Goal: Task Accomplishment & Management: Manage account settings

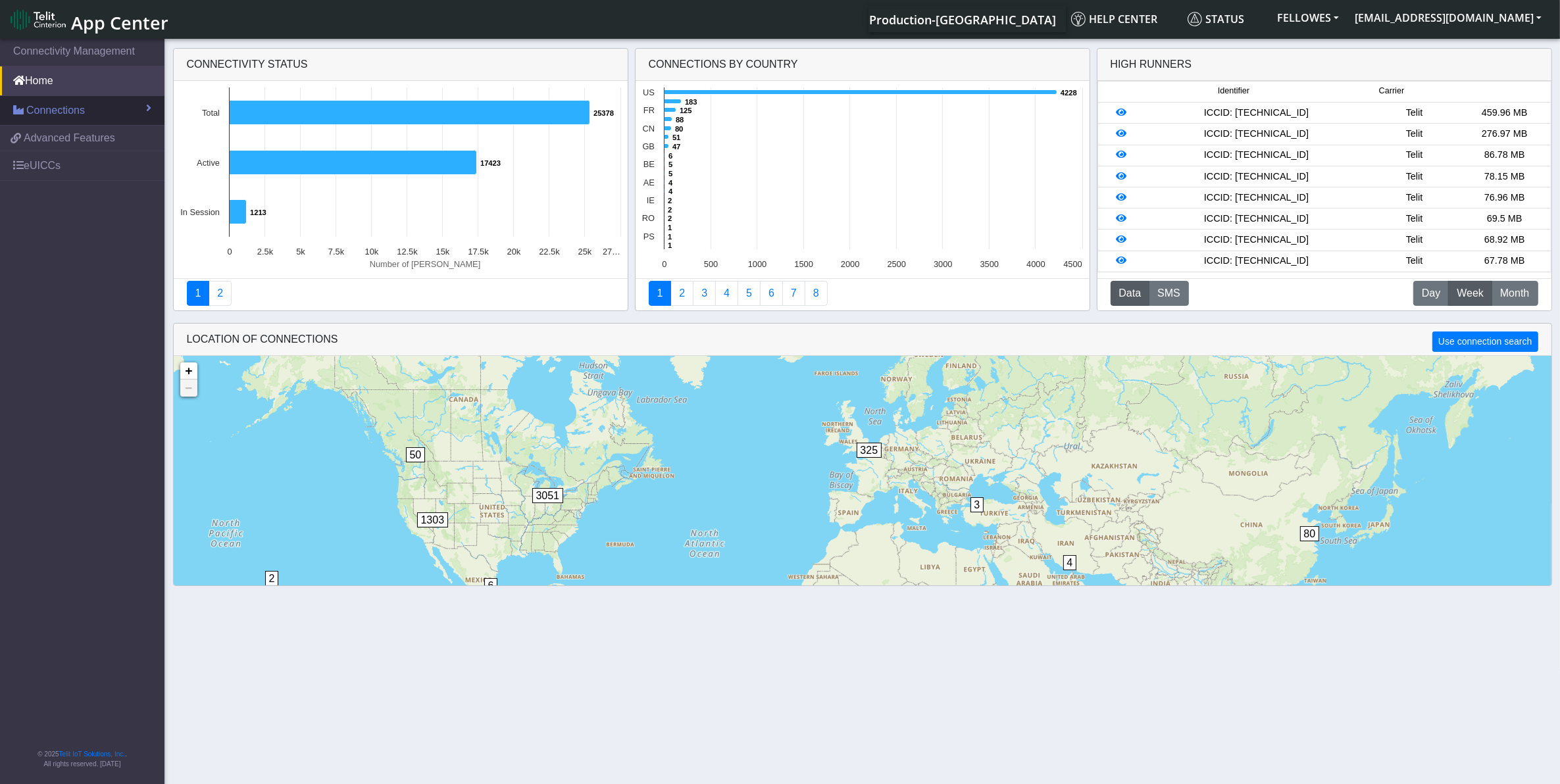
click at [104, 102] on link "Connections" at bounding box center [82, 111] width 164 height 29
click at [89, 136] on link "List" at bounding box center [82, 138] width 164 height 28
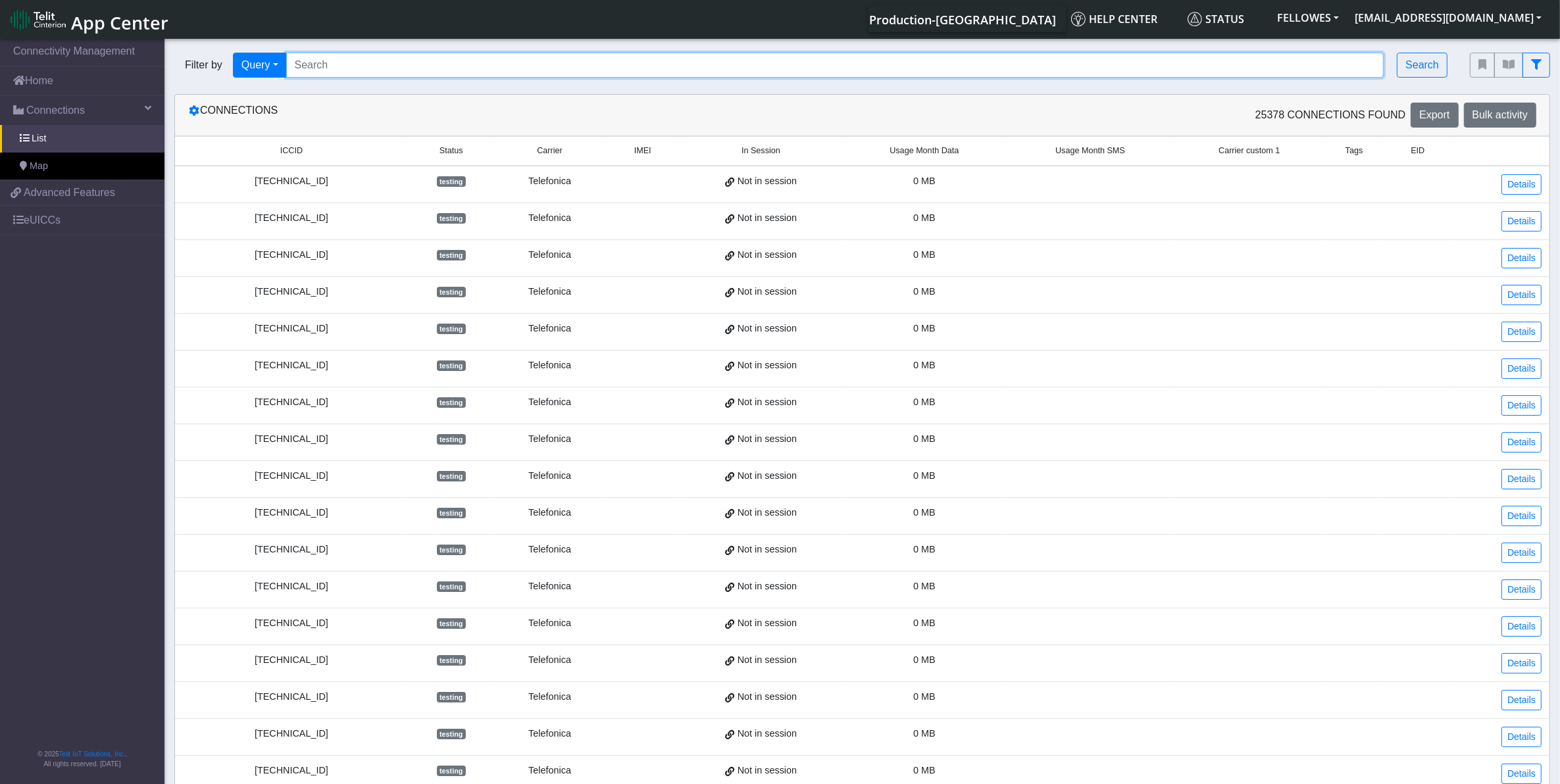
click at [343, 64] on input "Search..." at bounding box center [835, 64] width 1098 height 25
paste input "89358151000004709781"
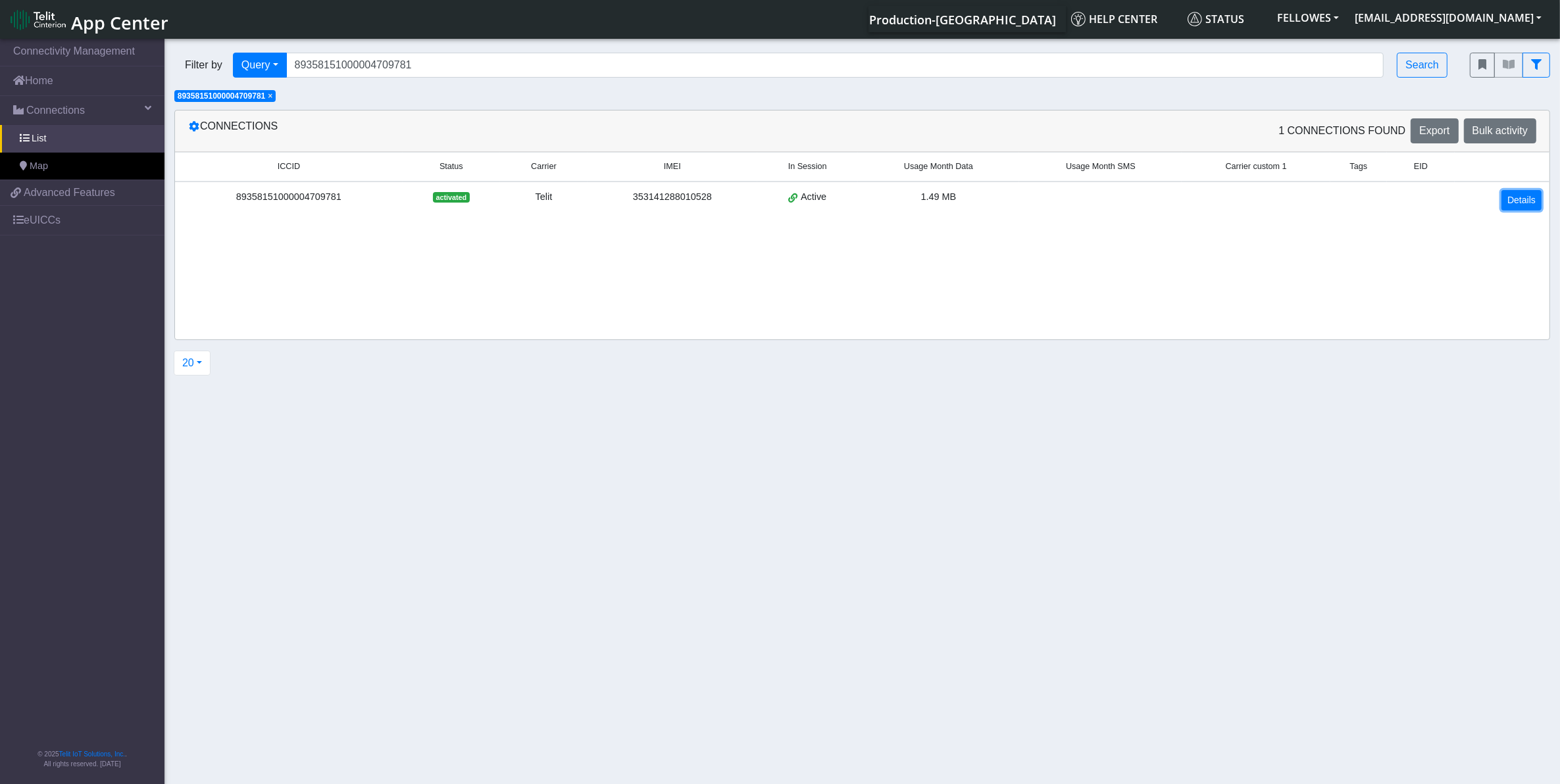
click at [1529, 200] on link "Details" at bounding box center [1522, 200] width 40 height 20
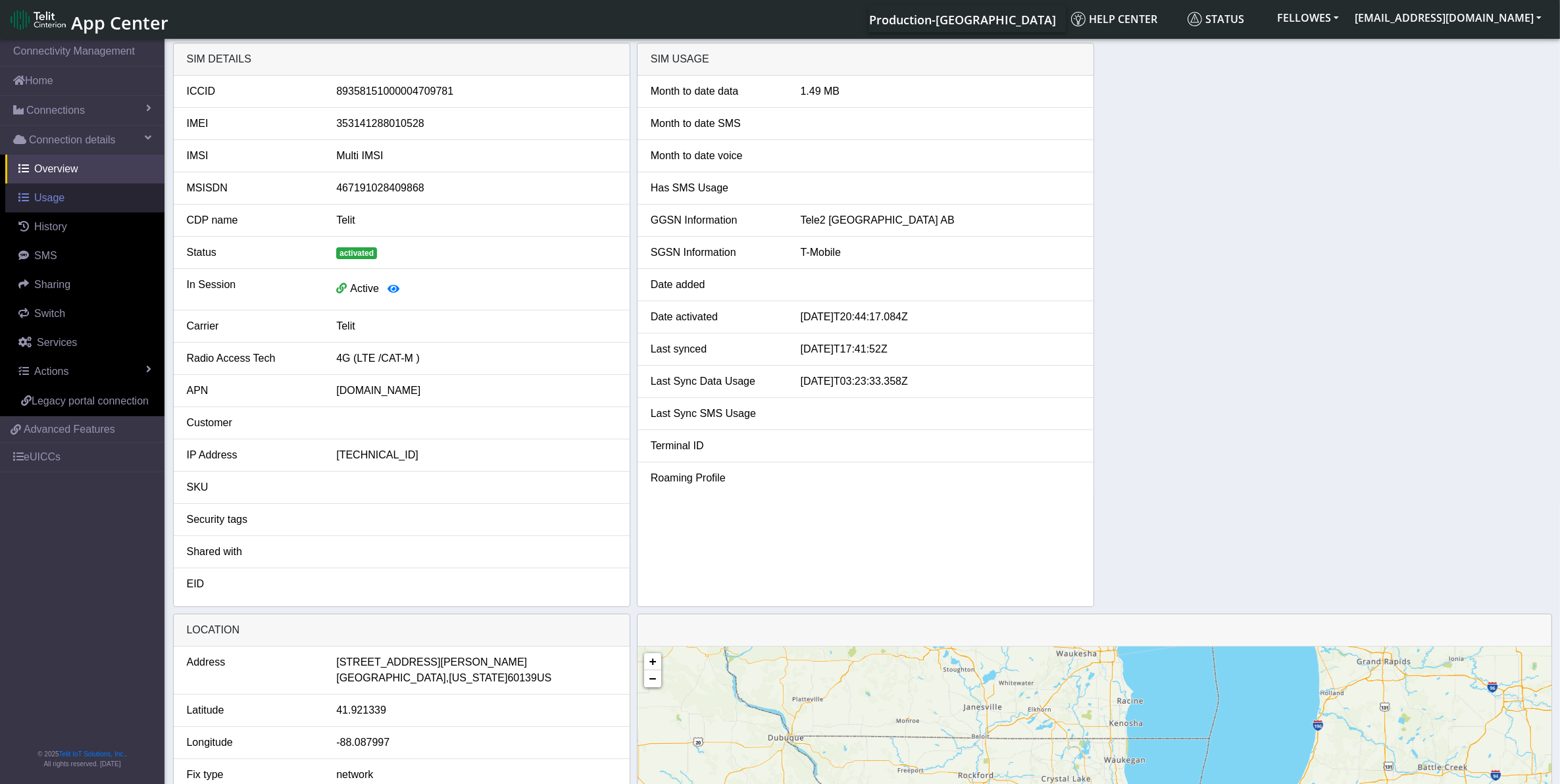
click at [70, 206] on link "Usage" at bounding box center [84, 198] width 159 height 29
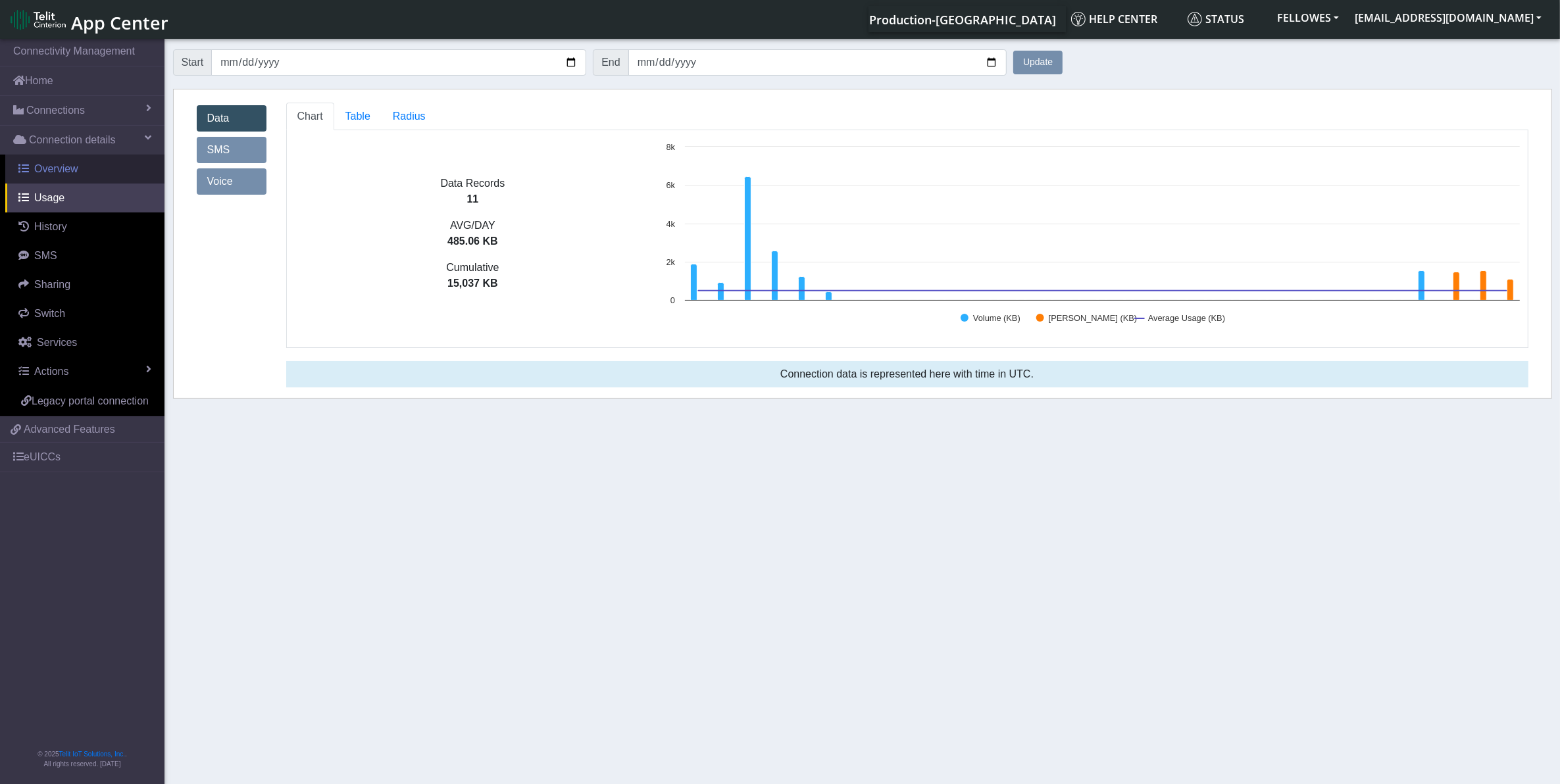
click at [79, 168] on link "Overview" at bounding box center [84, 169] width 159 height 29
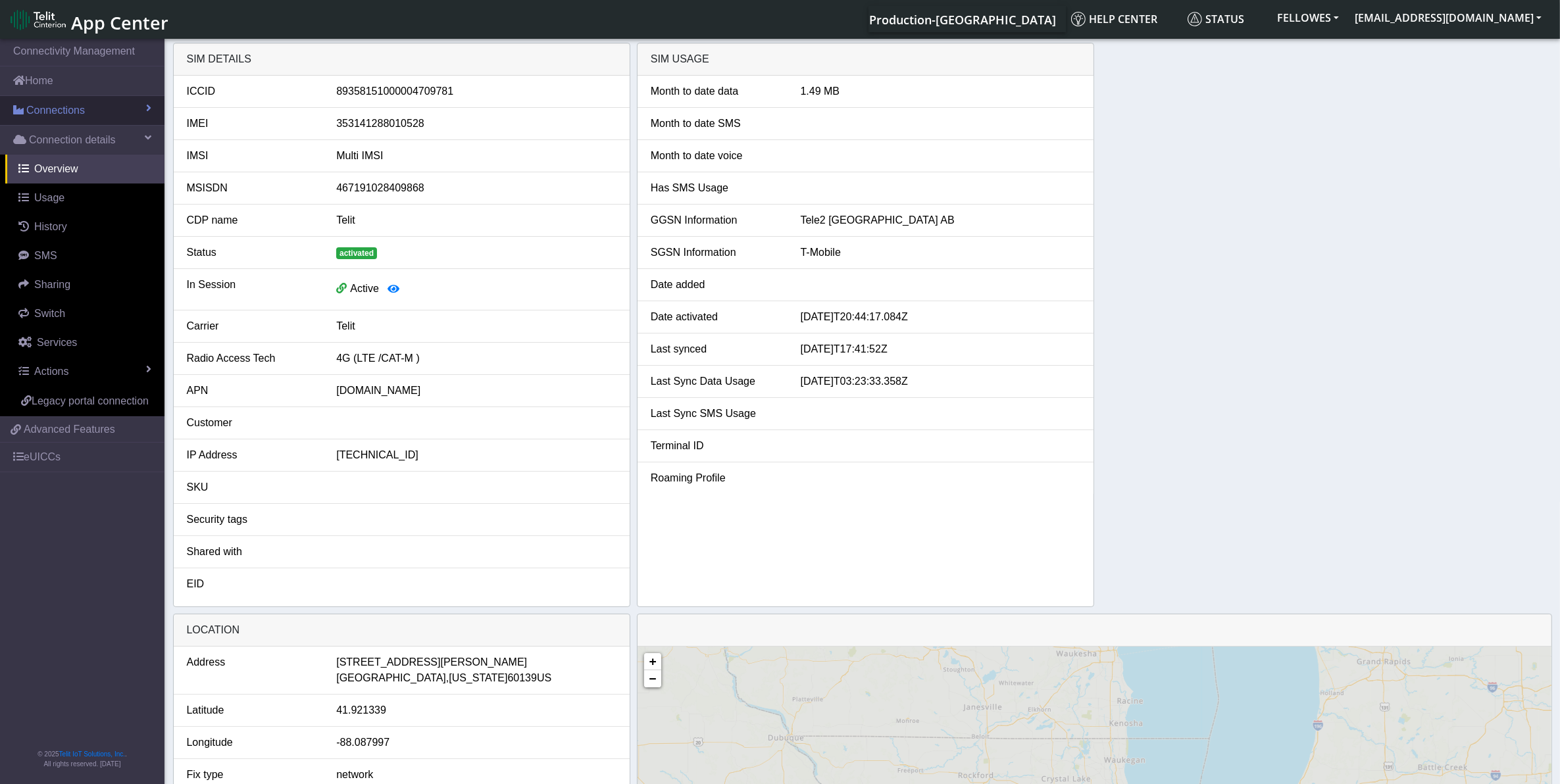
click at [102, 102] on link "Connections" at bounding box center [82, 111] width 164 height 29
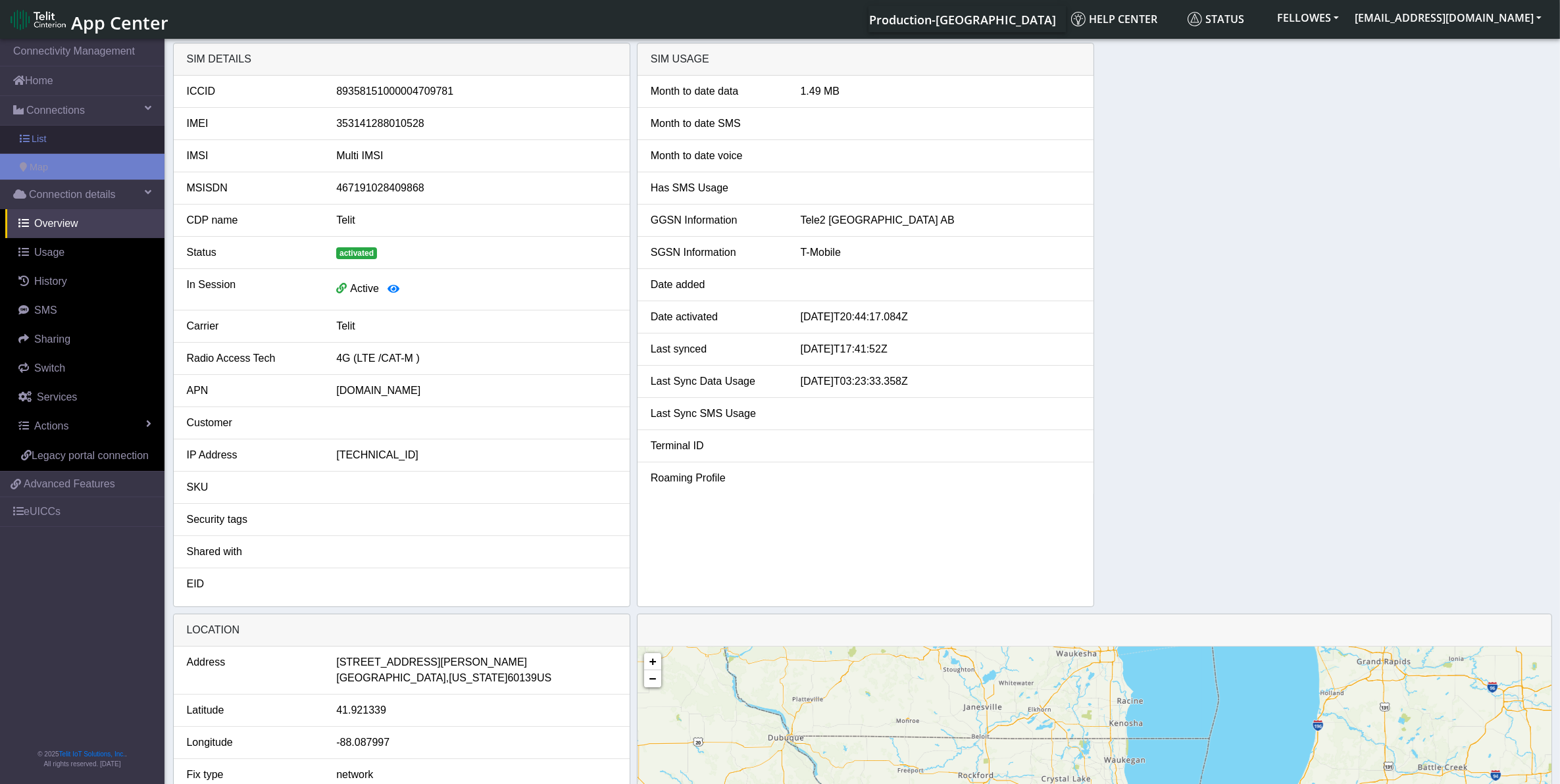
click at [111, 138] on link "List" at bounding box center [82, 139] width 164 height 28
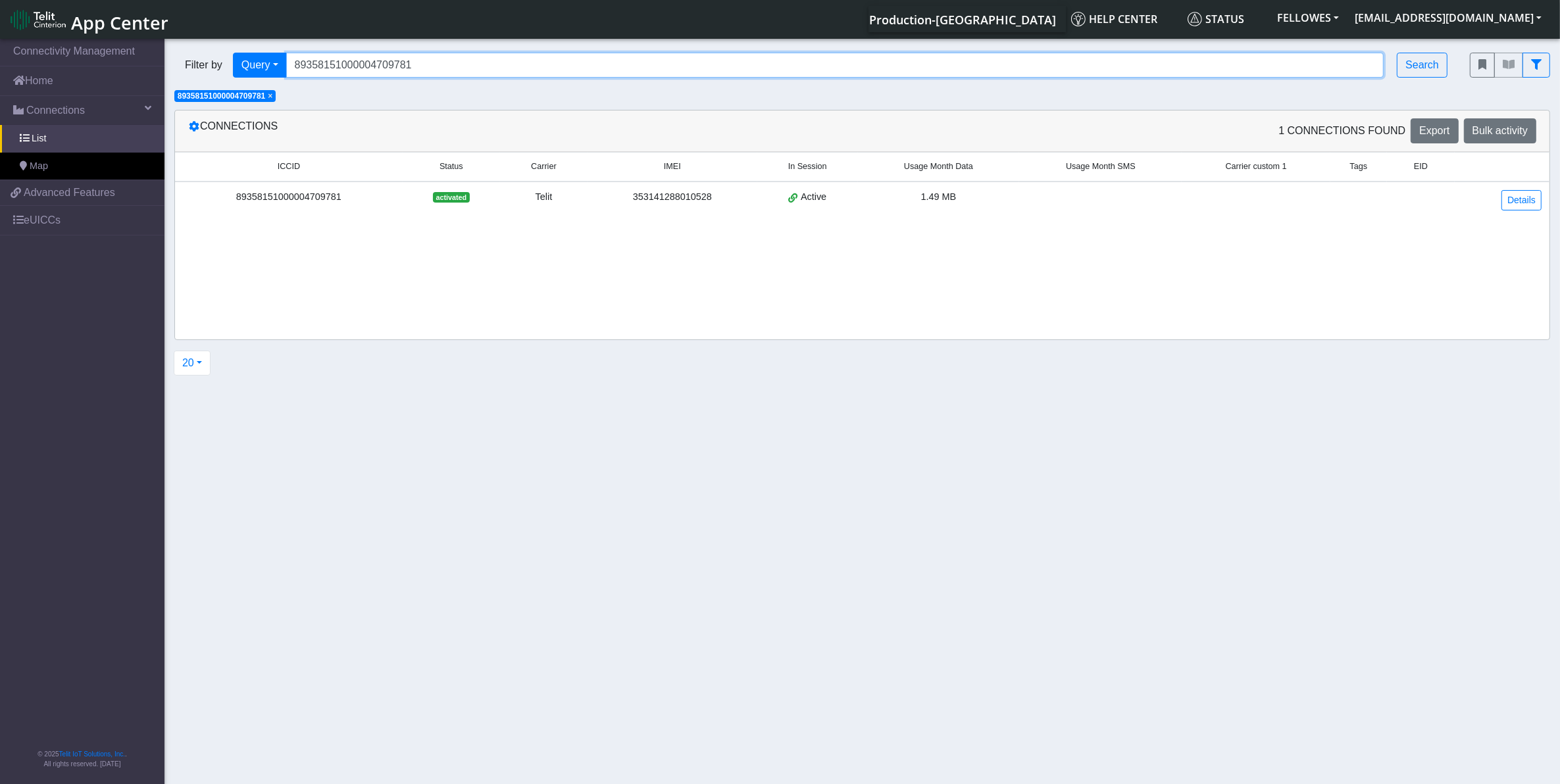
click at [456, 61] on input "89358151000004709781" at bounding box center [835, 64] width 1098 height 25
click at [456, 61] on input "89358151000004709781" at bounding box center [835, 64] width 1098 height 25
paste input "860869102570127999"
click at [272, 96] on span "×" at bounding box center [270, 96] width 4 height 9
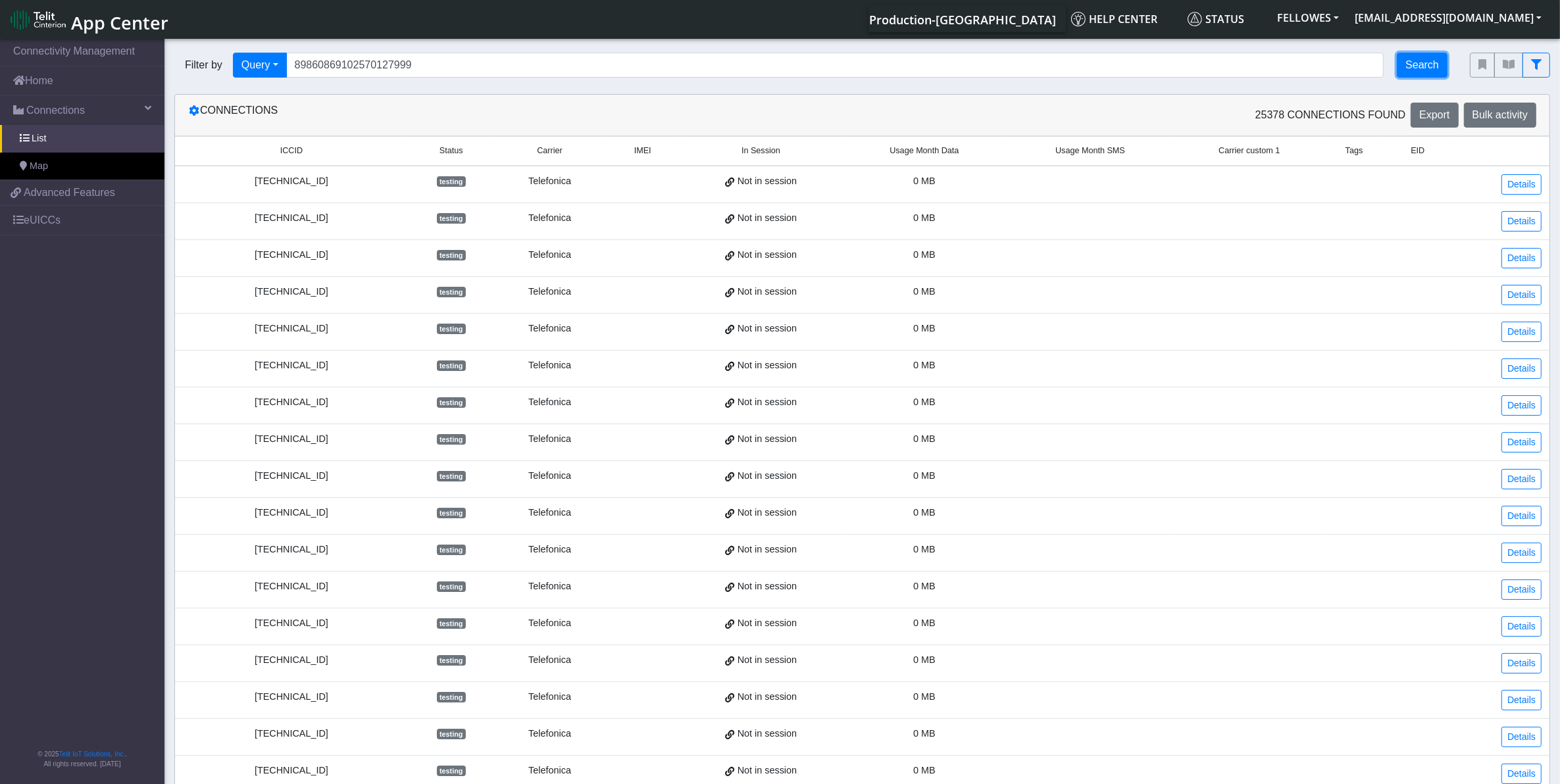
click at [1416, 59] on button "Search" at bounding box center [1422, 64] width 51 height 25
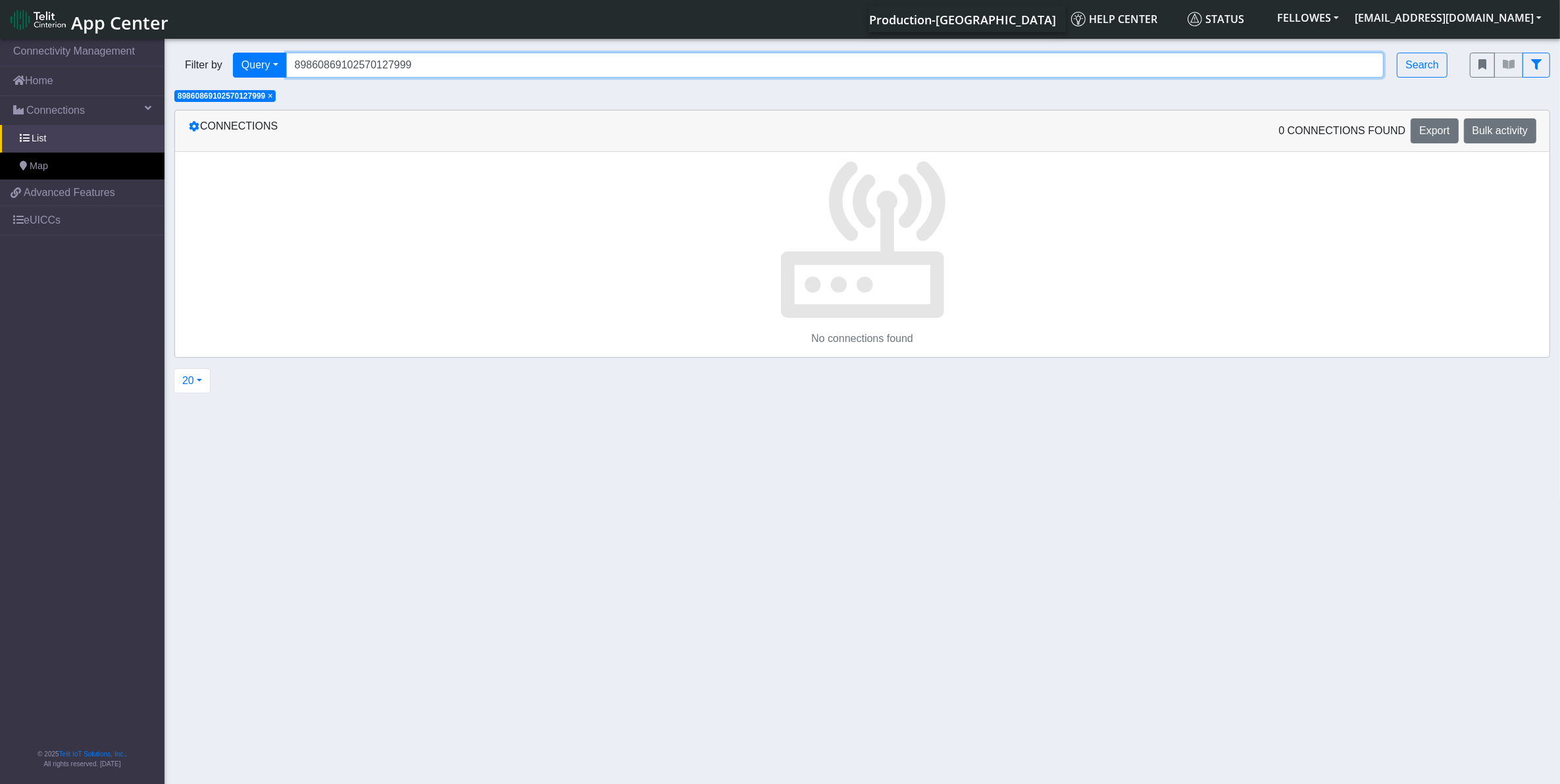
click at [460, 70] on input "89860869102570127999" at bounding box center [835, 64] width 1098 height 25
click at [441, 58] on input "89860869102570127999" at bounding box center [835, 64] width 1098 height 25
paste input "356812101569497"
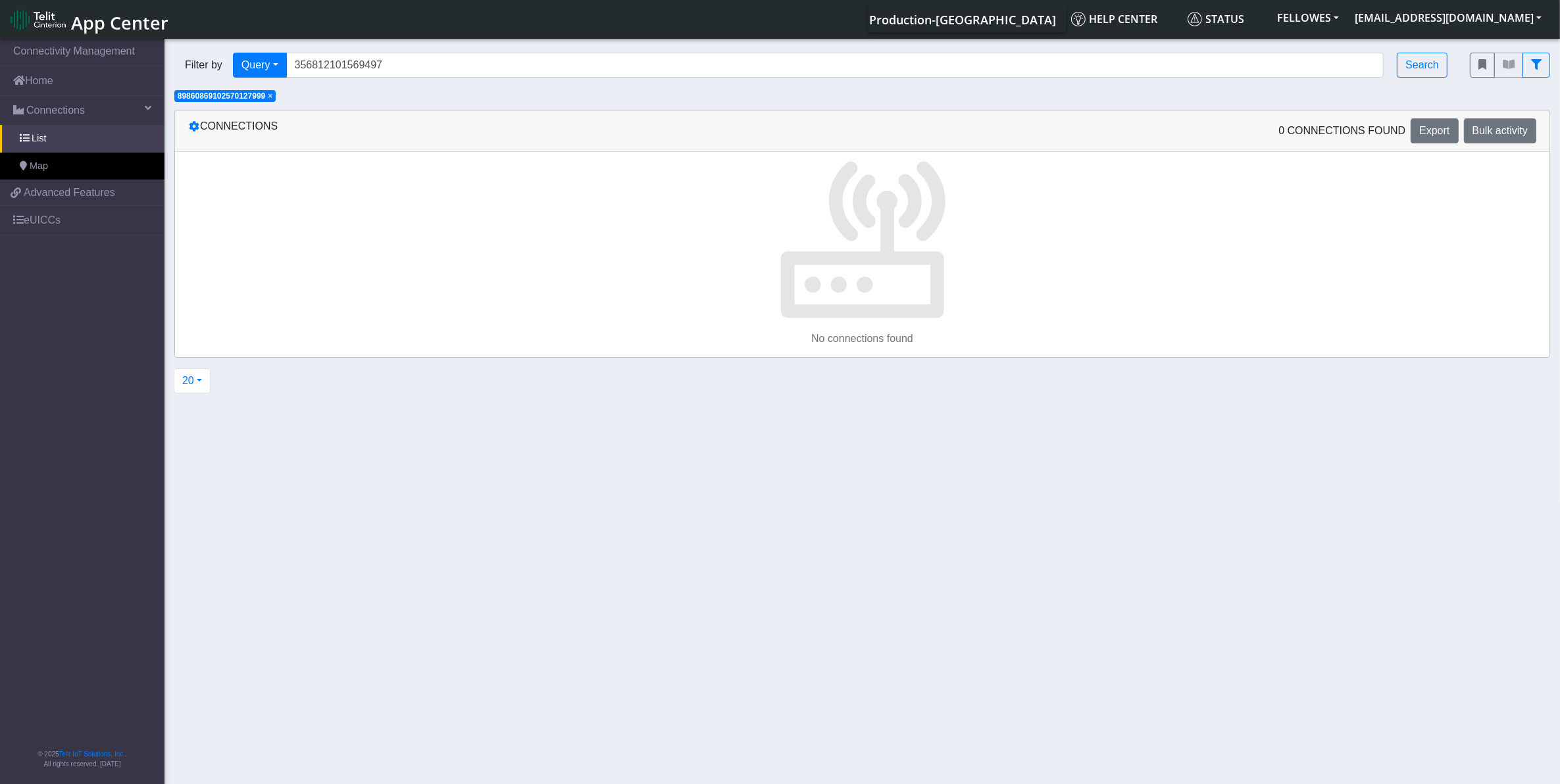
click at [272, 96] on span "×" at bounding box center [270, 96] width 4 height 9
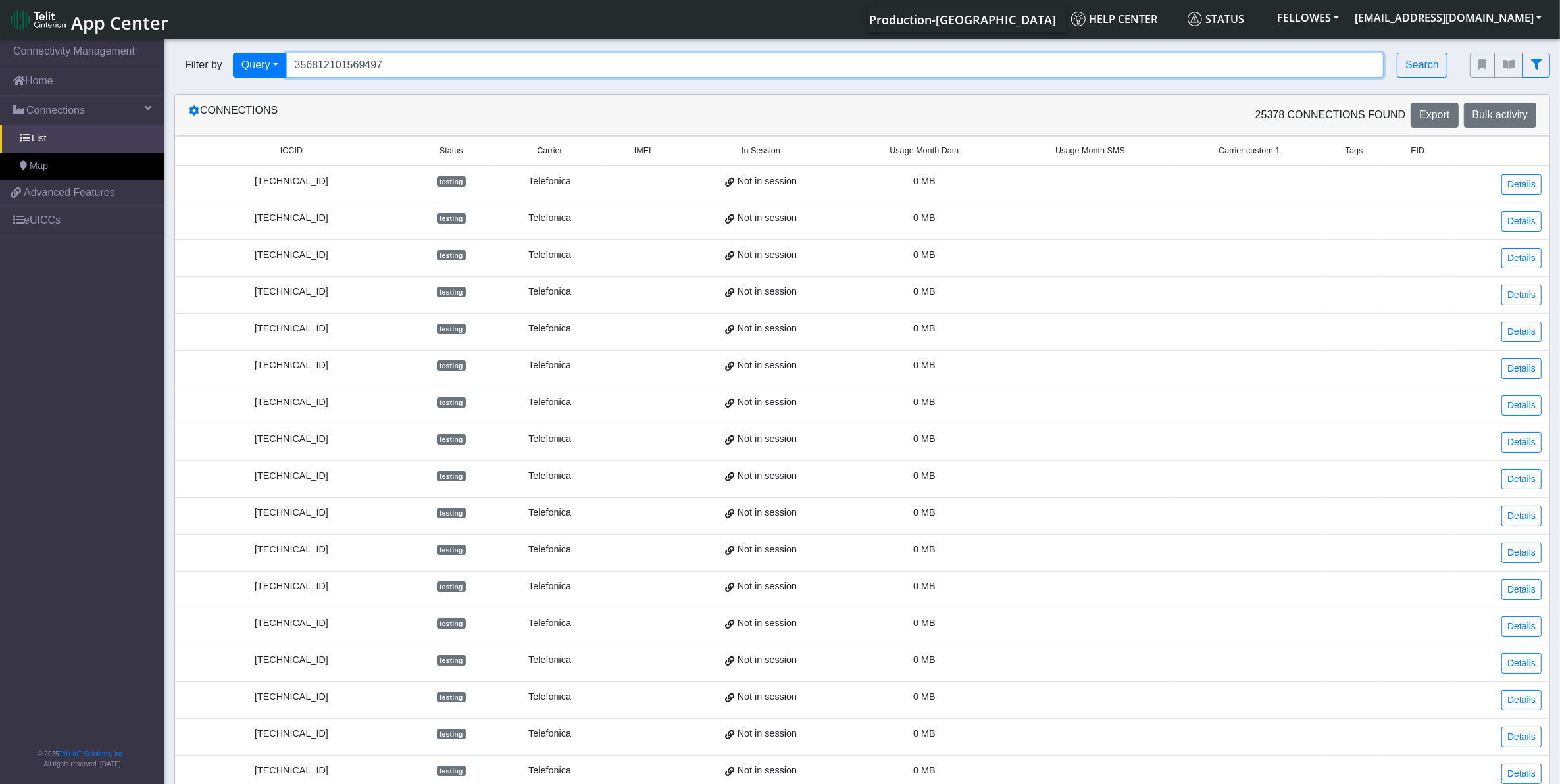
click at [438, 58] on input "356812101569497" at bounding box center [835, 64] width 1098 height 25
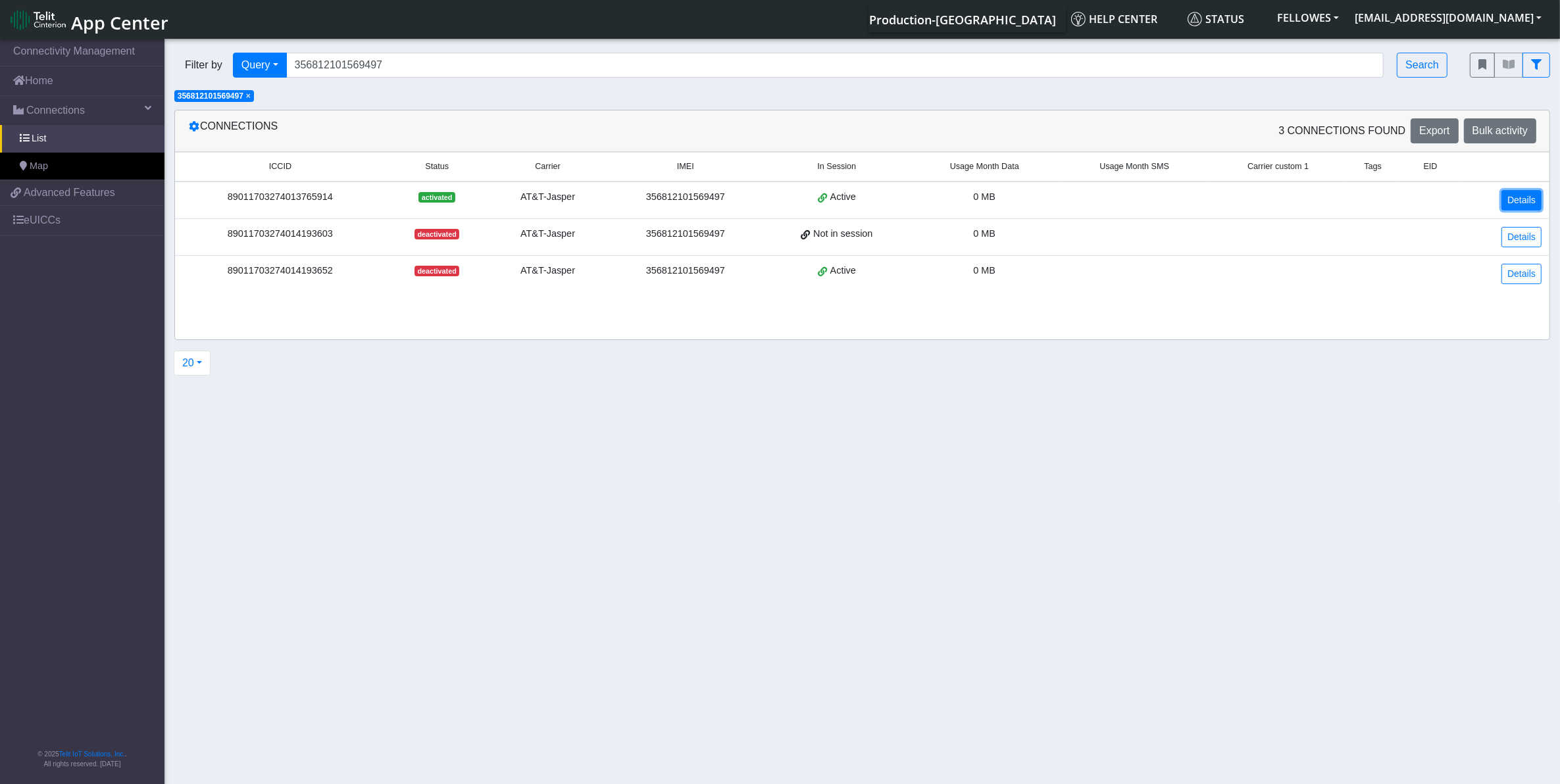
click at [1505, 207] on link "Details" at bounding box center [1522, 200] width 40 height 20
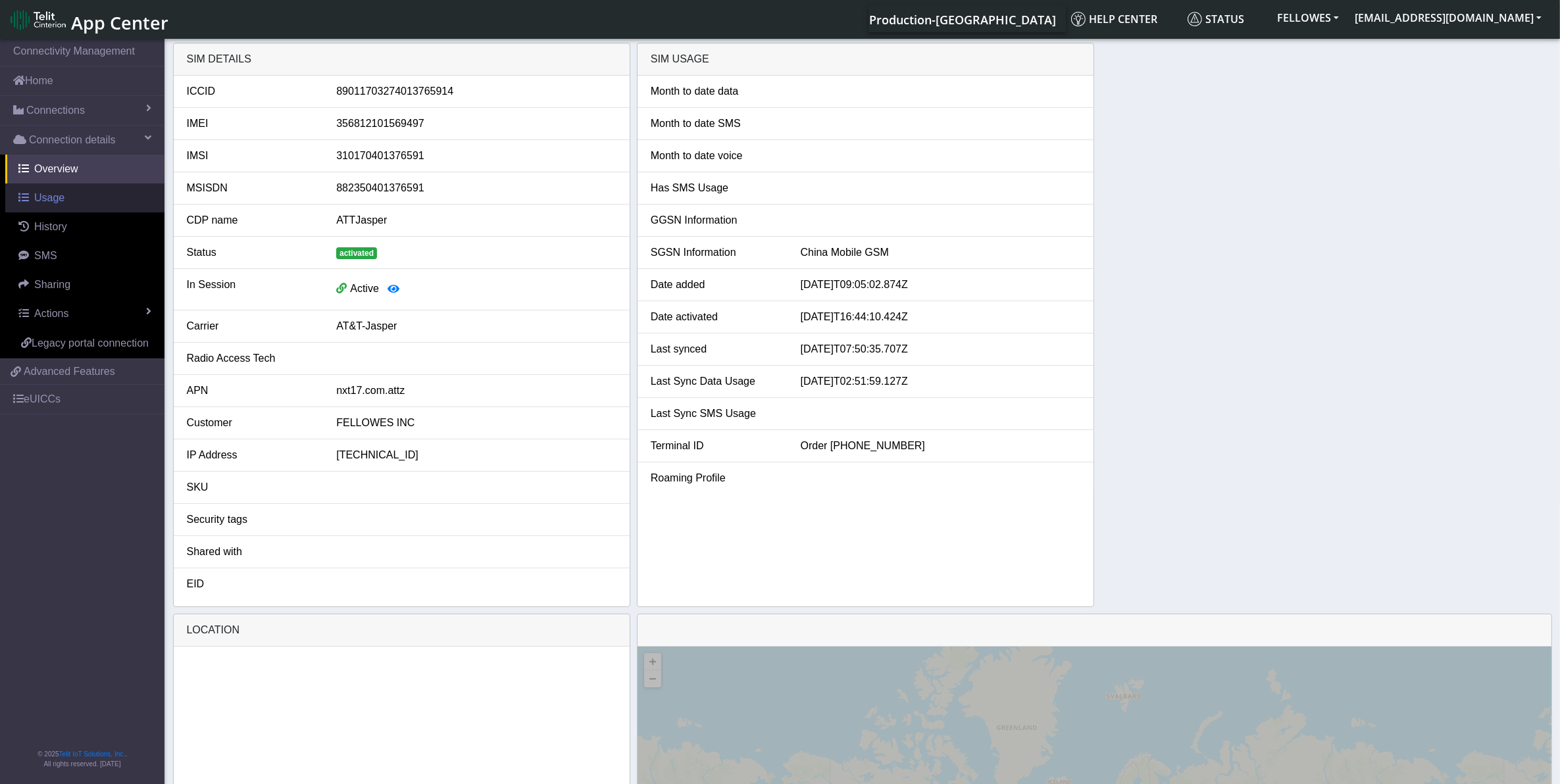
click at [90, 206] on link "Usage" at bounding box center [84, 198] width 159 height 29
click at [104, 112] on link "Connections" at bounding box center [82, 111] width 164 height 29
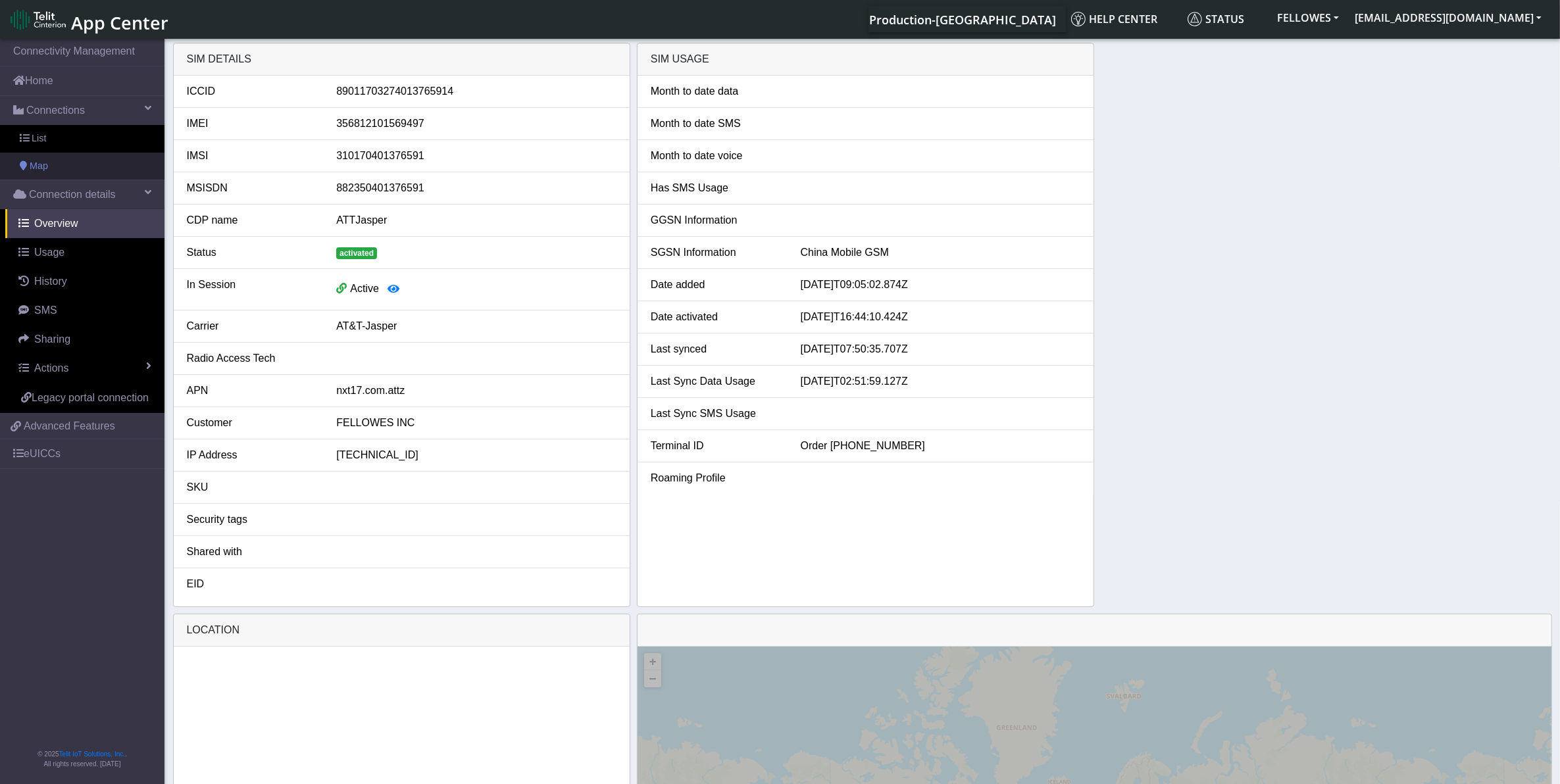
click at [117, 167] on link "Map" at bounding box center [82, 166] width 164 height 28
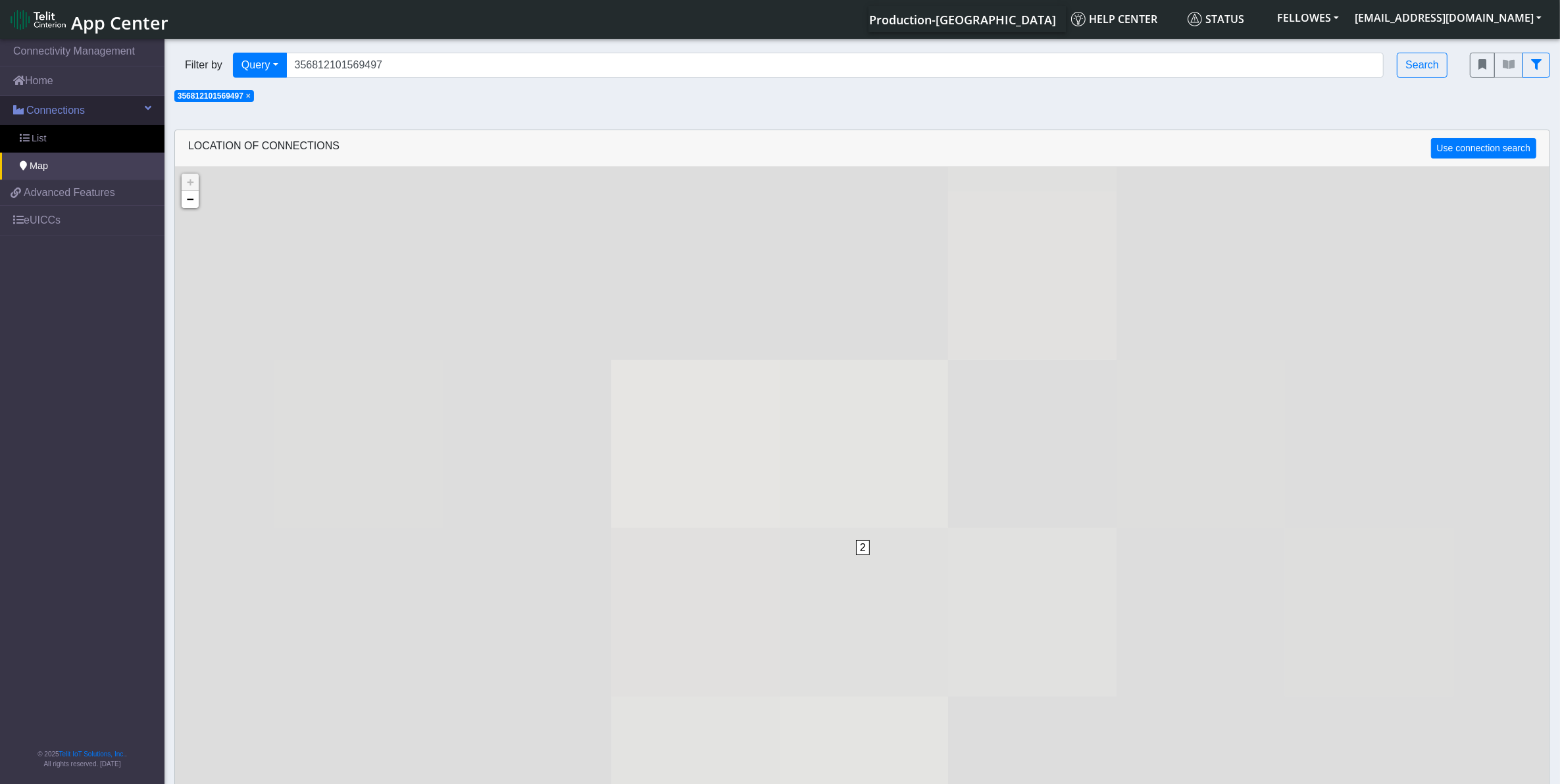
click at [102, 123] on link "Connections" at bounding box center [82, 111] width 164 height 29
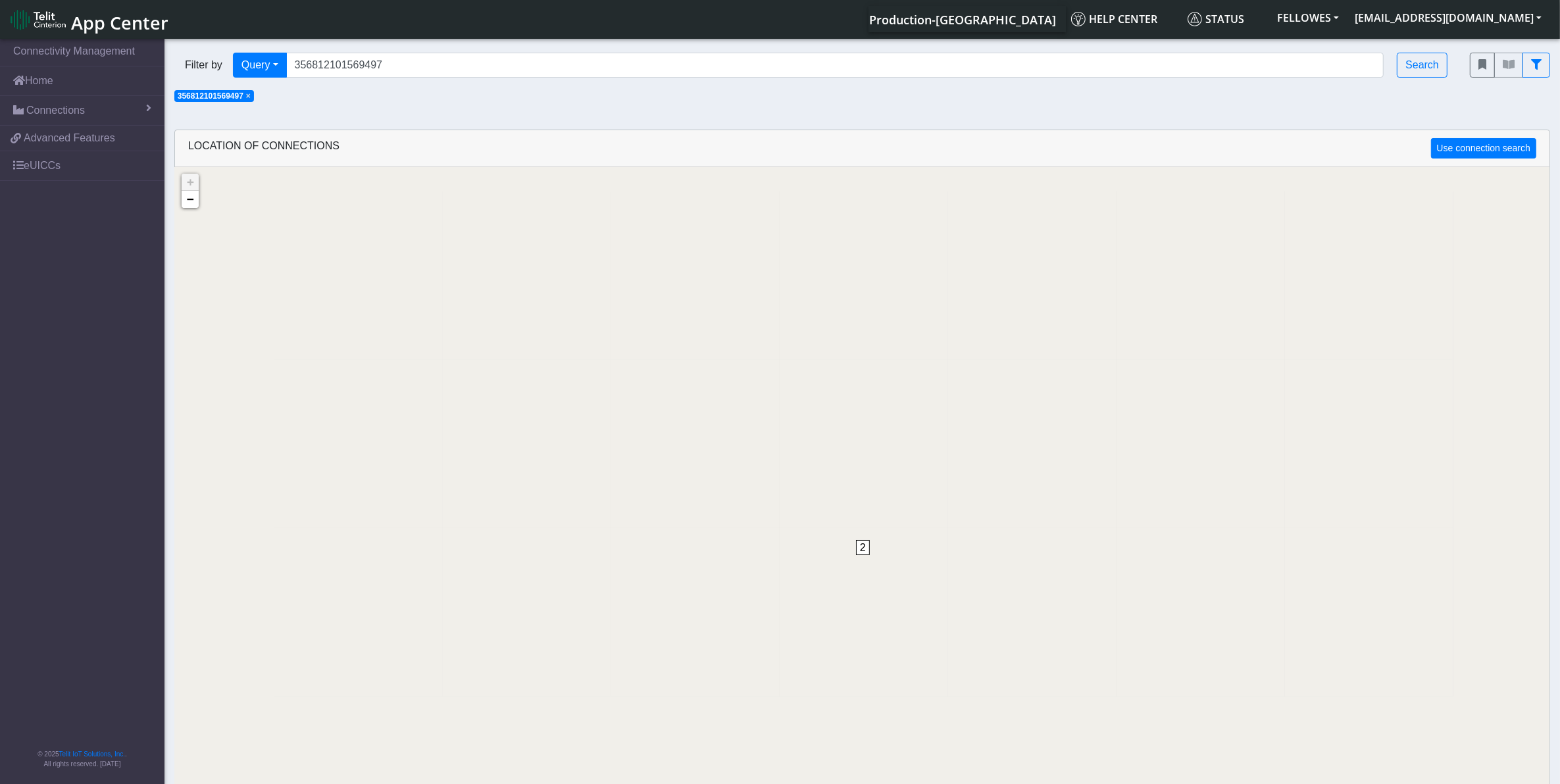
click at [102, 129] on link "Advanced Features" at bounding box center [82, 138] width 164 height 25
click at [392, 70] on input "356812101569497" at bounding box center [835, 64] width 1098 height 25
click at [390, 69] on input "356812101569497" at bounding box center [835, 64] width 1098 height 25
paste input "314128803103"
type input "353141288031037"
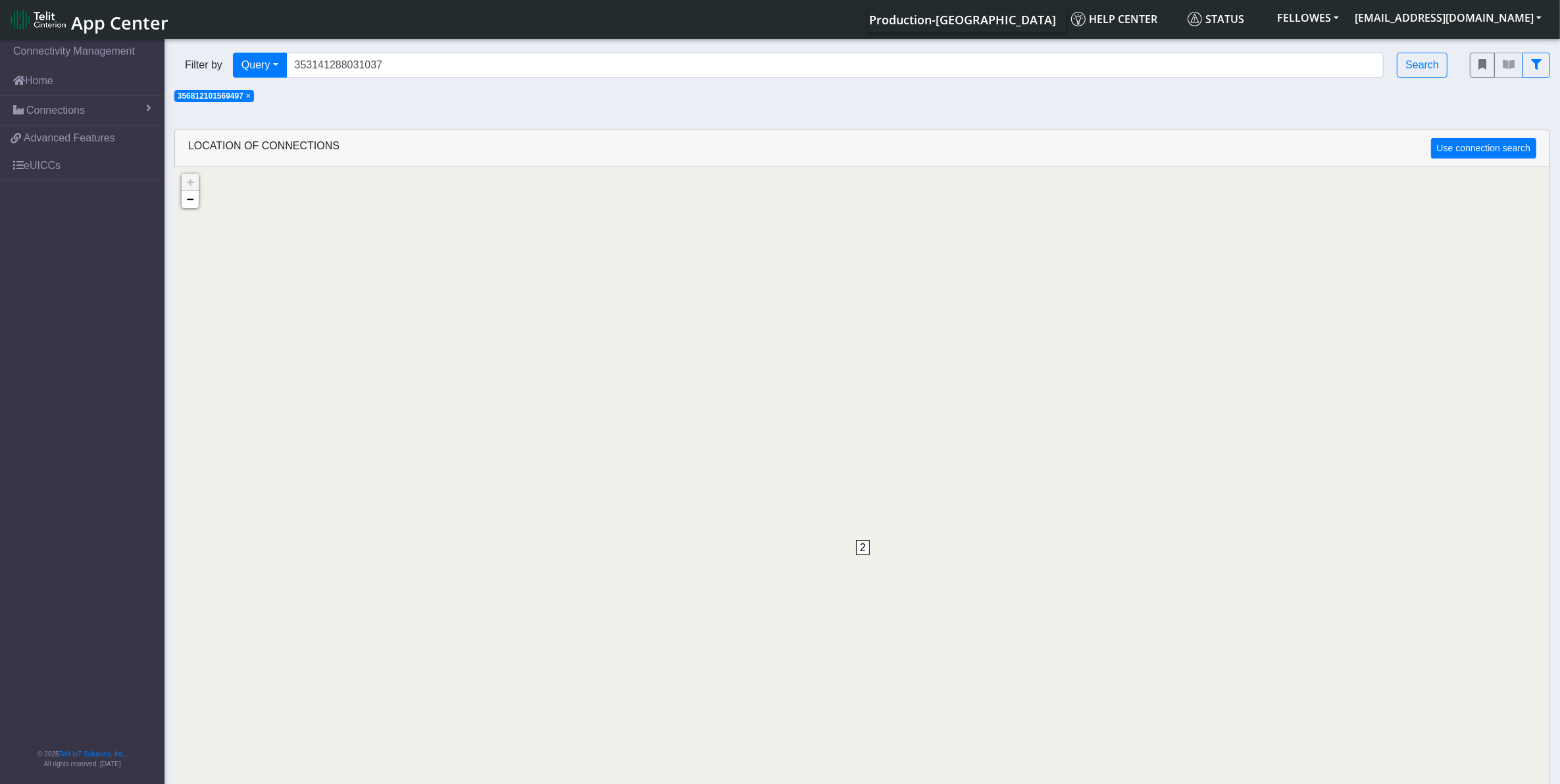
click at [250, 96] on span "×" at bounding box center [248, 96] width 4 height 9
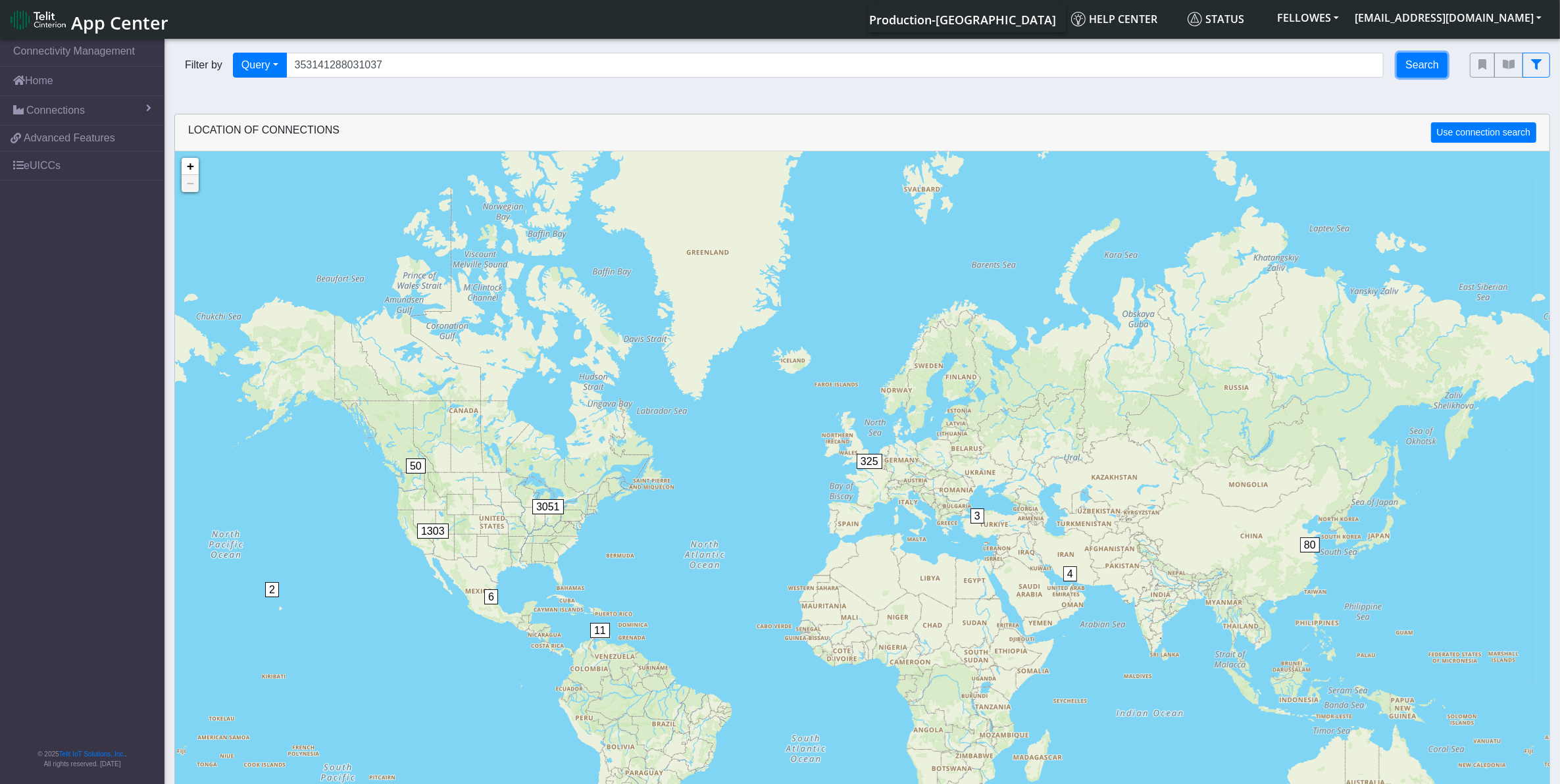
click at [1438, 69] on button "Search" at bounding box center [1422, 64] width 51 height 25
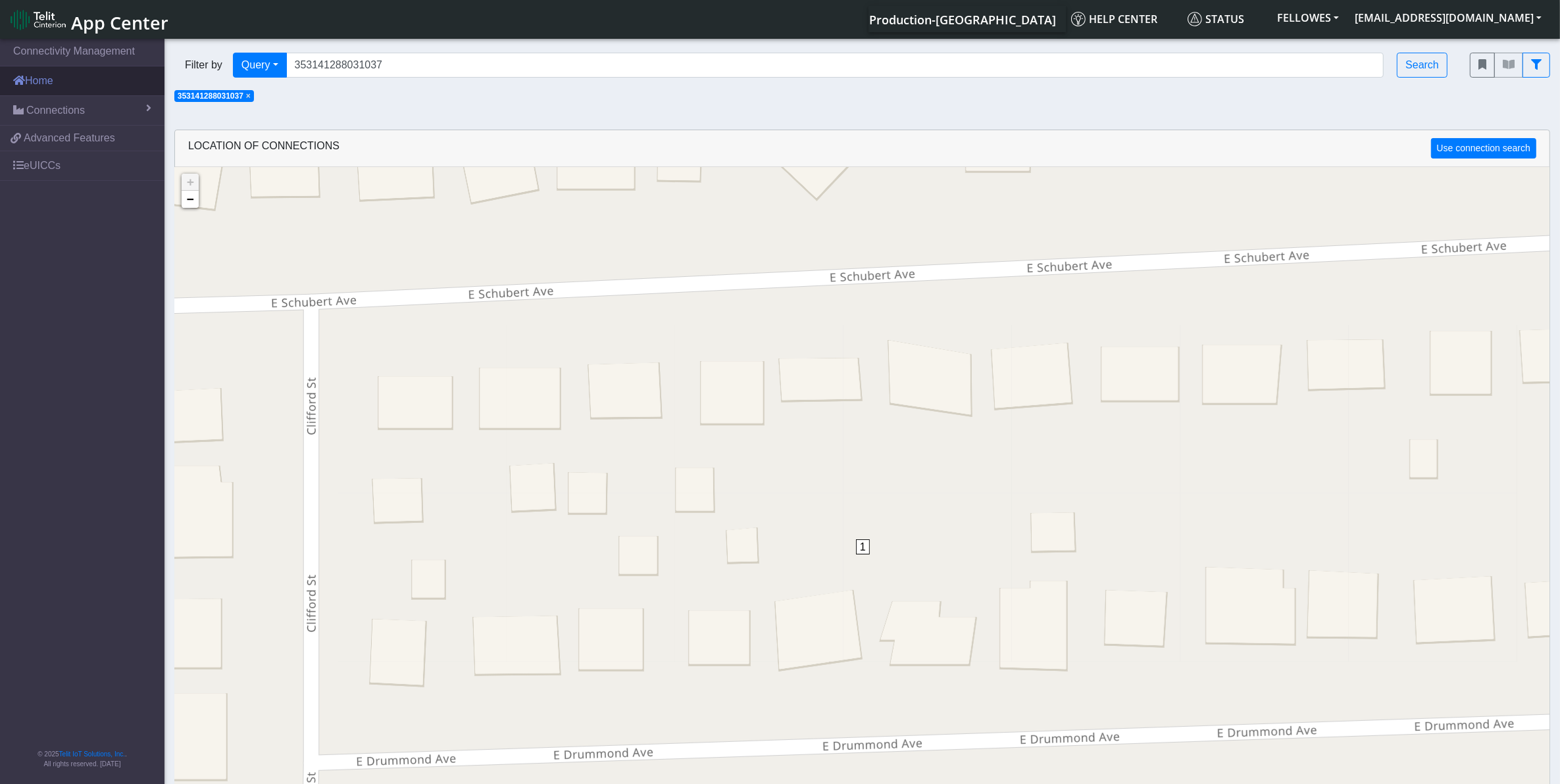
click at [83, 75] on link "Home" at bounding box center [82, 81] width 164 height 29
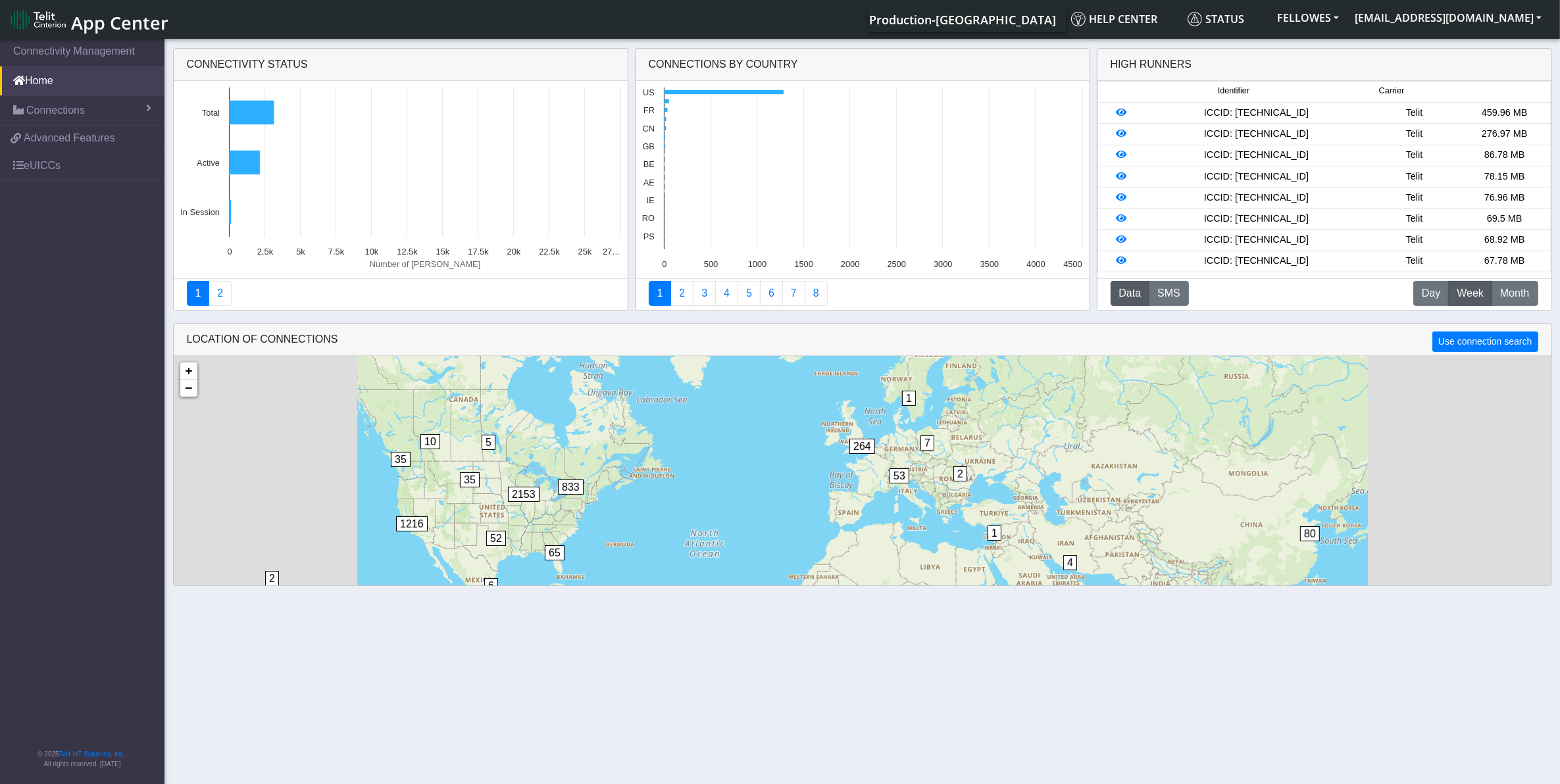
click at [87, 107] on section "Connectivity Management Home Connections List Map 30d615c95a2668f2dc8d2be8e9c76…" at bounding box center [780, 412] width 1560 height 753
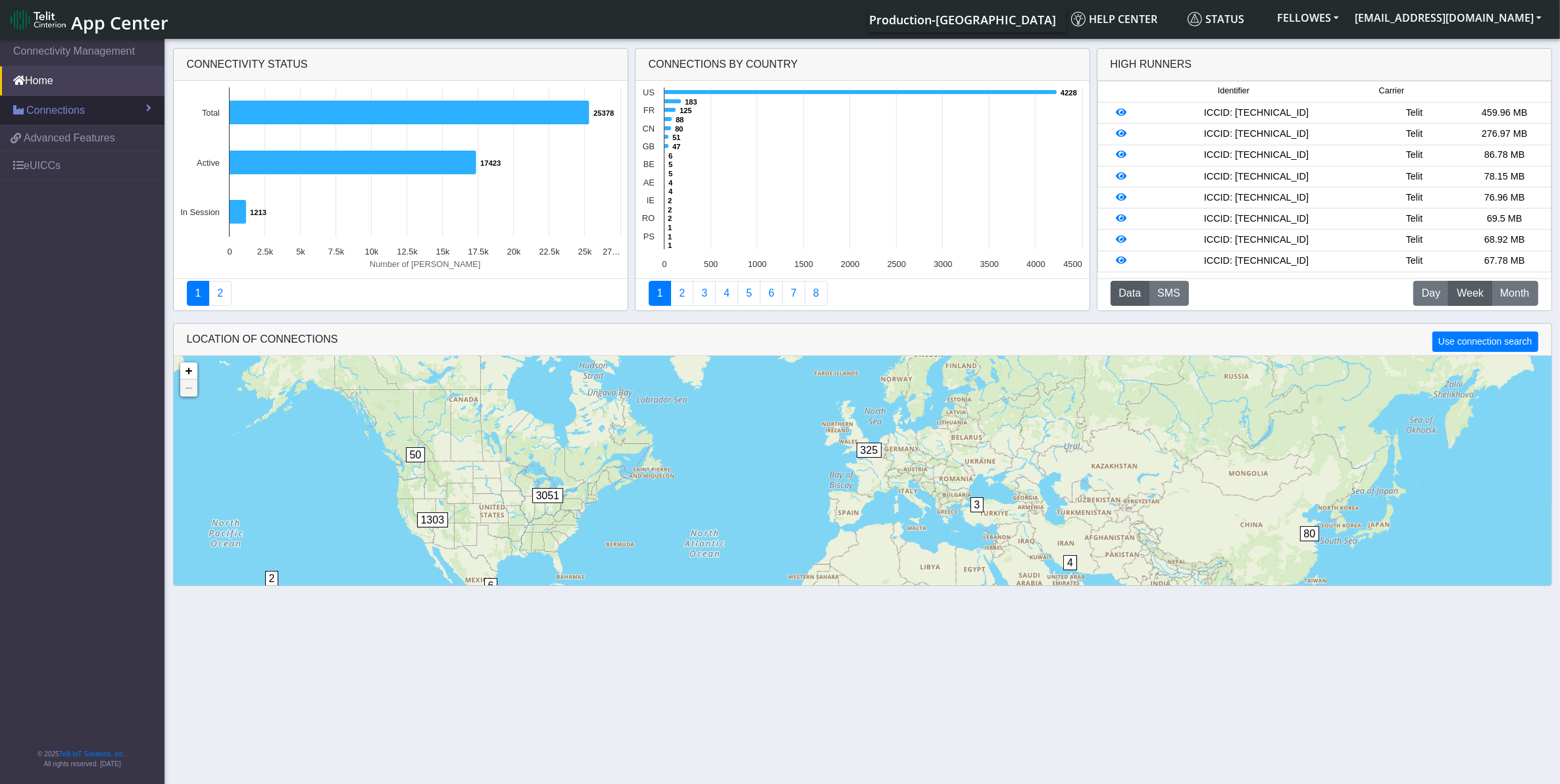
click at [132, 110] on link "Connections" at bounding box center [82, 111] width 164 height 29
drag, startPoint x: 96, startPoint y: 135, endPoint x: 129, endPoint y: 129, distance: 33.5
click at [94, 135] on link "List" at bounding box center [82, 138] width 164 height 28
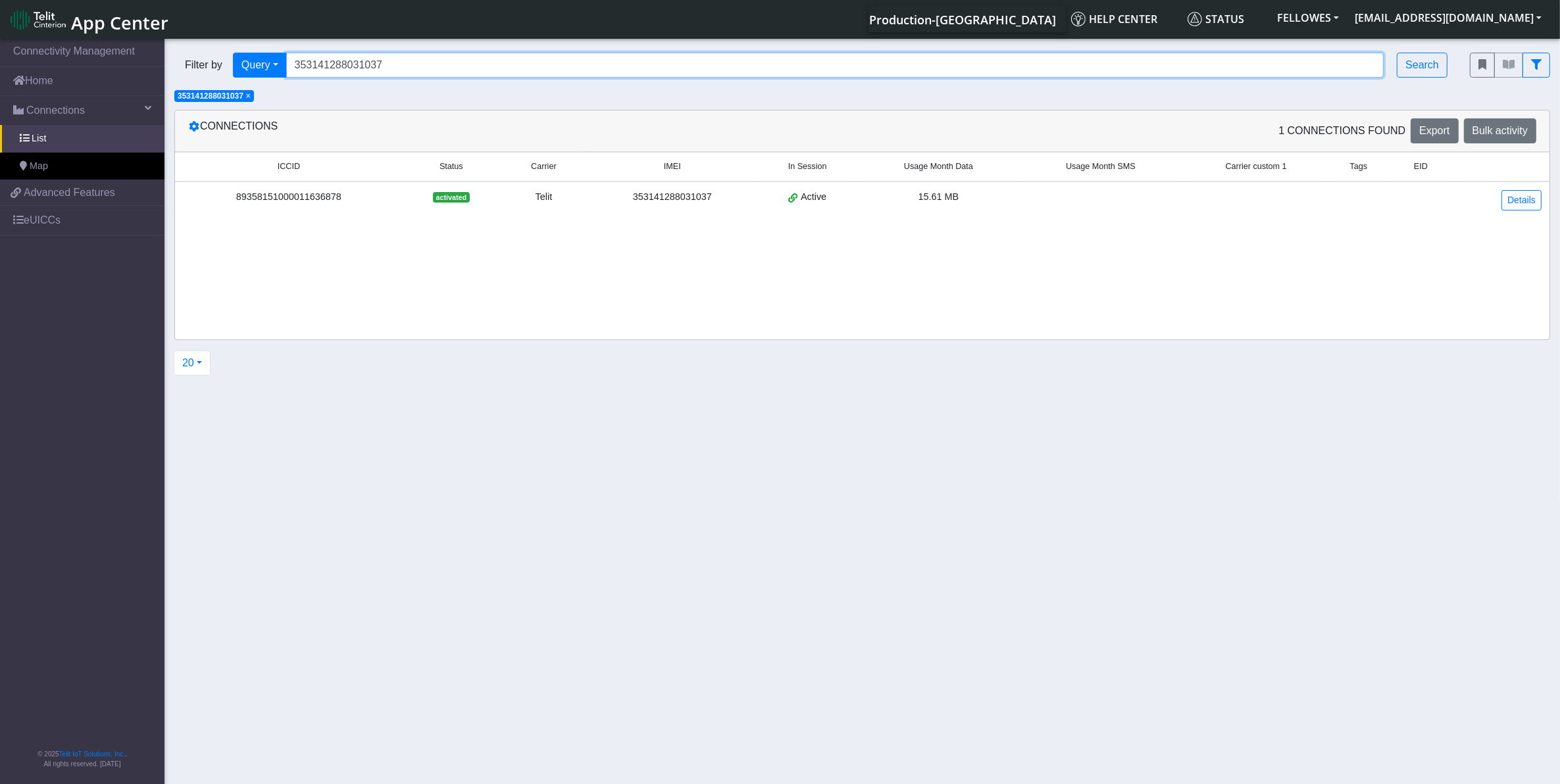
click at [459, 63] on input "353141288031037" at bounding box center [835, 64] width 1098 height 25
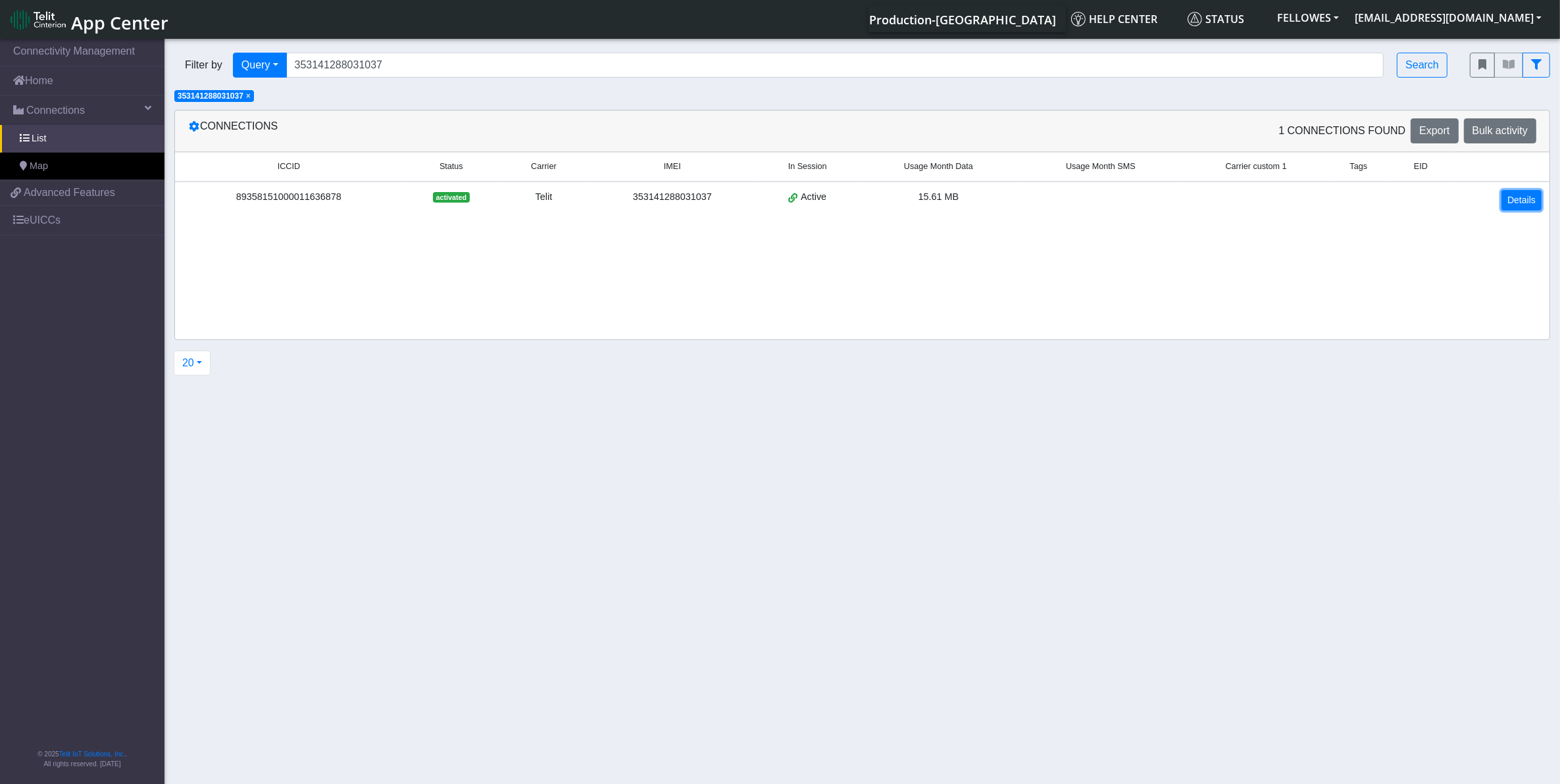
click at [1514, 200] on link "Details" at bounding box center [1522, 200] width 40 height 20
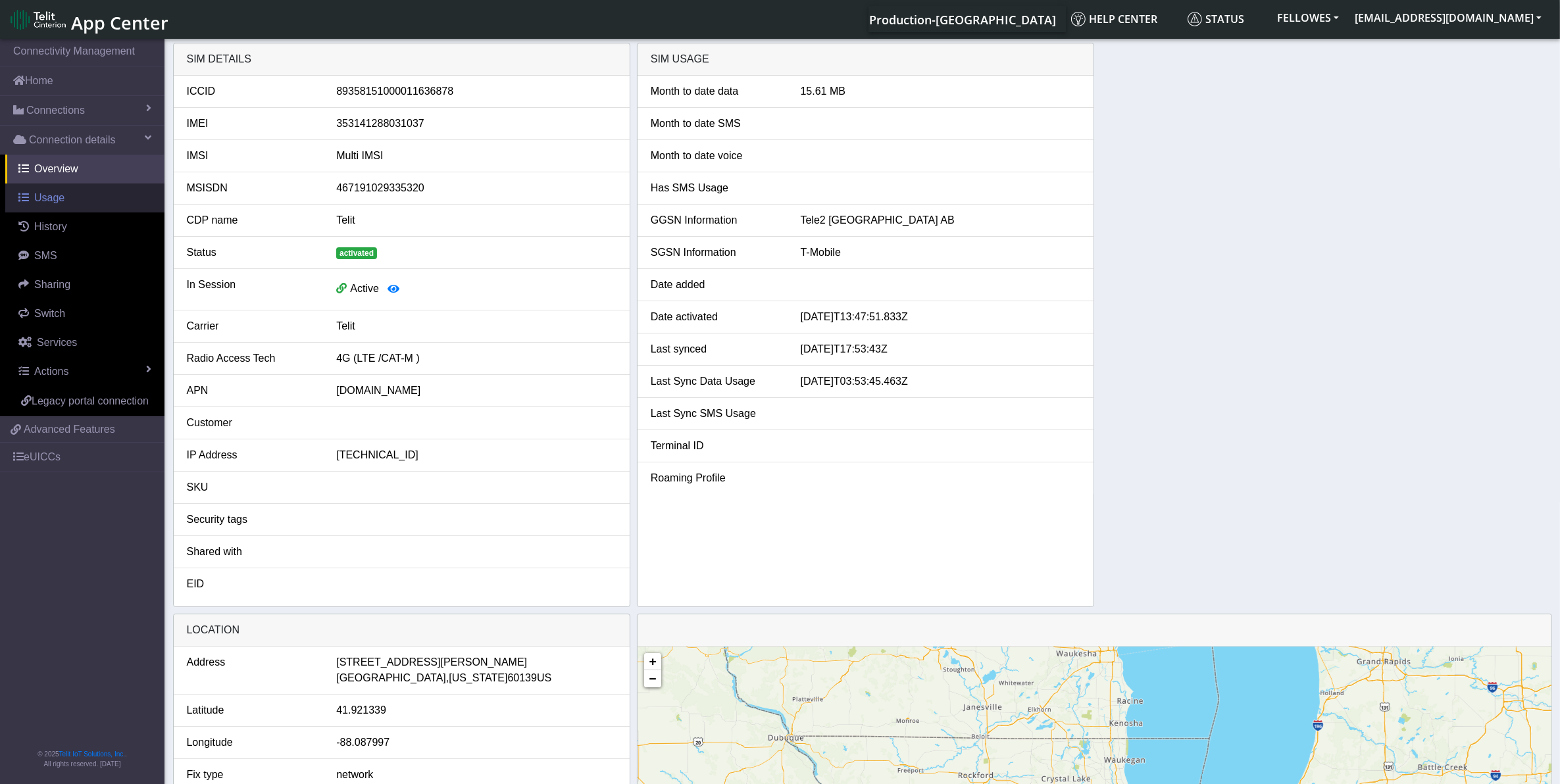
click at [84, 200] on link "Usage" at bounding box center [84, 198] width 159 height 29
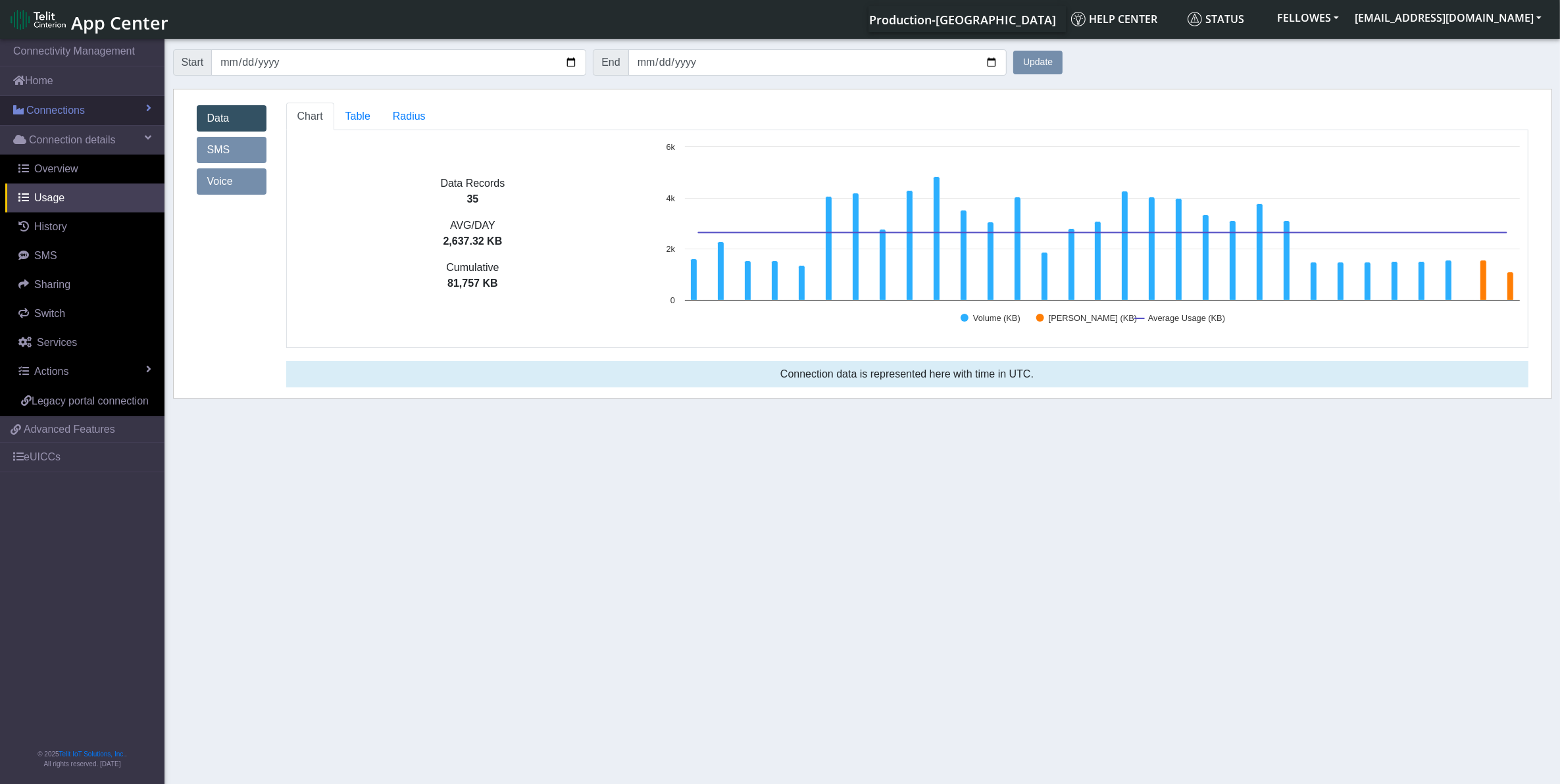
click at [64, 108] on span "Connections" at bounding box center [55, 110] width 58 height 16
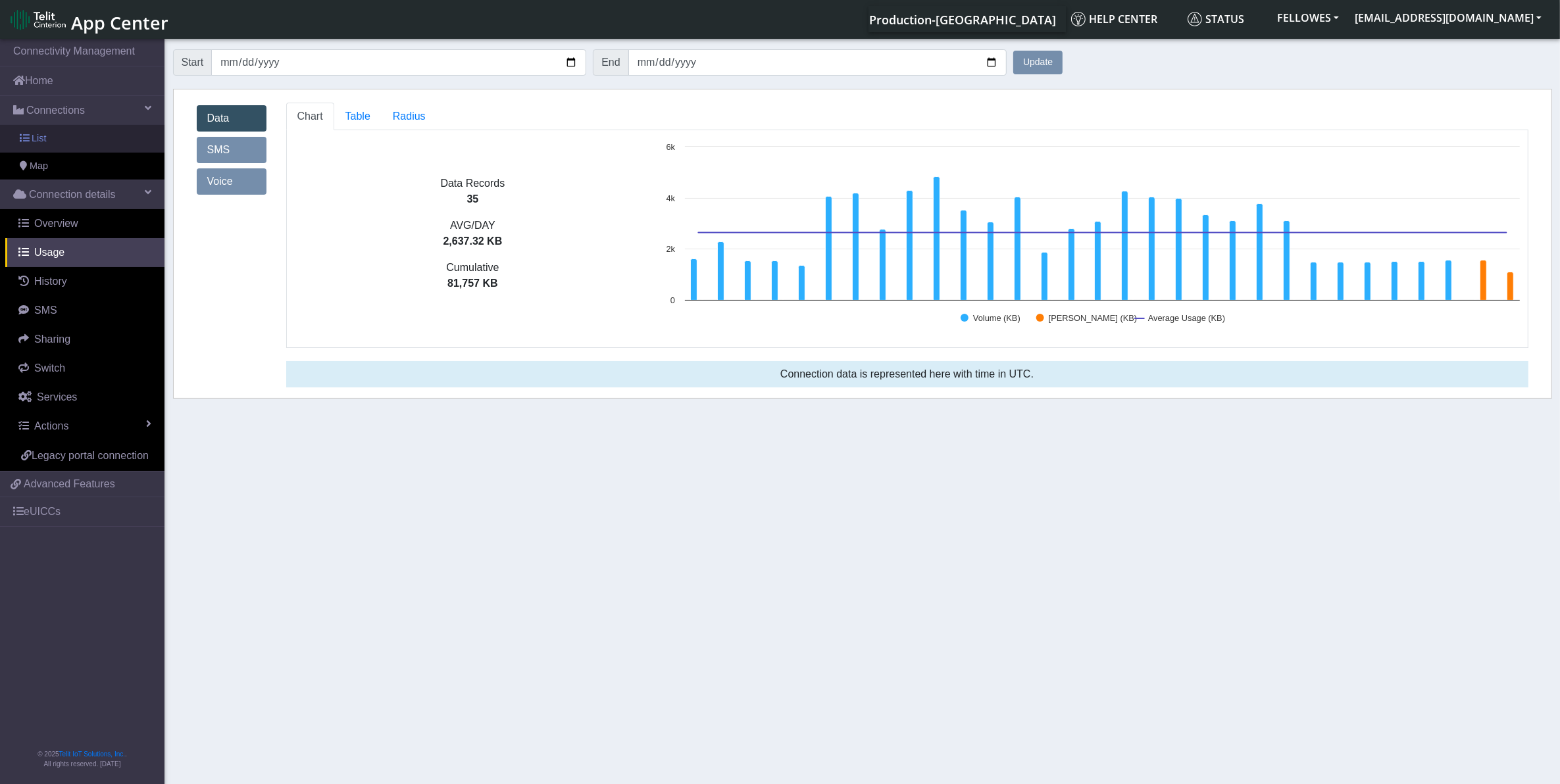
click at [123, 127] on link "List" at bounding box center [82, 138] width 164 height 28
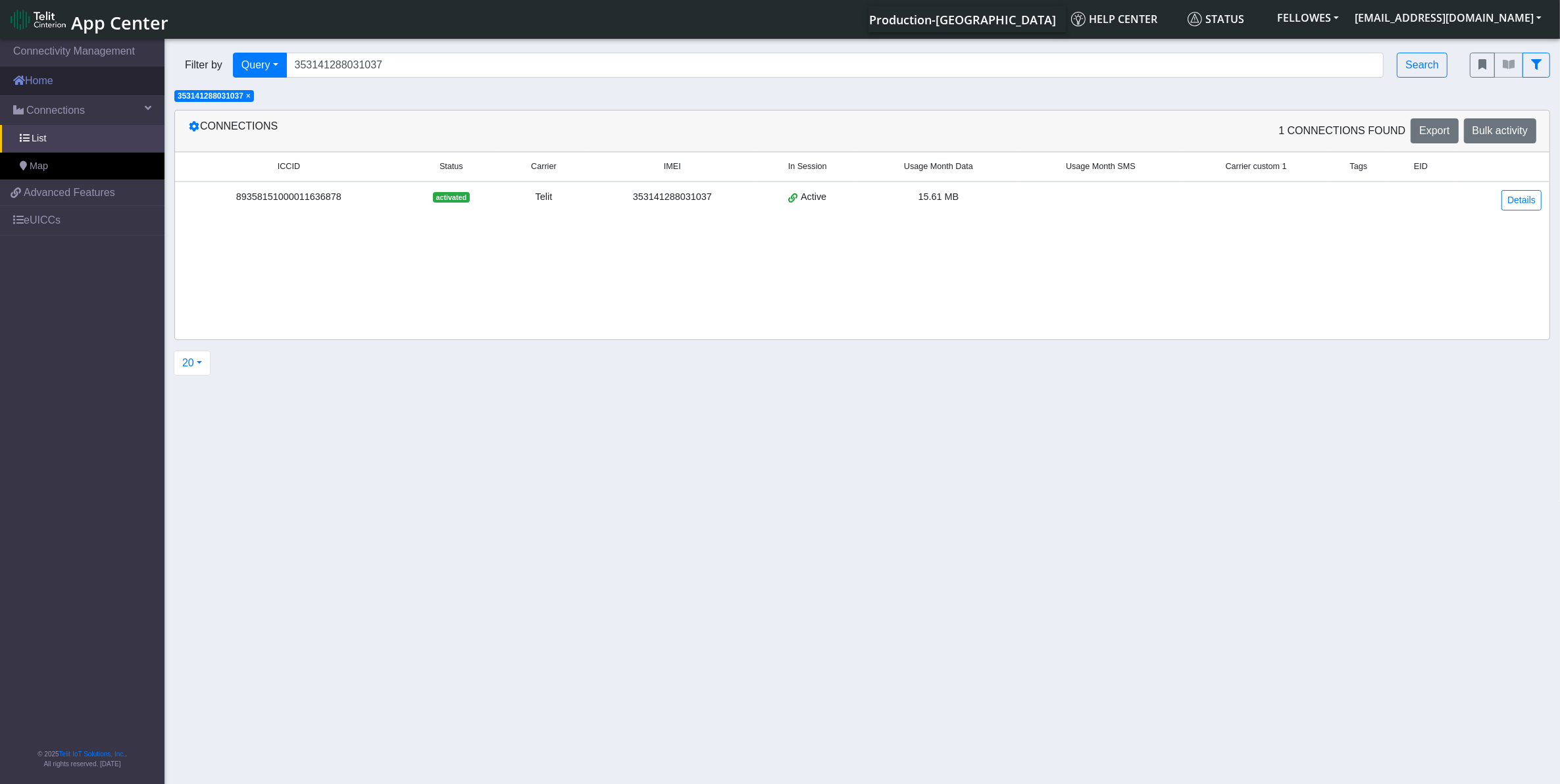
click at [111, 87] on link "Home" at bounding box center [82, 81] width 164 height 29
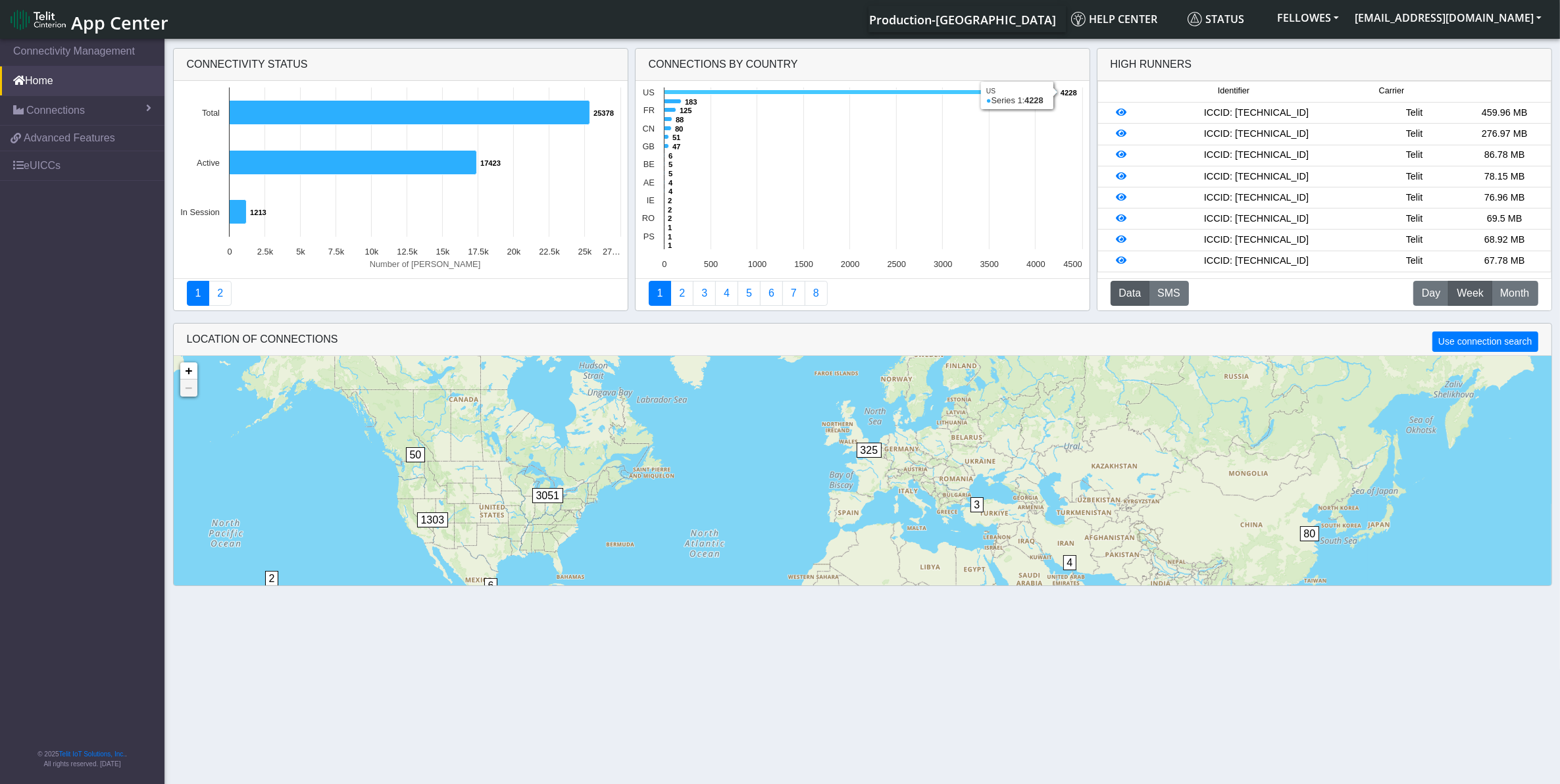
click at [734, 90] on icon at bounding box center [860, 93] width 393 height 4
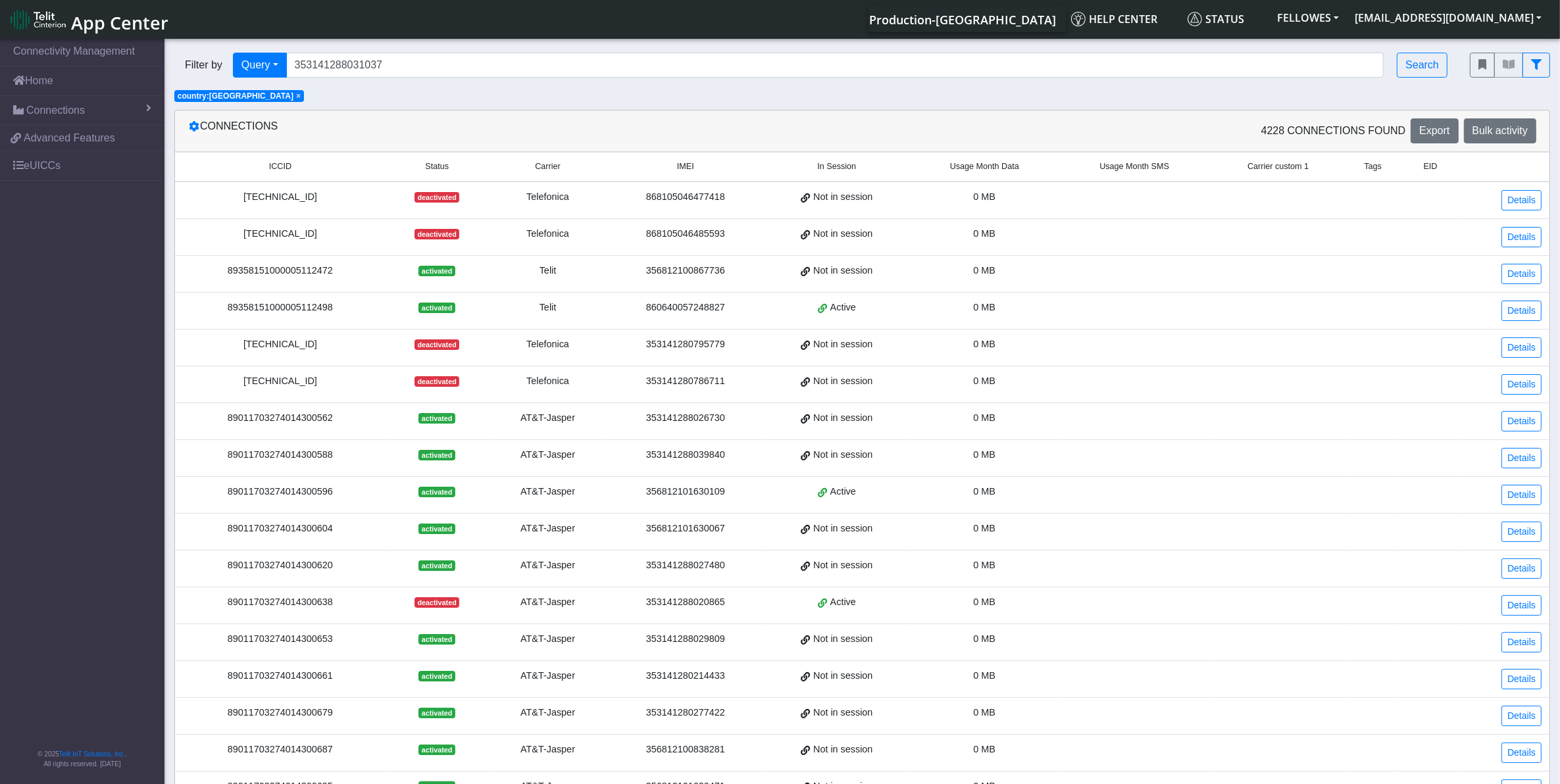
click at [992, 171] on span "Usage Month Data" at bounding box center [984, 167] width 69 height 13
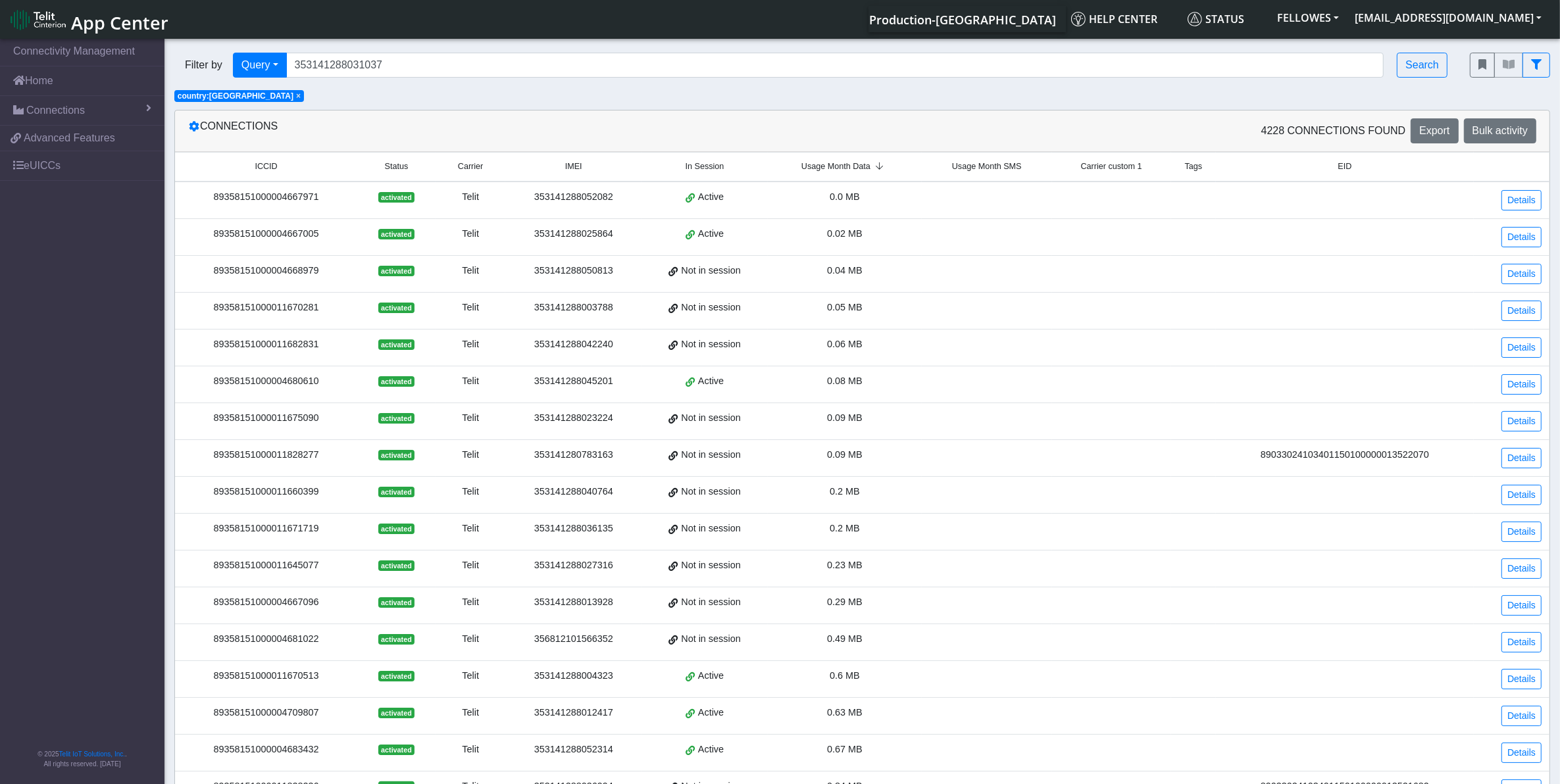
click at [876, 171] on icon at bounding box center [880, 166] width 18 height 8
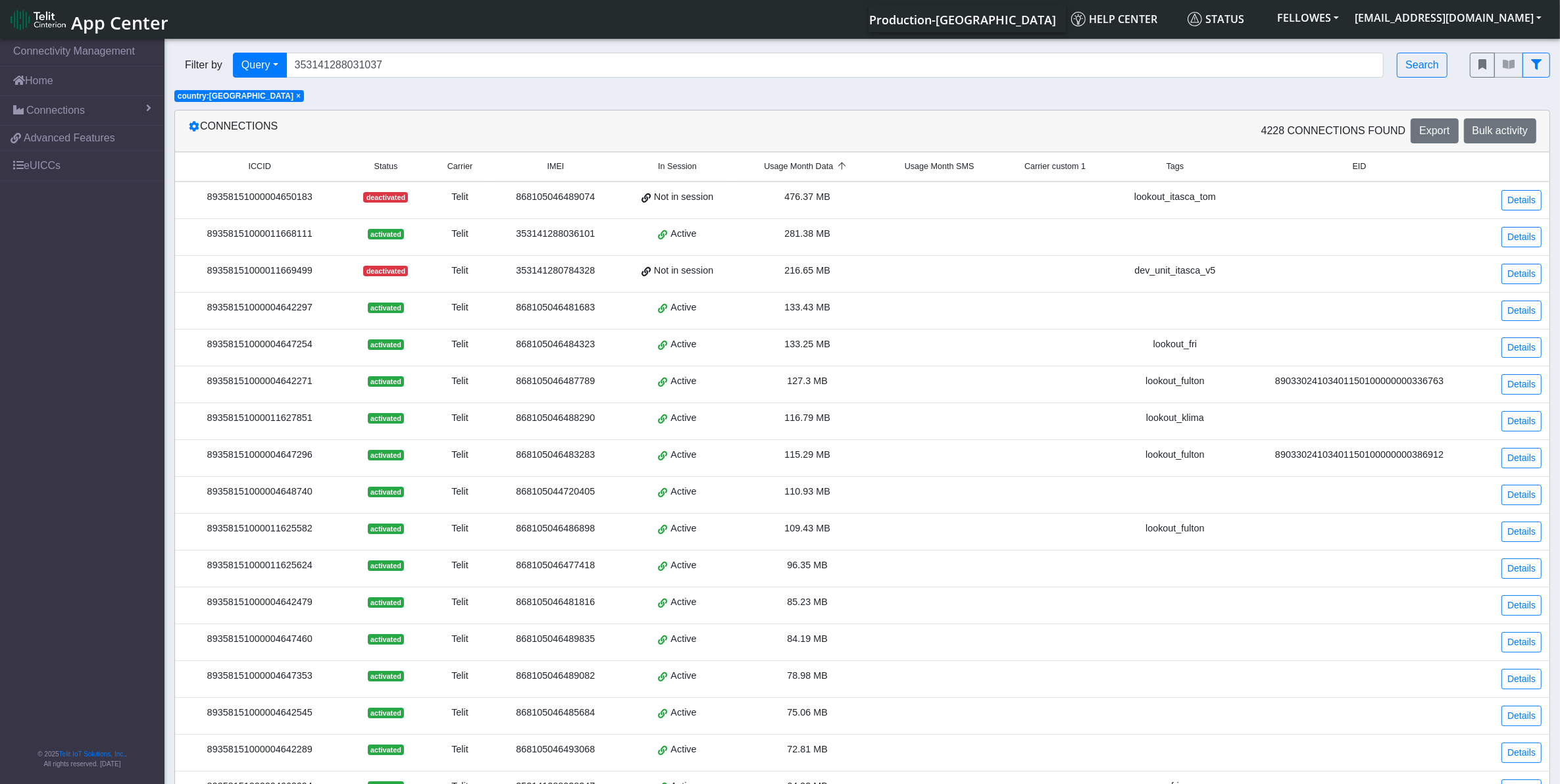
click at [244, 235] on div "89358151000011668111" at bounding box center [259, 234] width 153 height 14
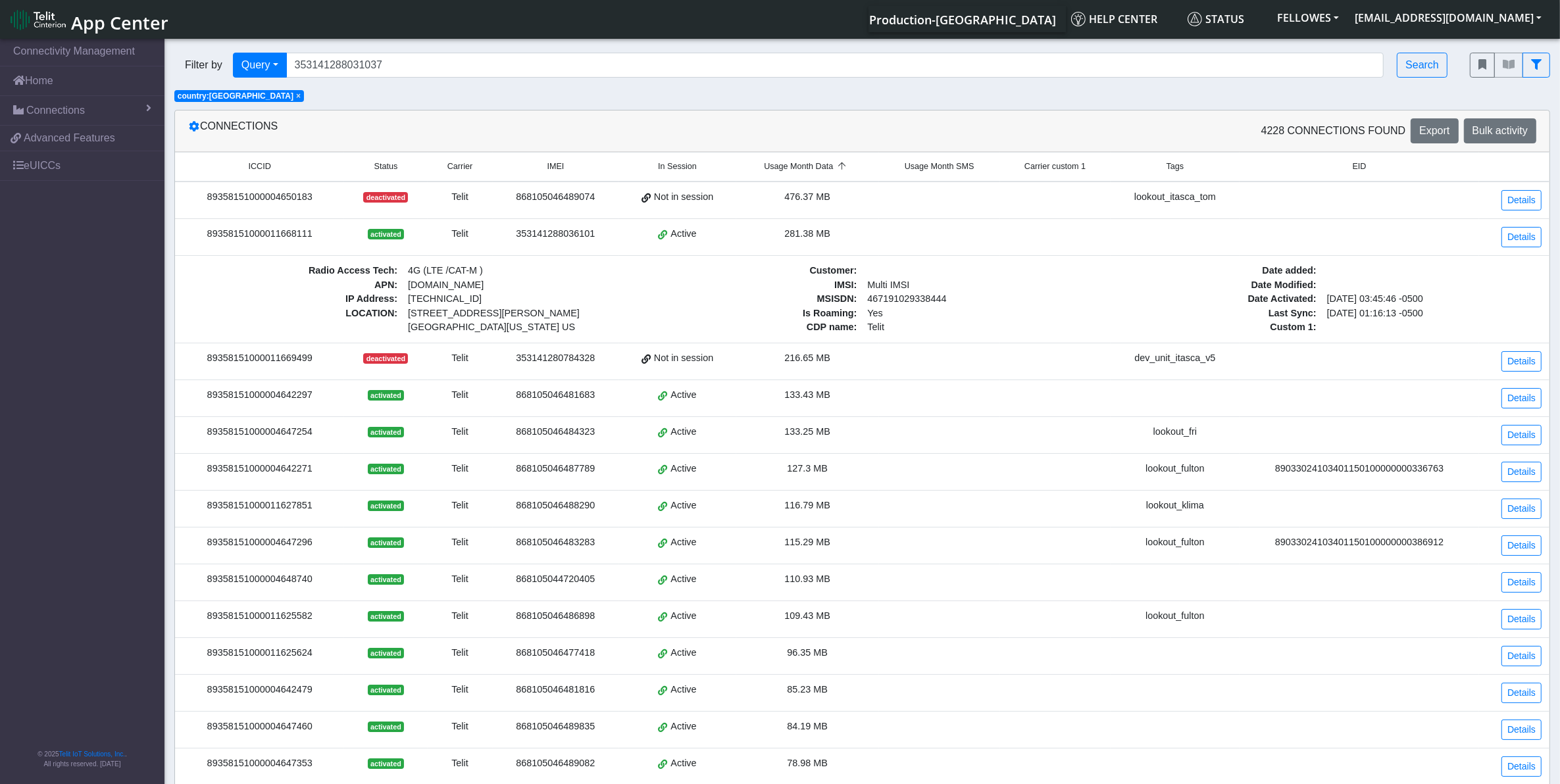
click at [1514, 225] on td "Details" at bounding box center [1514, 236] width 70 height 37
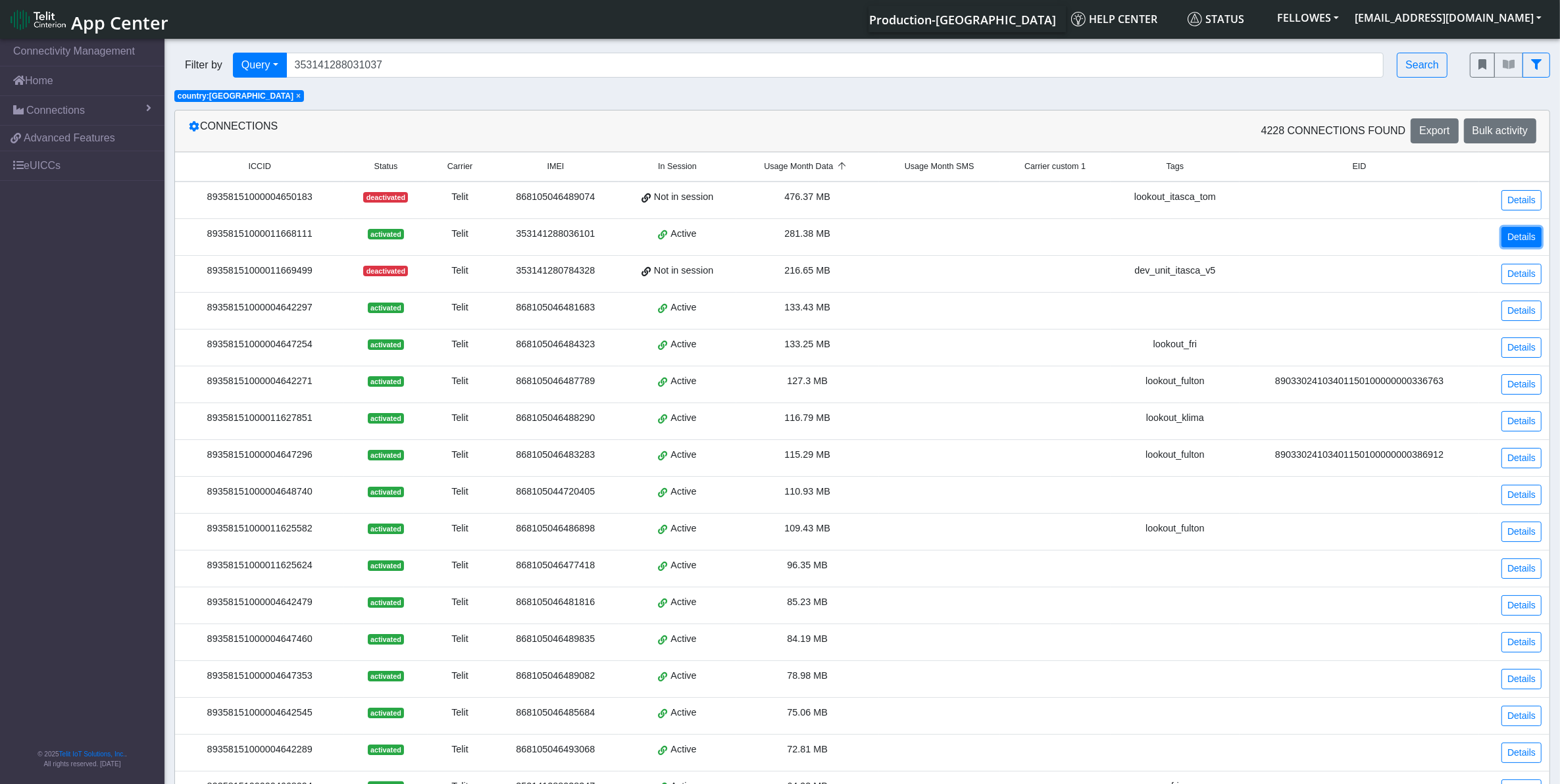
click at [1517, 232] on link "Details" at bounding box center [1522, 237] width 40 height 20
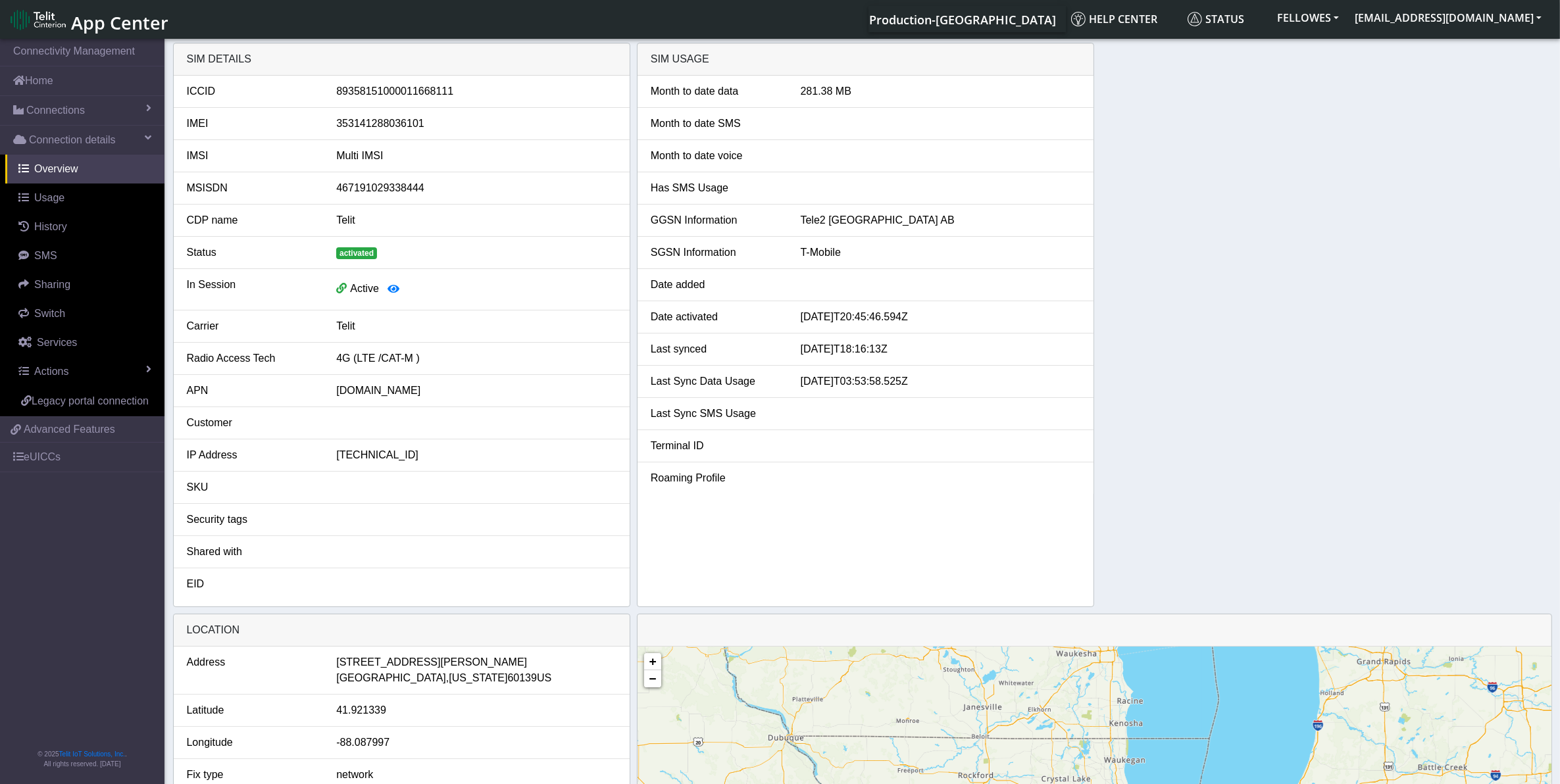
click at [380, 125] on div "353141288036101" at bounding box center [476, 123] width 300 height 16
click at [380, 123] on div "353141288036101" at bounding box center [476, 123] width 300 height 16
copy div "353141288036101"
click at [69, 198] on link "Usage" at bounding box center [84, 198] width 159 height 29
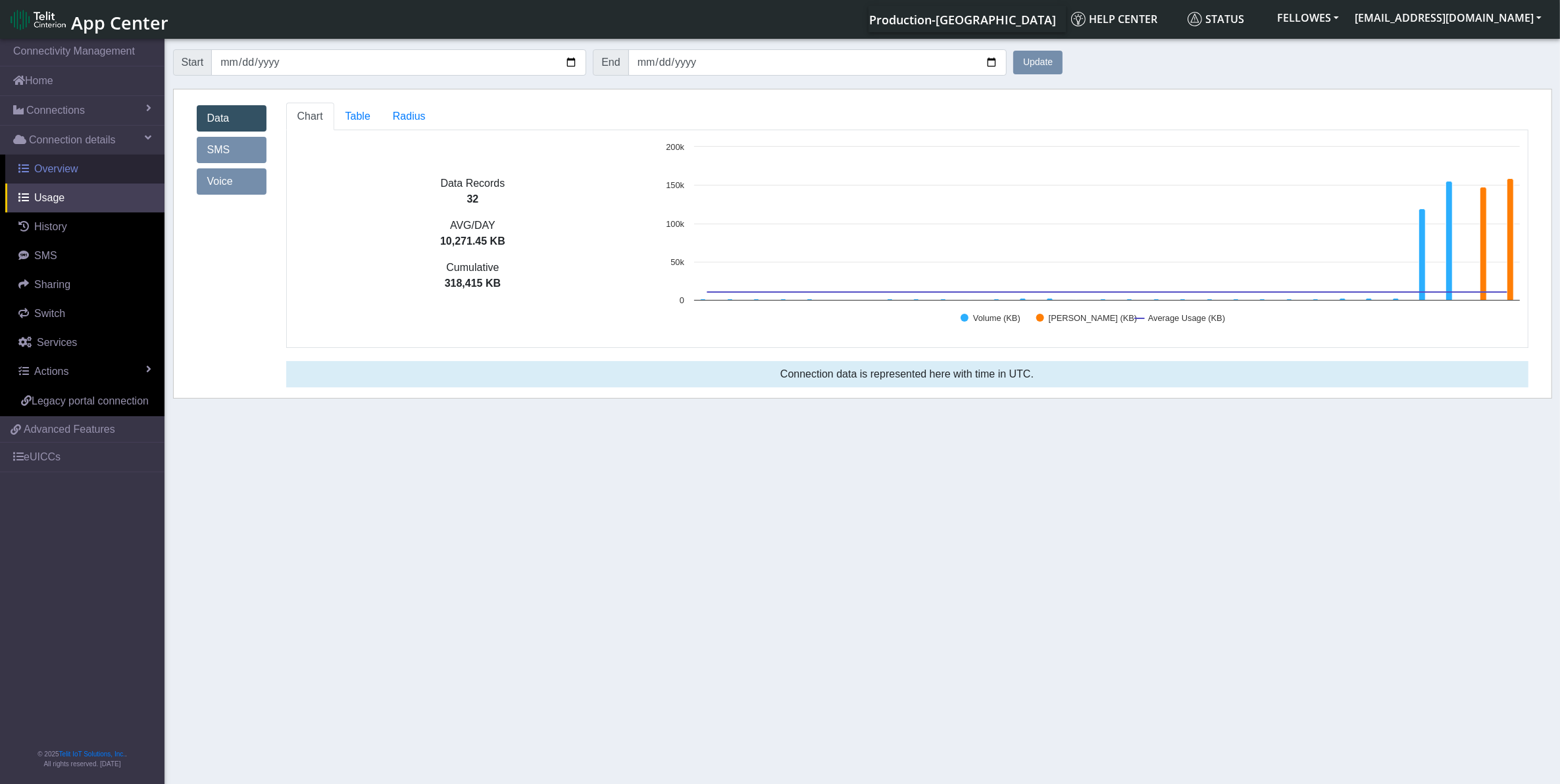
click at [81, 158] on link "Overview" at bounding box center [84, 169] width 159 height 29
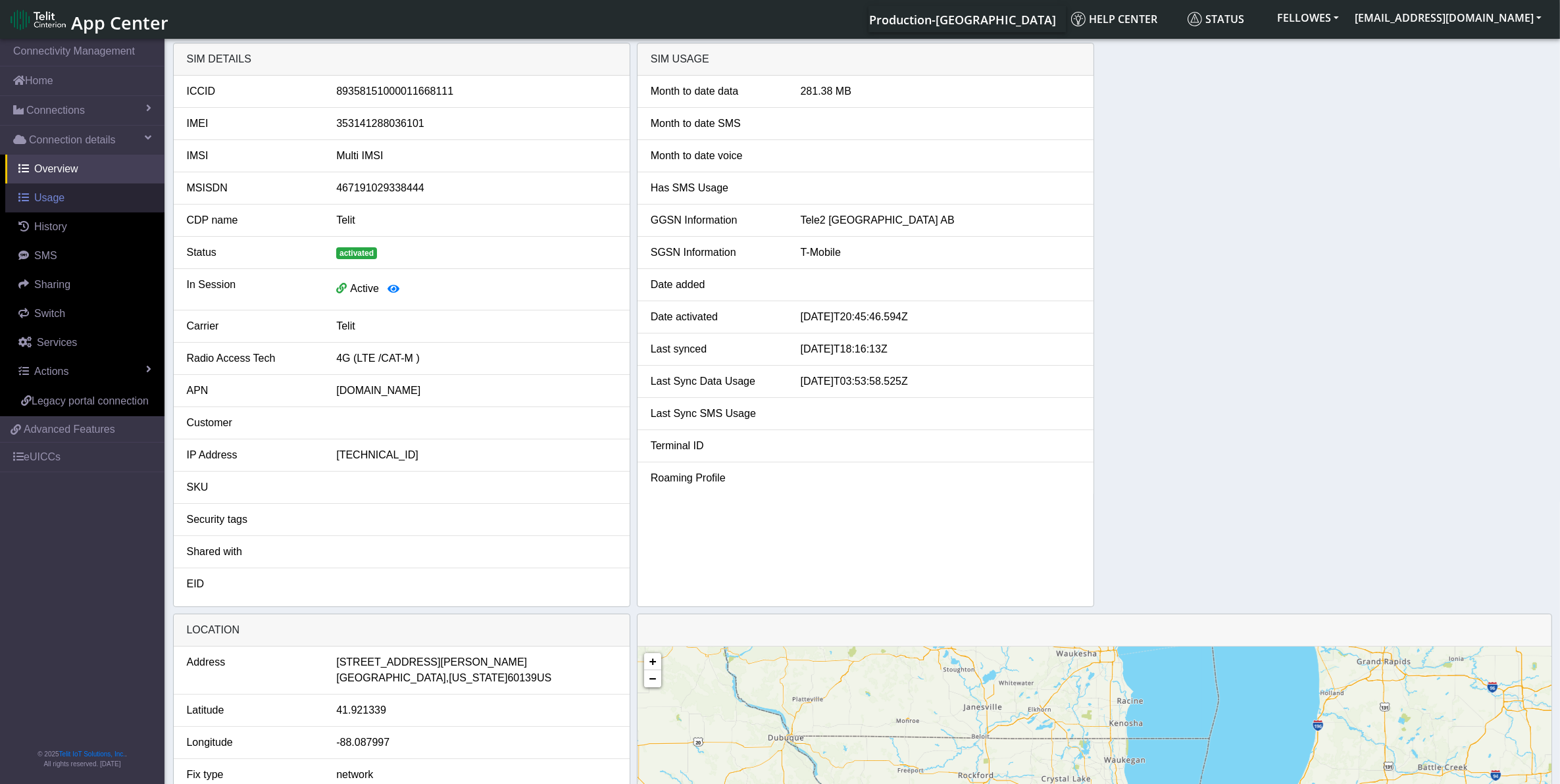
click at [70, 195] on link "Usage" at bounding box center [84, 198] width 159 height 29
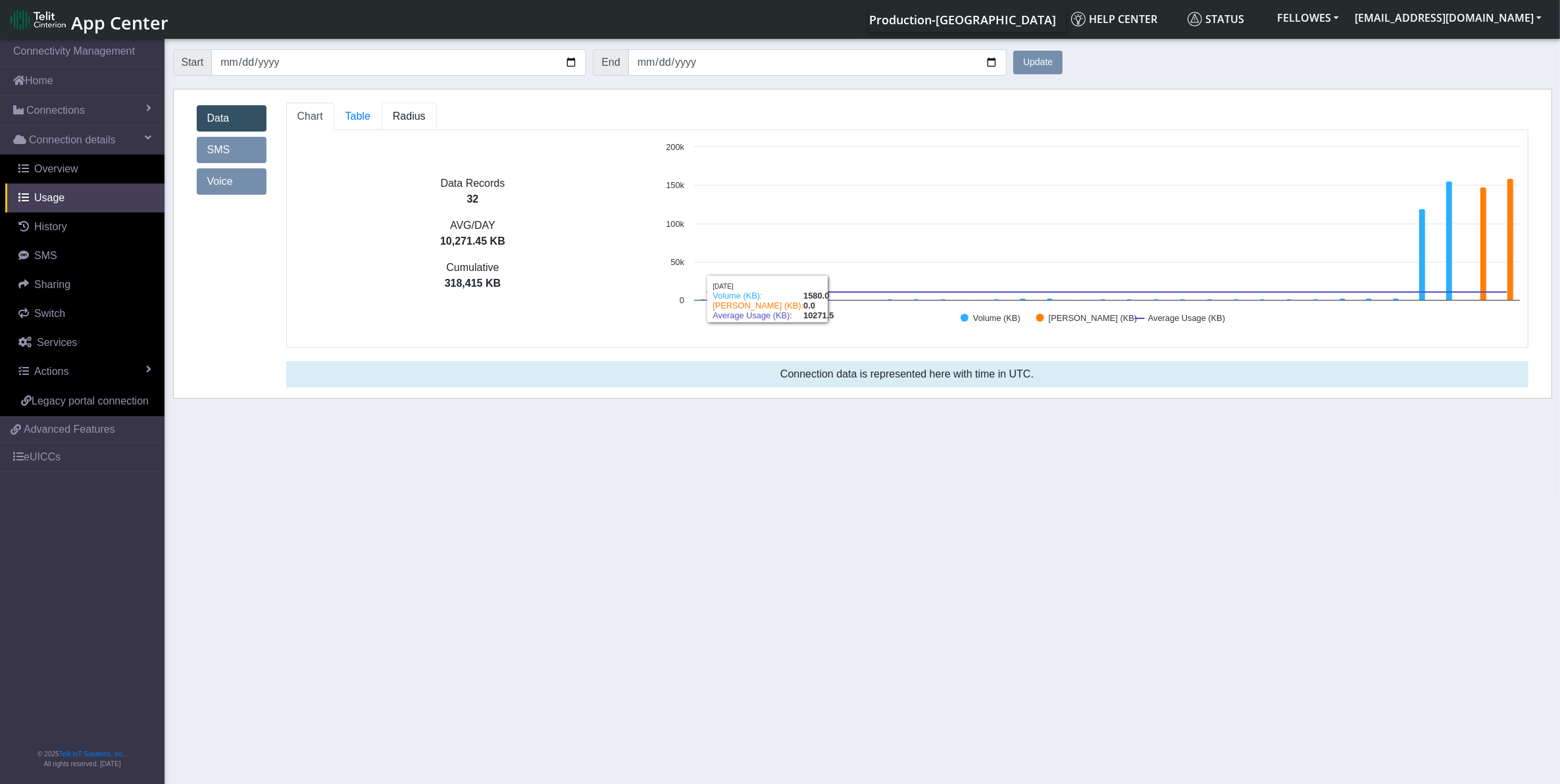
click at [395, 120] on span "Radius" at bounding box center [410, 116] width 33 height 11
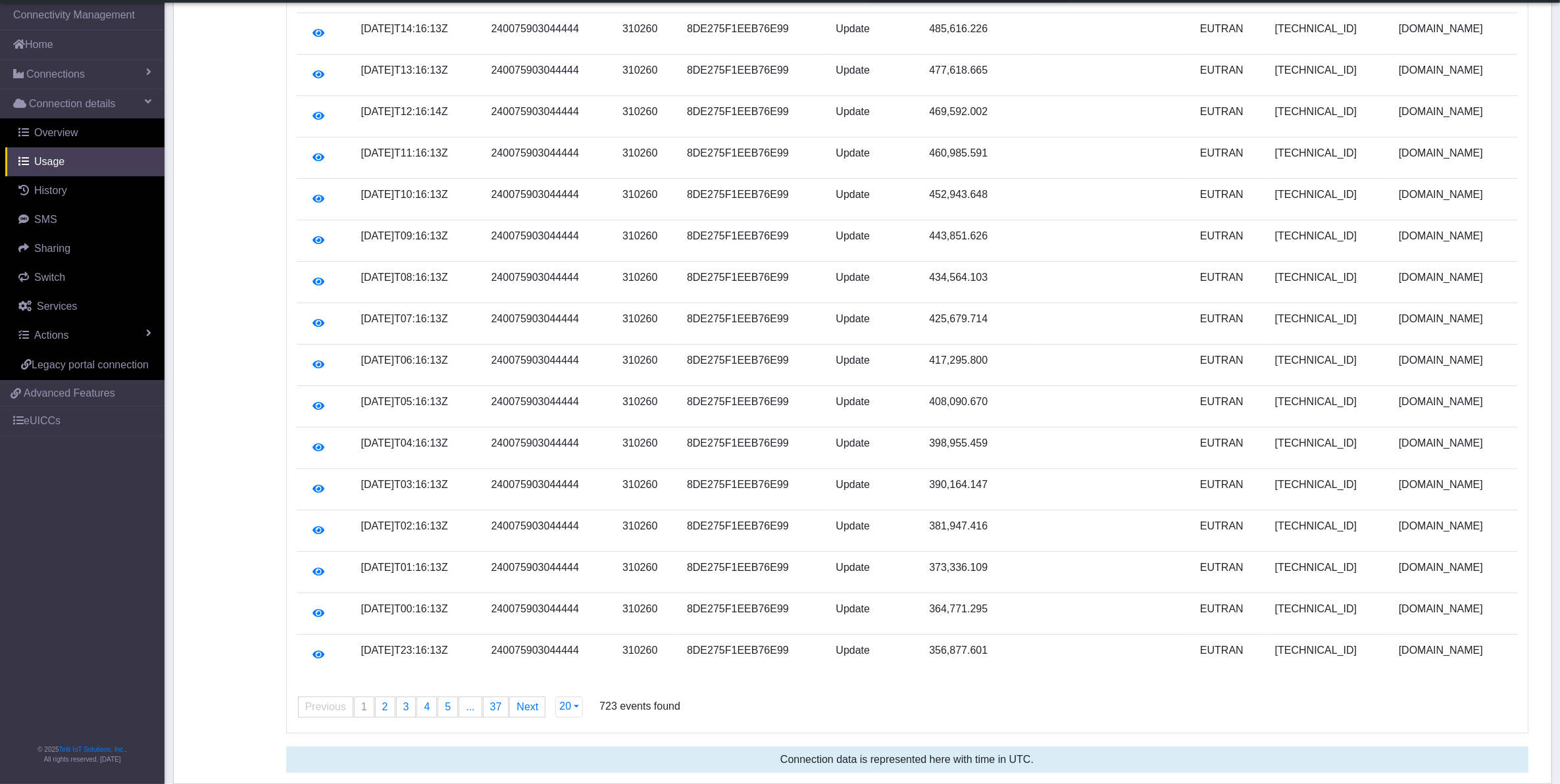
scroll to position [337, 0]
click at [445, 712] on span "5" at bounding box center [448, 706] width 6 height 11
click at [363, 714] on link "page 1" at bounding box center [364, 707] width 19 height 19
click at [401, 708] on link "page 3" at bounding box center [407, 707] width 19 height 19
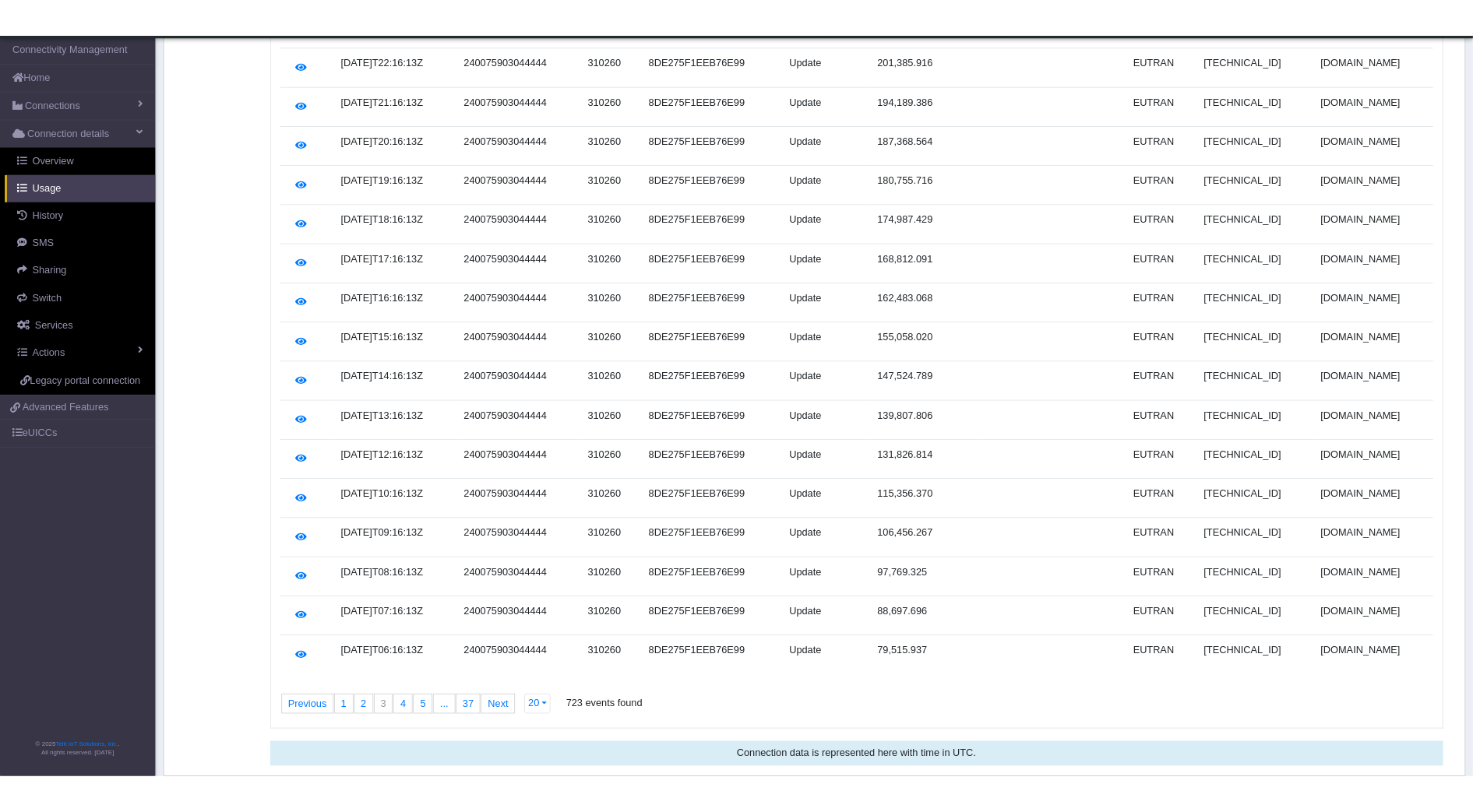
scroll to position [0, 0]
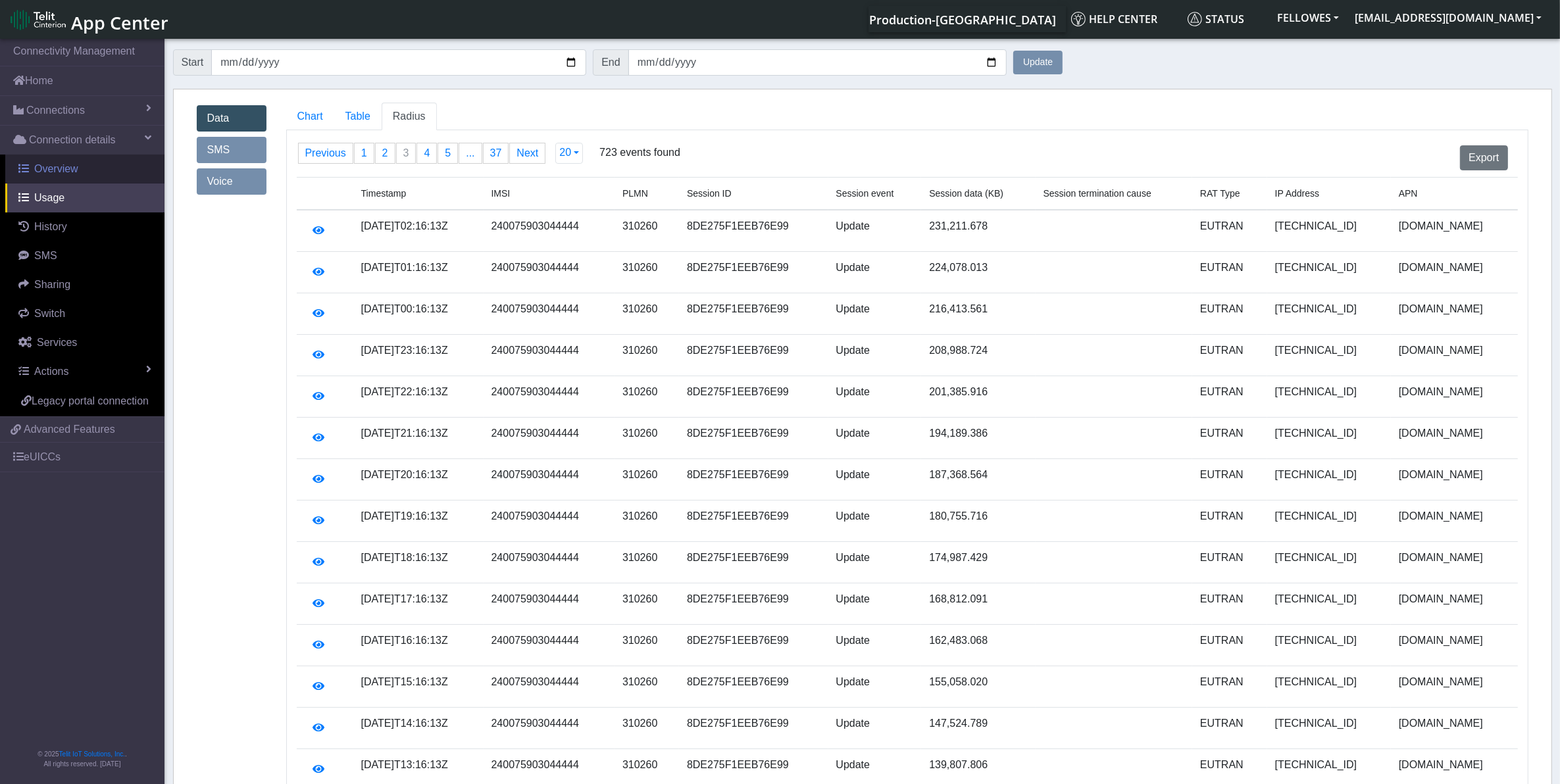
click at [64, 173] on span "Overview" at bounding box center [56, 168] width 44 height 11
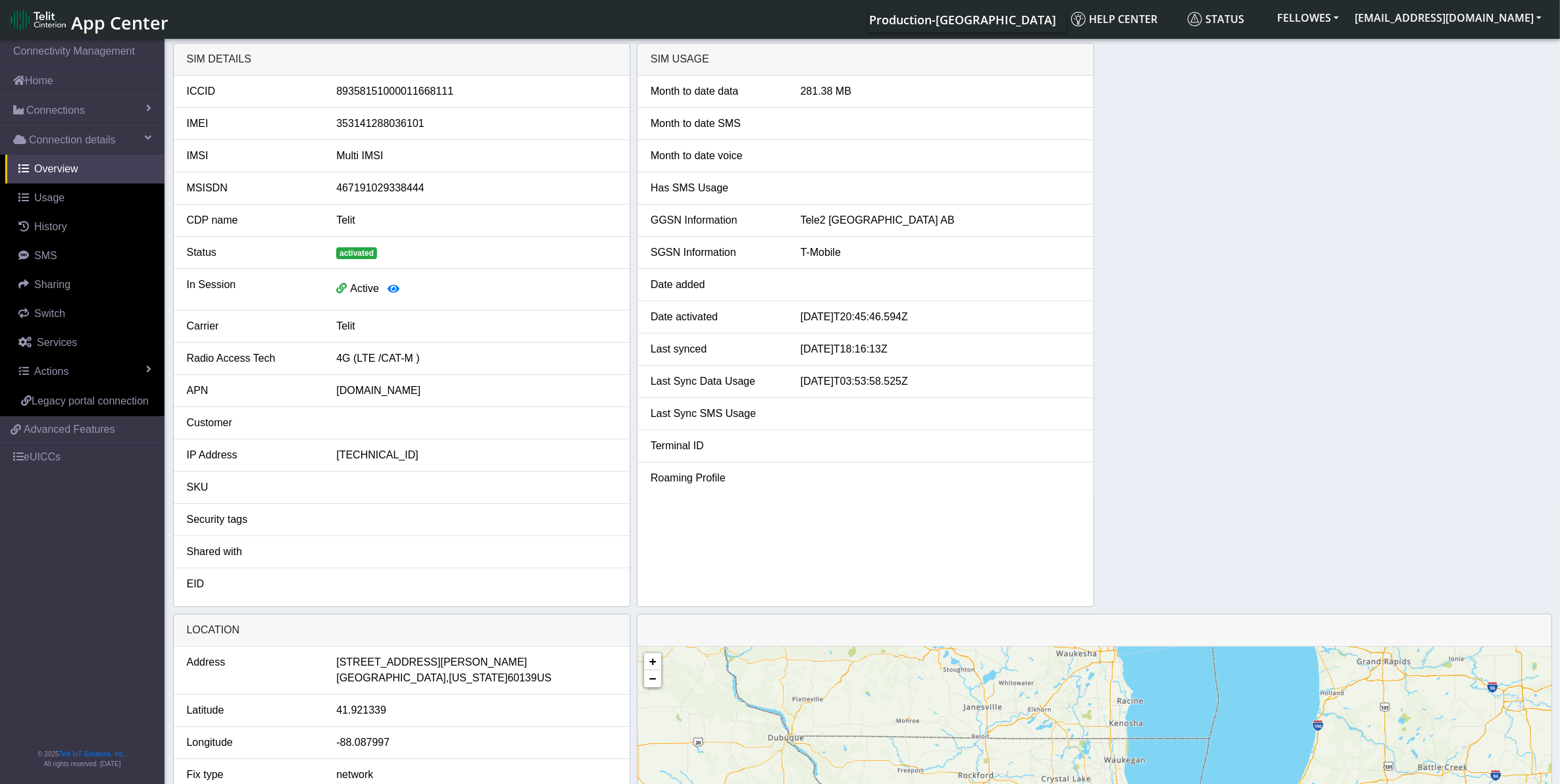
click at [379, 123] on div "353141288036101" at bounding box center [476, 123] width 300 height 16
copy div "353141288036101"
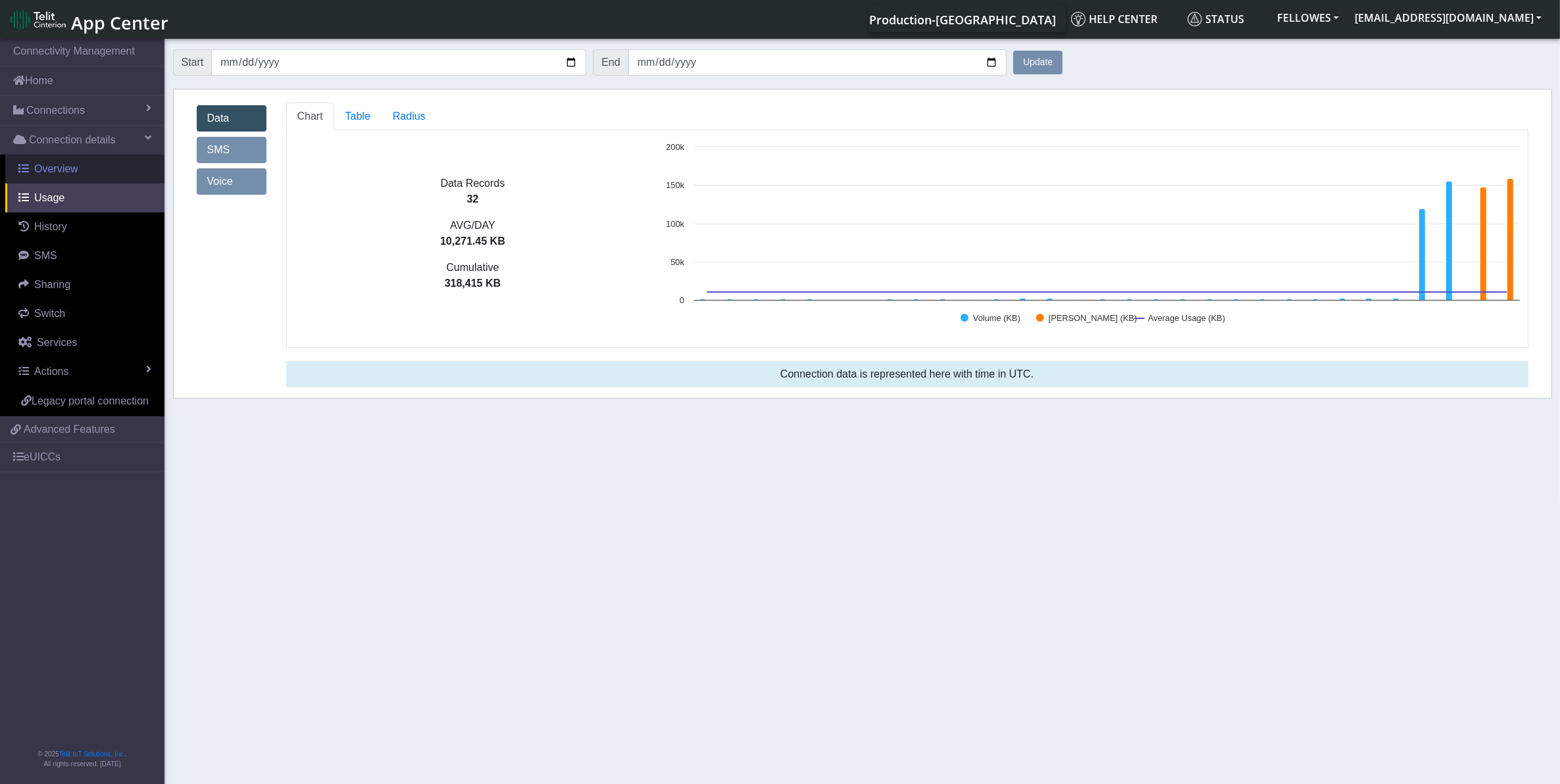
click at [80, 161] on link "Overview" at bounding box center [84, 169] width 159 height 29
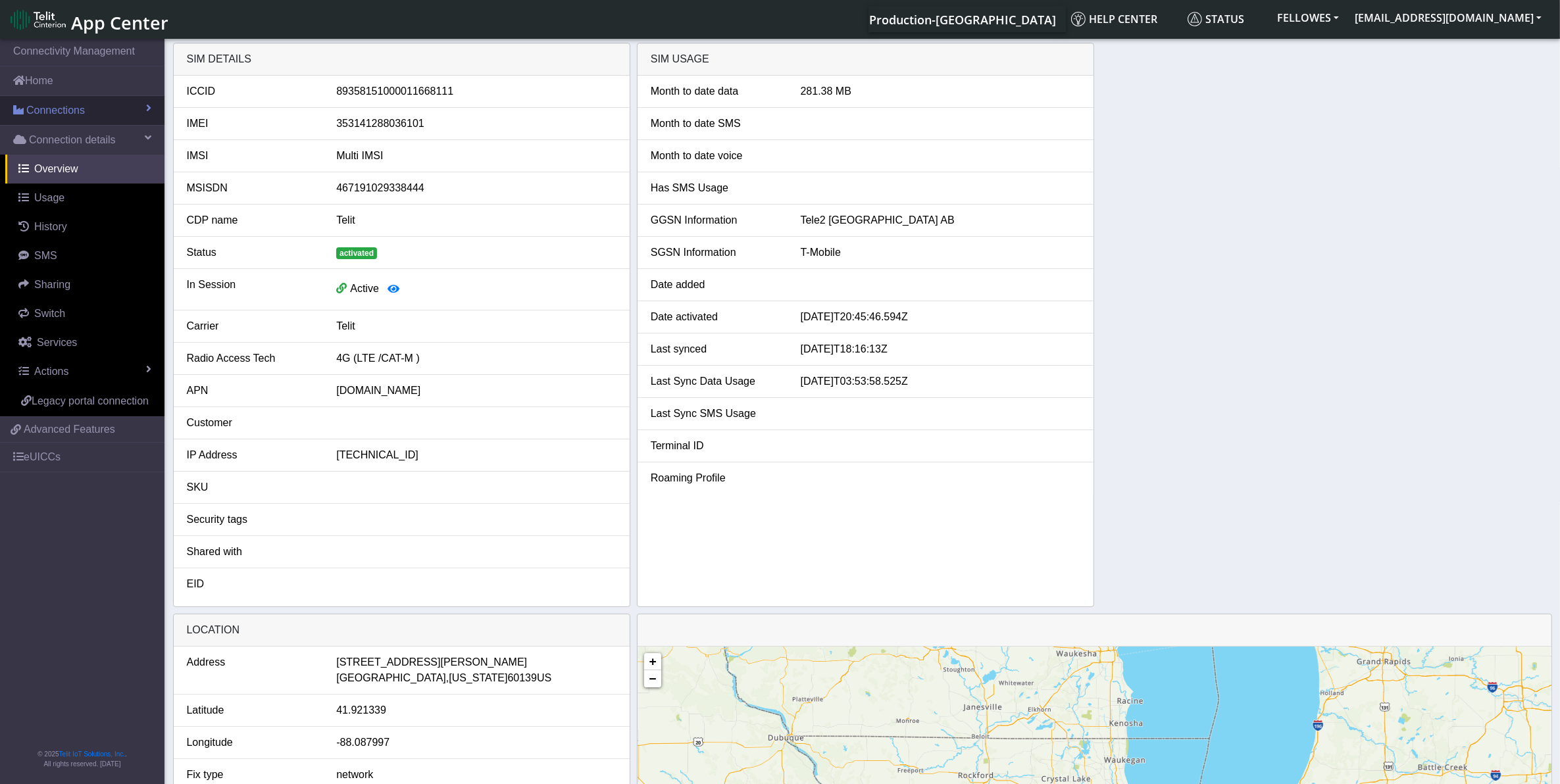
click at [107, 108] on link "Connections" at bounding box center [82, 111] width 164 height 29
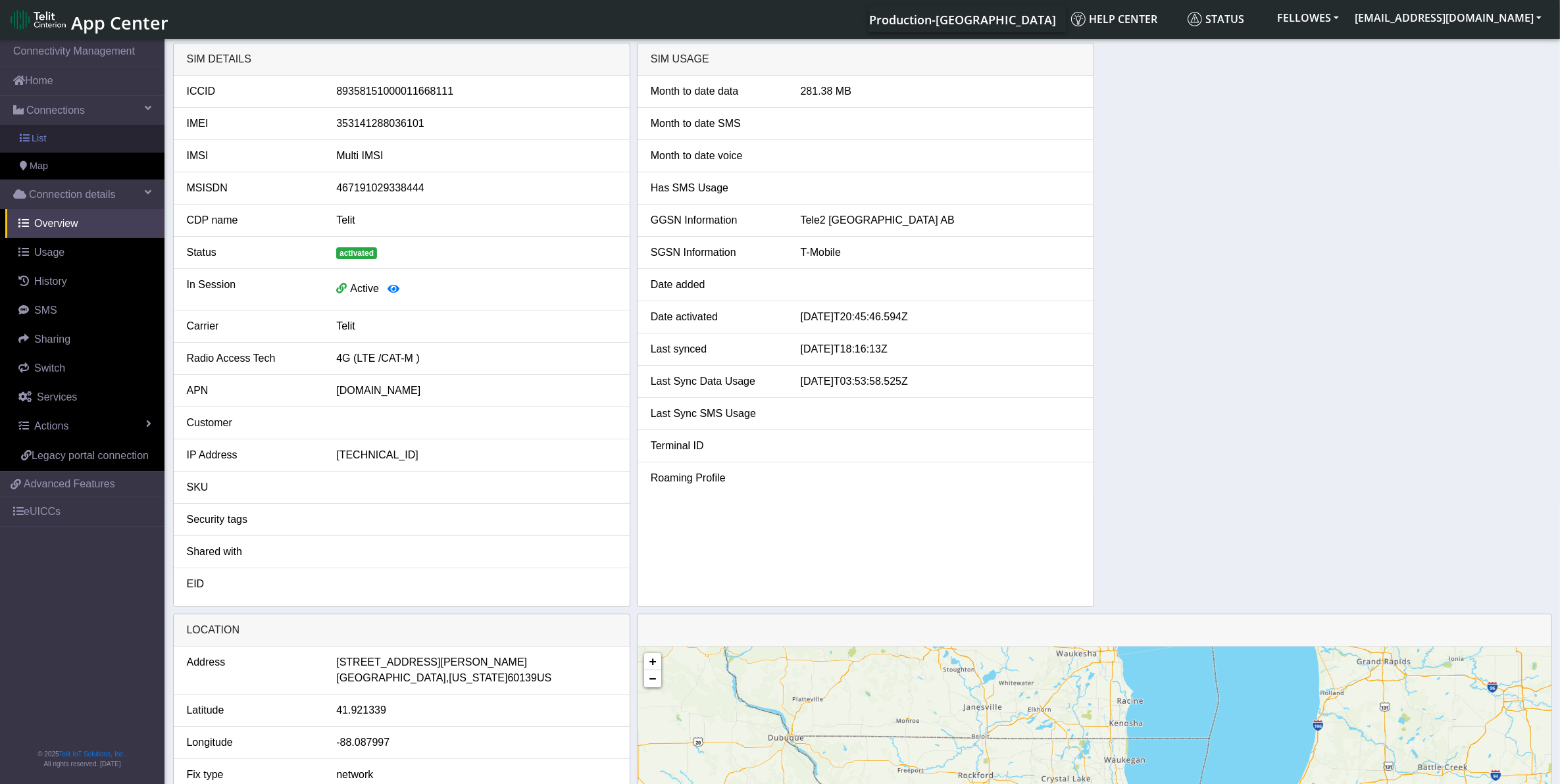
click at [123, 145] on link "List" at bounding box center [82, 138] width 164 height 28
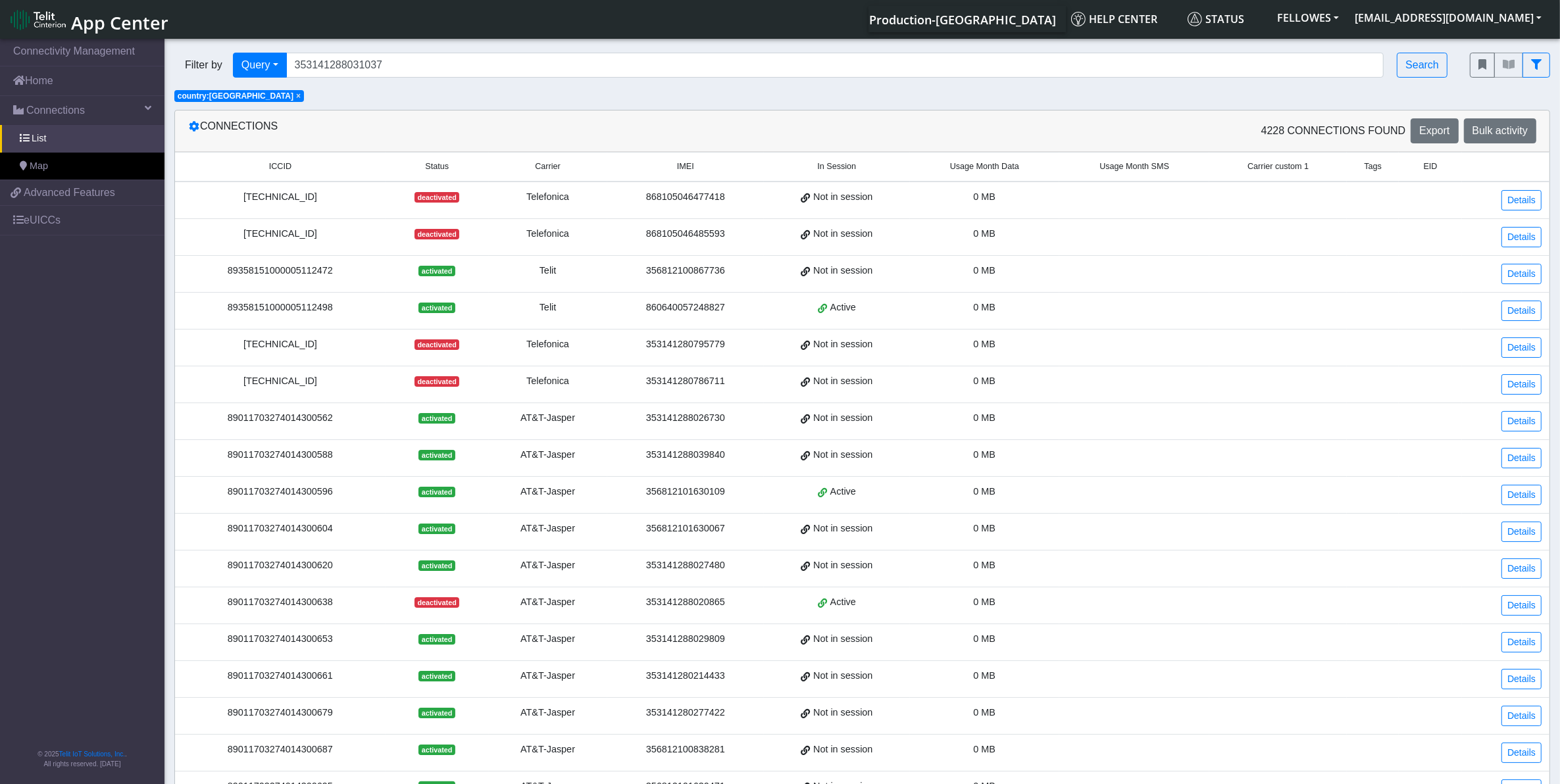
click at [966, 167] on span "Usage Month Data" at bounding box center [984, 167] width 69 height 13
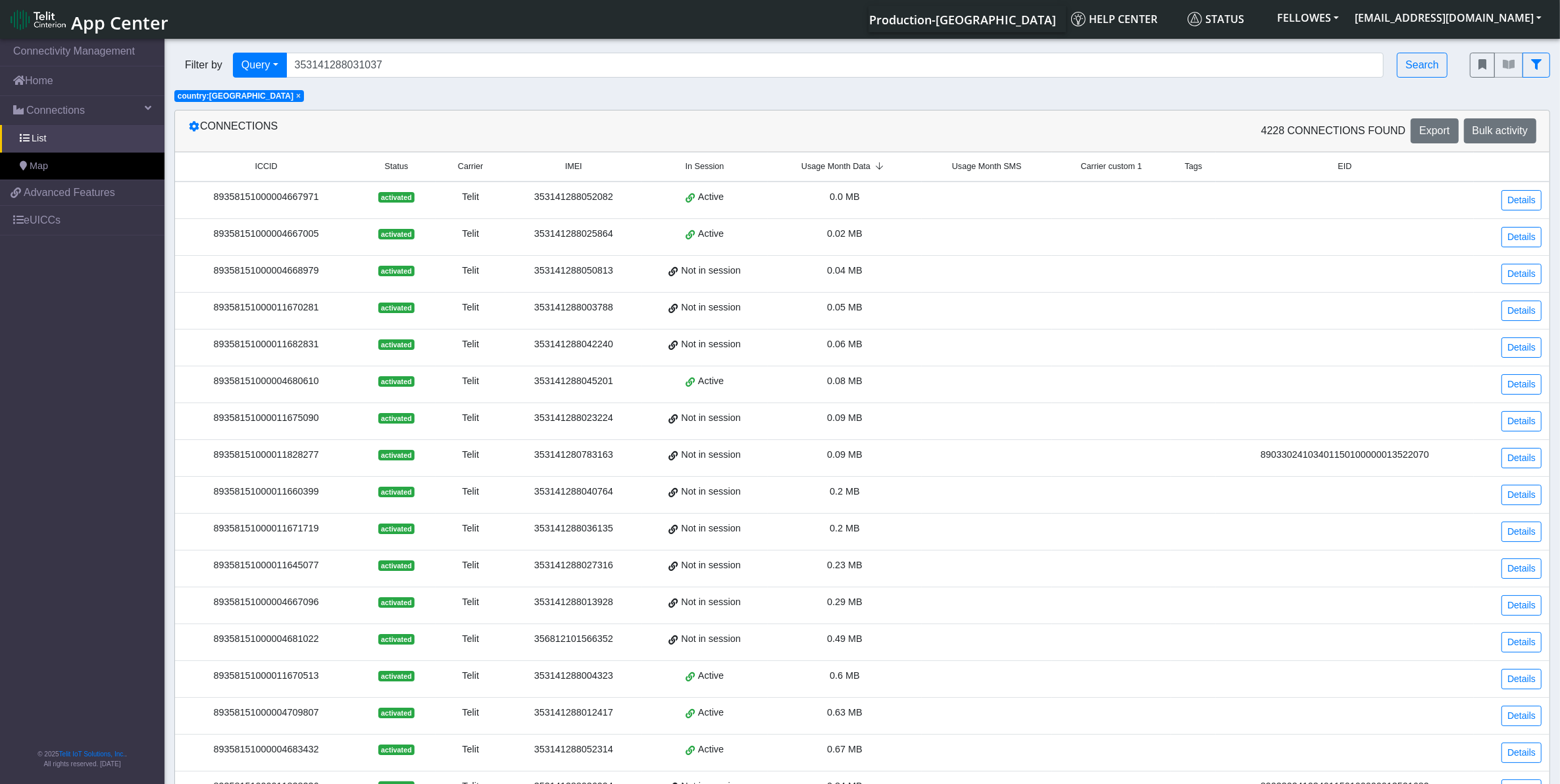
click at [846, 173] on span "Usage Month Data" at bounding box center [836, 167] width 69 height 13
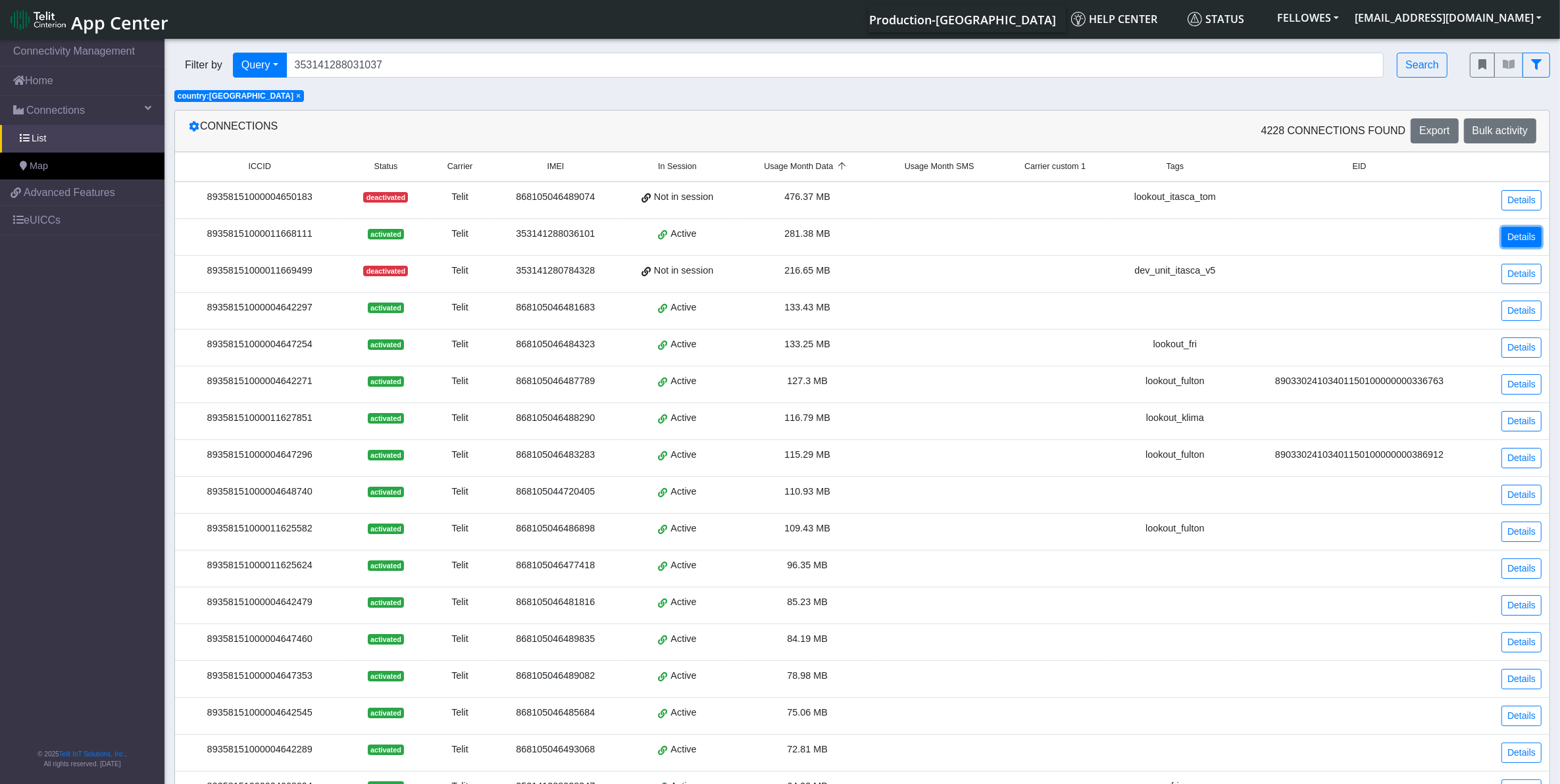
click at [1510, 247] on link "Details" at bounding box center [1522, 237] width 40 height 20
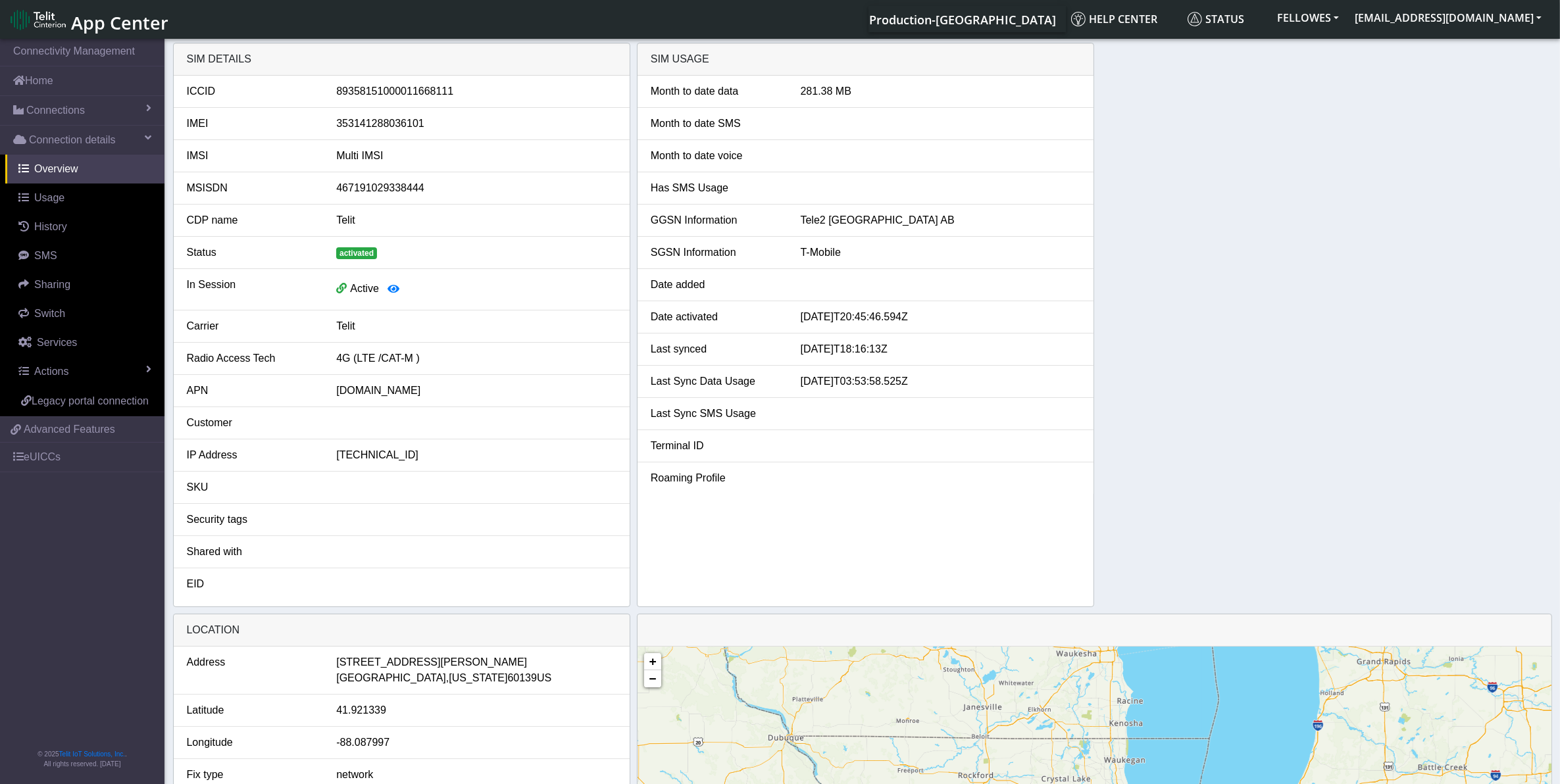
click at [380, 119] on div "353141288036101" at bounding box center [476, 123] width 300 height 16
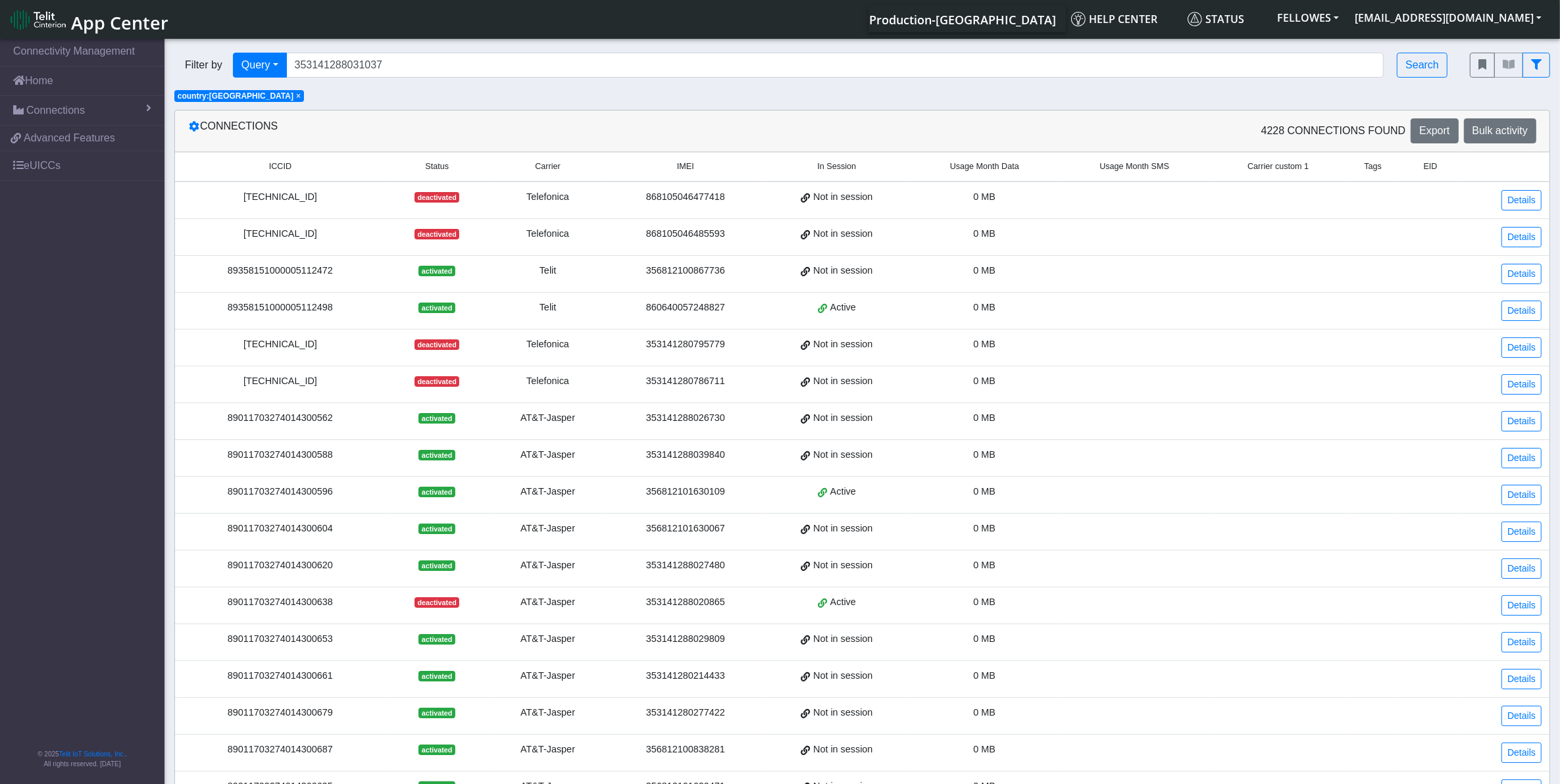
click at [989, 167] on span "Usage Month Data" at bounding box center [984, 167] width 69 height 13
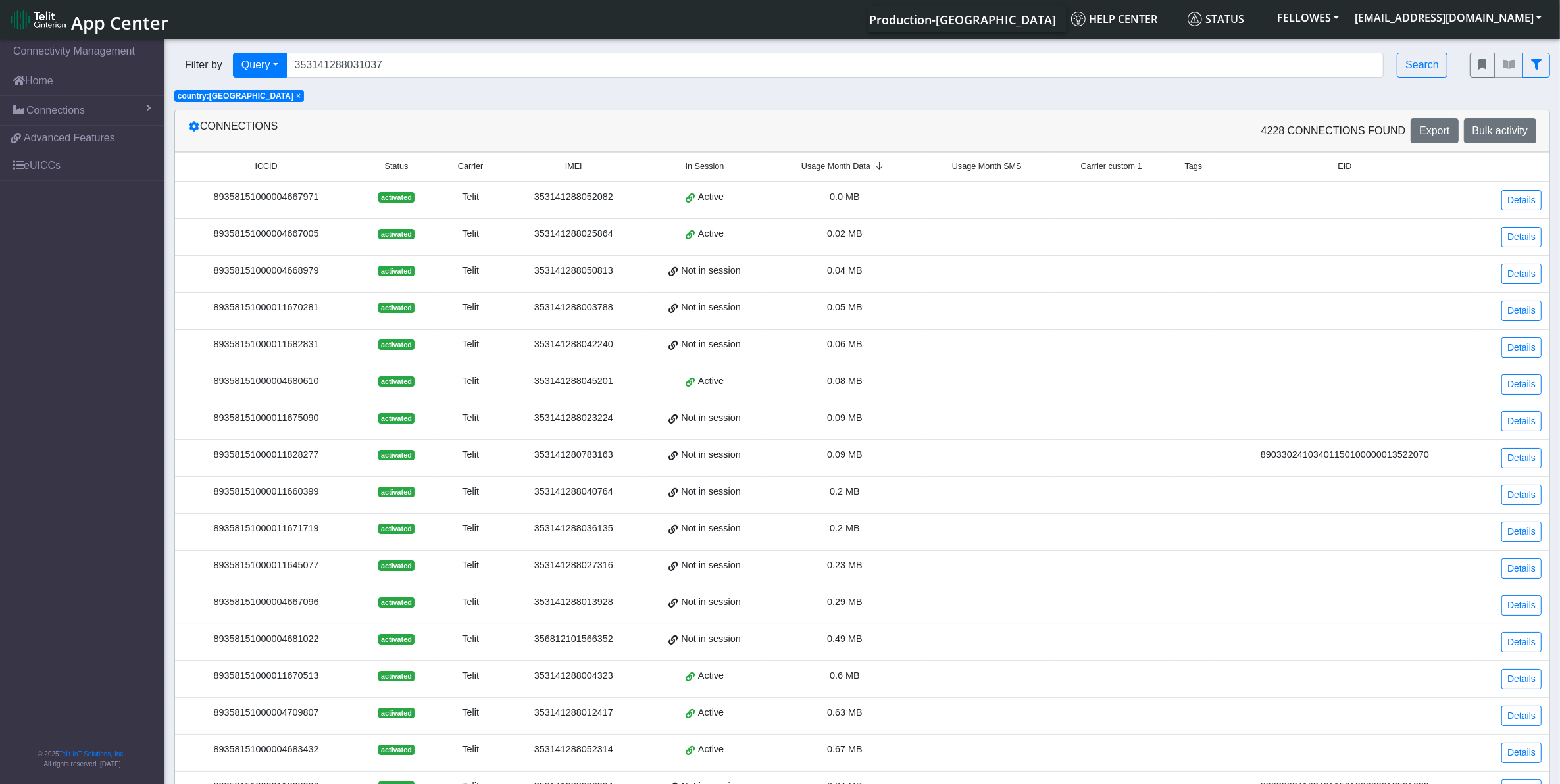
click at [989, 167] on span "Usage Month SMS" at bounding box center [987, 167] width 70 height 13
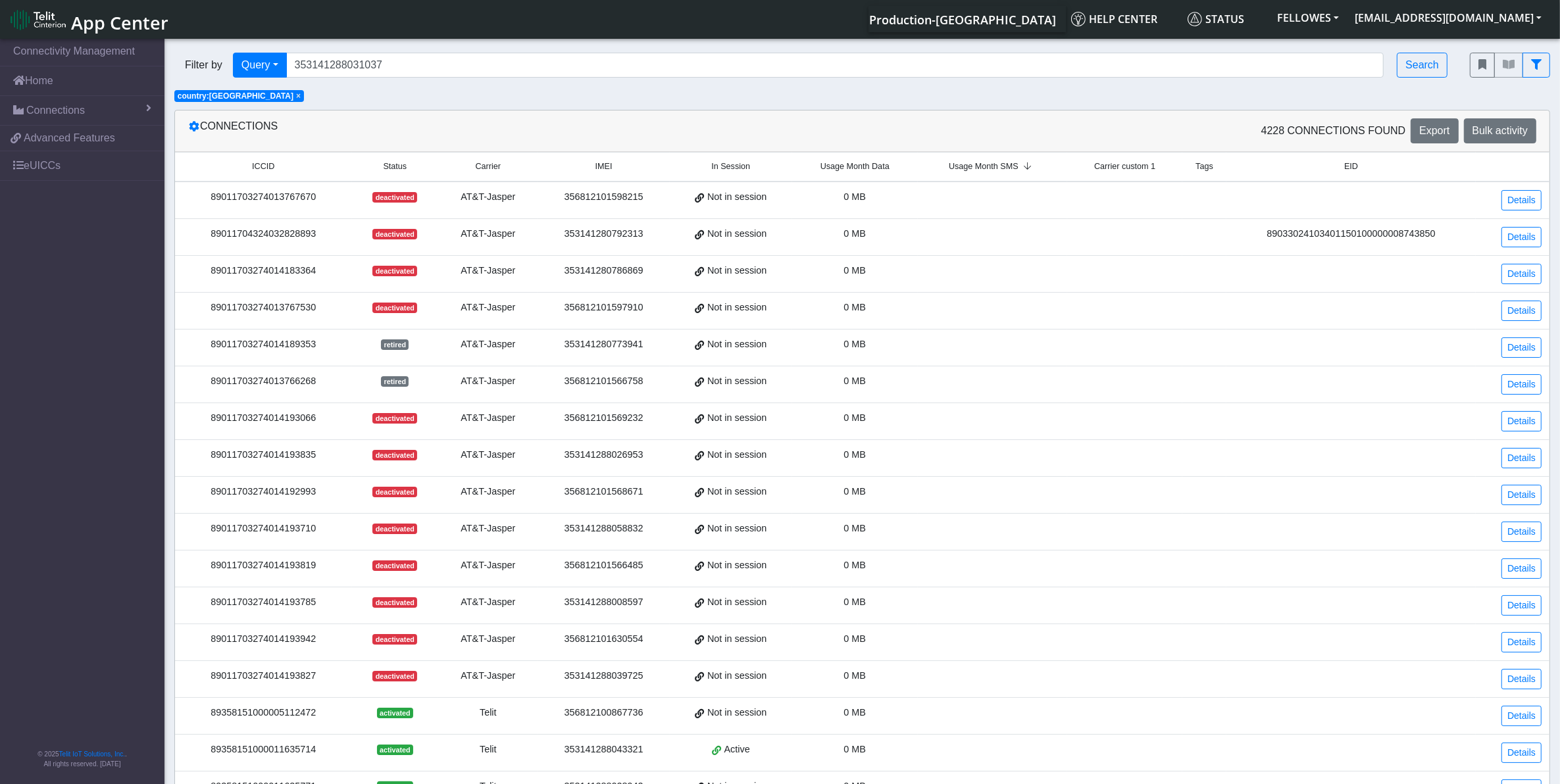
click at [876, 165] on span "Usage Month Data" at bounding box center [855, 167] width 69 height 13
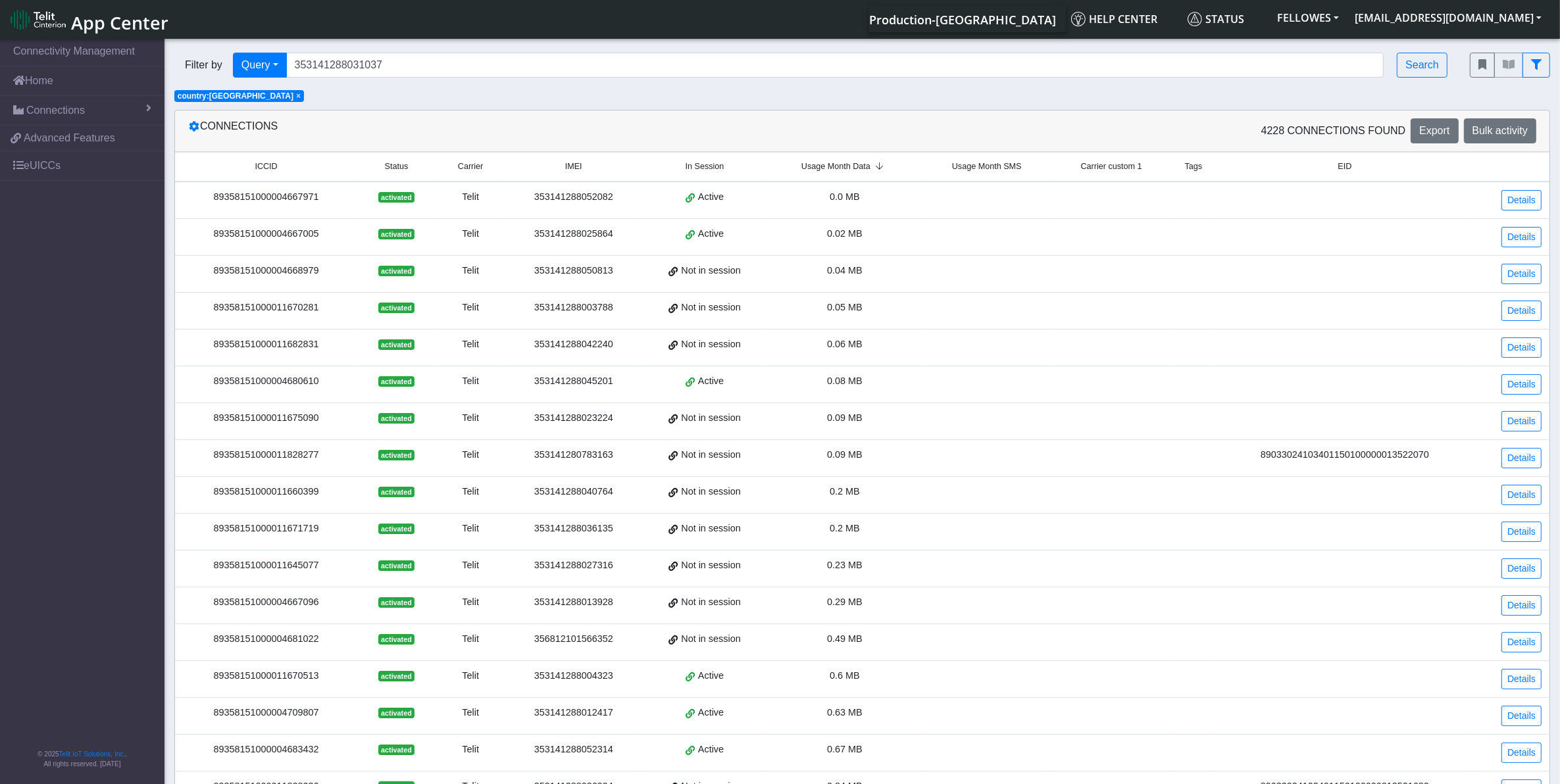
click at [866, 167] on span "Usage Month Data" at bounding box center [836, 167] width 69 height 13
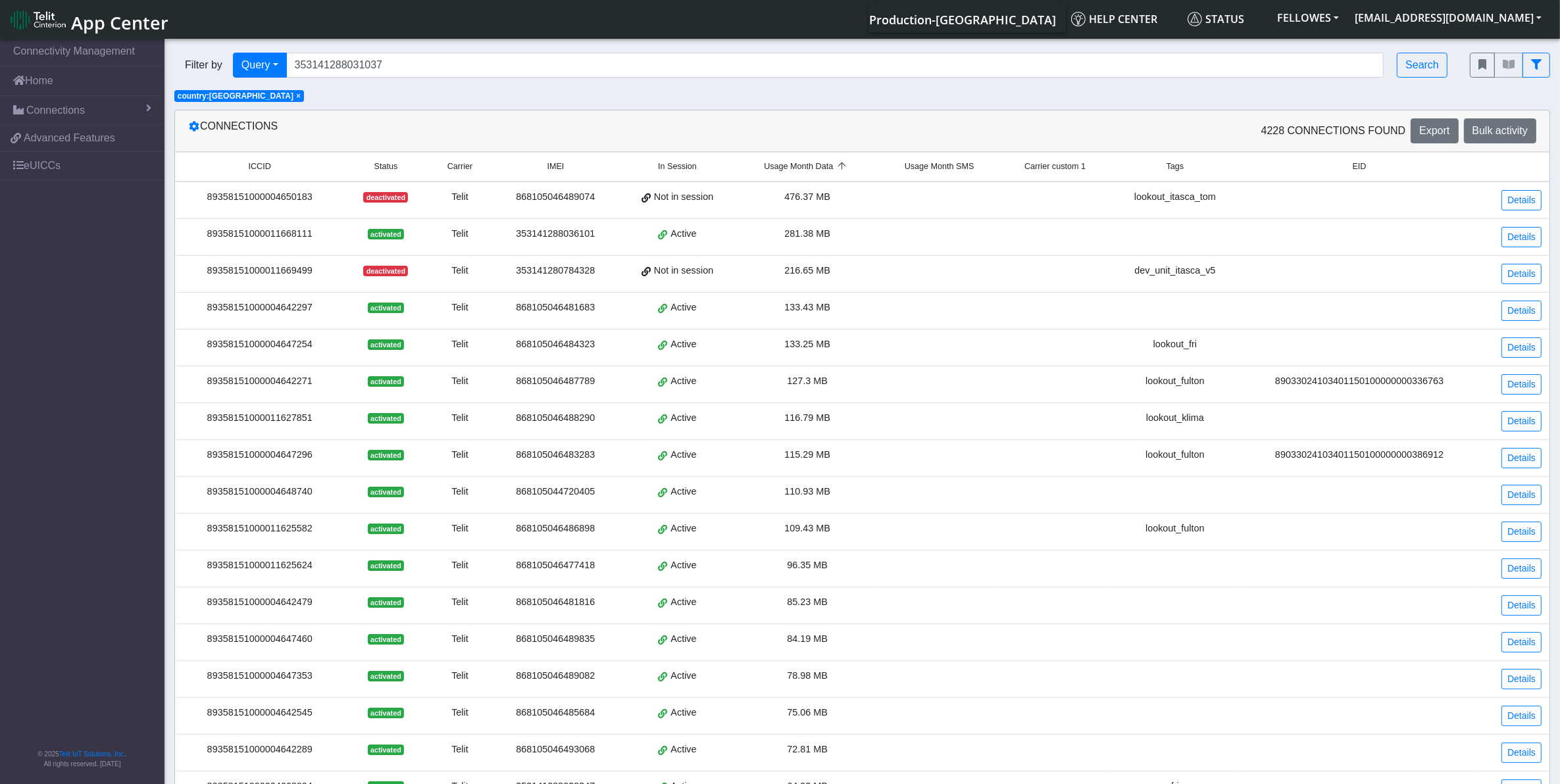
click at [1178, 273] on div "dev_unit_itasca_v5" at bounding box center [1175, 271] width 114 height 14
copy div "dev_unit_itasca_v5"
click at [1525, 226] on td "Details" at bounding box center [1514, 236] width 70 height 37
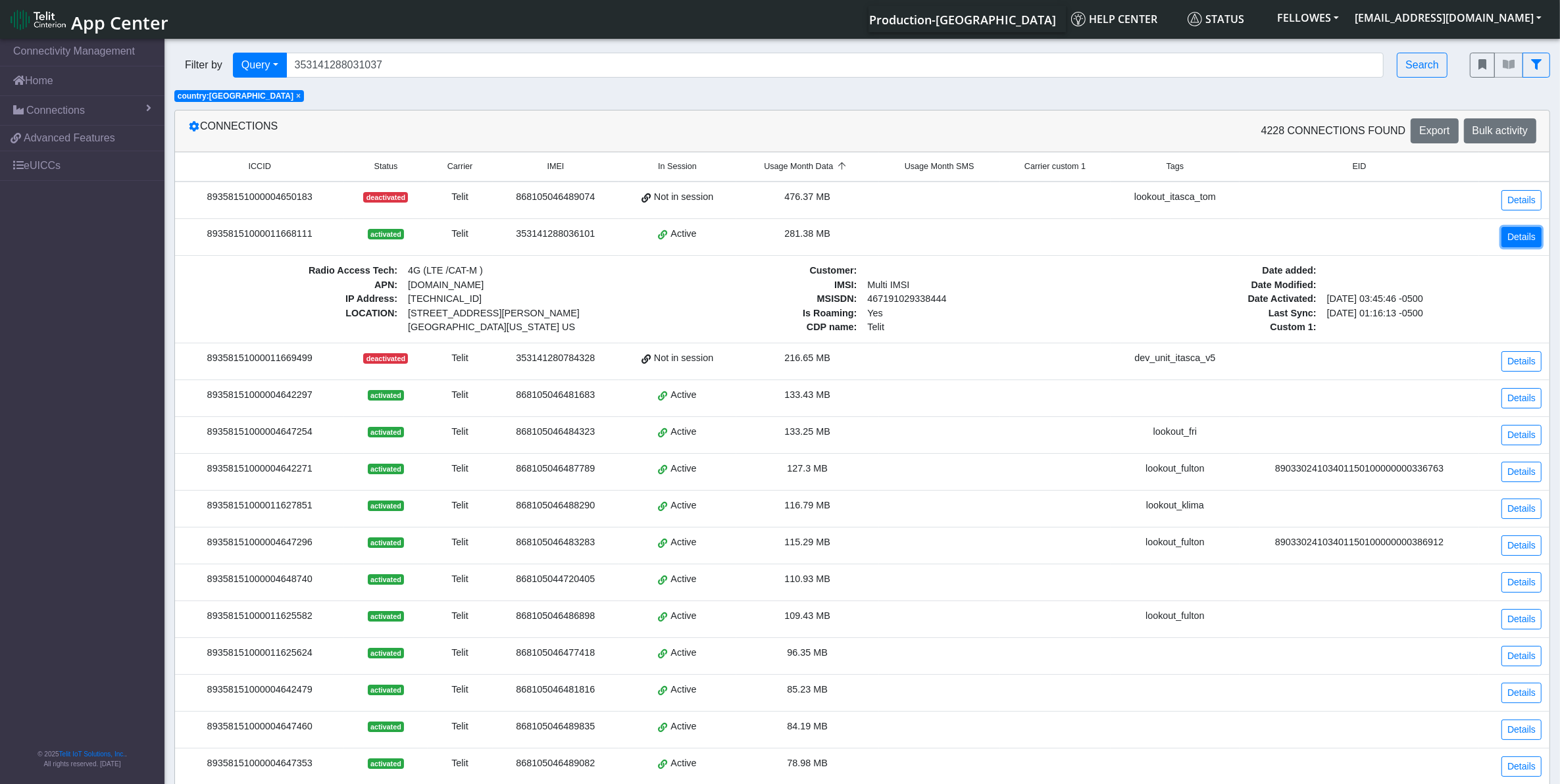
click at [1521, 231] on link "Details" at bounding box center [1522, 237] width 40 height 20
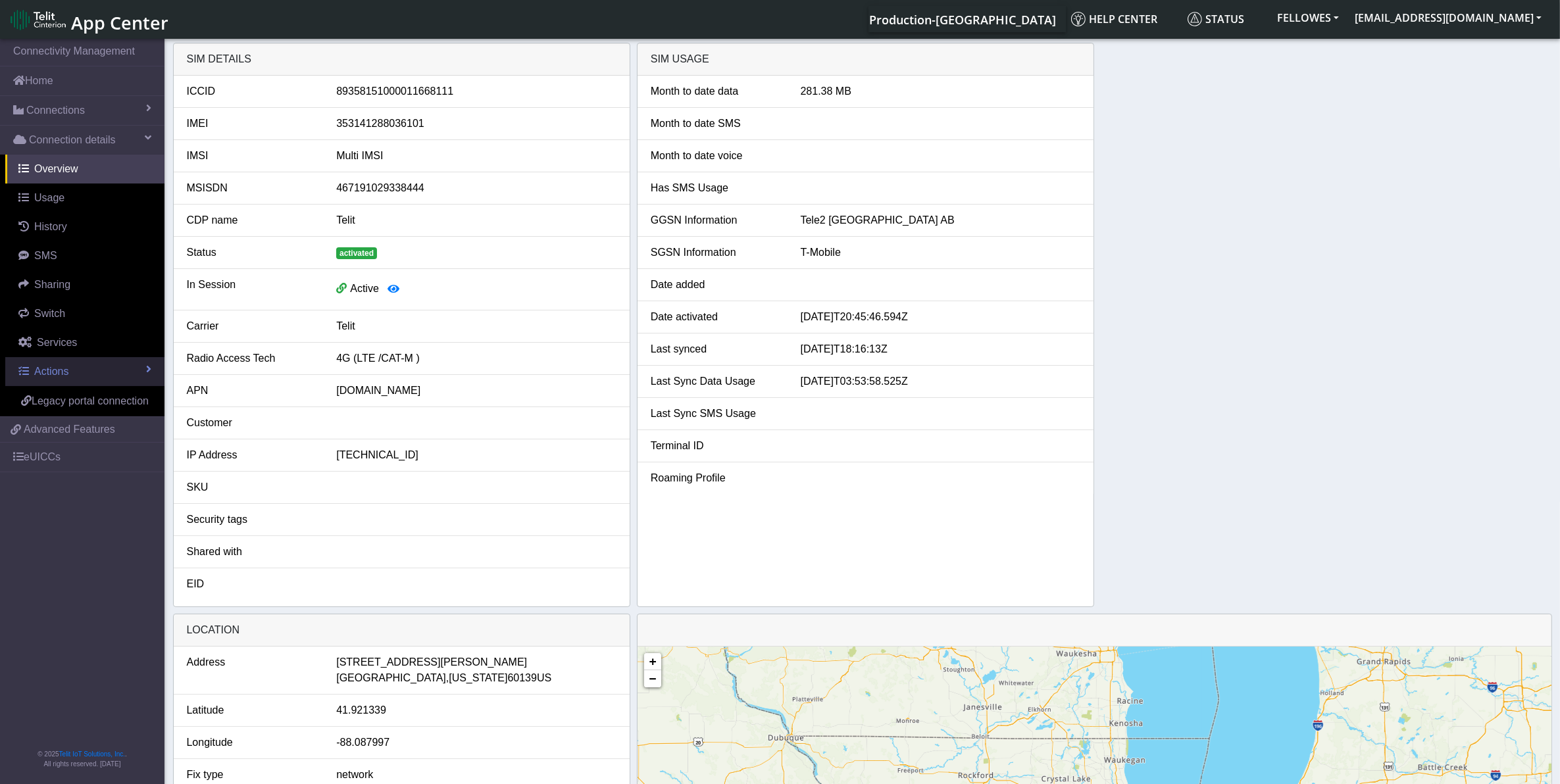
click at [102, 377] on link "Actions" at bounding box center [84, 371] width 159 height 29
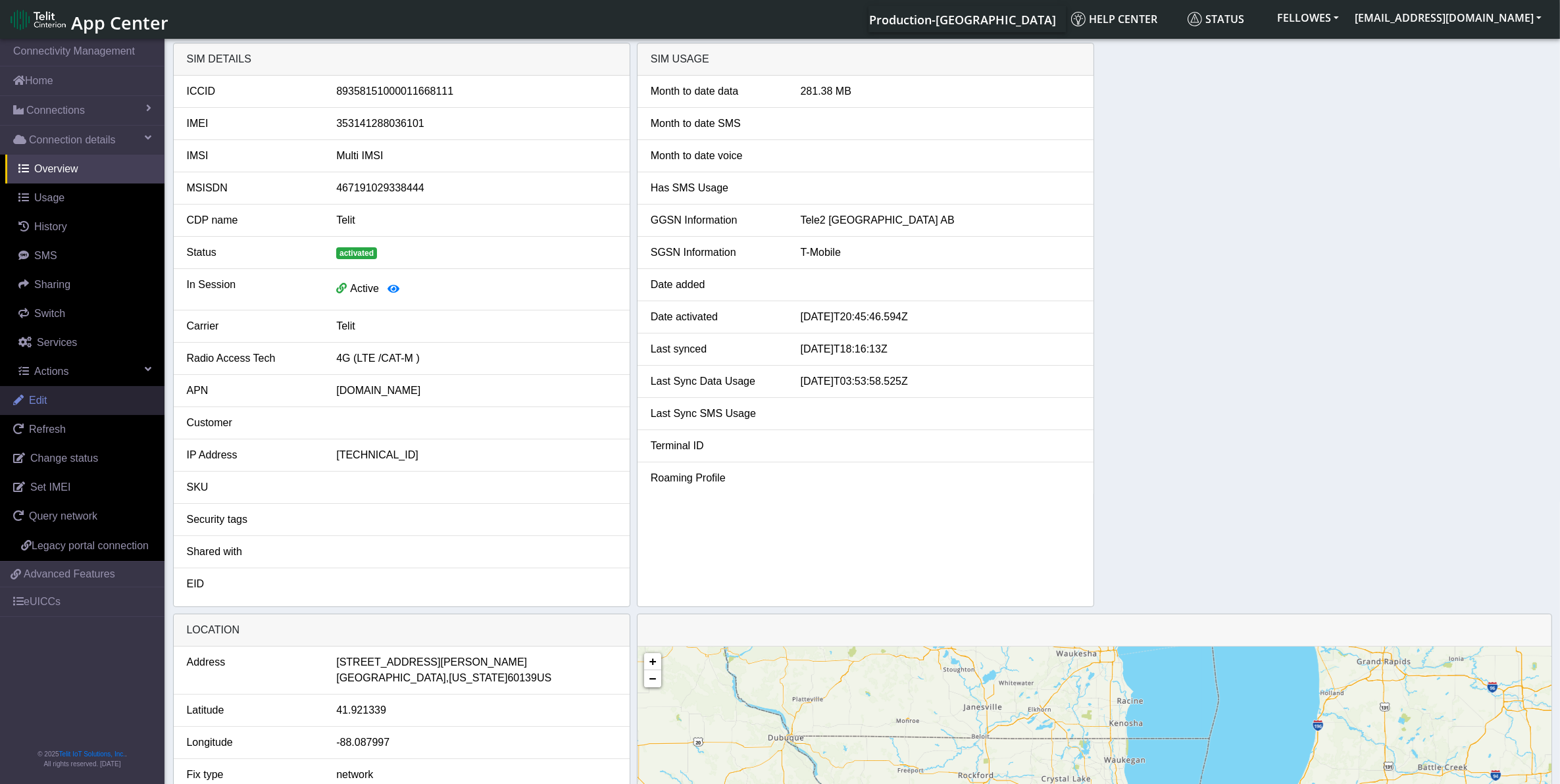
click at [73, 395] on link "Edit" at bounding box center [82, 401] width 164 height 29
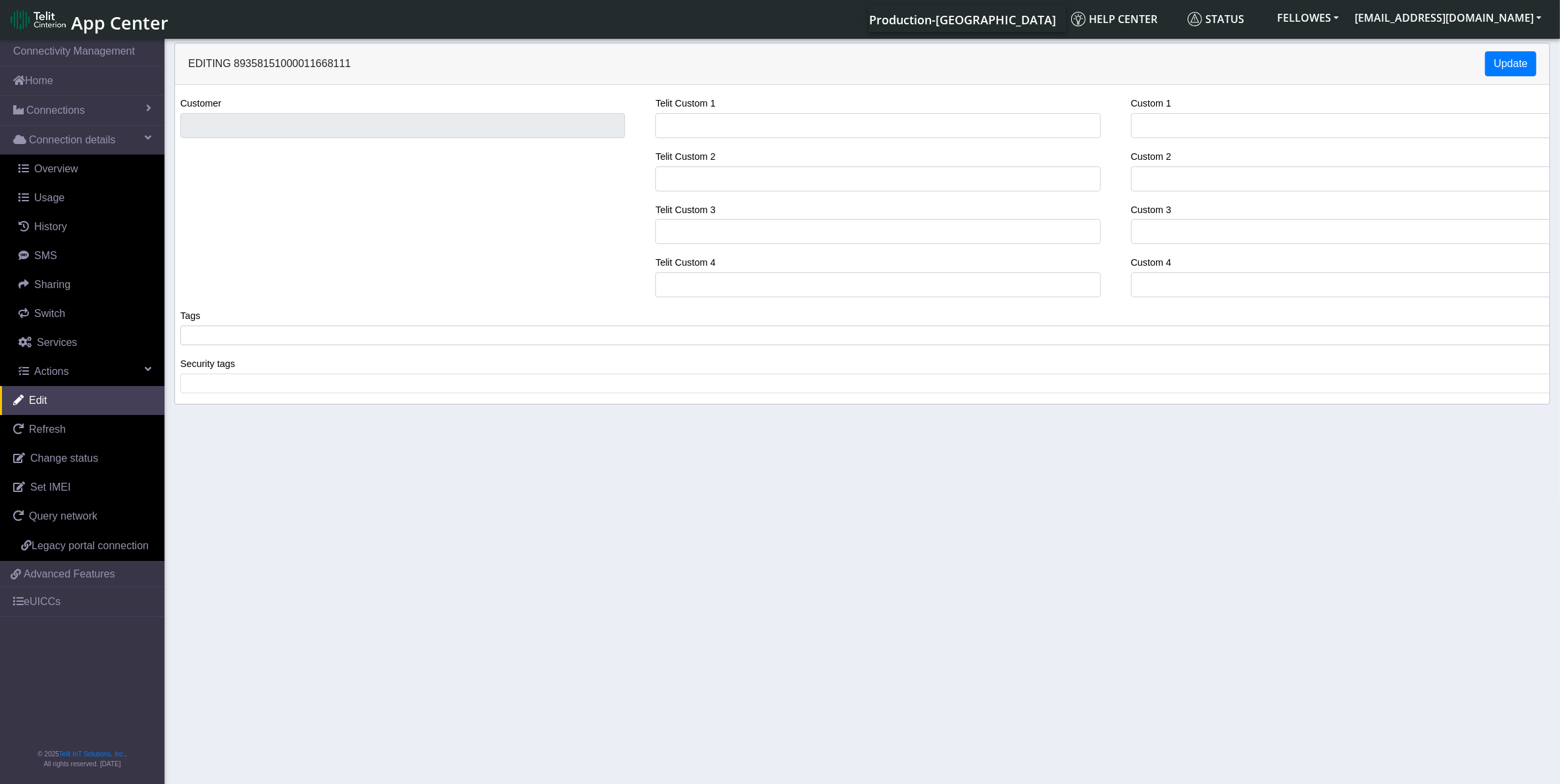
click at [282, 339] on span at bounding box center [867, 336] width 1366 height 12
click at [1165, 120] on input "Custom 1" at bounding box center [1353, 125] width 445 height 25
paste input "dev_unit_itasca_v5"
type input "dev_unit_itasca_v5"
click at [1215, 127] on input "dev_unit_itasca_v5" at bounding box center [1353, 125] width 445 height 25
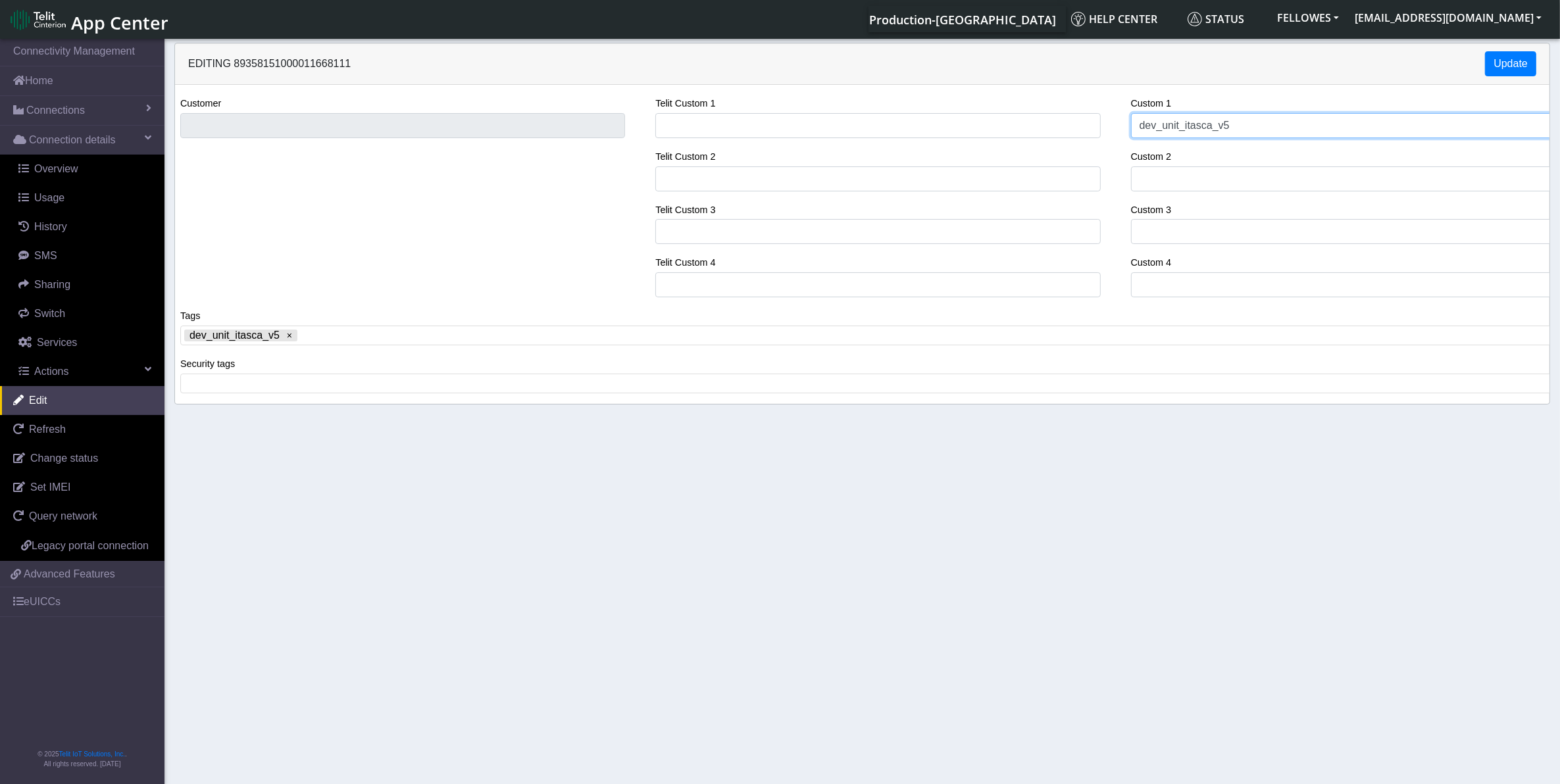
drag, startPoint x: 1245, startPoint y: 120, endPoint x: 1040, endPoint y: 139, distance: 205.9
click at [1040, 138] on div "Customer Telit Custom 1 Telit Custom 2 Telit Custom 3 Telit Custom 4 Custom 1 d…" at bounding box center [862, 202] width 1394 height 212
click at [1507, 58] on button "Update" at bounding box center [1511, 64] width 52 height 25
click at [1224, 123] on input "Custom 1" at bounding box center [1353, 125] width 445 height 25
paste input "sn012345A0E4A380A501"
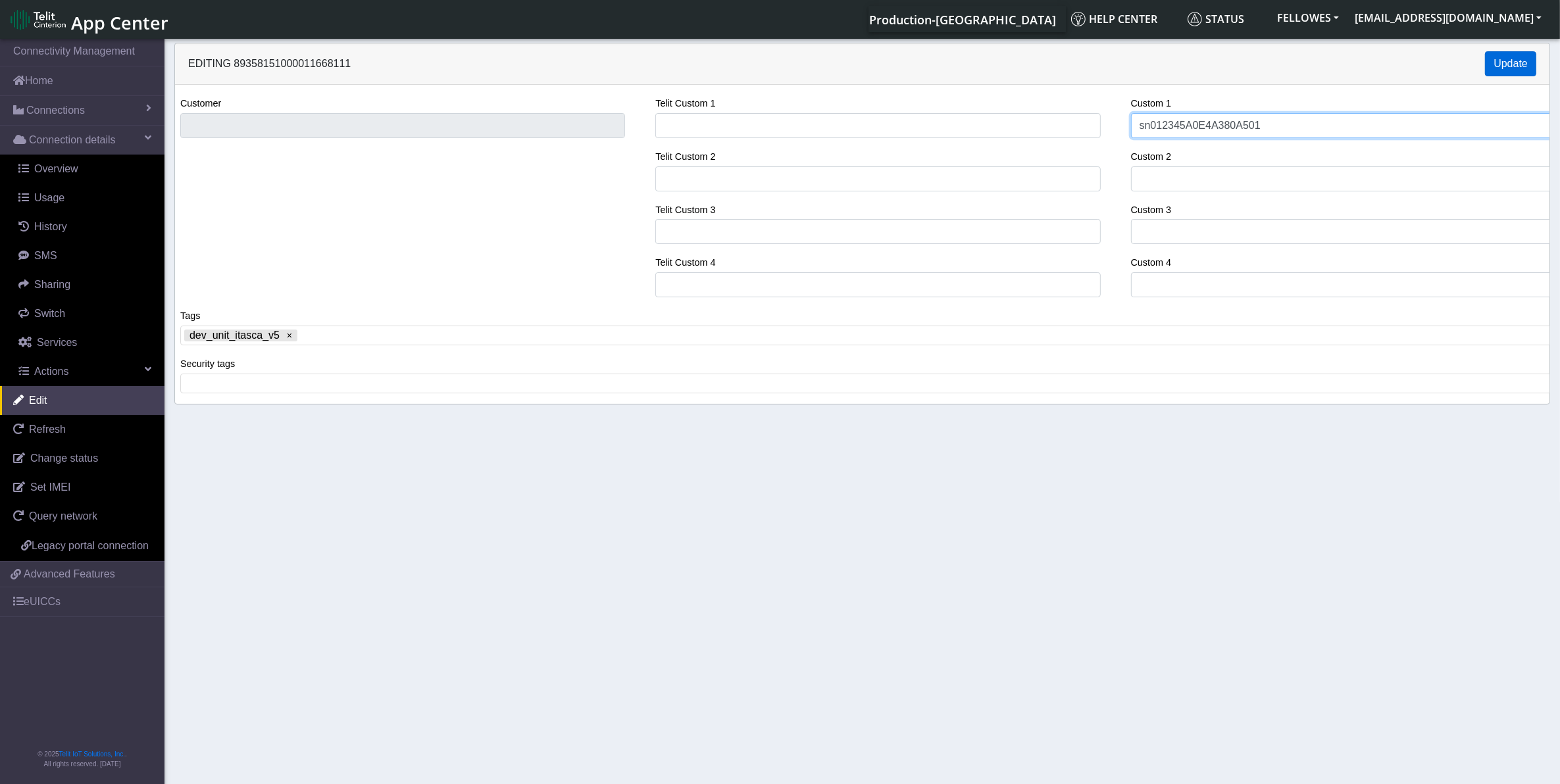
type input "sn012345A0E4A380A501"
click at [1492, 58] on button "Update" at bounding box center [1511, 64] width 52 height 25
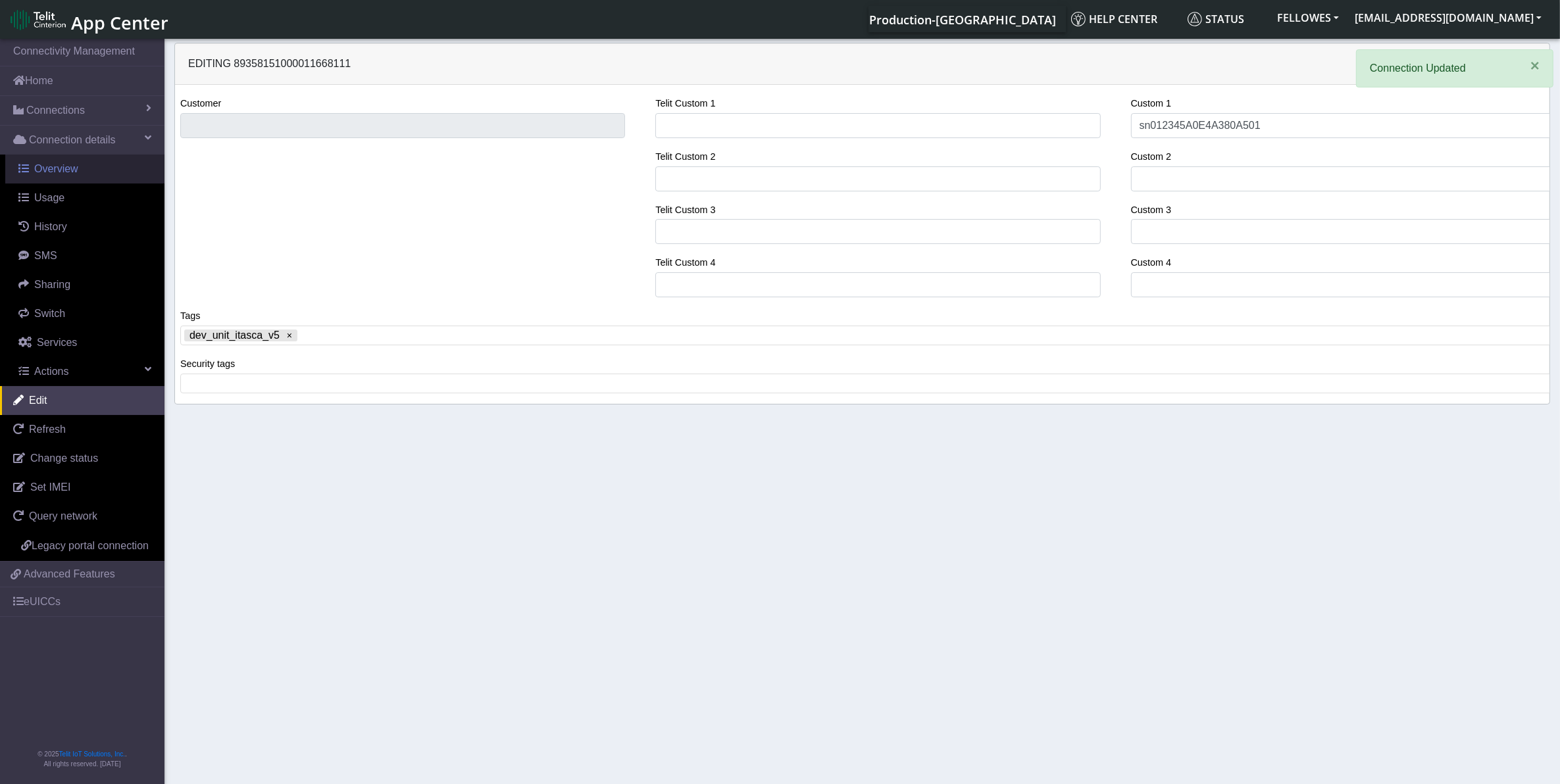
click at [63, 172] on span "Overview" at bounding box center [56, 168] width 44 height 11
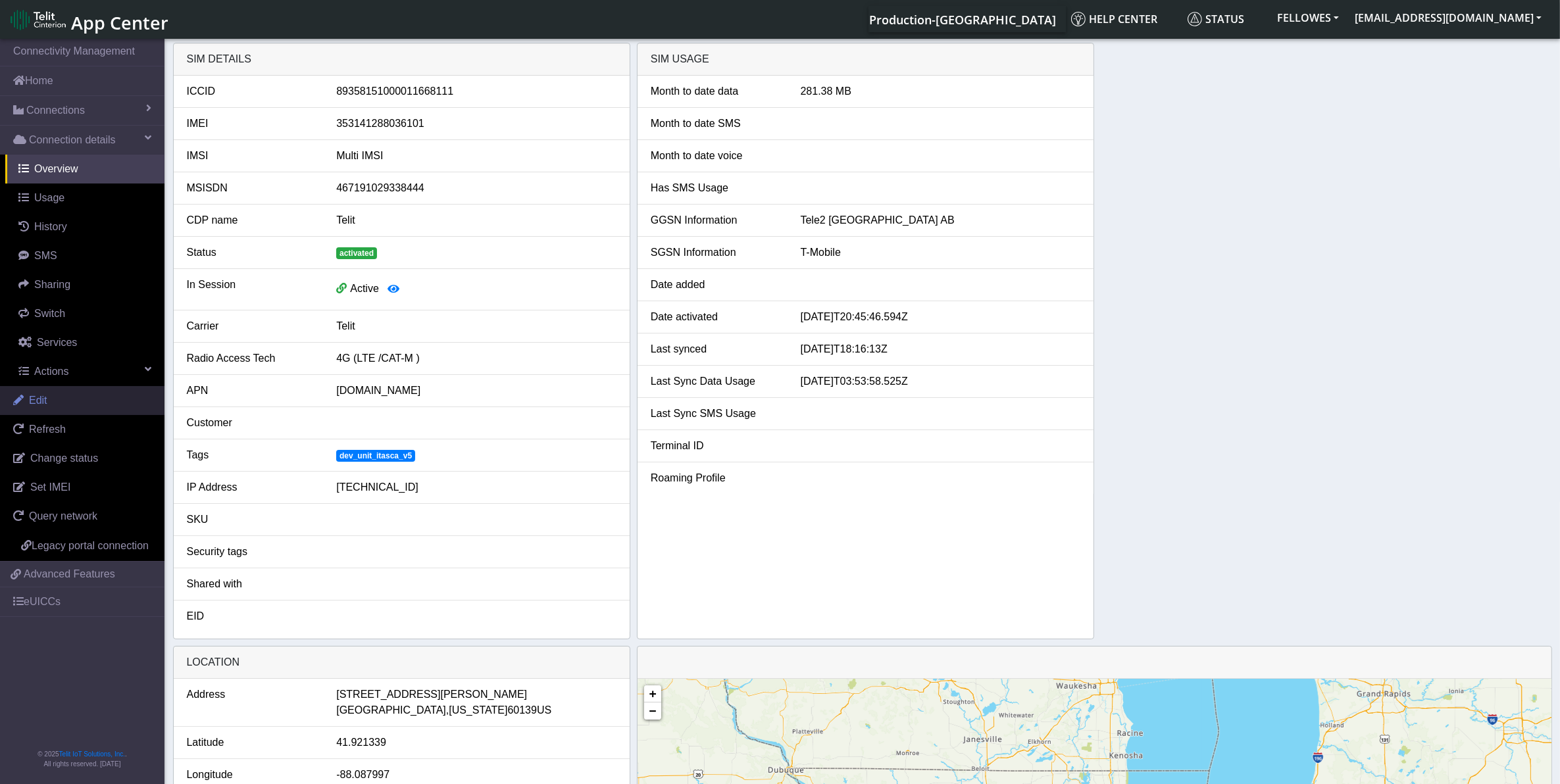
click at [63, 398] on link "Edit" at bounding box center [82, 401] width 164 height 29
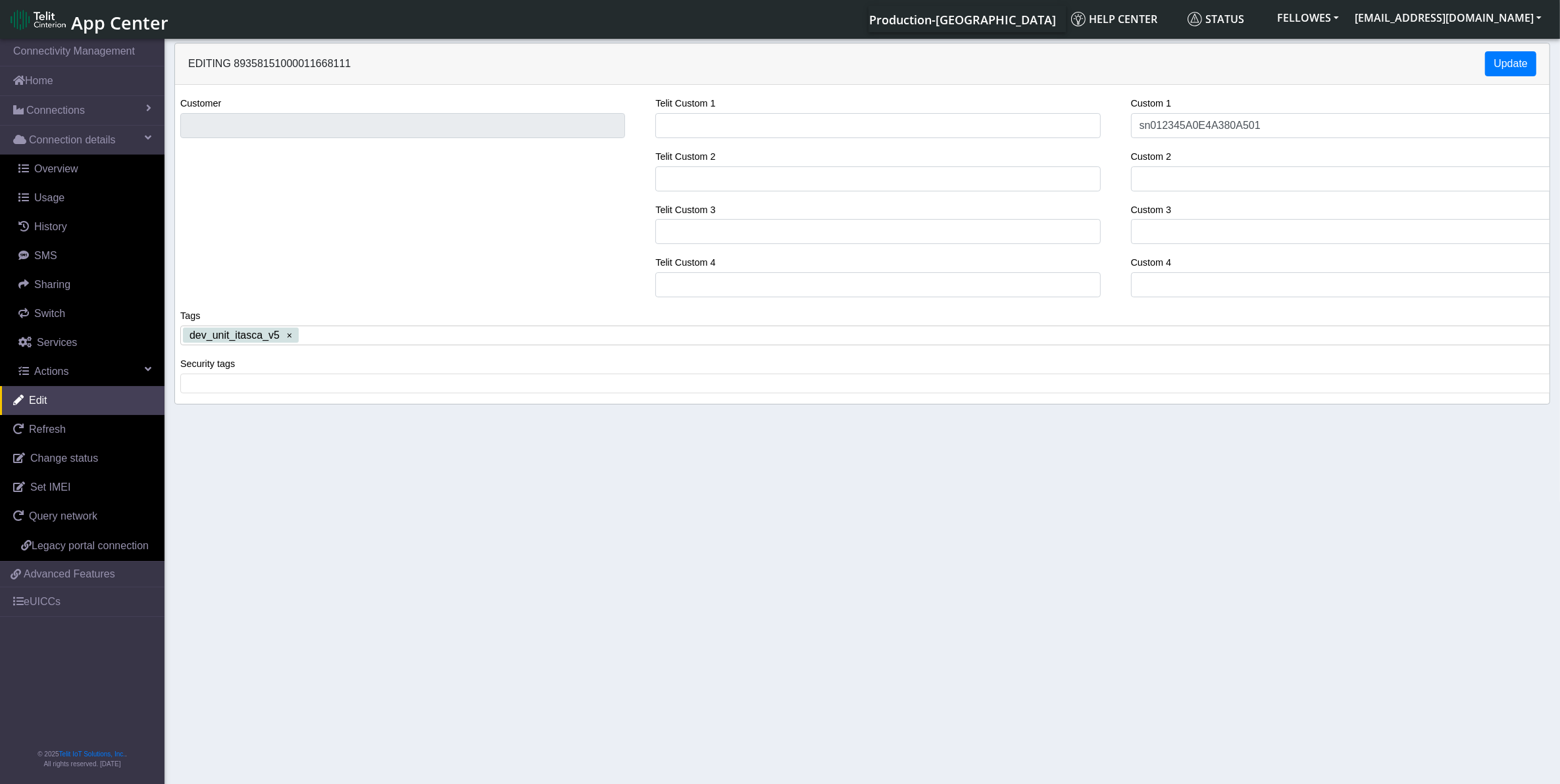
click at [247, 339] on span "dev_unit_itasca_v5" at bounding box center [235, 336] width 90 height 12
drag, startPoint x: 273, startPoint y: 341, endPoint x: 190, endPoint y: 333, distance: 83.4
click at [190, 333] on span "dev_unit_itasca_v5" at bounding box center [235, 336] width 90 height 12
drag, startPoint x: 190, startPoint y: 333, endPoint x: 223, endPoint y: 339, distance: 33.5
copy span "dev_unit_itasca_v5"
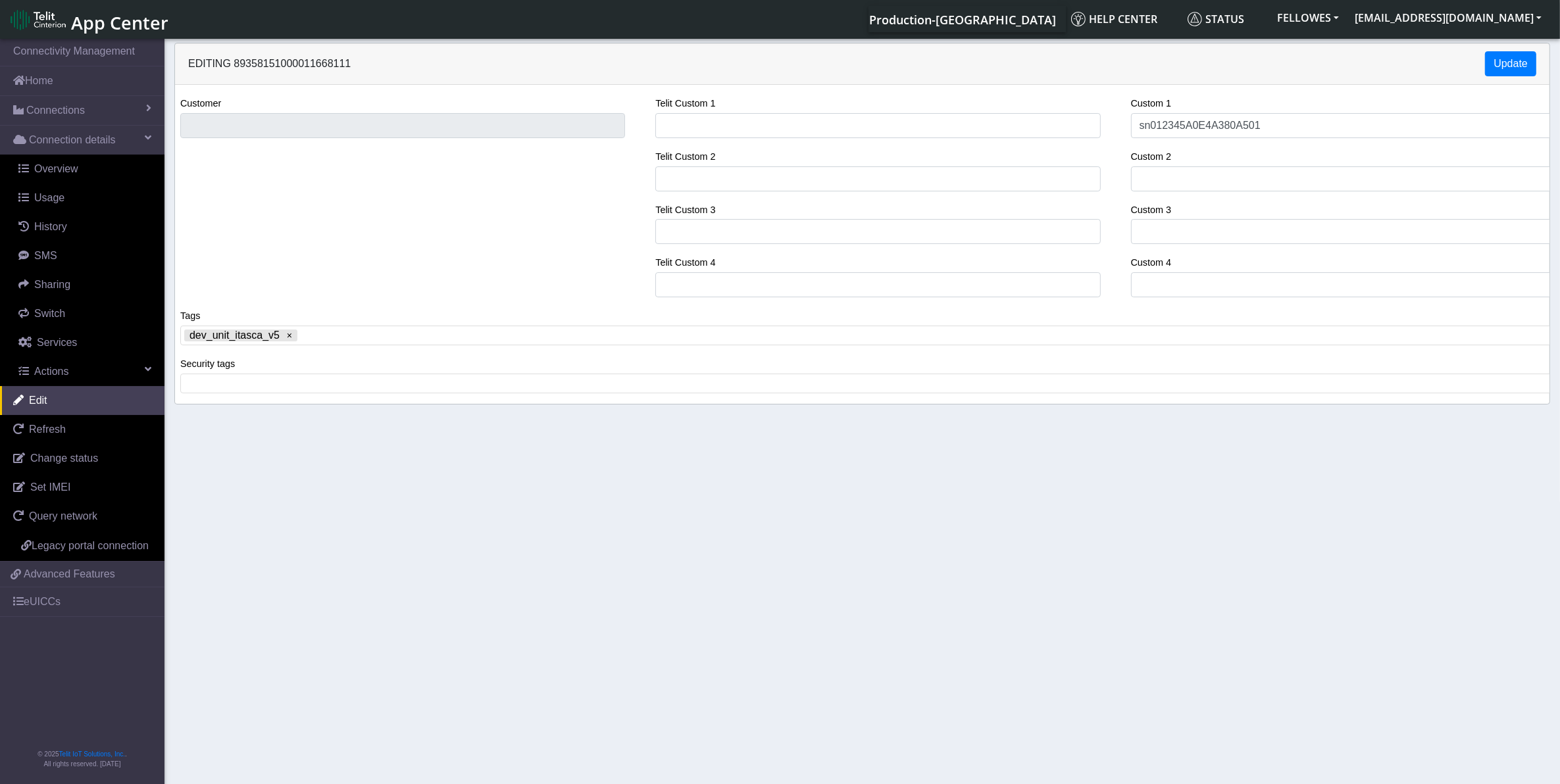
click at [502, 281] on div "Customer" at bounding box center [402, 202] width 464 height 212
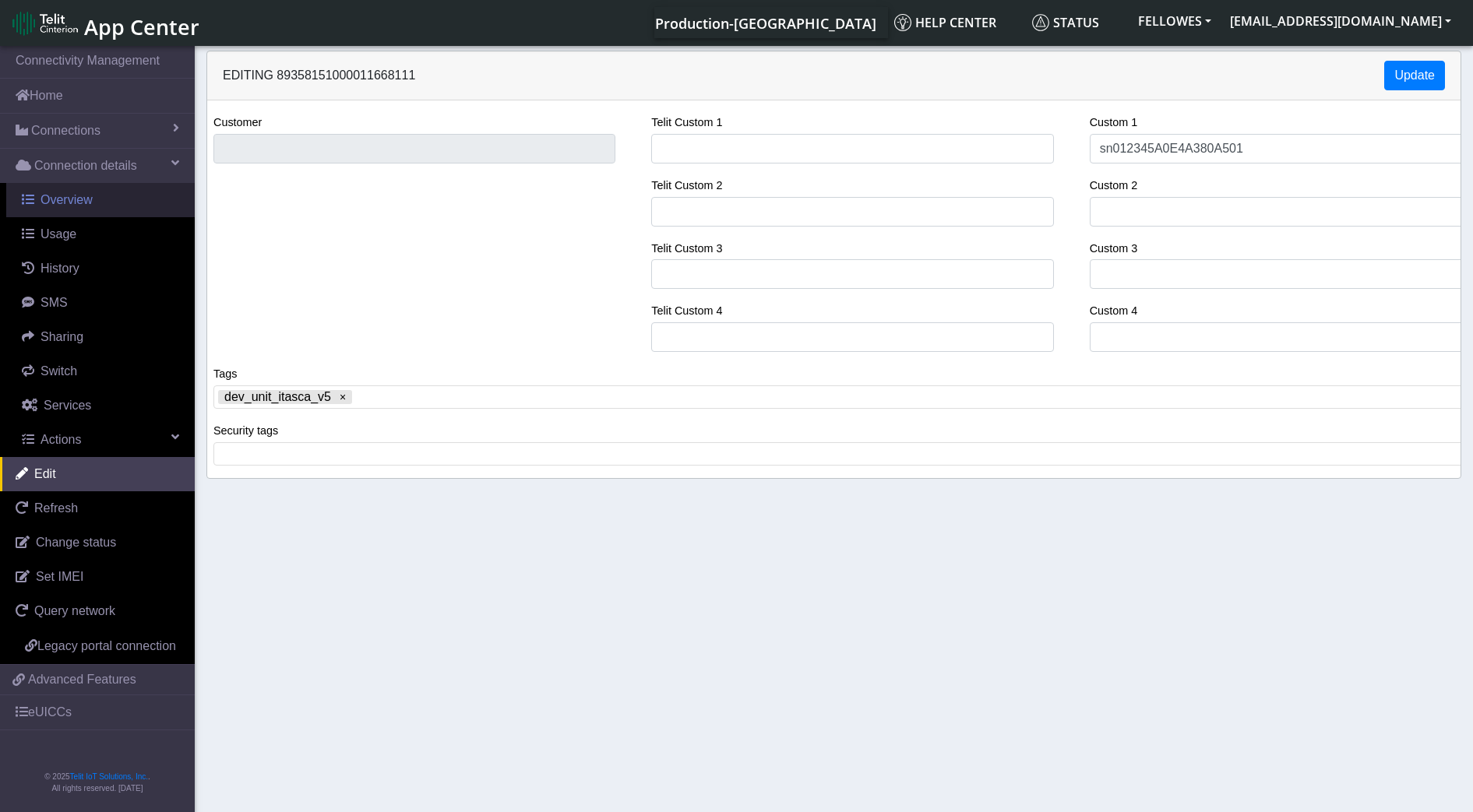
click at [81, 193] on span "Overview" at bounding box center [66, 199] width 52 height 13
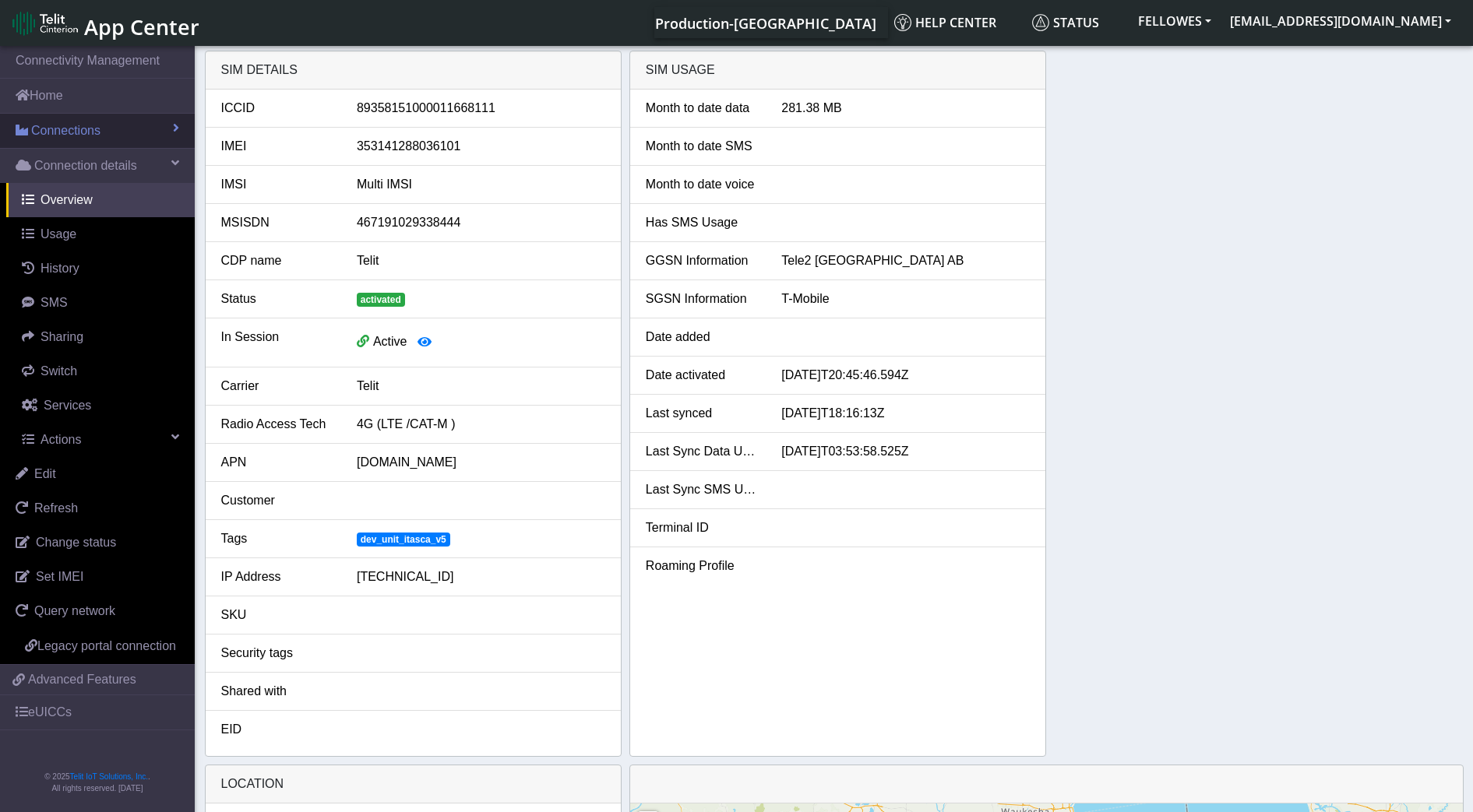
click at [119, 134] on link "Connections" at bounding box center [97, 131] width 195 height 34
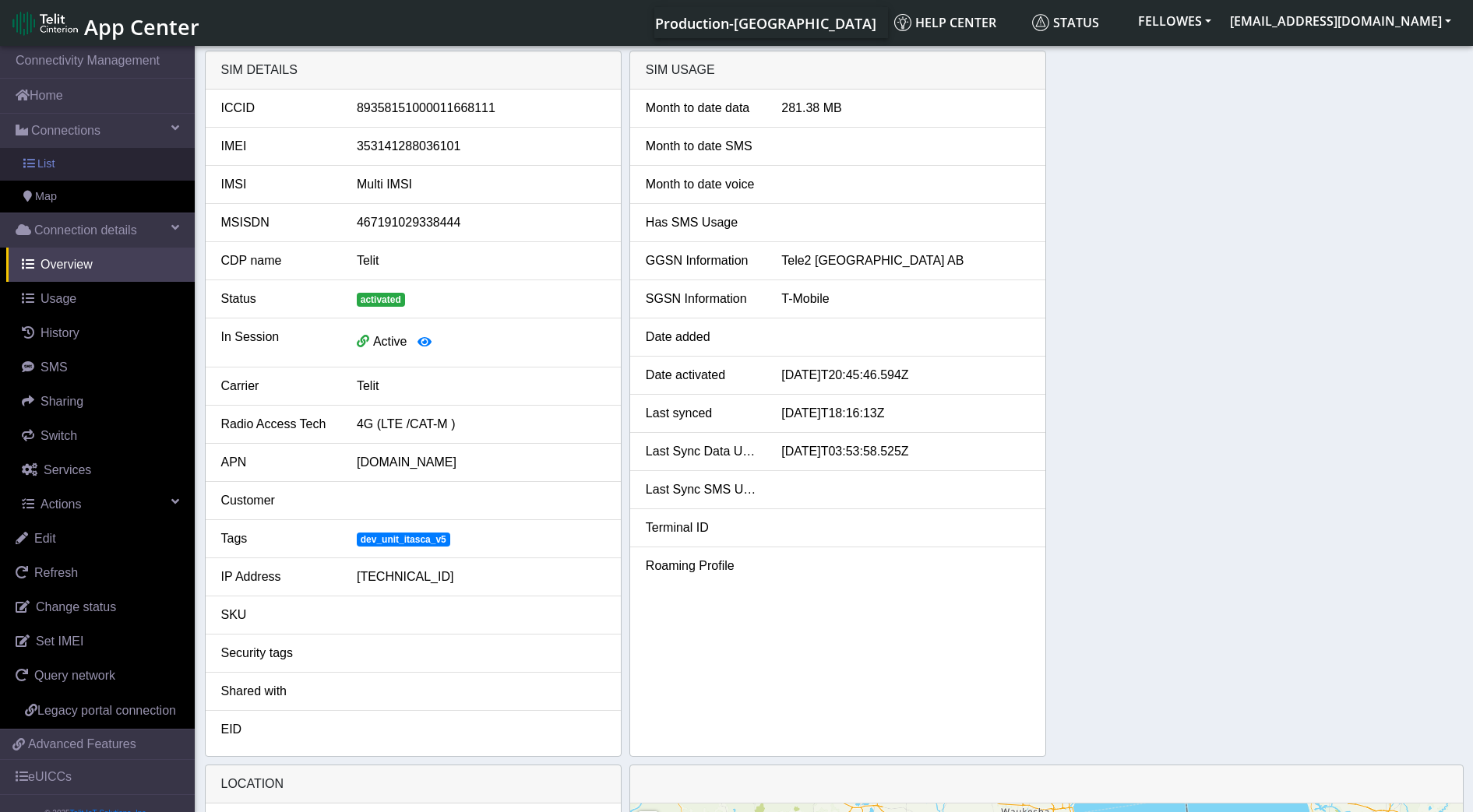
click at [132, 171] on link "List" at bounding box center [97, 164] width 195 height 33
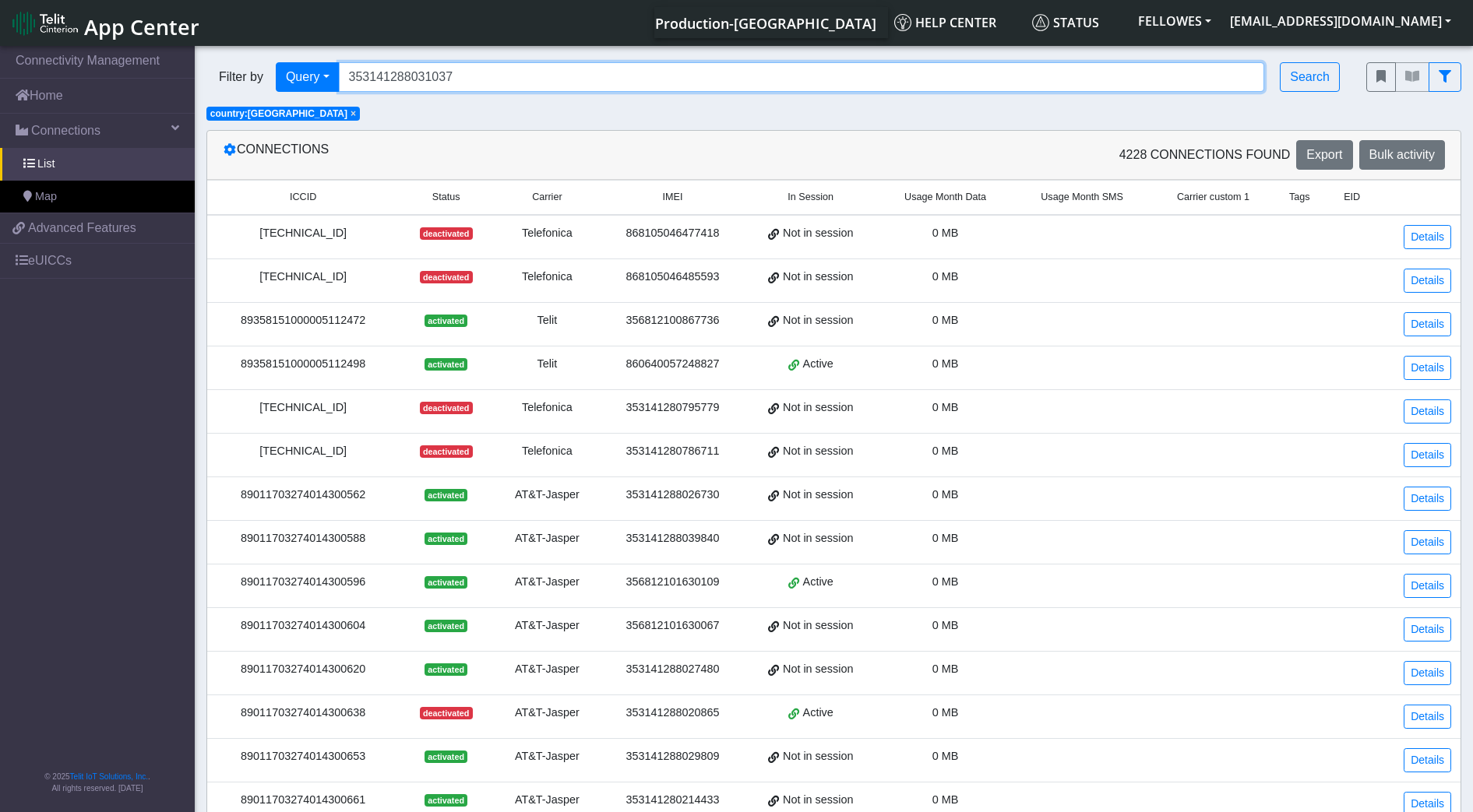
click at [485, 75] on input "353141288031037" at bounding box center [802, 76] width 926 height 29
click at [485, 73] on input "353141288031037" at bounding box center [802, 76] width 926 height 29
click at [483, 71] on input "353141288031037" at bounding box center [802, 76] width 926 height 29
click at [490, 83] on input "353141288031037" at bounding box center [802, 76] width 926 height 29
drag, startPoint x: 470, startPoint y: 87, endPoint x: 330, endPoint y: 114, distance: 142.6
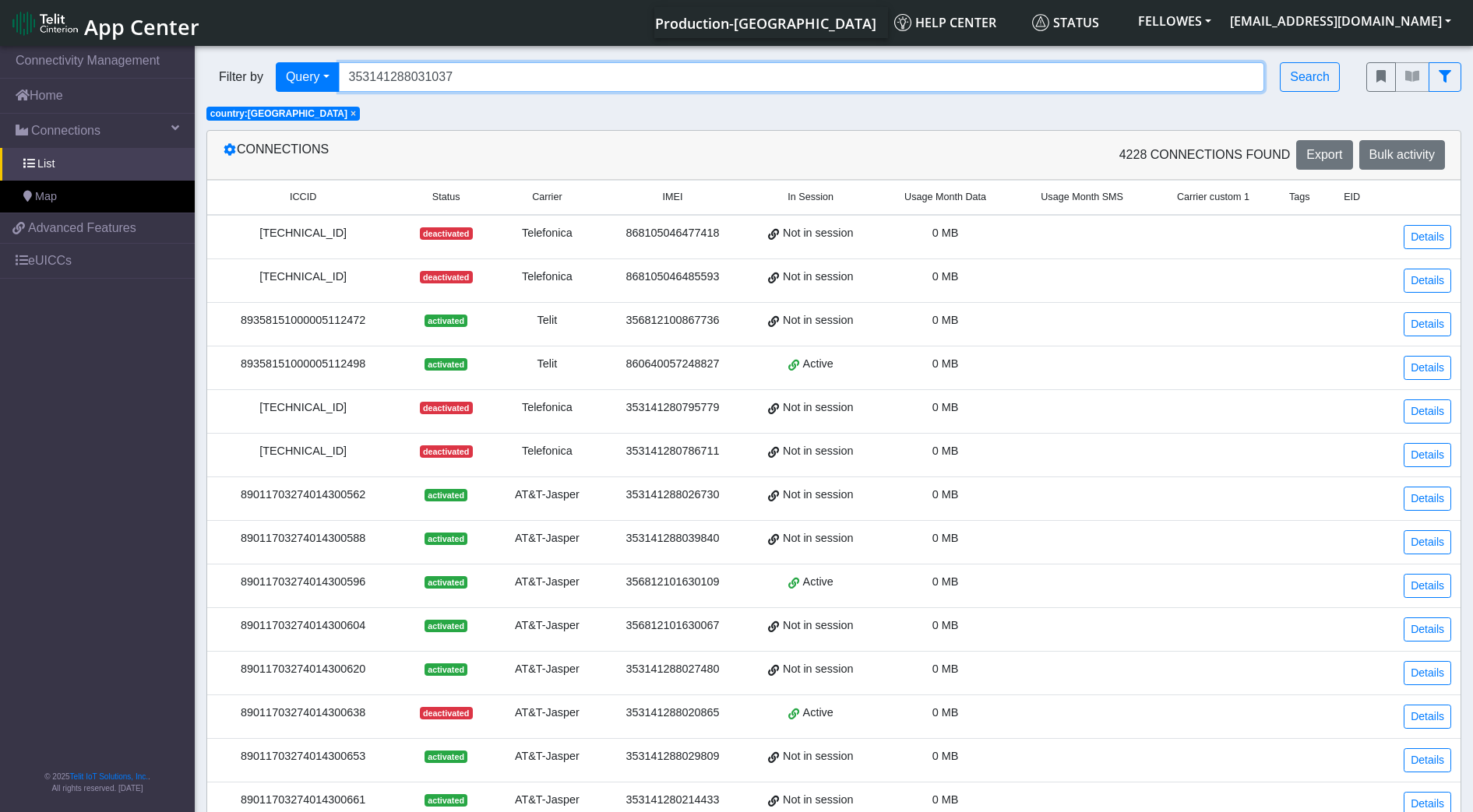
click at [330, 114] on div "Filter by Query Query In Session Not connected Tags Country Operator 3531412880…" at bounding box center [833, 86] width 1277 height 72
type input "3"
type input "353141288052231"
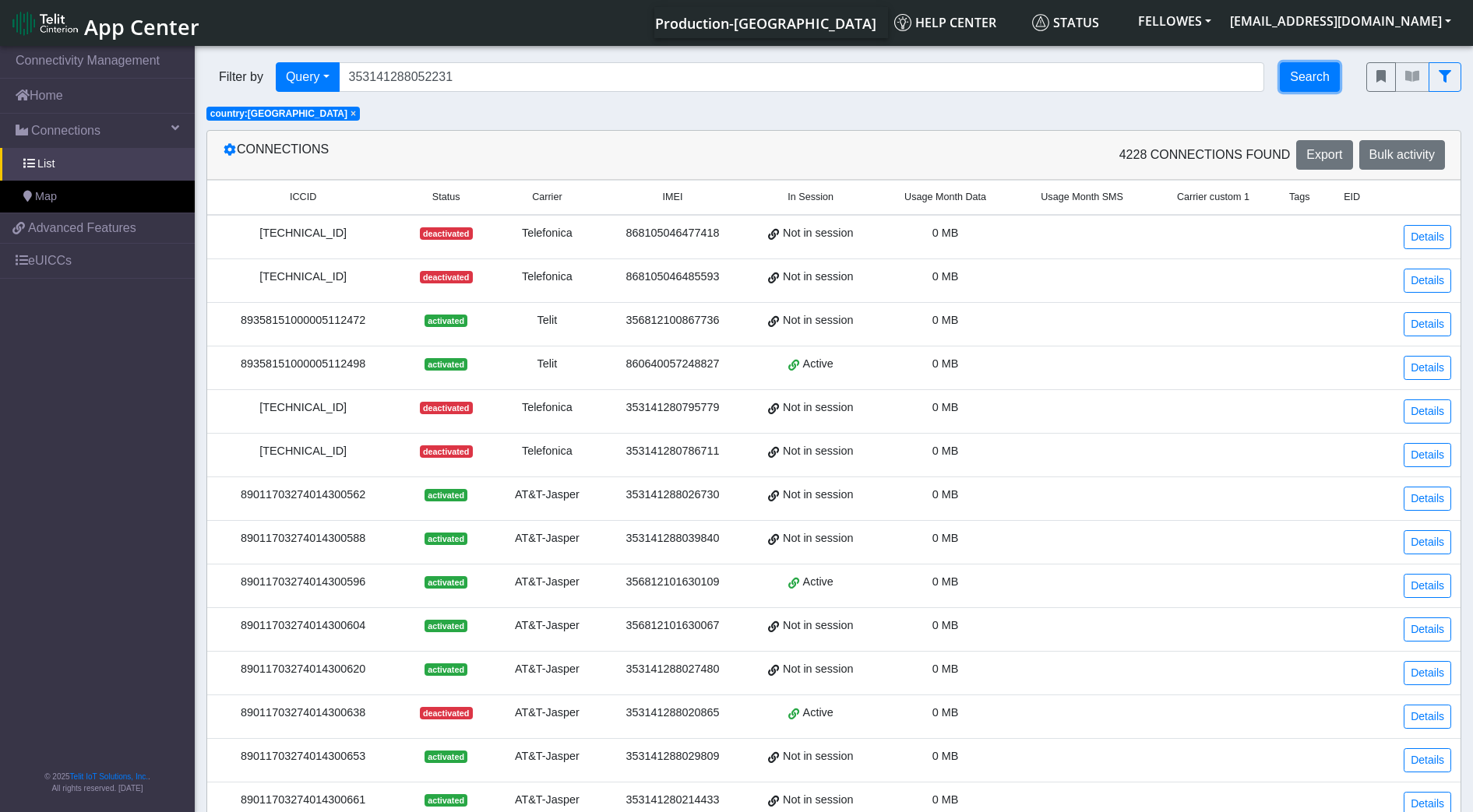
click at [1322, 73] on button "Search" at bounding box center [1309, 76] width 60 height 29
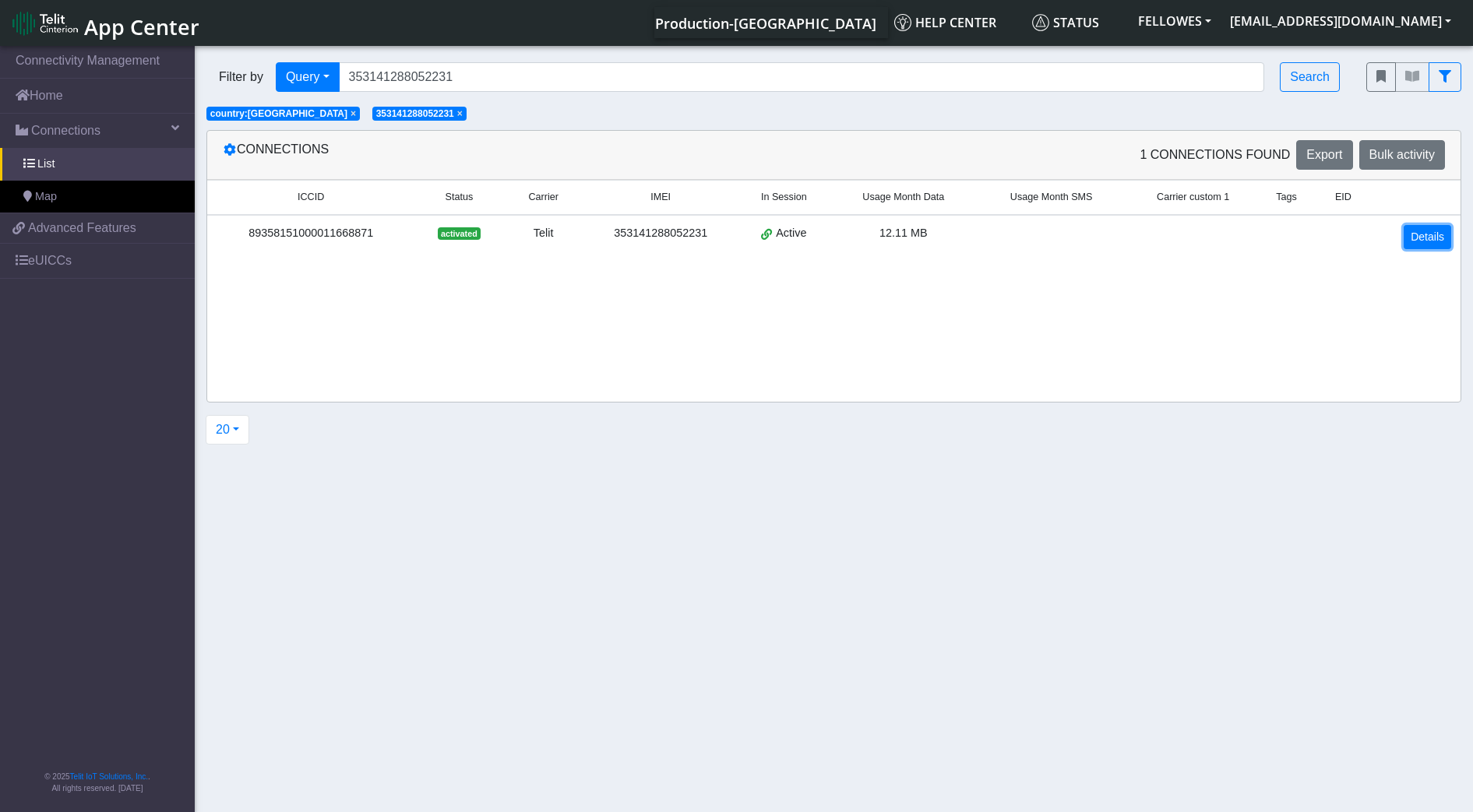
click at [1421, 235] on link "Details" at bounding box center [1427, 236] width 48 height 24
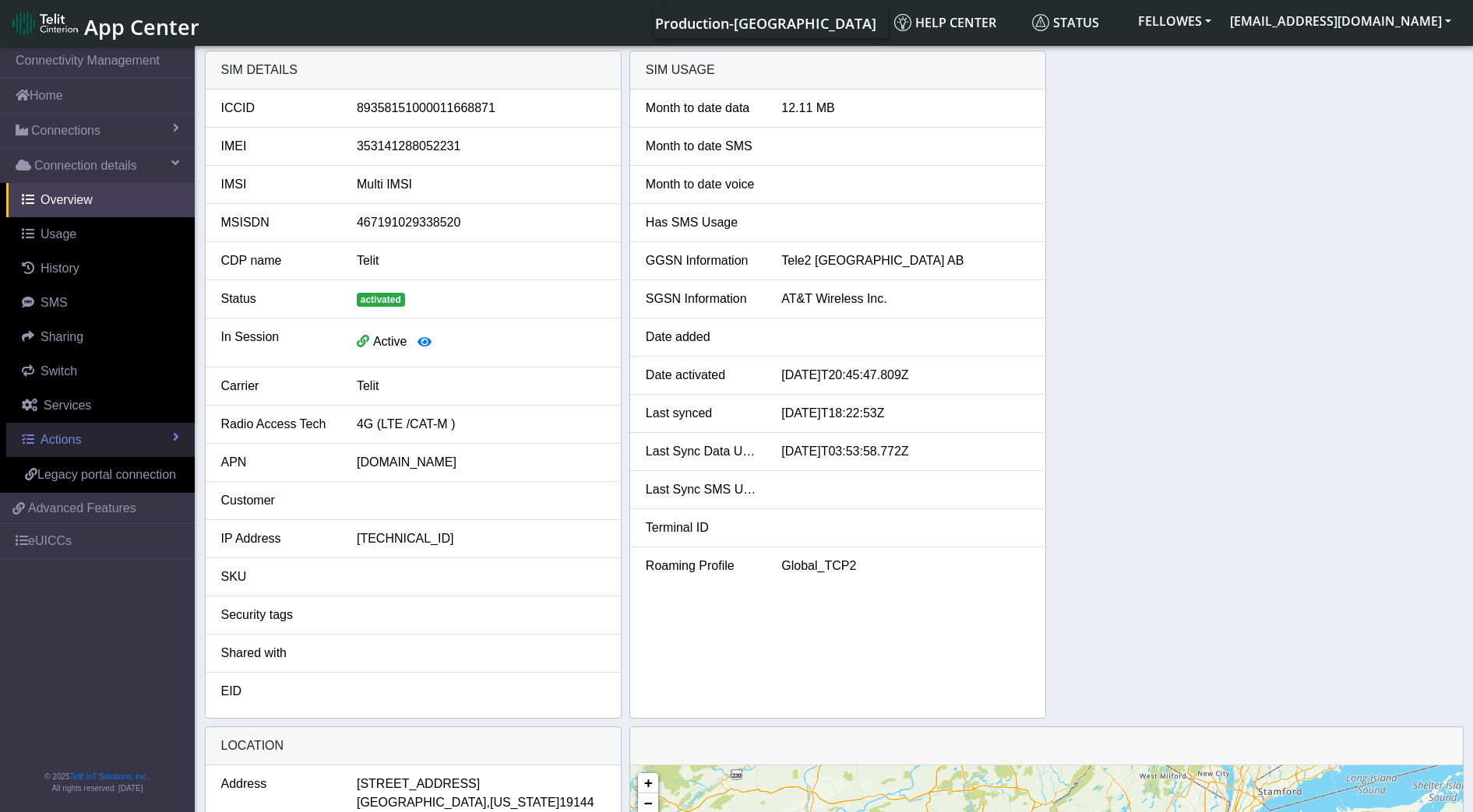
click at [132, 437] on link "Actions" at bounding box center [100, 440] width 188 height 34
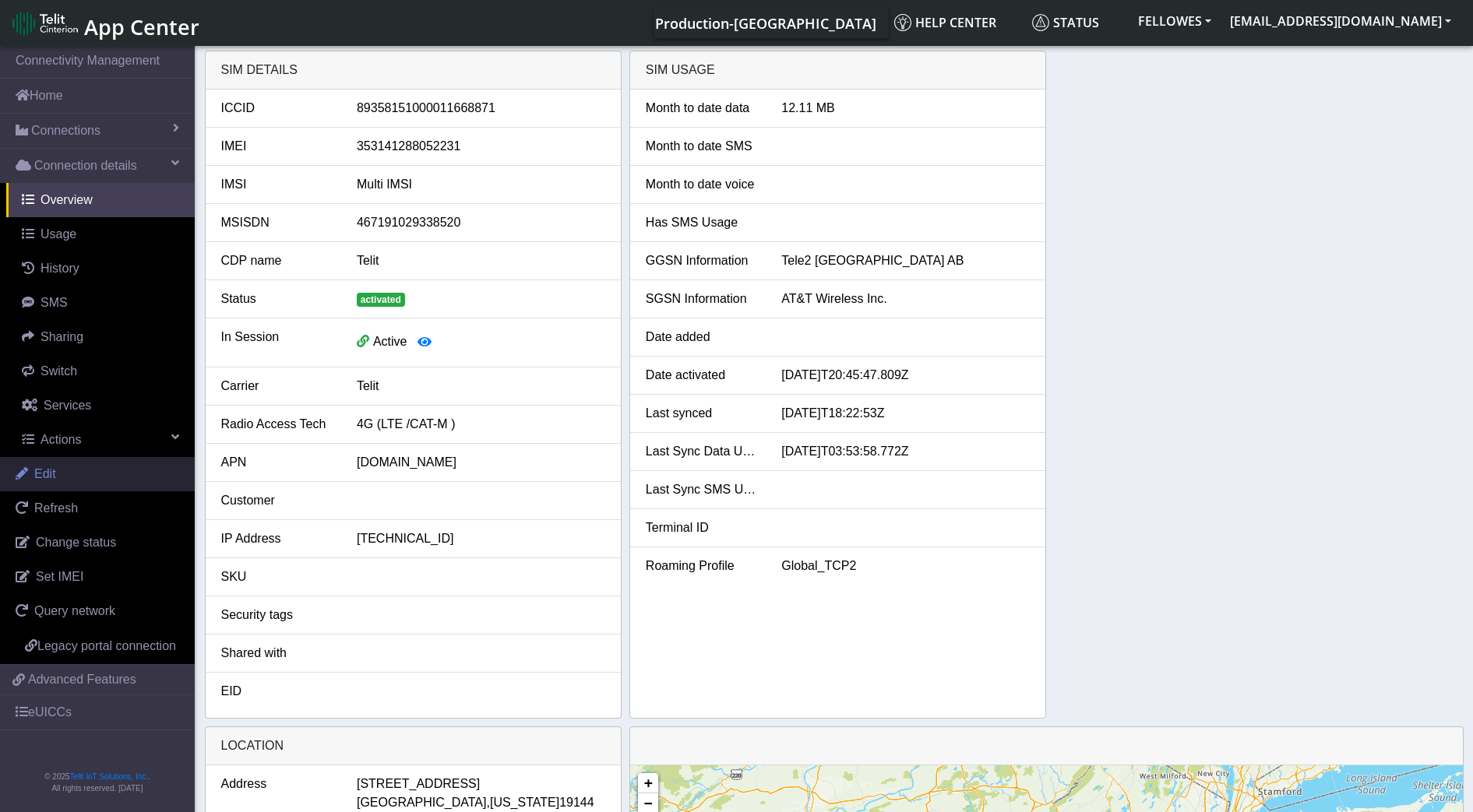
click at [71, 467] on link "Edit" at bounding box center [97, 474] width 195 height 34
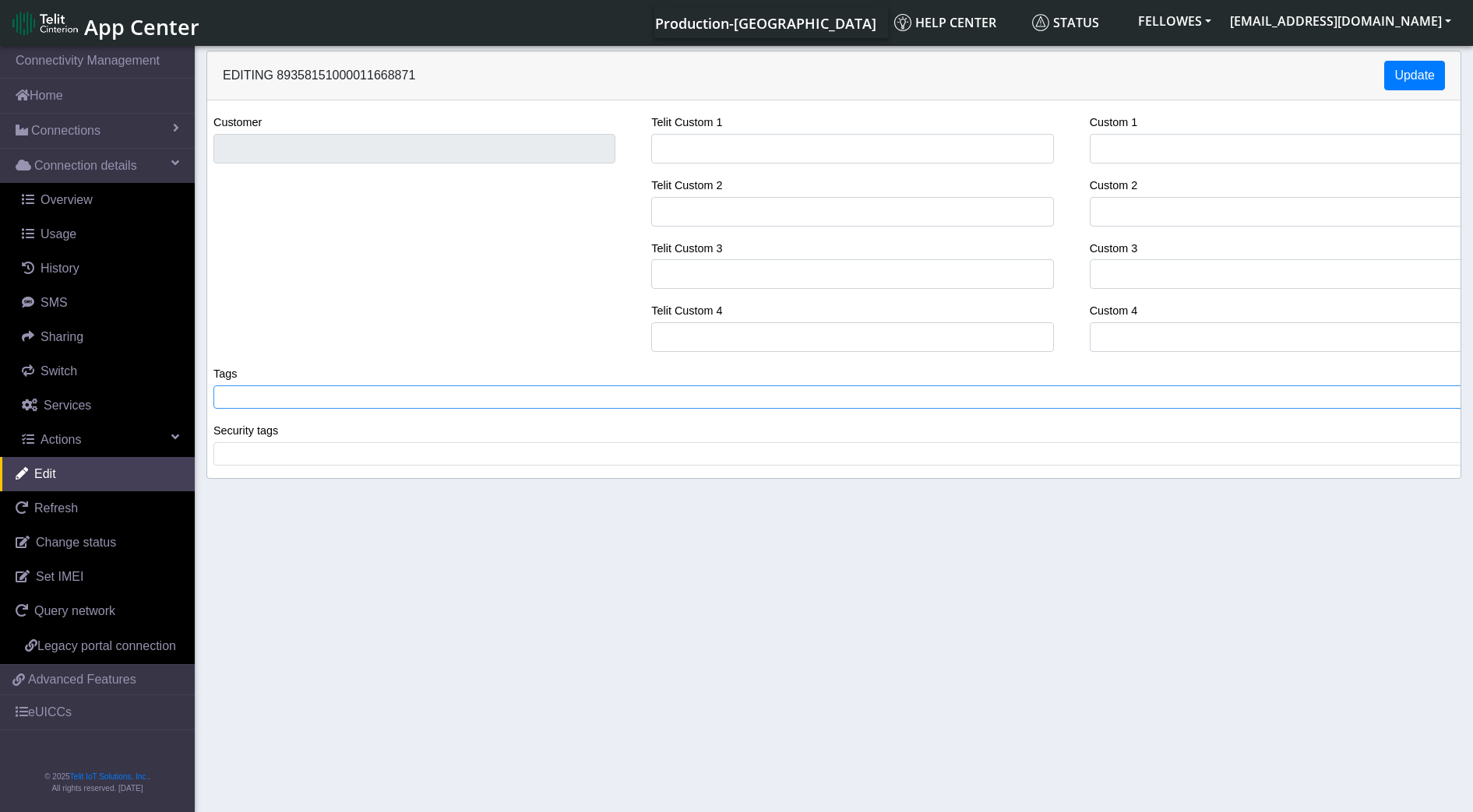
click at [420, 393] on span at bounding box center [840, 397] width 1244 height 14
click at [306, 396] on span "dev_unit_itasca_v5" at bounding box center [278, 397] width 107 height 14
click at [345, 392] on tag "dev_unit_itasca_v5" at bounding box center [284, 397] width 134 height 14
click at [340, 395] on x "remove tag" at bounding box center [342, 397] width 11 height 11
click at [304, 394] on span at bounding box center [840, 397] width 1244 height 14
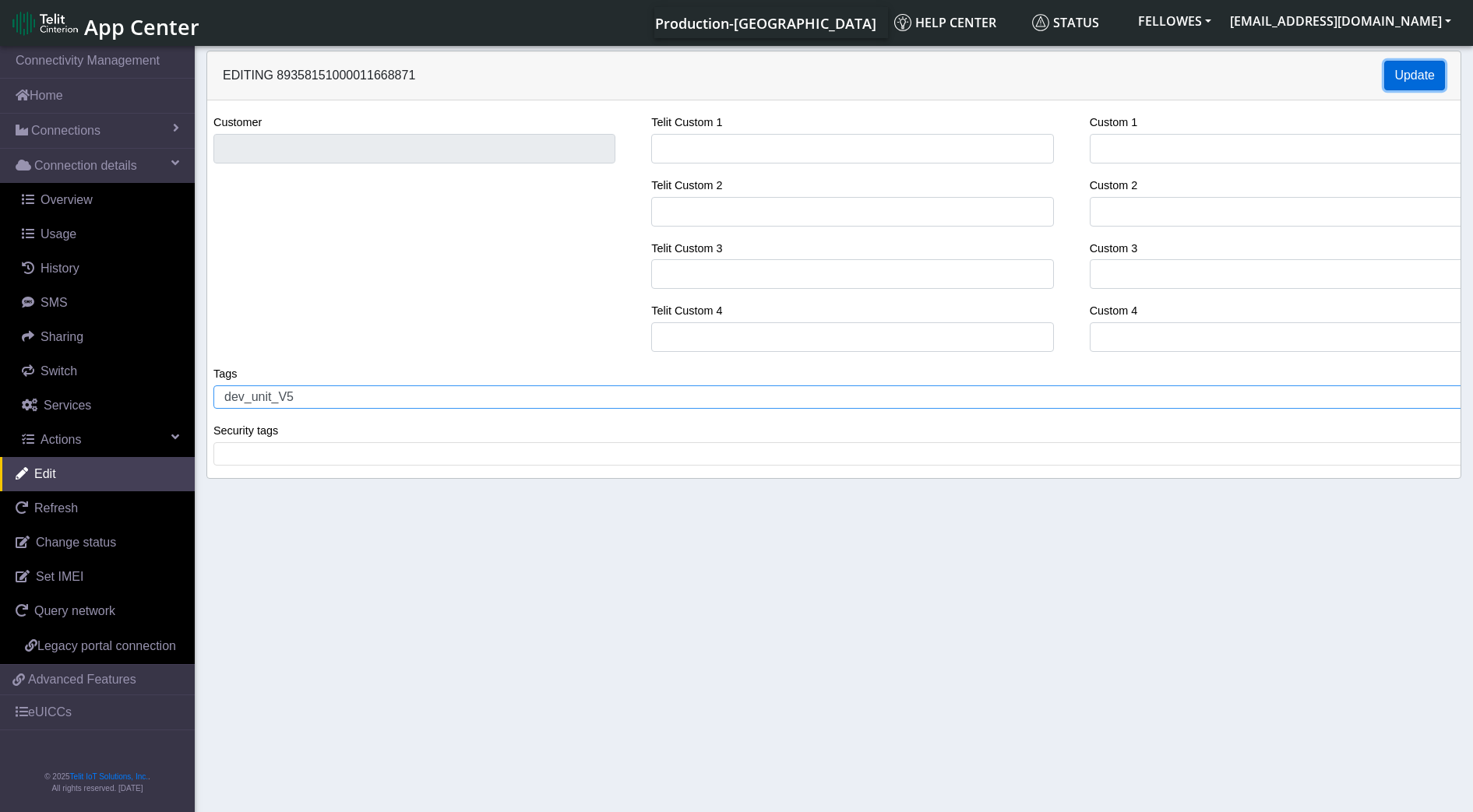
click at [1401, 77] on button "Update" at bounding box center [1414, 75] width 61 height 29
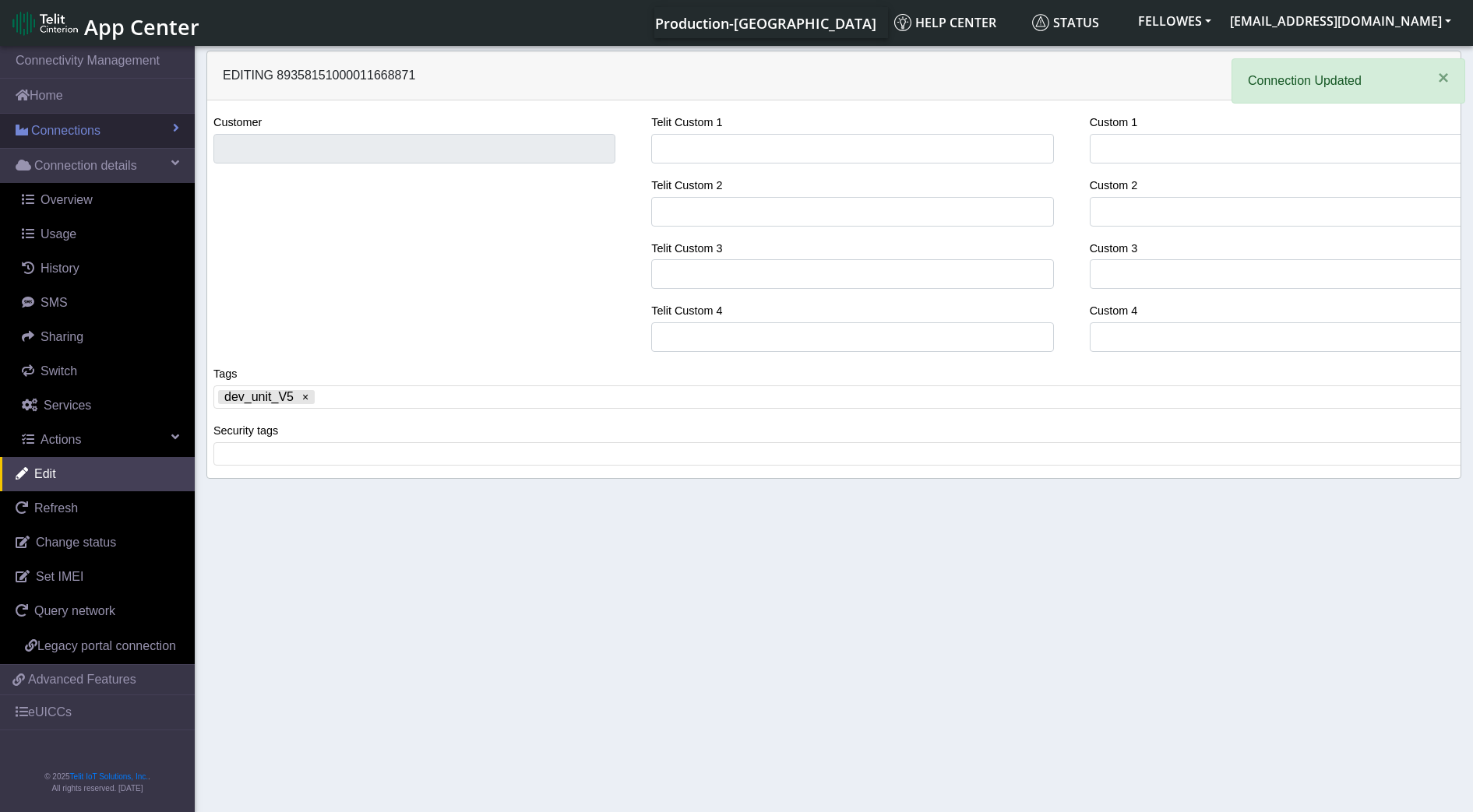
click at [134, 132] on link "Connections" at bounding box center [97, 131] width 195 height 34
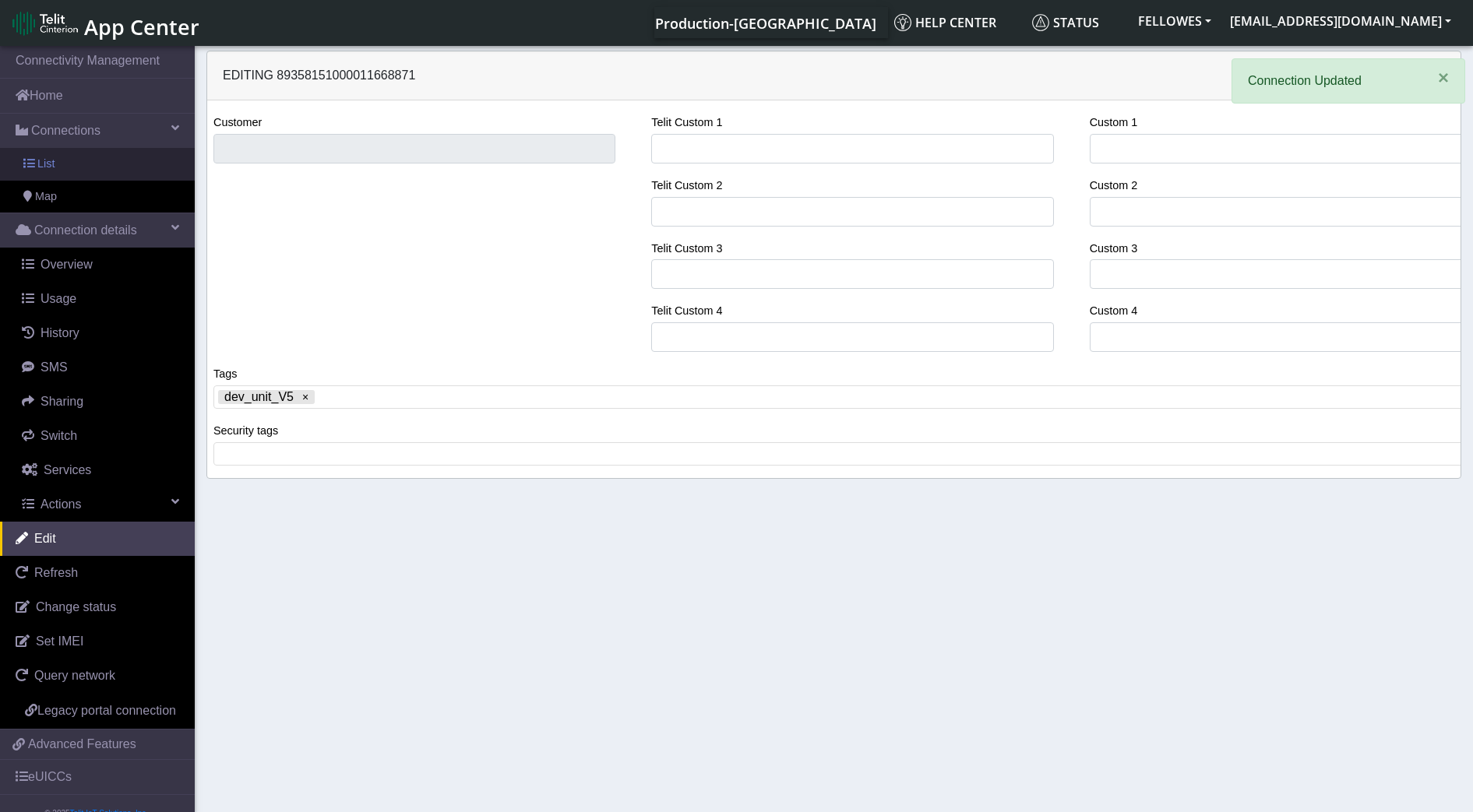
click at [125, 165] on link "List" at bounding box center [97, 164] width 195 height 33
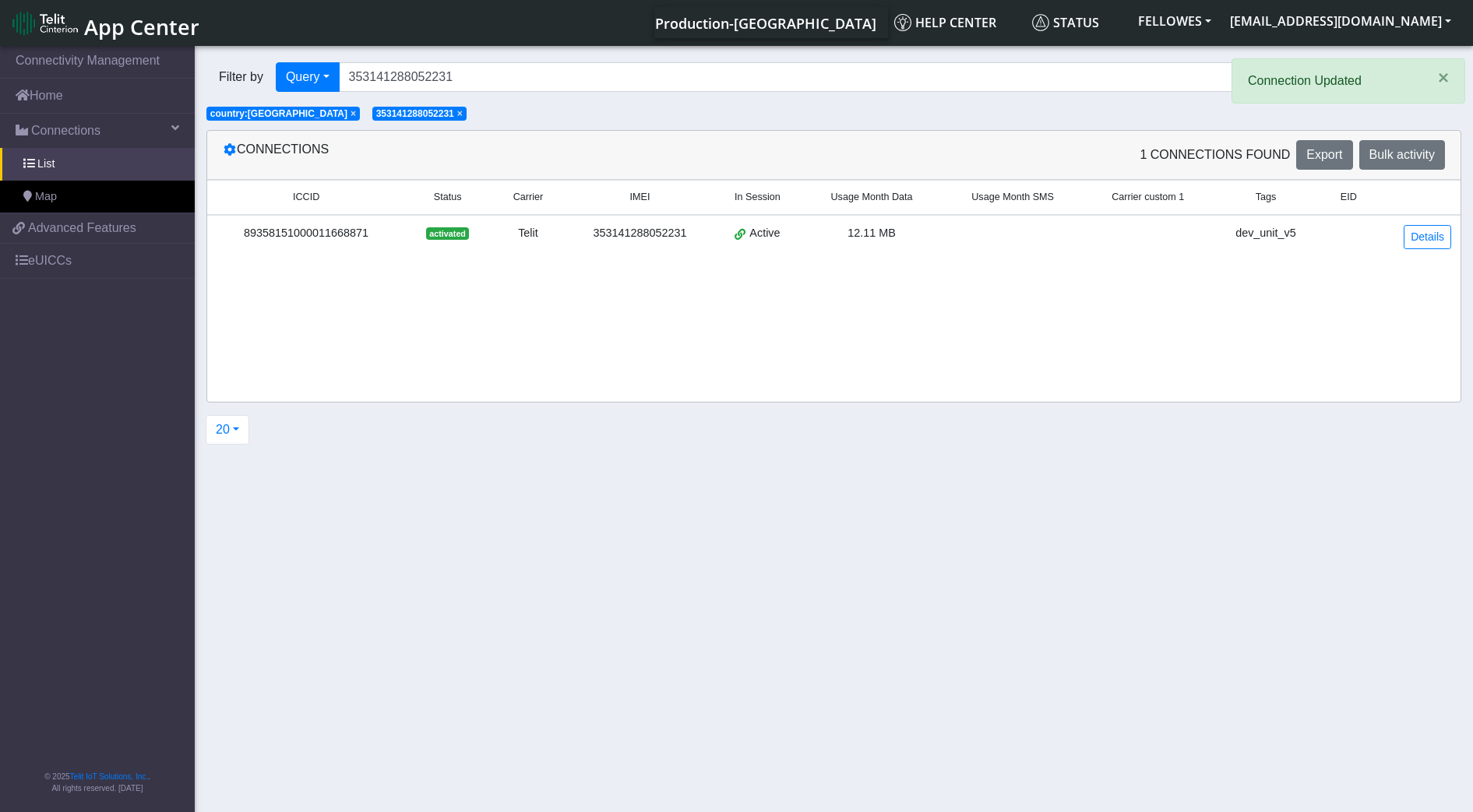
click at [372, 112] on span "× 353141288052231" at bounding box center [419, 114] width 95 height 14
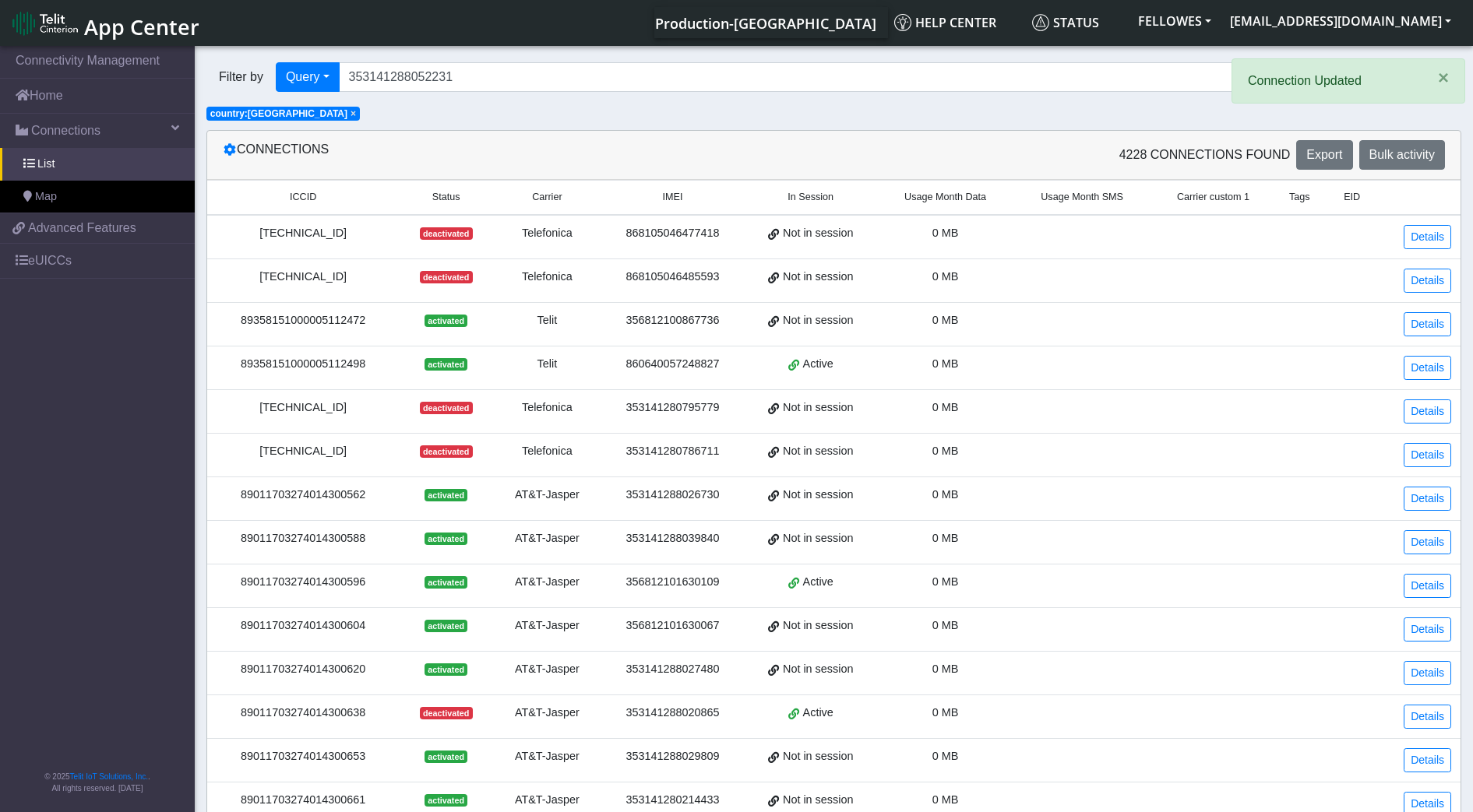
click at [350, 111] on span "×" at bounding box center [353, 113] width 5 height 11
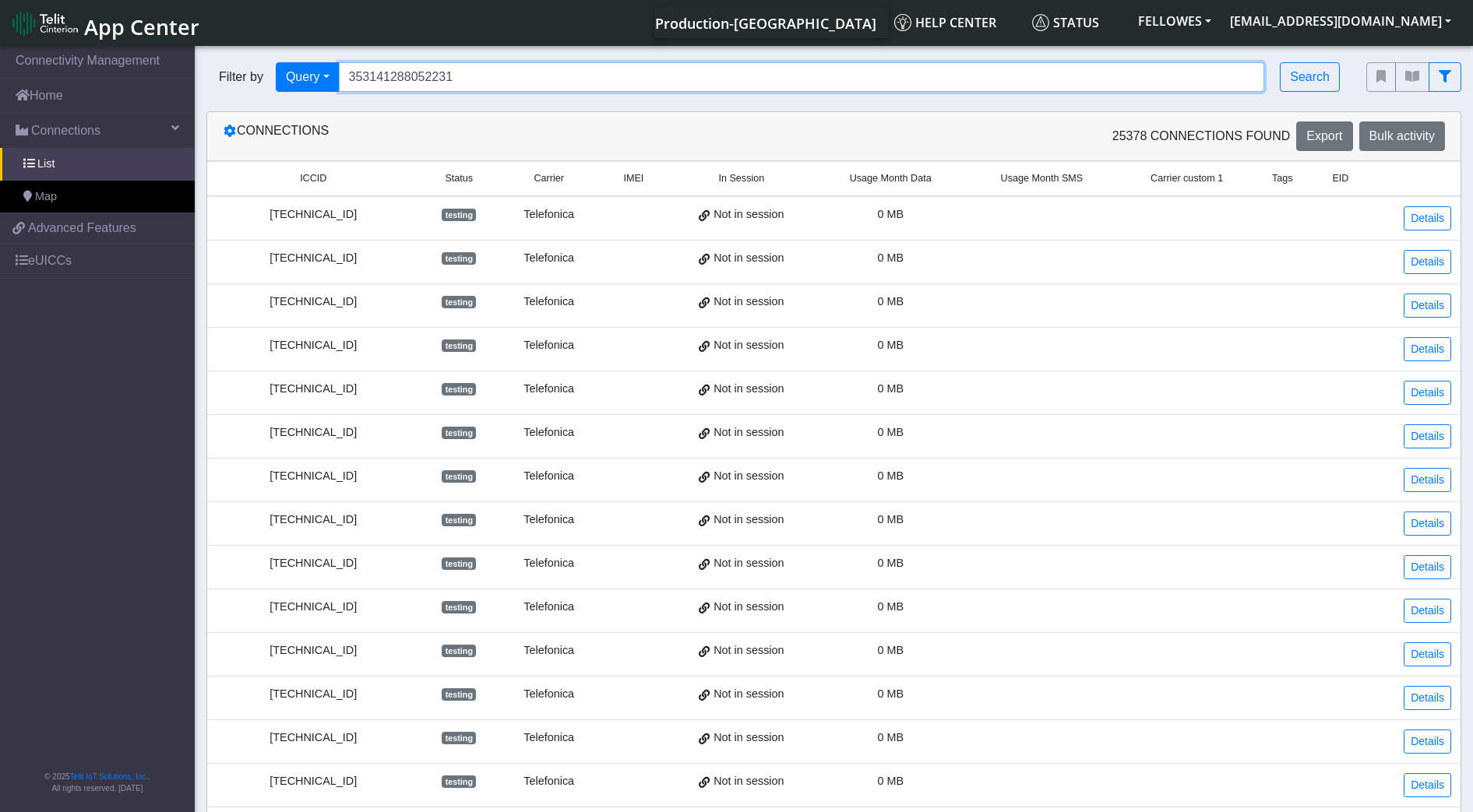
drag, startPoint x: 469, startPoint y: 75, endPoint x: 275, endPoint y: 100, distance: 195.6
click at [303, 94] on div "Filter by Query Query In Session Not connected Tags Country Operator 3531412880…" at bounding box center [774, 77] width 1160 height 53
type input "dev"
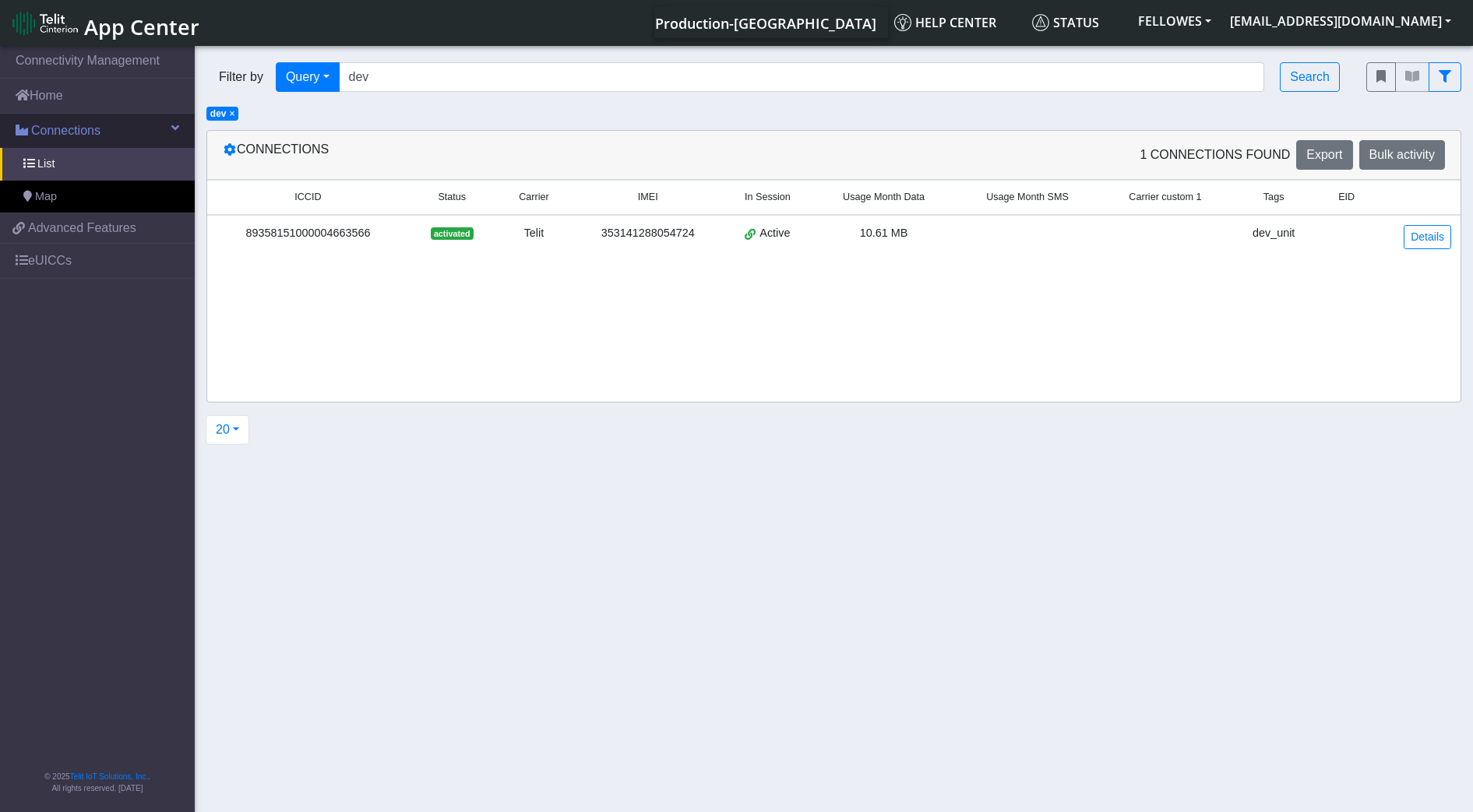
click at [118, 126] on link "Connections" at bounding box center [97, 131] width 195 height 34
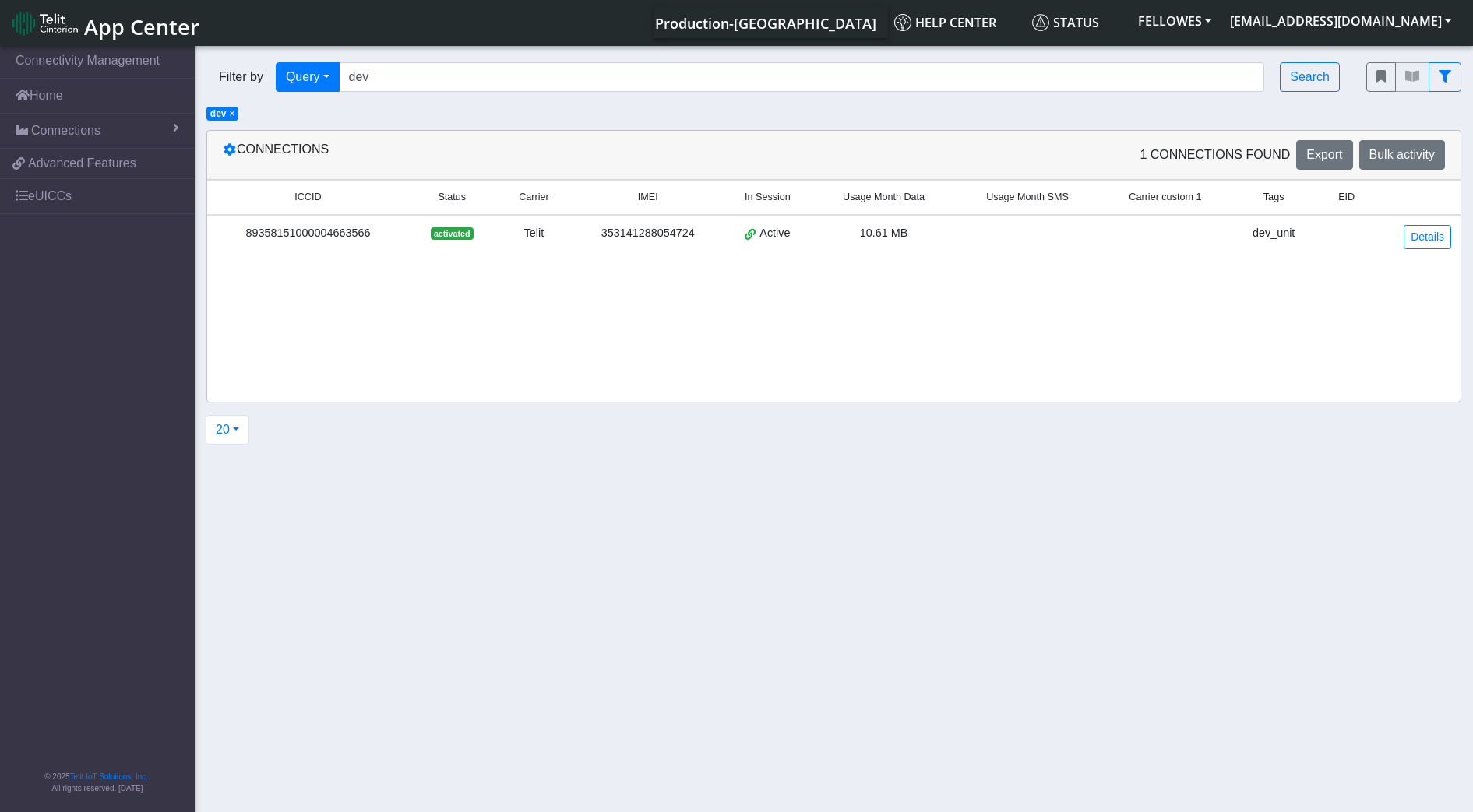
drag, startPoint x: 125, startPoint y: 134, endPoint x: 145, endPoint y: 156, distance: 29.7
click at [127, 134] on link "Connections" at bounding box center [97, 131] width 195 height 34
click at [150, 168] on link "List" at bounding box center [97, 164] width 195 height 33
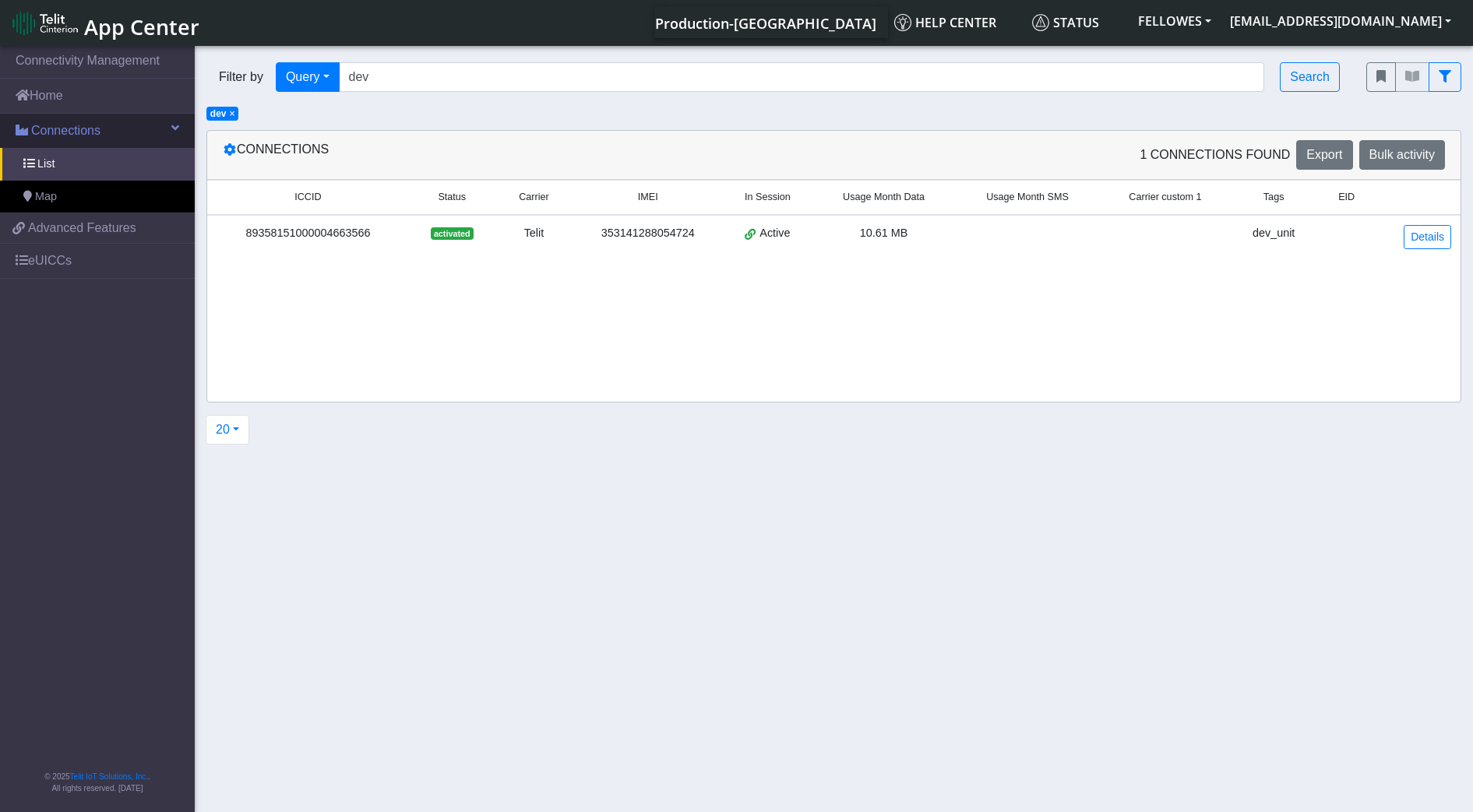
click at [140, 121] on link "Connections" at bounding box center [97, 131] width 195 height 34
click at [150, 130] on link "Connections" at bounding box center [97, 131] width 195 height 34
click at [51, 160] on span "List" at bounding box center [45, 164] width 17 height 17
click at [30, 176] on link "List" at bounding box center [97, 164] width 195 height 33
drag, startPoint x: 30, startPoint y: 176, endPoint x: 59, endPoint y: 164, distance: 31.4
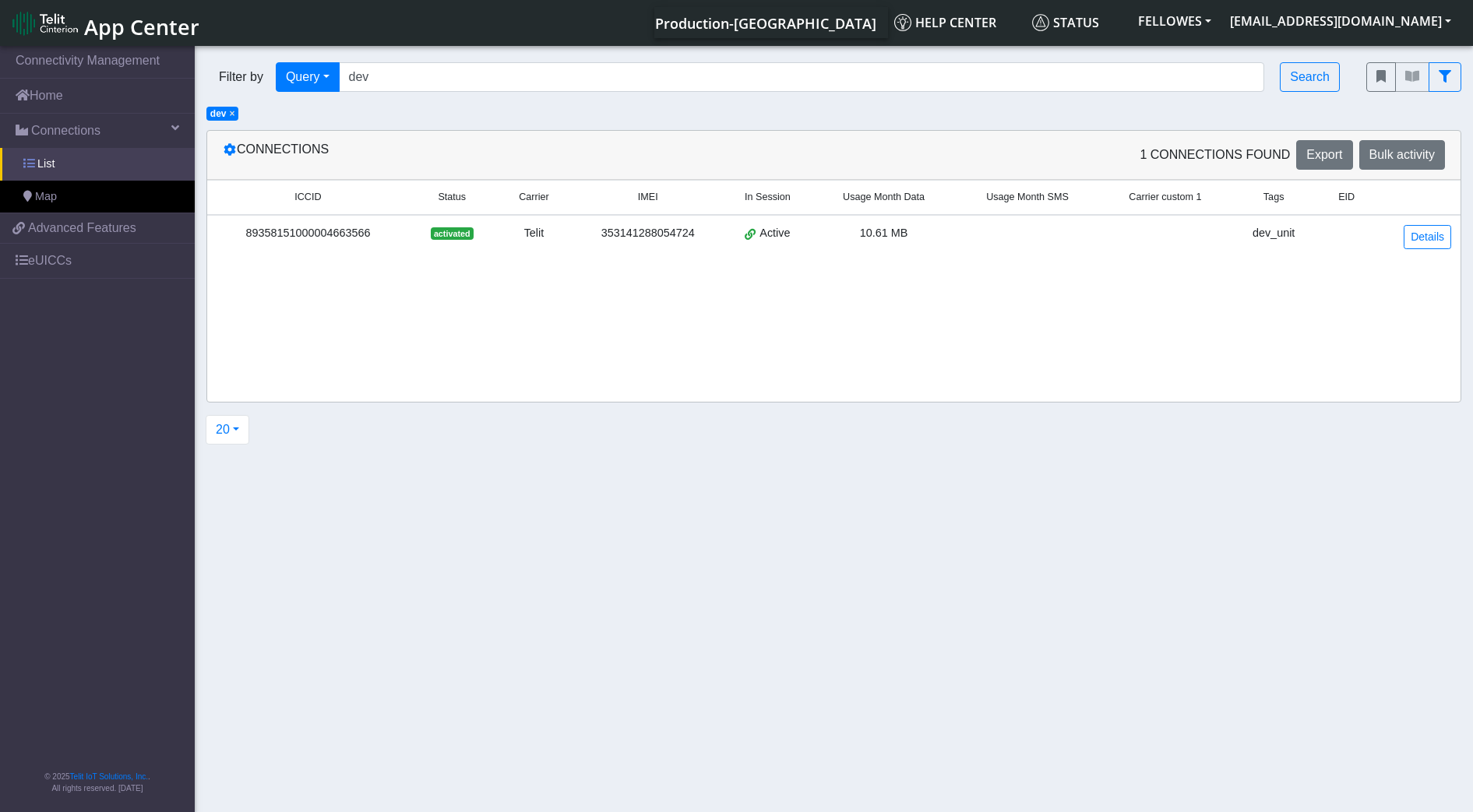
click at [32, 175] on link "List" at bounding box center [97, 164] width 195 height 33
click at [231, 113] on span "×" at bounding box center [232, 113] width 5 height 11
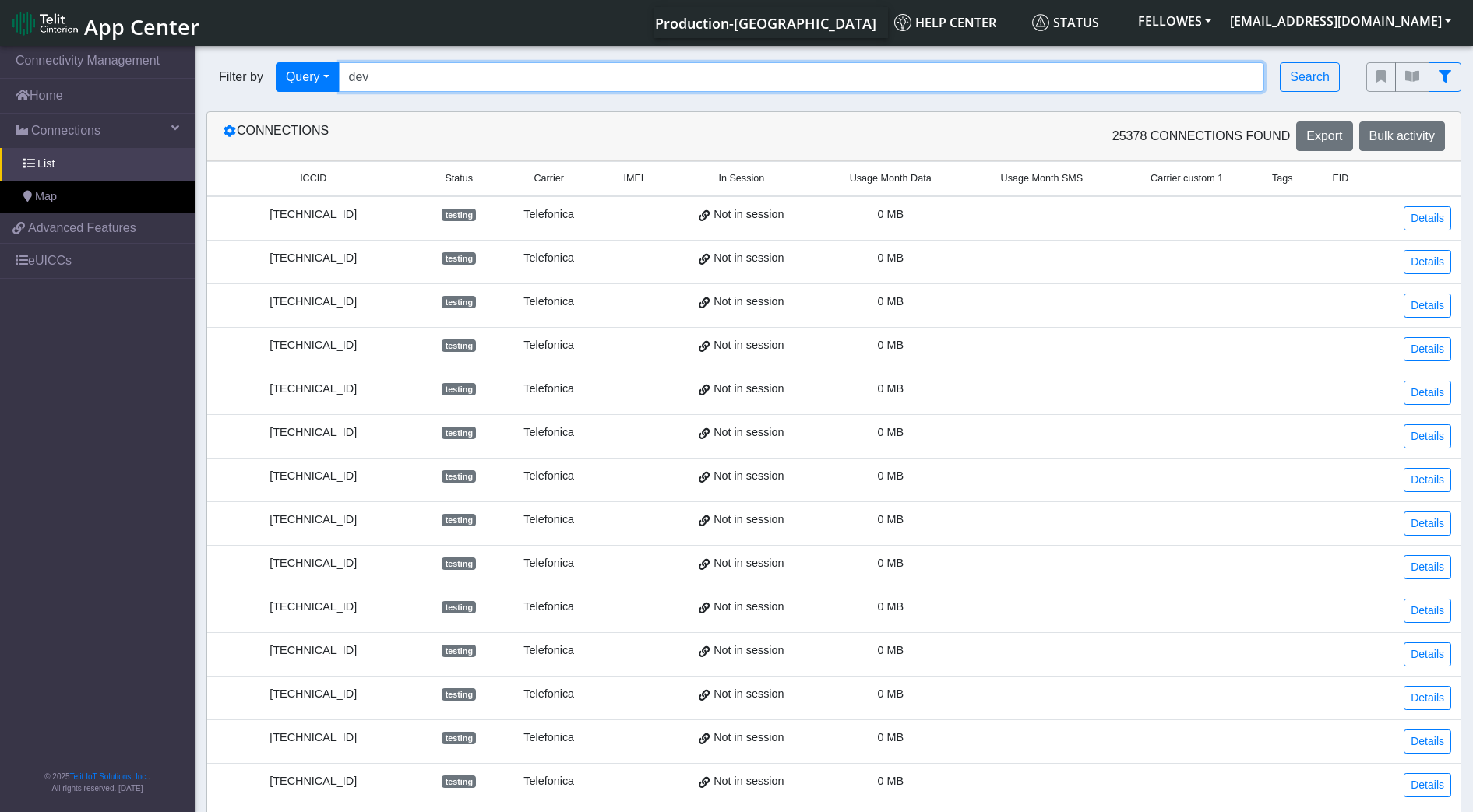
click at [427, 71] on input "dev" at bounding box center [802, 76] width 926 height 29
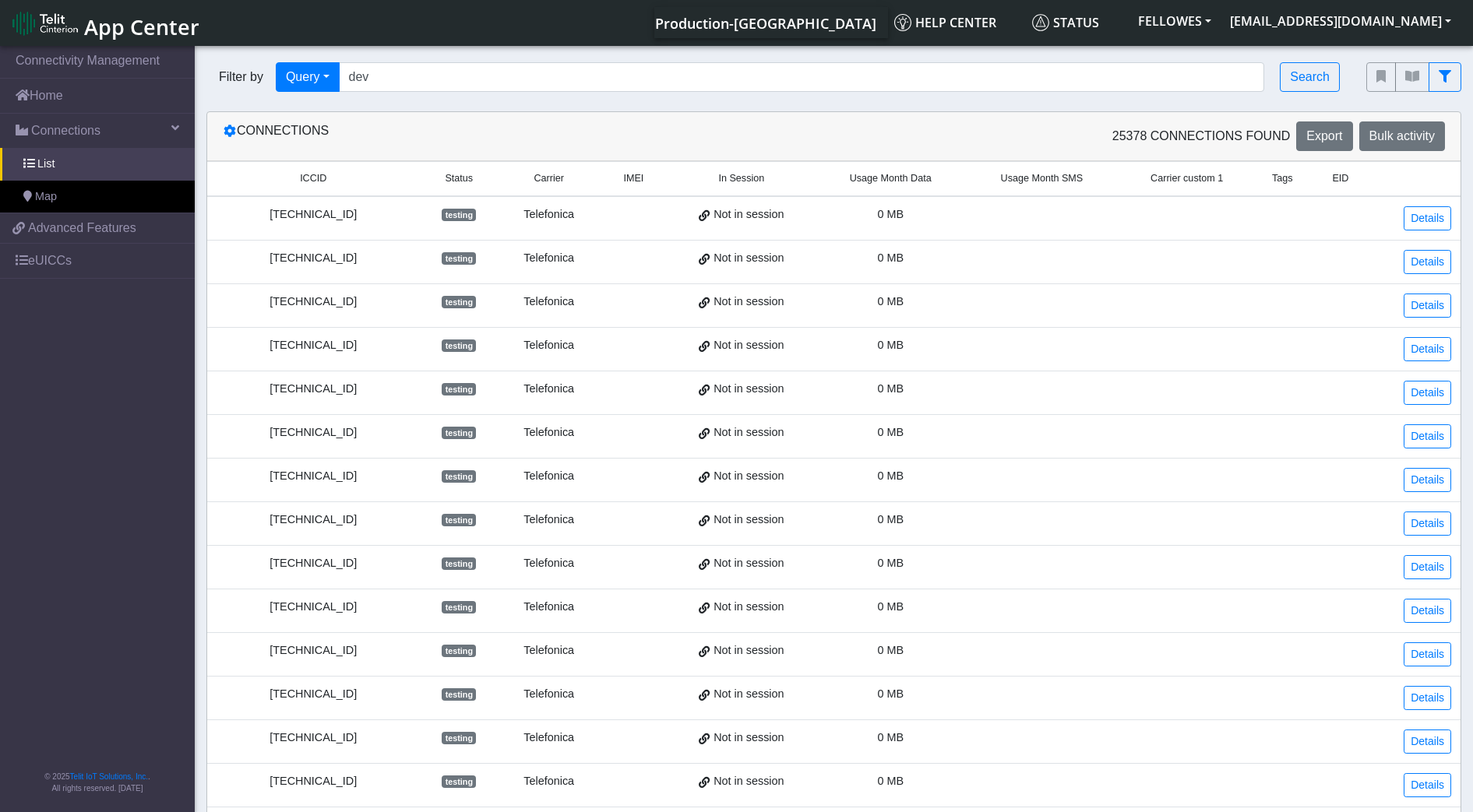
click at [1282, 178] on span "Tags" at bounding box center [1282, 179] width 21 height 15
click at [1284, 179] on span "Tags" at bounding box center [1282, 179] width 21 height 15
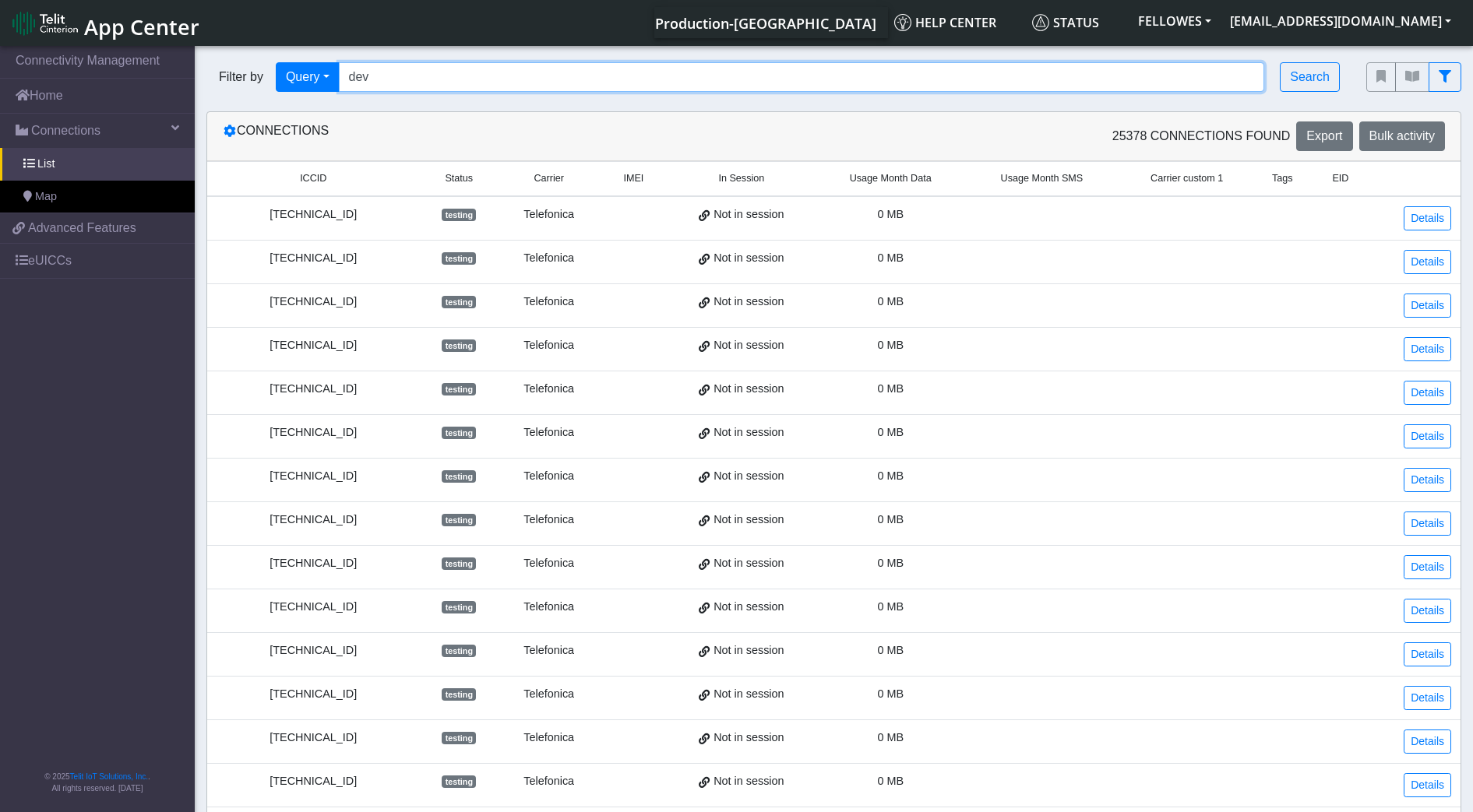
click at [387, 79] on input "dev" at bounding box center [802, 76] width 926 height 29
click at [387, 78] on input "dev" at bounding box center [802, 76] width 926 height 29
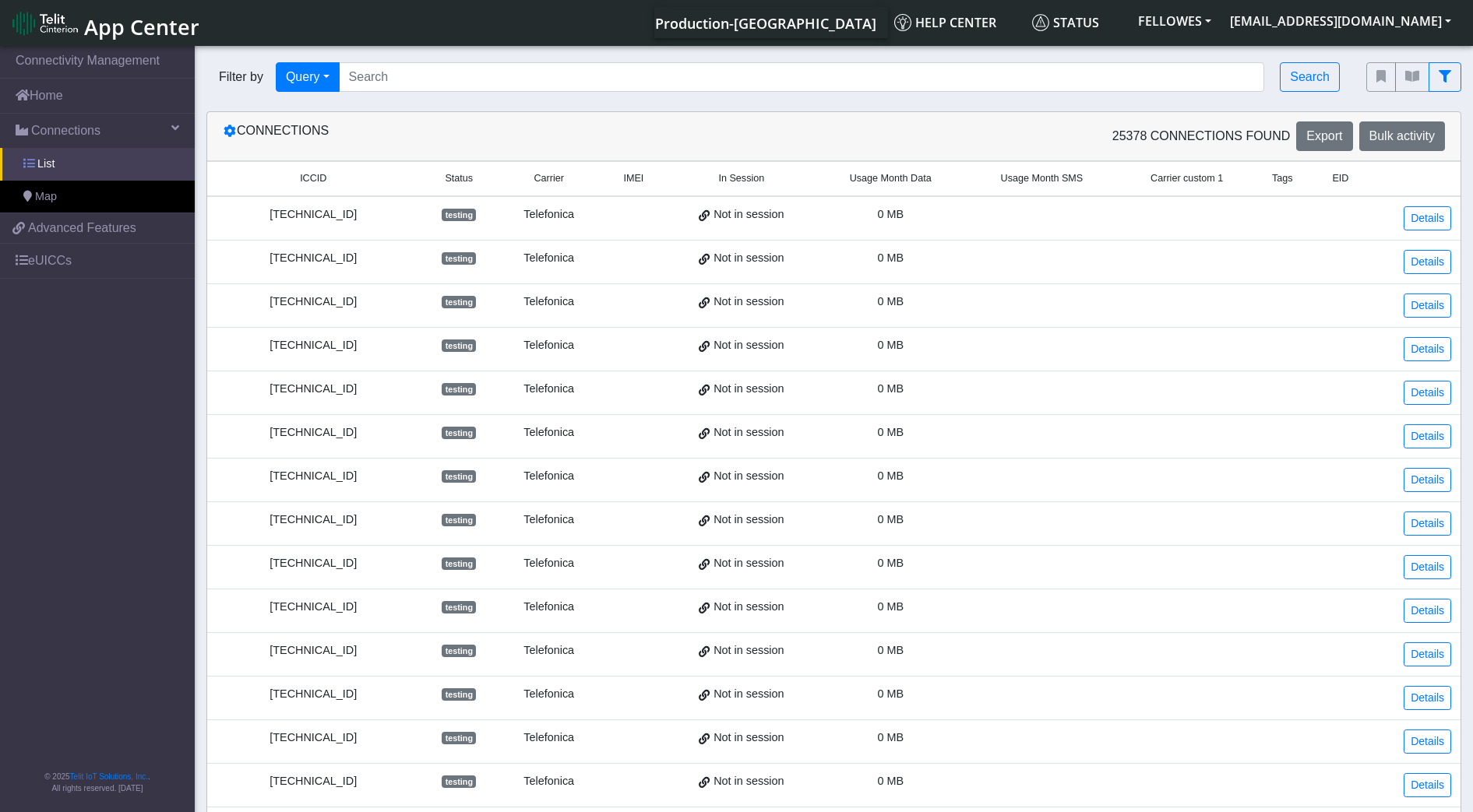
click at [120, 164] on link "List" at bounding box center [97, 164] width 195 height 33
click at [1323, 72] on button "Search" at bounding box center [1309, 76] width 60 height 29
click at [1453, 79] on button "fitlers menu" at bounding box center [1444, 76] width 33 height 29
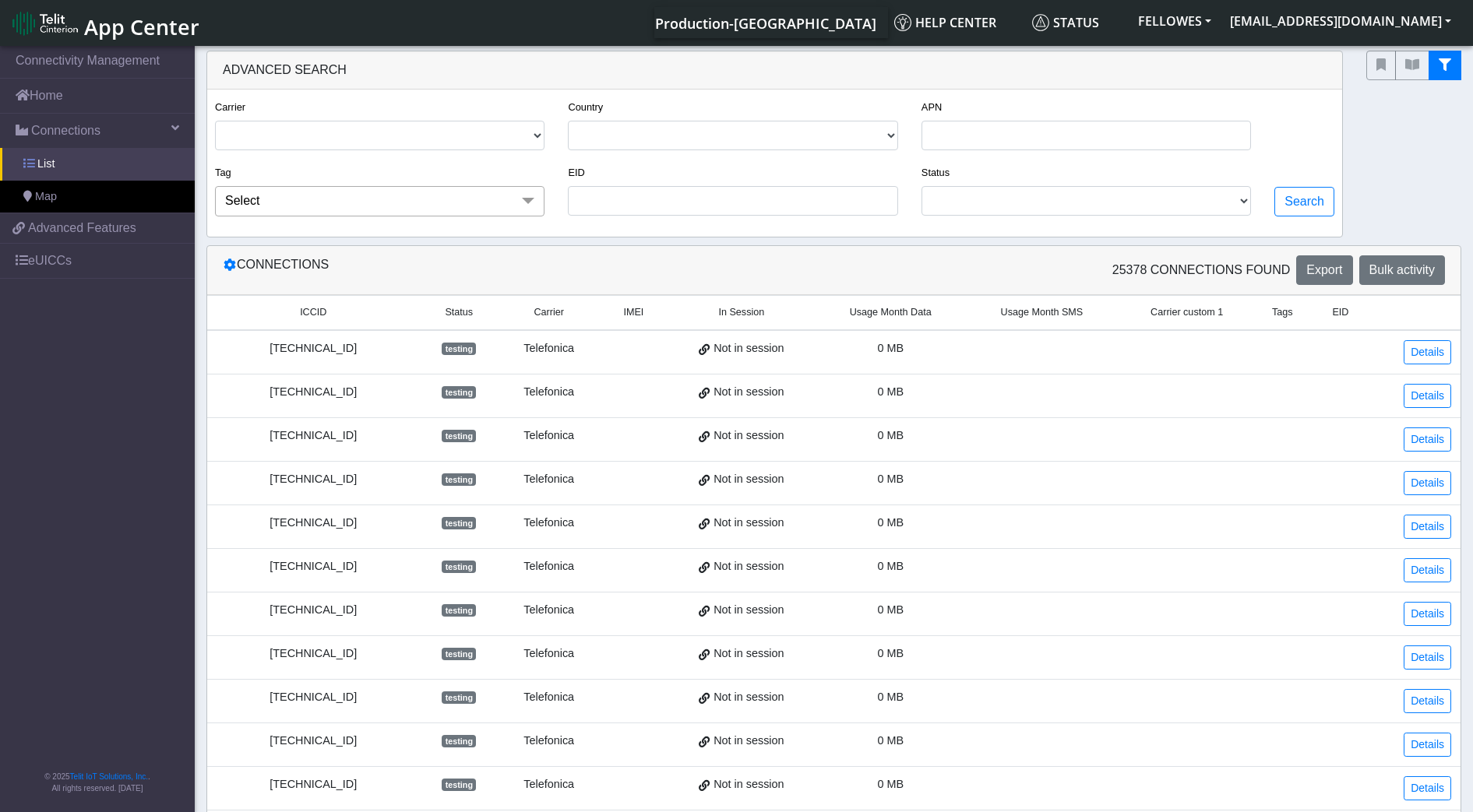
click at [150, 161] on link "List" at bounding box center [97, 164] width 195 height 33
click at [173, 117] on link "Connections" at bounding box center [97, 131] width 195 height 34
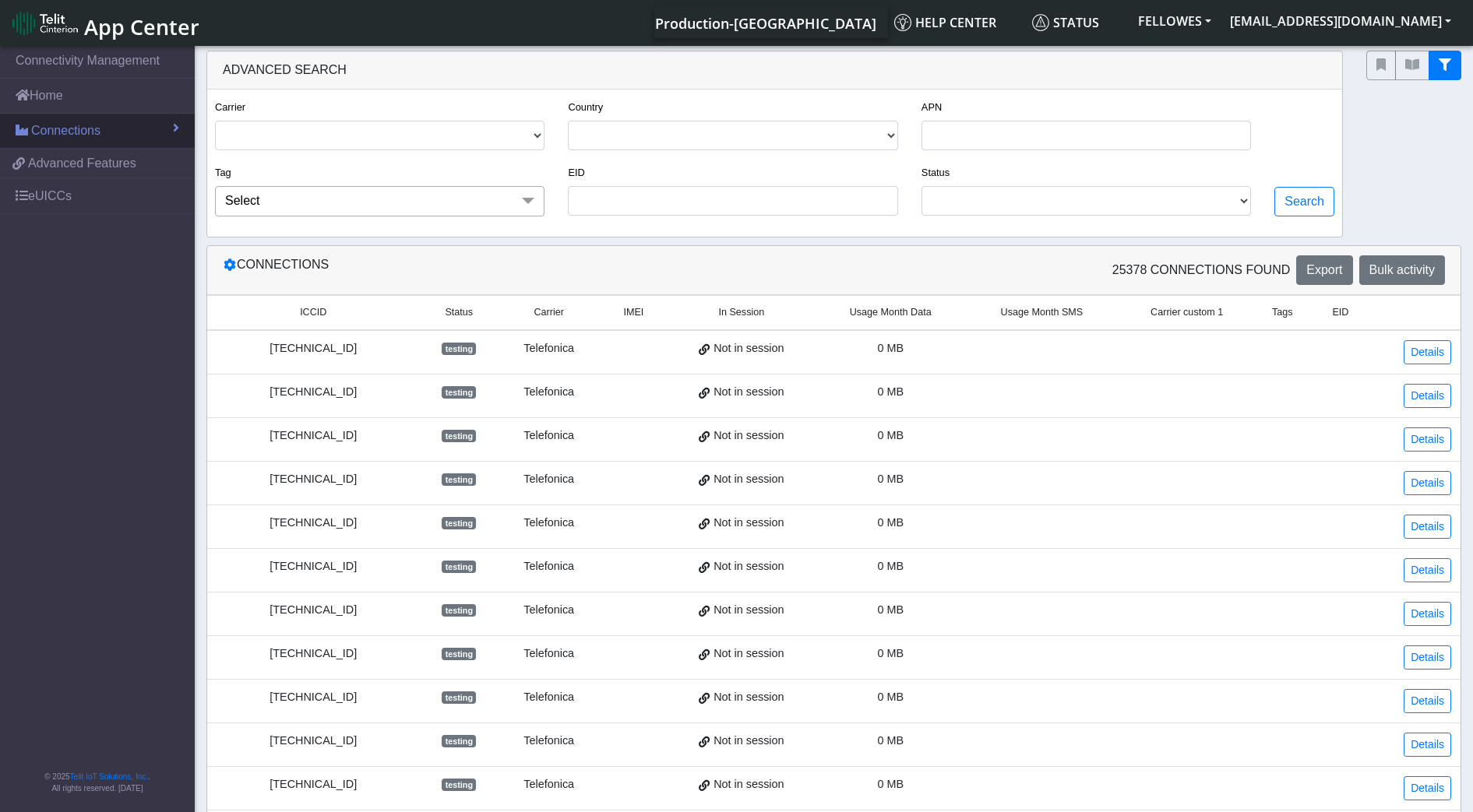
click at [165, 130] on link "Connections" at bounding box center [97, 131] width 195 height 34
drag, startPoint x: 131, startPoint y: 153, endPoint x: 123, endPoint y: 145, distance: 11.3
click at [128, 153] on link "List" at bounding box center [97, 165] width 195 height 33
click at [172, 131] on link "Connections" at bounding box center [97, 131] width 195 height 34
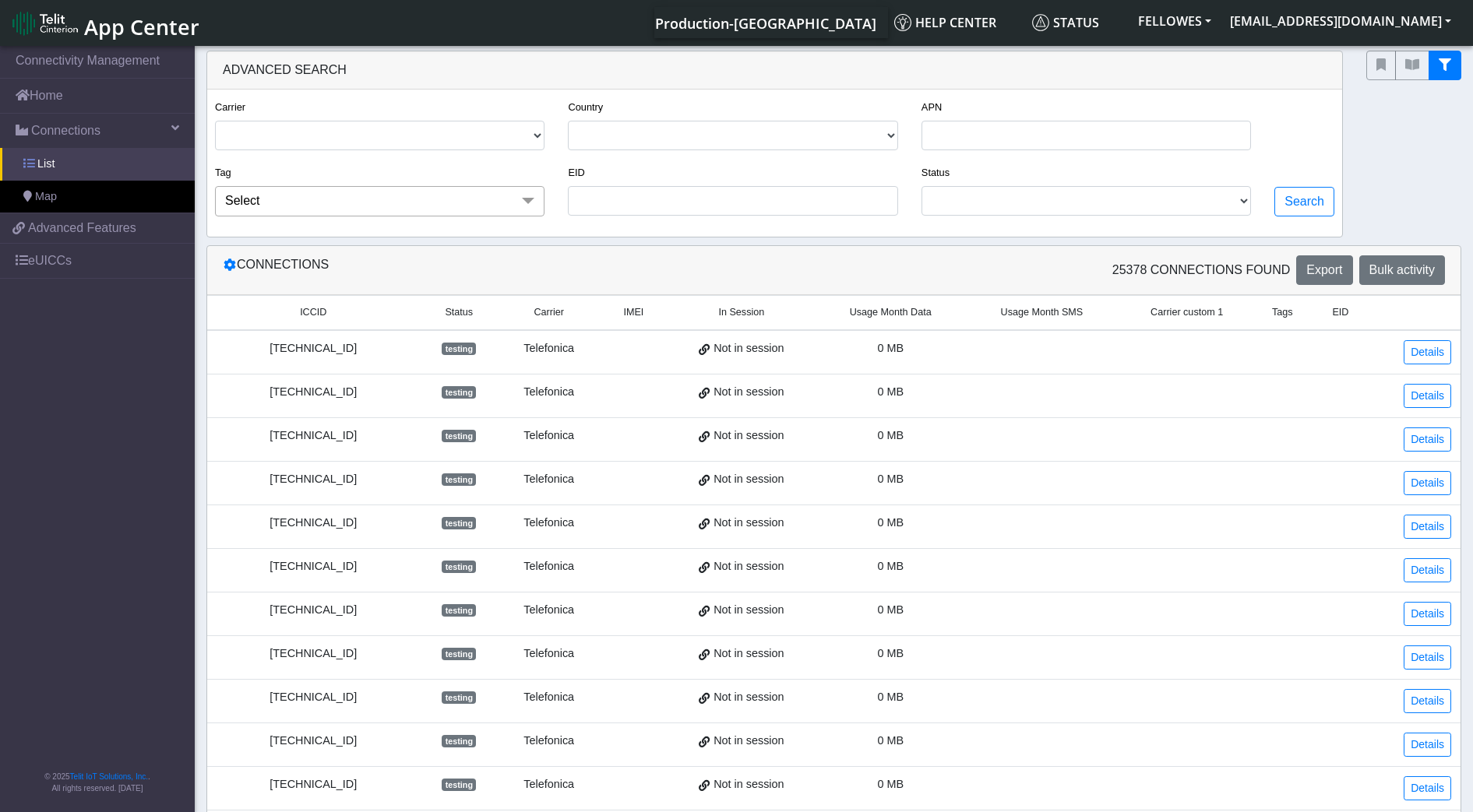
click at [147, 160] on link "List" at bounding box center [97, 164] width 195 height 33
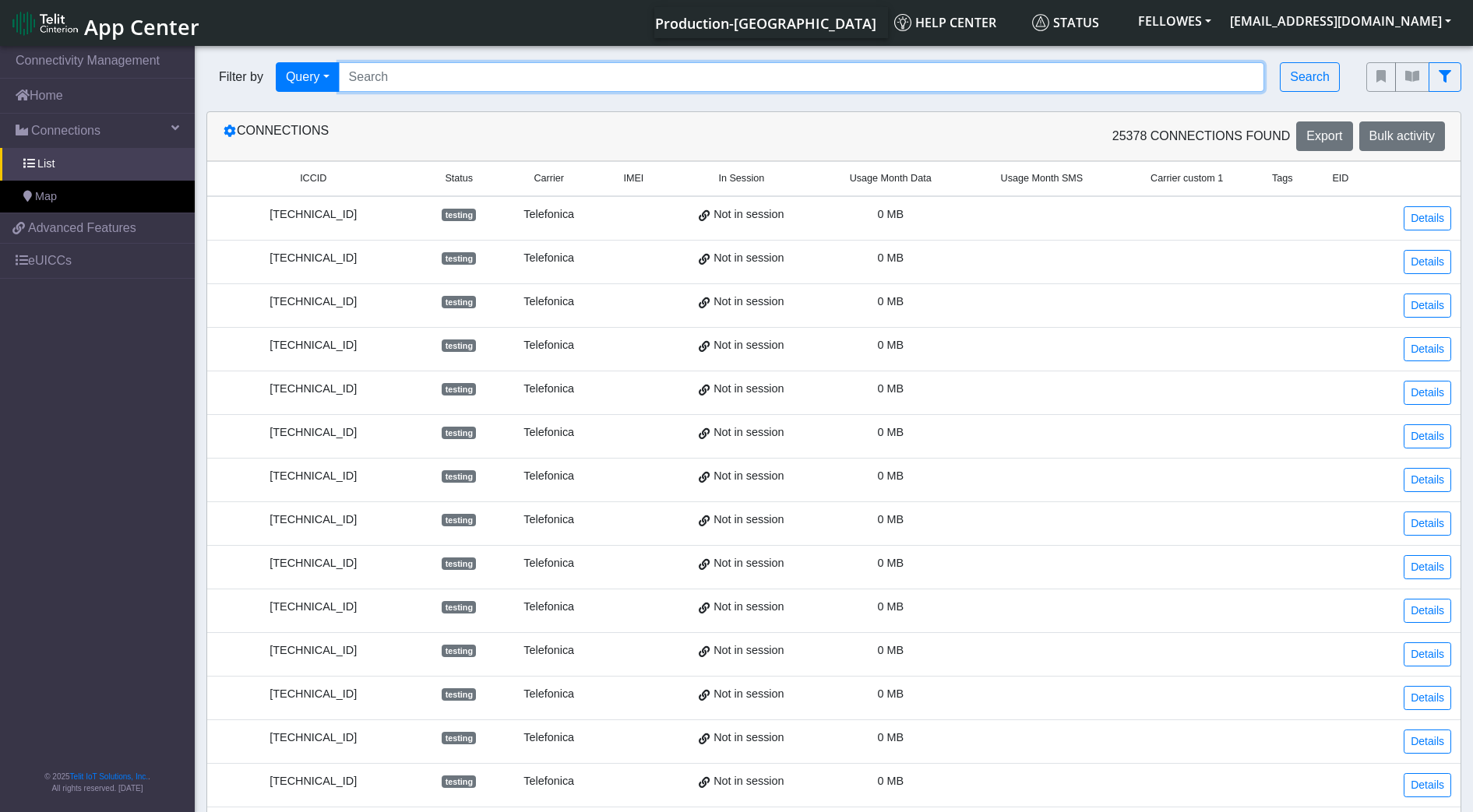
click at [503, 67] on input "Search..." at bounding box center [802, 76] width 926 height 29
paste input "353141288052231"
type input "353141288052231"
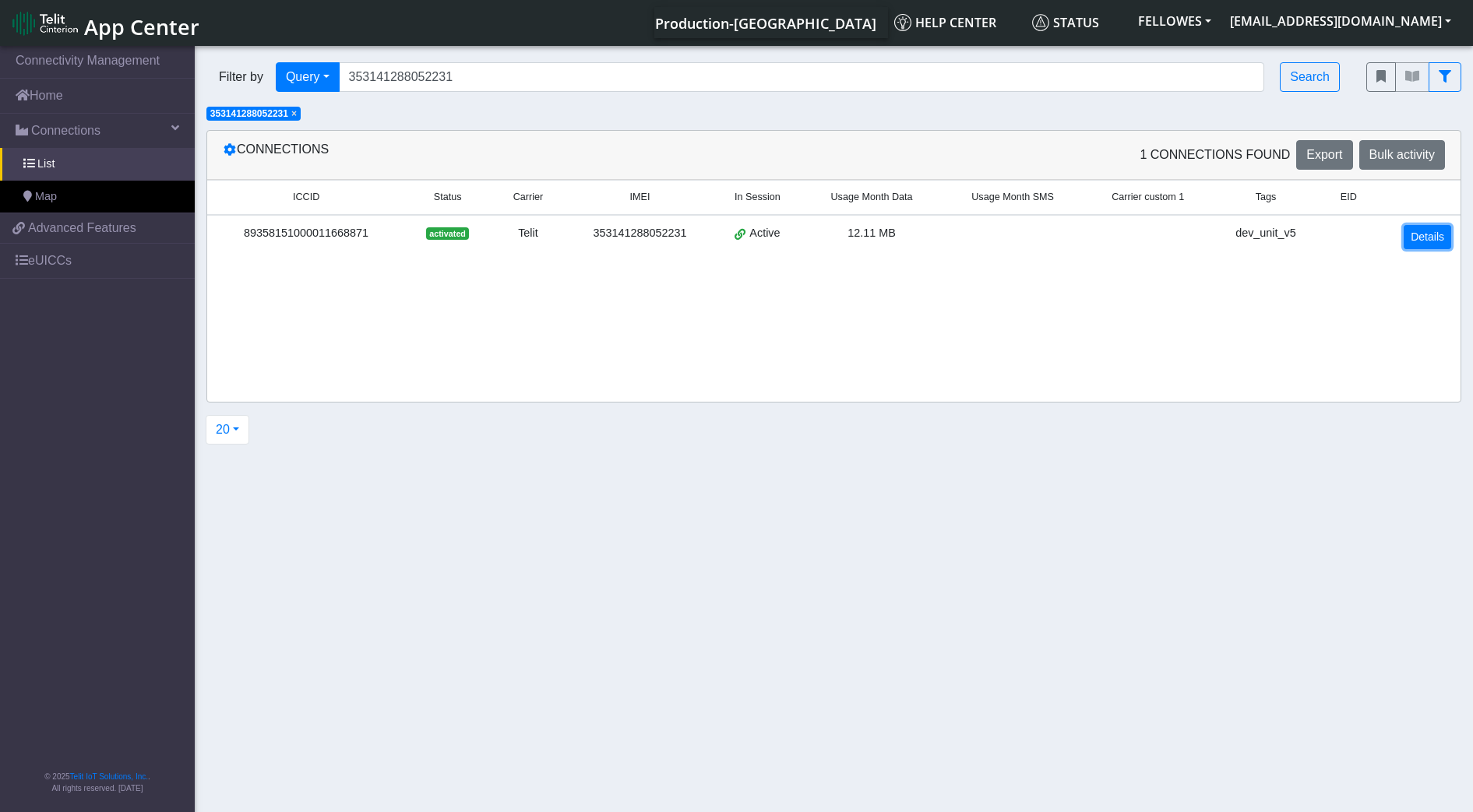
click at [1423, 242] on link "Details" at bounding box center [1427, 236] width 48 height 24
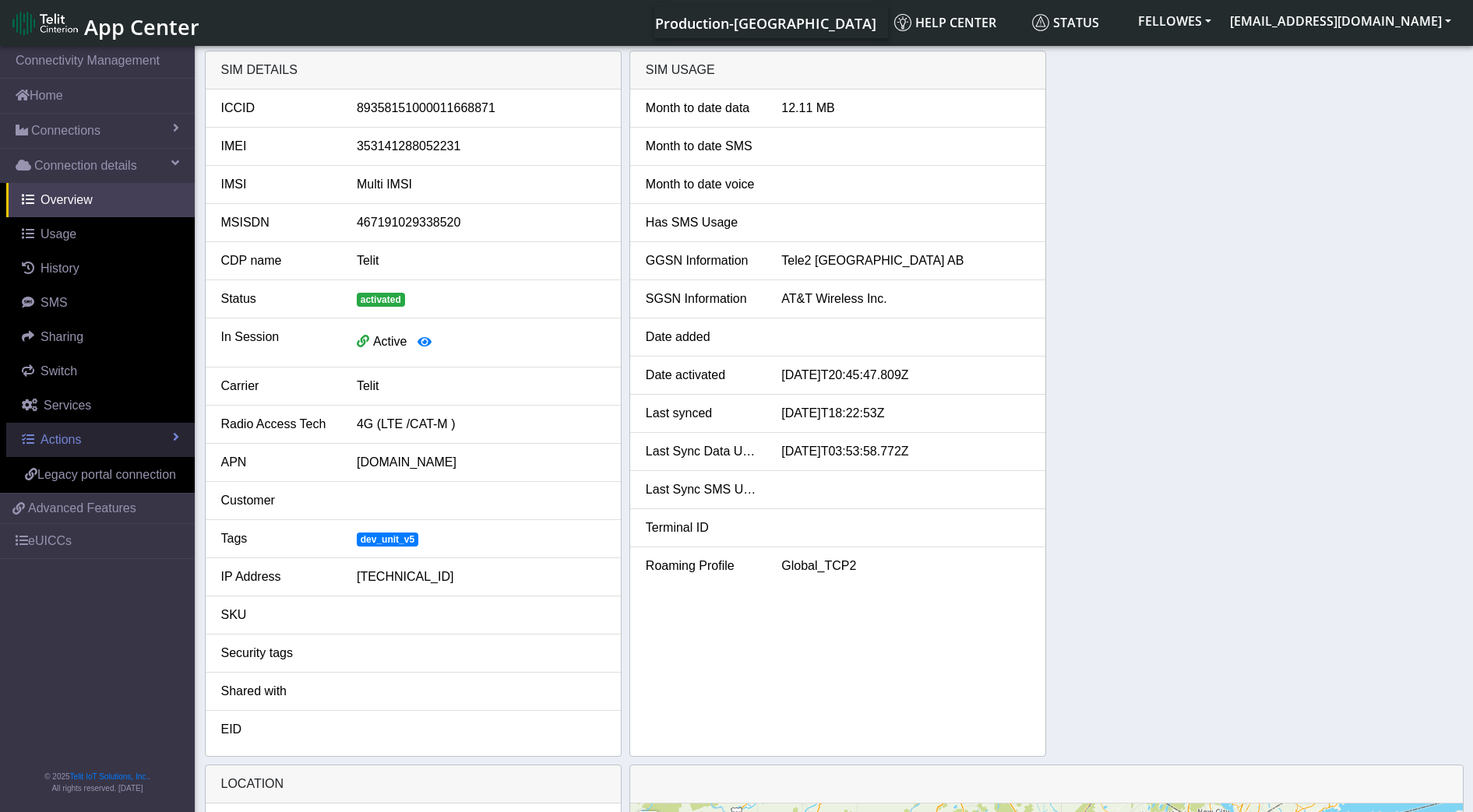
click at [165, 439] on link "Actions" at bounding box center [100, 440] width 188 height 34
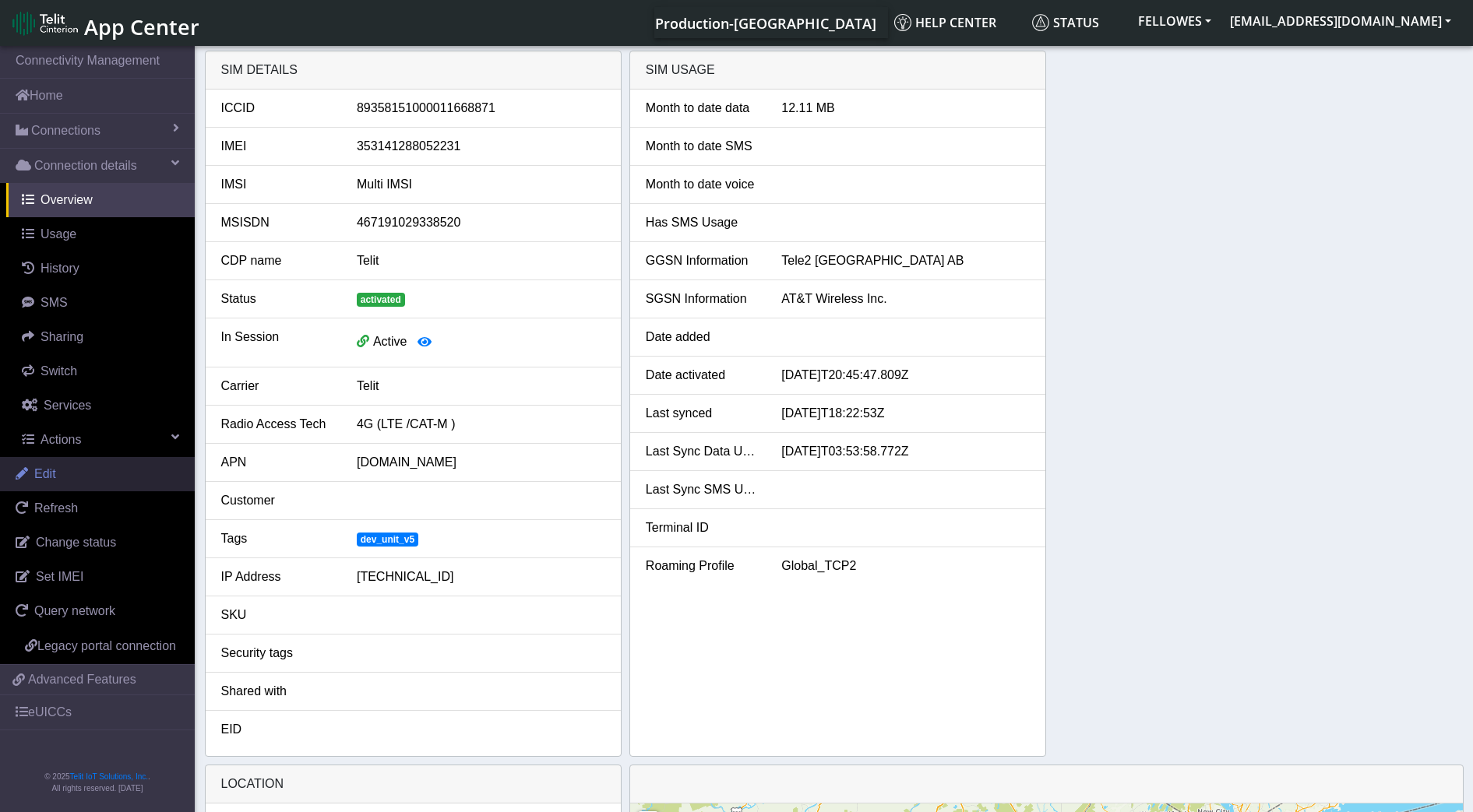
click at [52, 474] on span "Edit" at bounding box center [45, 473] width 22 height 13
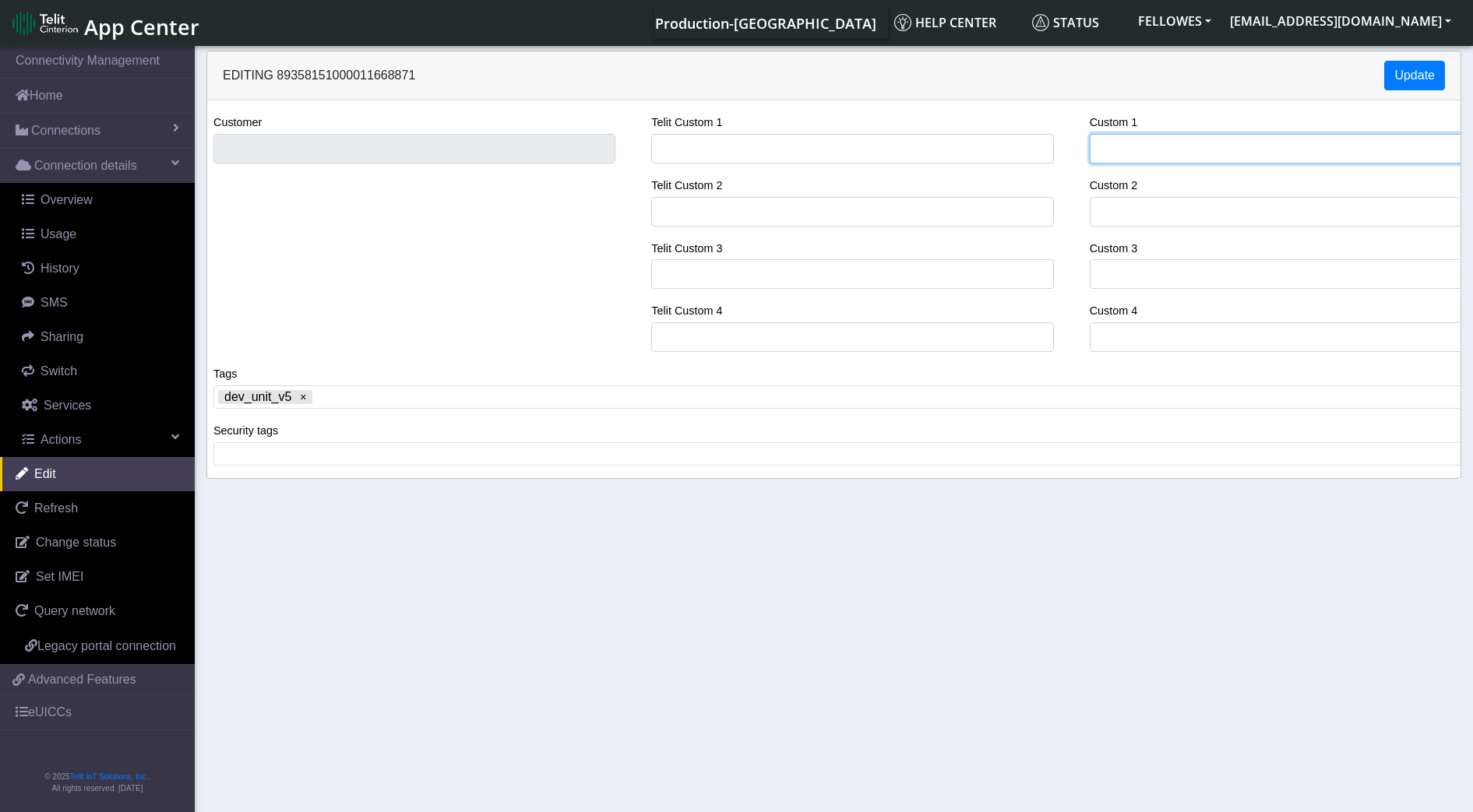
click at [1124, 146] on input "Custom 1" at bounding box center [1290, 148] width 402 height 29
paste input "353141288052231"
type input "353141288052231"
drag, startPoint x: 1250, startPoint y: 142, endPoint x: 846, endPoint y: 188, distance: 406.6
click at [907, 163] on div "Customer Telit Custom 1 Telit Custom 2 Telit Custom 3 Telit Custom 4 Custom 1 3…" at bounding box center [833, 239] width 1277 height 251
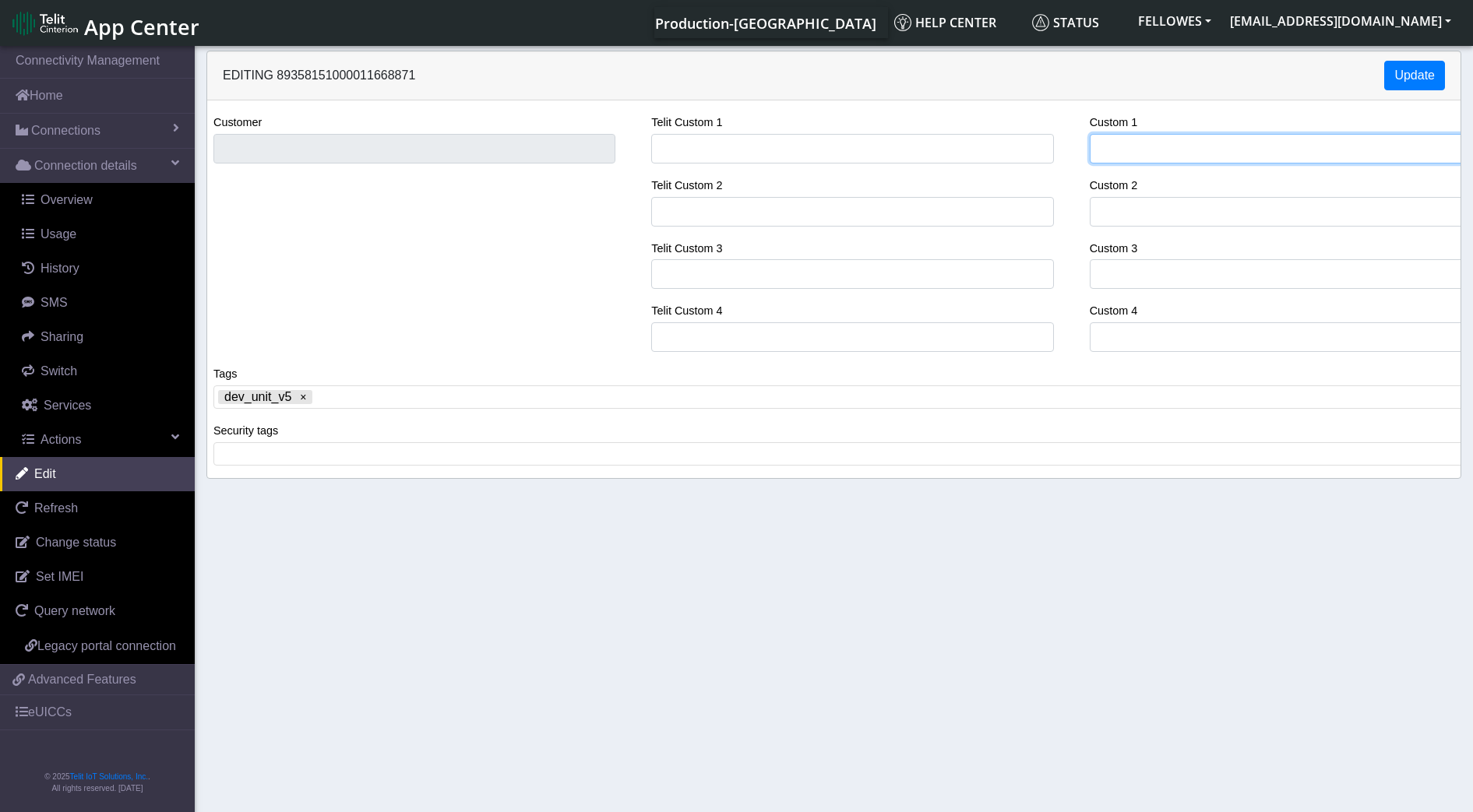
click at [1184, 151] on input "Custom 1" at bounding box center [1290, 148] width 402 height 29
paste input "sn0123E31AF9FBD9F001"
type input "sn0123E31AF9FBD9F001"
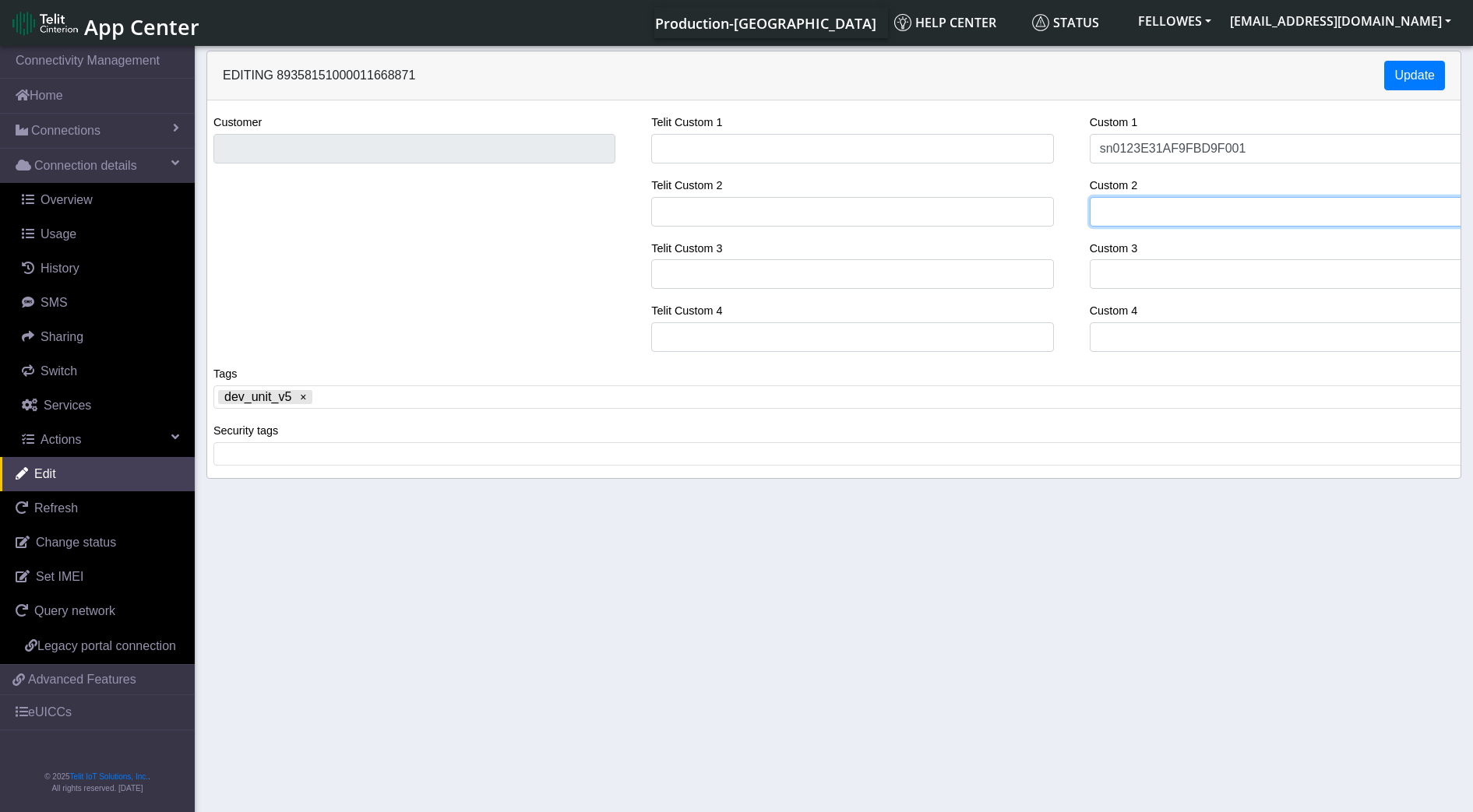
click at [1124, 201] on input "Custom 2" at bounding box center [1290, 211] width 402 height 29
type input "Taun's House"
click at [1419, 65] on button "Update" at bounding box center [1414, 75] width 61 height 29
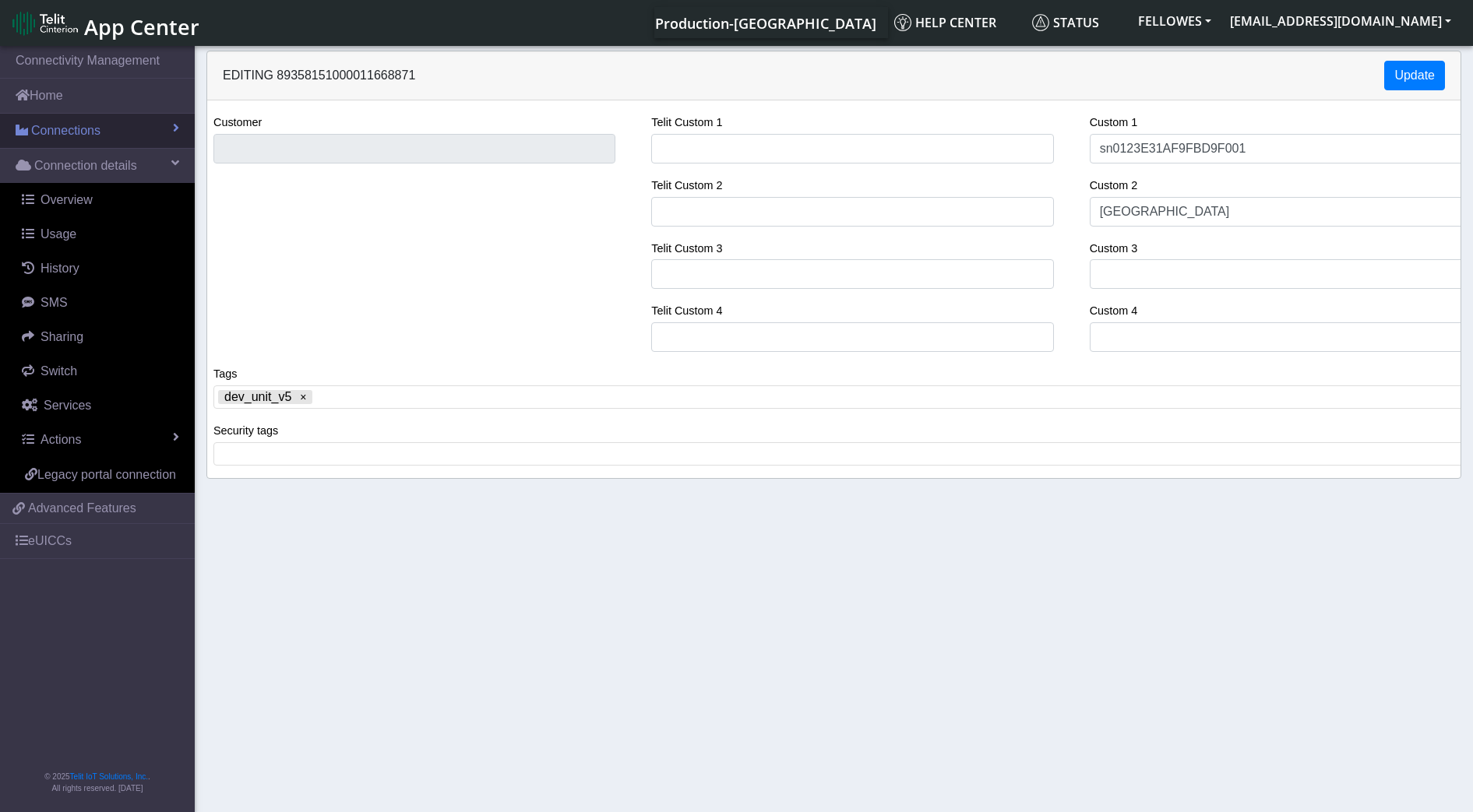
click at [137, 126] on link "Connections" at bounding box center [97, 131] width 195 height 34
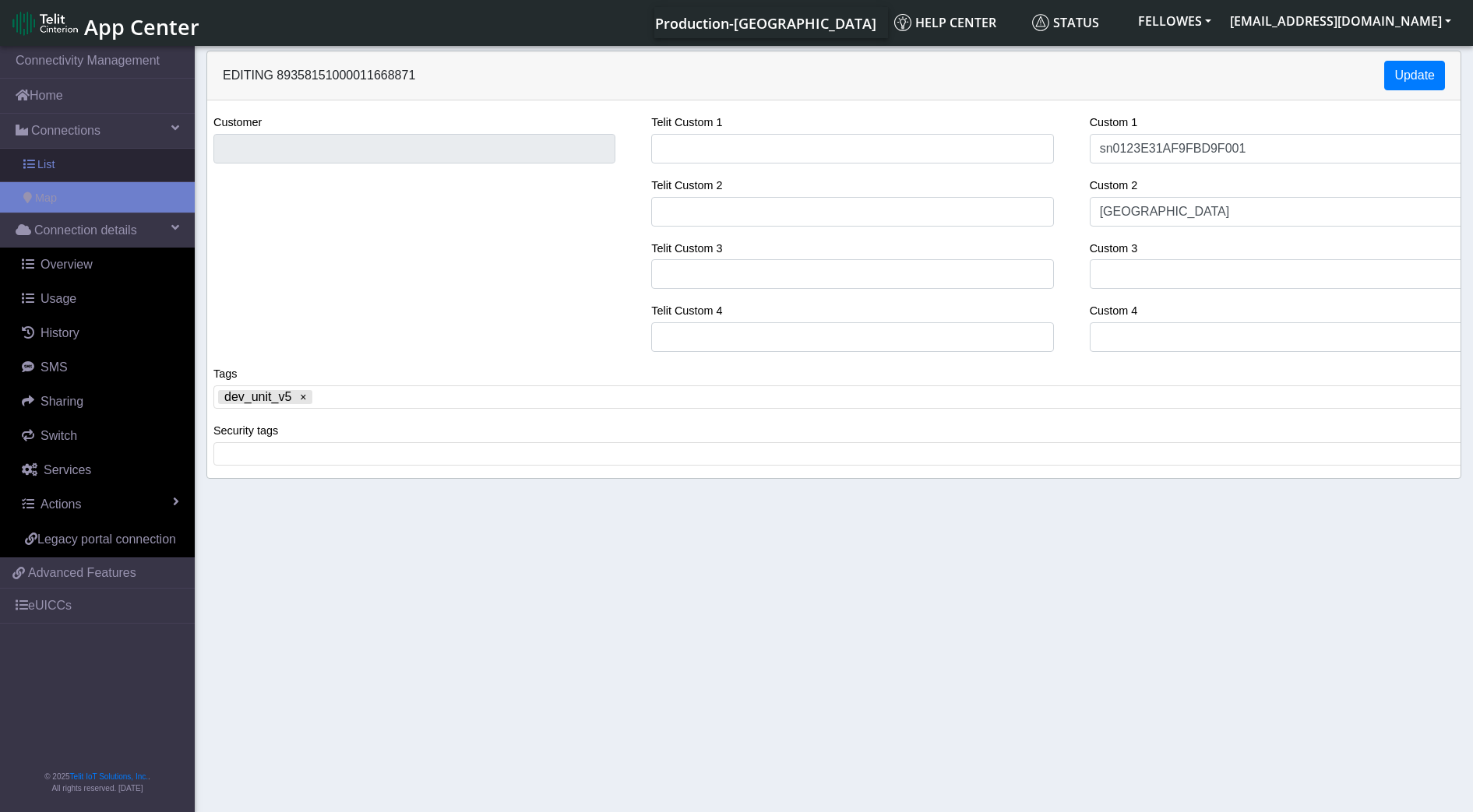
click at [117, 165] on link "List" at bounding box center [97, 165] width 195 height 33
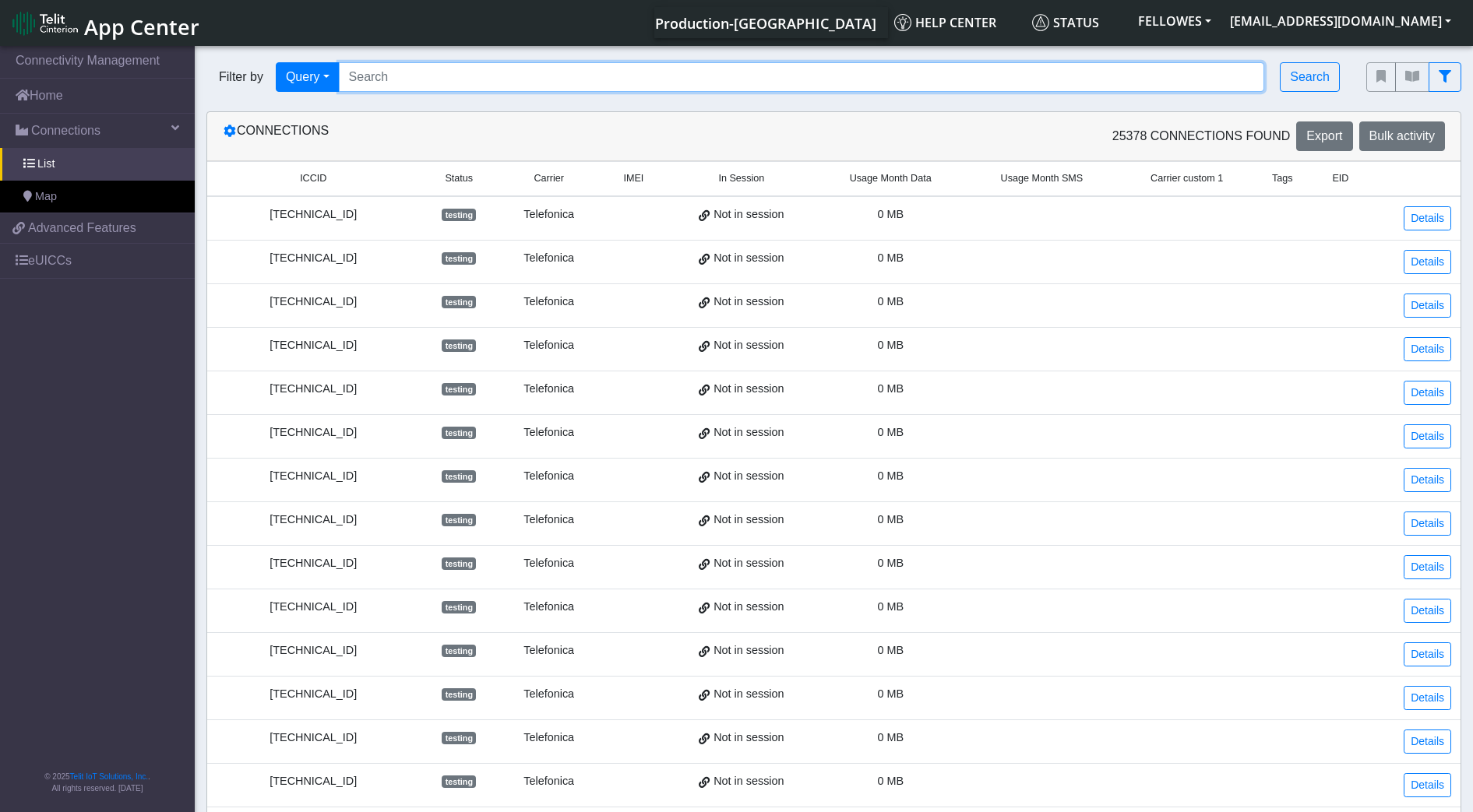
click at [421, 76] on input "Search..." at bounding box center [802, 76] width 926 height 29
paste input "353141280778486"
type input "353141280778486"
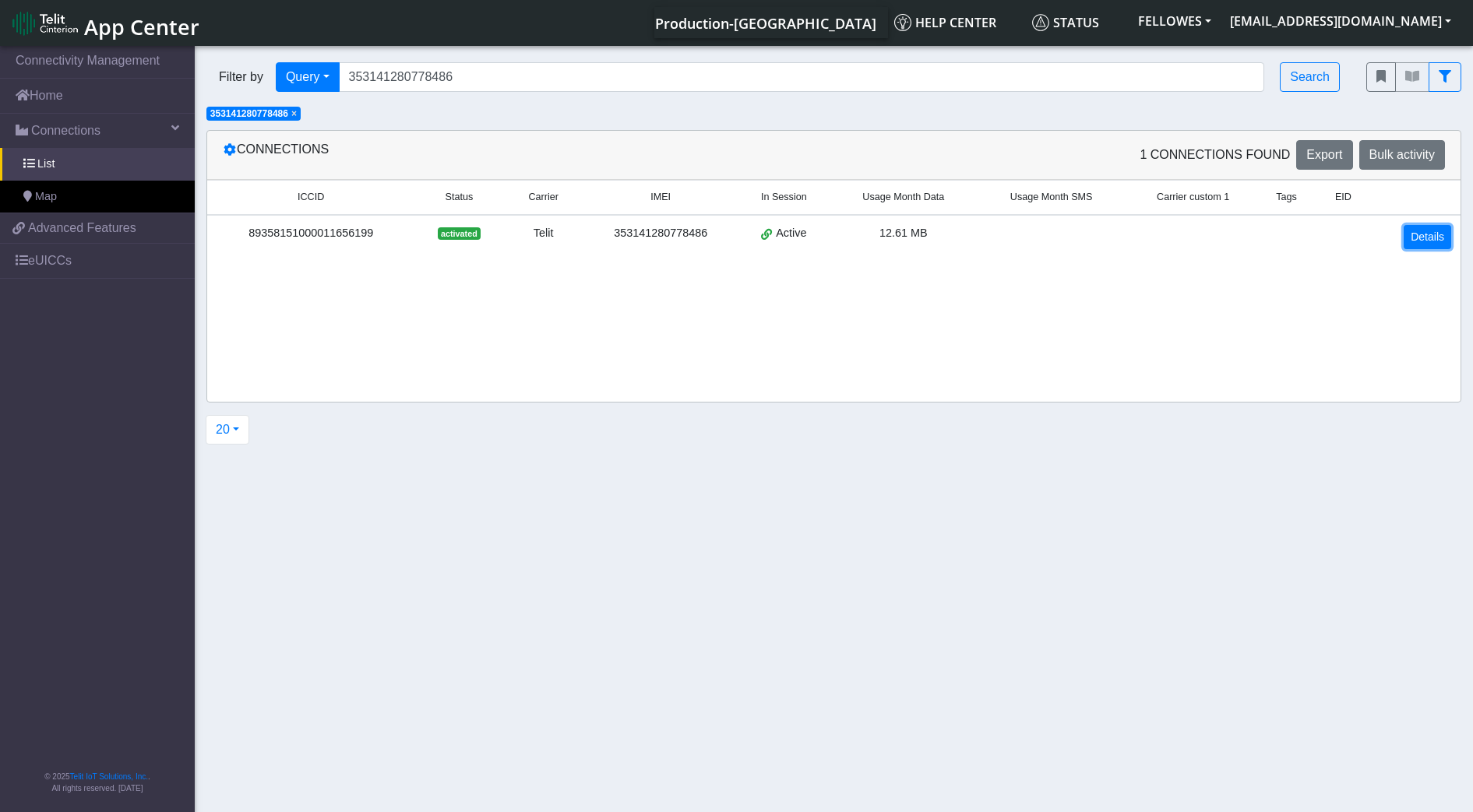
click at [1424, 237] on link "Details" at bounding box center [1427, 236] width 48 height 24
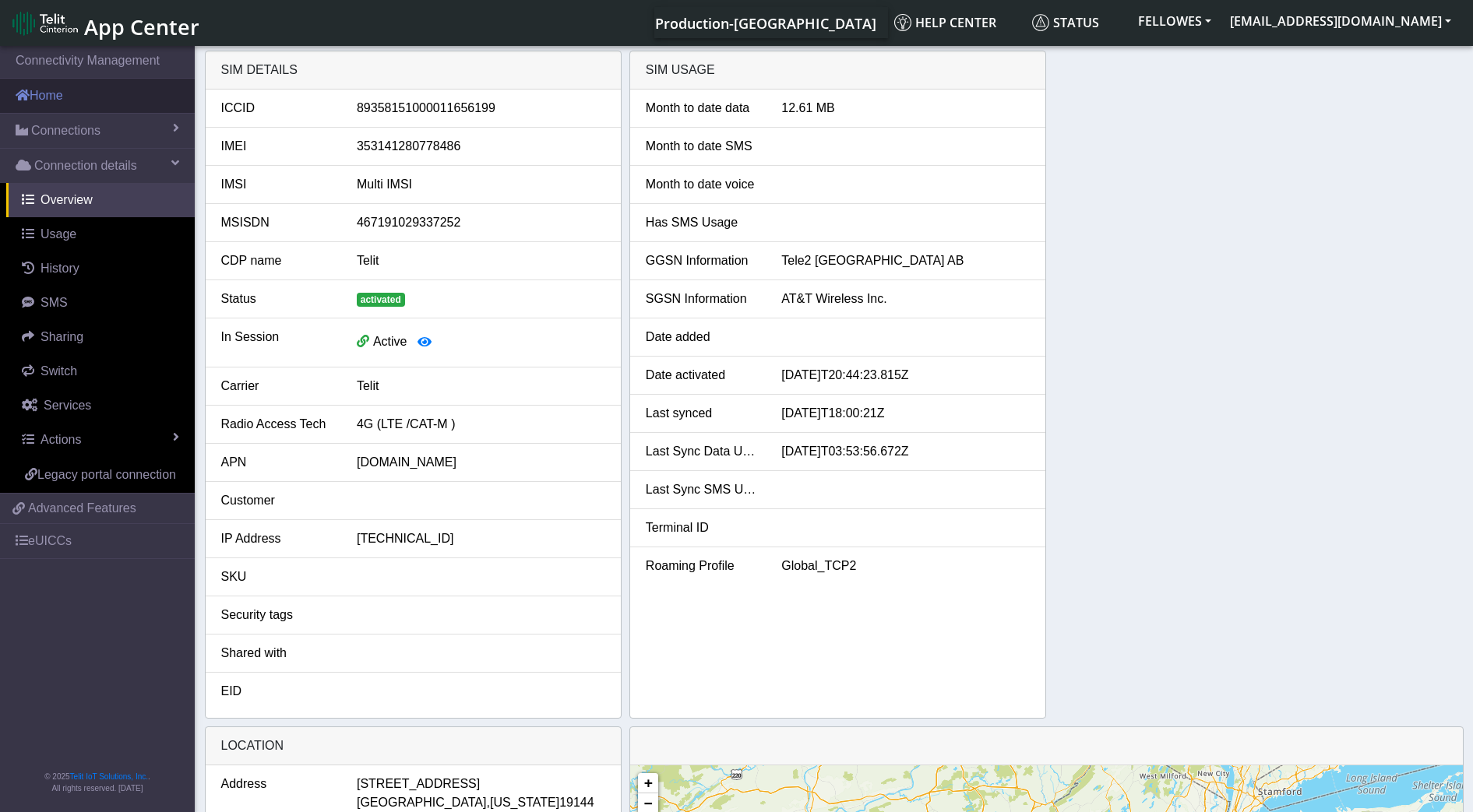
click at [114, 92] on link "Home" at bounding box center [97, 96] width 195 height 34
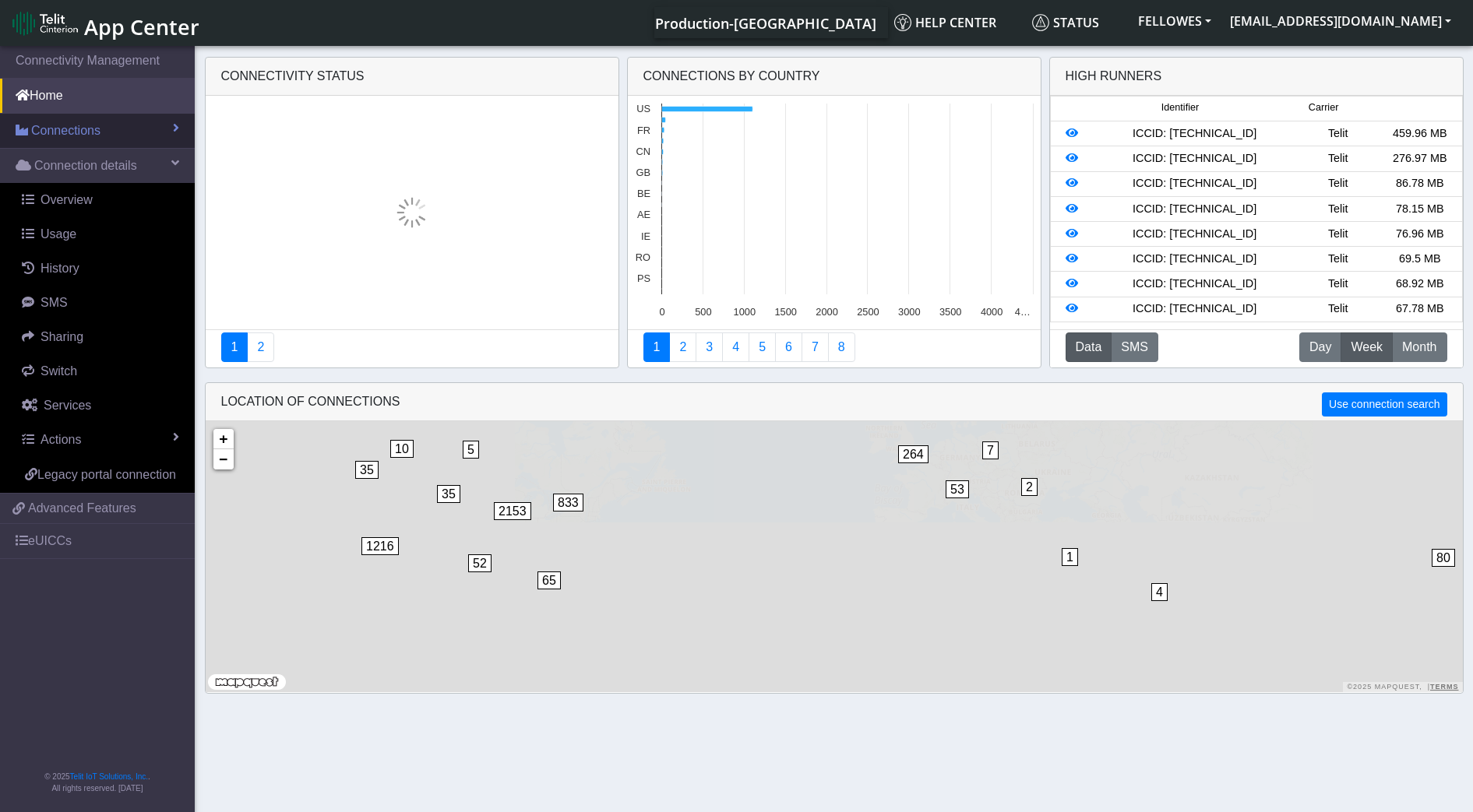
click at [136, 130] on div "Connectivity status 1 2 Connections By Country Created with Highcharts 11.3.0 4…" at bounding box center [833, 376] width 1473 height 651
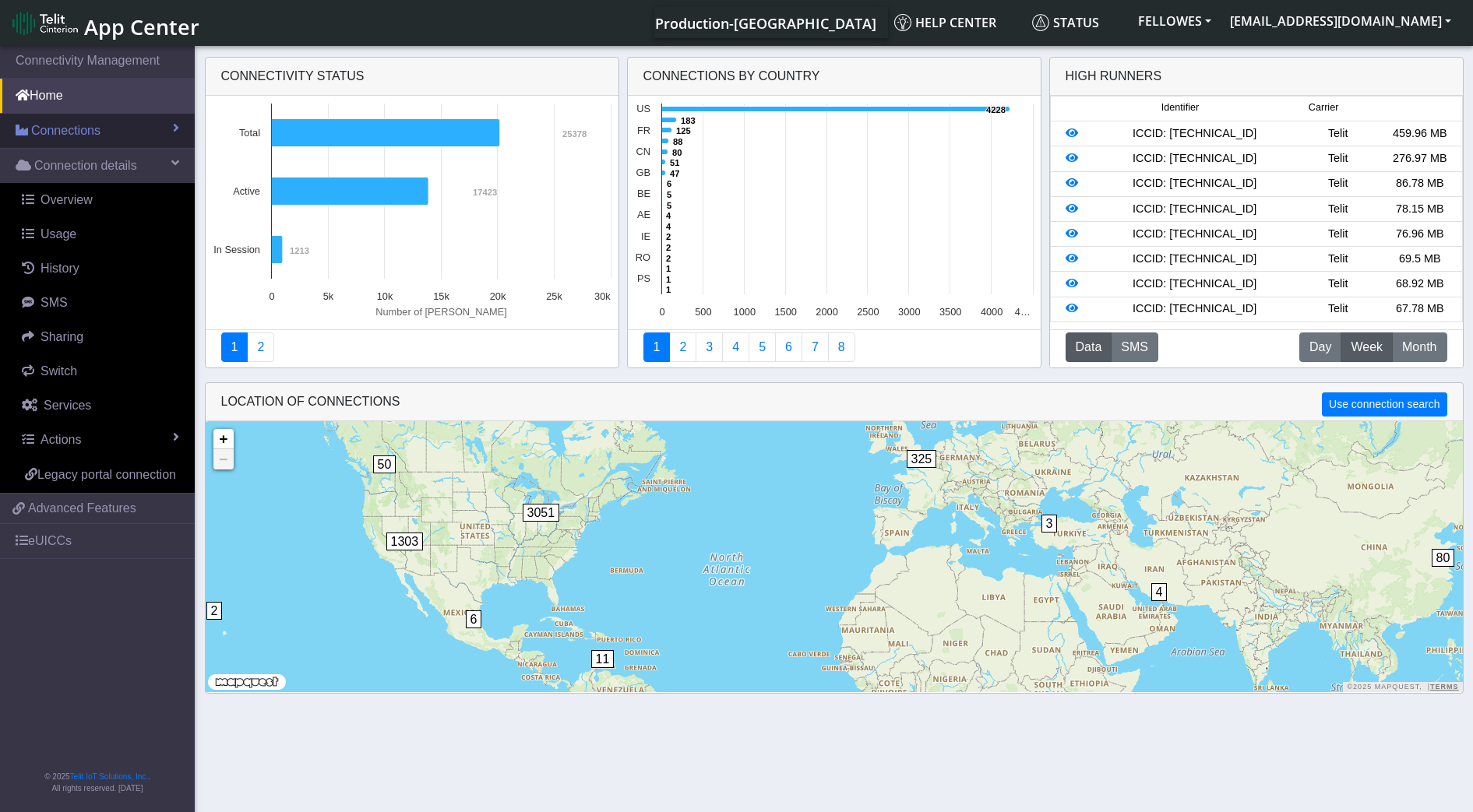
click at [157, 123] on link "Connections" at bounding box center [97, 131] width 195 height 34
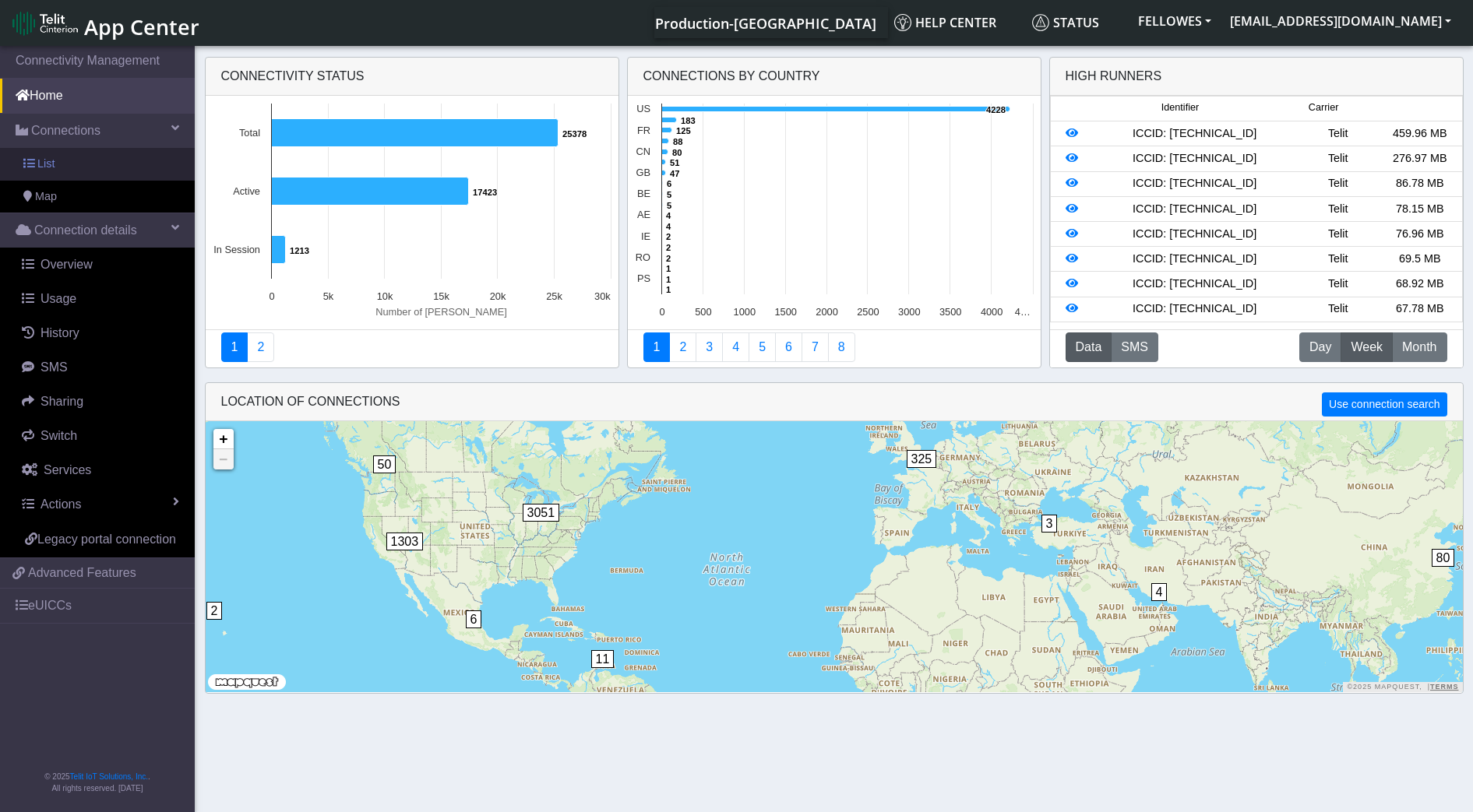
click at [151, 162] on link "List" at bounding box center [97, 164] width 195 height 33
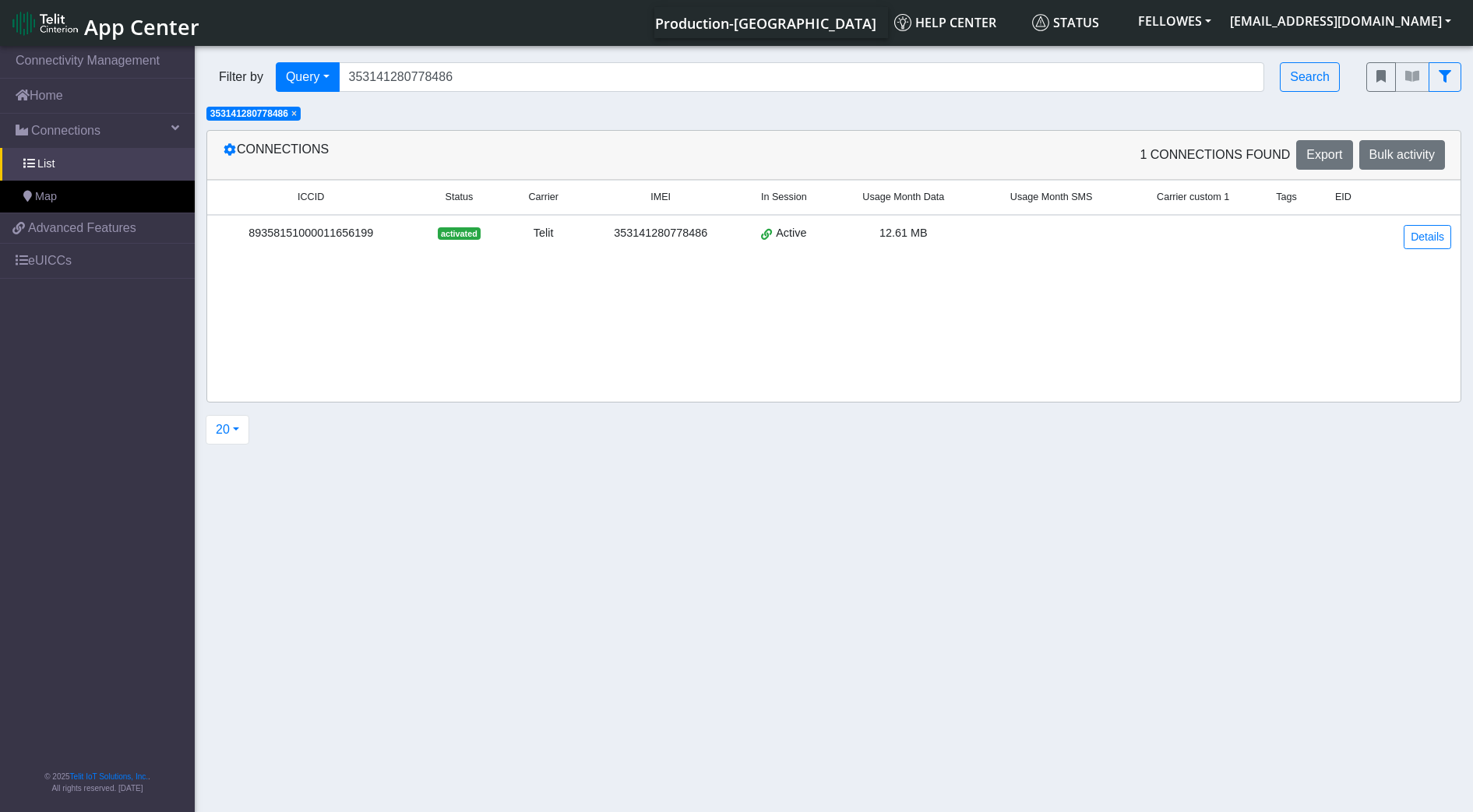
click at [296, 115] on span "×" at bounding box center [294, 113] width 5 height 11
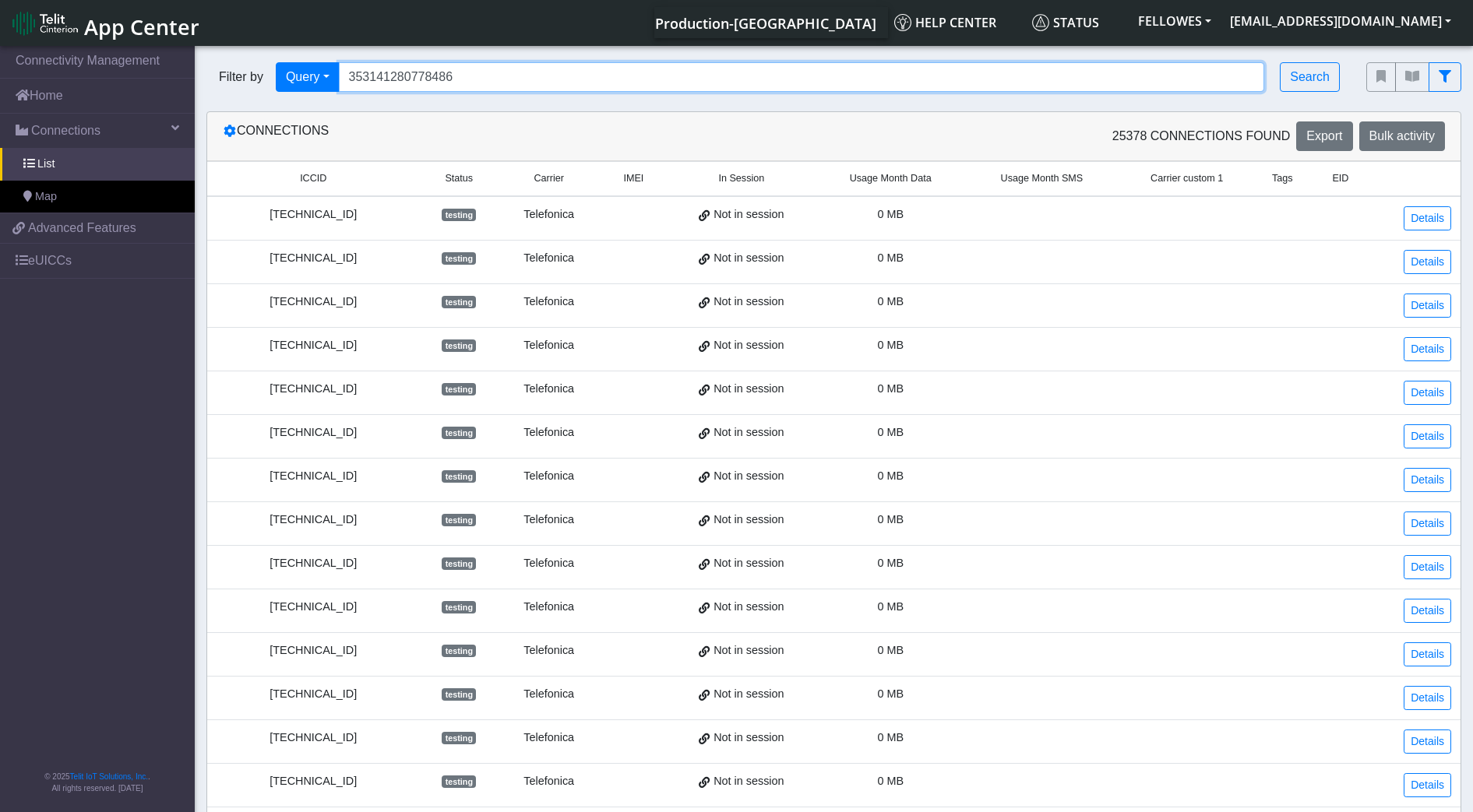
click at [1120, 69] on input "353141280778486" at bounding box center [802, 76] width 926 height 29
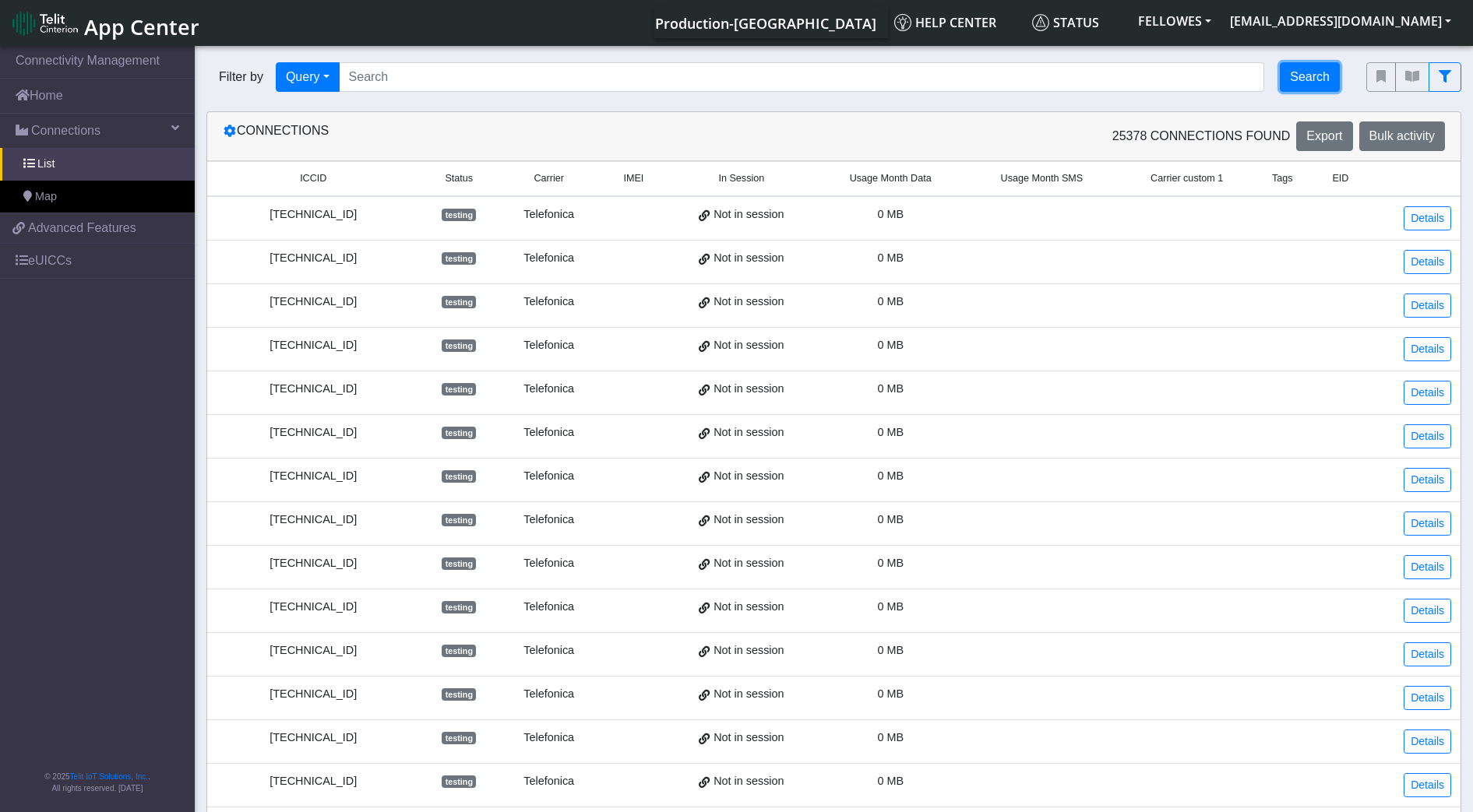
click at [1306, 74] on button "Search" at bounding box center [1309, 76] width 60 height 29
click at [915, 179] on span "Usage Month Data" at bounding box center [890, 179] width 81 height 15
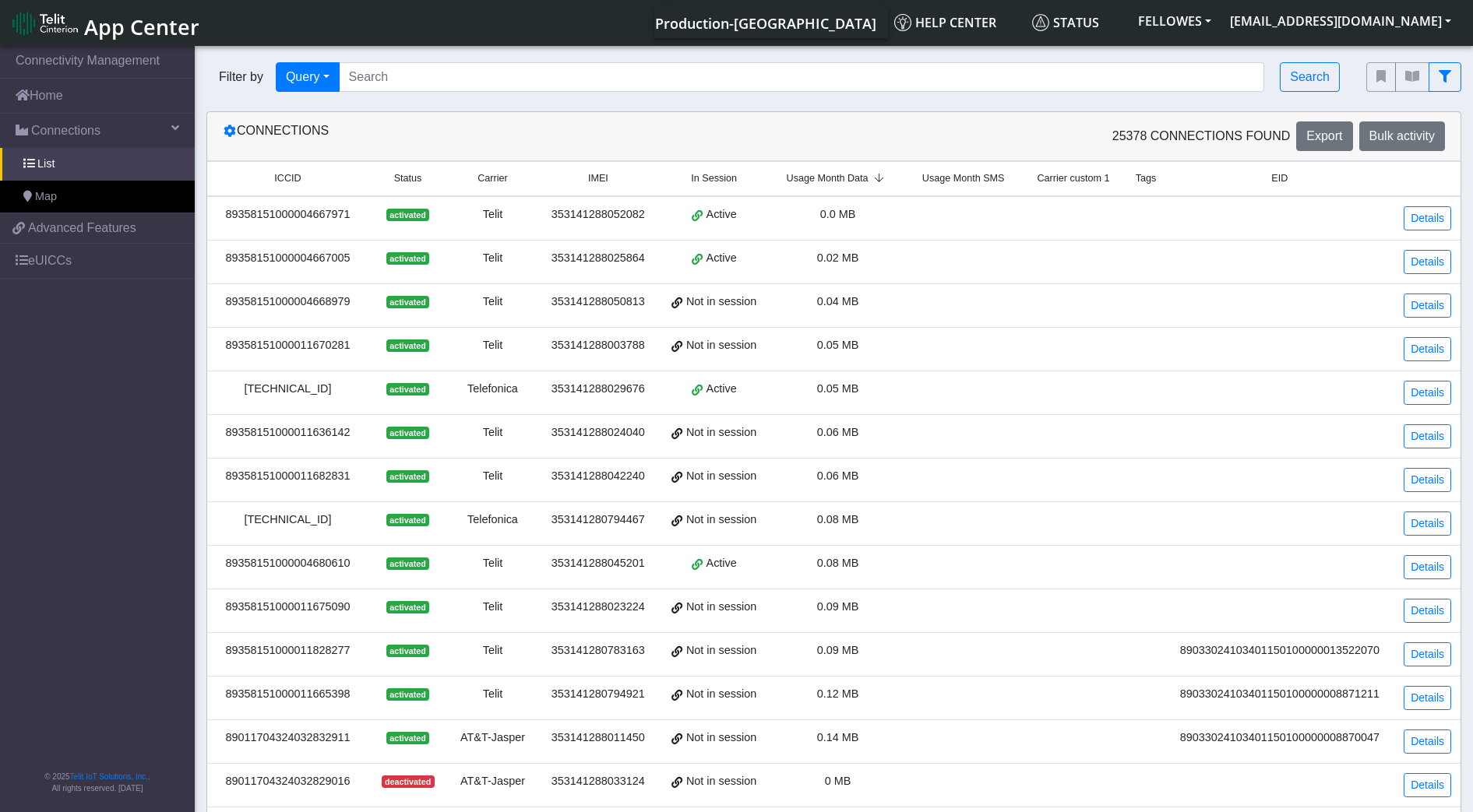
click at [823, 173] on span "Usage Month Data" at bounding box center [827, 179] width 81 height 15
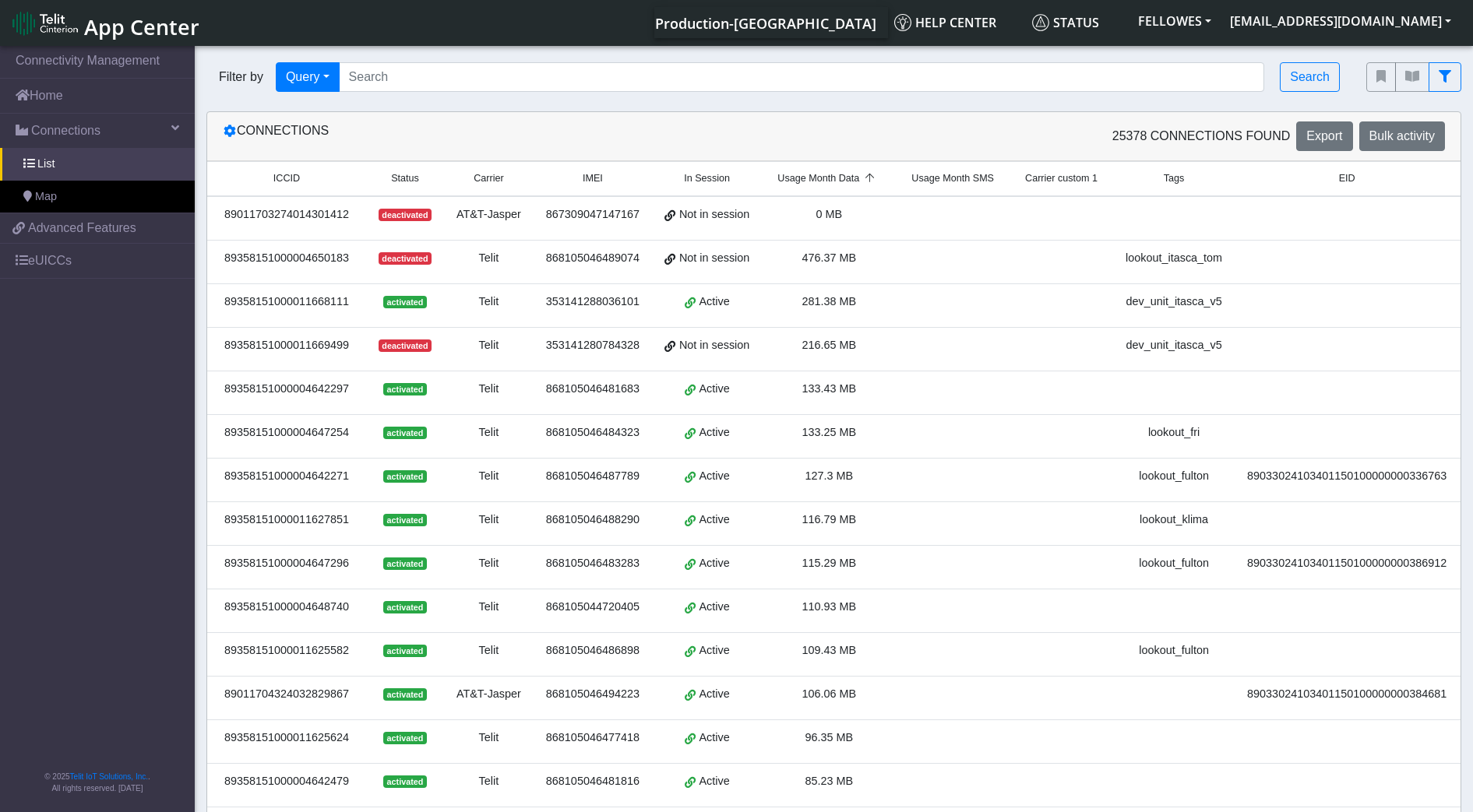
click at [326, 303] on div "89358151000011668111" at bounding box center [287, 302] width 140 height 17
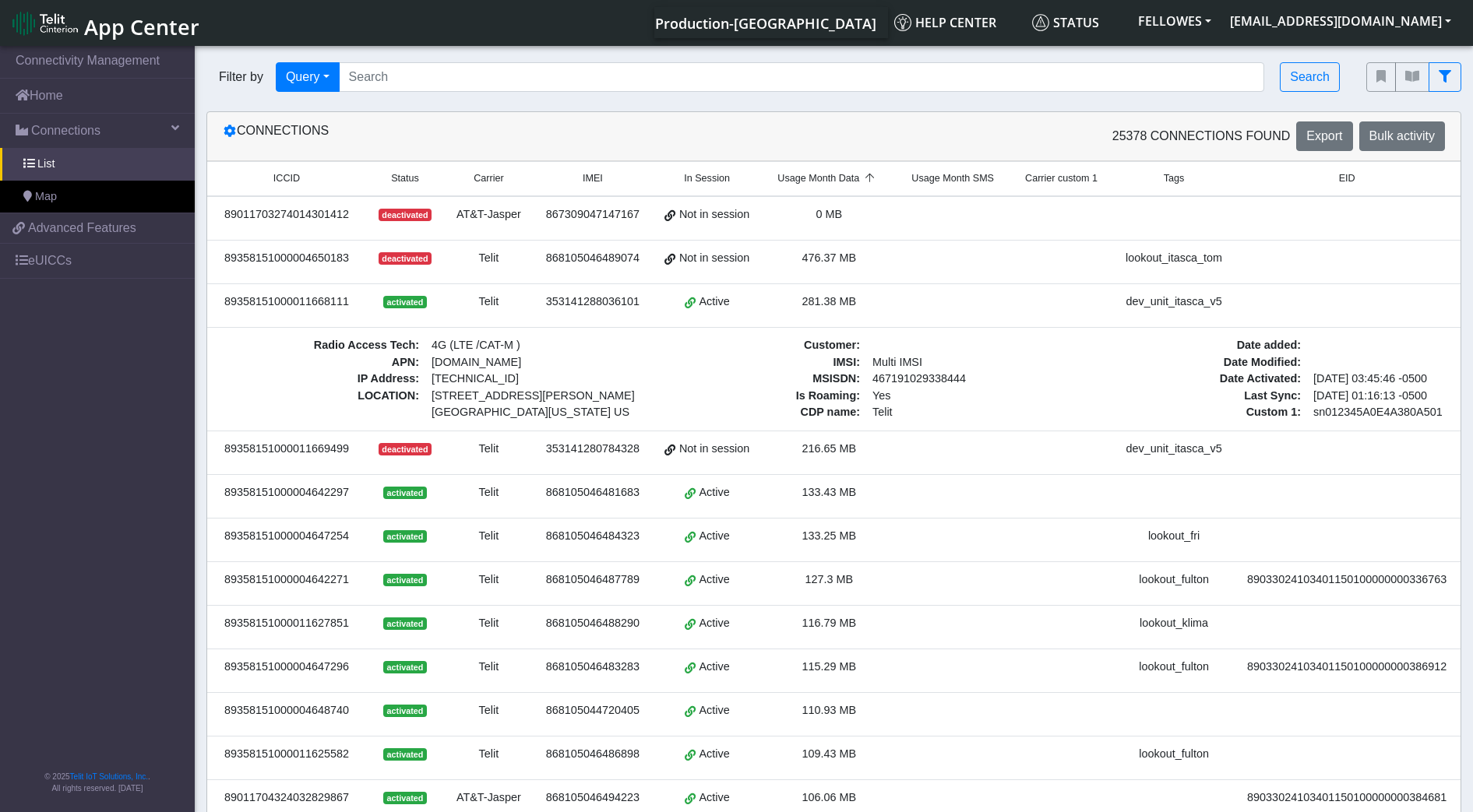
click at [617, 305] on div "353141288036101" at bounding box center [593, 302] width 100 height 17
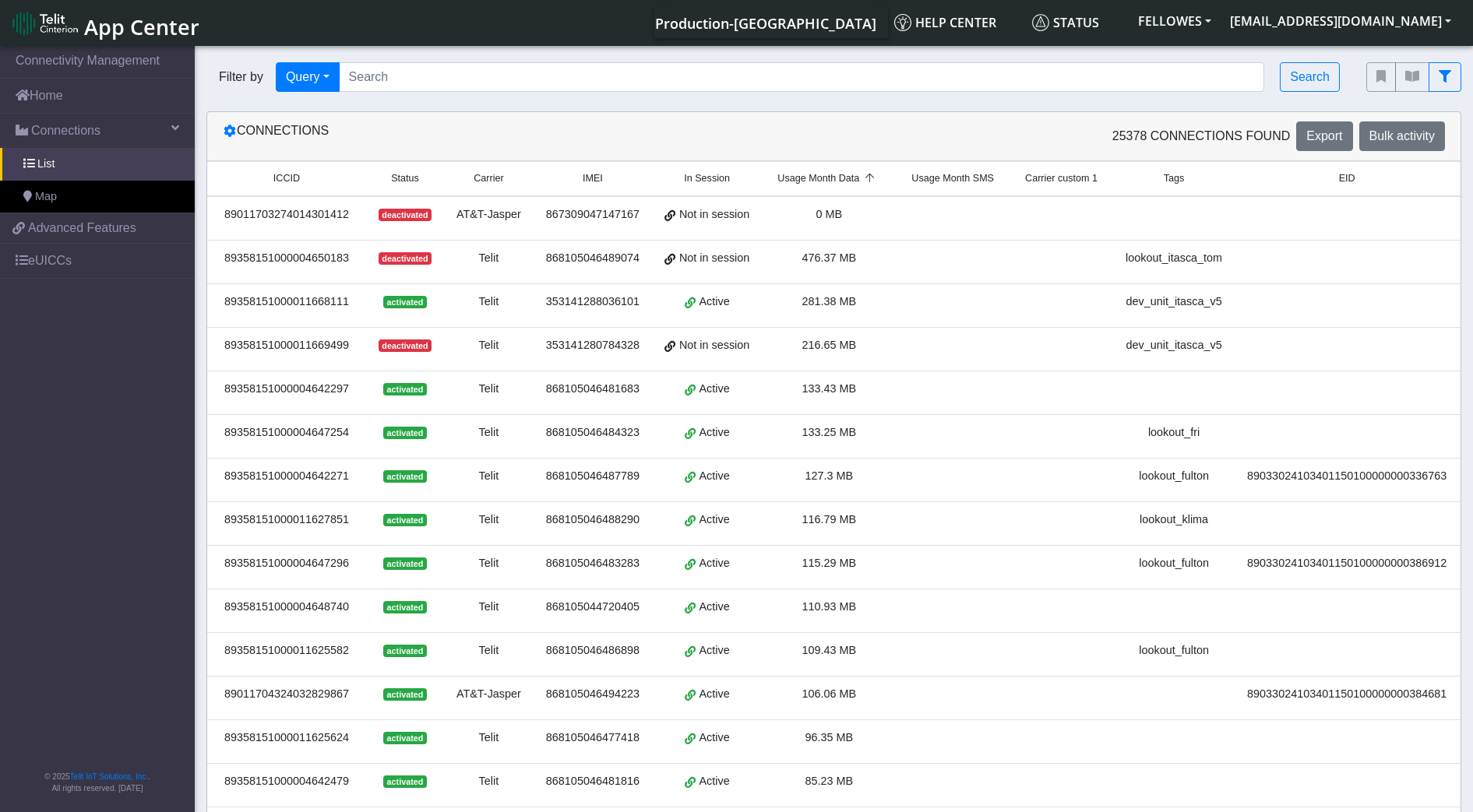
click at [615, 304] on div "353141288036101" at bounding box center [593, 302] width 100 height 17
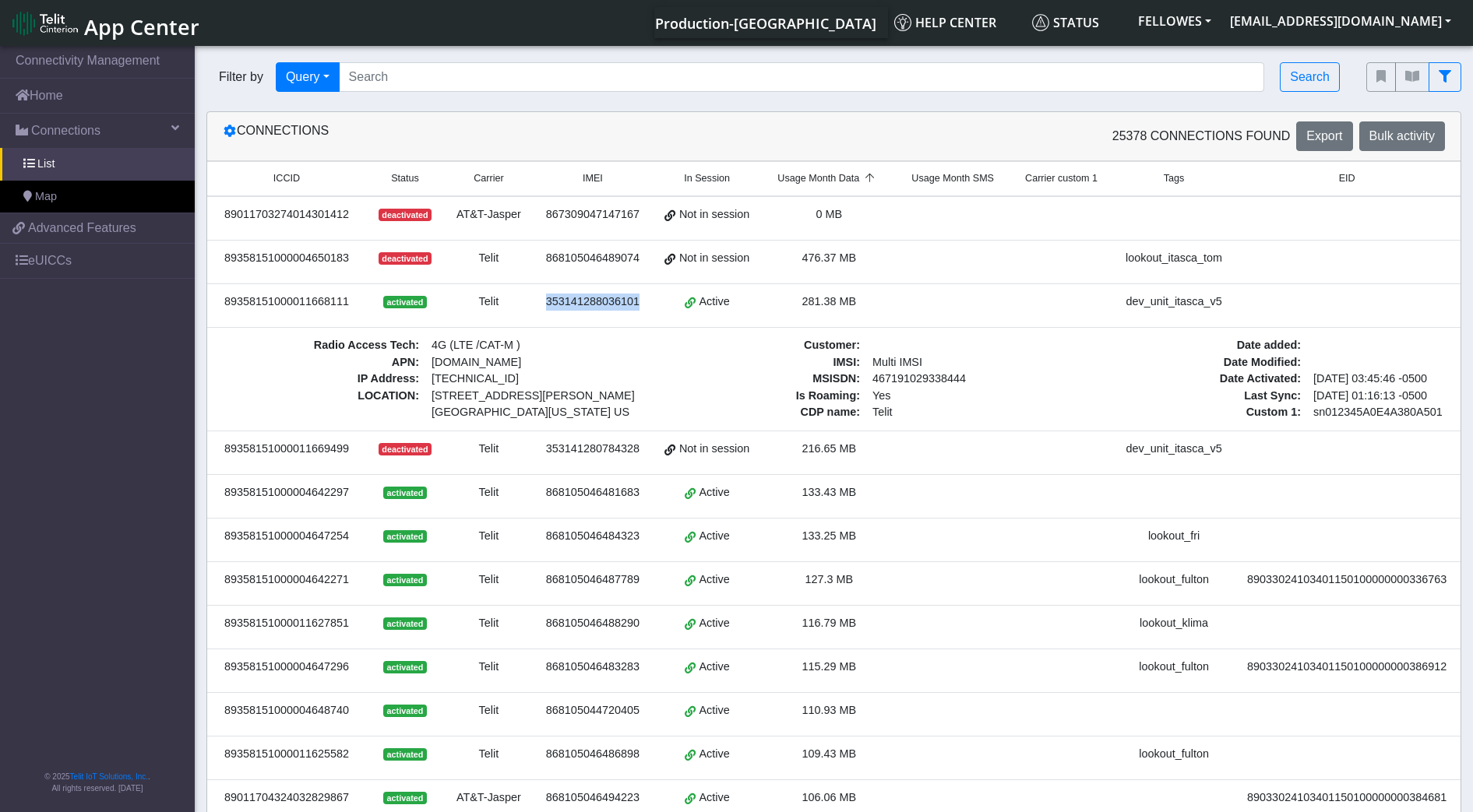
click at [615, 303] on div "353141288036101" at bounding box center [593, 302] width 100 height 17
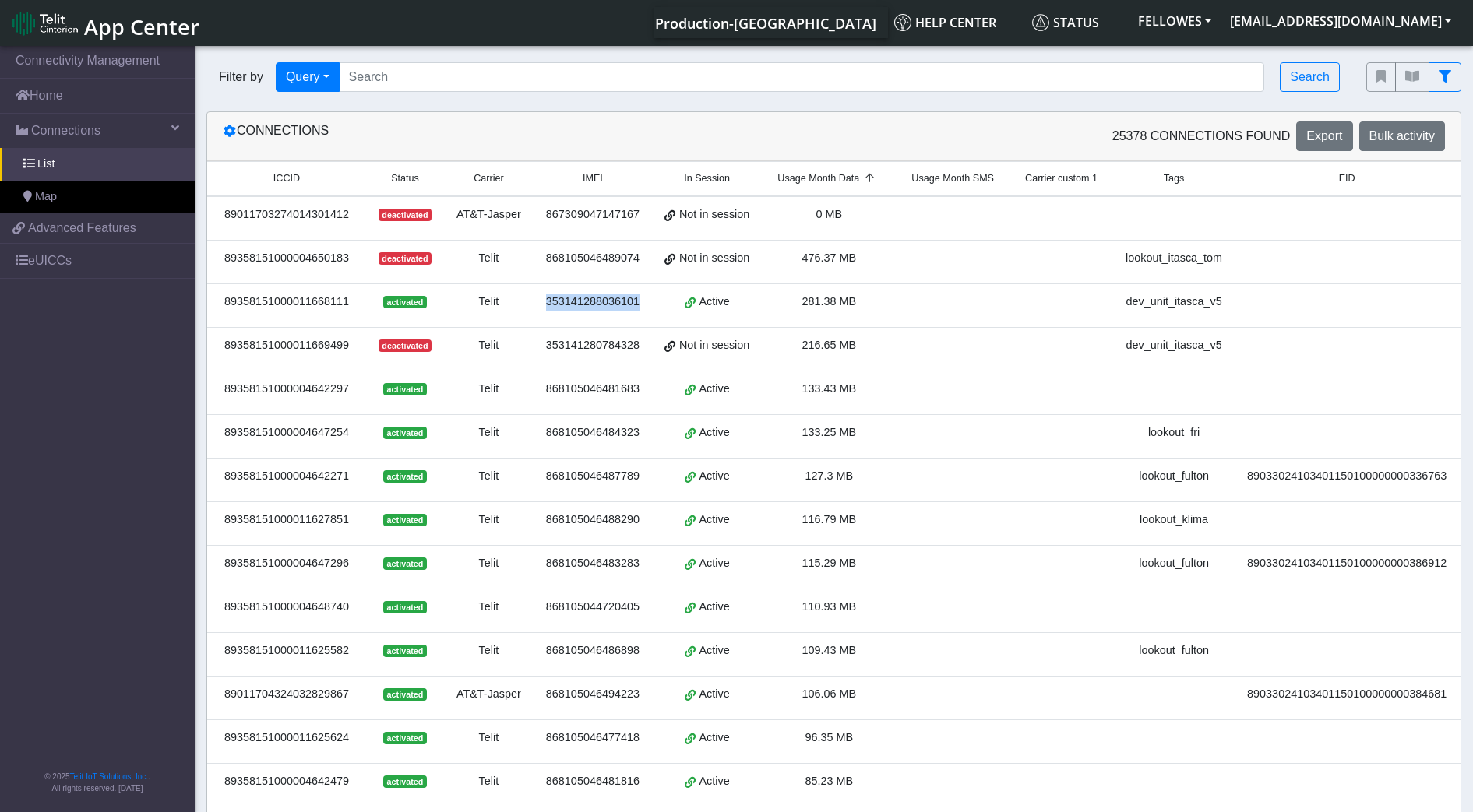
copy div "353141288036101"
click at [328, 300] on div "89358151000011668111" at bounding box center [287, 302] width 140 height 17
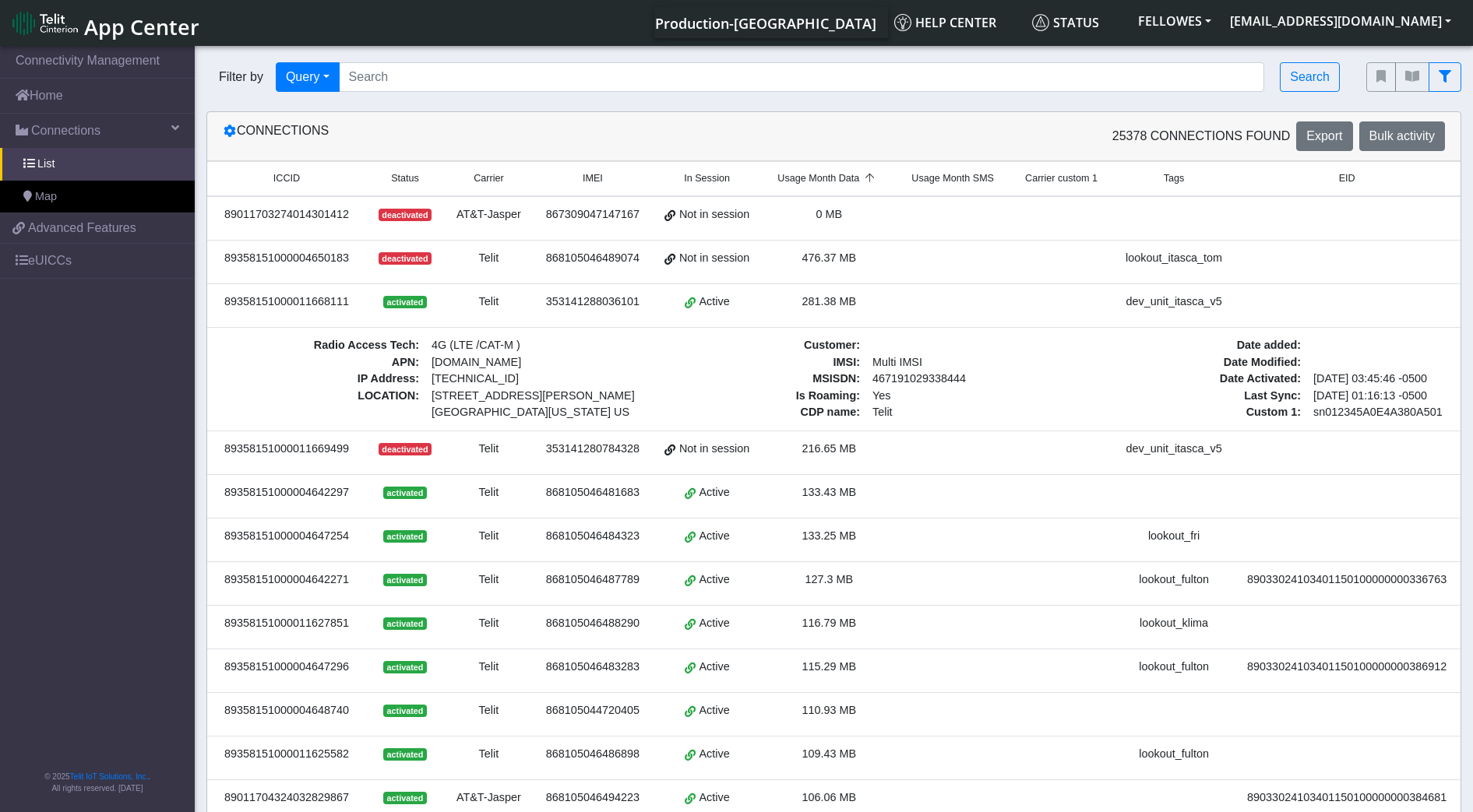
click at [1468, 308] on link "Details" at bounding box center [1492, 305] width 48 height 24
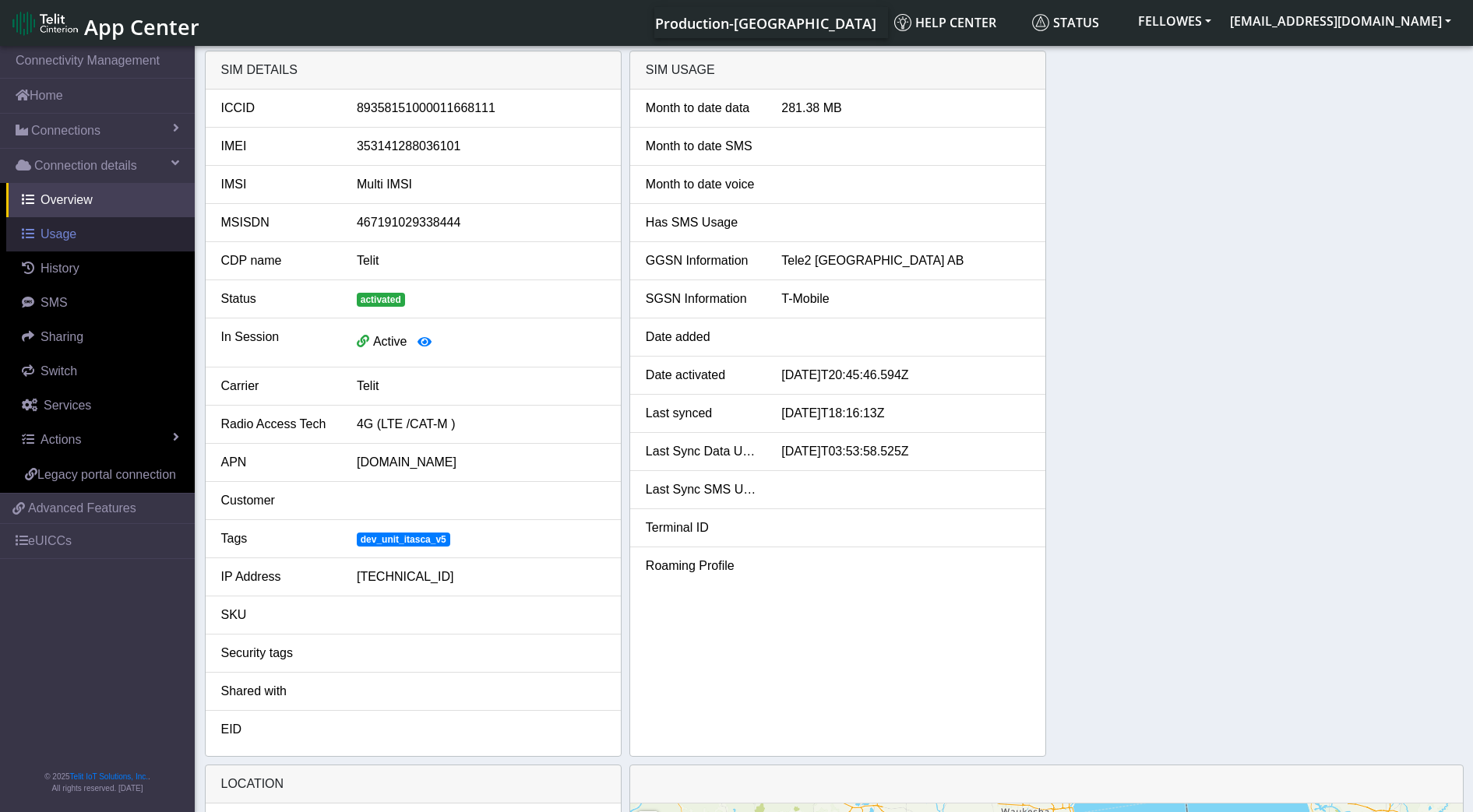
click at [55, 237] on span "Usage" at bounding box center [58, 234] width 35 height 13
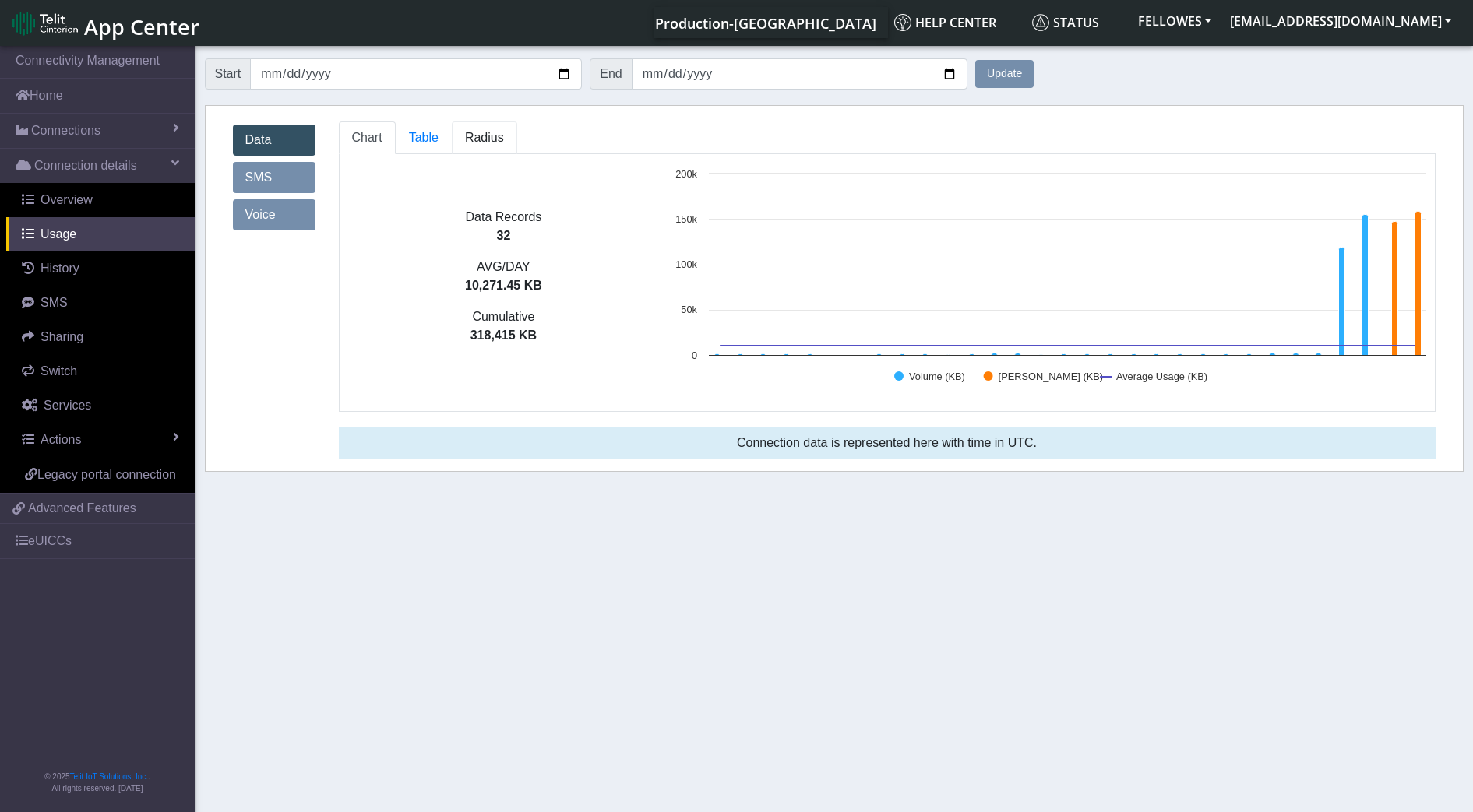
click at [490, 132] on span "Radius" at bounding box center [485, 137] width 39 height 13
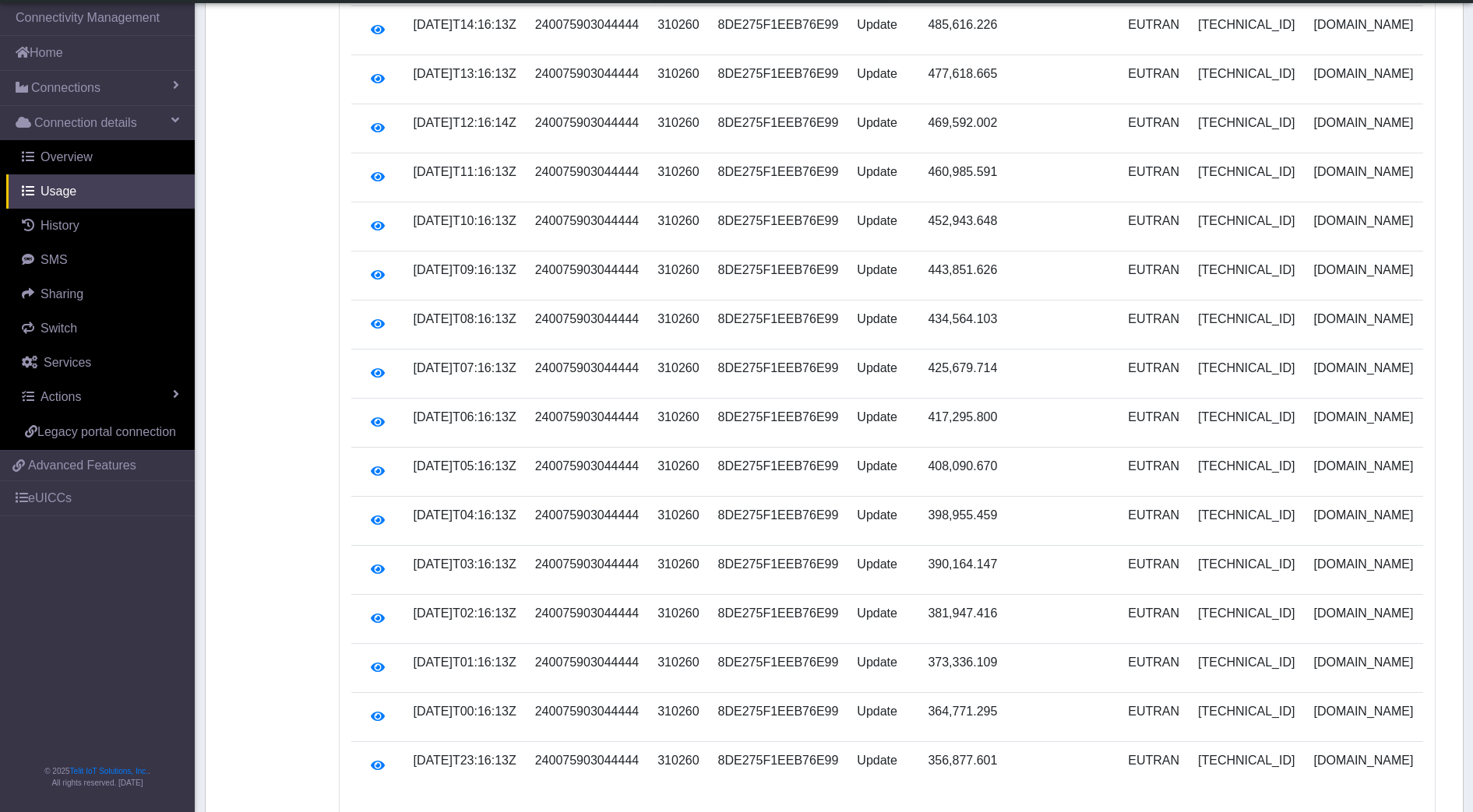
scroll to position [503, 0]
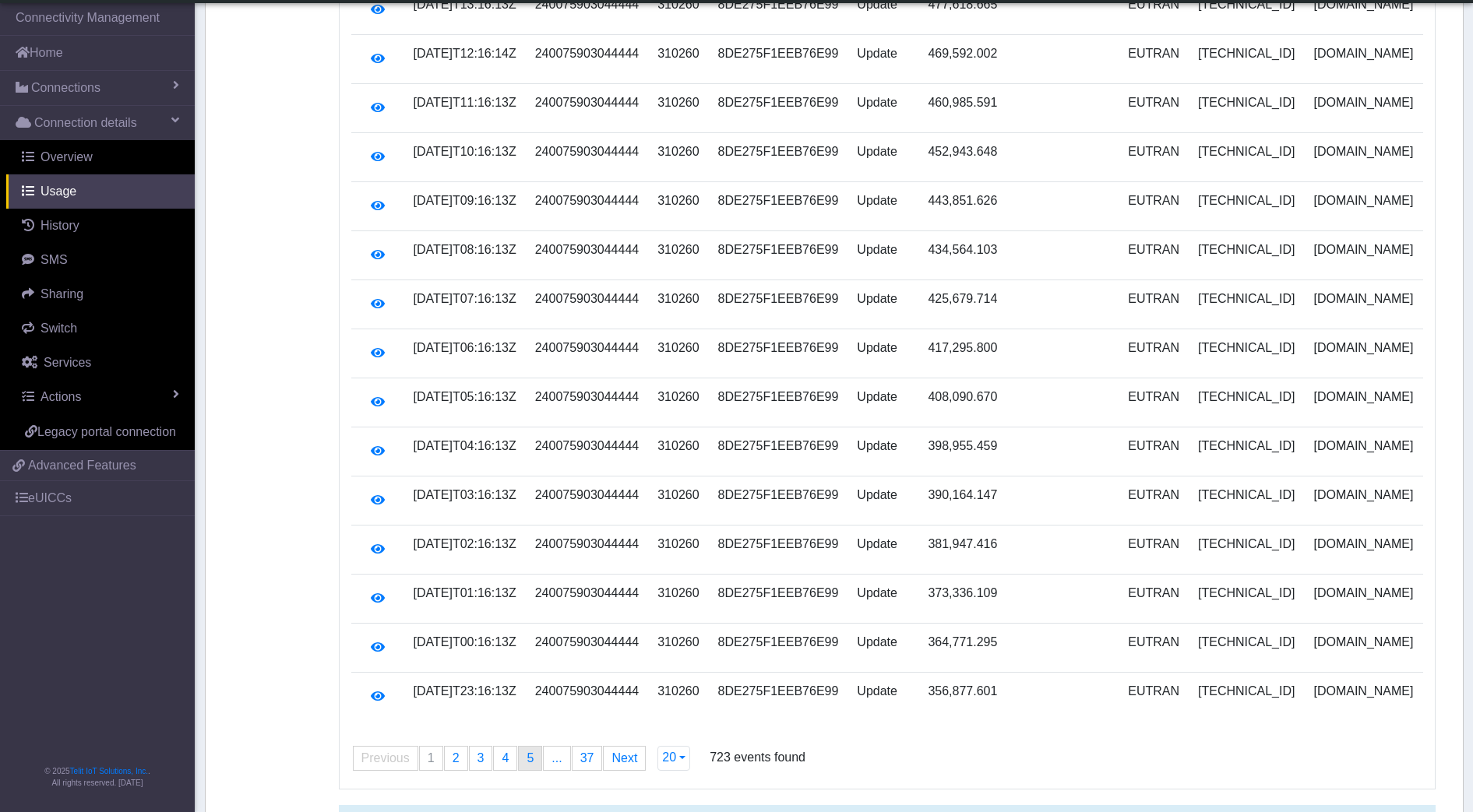
click at [528, 751] on span "5" at bounding box center [530, 757] width 7 height 13
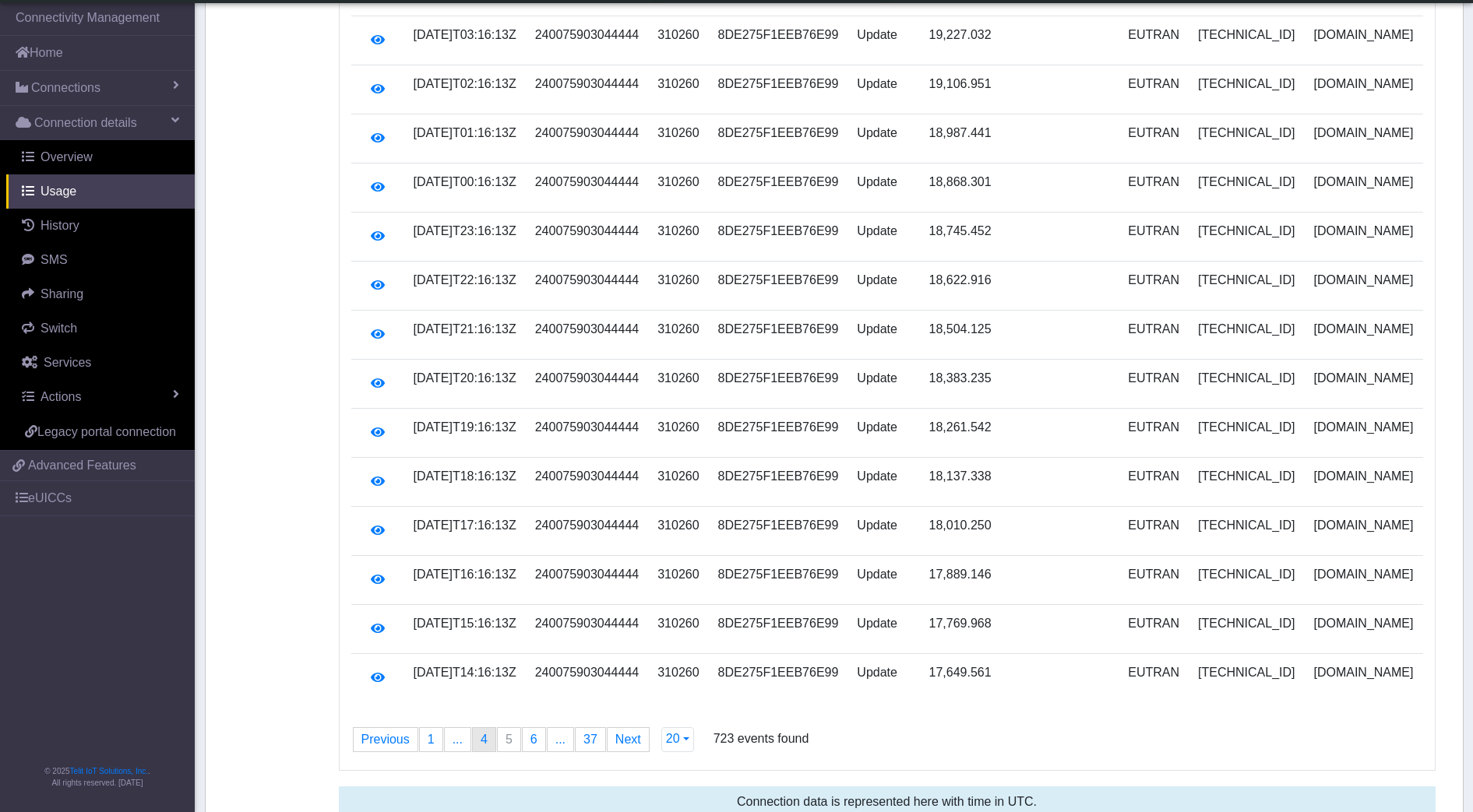
click at [484, 728] on link "page 4" at bounding box center [484, 739] width 23 height 23
click at [482, 728] on link "page 3" at bounding box center [481, 739] width 23 height 23
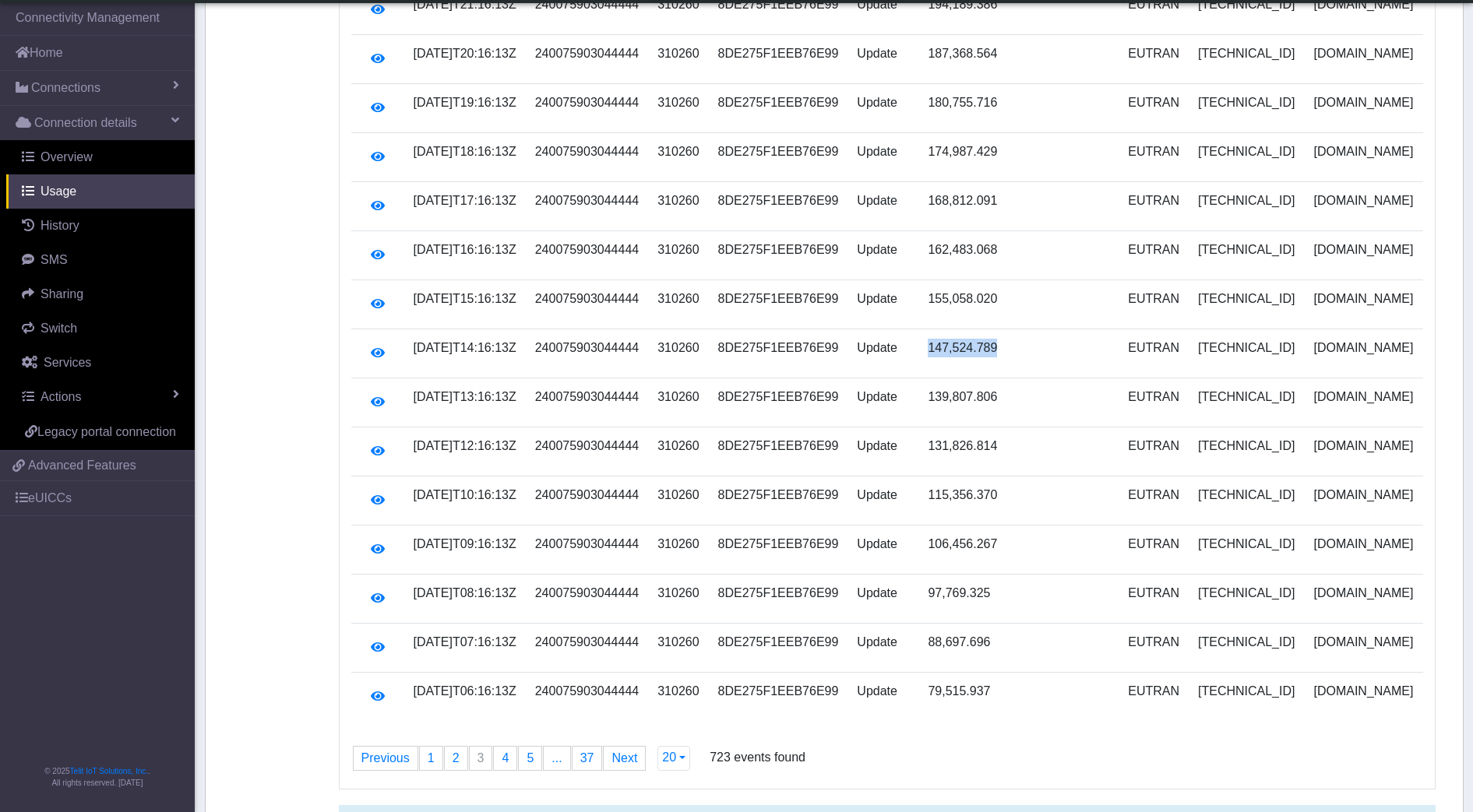
drag, startPoint x: 1011, startPoint y: 308, endPoint x: 935, endPoint y: 310, distance: 76.0
click at [935, 329] on td "147,524.789" at bounding box center [966, 353] width 96 height 49
copy td "147,524.789"
drag, startPoint x: 1002, startPoint y: 356, endPoint x: 939, endPoint y: 358, distance: 63.0
click at [939, 379] on td "139,807.806" at bounding box center [966, 402] width 96 height 49
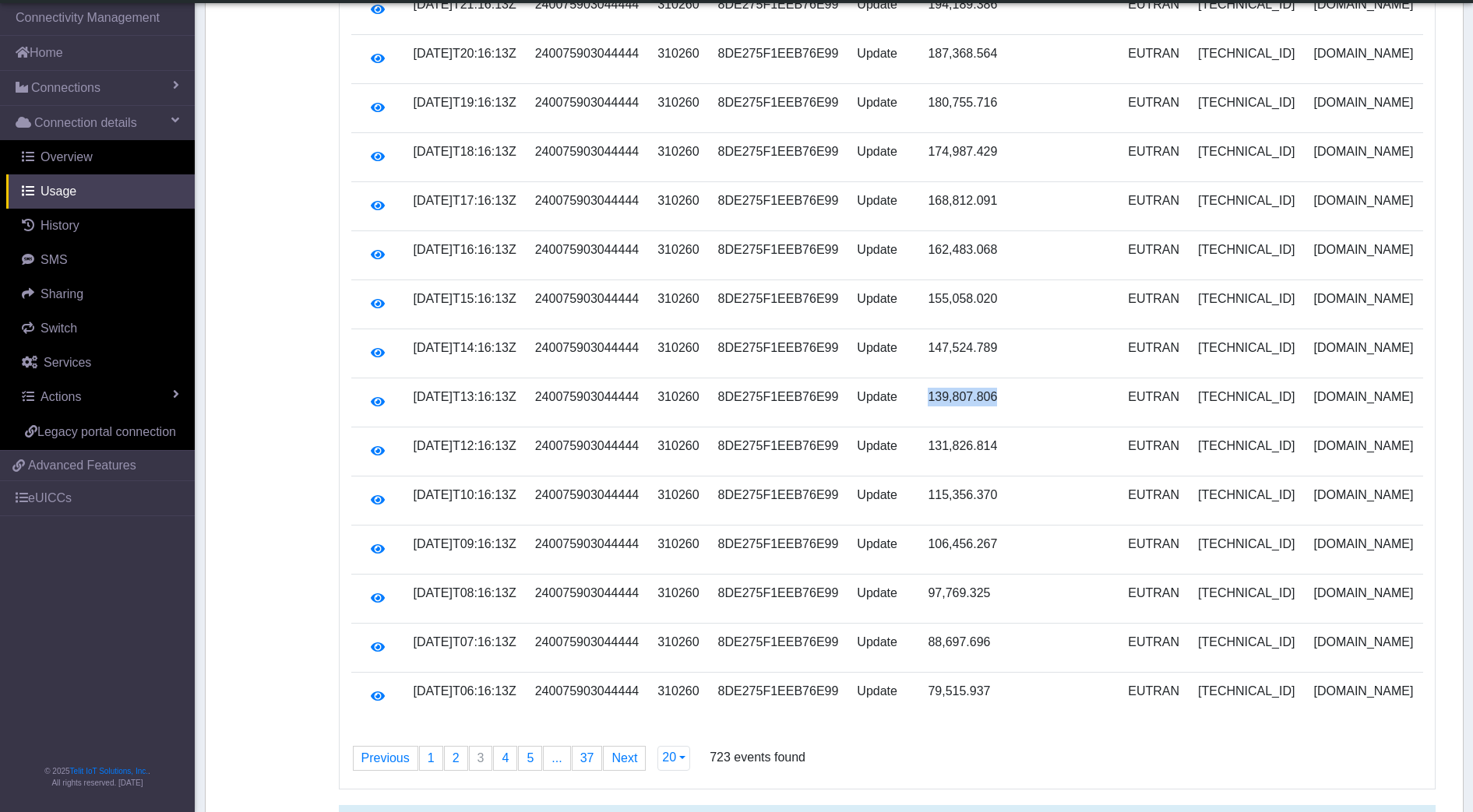
drag, startPoint x: 939, startPoint y: 358, endPoint x: 967, endPoint y: 364, distance: 28.6
copy td "139,807.806"
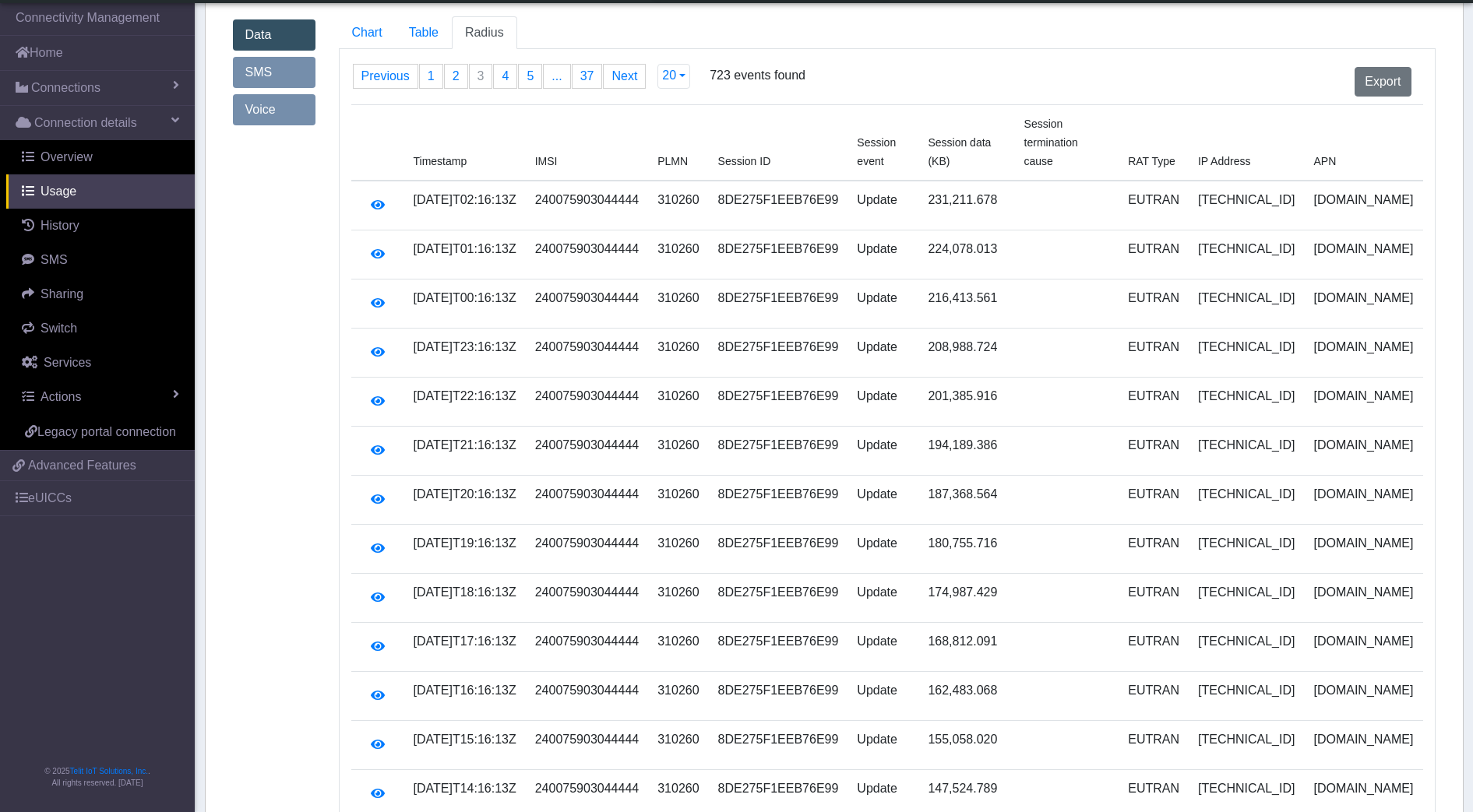
scroll to position [0, 0]
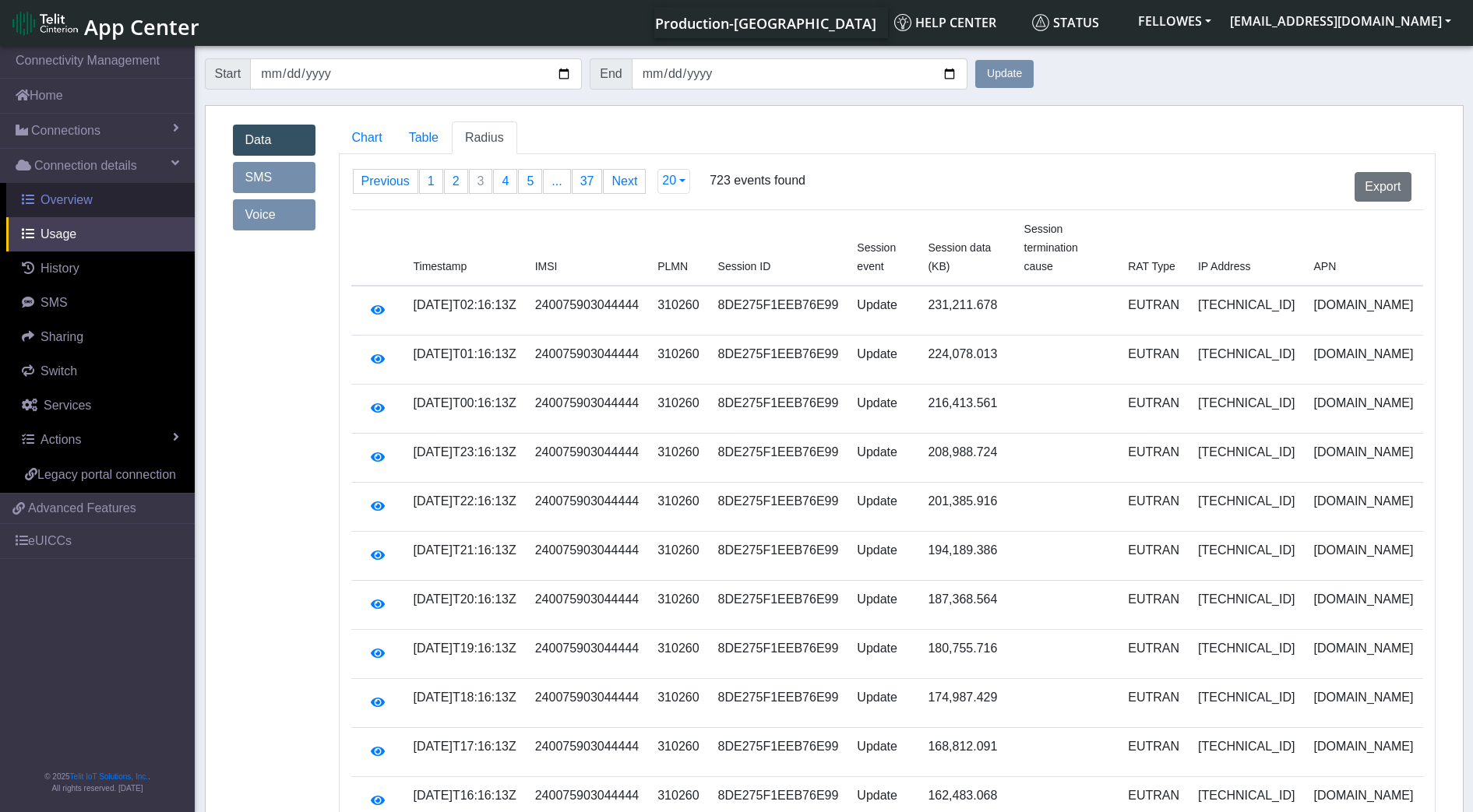
click at [75, 197] on span "Overview" at bounding box center [66, 199] width 52 height 13
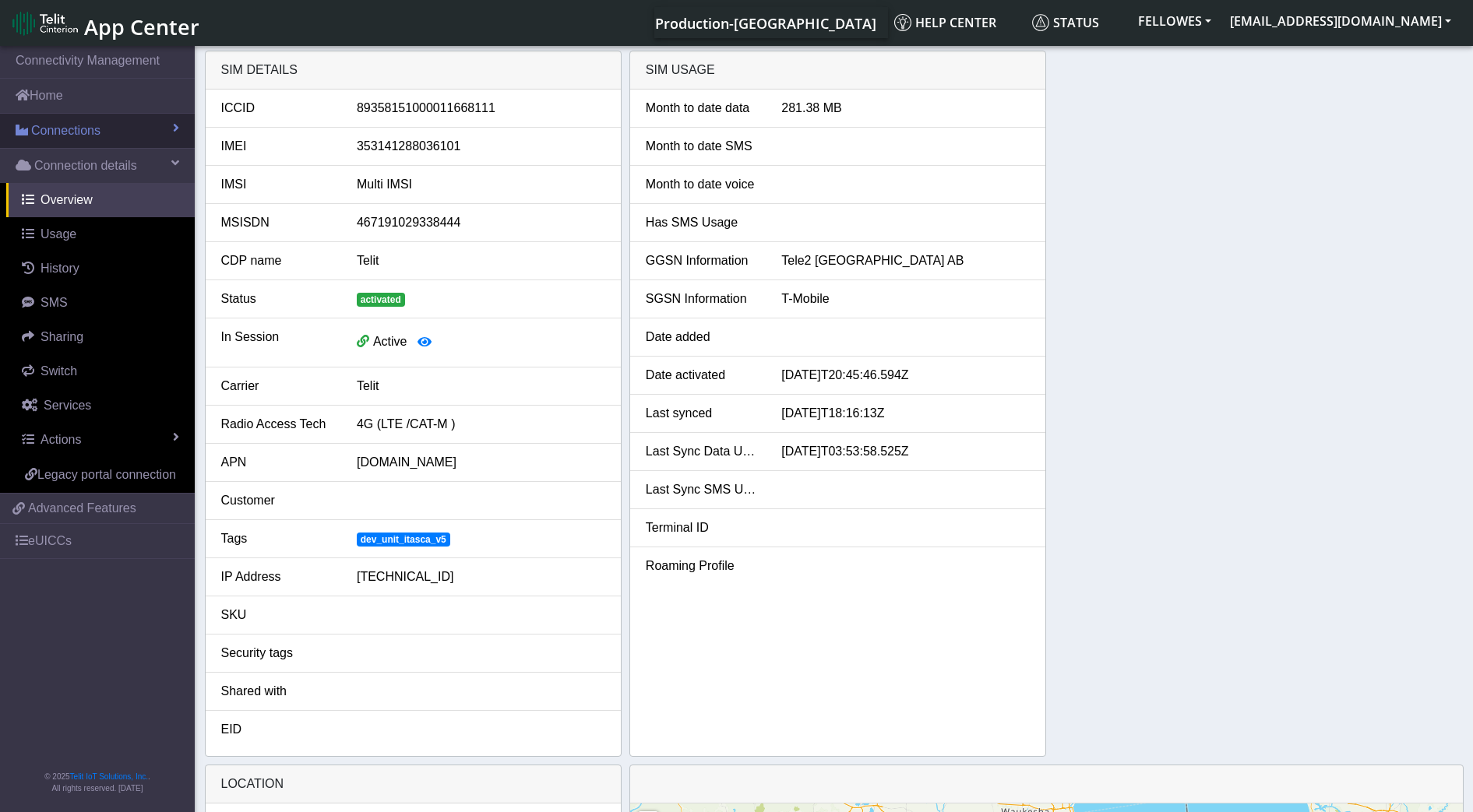
click at [130, 135] on link "Connections" at bounding box center [97, 131] width 195 height 34
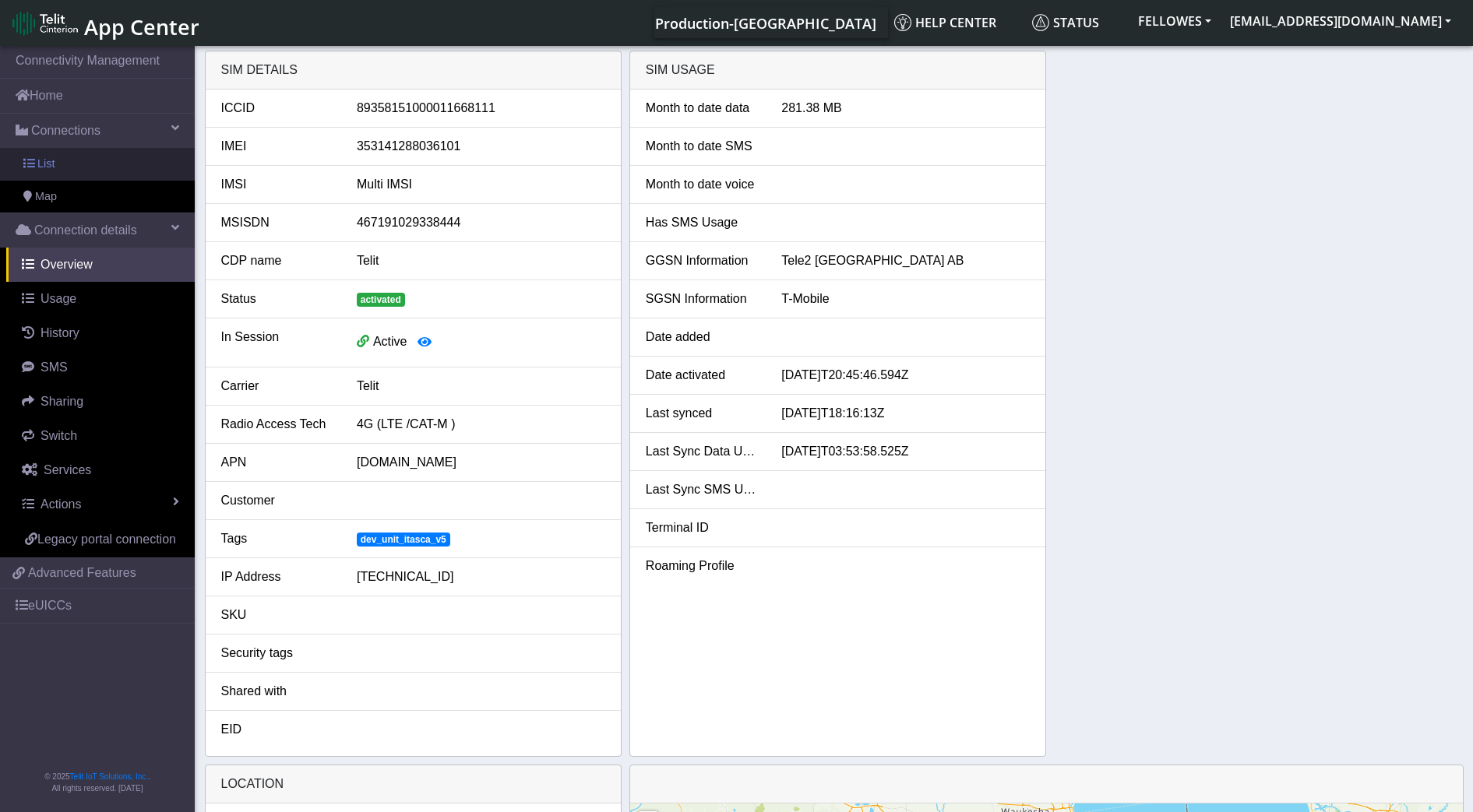
click at [141, 158] on link "List" at bounding box center [97, 164] width 195 height 33
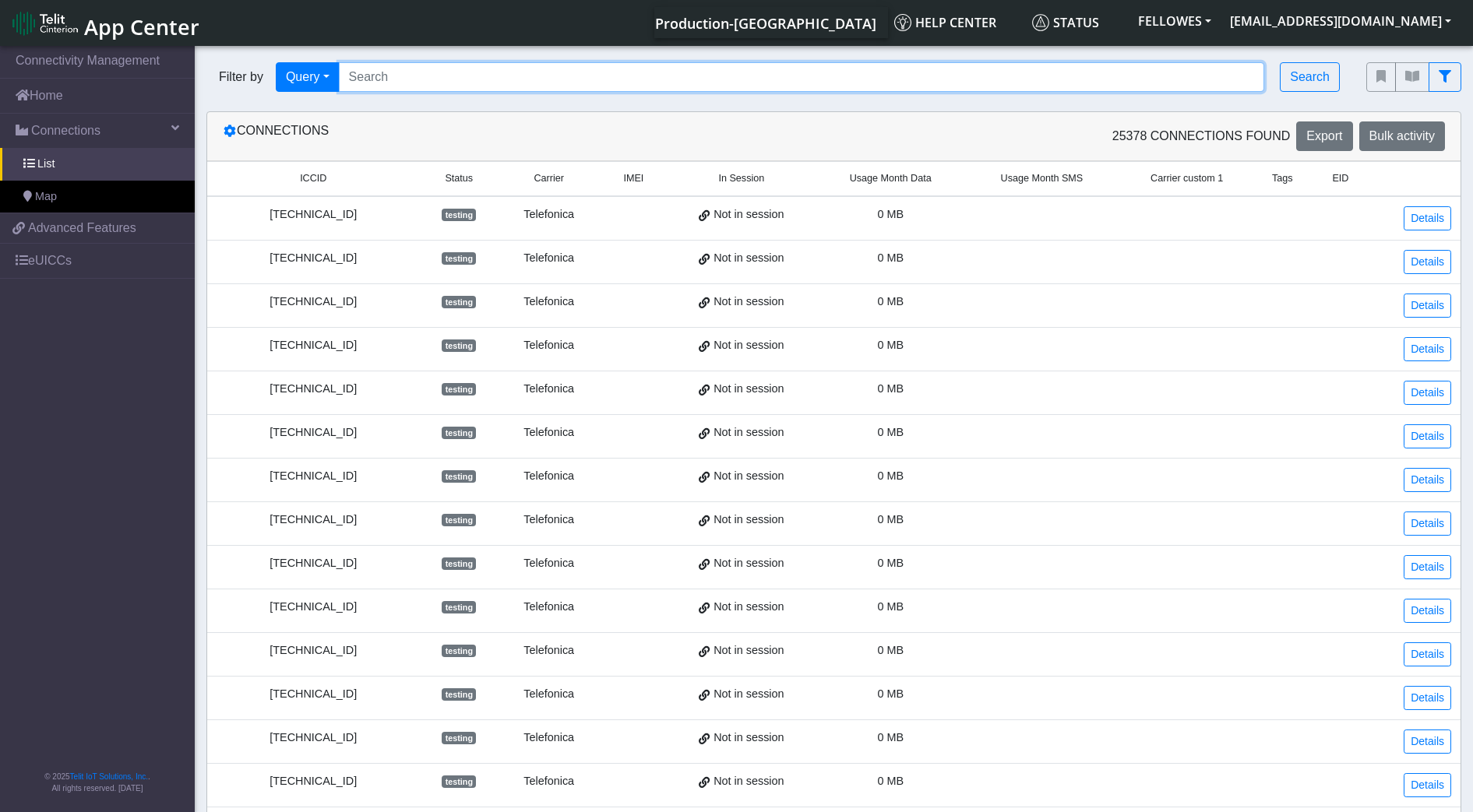
click at [432, 81] on input "Search..." at bounding box center [802, 76] width 926 height 29
paste input "353141288052231"
type input "353141288052231"
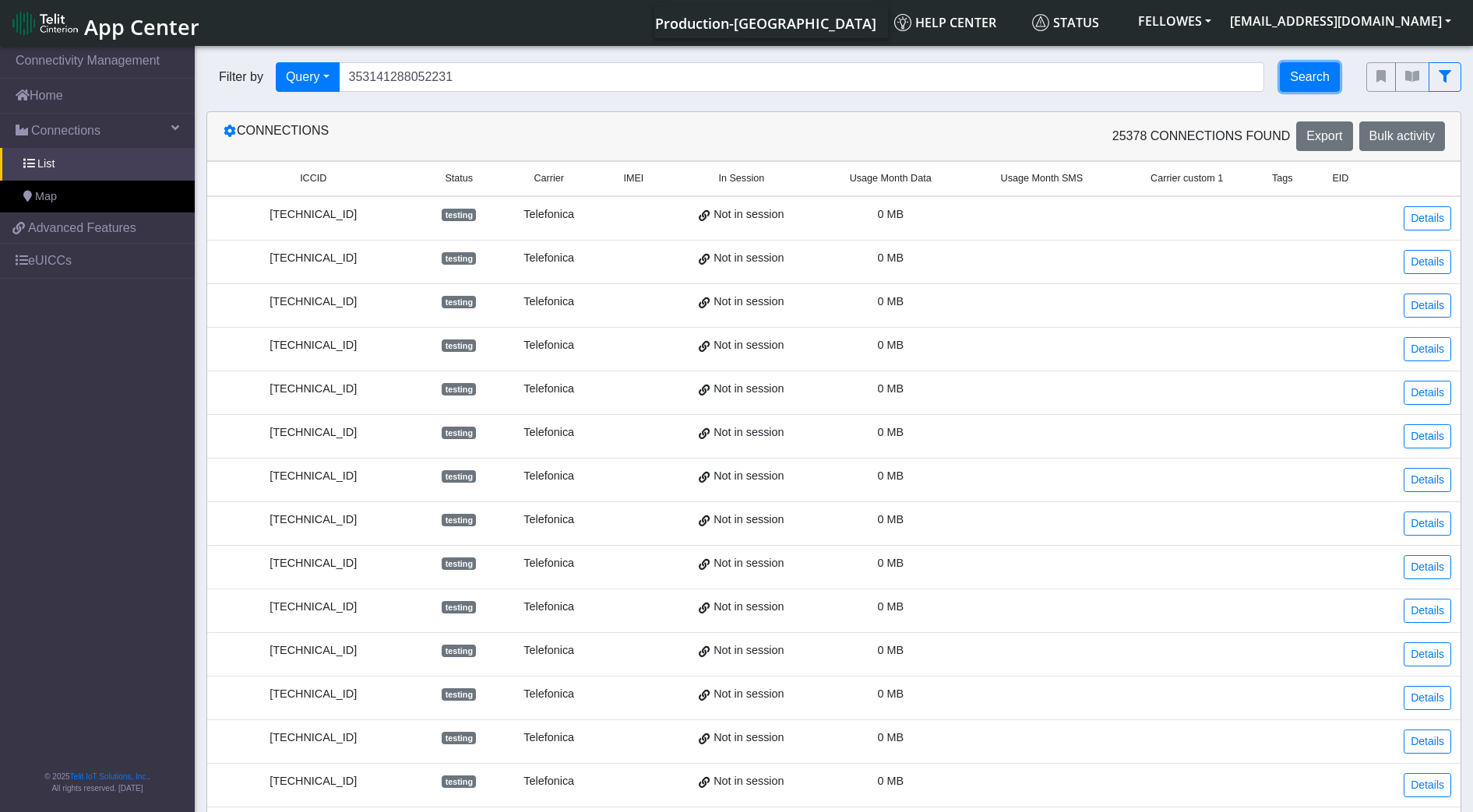
click at [1310, 79] on button "Search" at bounding box center [1309, 76] width 60 height 29
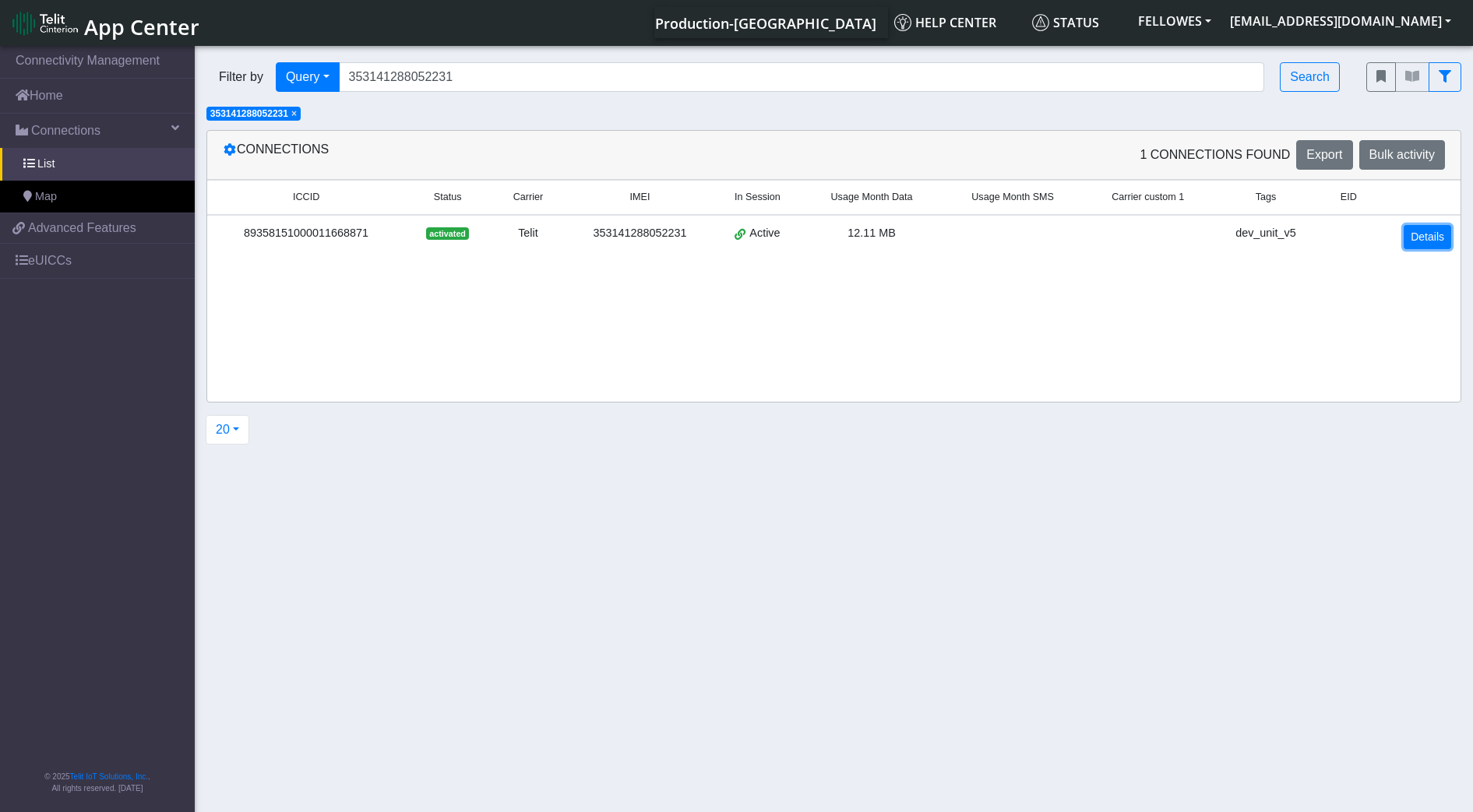
click at [1420, 235] on link "Details" at bounding box center [1427, 236] width 48 height 24
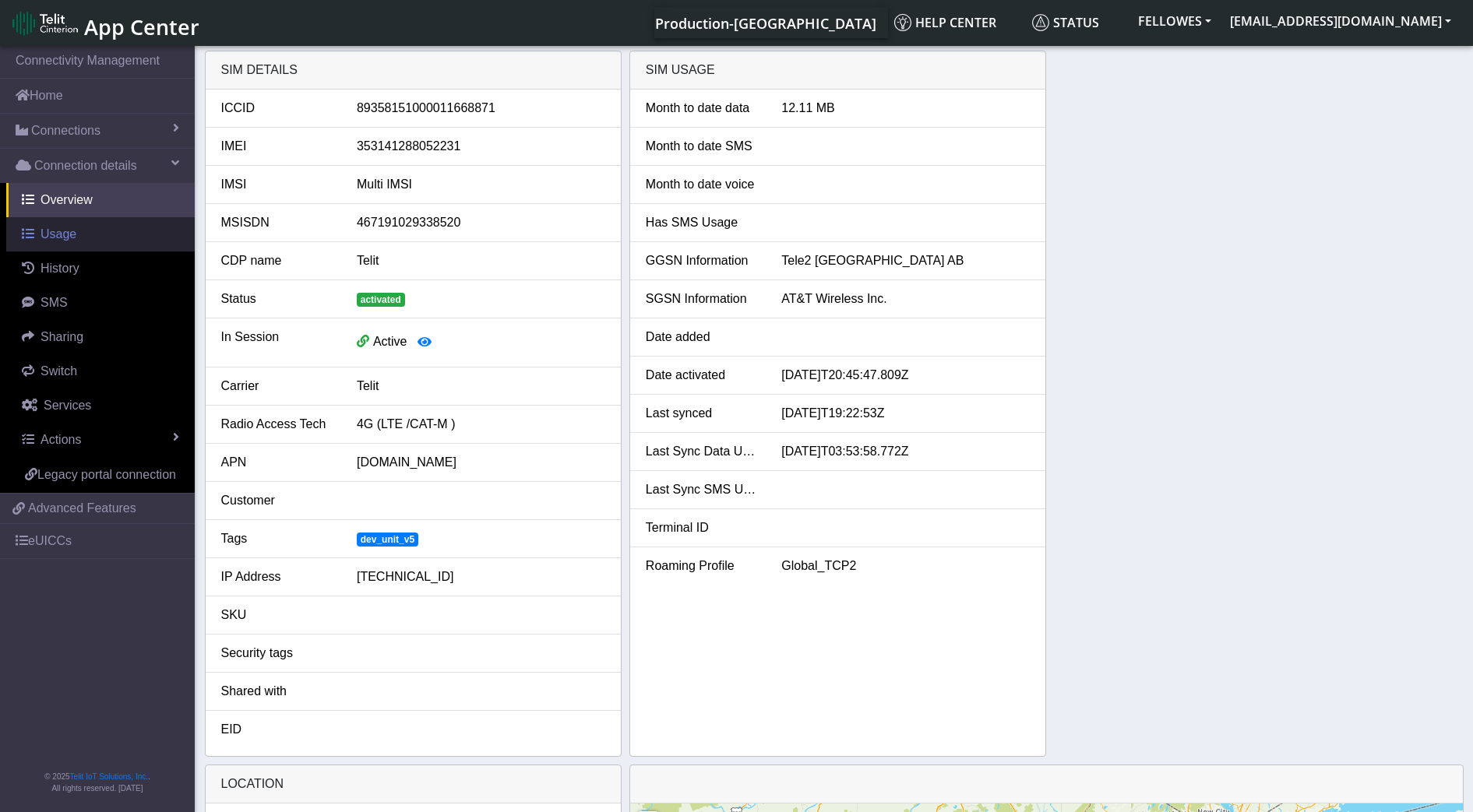
click at [101, 239] on link "Usage" at bounding box center [100, 234] width 188 height 34
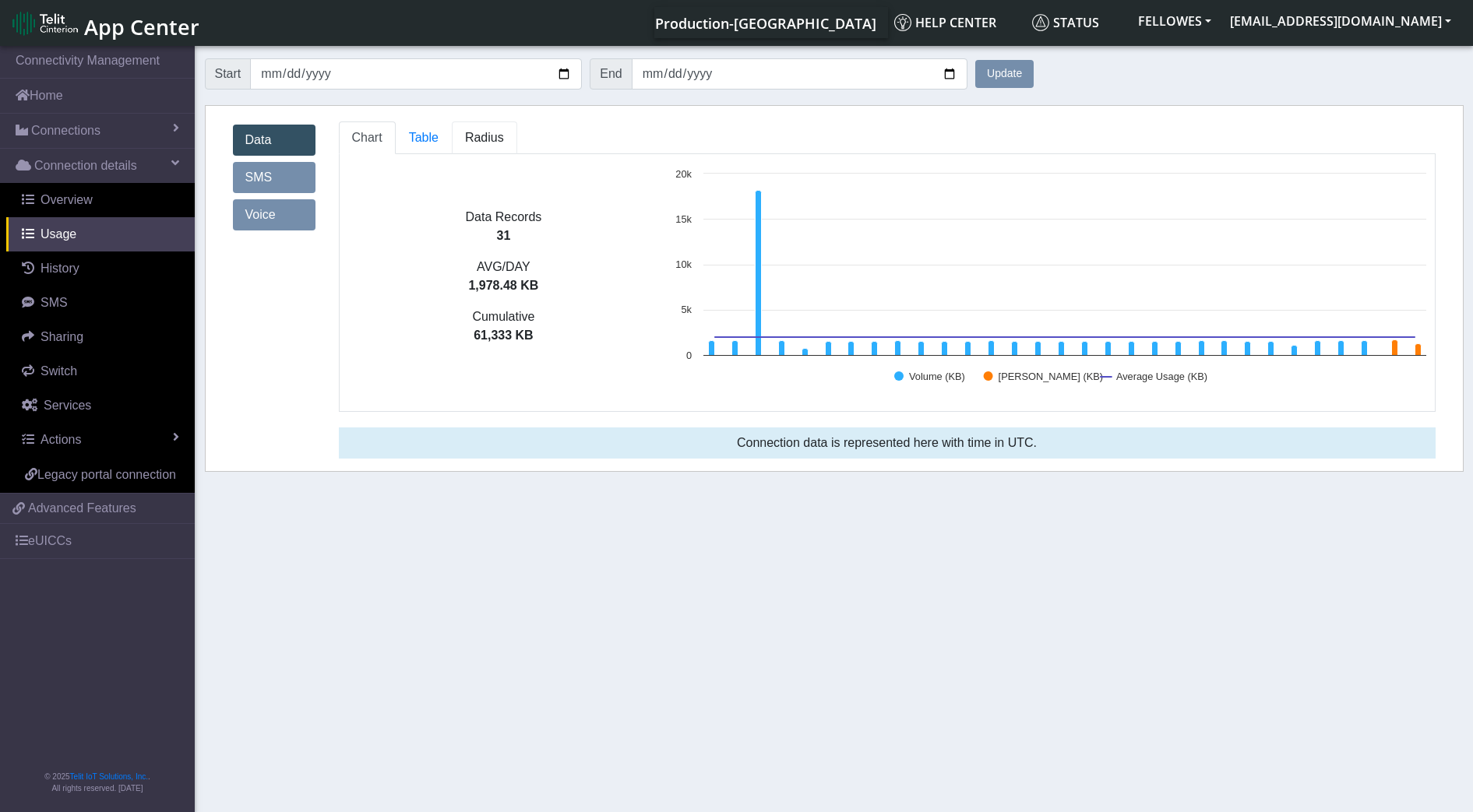
click at [487, 134] on span "Radius" at bounding box center [485, 137] width 39 height 13
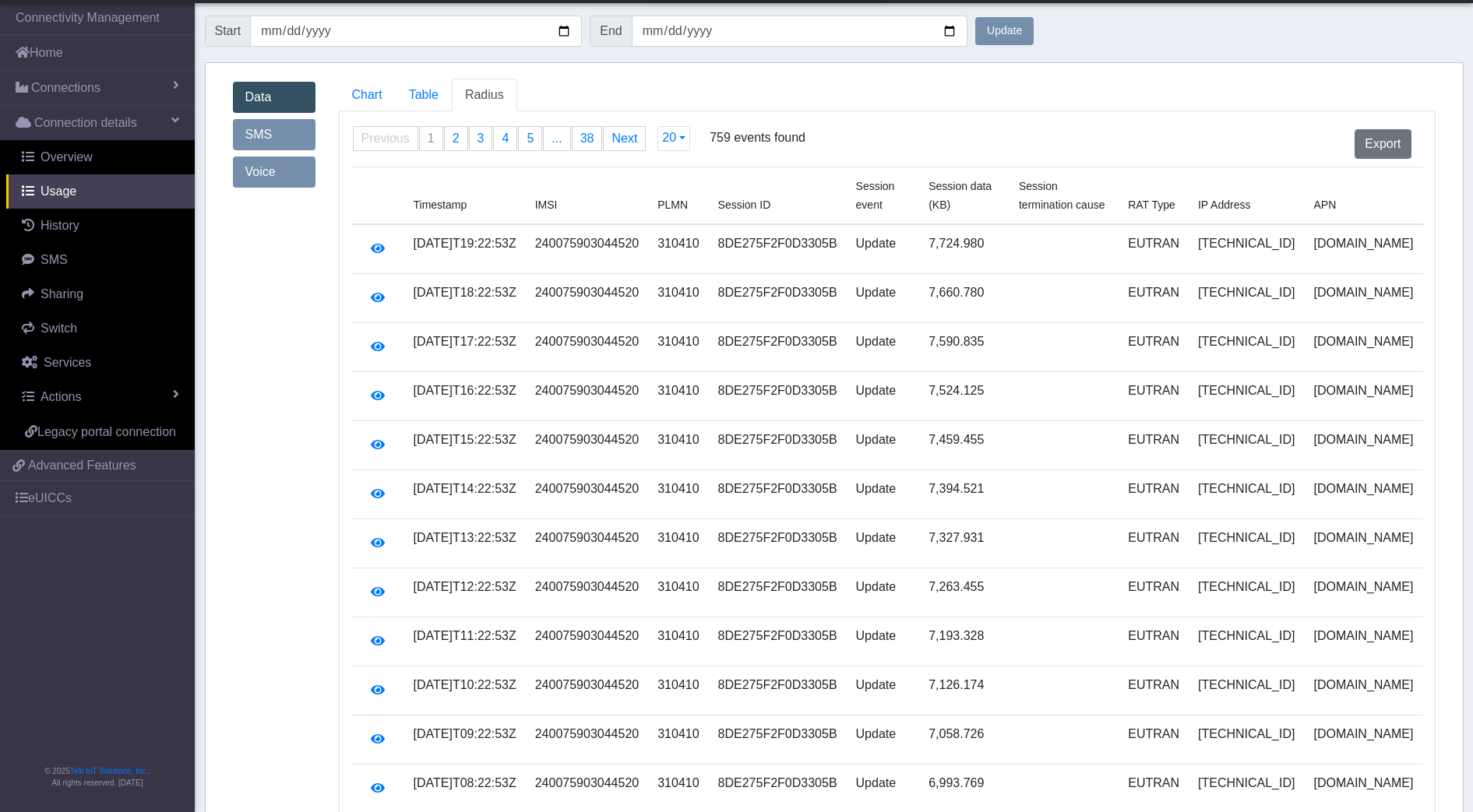
scroll to position [97, 0]
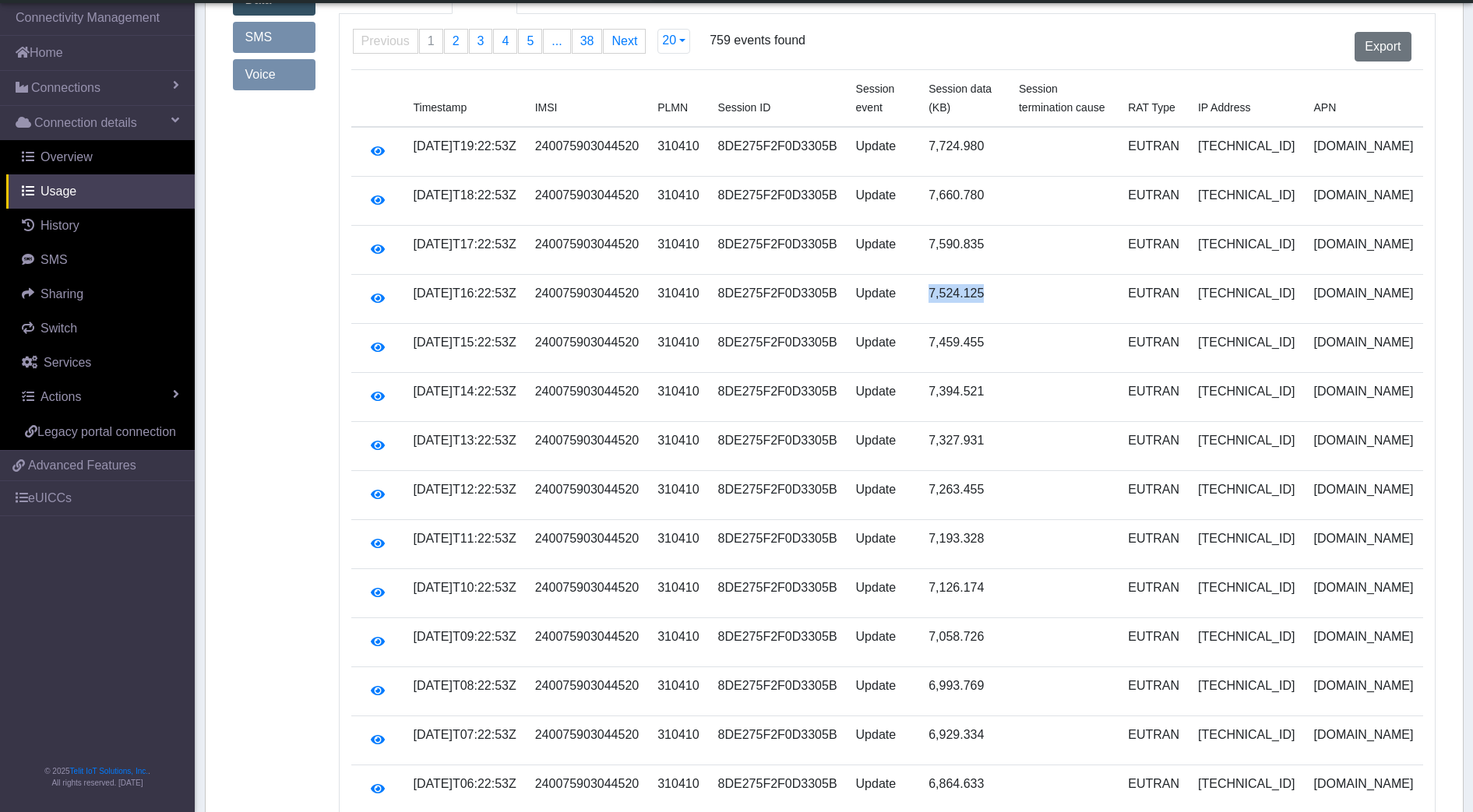
drag, startPoint x: 1014, startPoint y: 320, endPoint x: 938, endPoint y: 320, distance: 76.0
click at [938, 320] on td "7,524.125" at bounding box center [964, 299] width 90 height 49
drag, startPoint x: 938, startPoint y: 320, endPoint x: 959, endPoint y: 323, distance: 21.2
copy td "7,524.125"
drag, startPoint x: 1016, startPoint y: 374, endPoint x: 940, endPoint y: 380, distance: 76.2
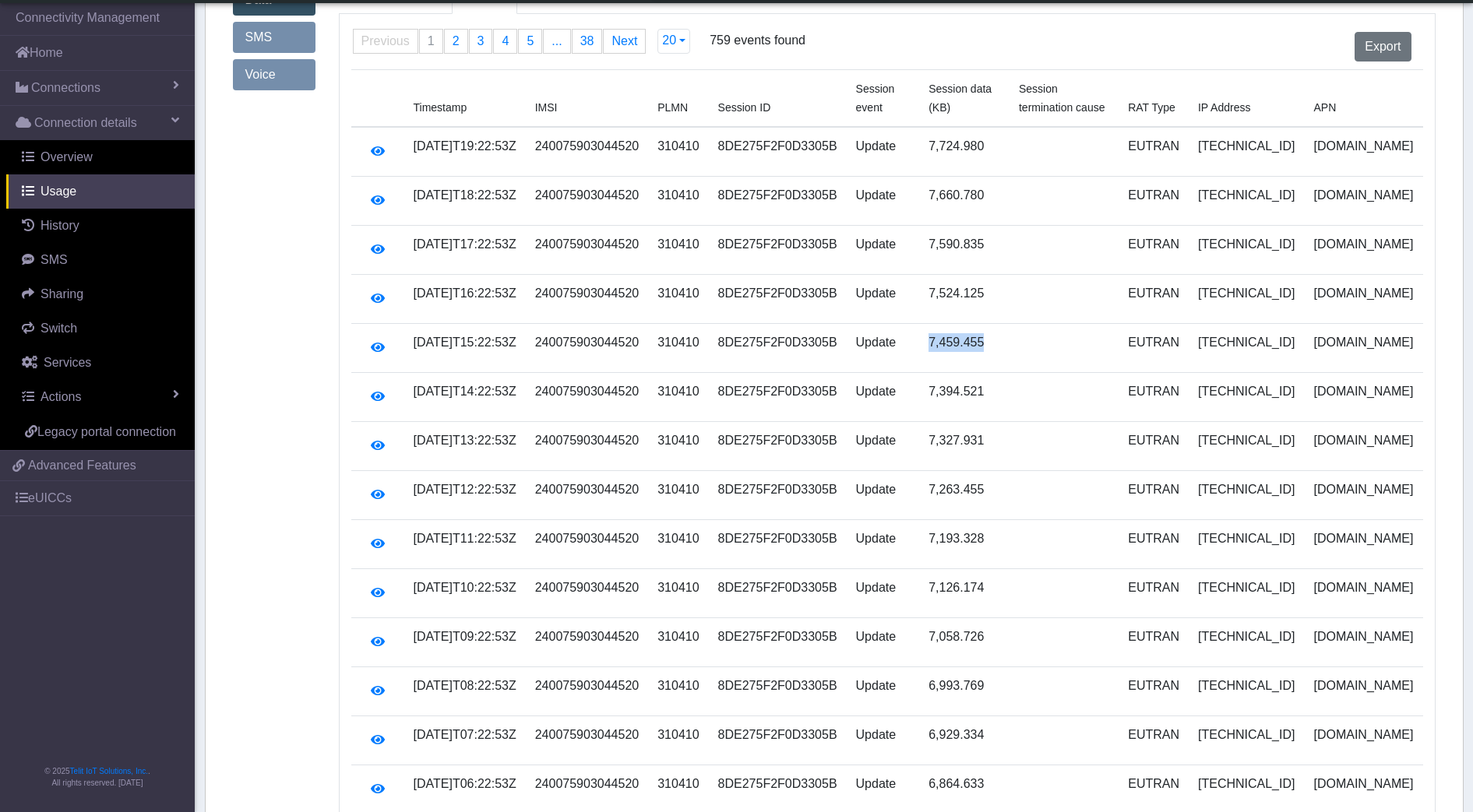
click at [940, 373] on td "7,459.455" at bounding box center [964, 348] width 90 height 49
drag, startPoint x: 940, startPoint y: 380, endPoint x: 947, endPoint y: 379, distance: 7.1
copy td "7,459.455"
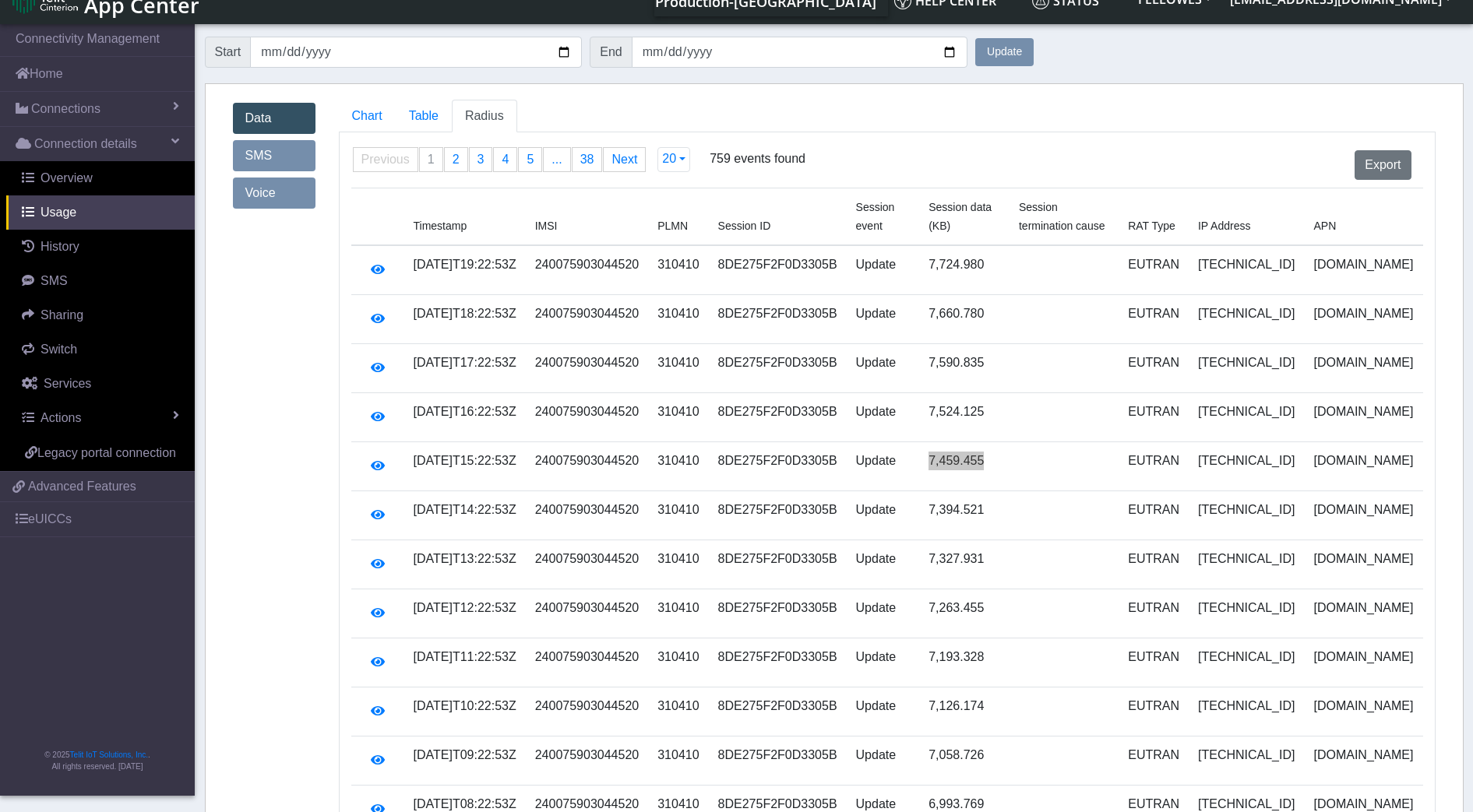
scroll to position [0, 0]
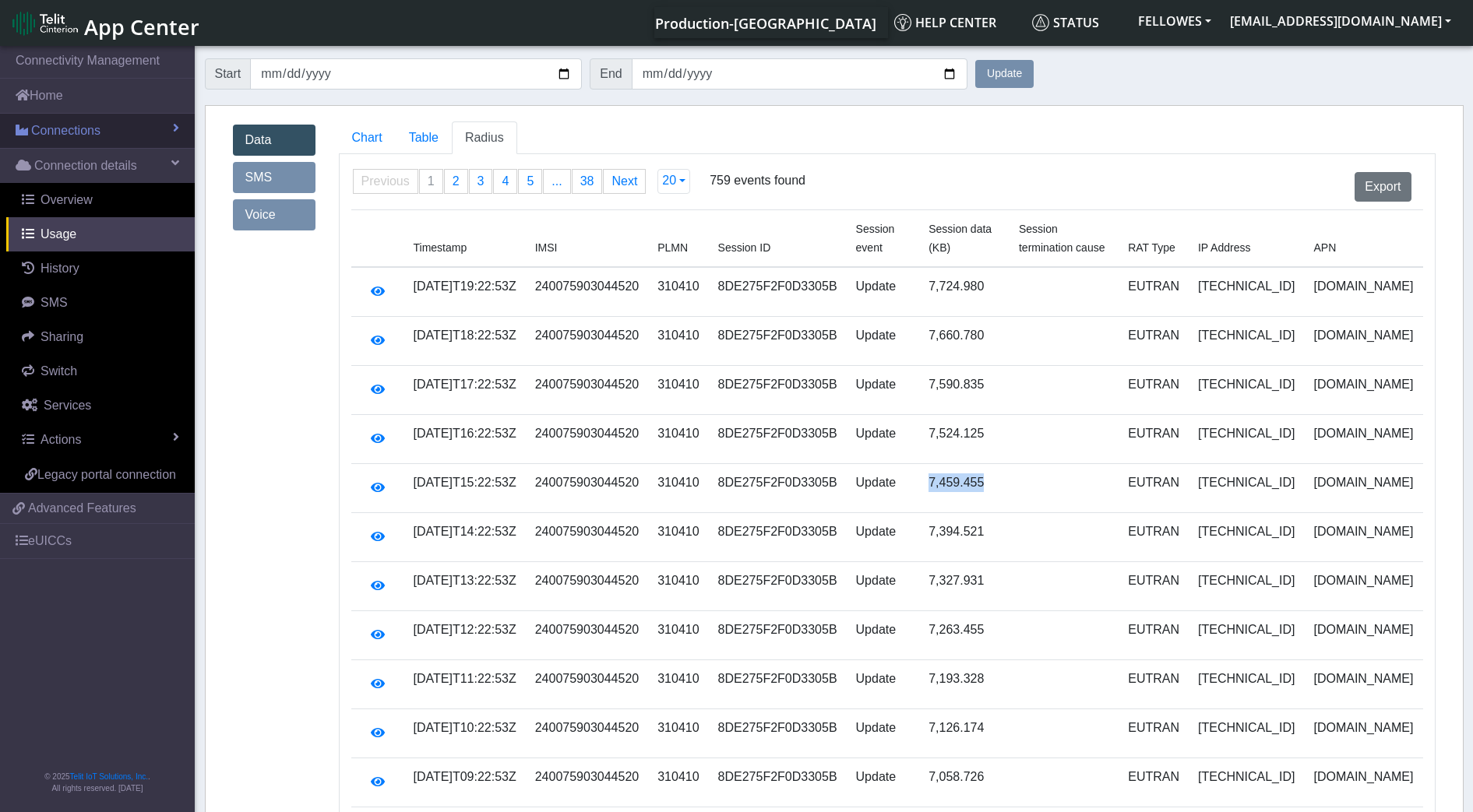
click at [126, 125] on link "Connections" at bounding box center [97, 131] width 195 height 34
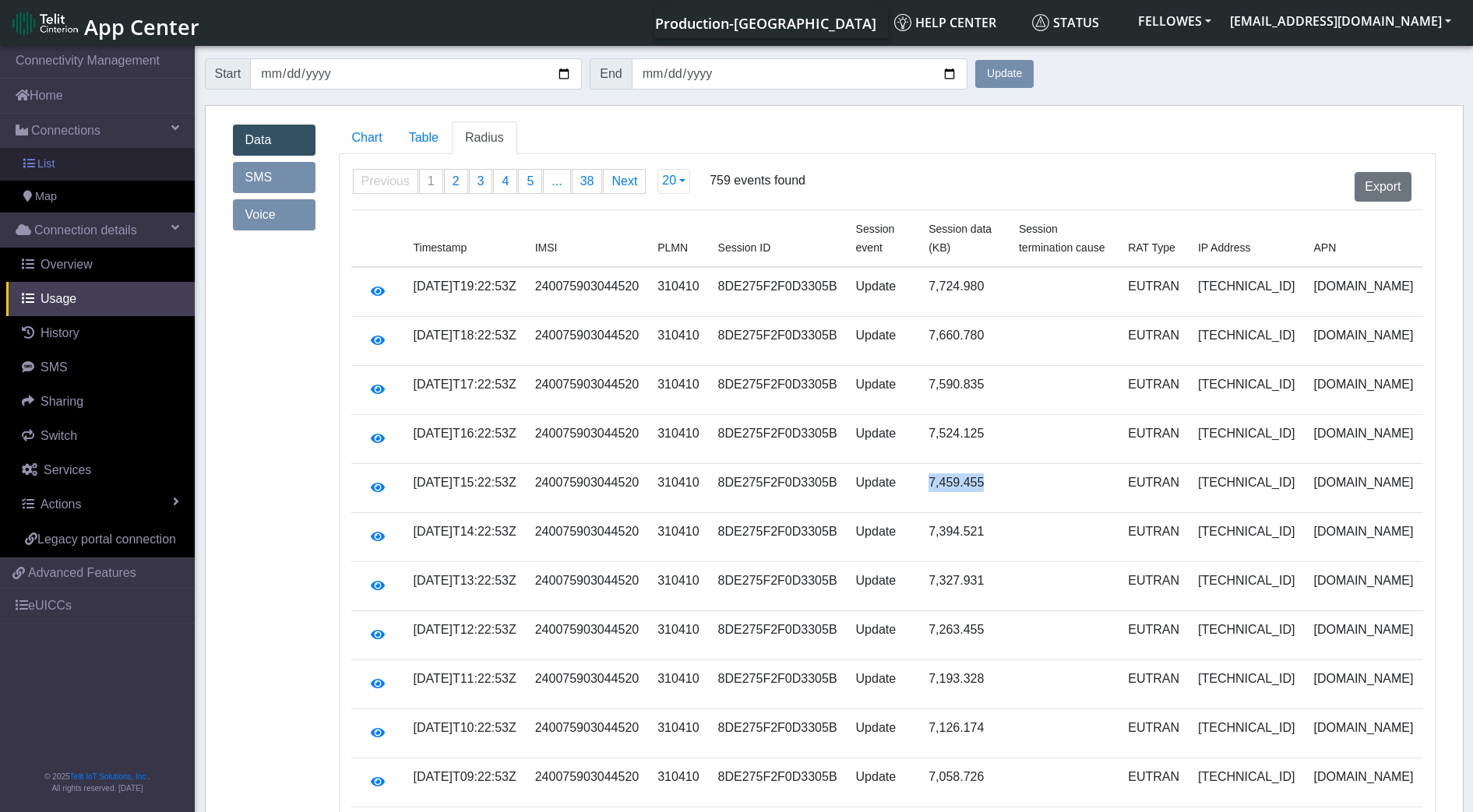
click at [134, 172] on link "List" at bounding box center [97, 164] width 195 height 33
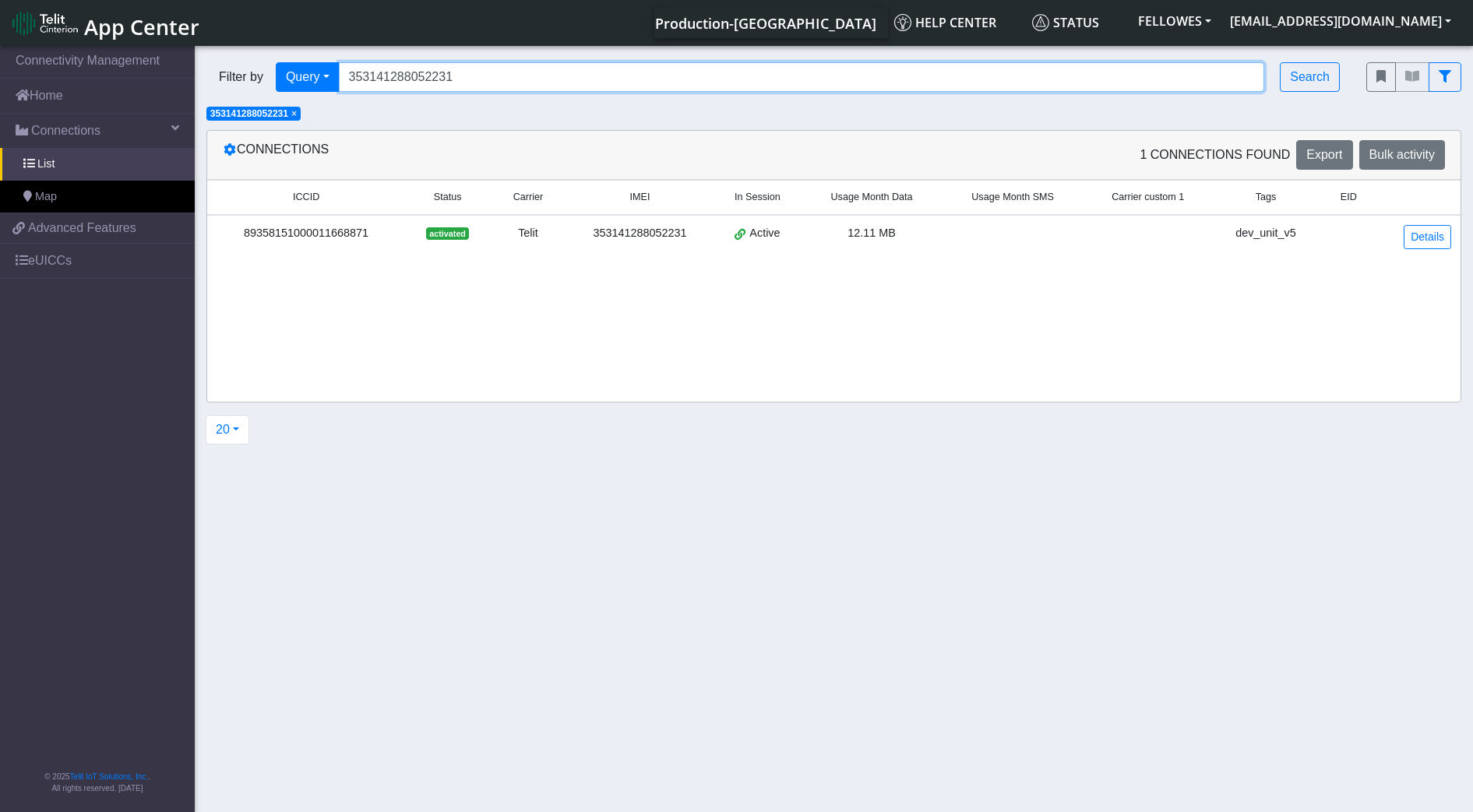
click at [530, 73] on input "353141288052231" at bounding box center [802, 76] width 926 height 29
click at [529, 73] on input "353141288052231" at bounding box center [802, 76] width 926 height 29
click at [396, 74] on input "Search..." at bounding box center [802, 76] width 926 height 29
paste input "353141288052231"
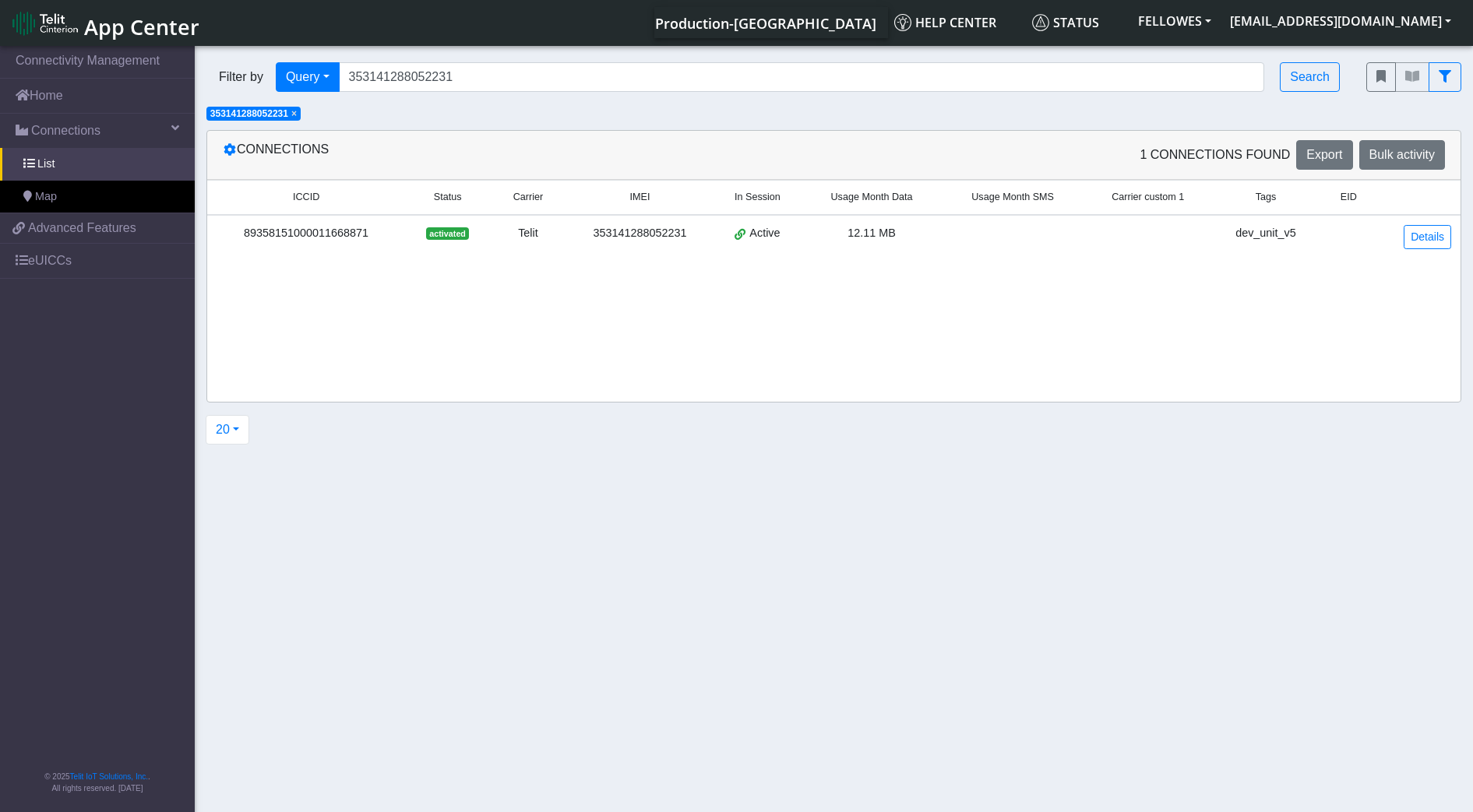
click at [295, 115] on span "×" at bounding box center [294, 113] width 5 height 11
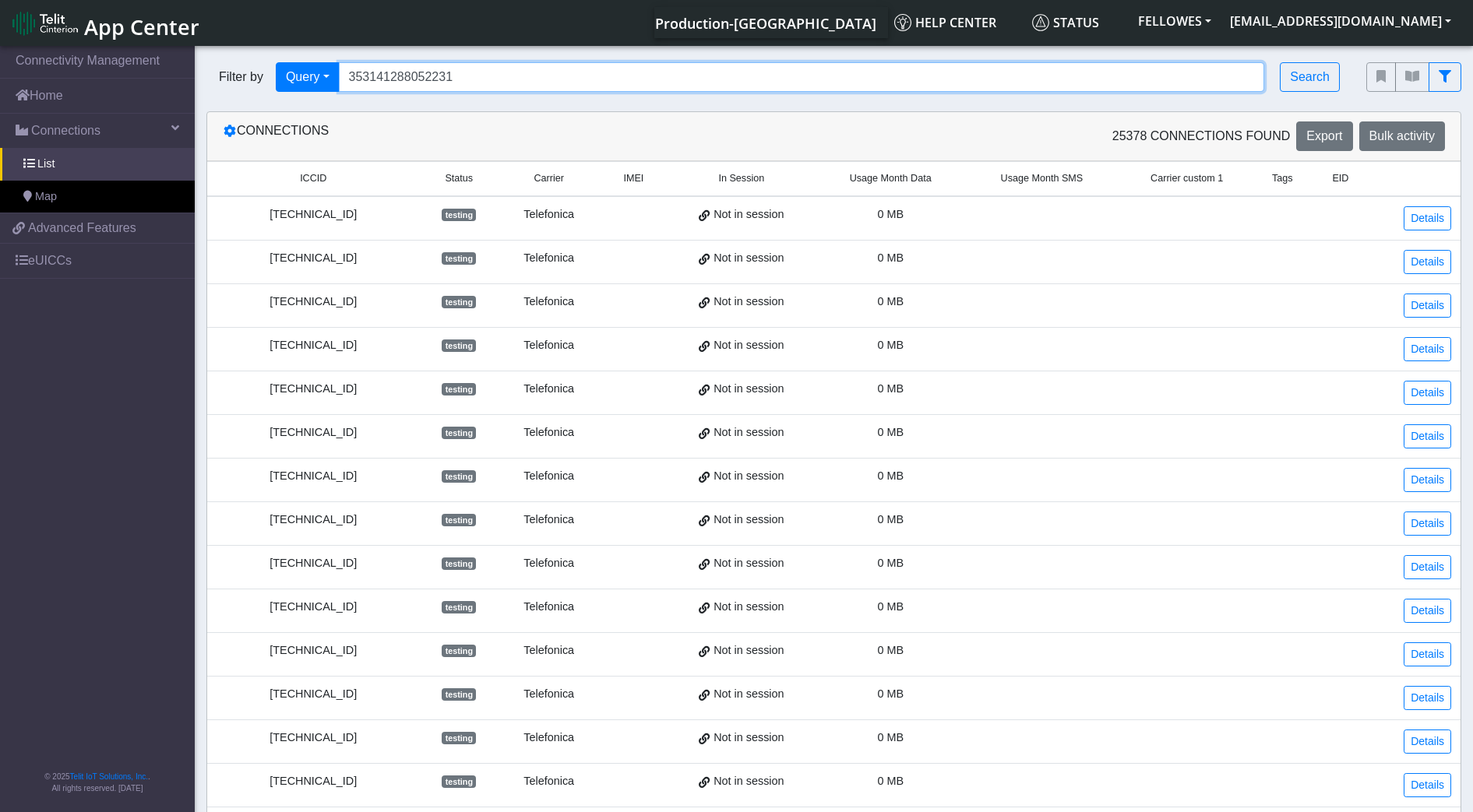
click at [488, 76] on input "353141288052231" at bounding box center [802, 76] width 926 height 29
click at [511, 66] on input "353141288052231," at bounding box center [802, 76] width 926 height 29
paste input "353141280778486"
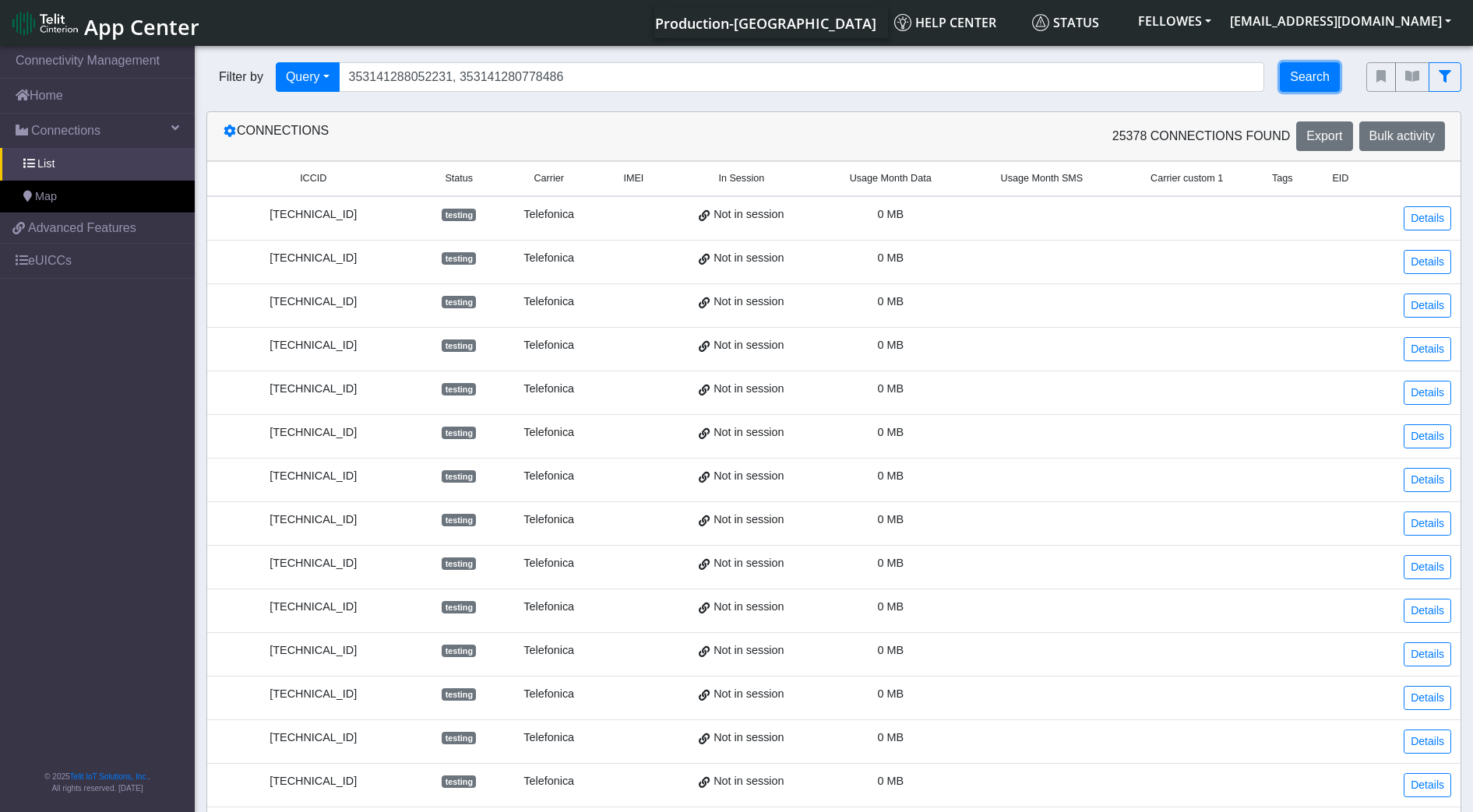
click at [1303, 80] on button "Search" at bounding box center [1309, 76] width 60 height 29
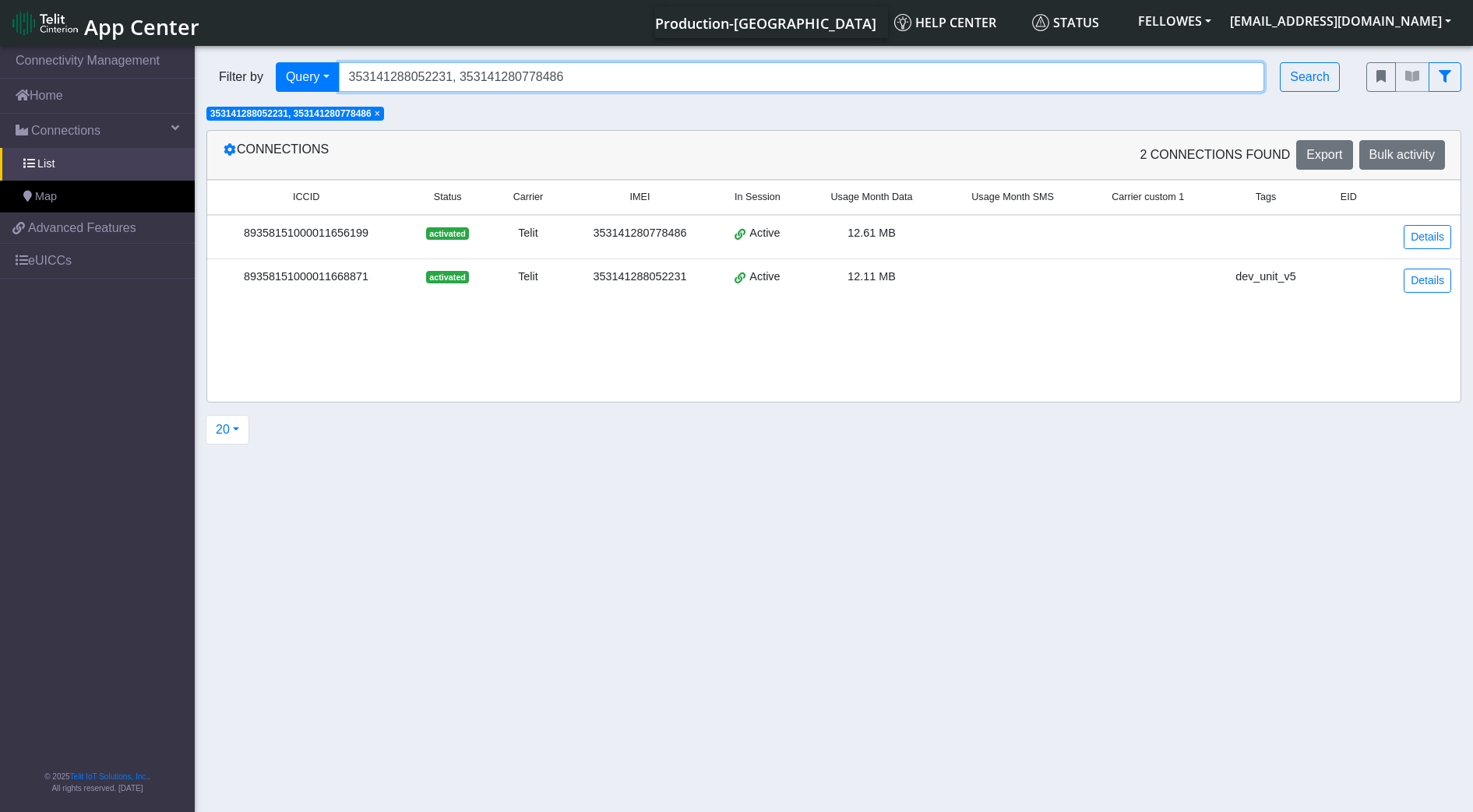
click at [610, 78] on input "353141288052231, 353141280778486" at bounding box center [802, 76] width 926 height 29
paste input "353141288049922"
click at [685, 75] on input "353141288052231, 353141280778486, 353141288049922," at bounding box center [802, 76] width 926 height 29
paste input "353141280781233"
click at [813, 68] on input "353141288052231, 353141280778486, 353141288049922, 353141280781233," at bounding box center [802, 76] width 926 height 29
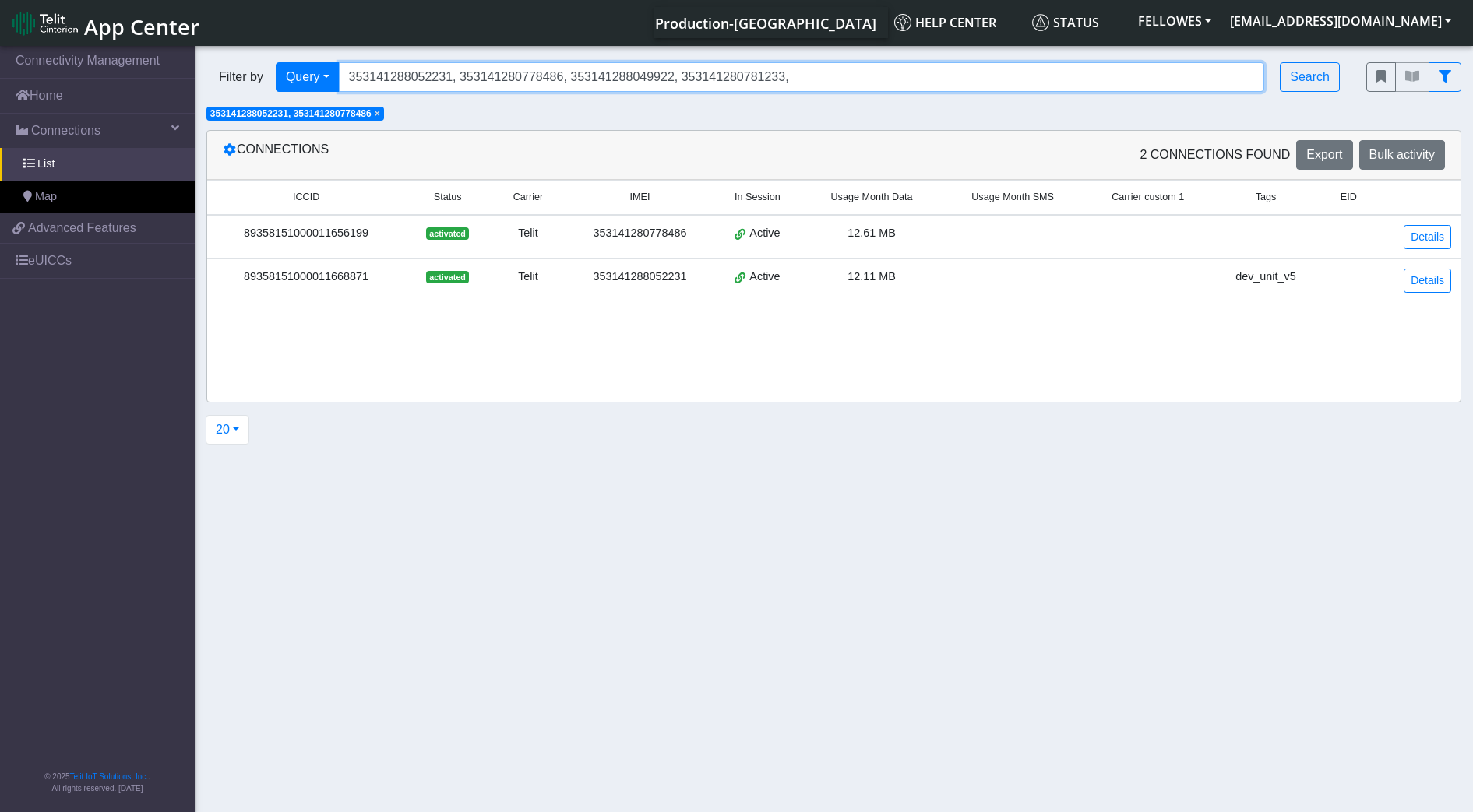
paste input "353141288041176"
click at [923, 75] on input "353141288052231, 353141280778486, 353141288049922, 353141280781233, 35314128804…" at bounding box center [802, 76] width 926 height 29
paste input "353141288010676"
click at [1024, 70] on input "353141288052231, 353141280778486, 353141288049922, 353141280781233, 35314128804…" at bounding box center [802, 76] width 926 height 29
paste input "353141280779369"
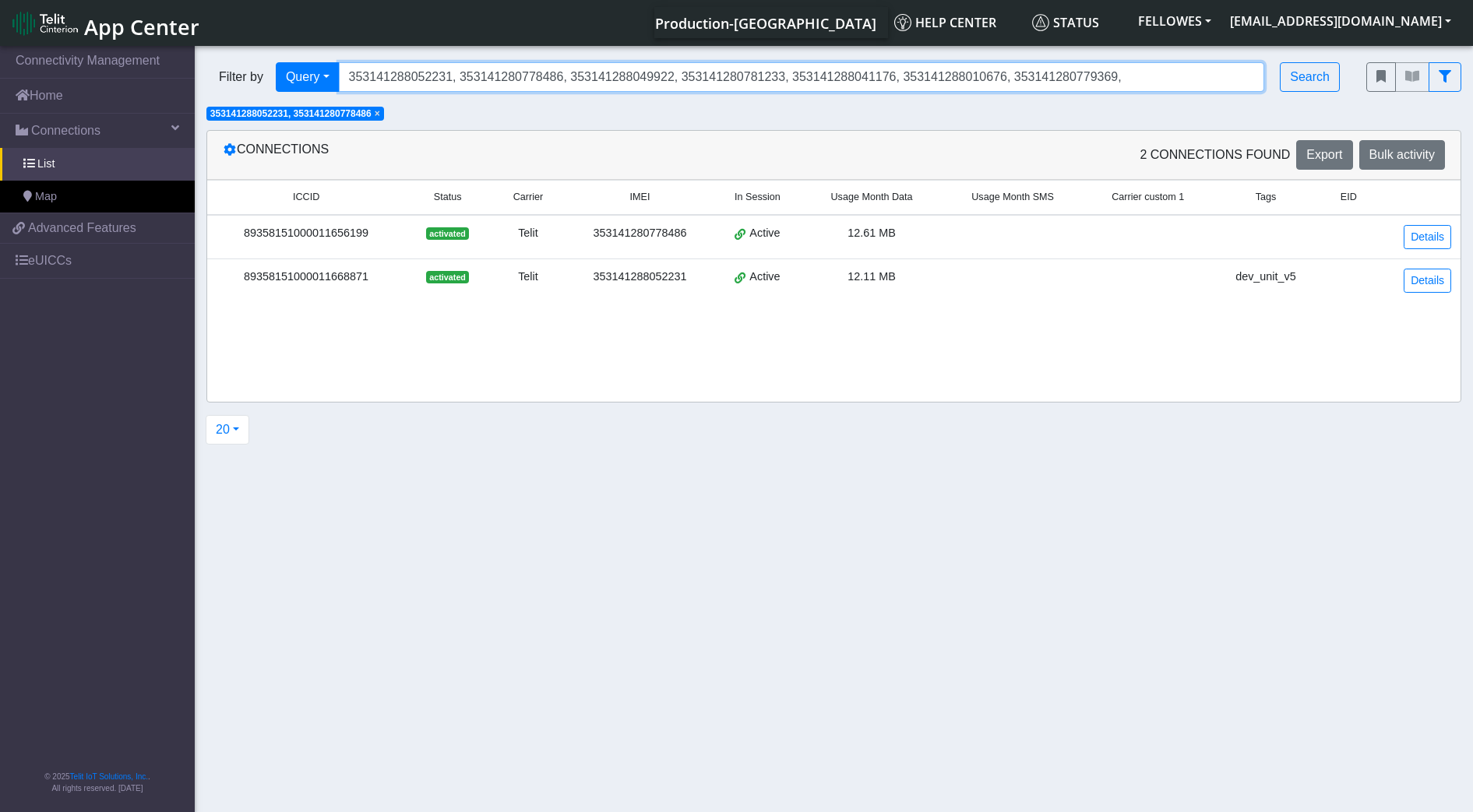
click at [1126, 64] on input "353141288052231, 353141280778486, 353141288049922, 353141280781233, 35314128804…" at bounding box center [802, 76] width 926 height 29
paste input "353141288018836"
click at [1222, 77] on input "353141288052231, 353141280778486, 353141288049922, 353141280781233, 35314128804…" at bounding box center [802, 76] width 926 height 29
paste input "353141280793378"
click at [1132, 75] on input "353141288052231, 353141280778486, 353141288049922, 353141280781233, 35314128804…" at bounding box center [802, 76] width 926 height 29
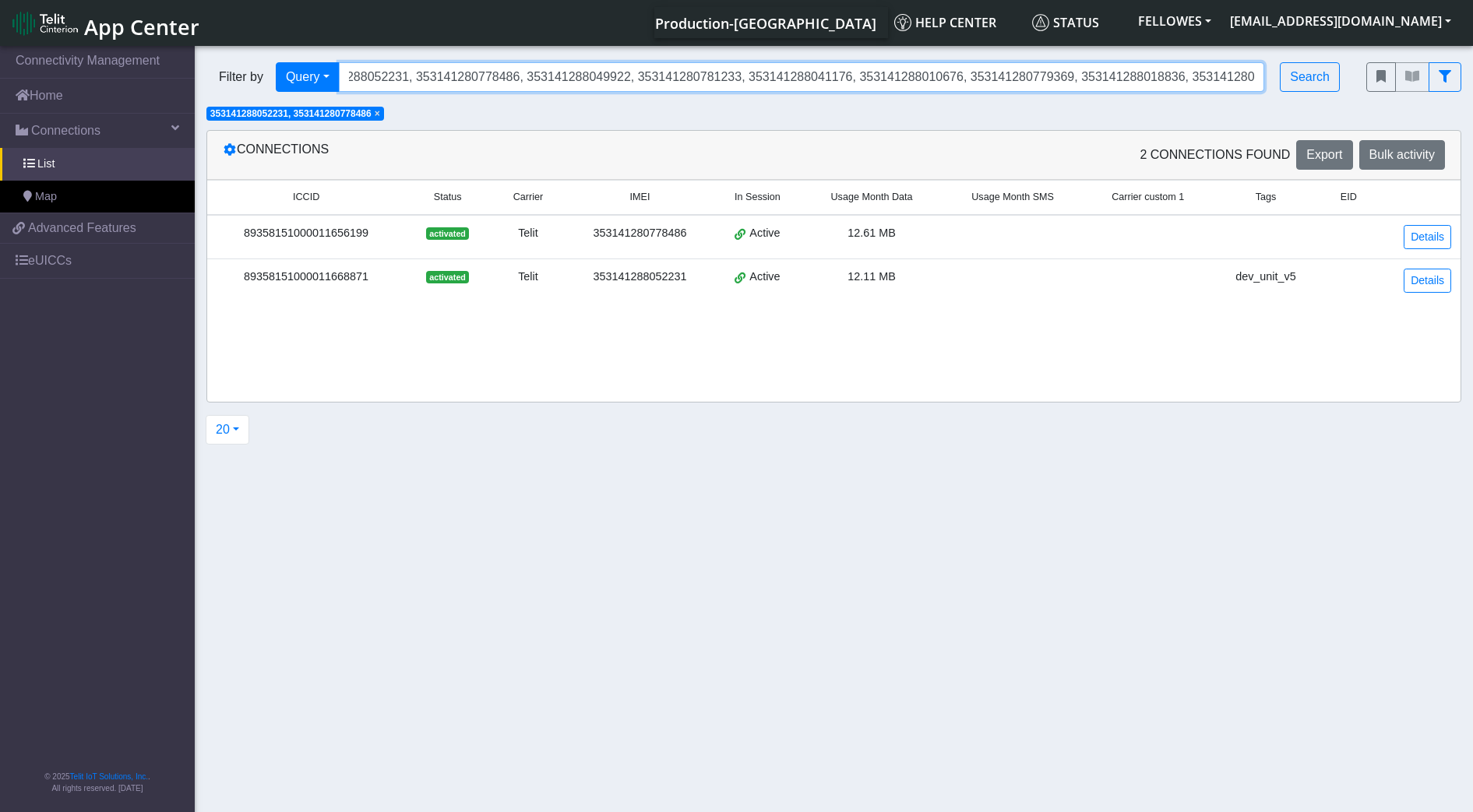
scroll to position [0, 55]
paste input "353141288028199"
type input "353141288052231, 353141280778486, 353141288049922, 353141280781233, 35314128804…"
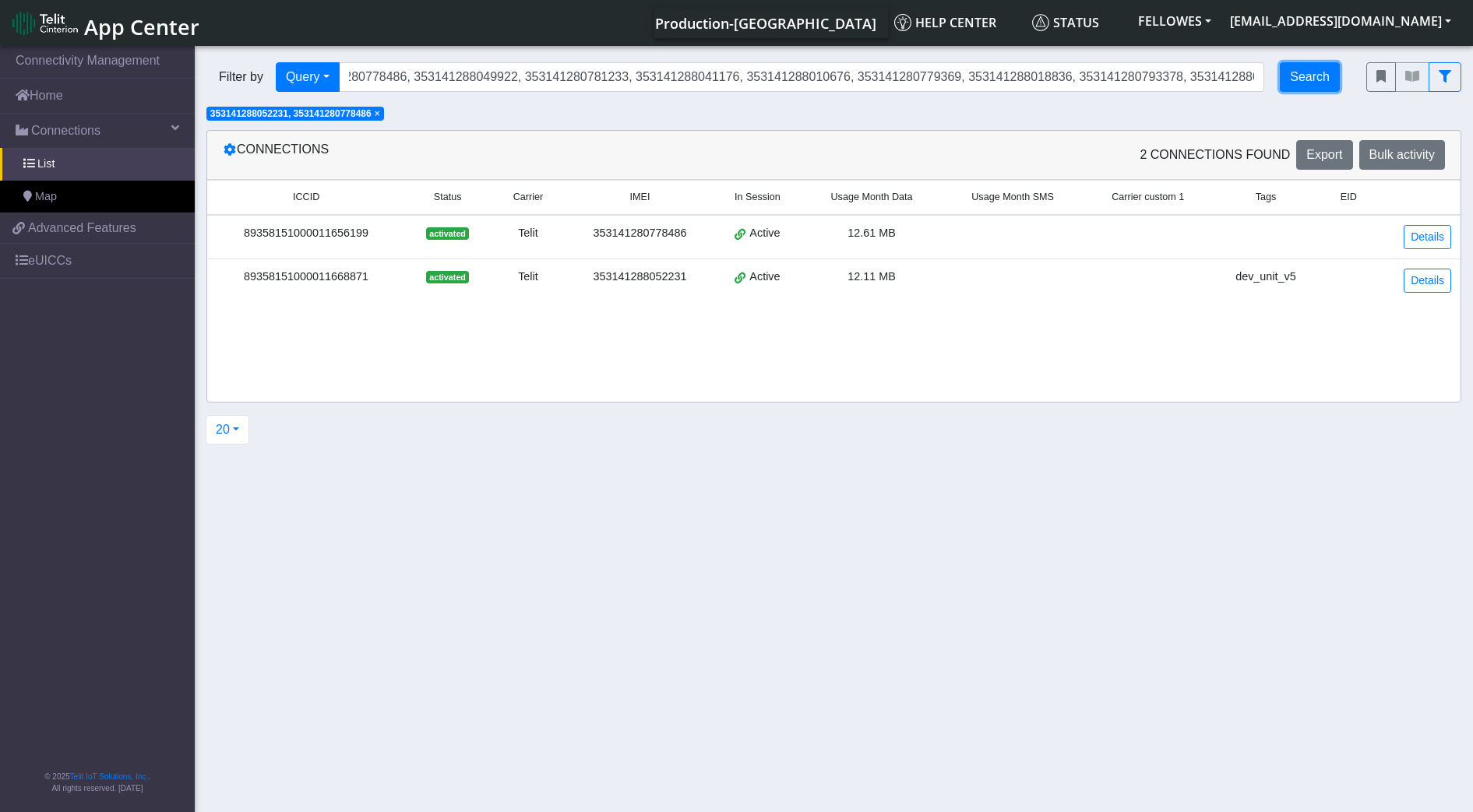
click at [1313, 77] on button "Search" at bounding box center [1309, 76] width 60 height 29
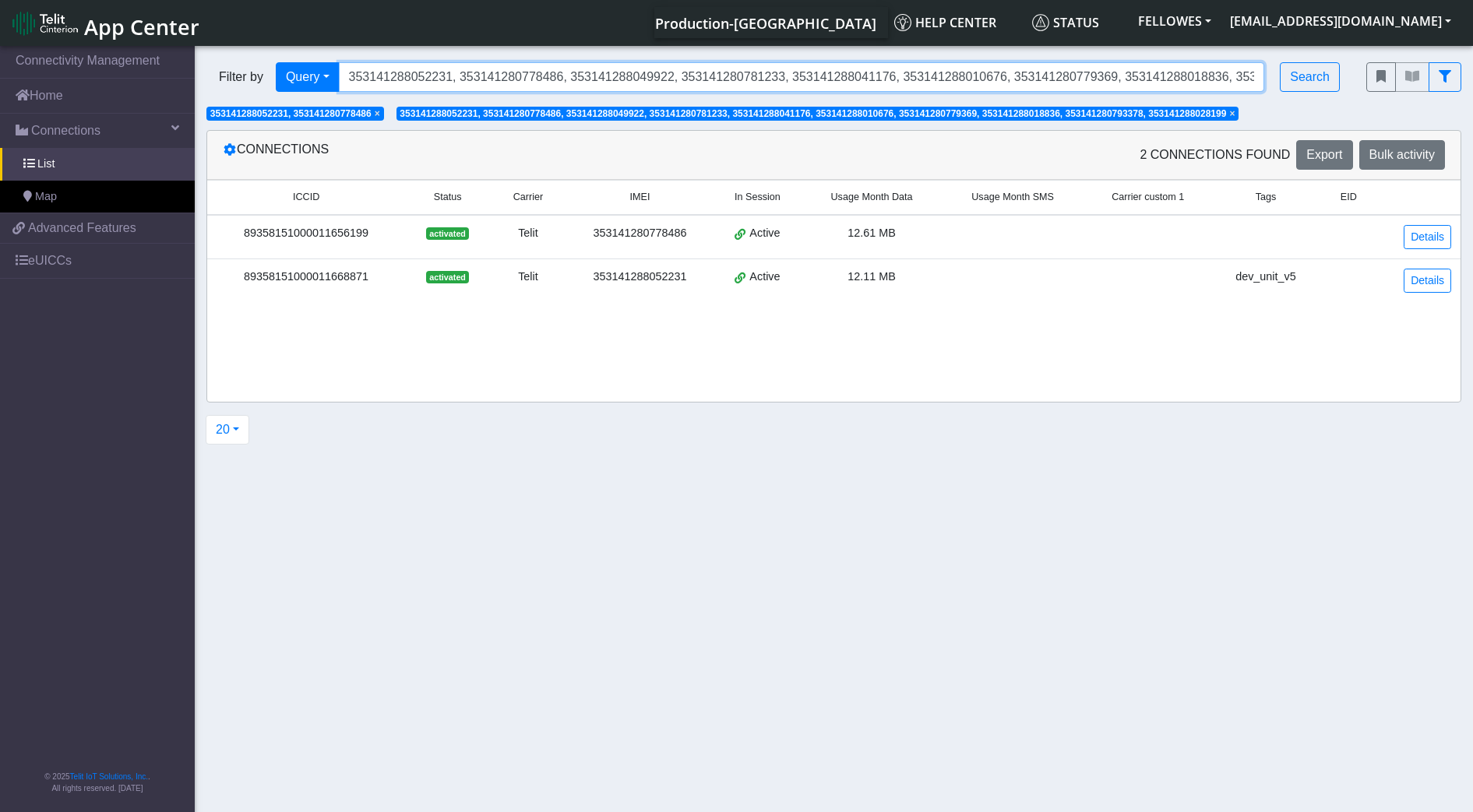
click at [1169, 74] on input "353141288052231, 353141280778486, 353141288049922, 353141280781233, 35314128804…" at bounding box center [802, 76] width 926 height 29
drag, startPoint x: 352, startPoint y: 79, endPoint x: 1412, endPoint y: 96, distance: 1060.1
click at [1412, 96] on div "Filter by Query Query In Session Not connected Tags Country Operator 3531412880…" at bounding box center [833, 77] width 1277 height 53
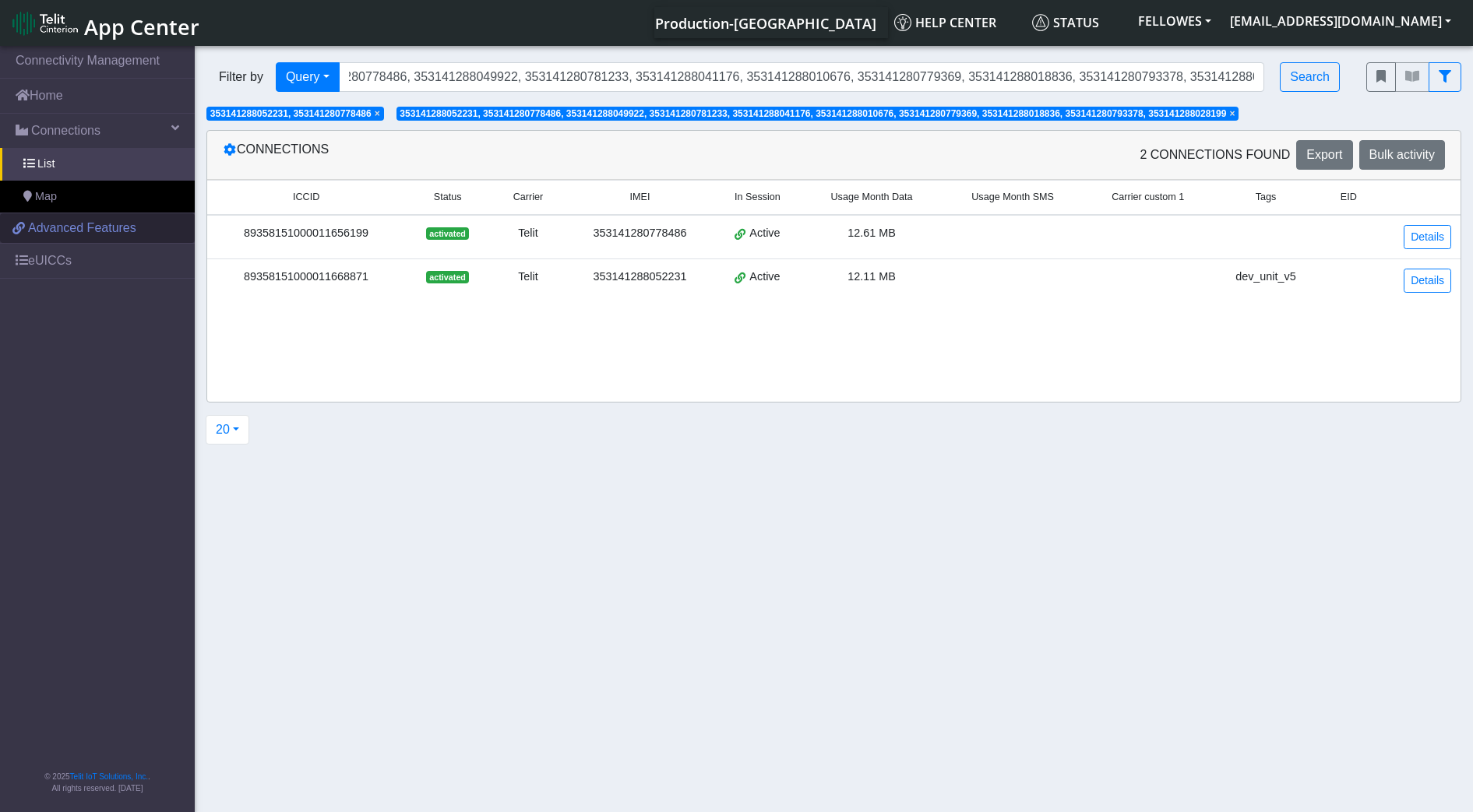
click at [99, 233] on span "Advanced Features" at bounding box center [82, 227] width 108 height 19
click at [1234, 114] on span "×" at bounding box center [1231, 113] width 5 height 11
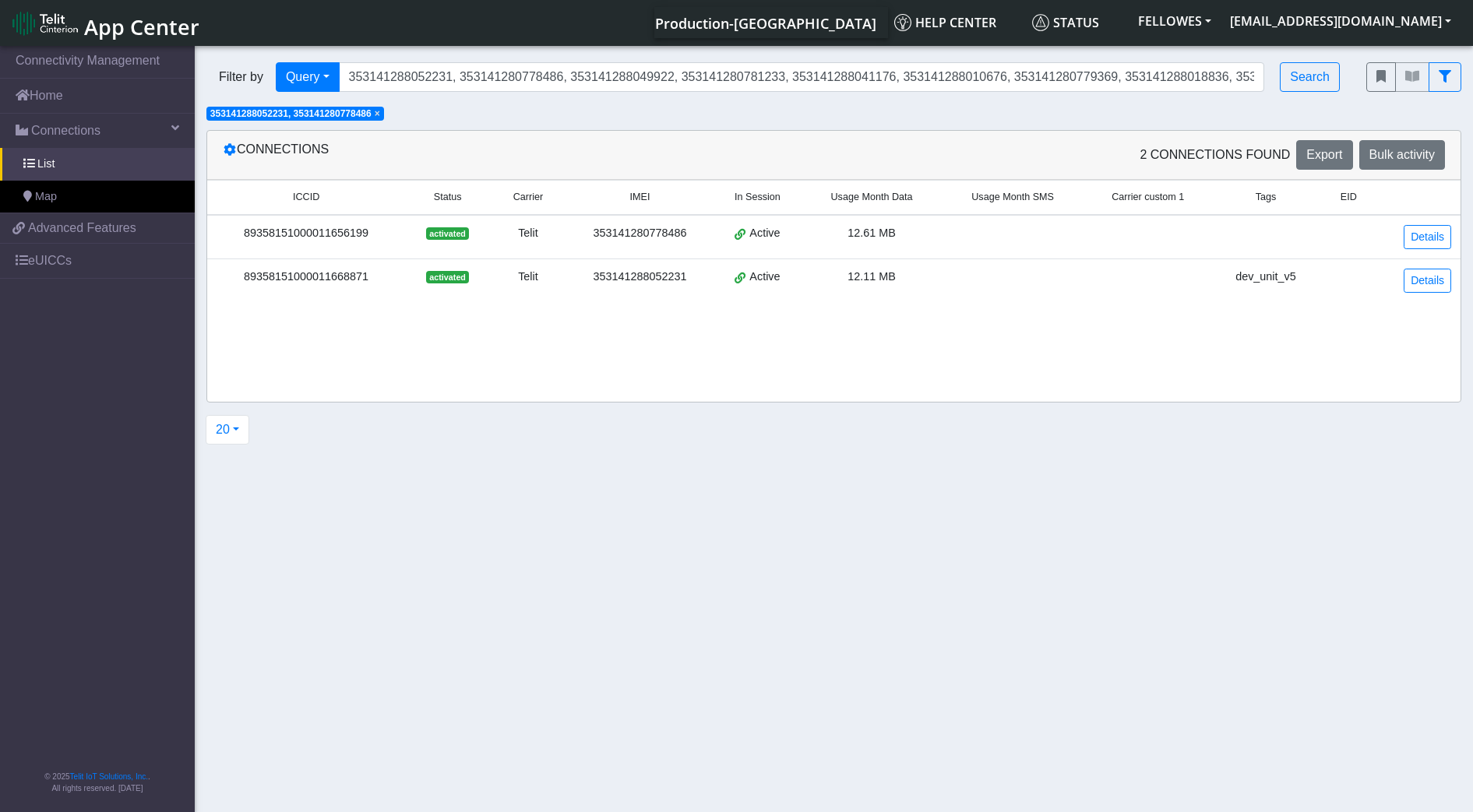
click at [380, 116] on span "×" at bounding box center [377, 113] width 5 height 11
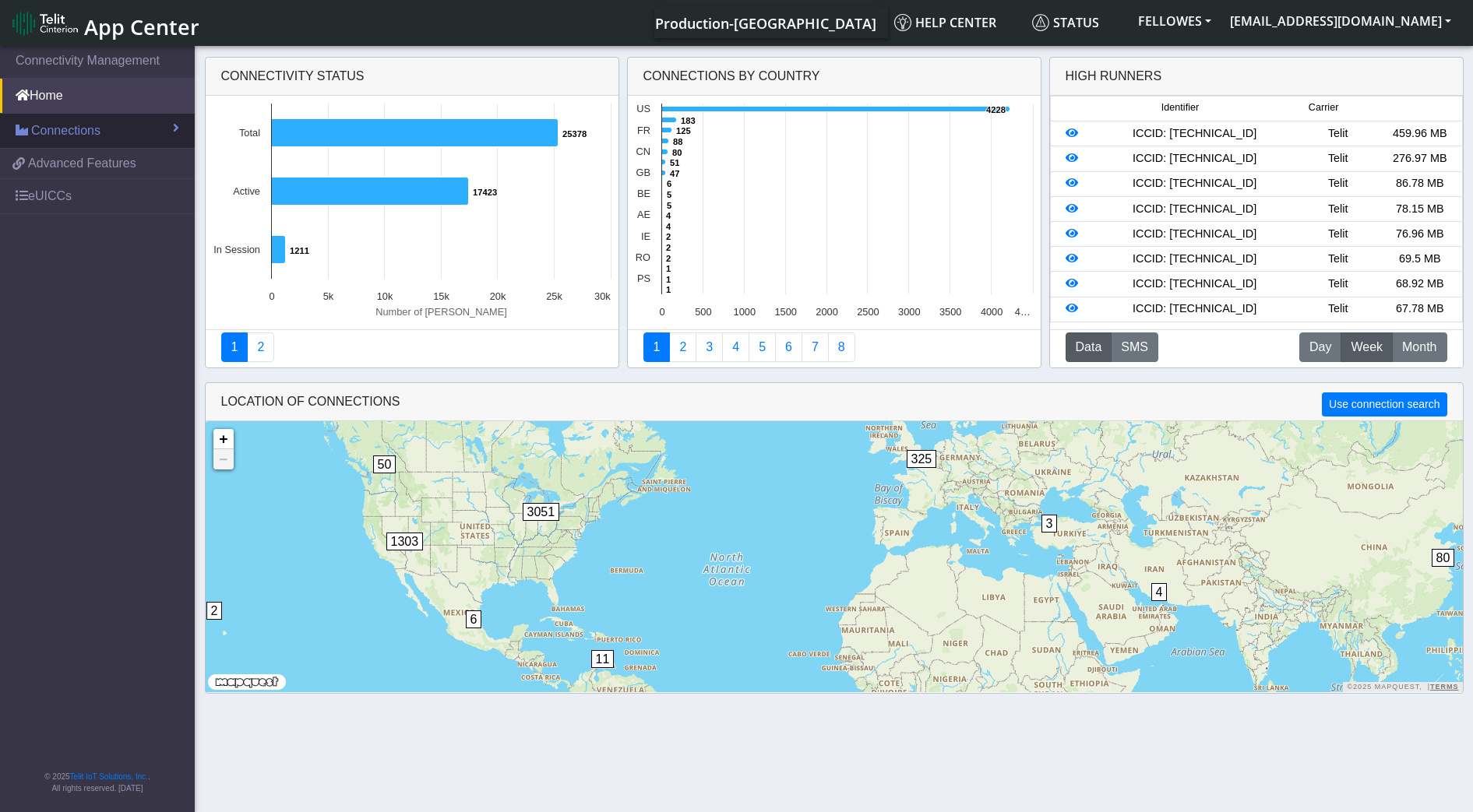
click at [135, 134] on link "Connections" at bounding box center [97, 131] width 195 height 34
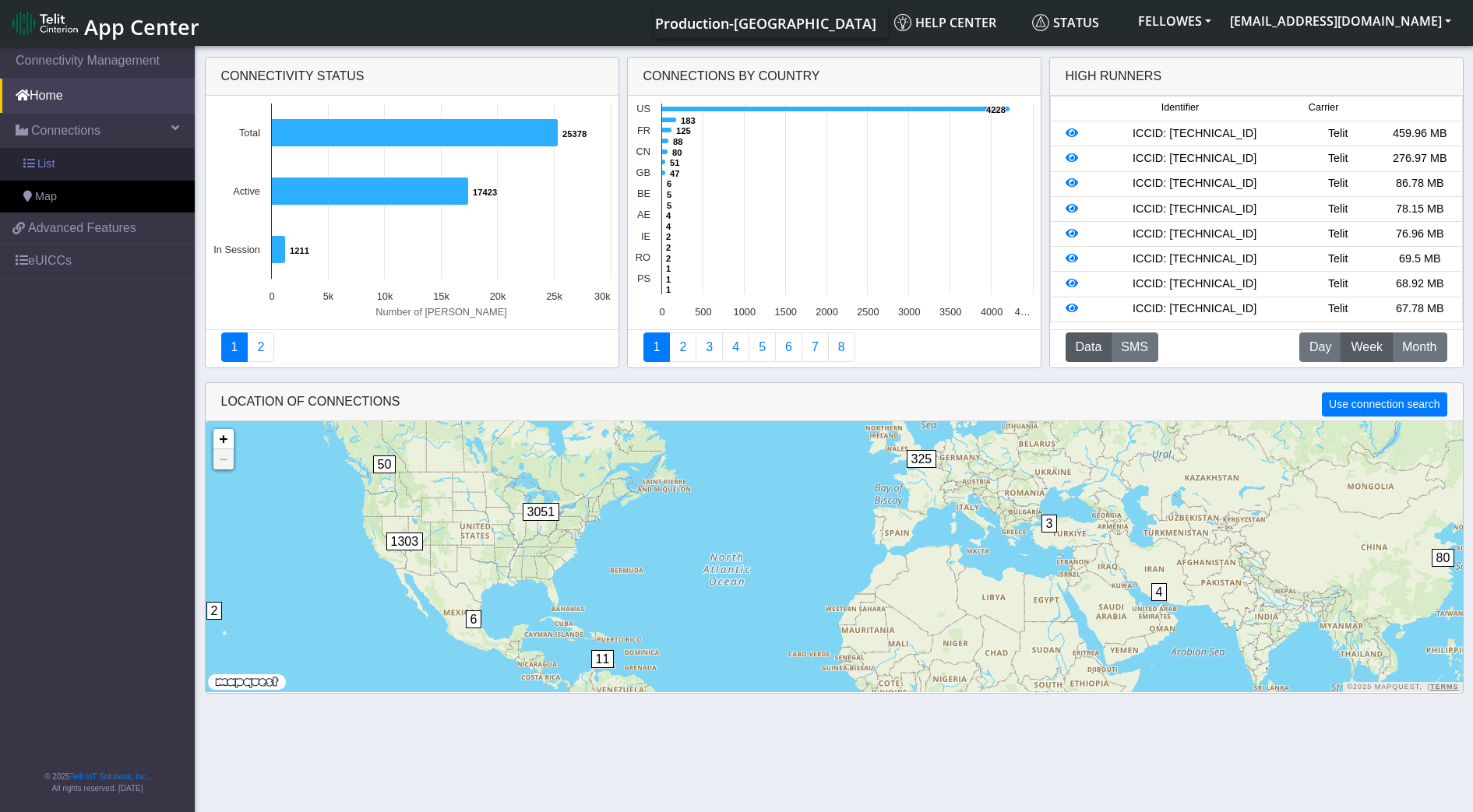
click at [160, 162] on link "List" at bounding box center [97, 164] width 195 height 33
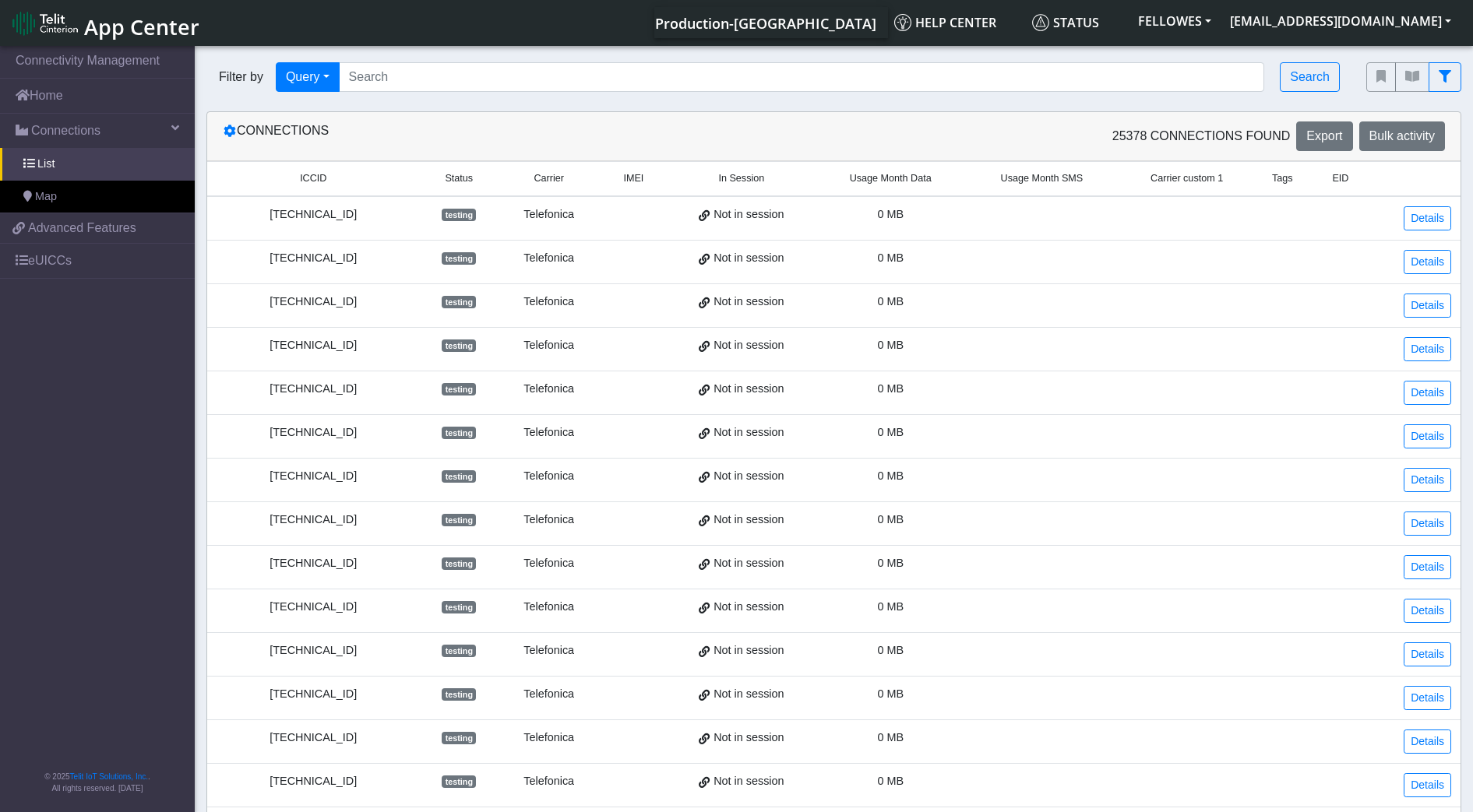
click at [891, 172] on span "Usage Month Data" at bounding box center [890, 179] width 81 height 15
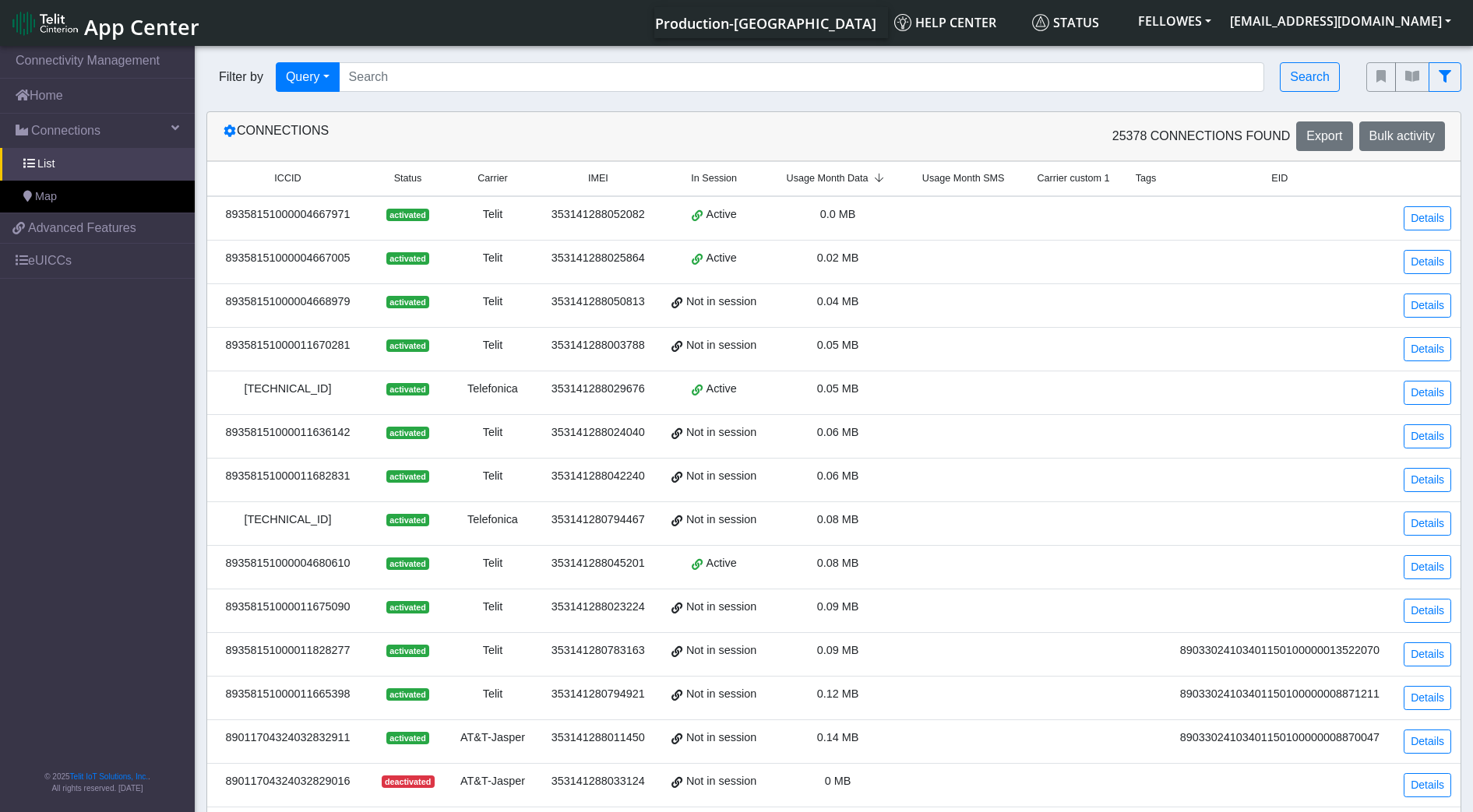
click at [835, 172] on span "Usage Month Data" at bounding box center [827, 179] width 81 height 15
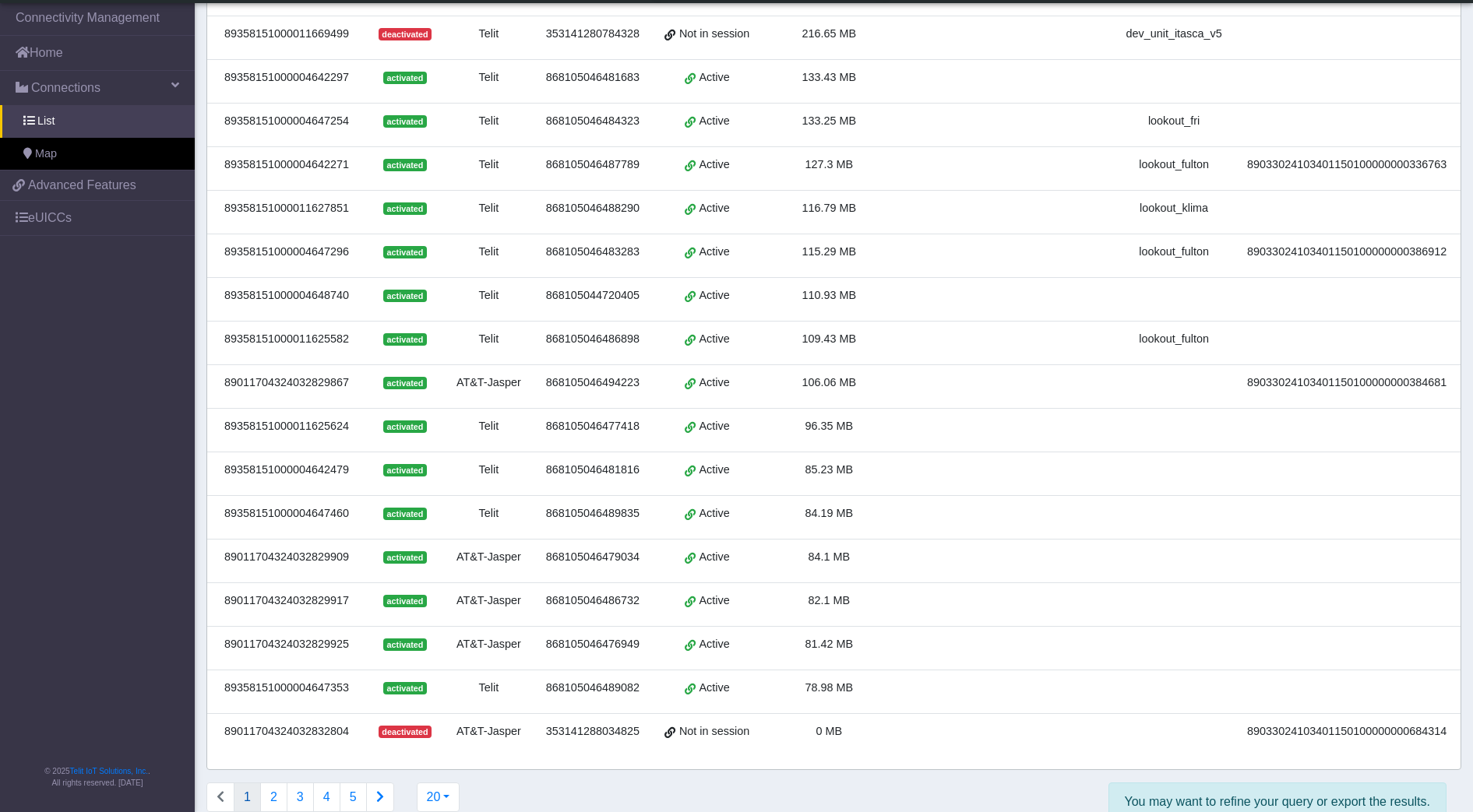
scroll to position [318, 0]
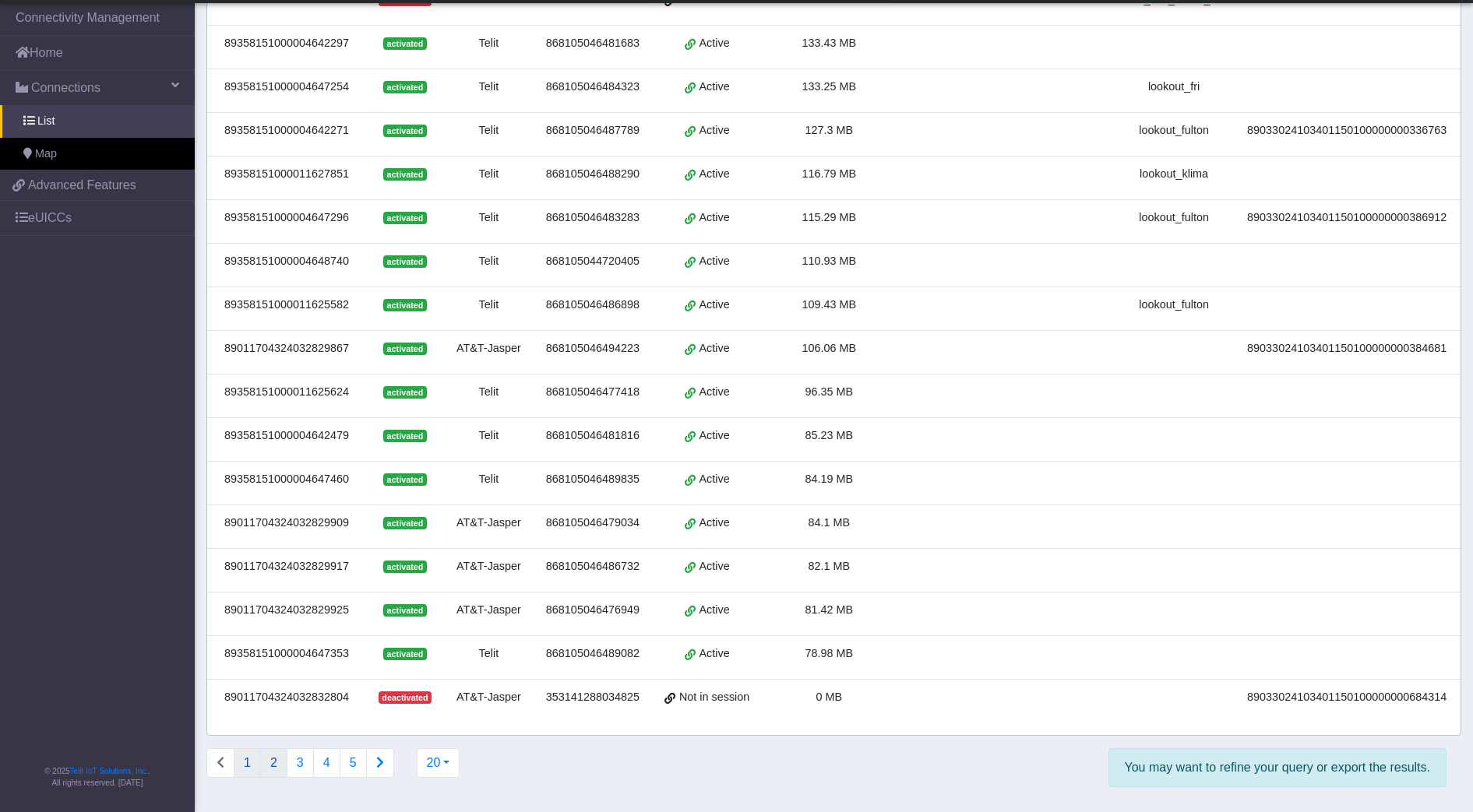
click at [276, 764] on button "2" at bounding box center [273, 762] width 27 height 29
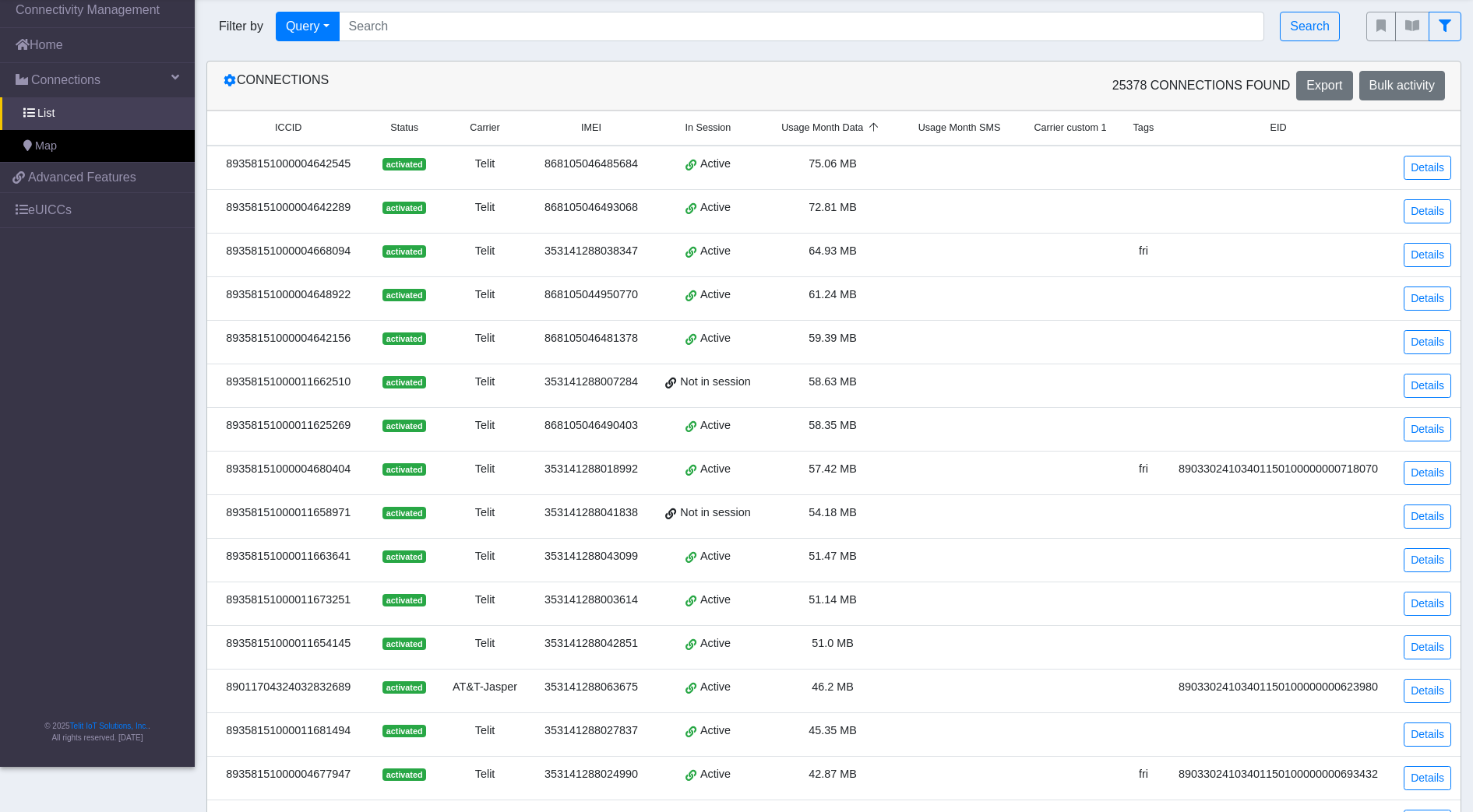
scroll to position [0, 0]
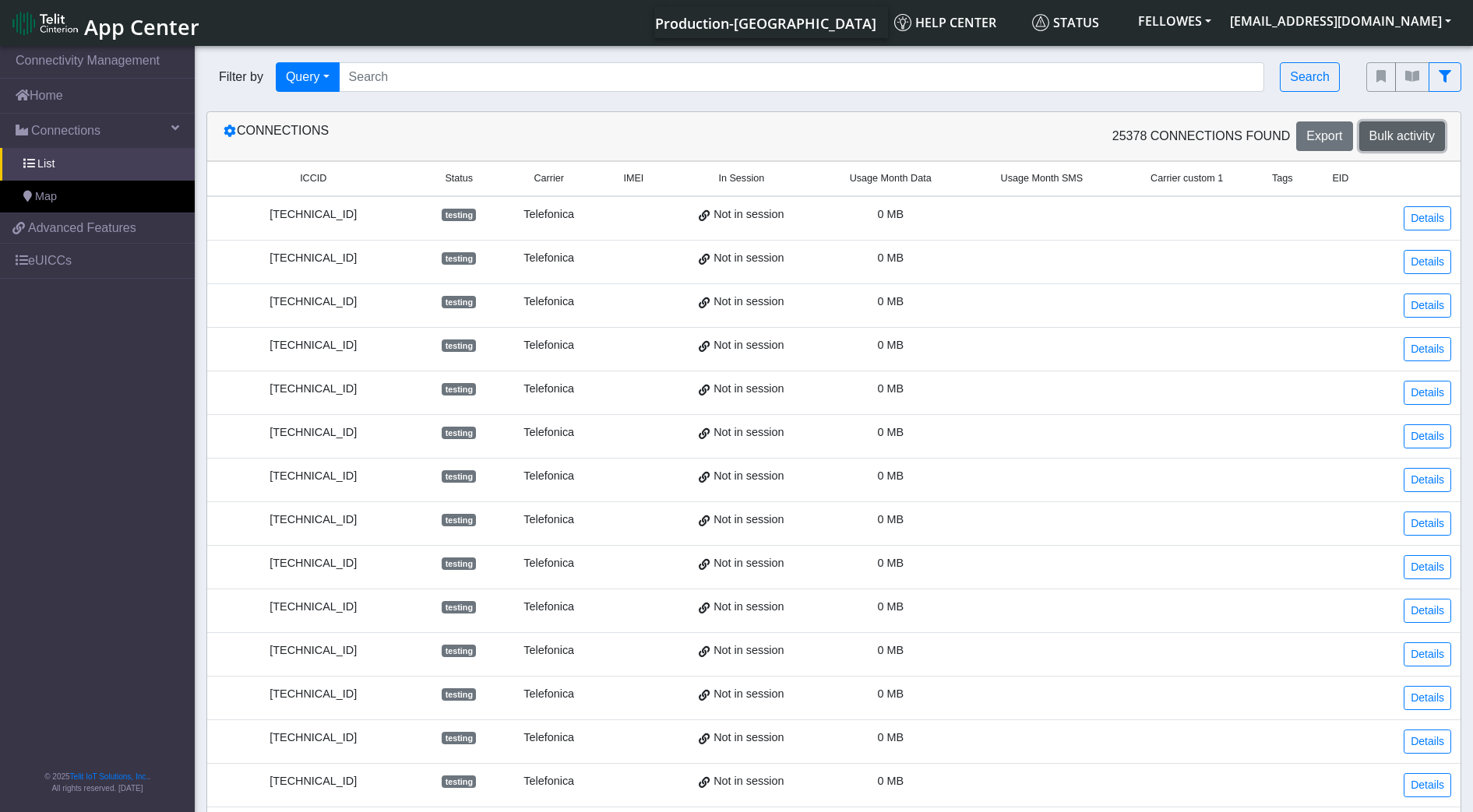
click at [1398, 134] on span "Bulk activity" at bounding box center [1401, 135] width 65 height 13
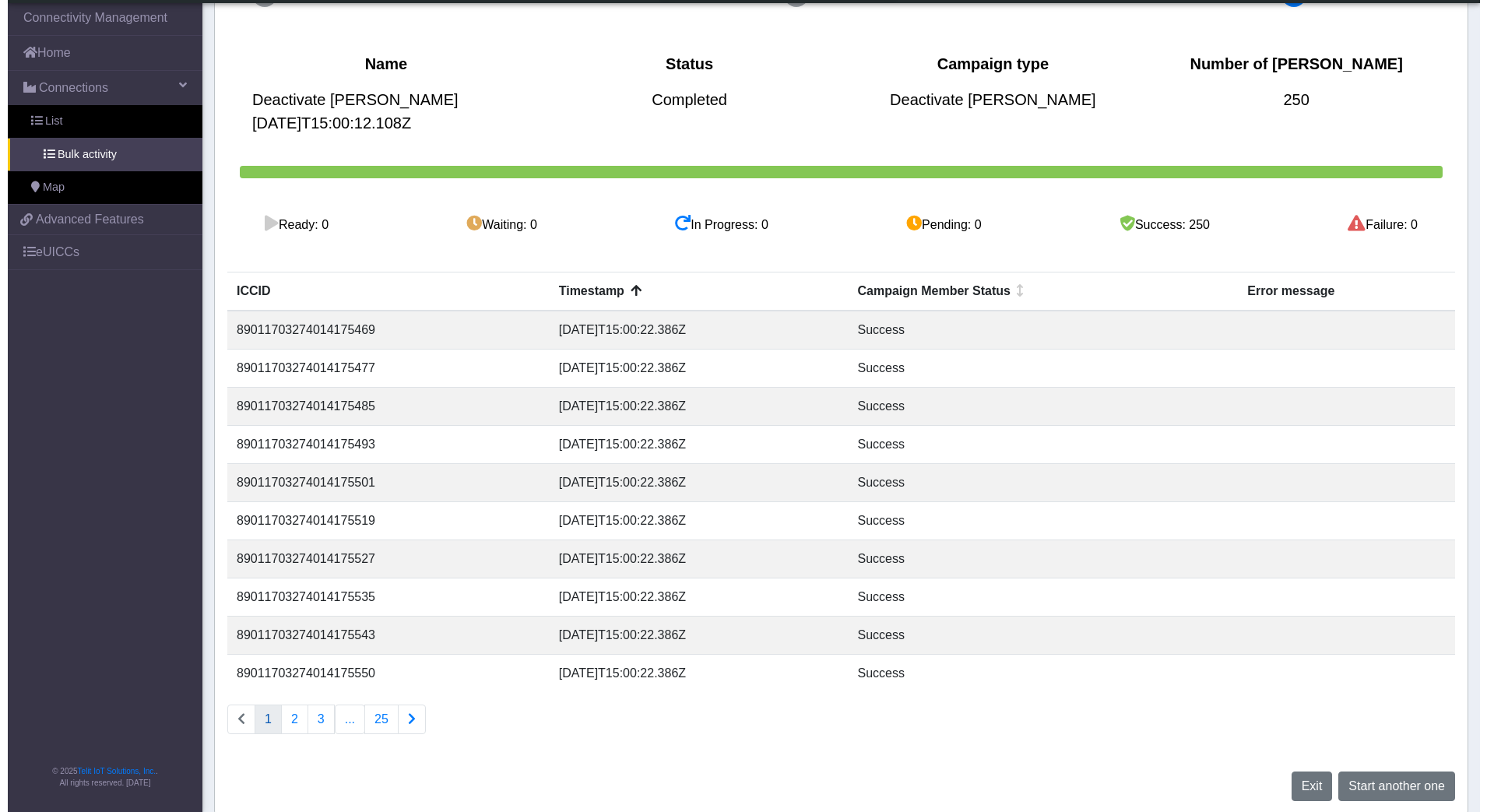
scroll to position [100, 0]
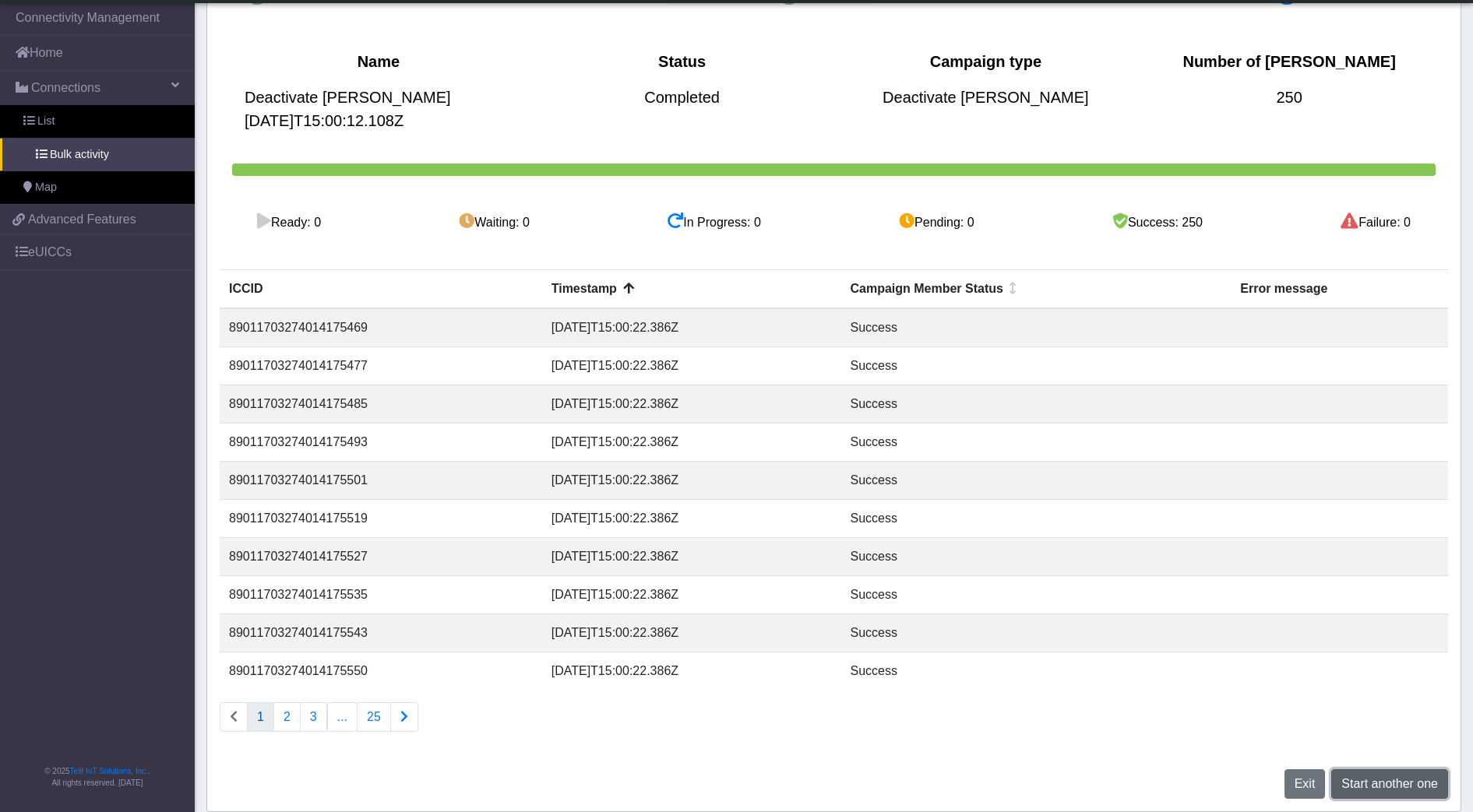
click at [1369, 787] on span "Start another one" at bounding box center [1389, 783] width 96 height 13
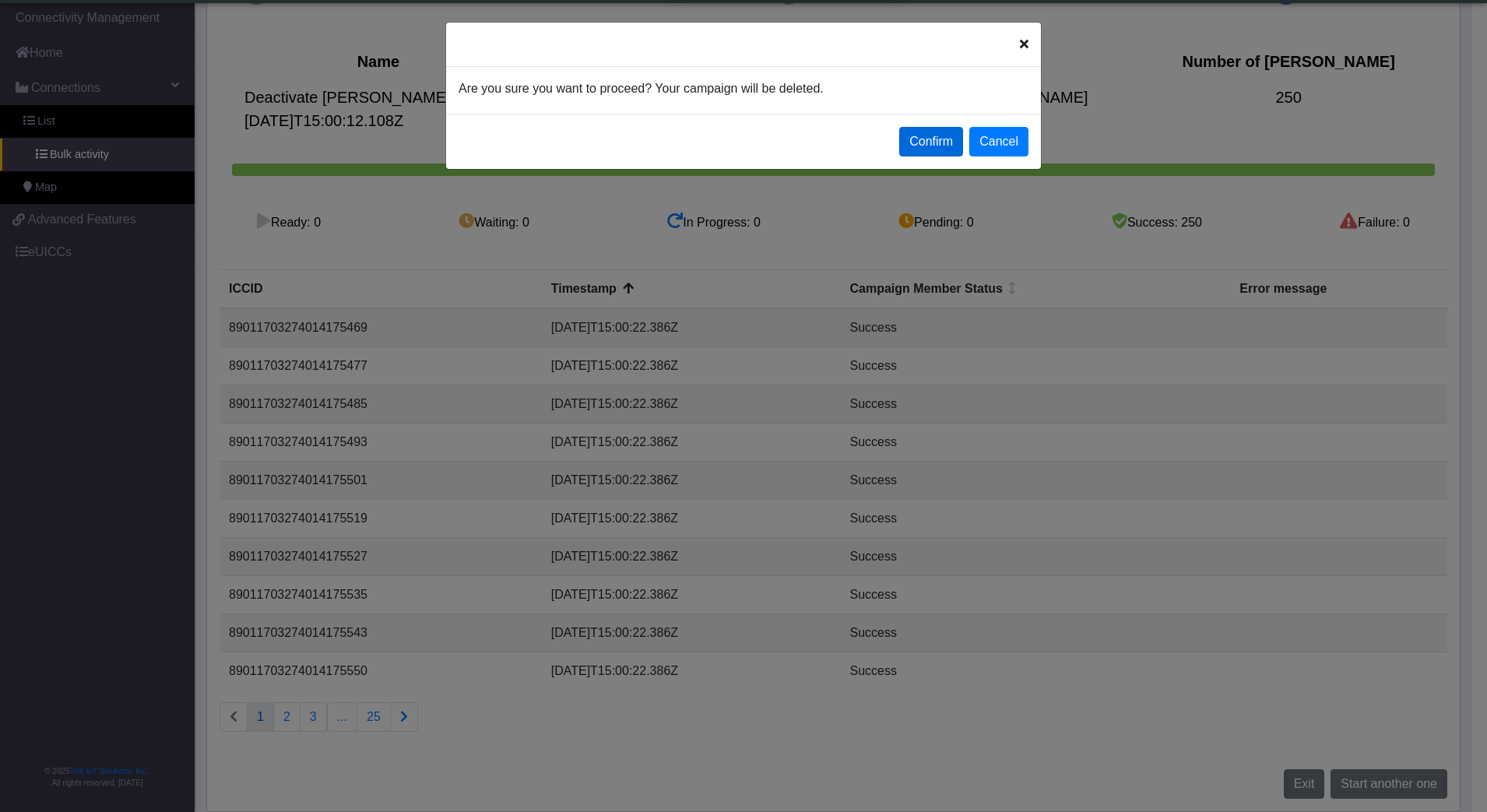
click at [937, 143] on button "Confirm" at bounding box center [931, 141] width 64 height 29
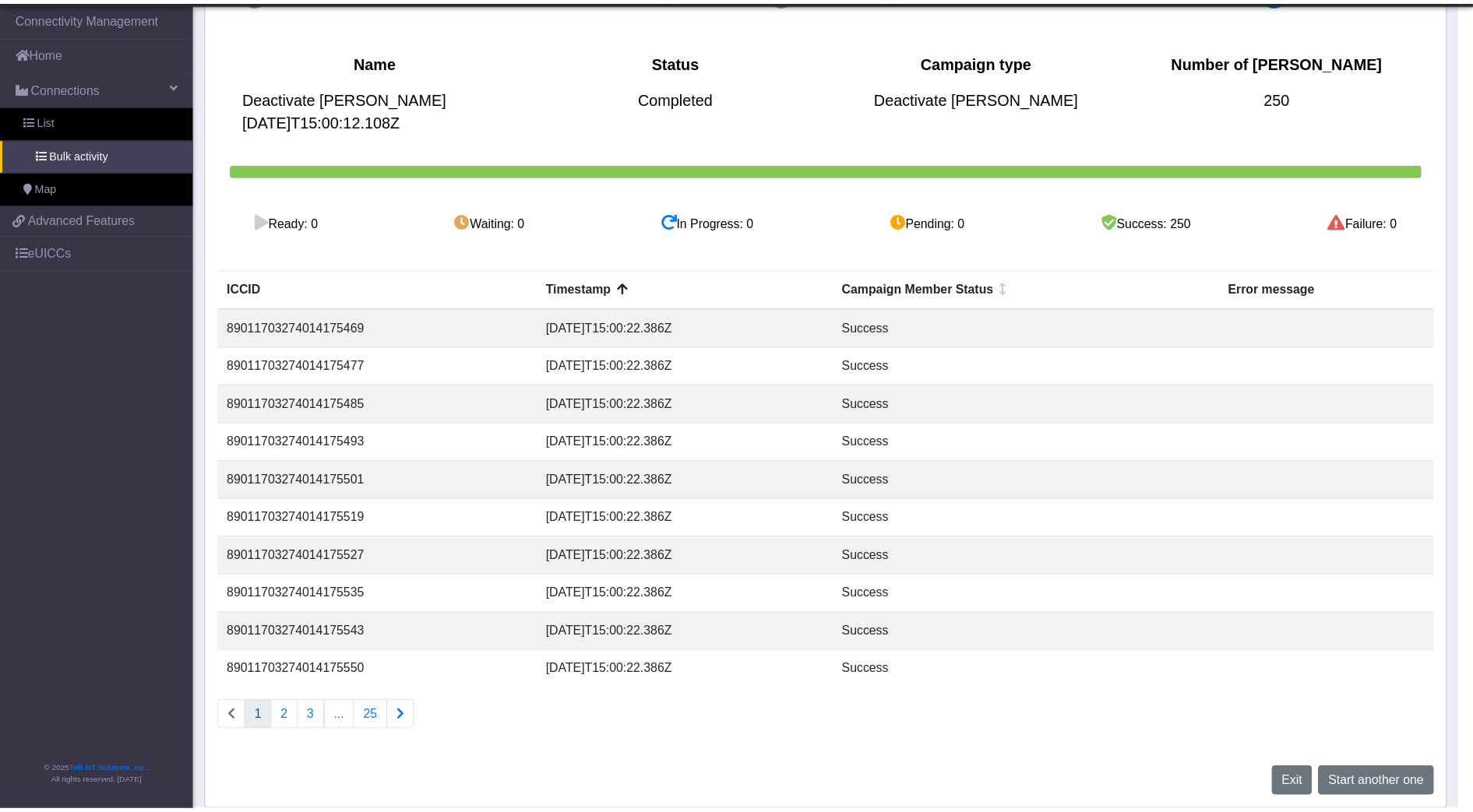
scroll to position [0, 0]
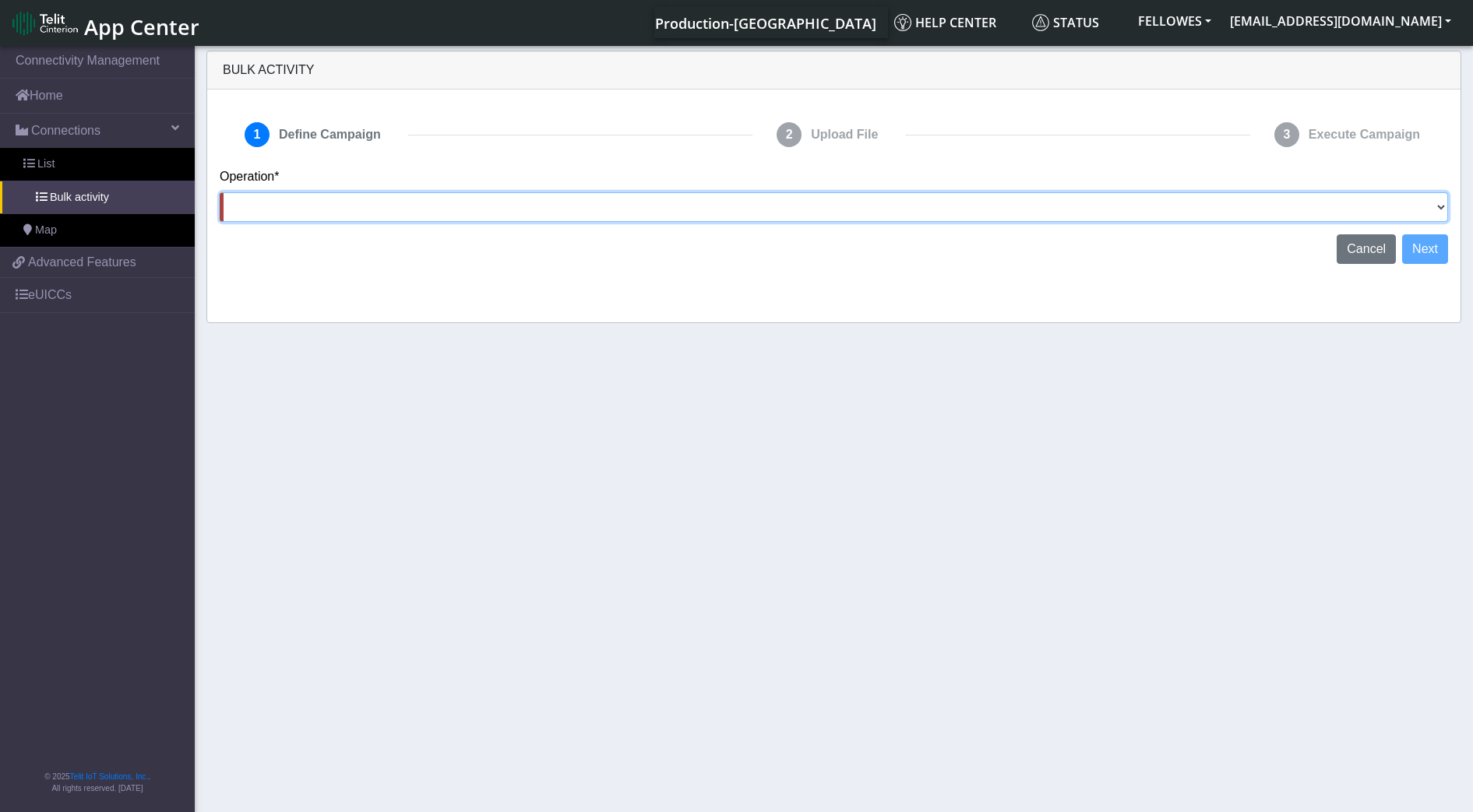
click at [1065, 206] on select "Activate SIMs Deactivate SIMs Add Tags Remove Tags Advanced" at bounding box center [833, 206] width 1228 height 29
click at [1005, 205] on select "Activate SIMs Deactivate SIMs Add Tags Remove Tags Advanced" at bounding box center [833, 206] width 1228 height 29
select select "text.advanced"
click at [219, 192] on select "Activate SIMs Deactivate SIMs Add Tags Remove Tags Advanced" at bounding box center [833, 206] width 1228 height 29
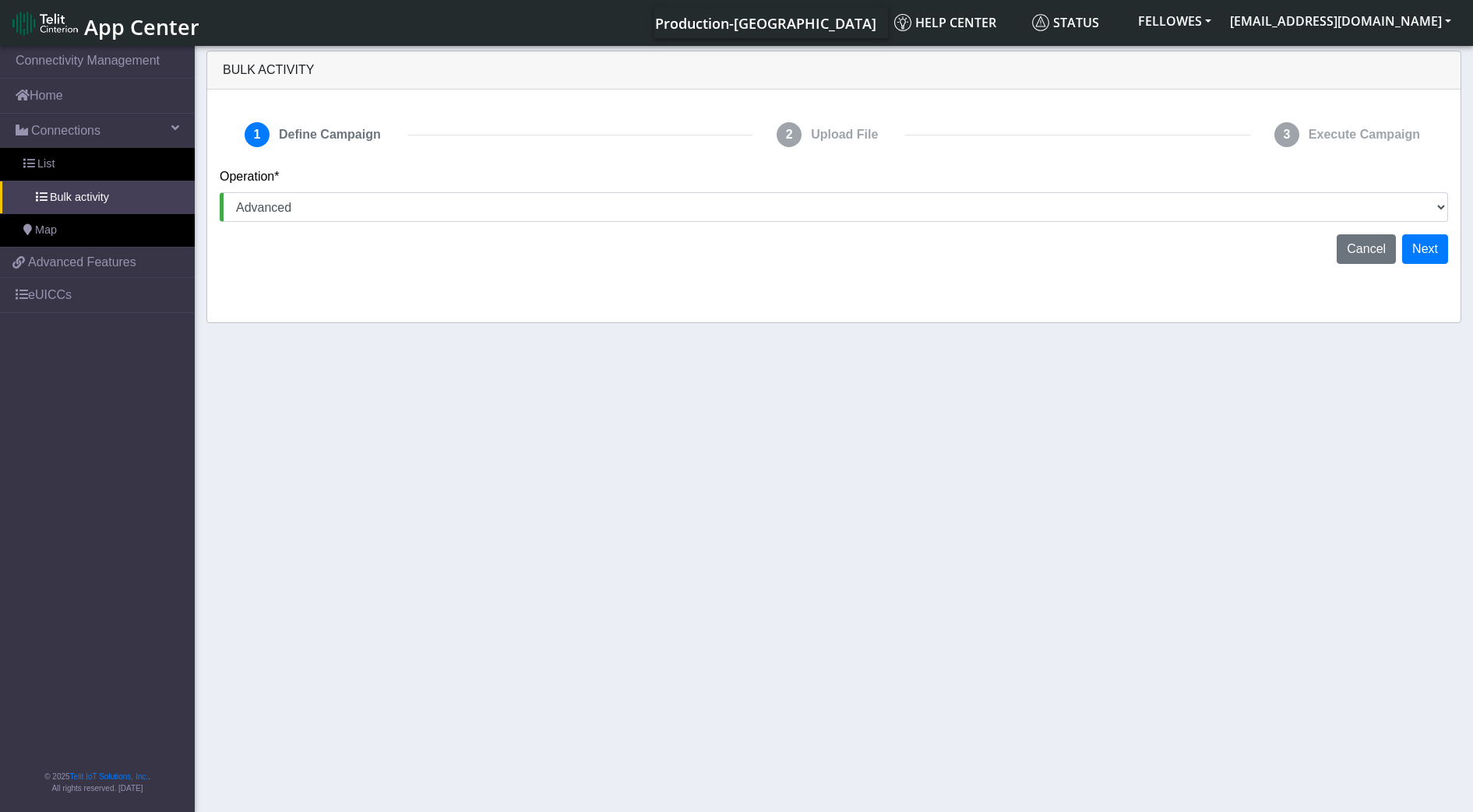
click at [613, 266] on div "1 Define Campaign 2 Upload File 3 Execute Campaign Operation* Activate SIMs Dea…" at bounding box center [833, 205] width 1253 height 233
click at [1427, 247] on button "Next" at bounding box center [1424, 249] width 46 height 29
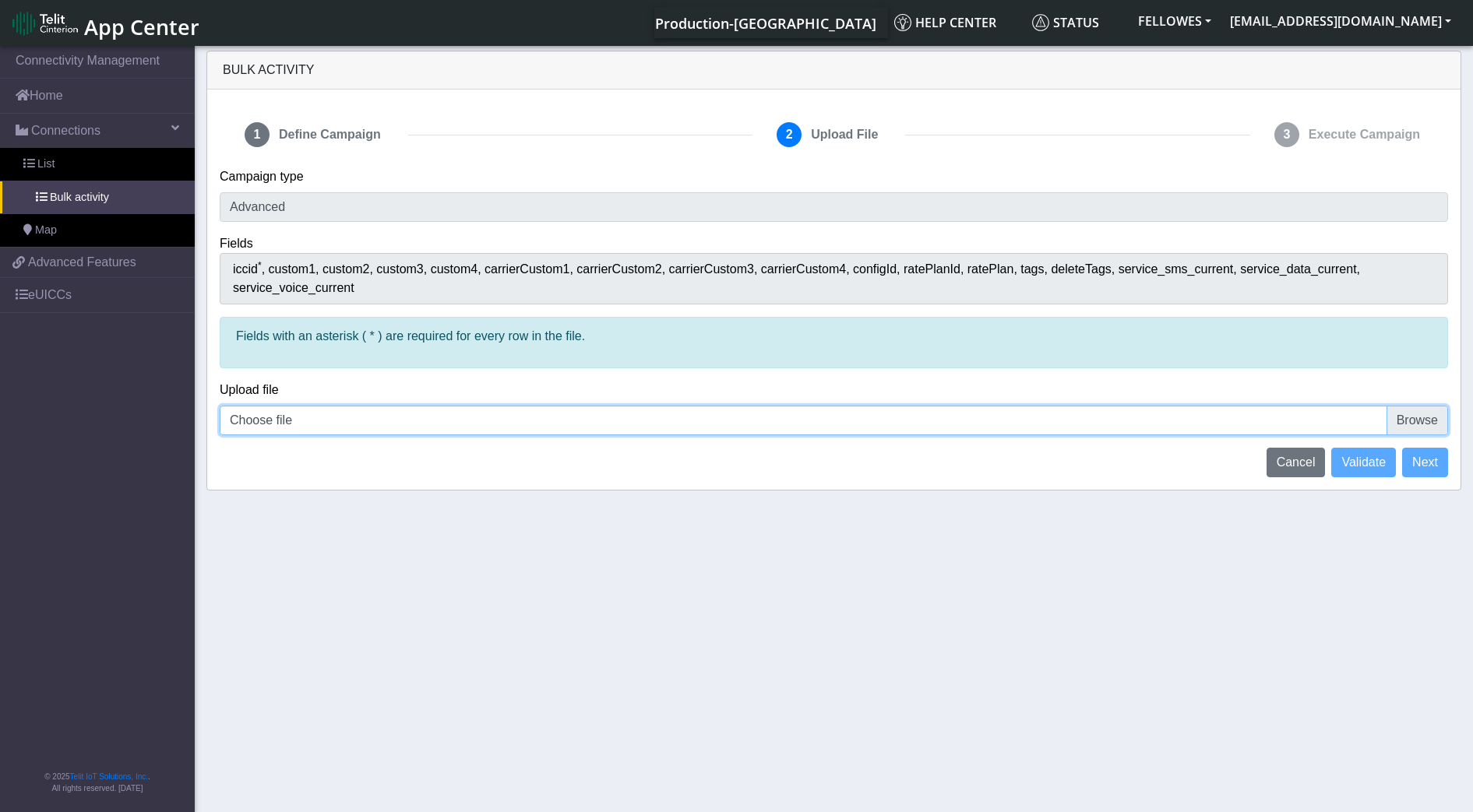
click at [1408, 419] on input "Choose file" at bounding box center [833, 420] width 1228 height 29
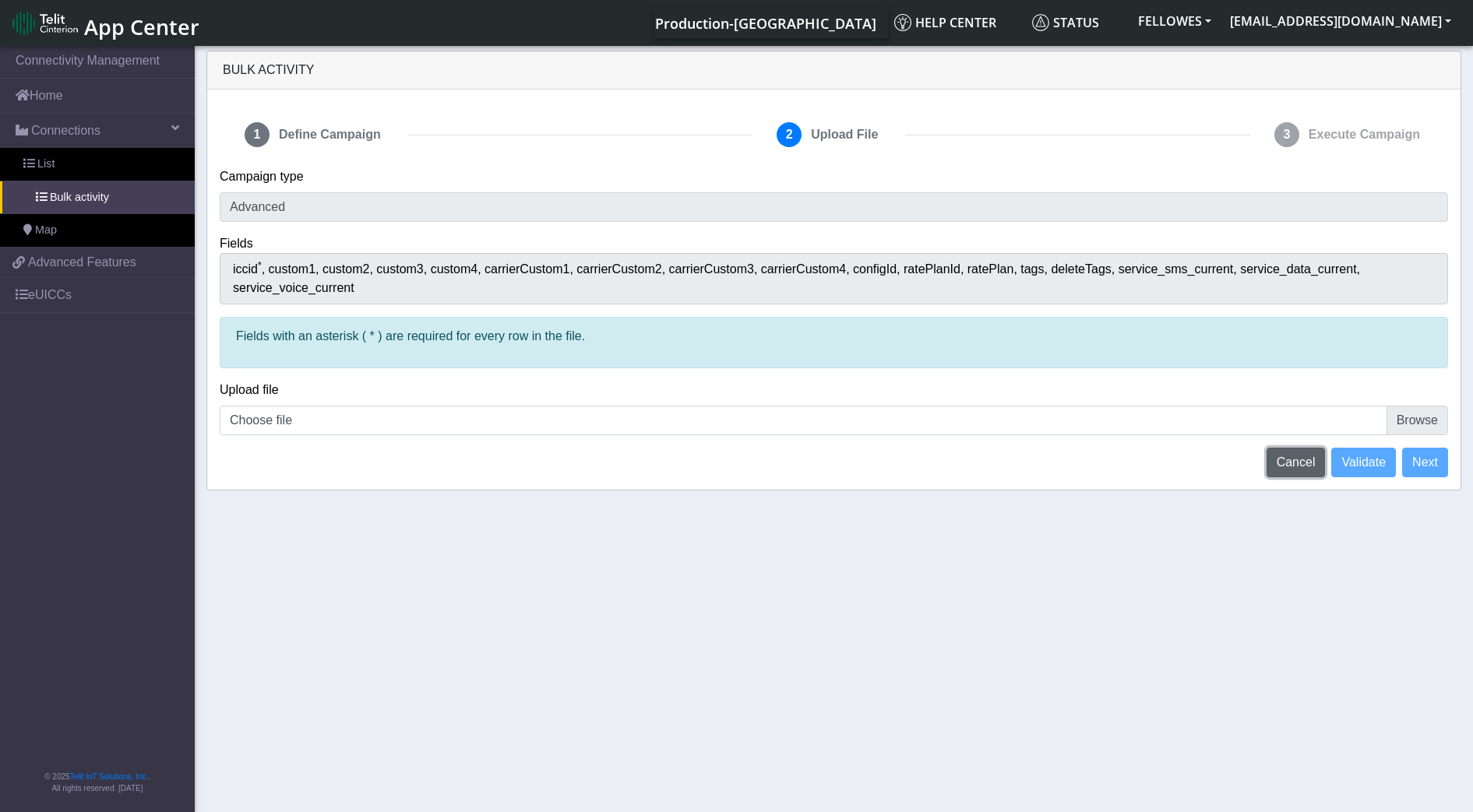
click at [1308, 464] on span "Cancel" at bounding box center [1296, 462] width 39 height 13
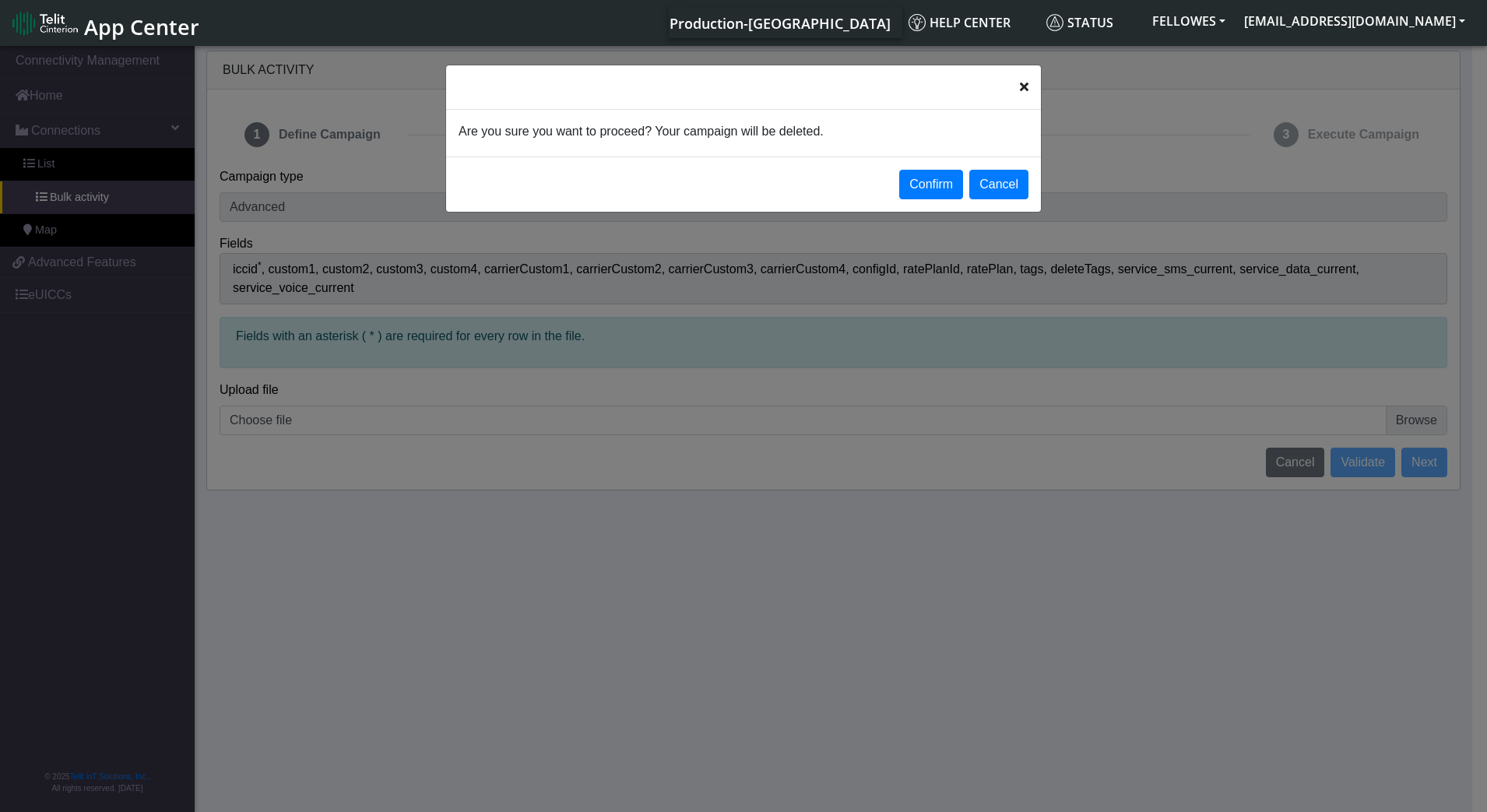
drag, startPoint x: 934, startPoint y: 189, endPoint x: 812, endPoint y: 274, distance: 148.7
click at [934, 188] on button "Confirm" at bounding box center [931, 184] width 64 height 29
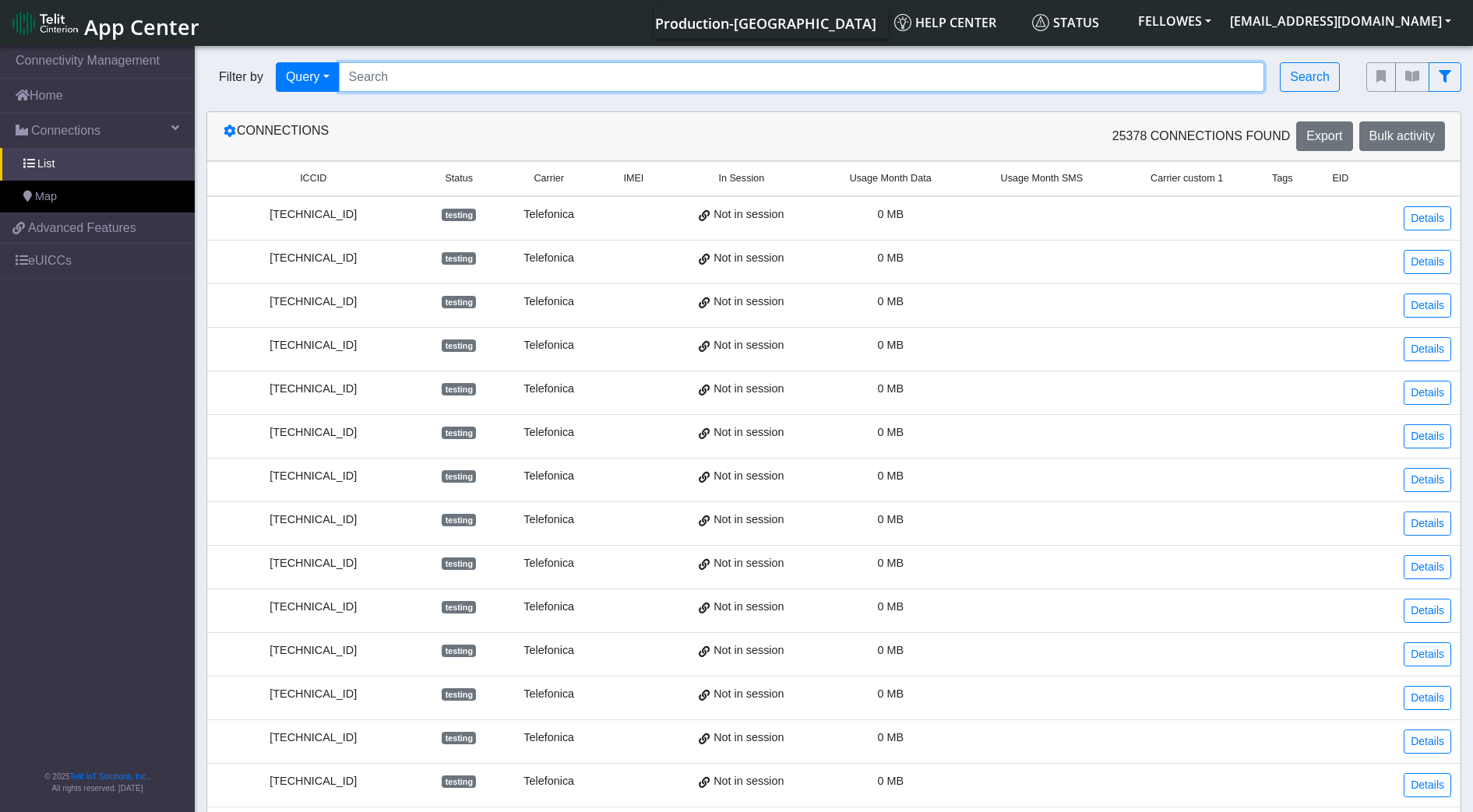
click at [426, 76] on input "Search..." at bounding box center [802, 76] width 926 height 29
paste input "89358151000004666932 89860869102570127994 89358151000004666676 8935815100000466…"
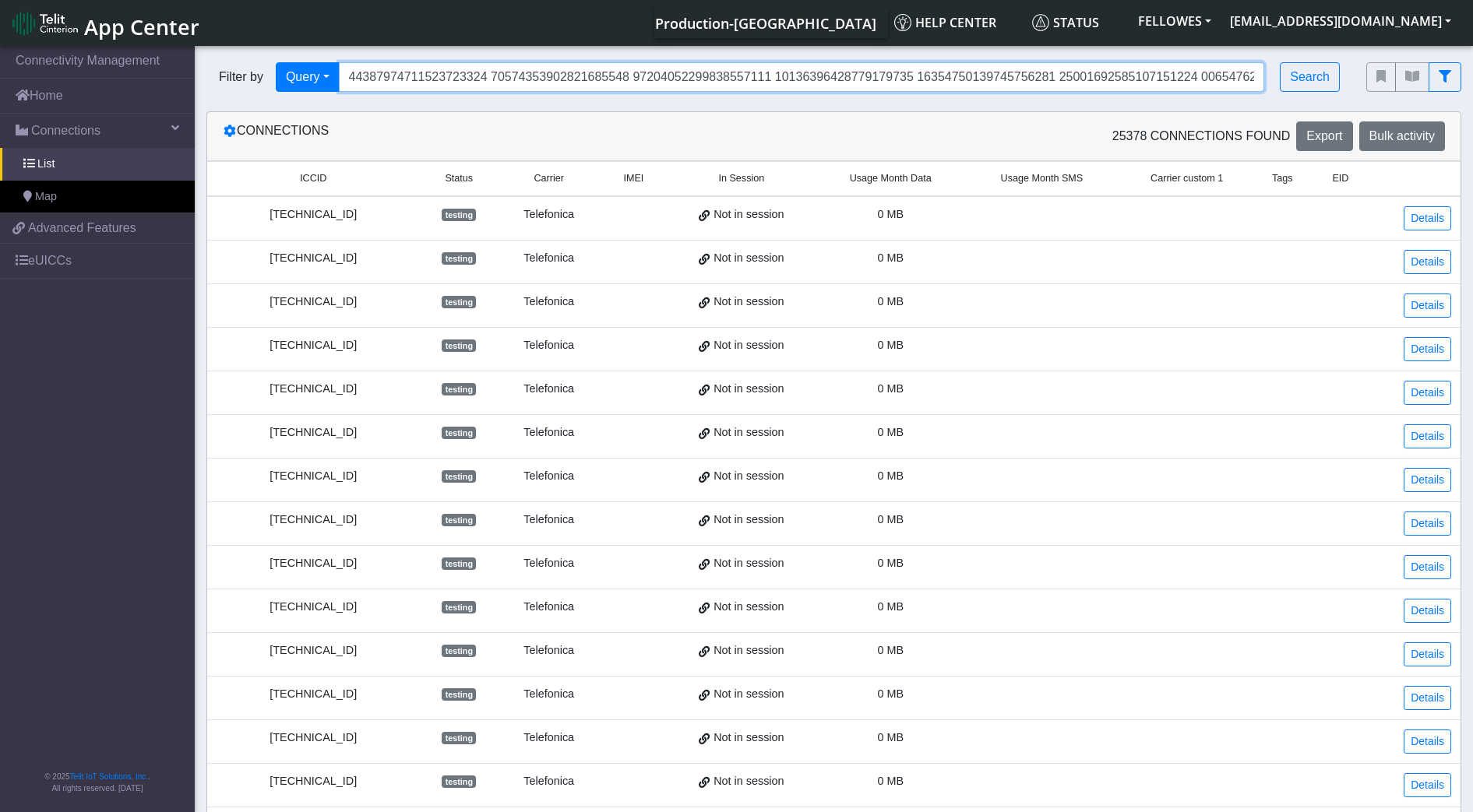
scroll to position [0, 7131]
type input "89358151000004666932 89860869102570127994 89358151000004666676 8935815100000466…"
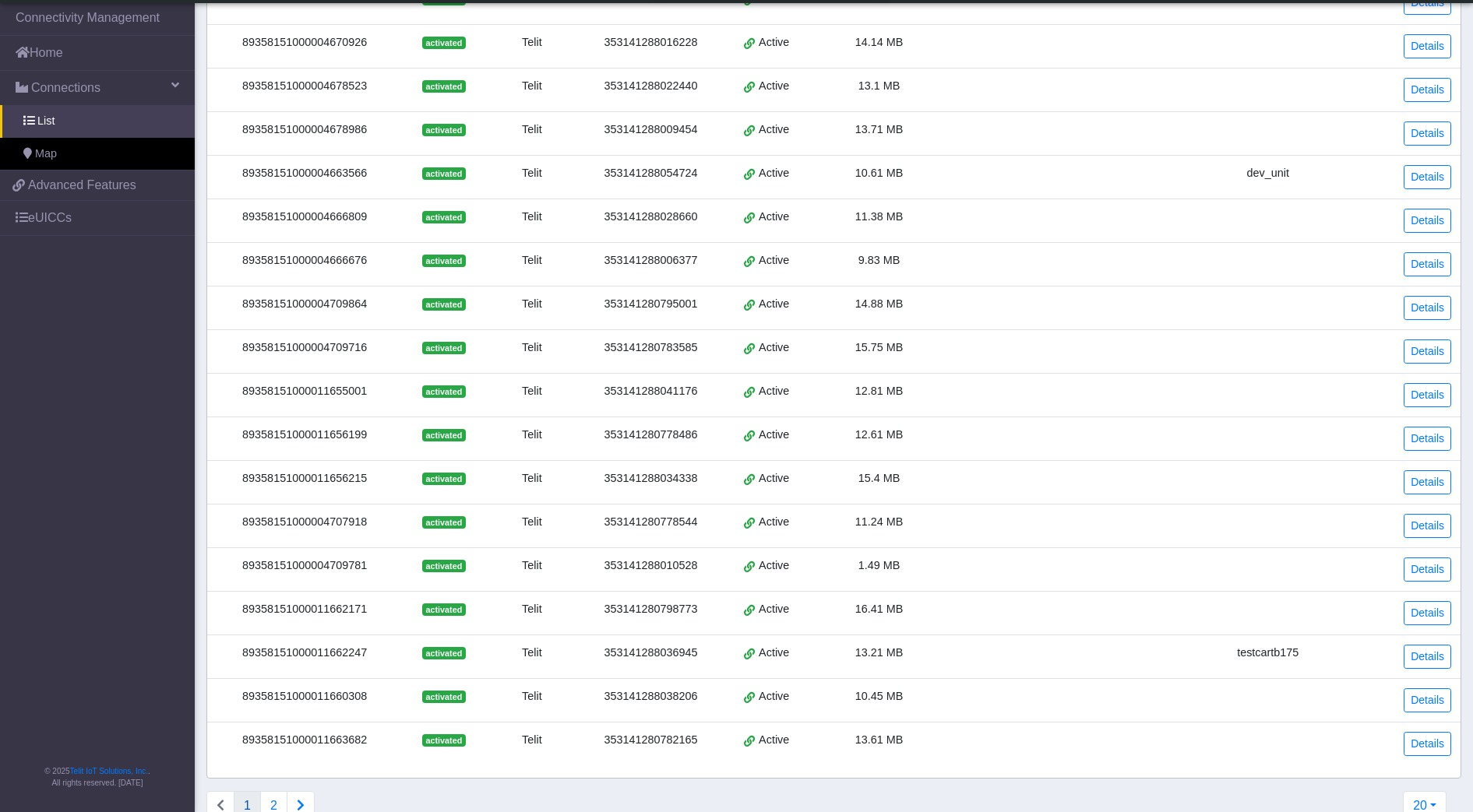
scroll to position [312, 0]
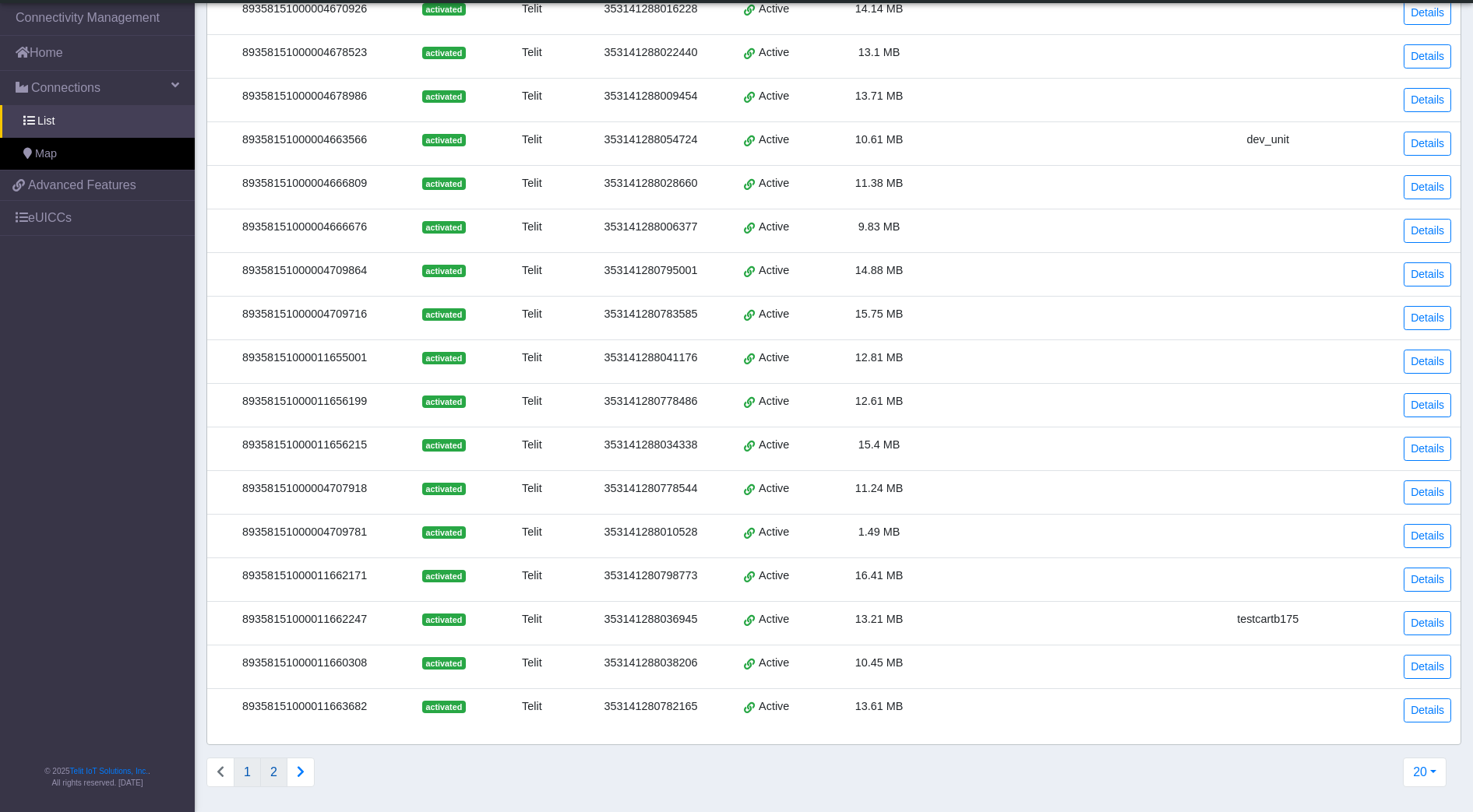
click at [272, 771] on button "2" at bounding box center [273, 771] width 27 height 29
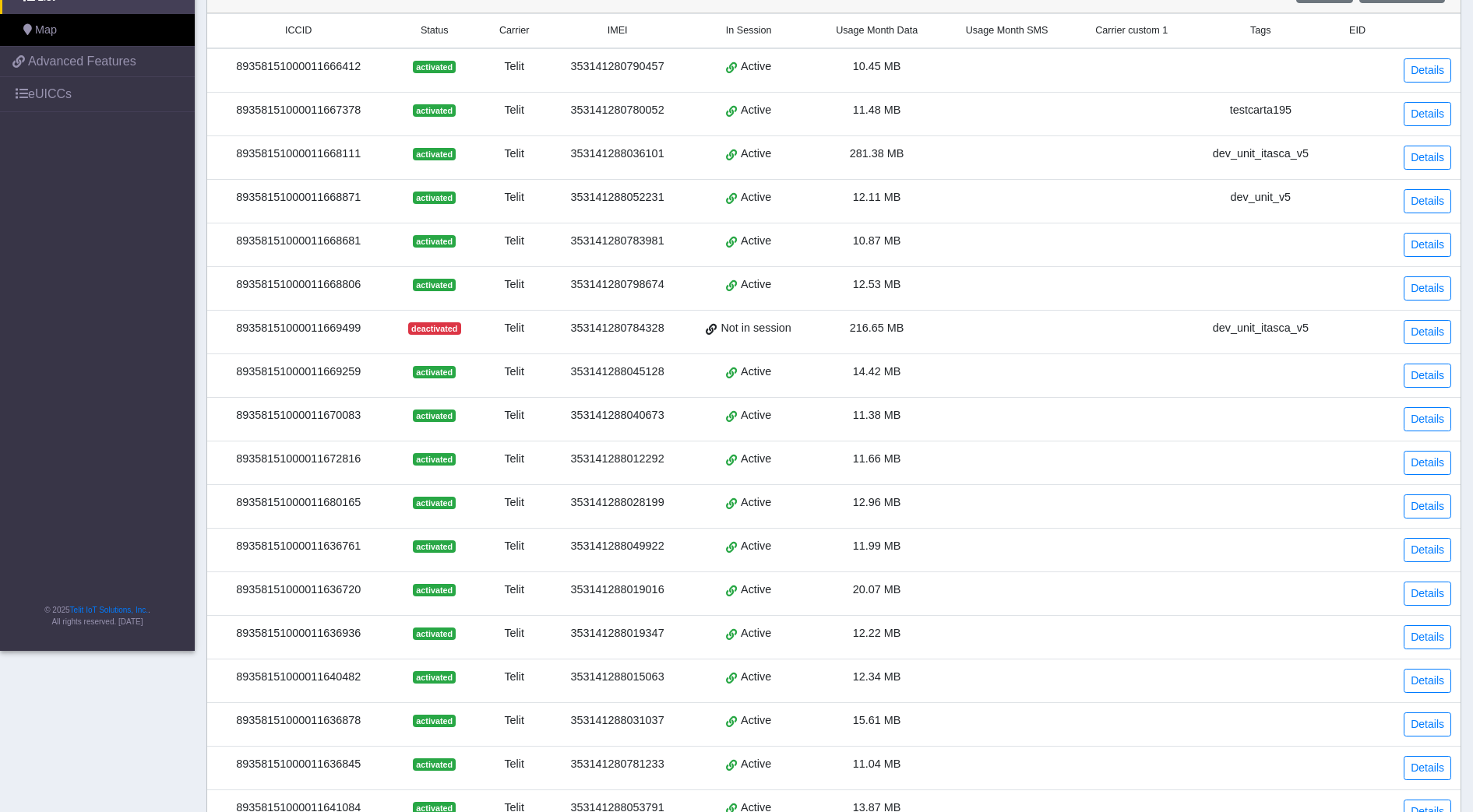
scroll to position [269, 0]
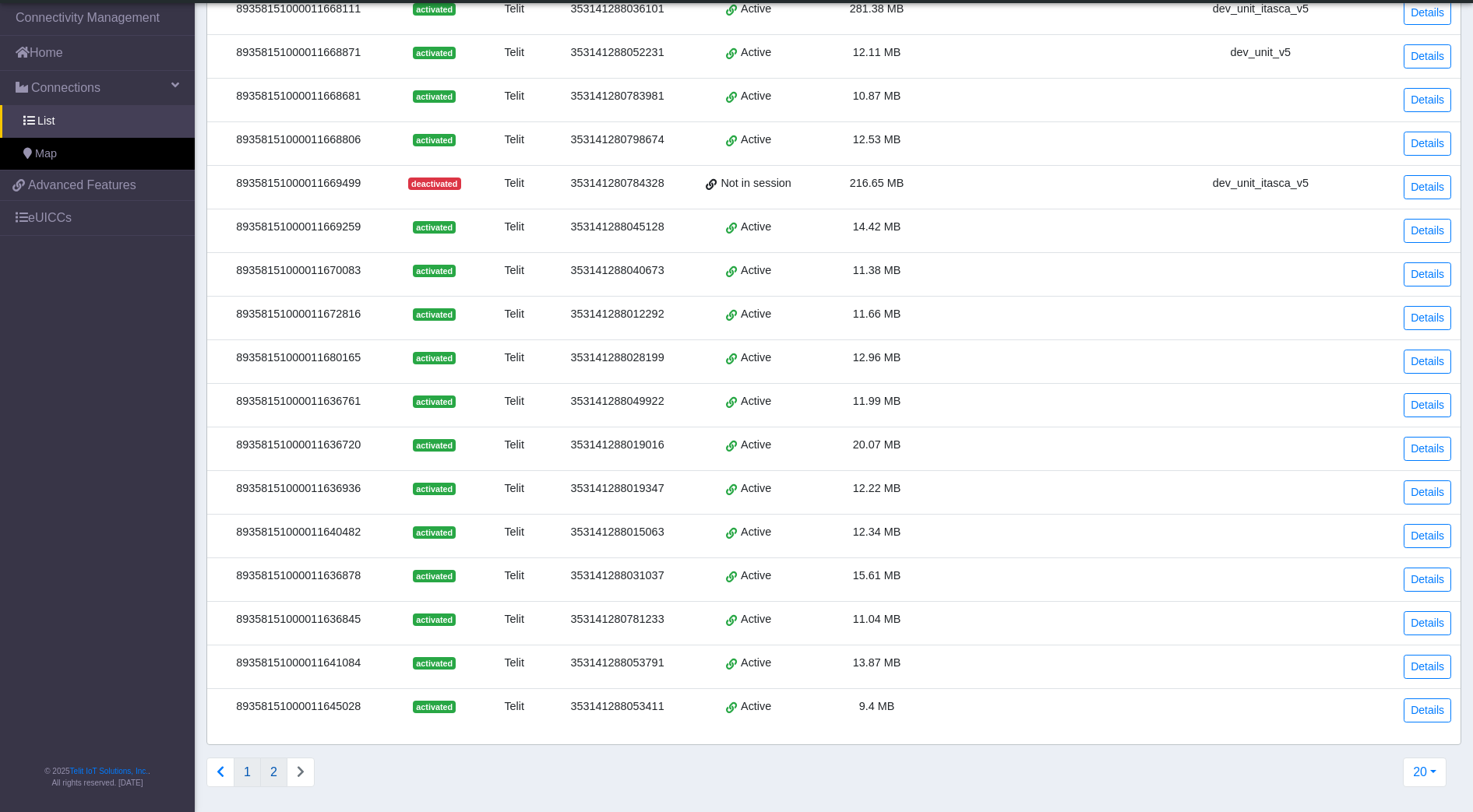
click at [255, 778] on button "1" at bounding box center [247, 771] width 27 height 29
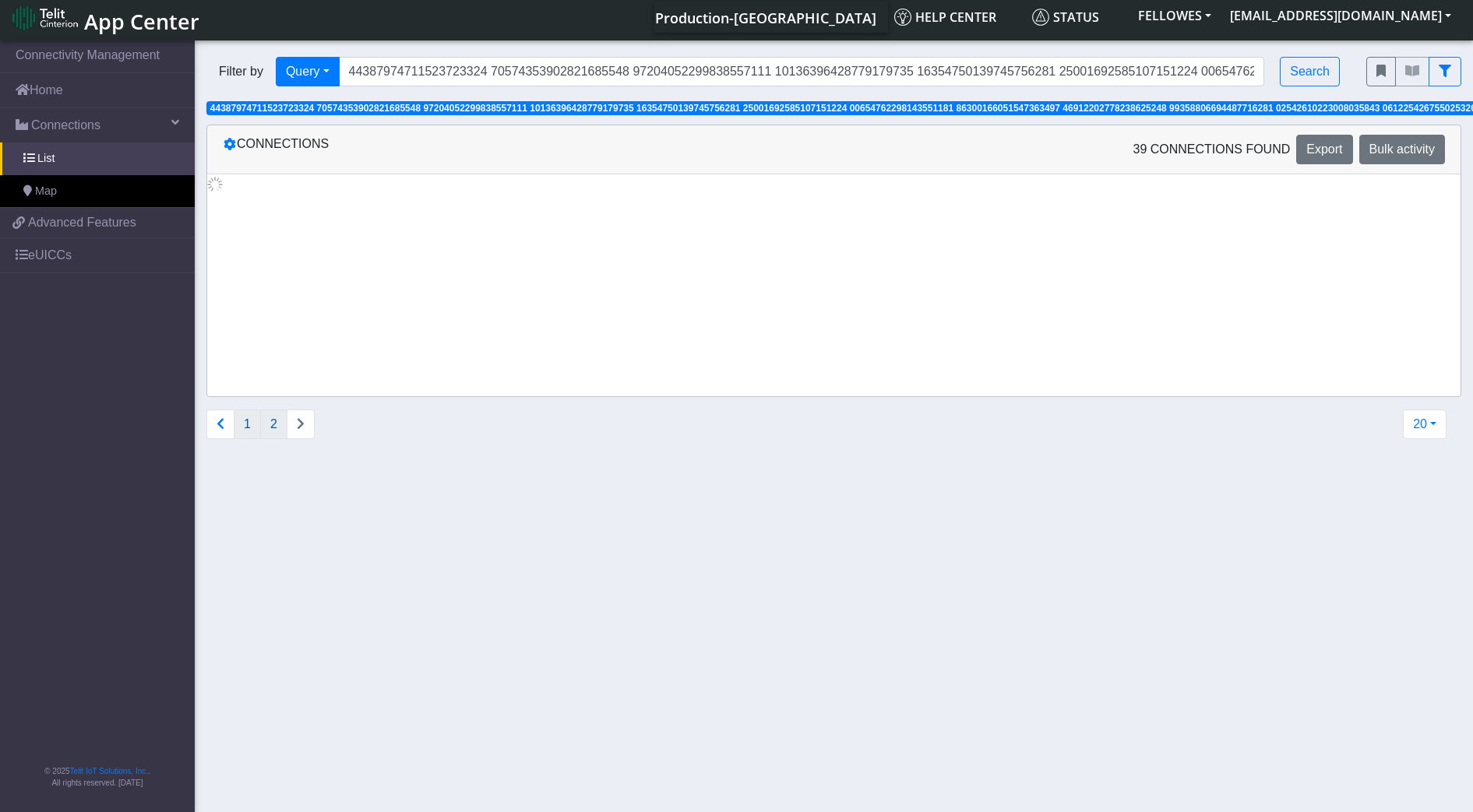
scroll to position [0, 0]
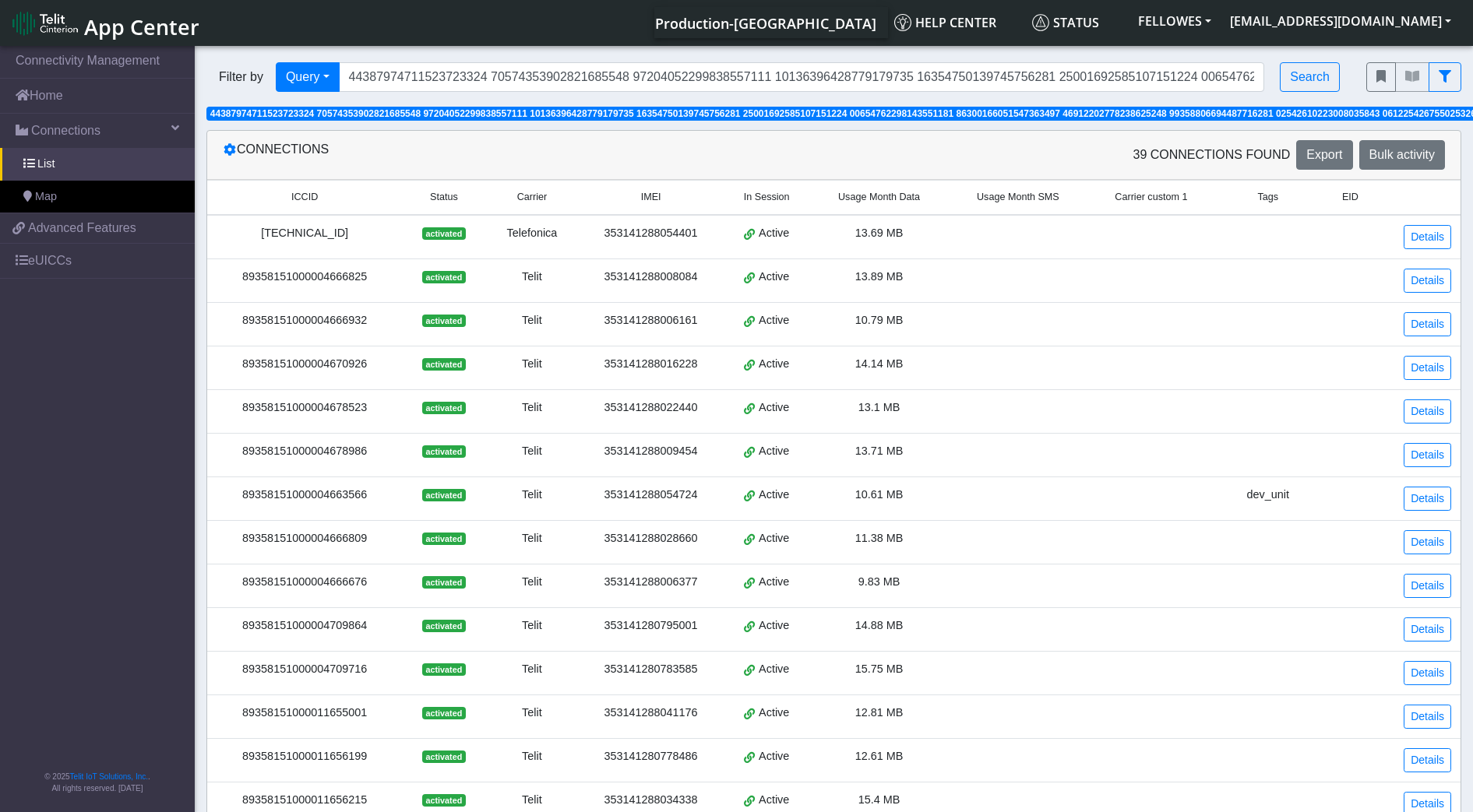
click at [887, 192] on span "Usage Month Data" at bounding box center [878, 197] width 81 height 15
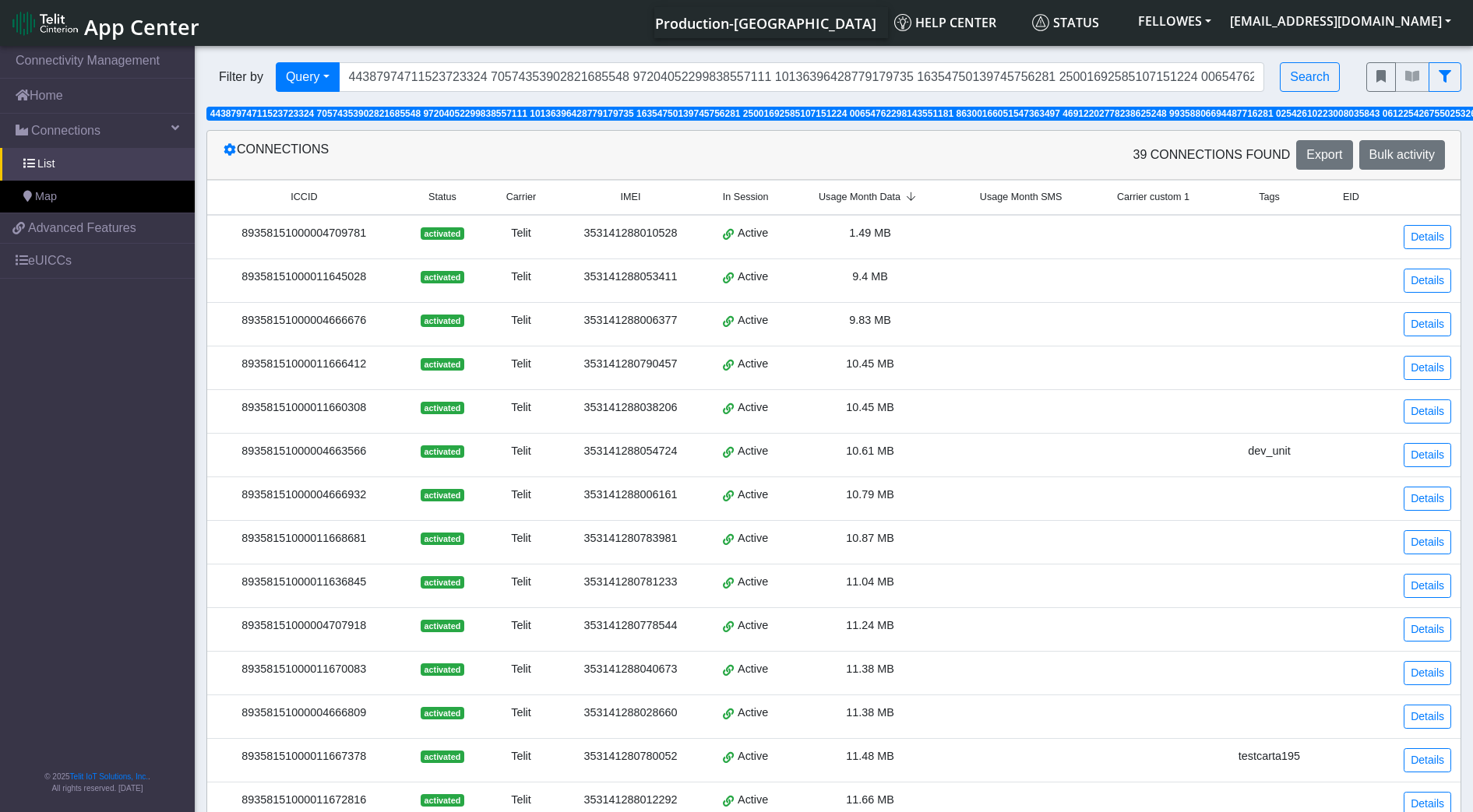
click at [865, 192] on span "Usage Month Data" at bounding box center [859, 197] width 81 height 15
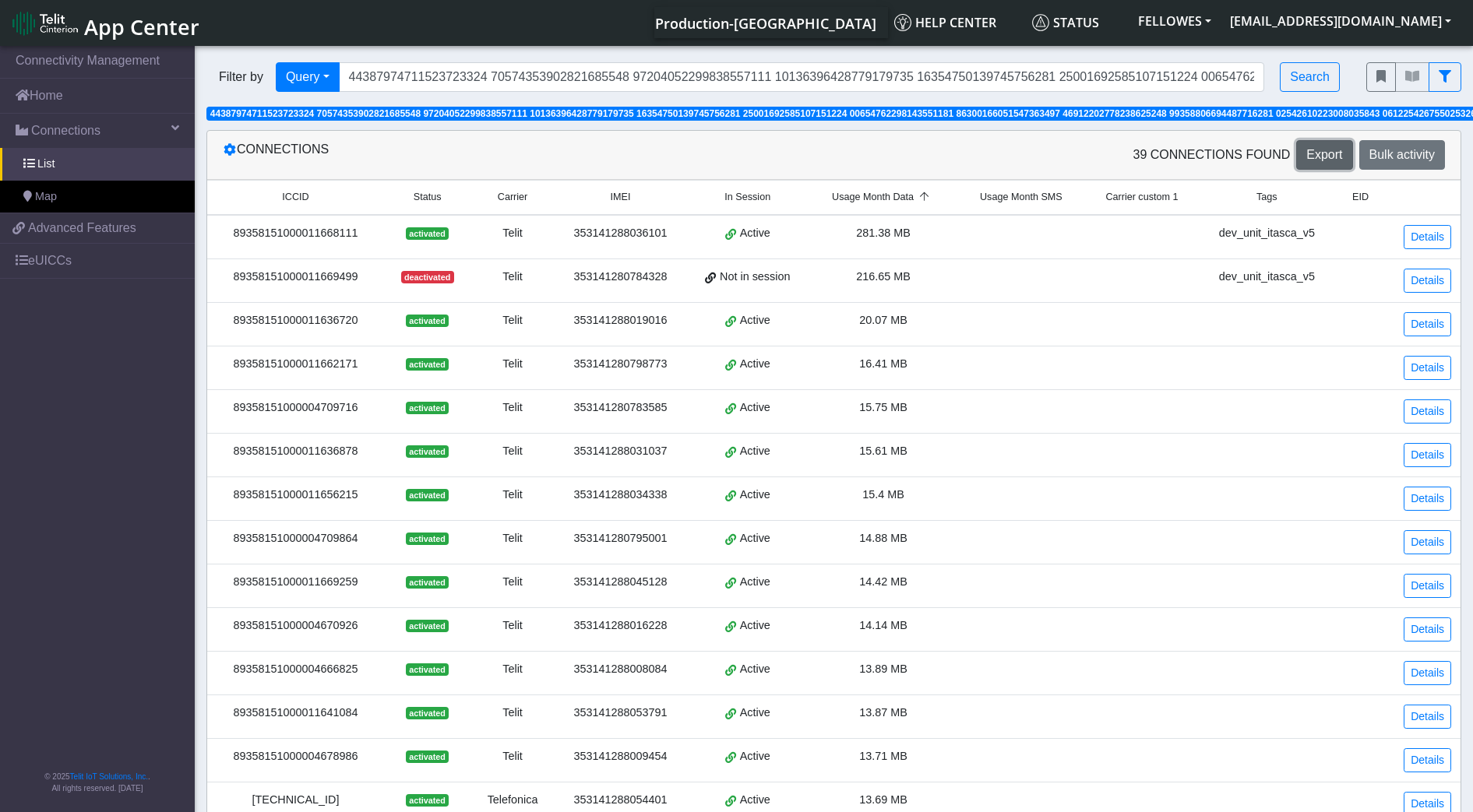
click at [1311, 157] on span "Export" at bounding box center [1323, 154] width 35 height 13
click at [904, 144] on div "39 Connections found Export Bulk activity" at bounding box center [1146, 154] width 623 height 29
click at [1415, 319] on link "Details" at bounding box center [1427, 324] width 48 height 24
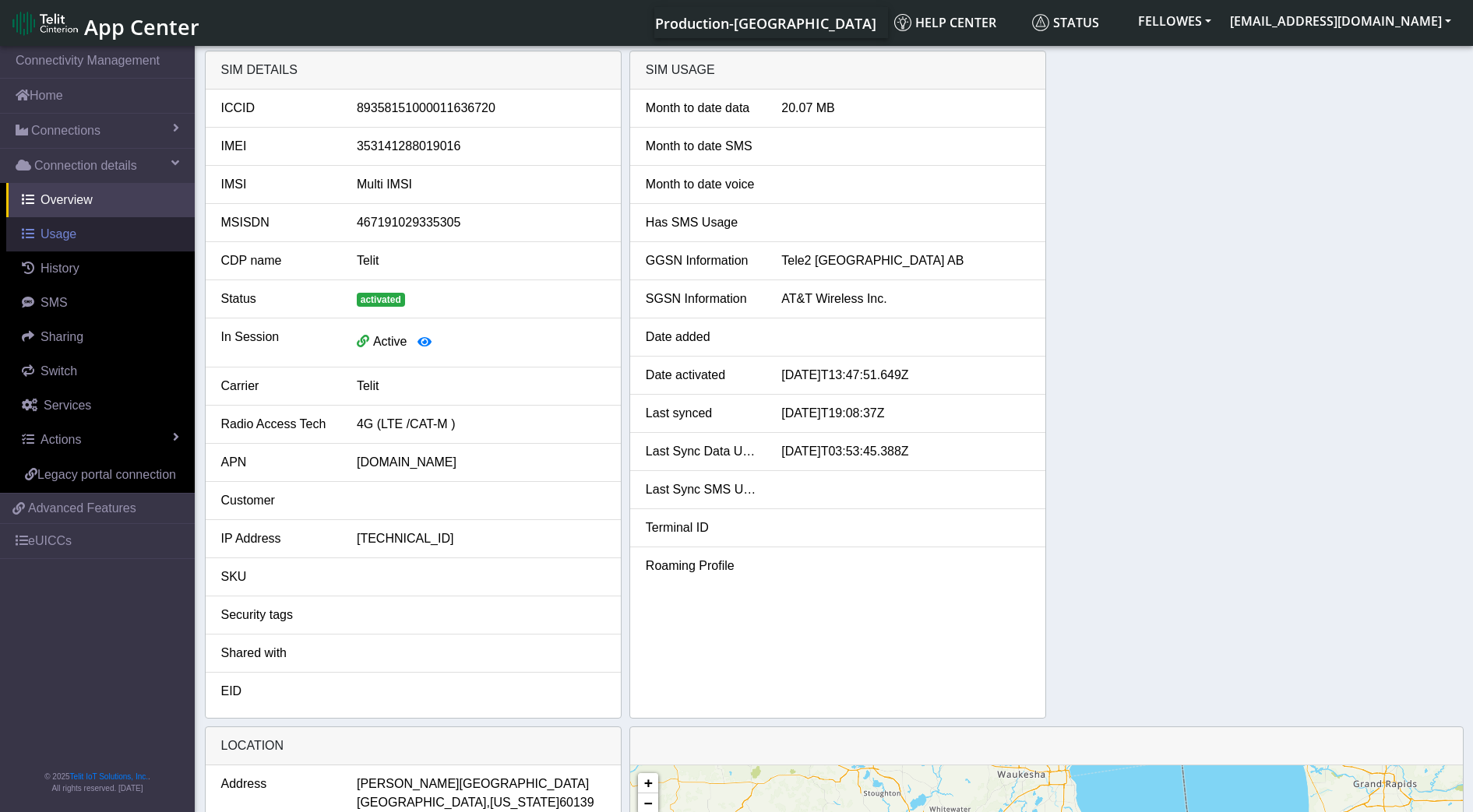
click at [62, 240] on span "Usage" at bounding box center [58, 234] width 35 height 13
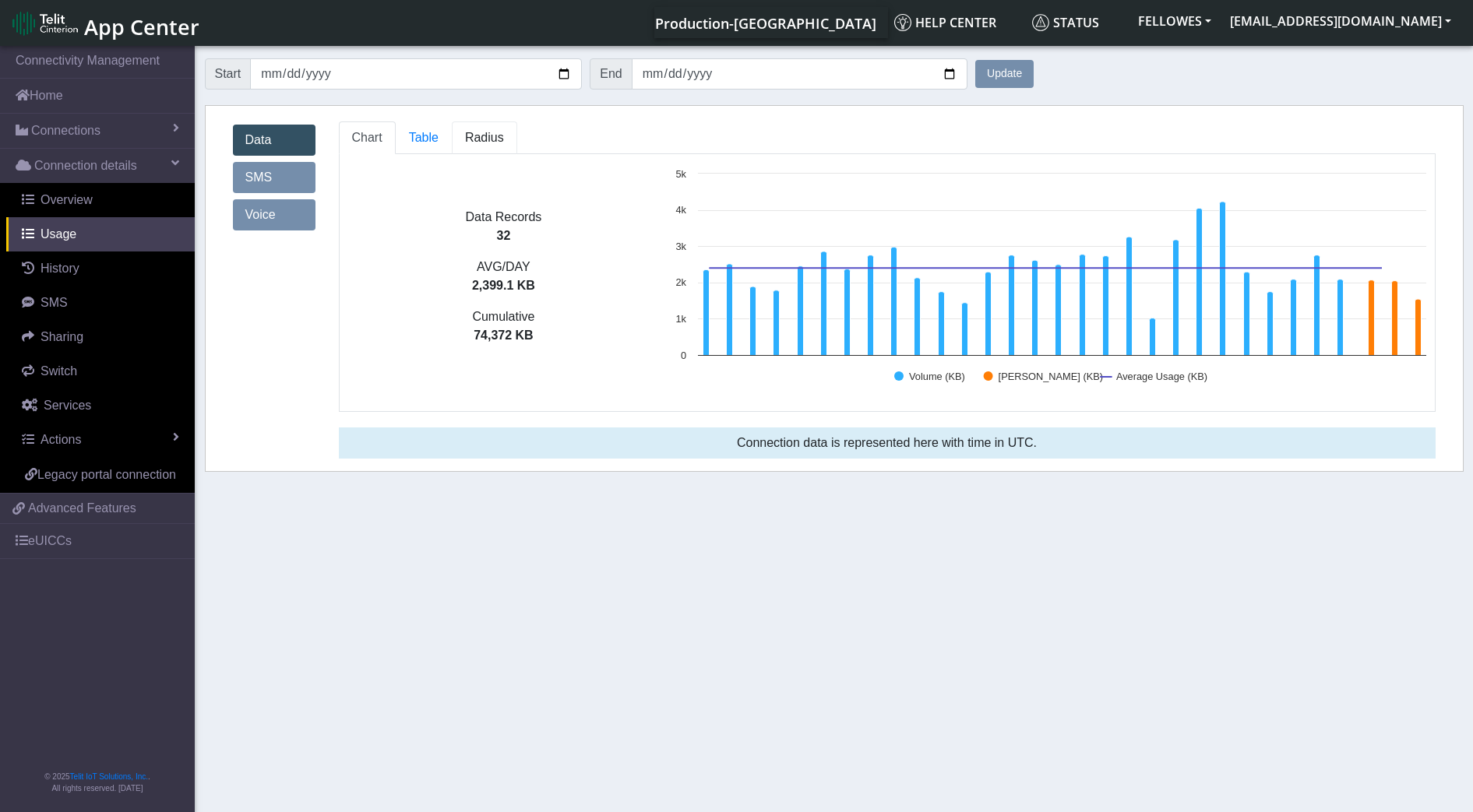
click at [497, 136] on span "Radius" at bounding box center [485, 137] width 39 height 13
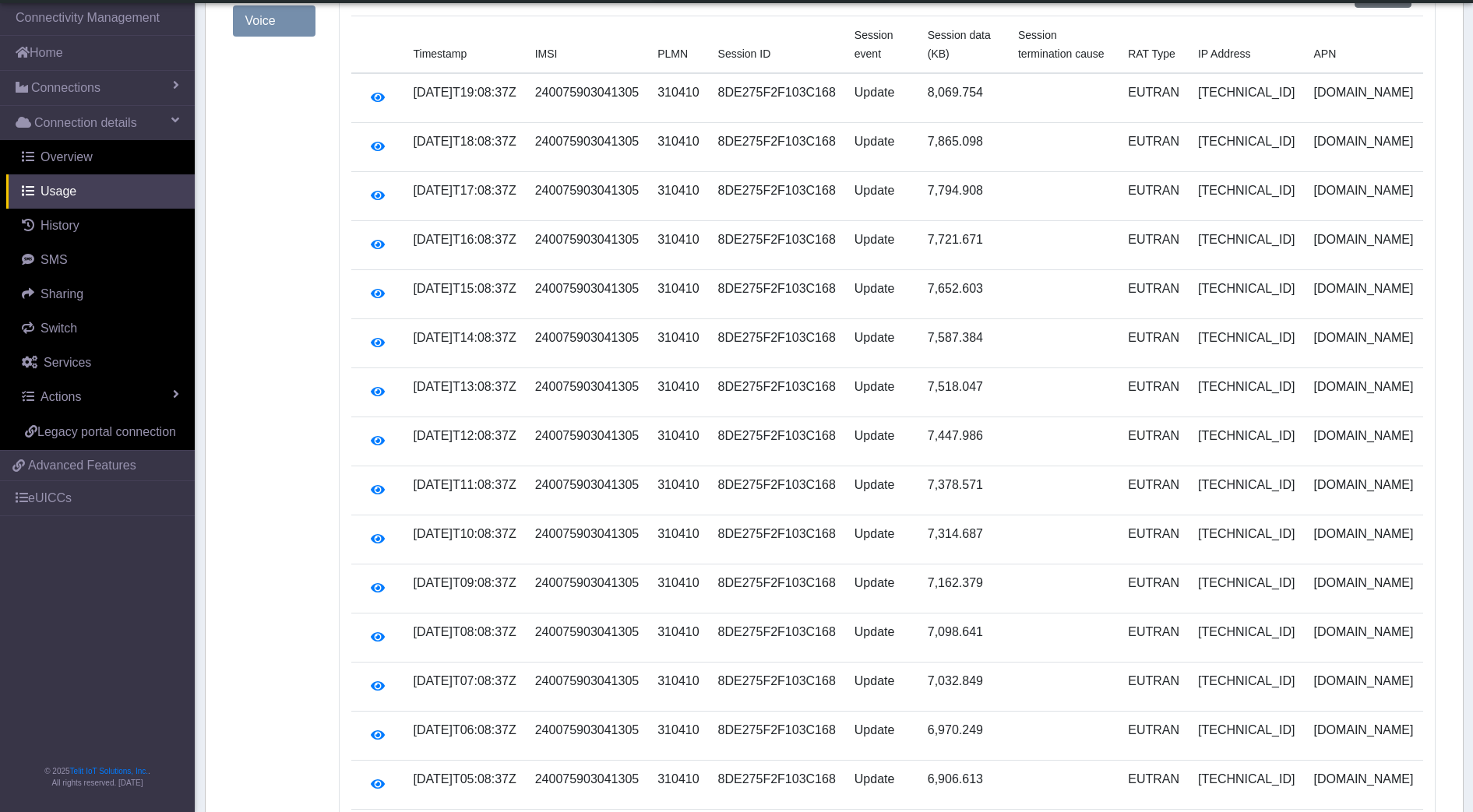
scroll to position [292, 0]
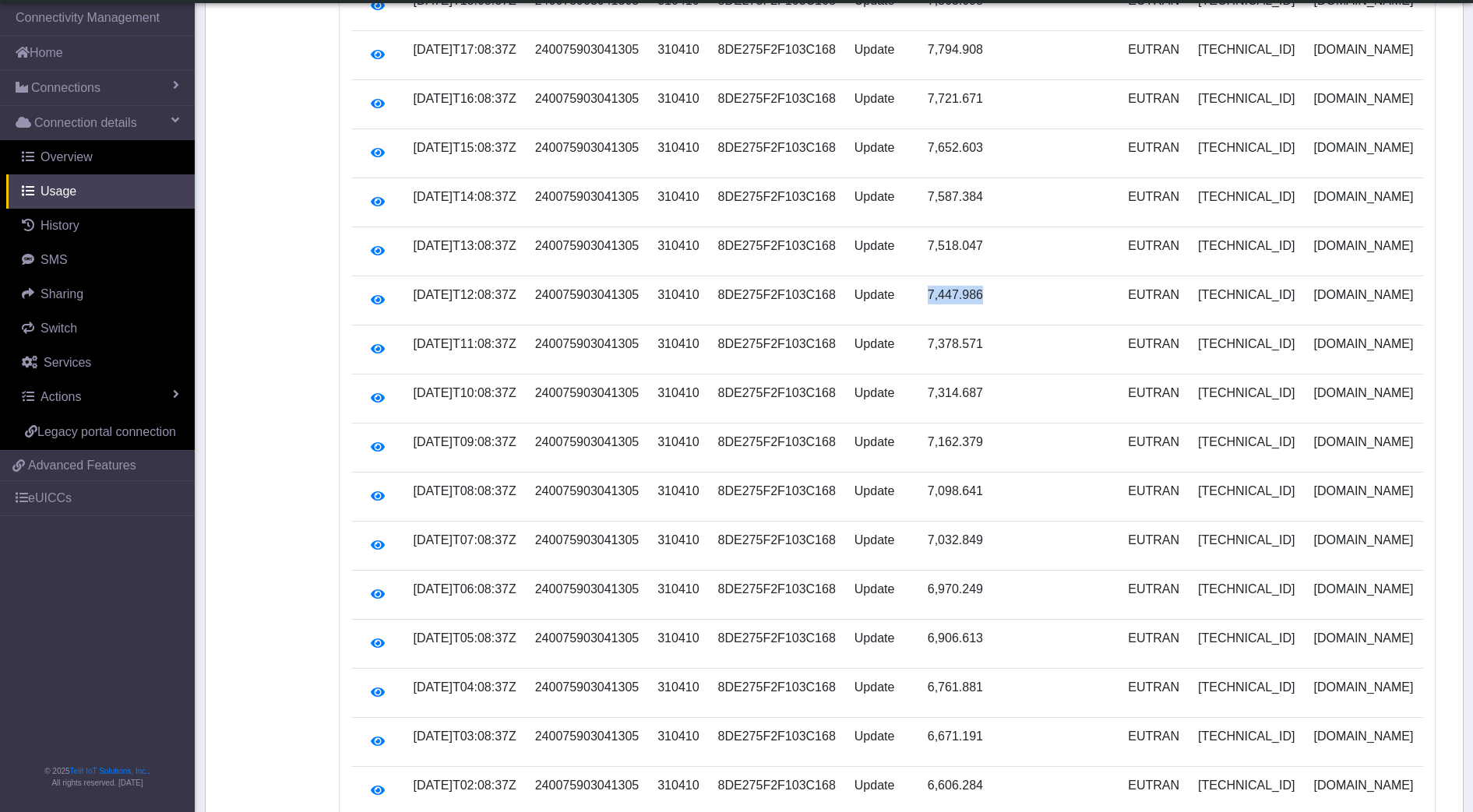
drag, startPoint x: 1035, startPoint y: 344, endPoint x: 936, endPoint y: 345, distance: 99.0
click at [936, 326] on tr "2025-10-10T12:08:37Z 240075903041305 310410 8DE275F2F103C168 Update 7,447.986 E…" at bounding box center [886, 300] width 1071 height 49
drag, startPoint x: 936, startPoint y: 345, endPoint x: 985, endPoint y: 359, distance: 51.0
copy td "7,447.986"
drag, startPoint x: 998, startPoint y: 412, endPoint x: 940, endPoint y: 406, distance: 58.3
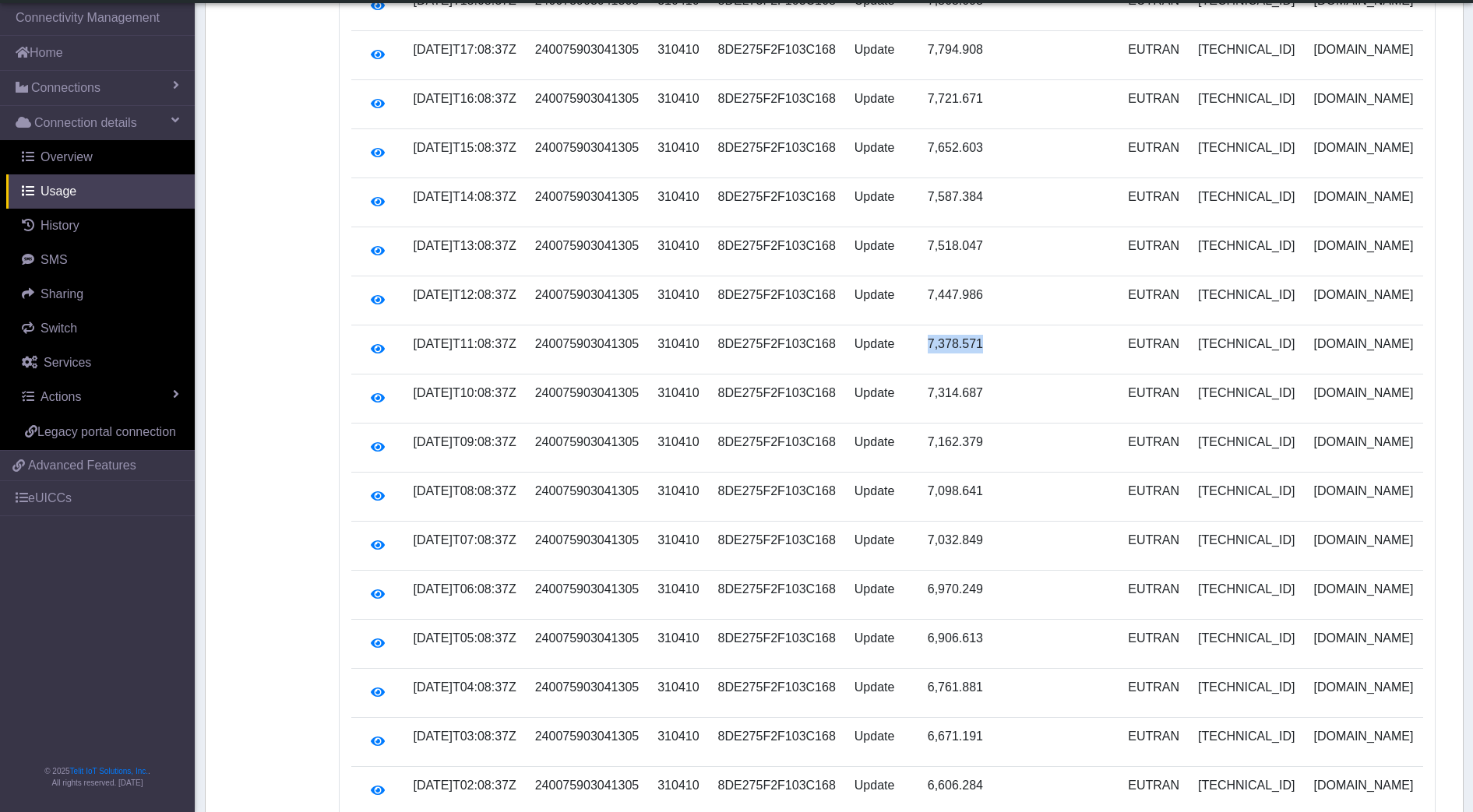
click at [940, 374] on td "7,378.571" at bounding box center [963, 349] width 90 height 49
copy td "7,378.571"
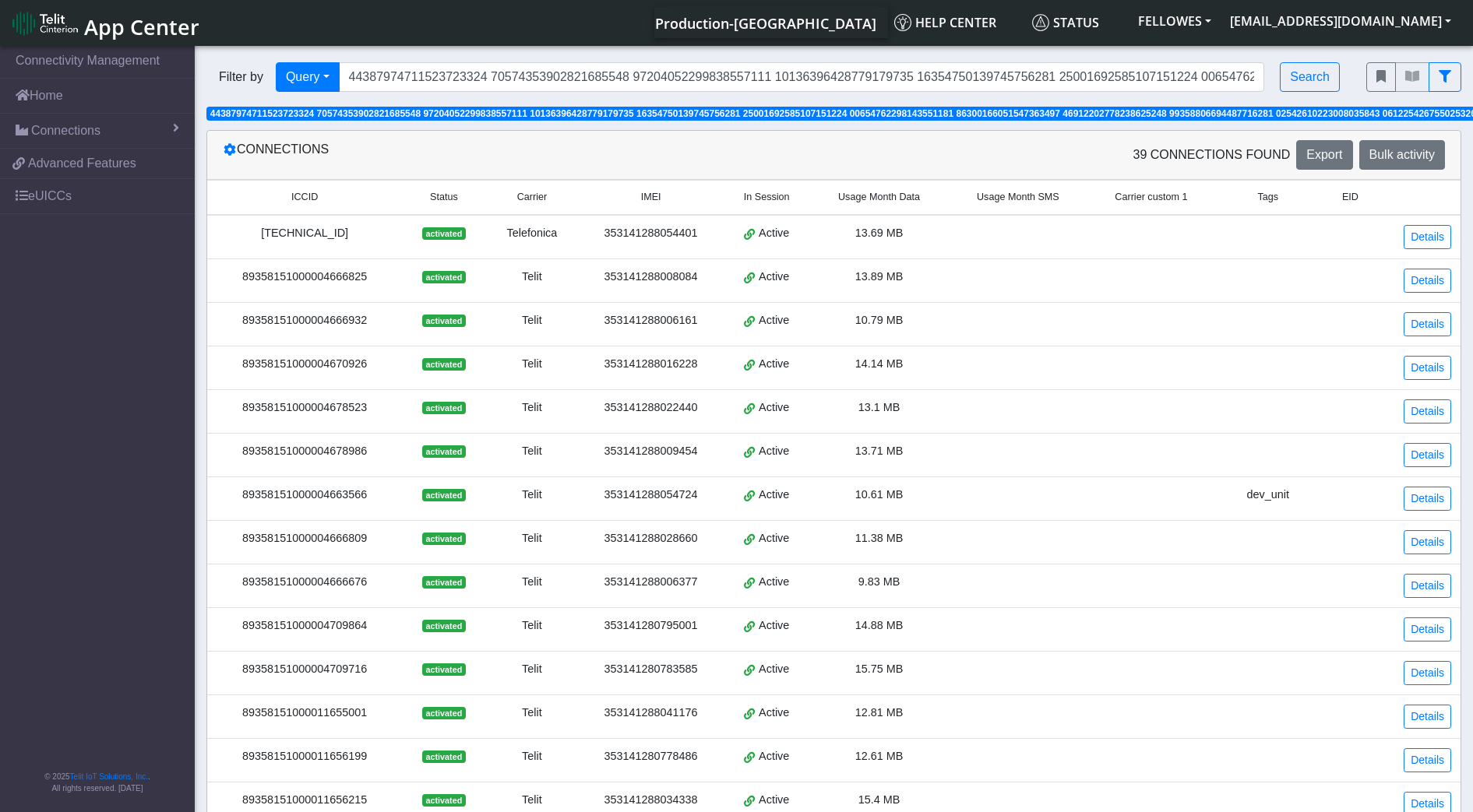
click at [888, 197] on span "Usage Month Data" at bounding box center [878, 197] width 81 height 15
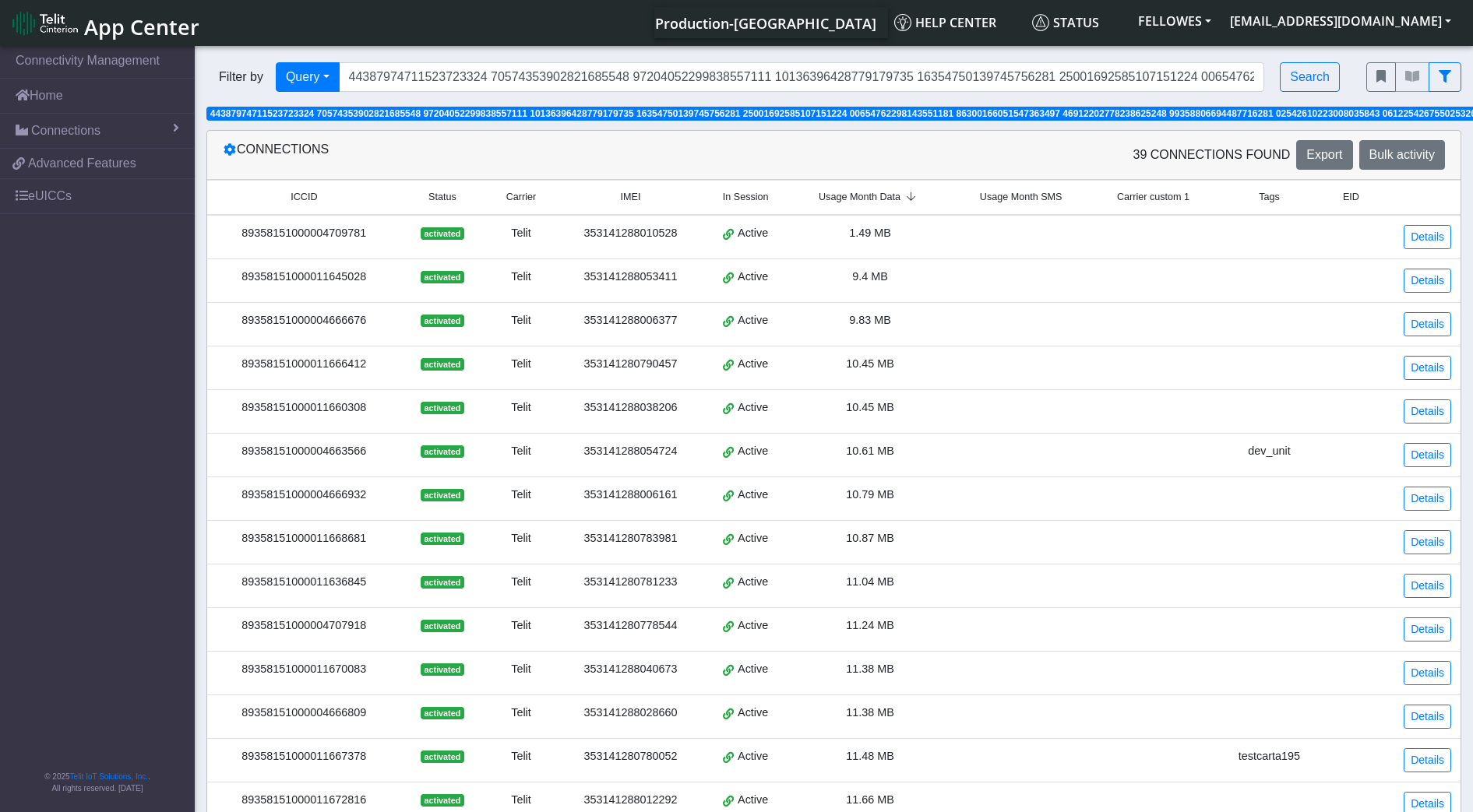
click at [881, 198] on span "Usage Month Data" at bounding box center [859, 197] width 81 height 15
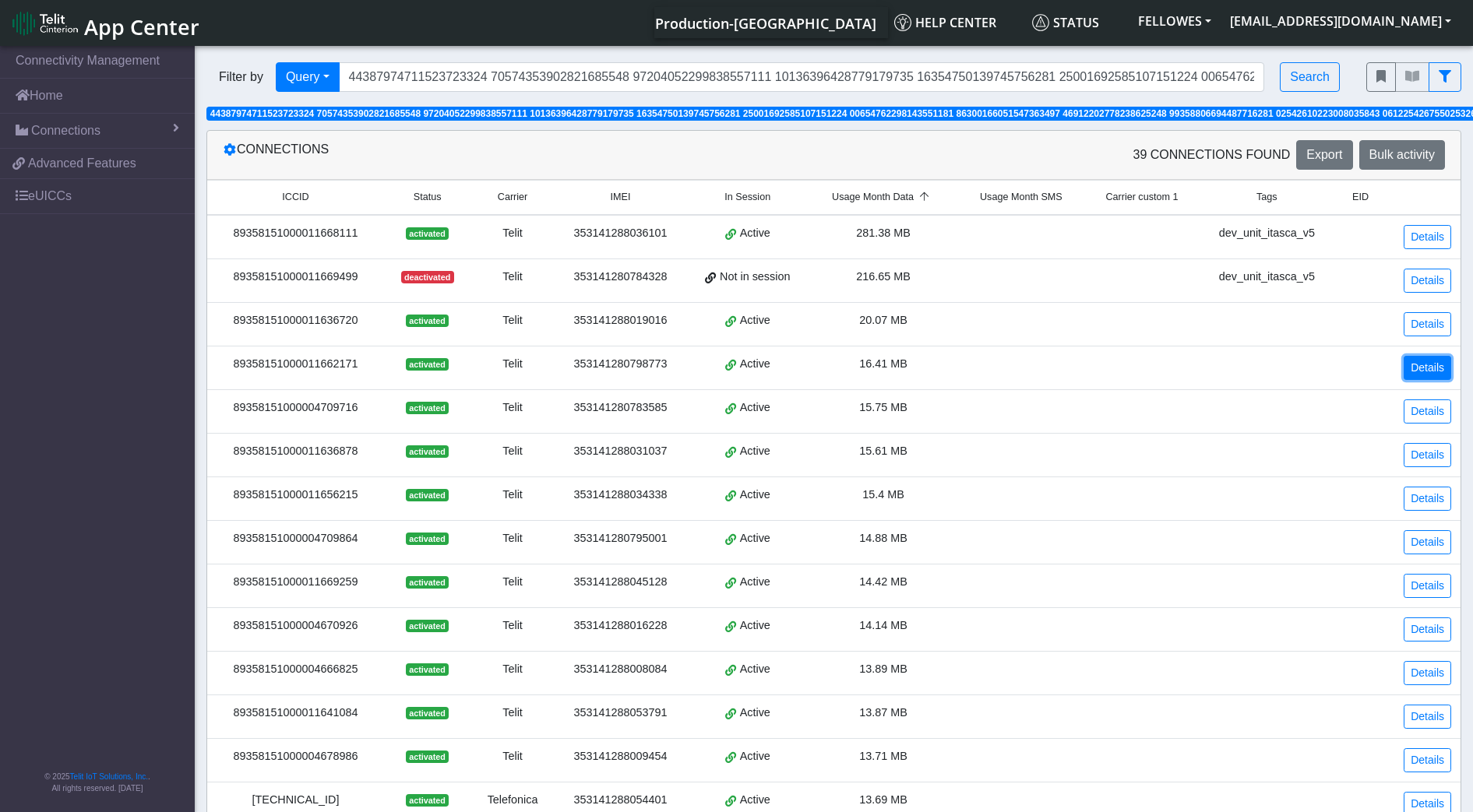
click at [1423, 368] on link "Details" at bounding box center [1427, 367] width 48 height 24
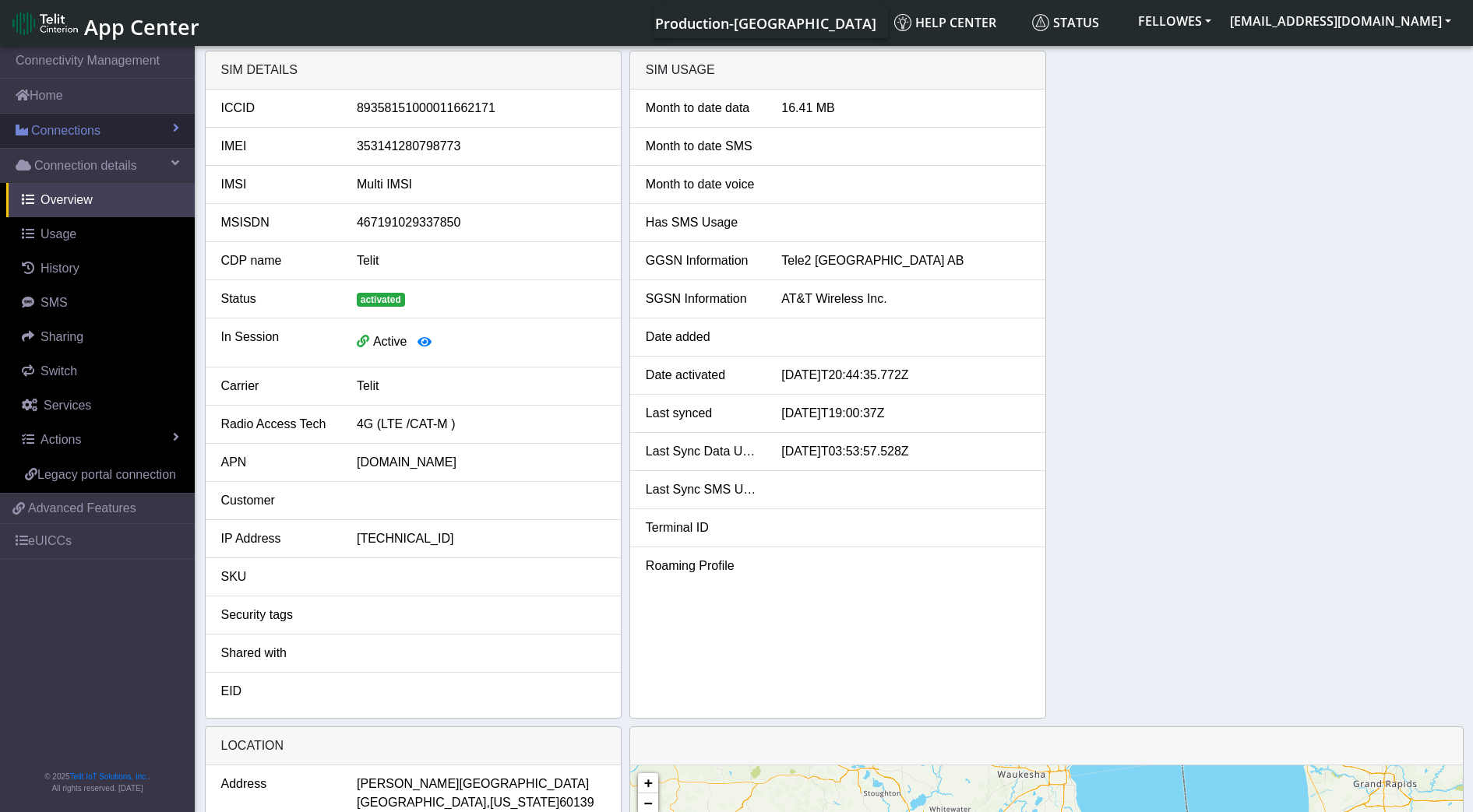
click at [112, 134] on link "Connections" at bounding box center [97, 131] width 195 height 34
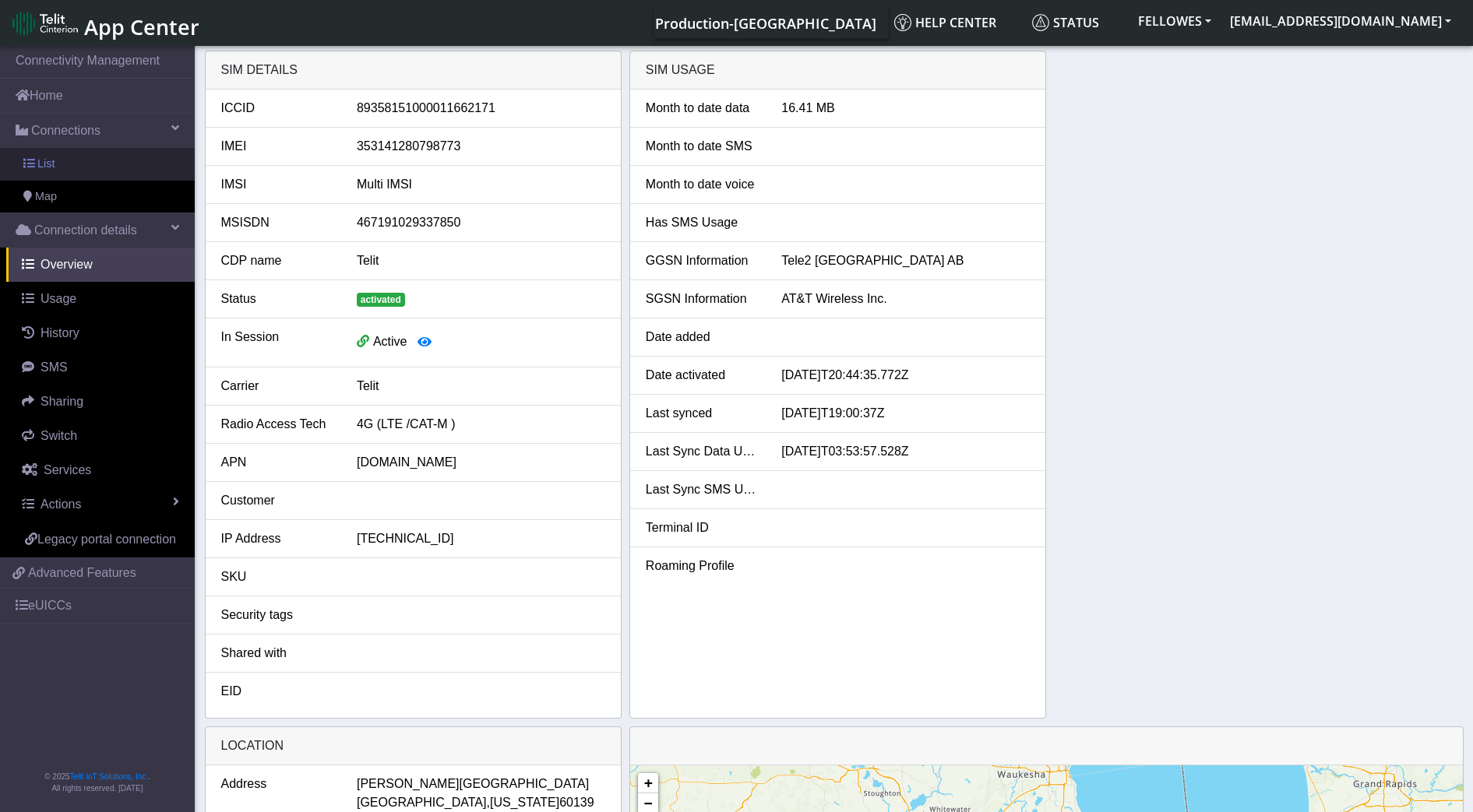
click at [116, 167] on link "List" at bounding box center [97, 164] width 195 height 33
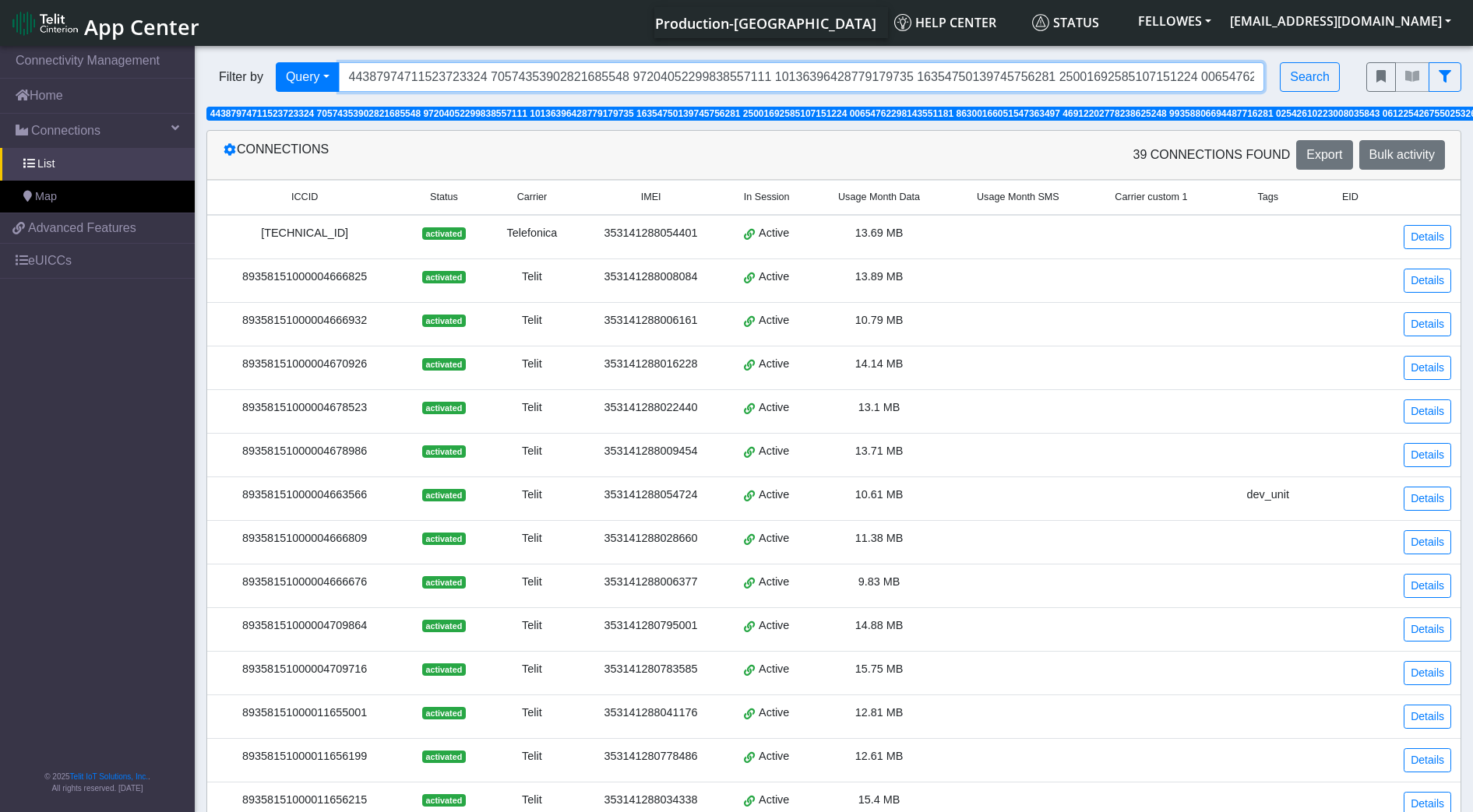
click at [445, 73] on input "Search..." at bounding box center [802, 76] width 926 height 29
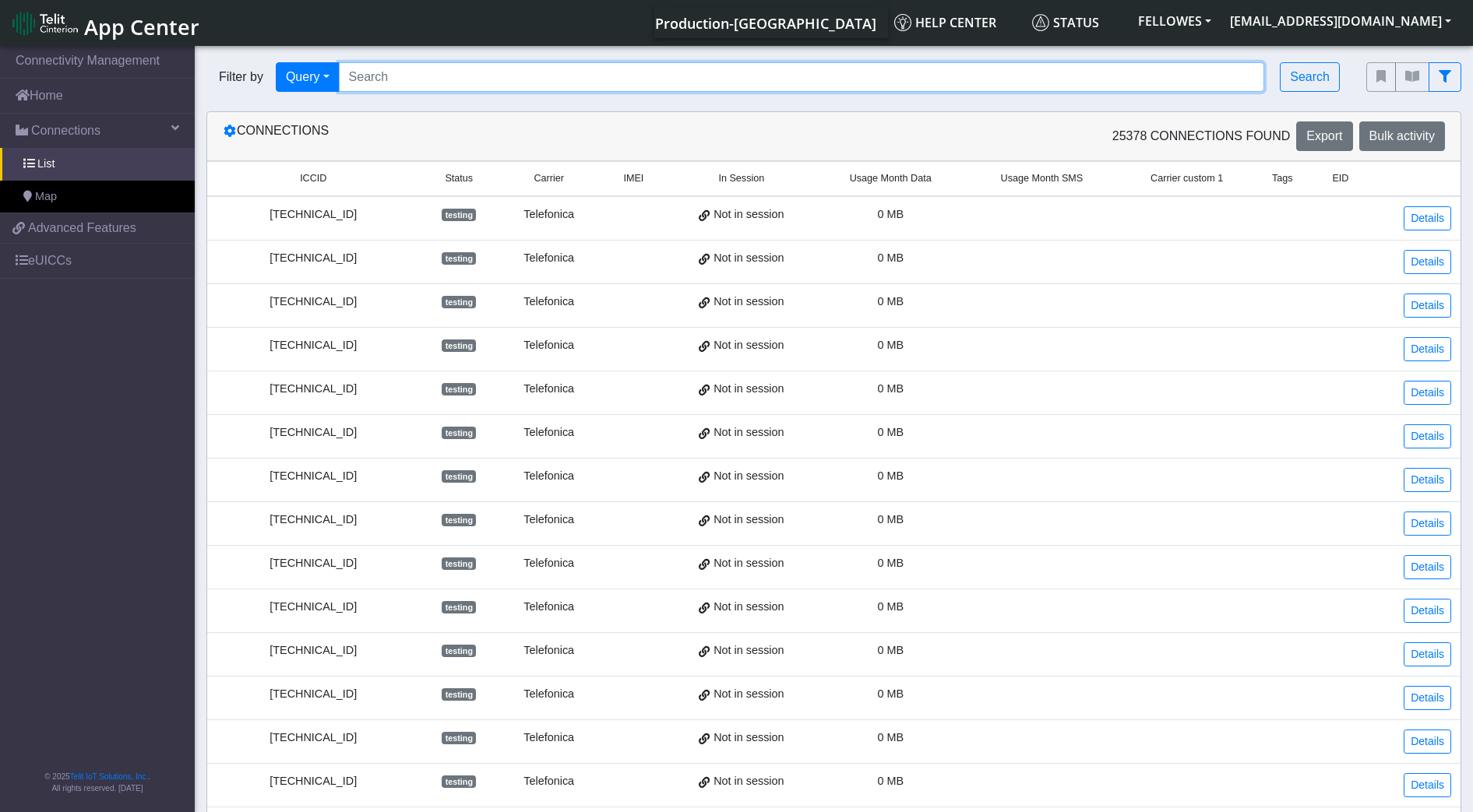
click at [378, 76] on input "Search..." at bounding box center [802, 76] width 926 height 29
paste input "89358151000011635797 89358151000004666932 89860869102570127994 8935815100000469…"
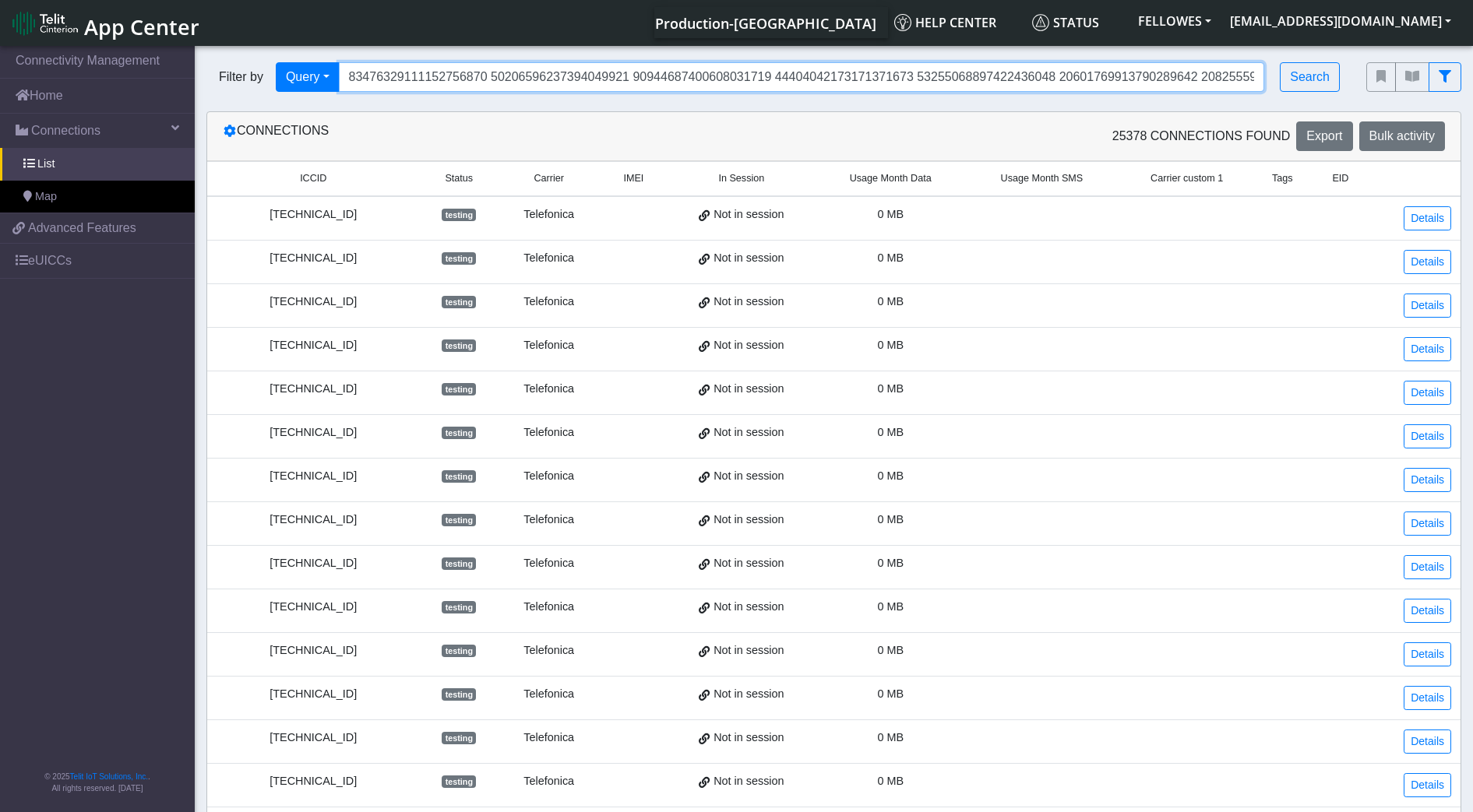
scroll to position [0, 9740]
type input "89358151000011635797 89358151000004666932 89860869102570127994 8935815100000469…"
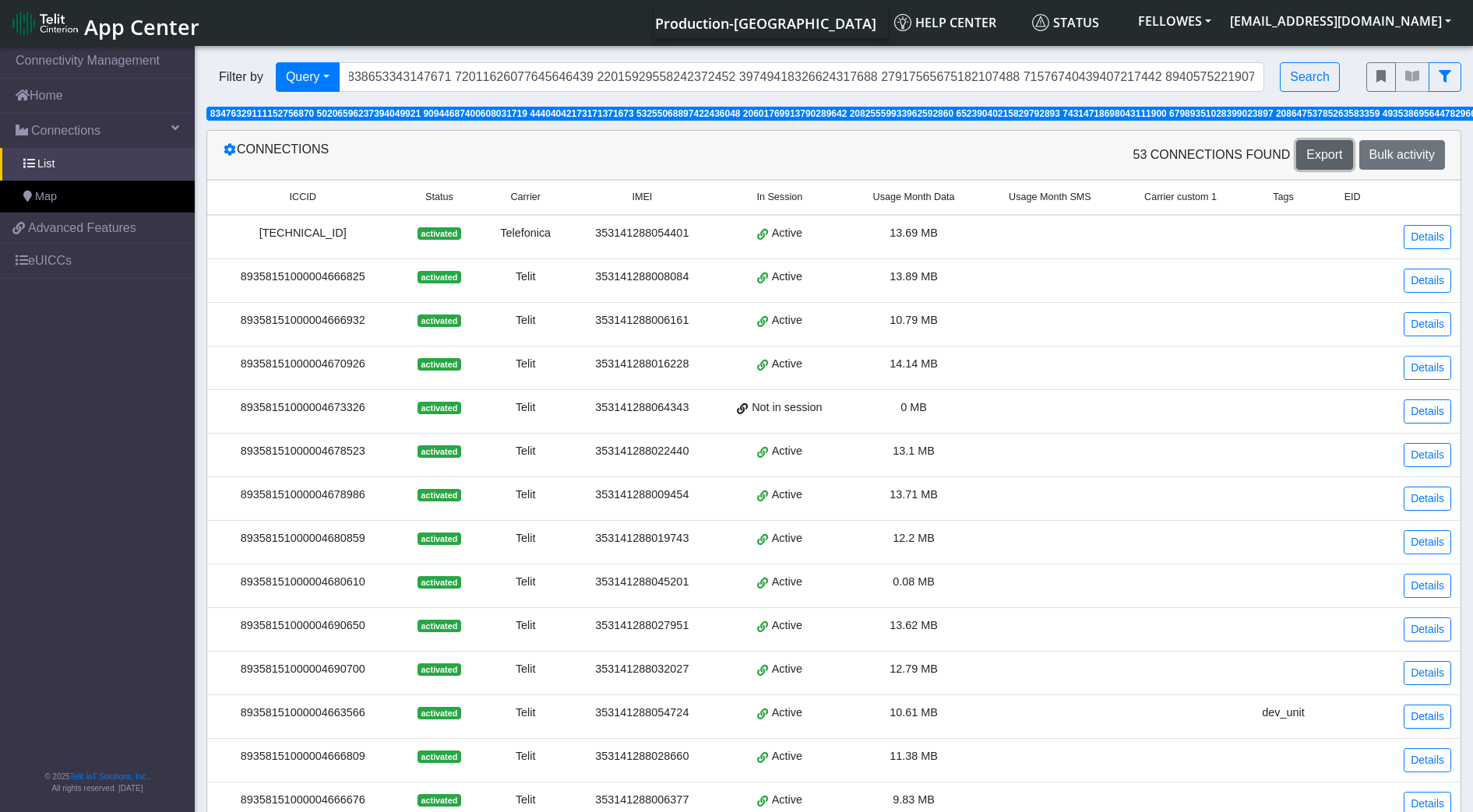
scroll to position [0, 0]
click at [1334, 156] on span "Export" at bounding box center [1323, 154] width 35 height 13
click at [953, 157] on div "53 Connections found Export Bulk activity" at bounding box center [1146, 154] width 623 height 29
click at [921, 192] on span "Usage Month Data" at bounding box center [914, 197] width 81 height 15
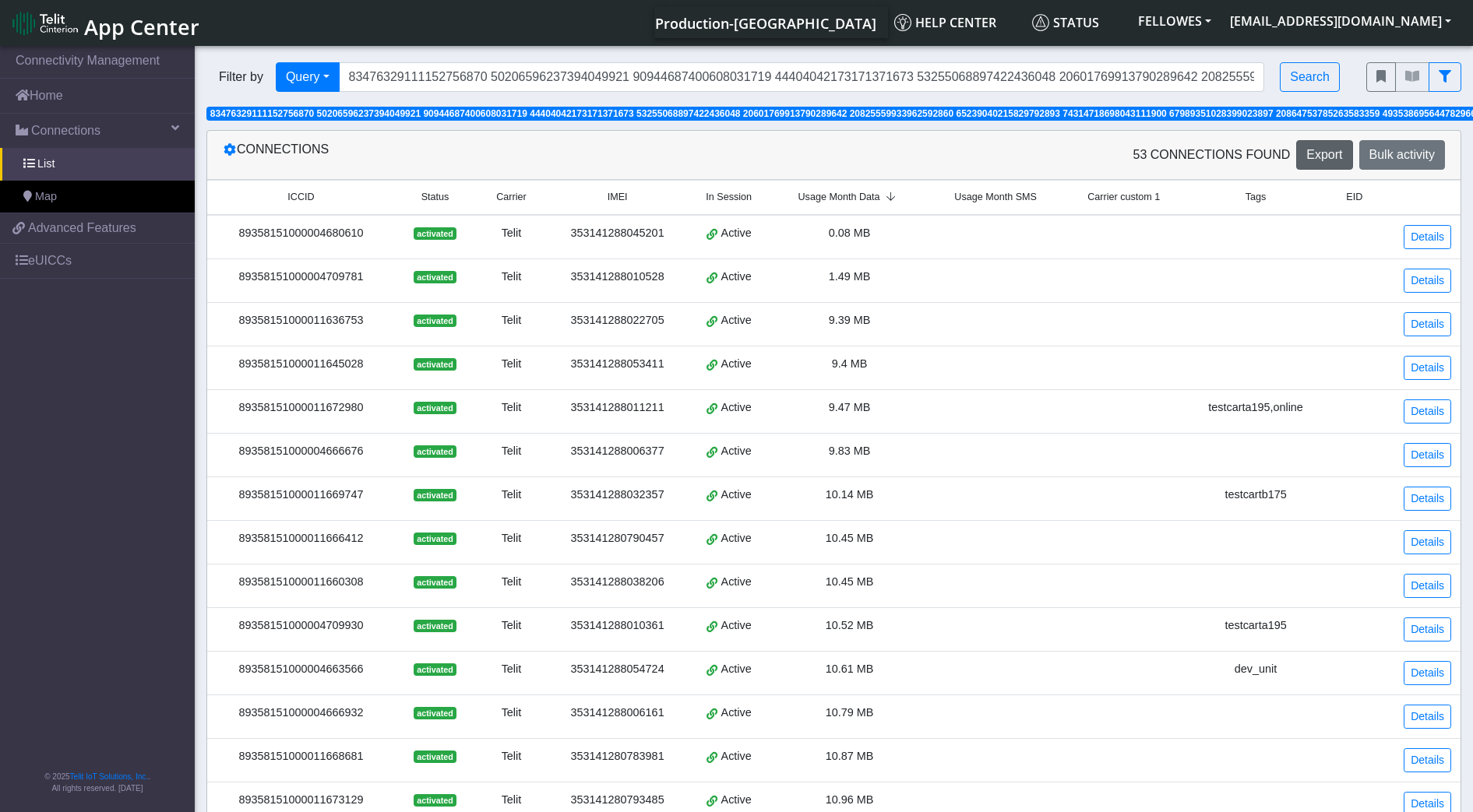
click at [861, 196] on span "Usage Month Data" at bounding box center [839, 197] width 81 height 15
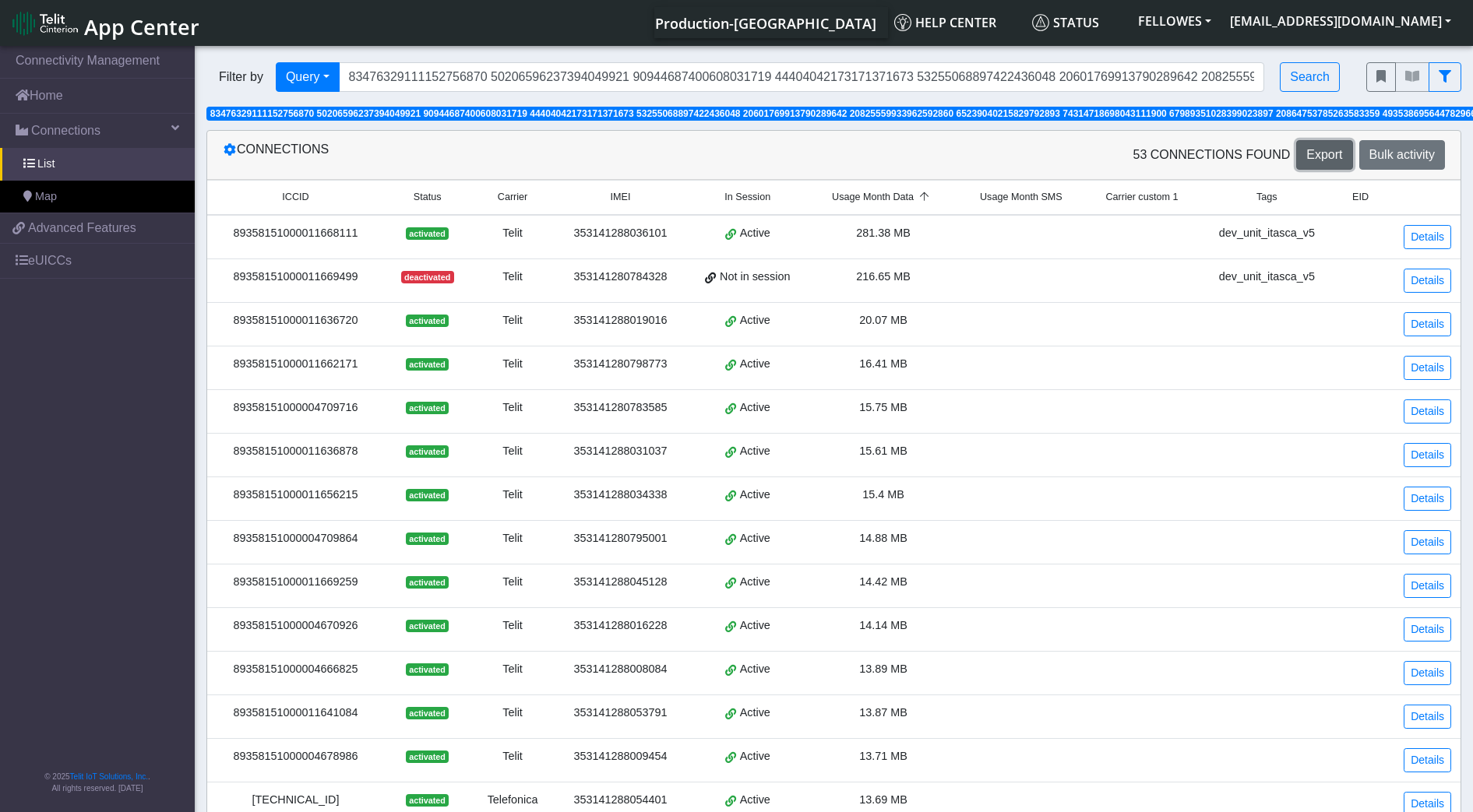
click at [1320, 152] on span "Export" at bounding box center [1323, 154] width 35 height 13
click at [87, 105] on link "Home" at bounding box center [97, 96] width 195 height 34
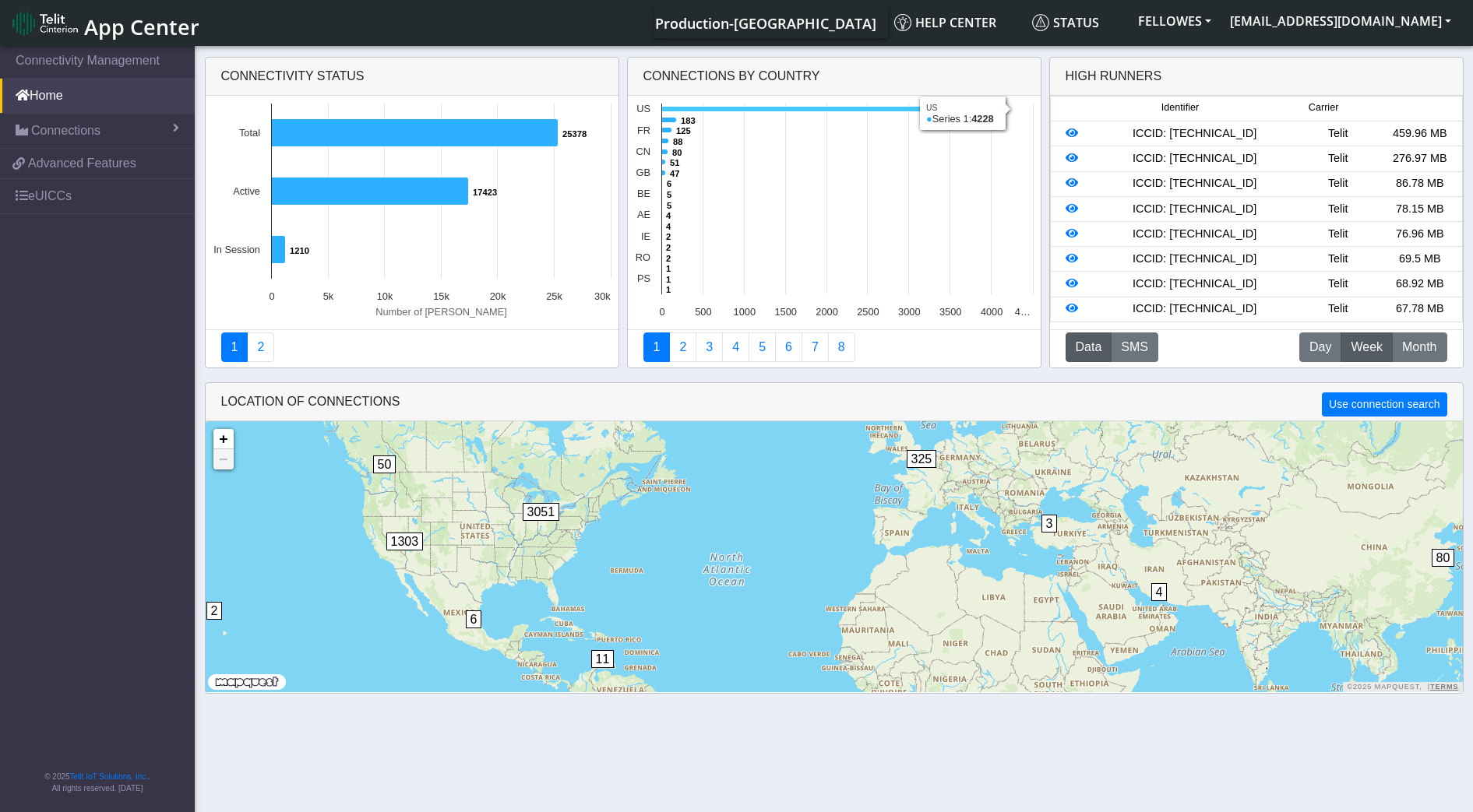
click at [694, 111] on icon at bounding box center [834, 110] width 348 height 5
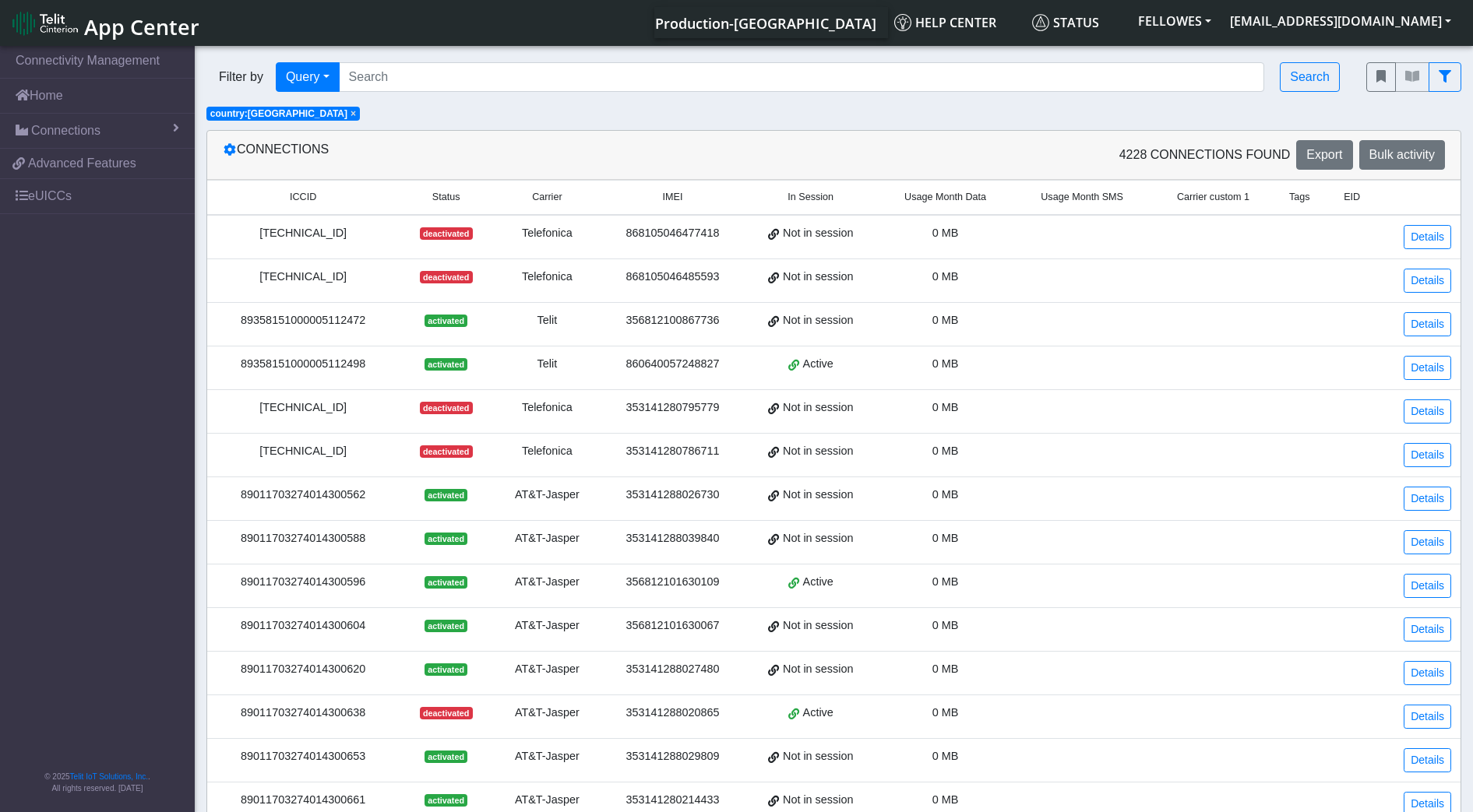
click at [920, 196] on span "Usage Month Data" at bounding box center [945, 197] width 81 height 15
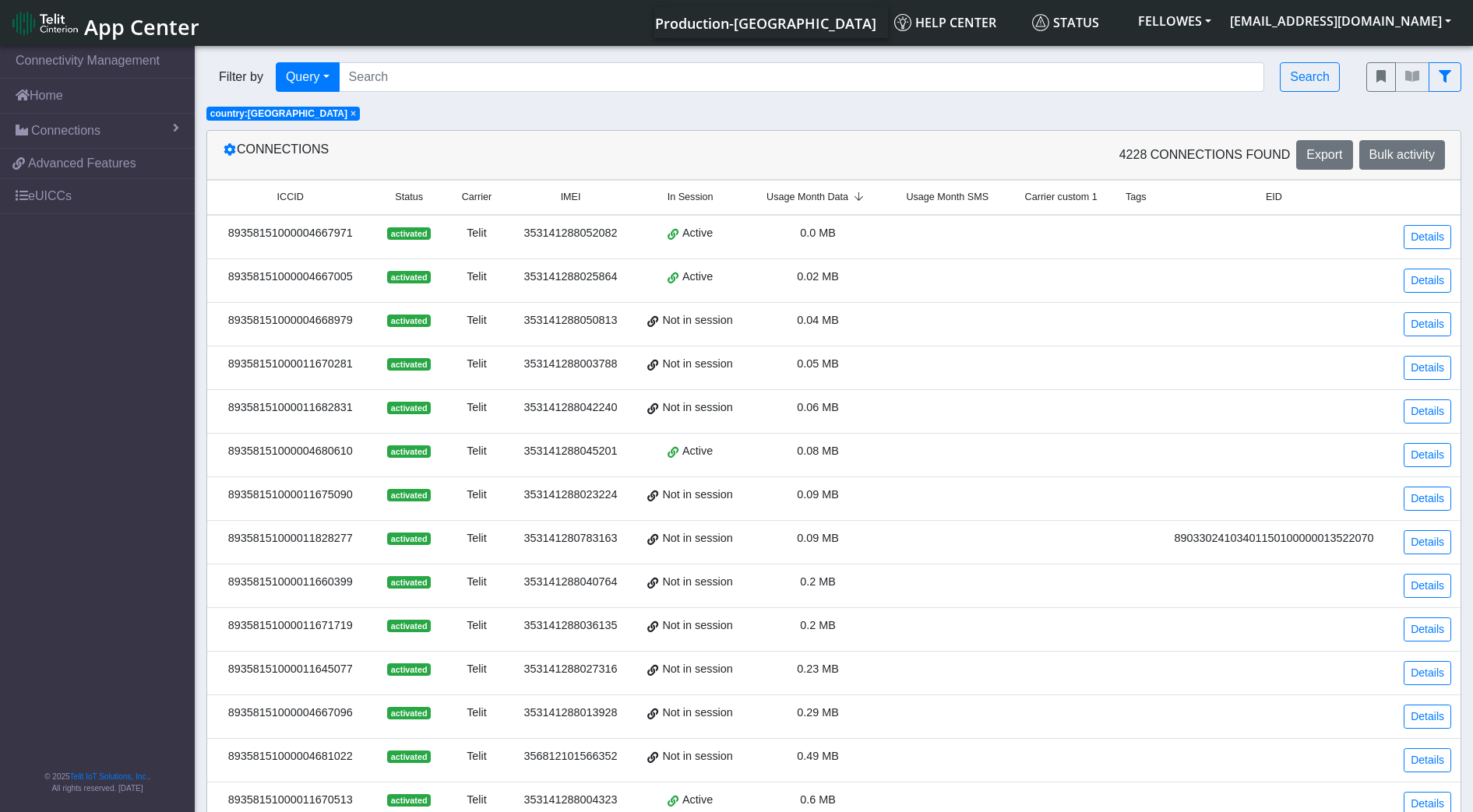
click at [786, 197] on span "Usage Month Data" at bounding box center [807, 197] width 81 height 15
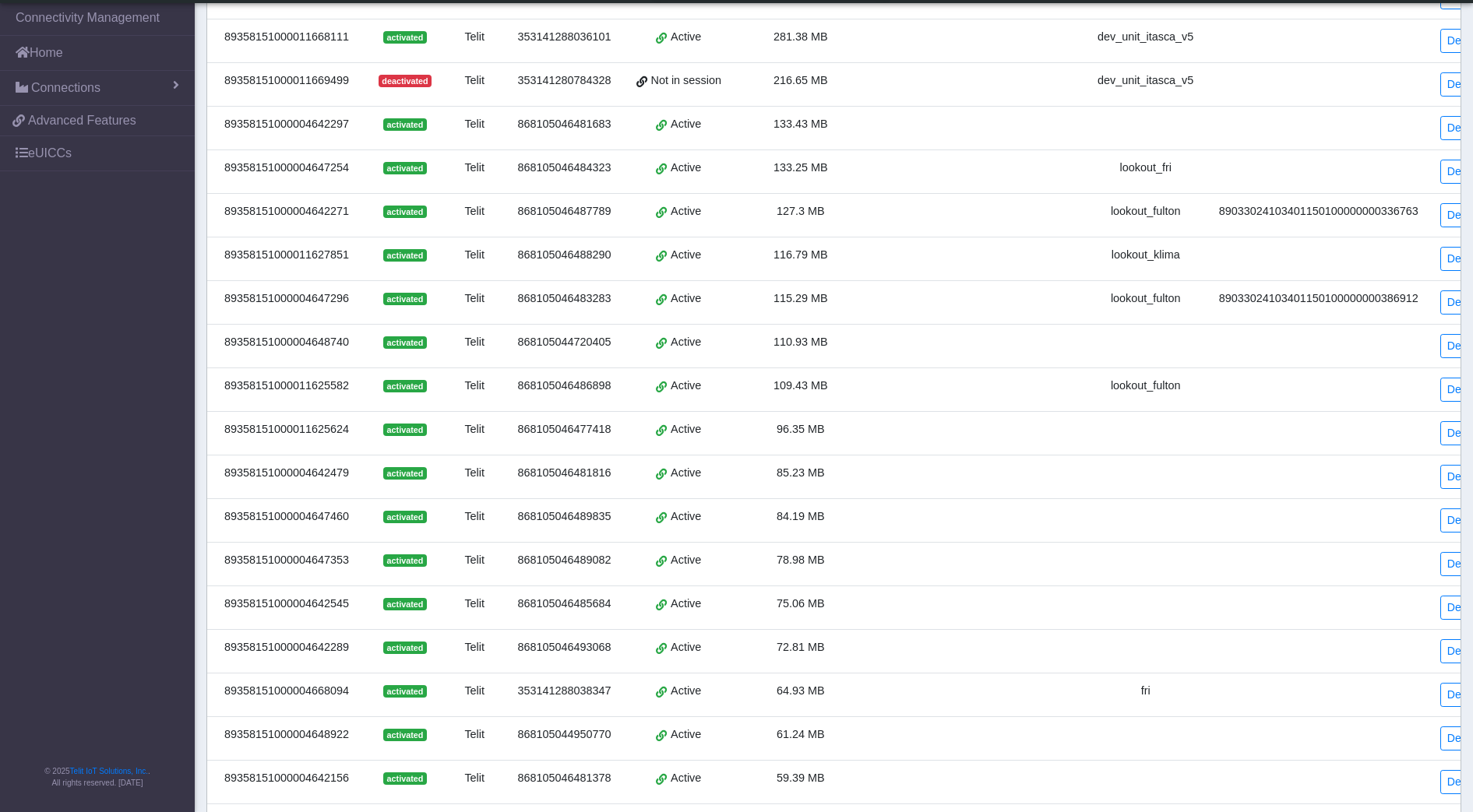
scroll to position [327, 0]
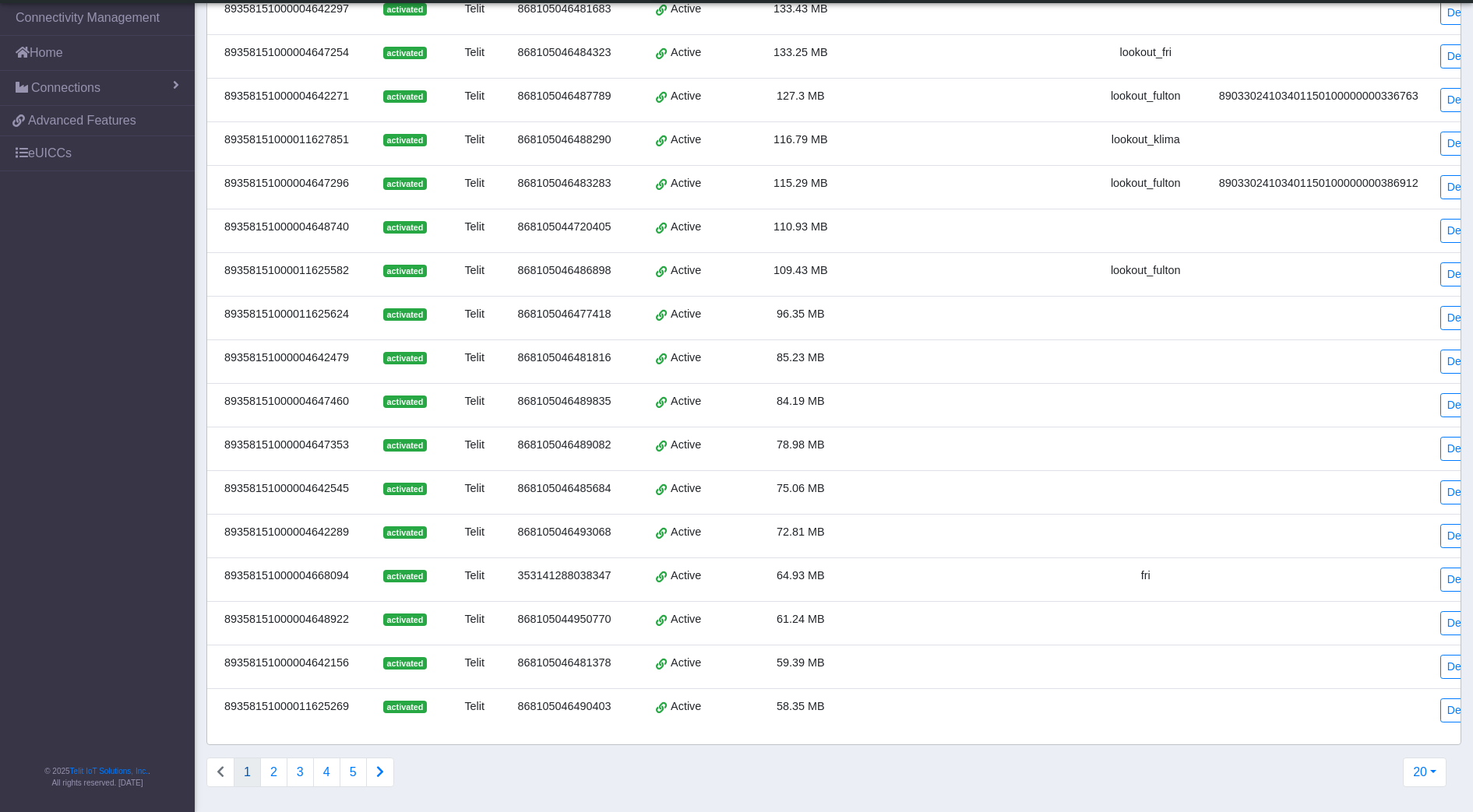
click at [327, 570] on td "89358151000004668094" at bounding box center [287, 578] width 159 height 43
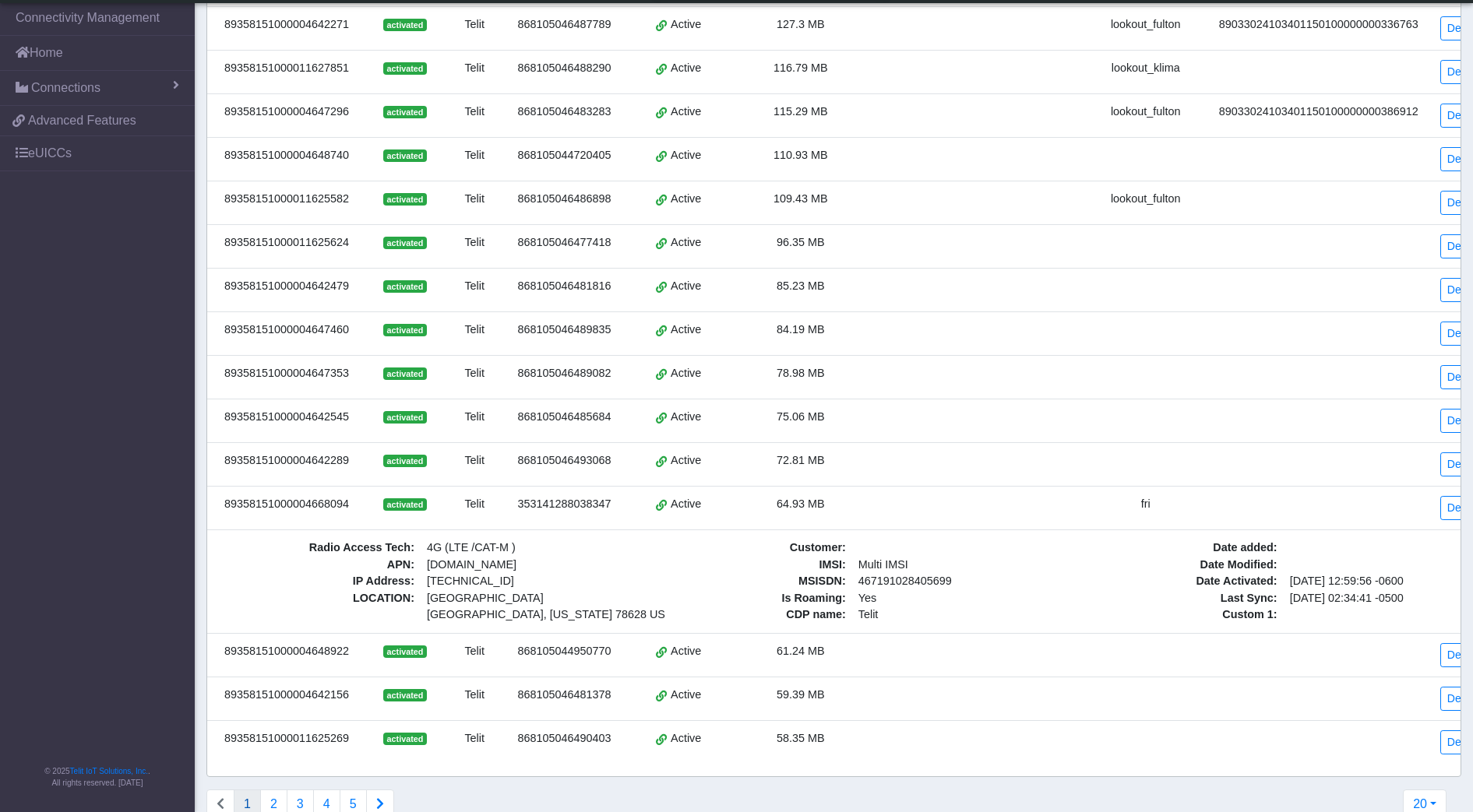
scroll to position [431, 0]
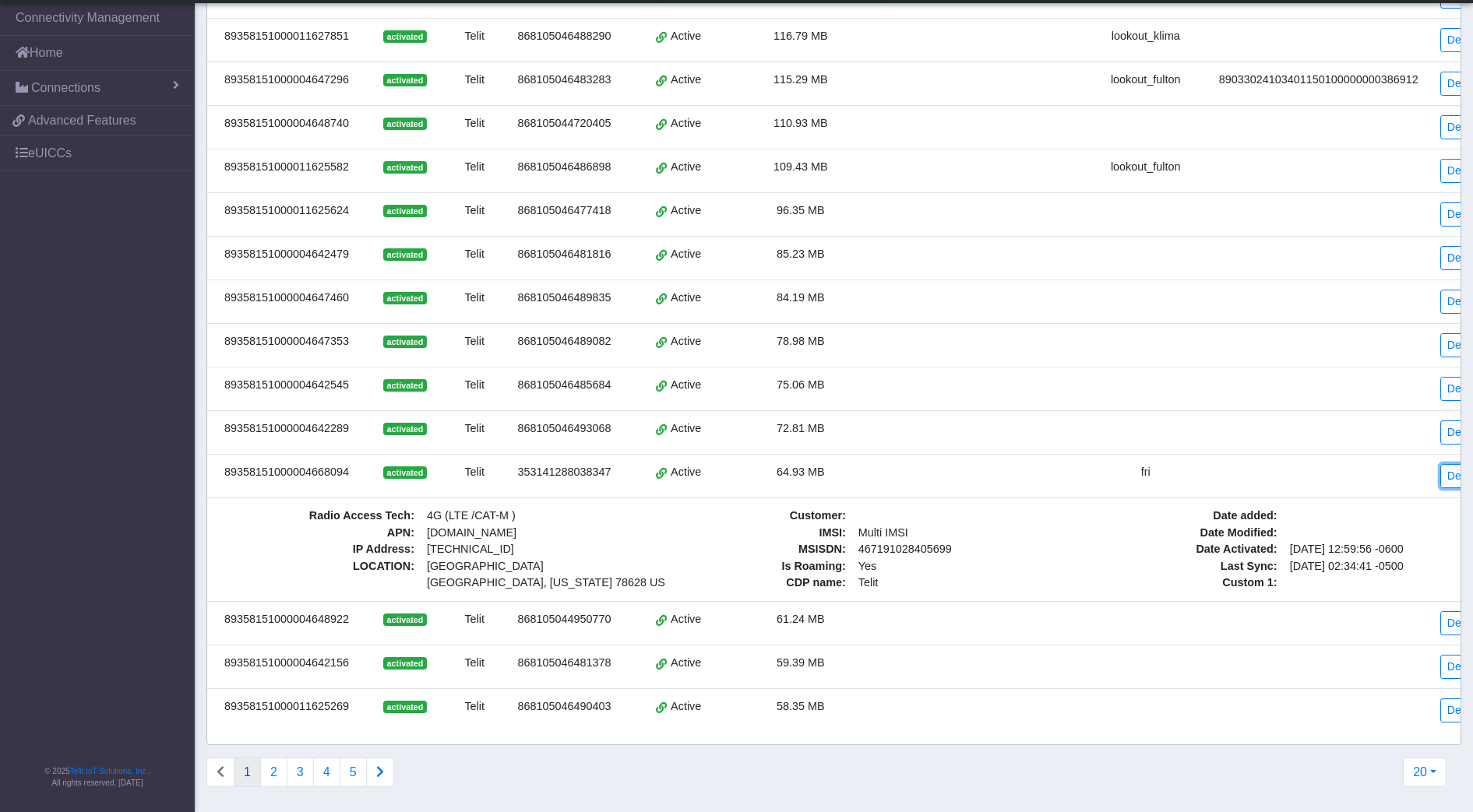
click at [1446, 464] on link "Details" at bounding box center [1464, 476] width 48 height 24
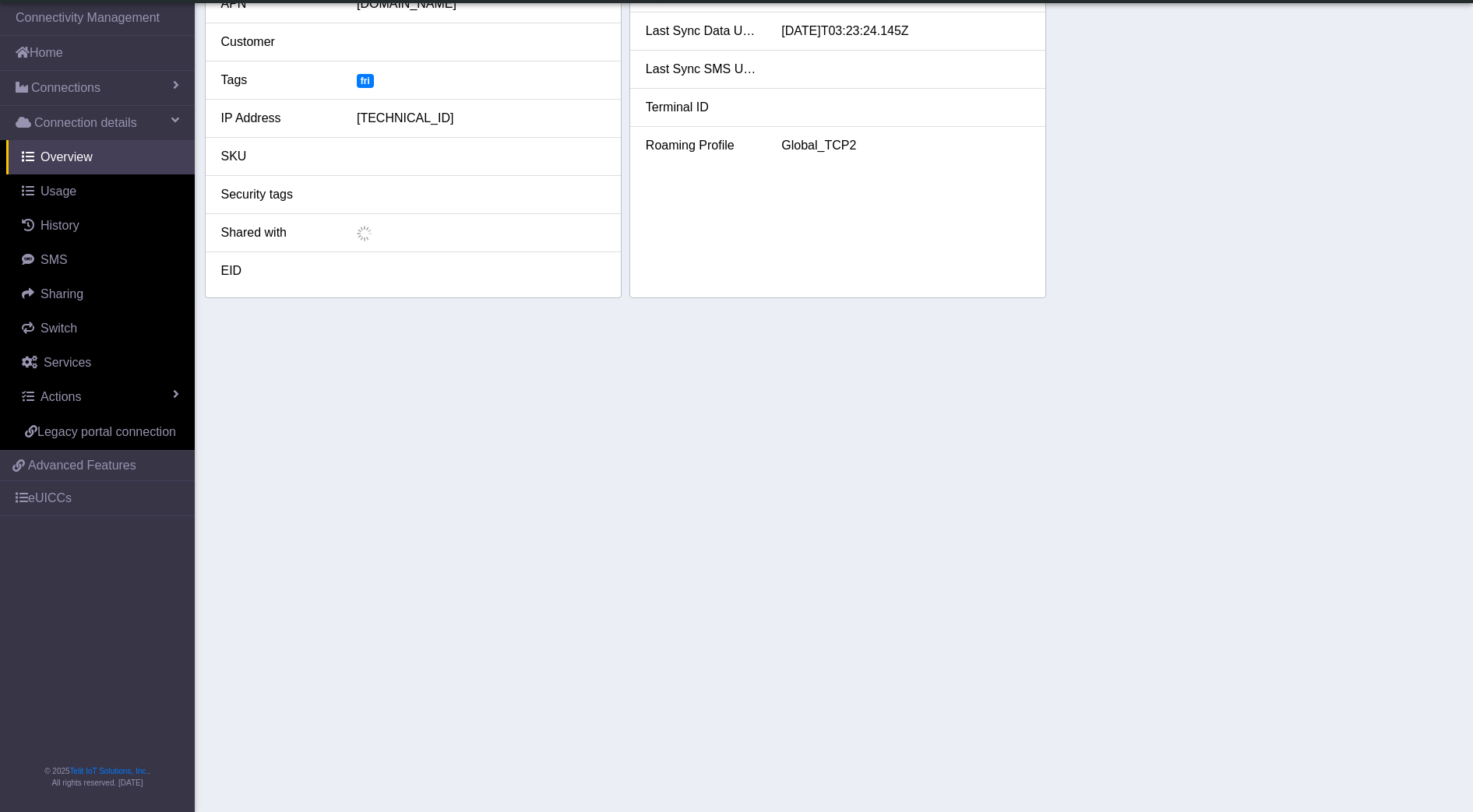
scroll to position [327, 0]
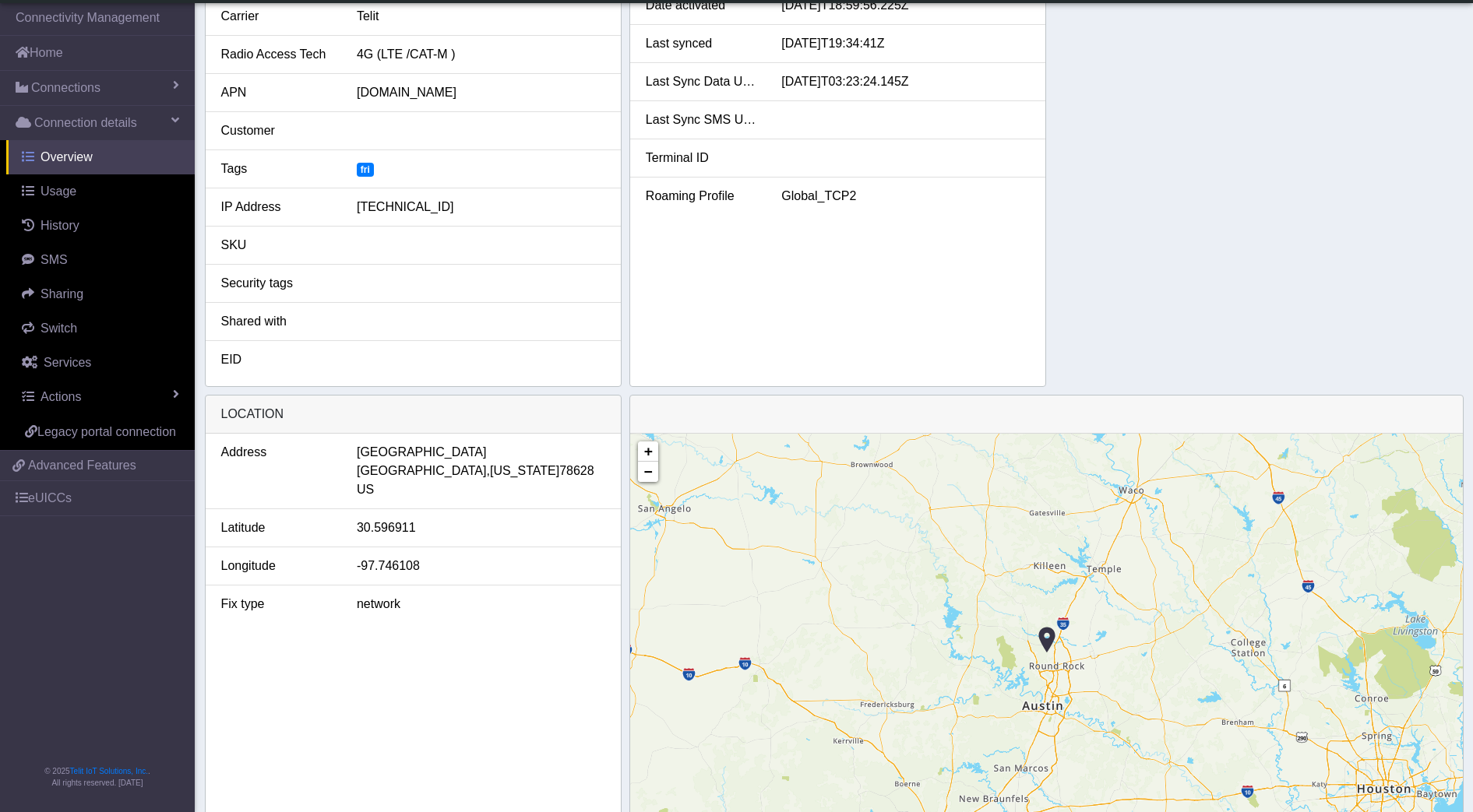
click at [79, 195] on link "Usage" at bounding box center [100, 191] width 188 height 34
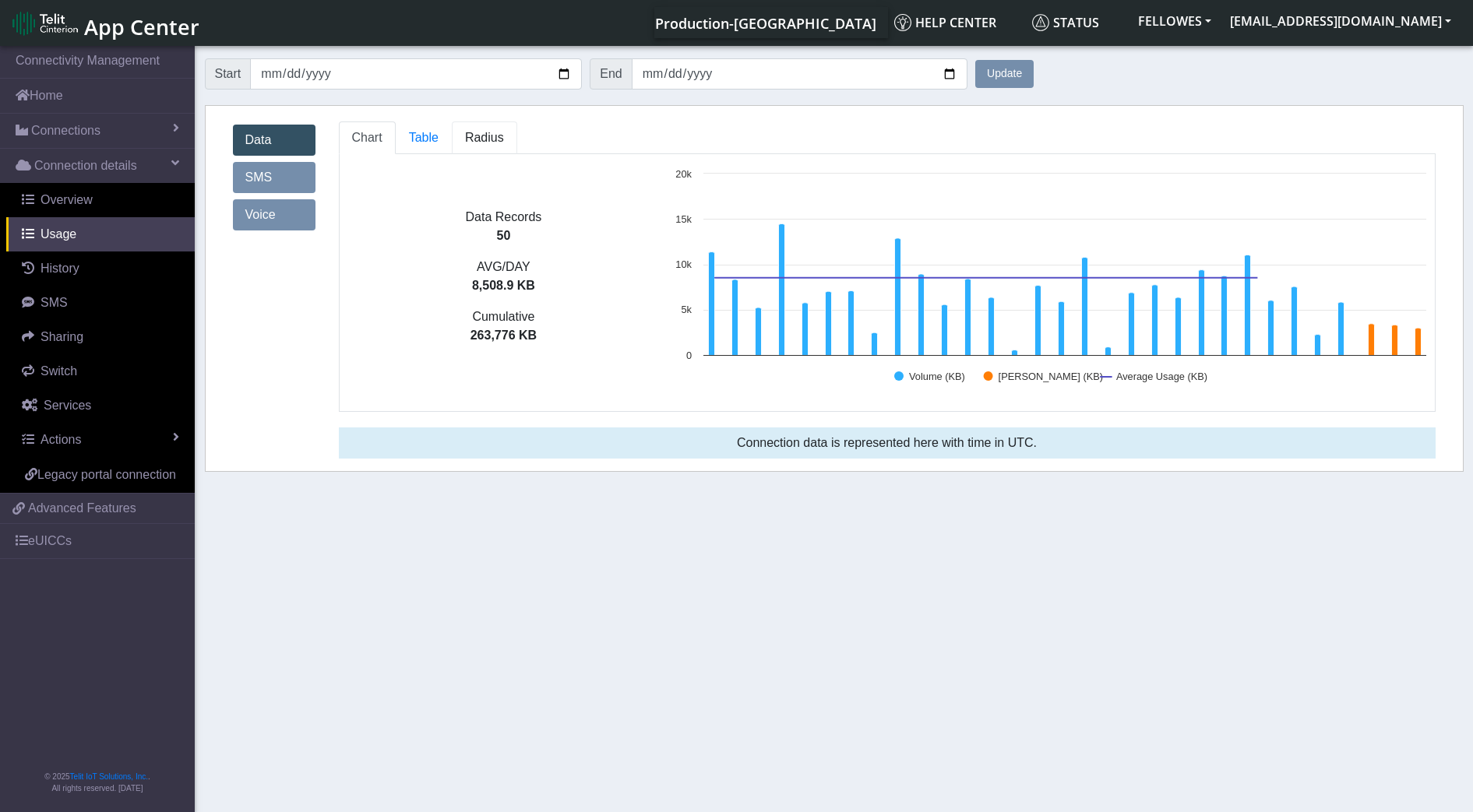
click at [491, 133] on span "Radius" at bounding box center [485, 137] width 39 height 13
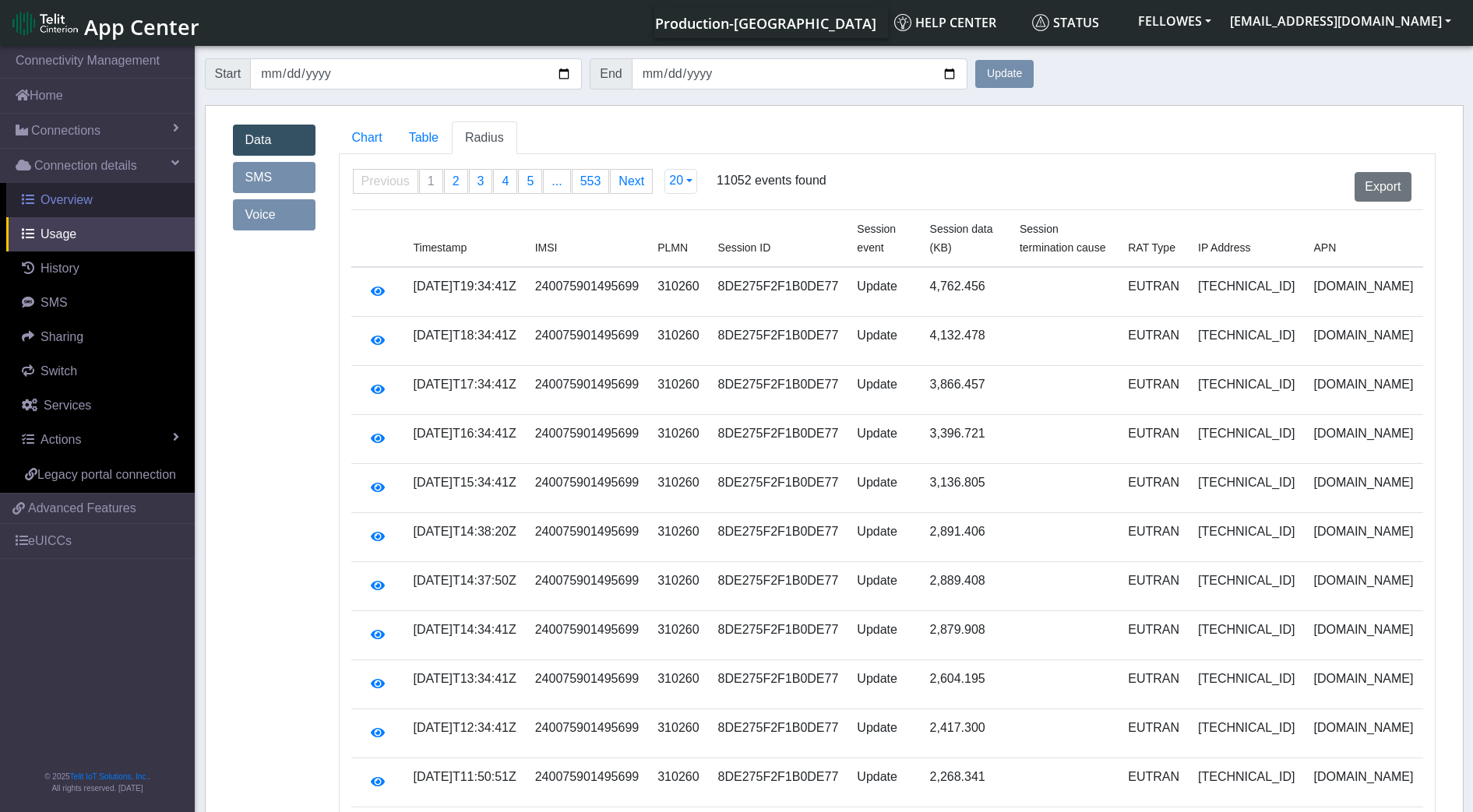
click at [96, 192] on link "Overview" at bounding box center [100, 200] width 188 height 34
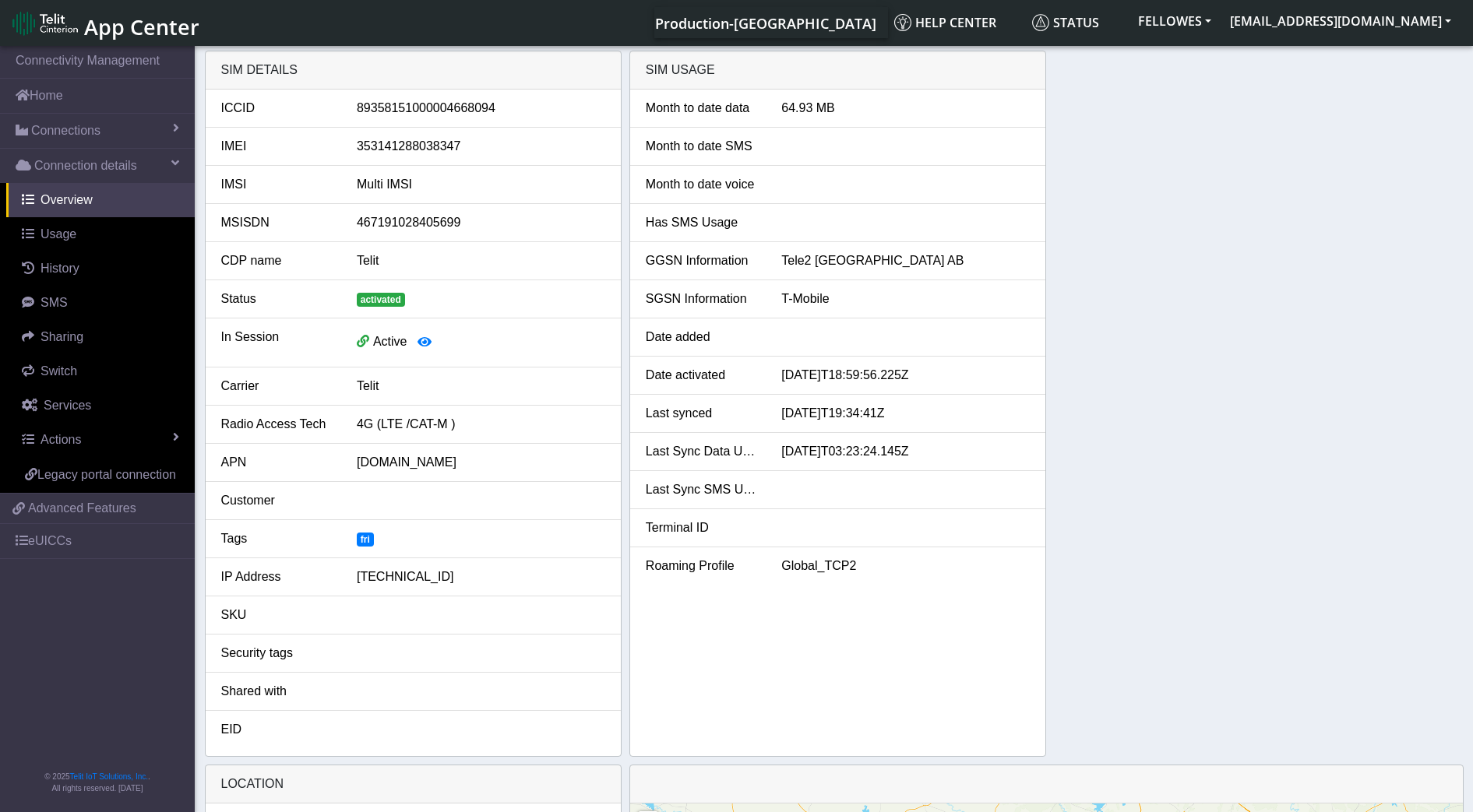
click at [409, 149] on div "353141288038347" at bounding box center [480, 146] width 272 height 19
copy div "353141288038347"
click at [85, 227] on link "Usage" at bounding box center [100, 234] width 188 height 34
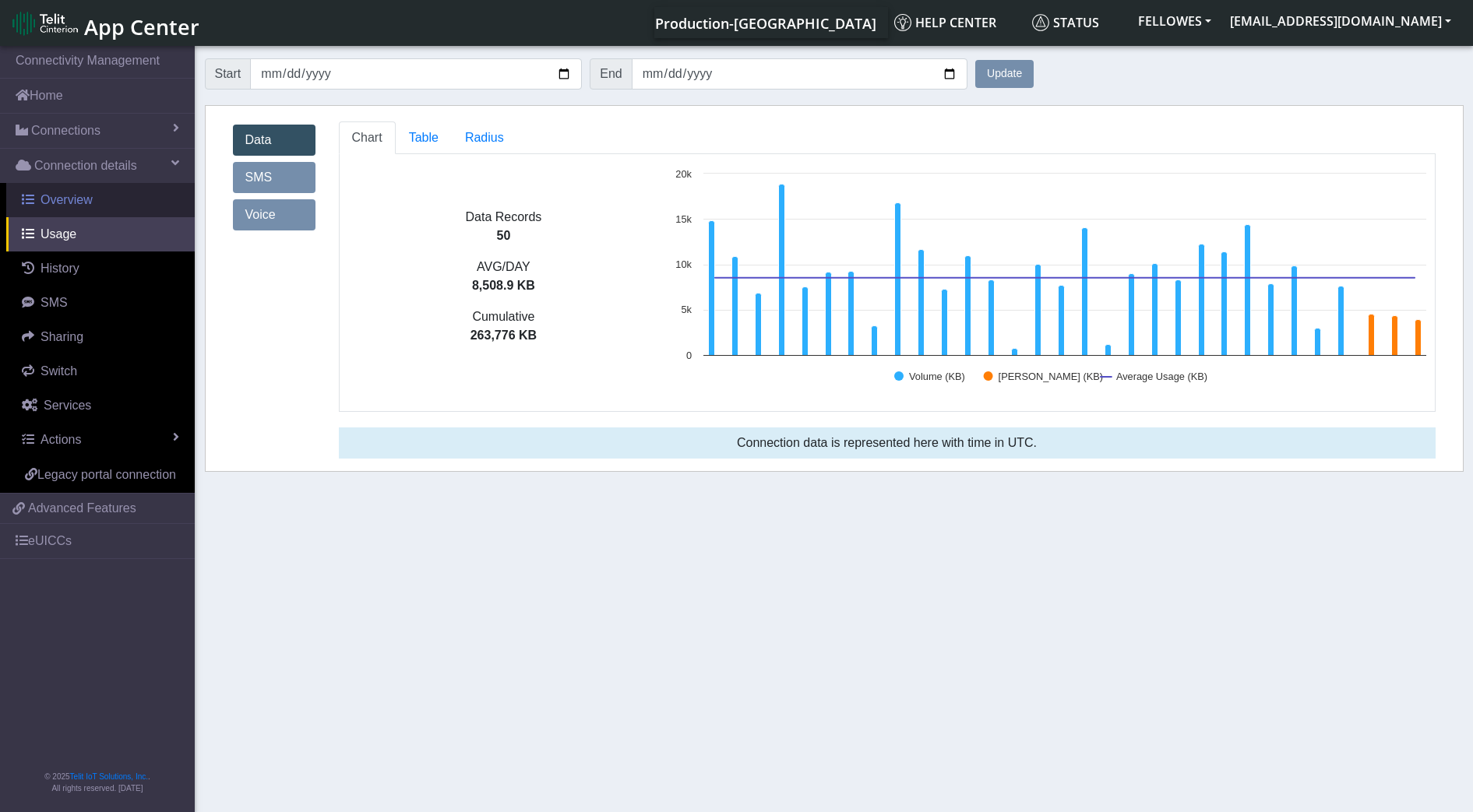
click at [78, 194] on span "Overview" at bounding box center [66, 199] width 52 height 13
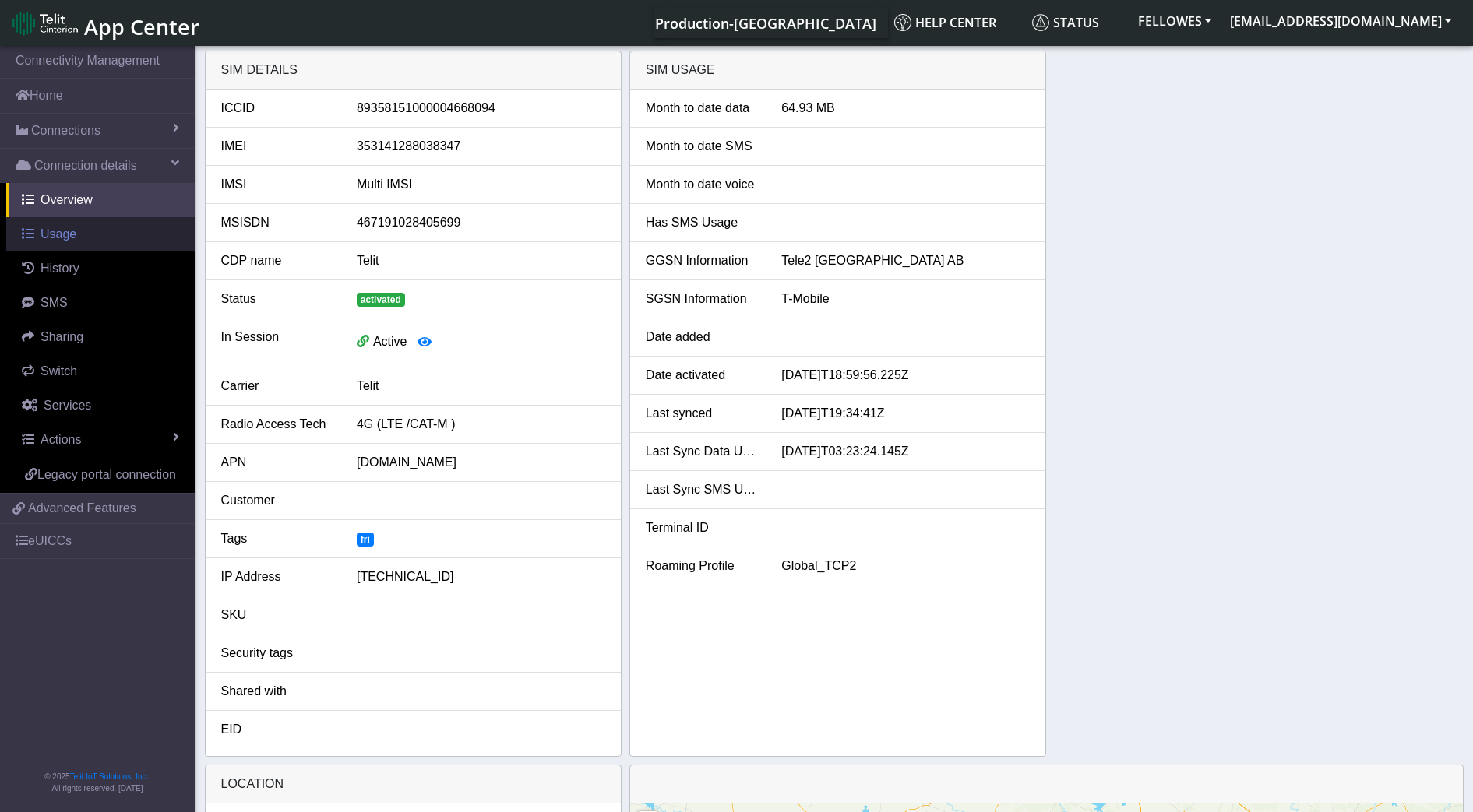
click at [111, 248] on link "Usage" at bounding box center [100, 234] width 188 height 34
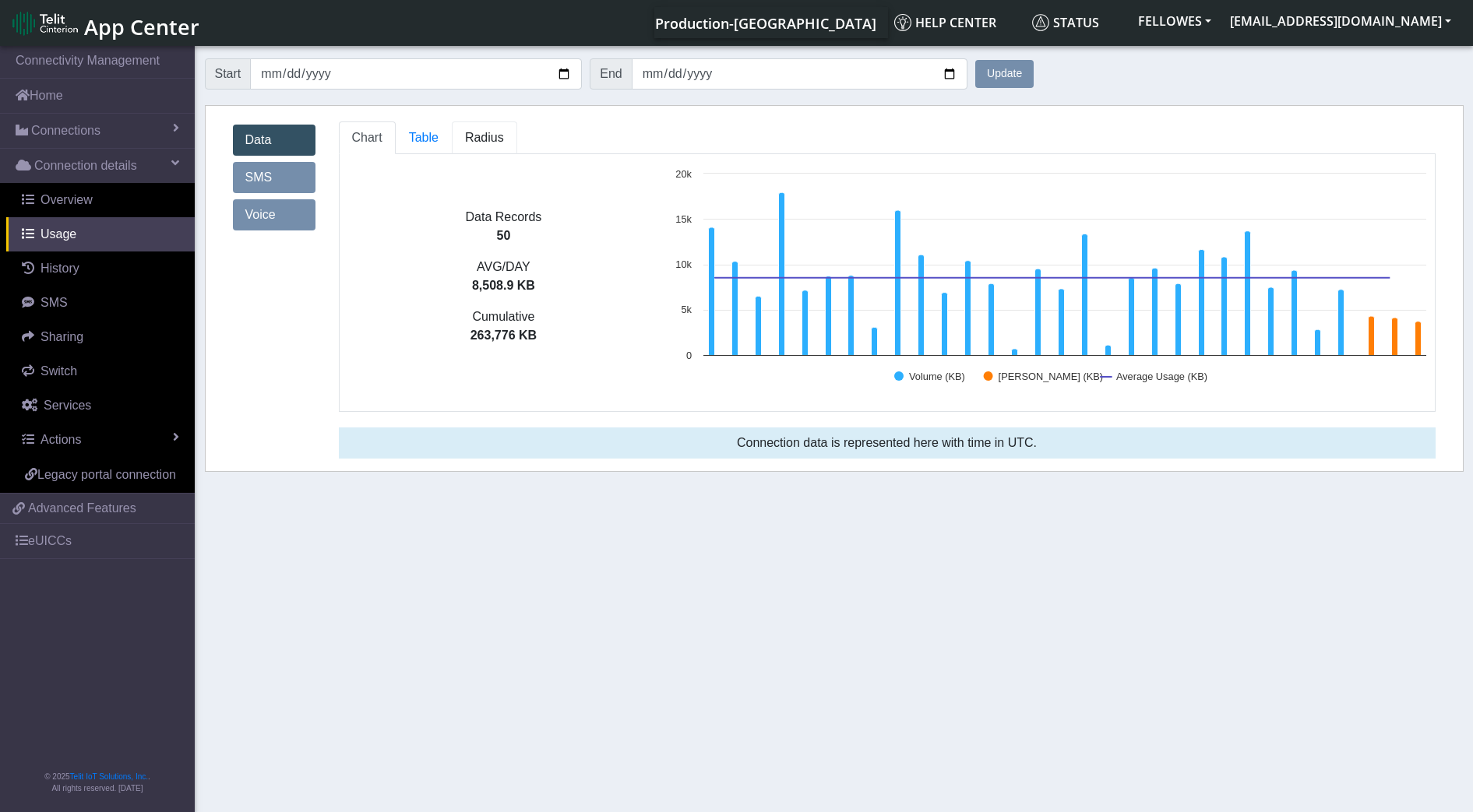
click at [472, 140] on span "Radius" at bounding box center [485, 137] width 39 height 13
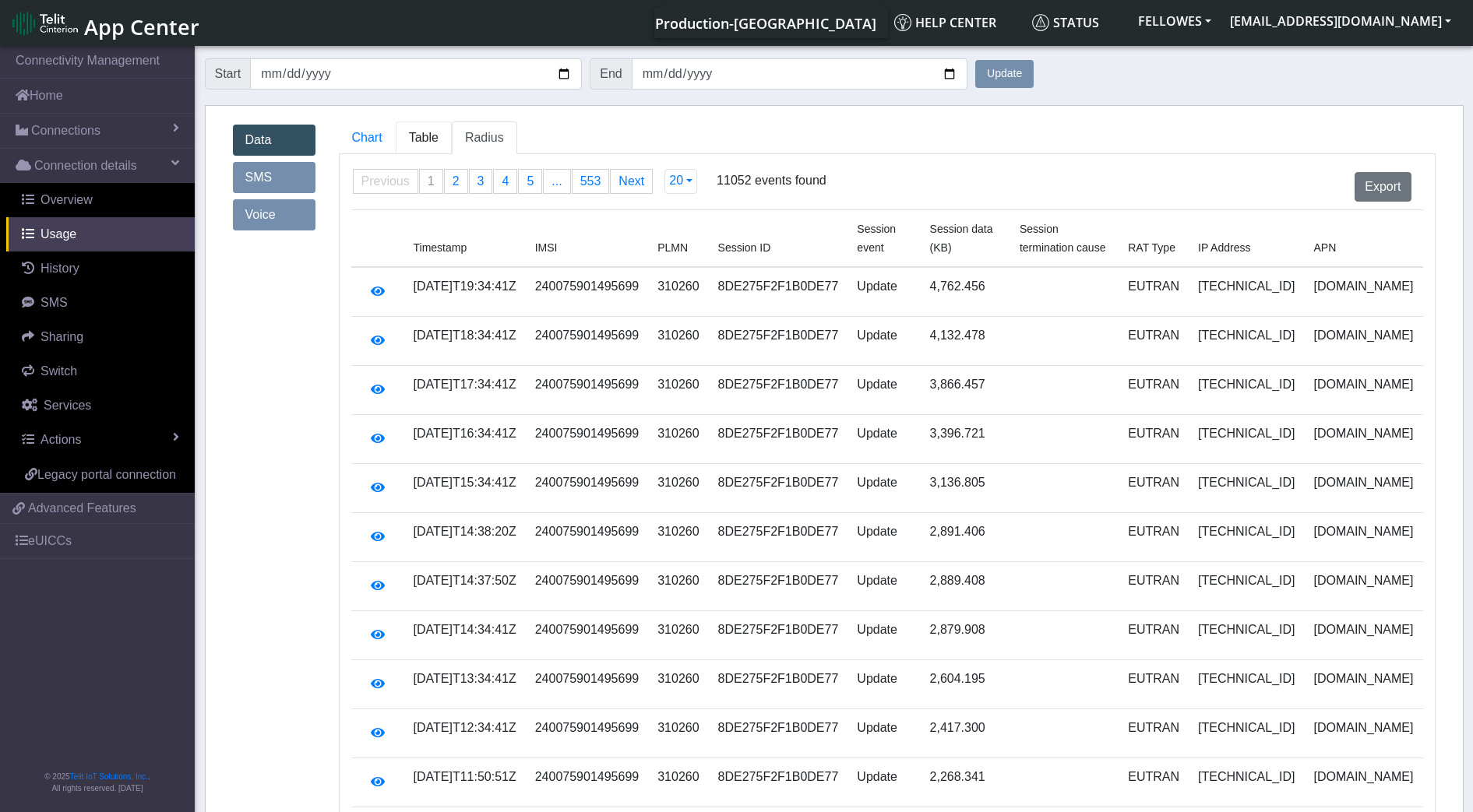
click at [435, 139] on span "Table" at bounding box center [423, 137] width 29 height 13
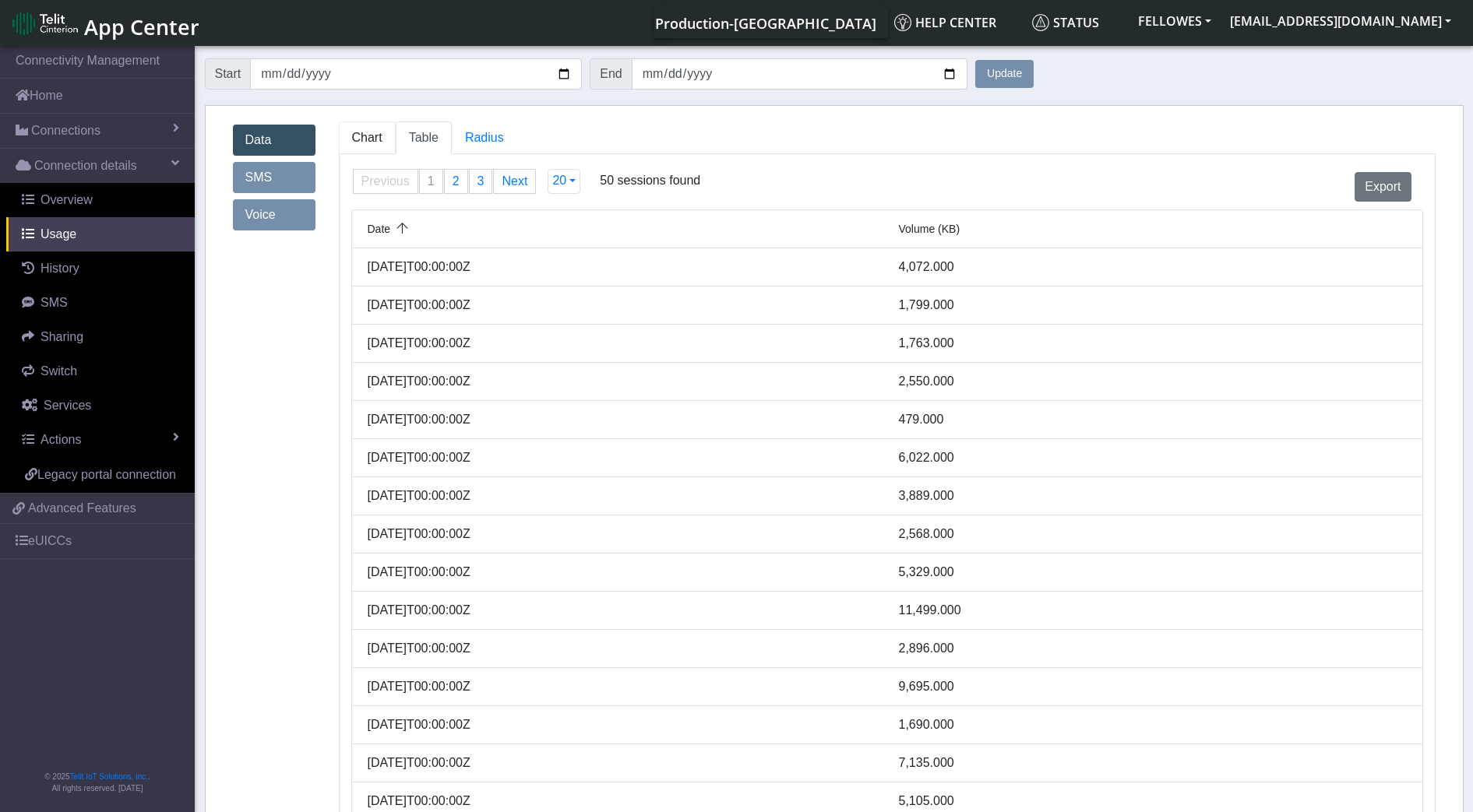
click at [370, 140] on span "Chart" at bounding box center [367, 137] width 30 height 13
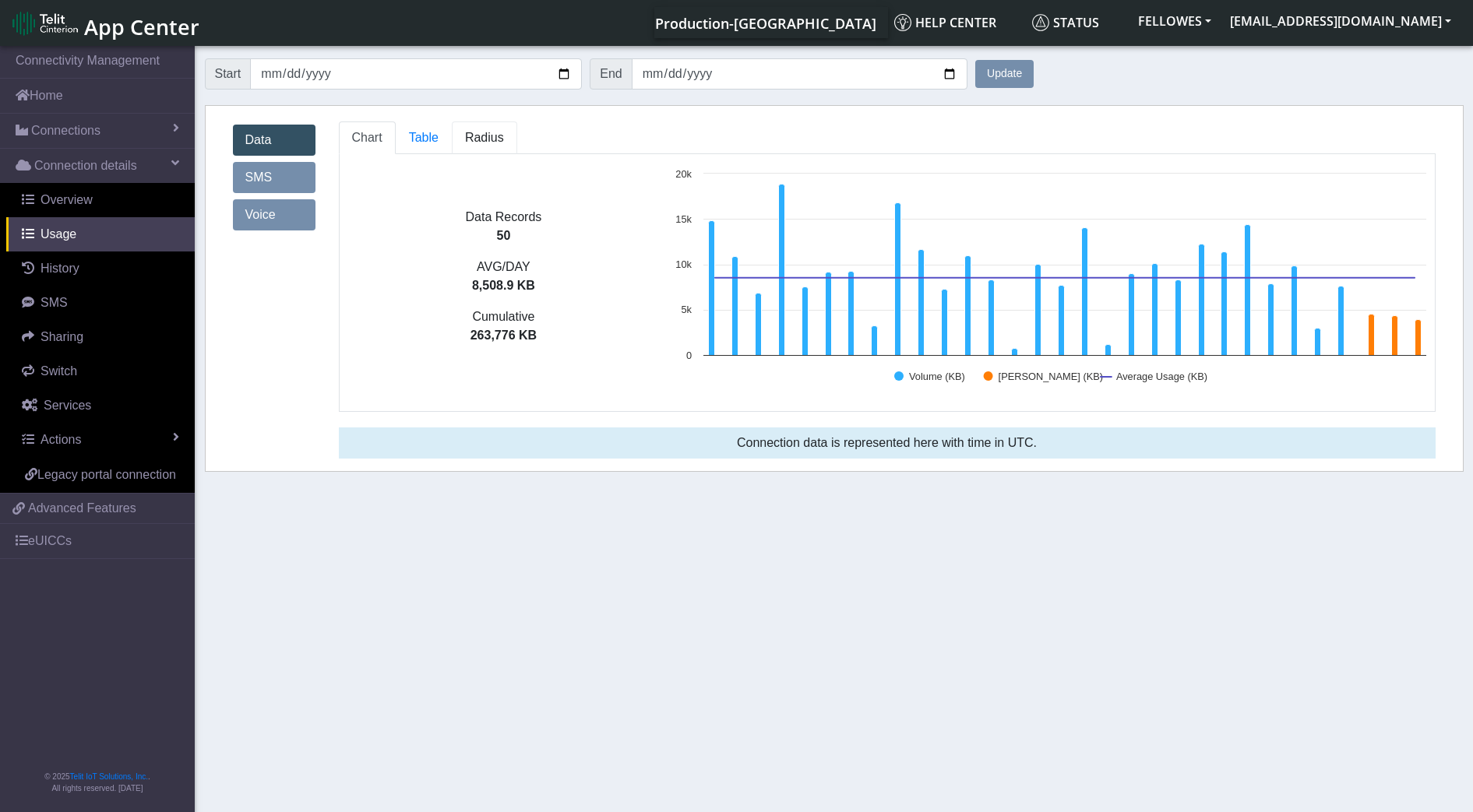
click at [481, 127] on link "Radius" at bounding box center [485, 137] width 65 height 33
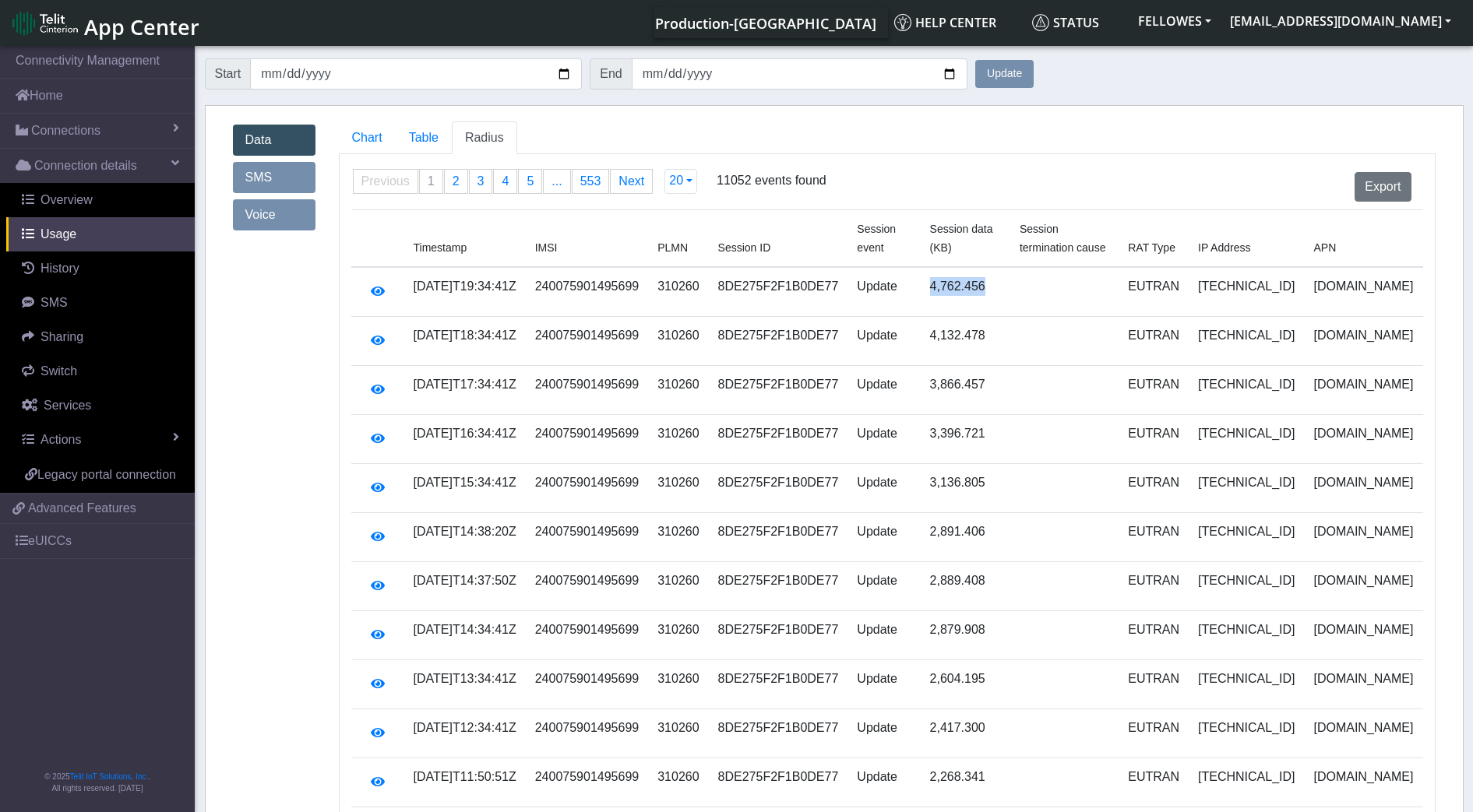
drag, startPoint x: 1007, startPoint y: 270, endPoint x: 929, endPoint y: 259, distance: 78.8
click at [929, 267] on tr "[DATE]T19:34:41Z 240075901495699 310260 8DE275F2F1B0DE77 Update 4,762.456 EUTRA…" at bounding box center [886, 292] width 1071 height 50
drag, startPoint x: 994, startPoint y: 420, endPoint x: 924, endPoint y: 413, distance: 70.3
click at [924, 415] on tr "[DATE]T16:34:41Z 240075901495699 310260 8DE275F2F1B0DE77 Update 3,396.721 EUTRA…" at bounding box center [886, 439] width 1071 height 49
drag, startPoint x: 924, startPoint y: 413, endPoint x: 949, endPoint y: 415, distance: 25.1
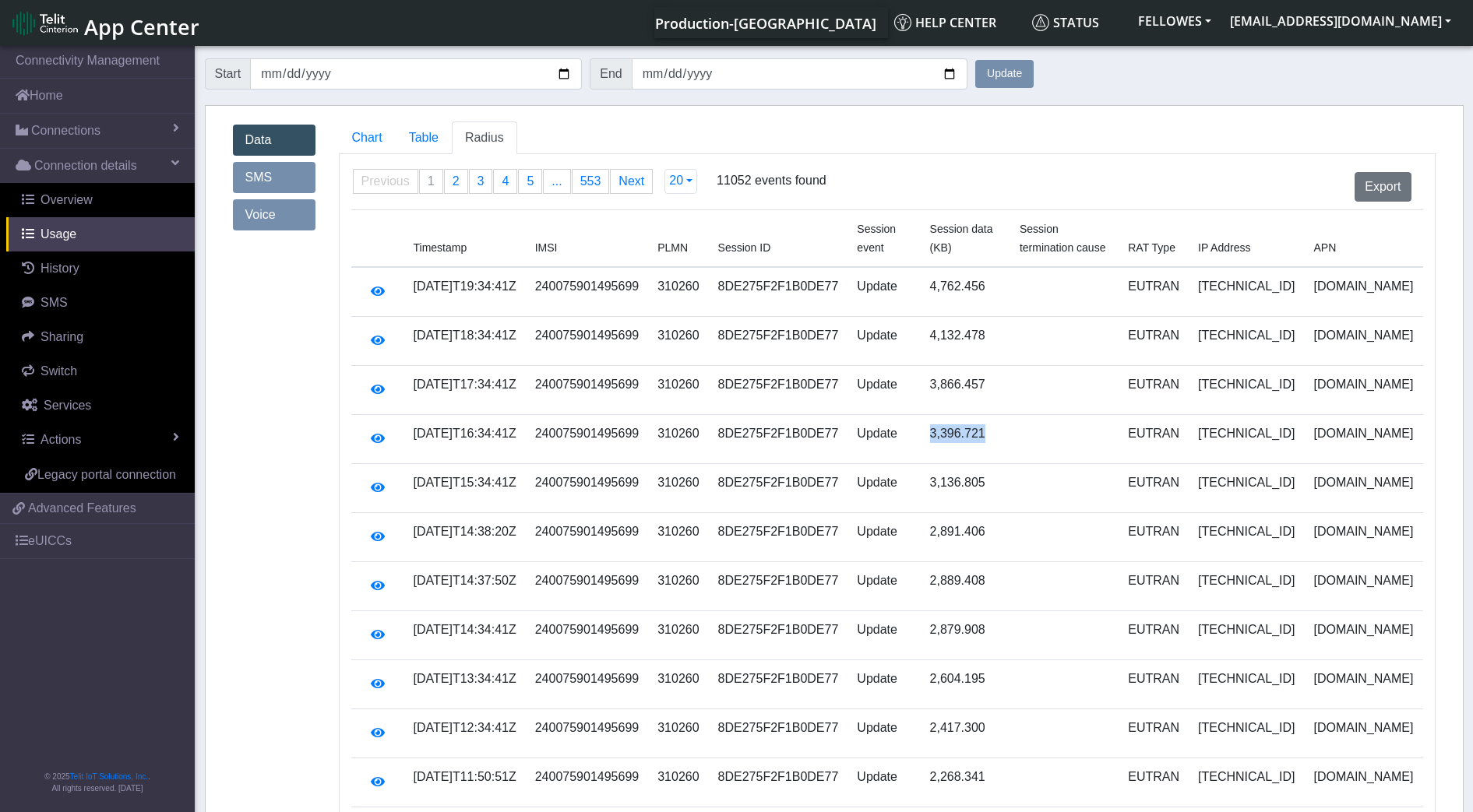
copy tr "3,396.721"
click at [965, 466] on td "3,136.805" at bounding box center [964, 488] width 89 height 49
drag, startPoint x: 964, startPoint y: 466, endPoint x: 946, endPoint y: 459, distance: 19.3
click at [946, 464] on td "3,136.805" at bounding box center [964, 488] width 89 height 49
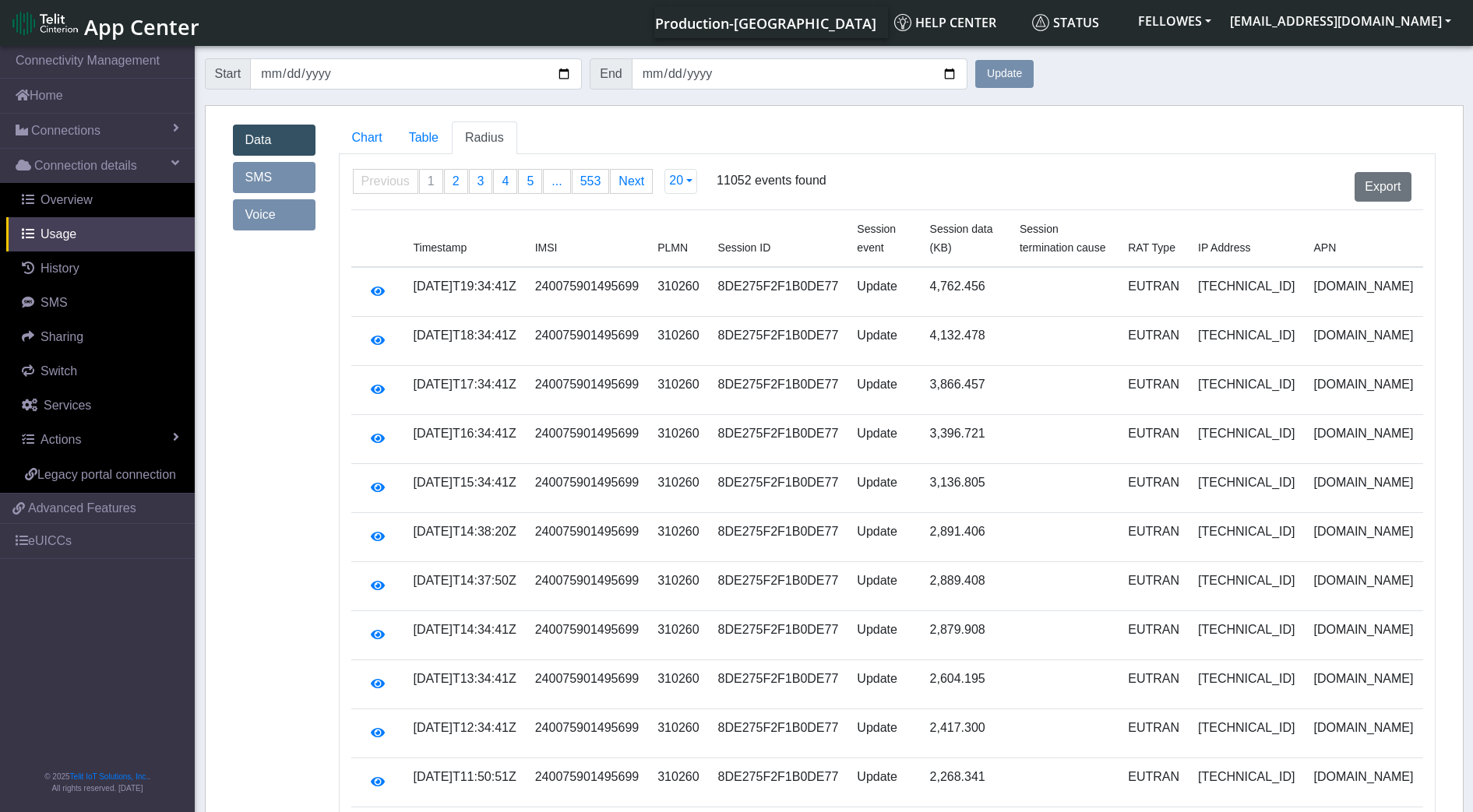
drag, startPoint x: 947, startPoint y: 459, endPoint x: 963, endPoint y: 466, distance: 17.5
click at [955, 464] on td "3,136.805" at bounding box center [964, 488] width 89 height 49
drag, startPoint x: 963, startPoint y: 466, endPoint x: 977, endPoint y: 467, distance: 14.0
click at [964, 466] on td "3,136.805" at bounding box center [964, 488] width 89 height 49
click at [983, 468] on td "3,136.805" at bounding box center [964, 488] width 89 height 49
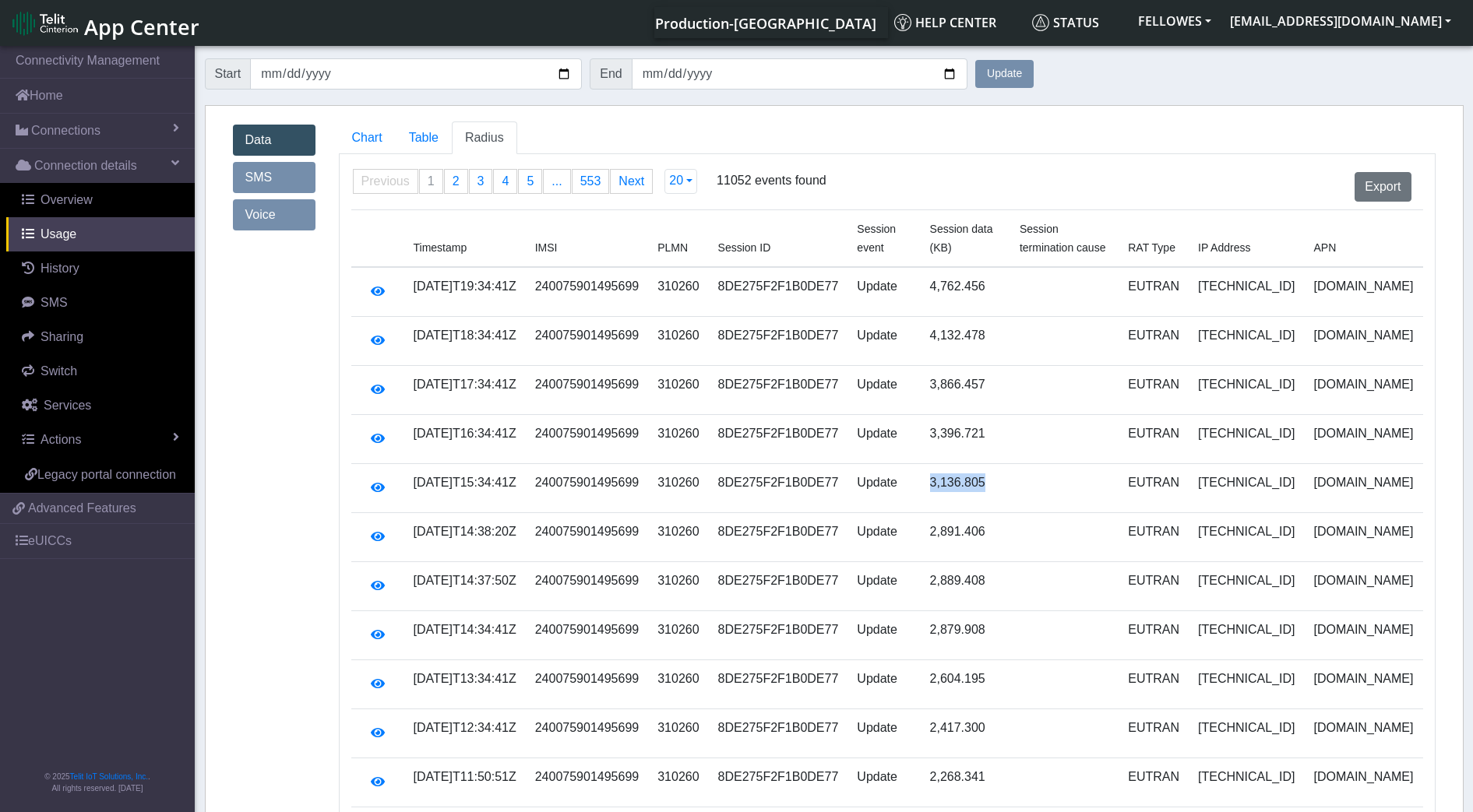
drag, startPoint x: 983, startPoint y: 468, endPoint x: 938, endPoint y: 464, distance: 45.2
click at [938, 464] on td "3,136.805" at bounding box center [964, 488] width 89 height 49
drag, startPoint x: 938, startPoint y: 464, endPoint x: 966, endPoint y: 469, distance: 28.4
copy td "3,136.805"
click at [987, 430] on td "3,396.721" at bounding box center [964, 439] width 89 height 49
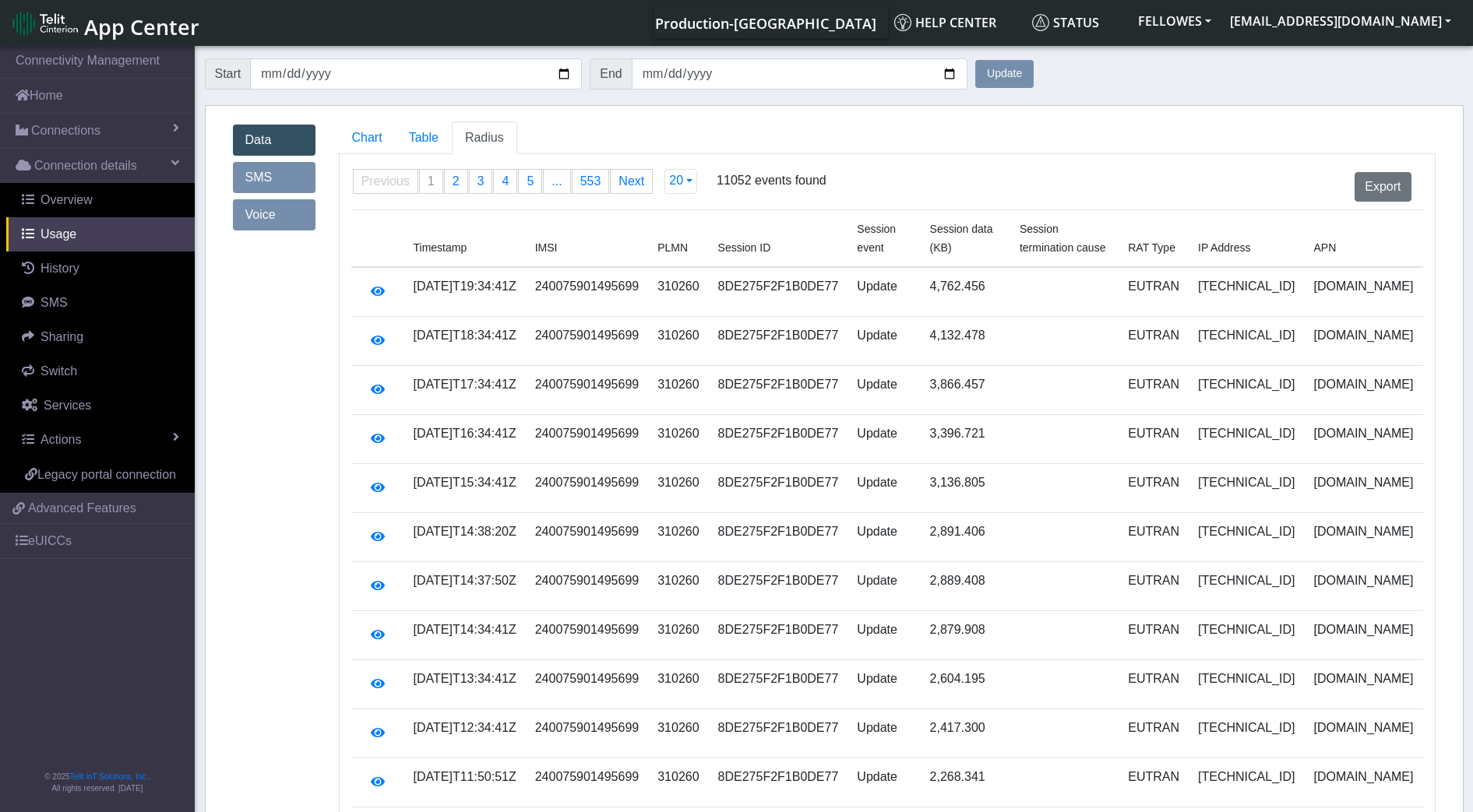
click at [979, 418] on td "3,396.721" at bounding box center [964, 439] width 89 height 49
click at [980, 418] on td "3,396.721" at bounding box center [964, 439] width 89 height 49
copy td "3,396.721"
click at [986, 464] on td "3,136.805" at bounding box center [964, 488] width 89 height 49
click at [988, 464] on td "3,136.805" at bounding box center [964, 488] width 89 height 49
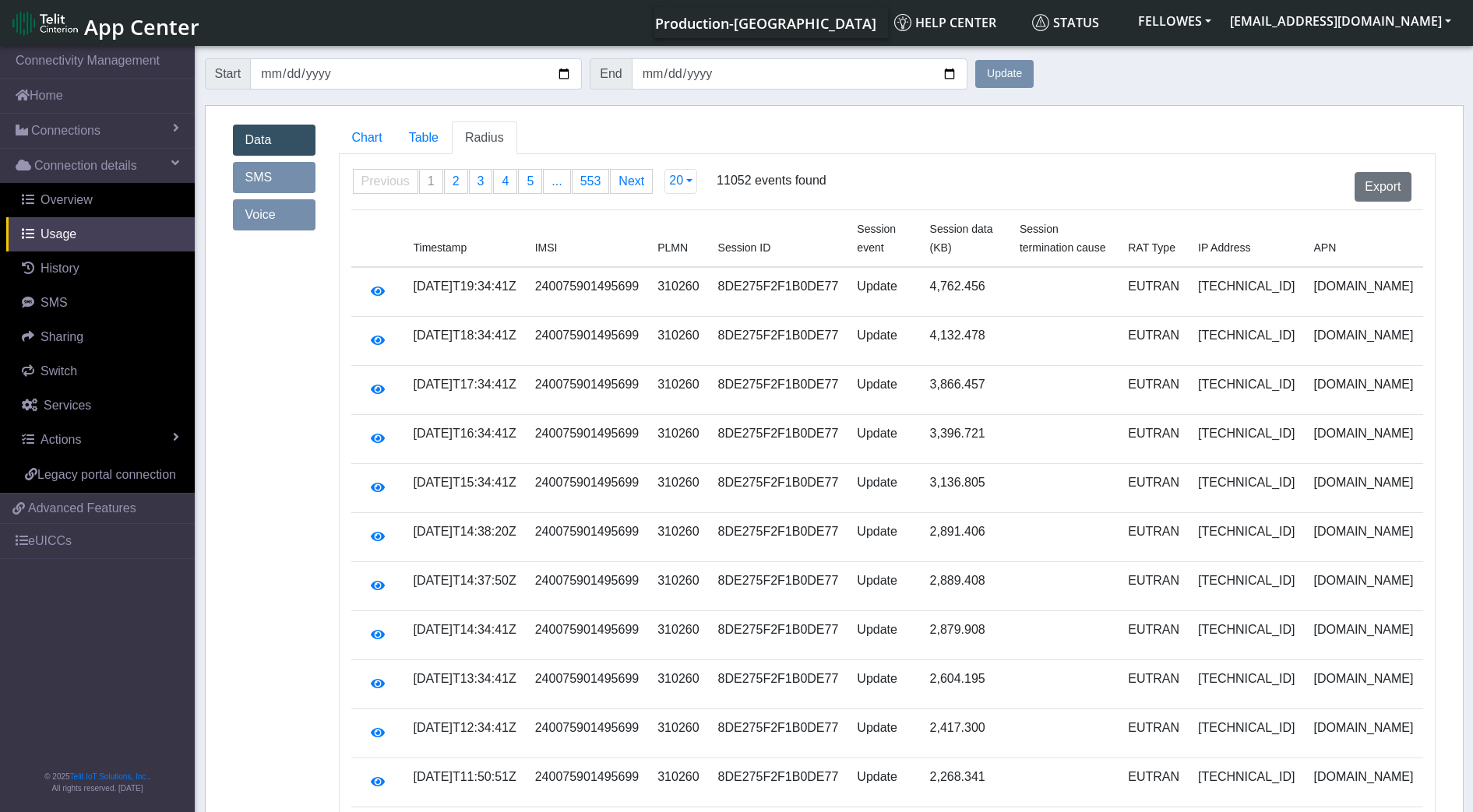
click at [991, 464] on td "3,136.805" at bounding box center [964, 488] width 89 height 49
copy td "3,136.805"
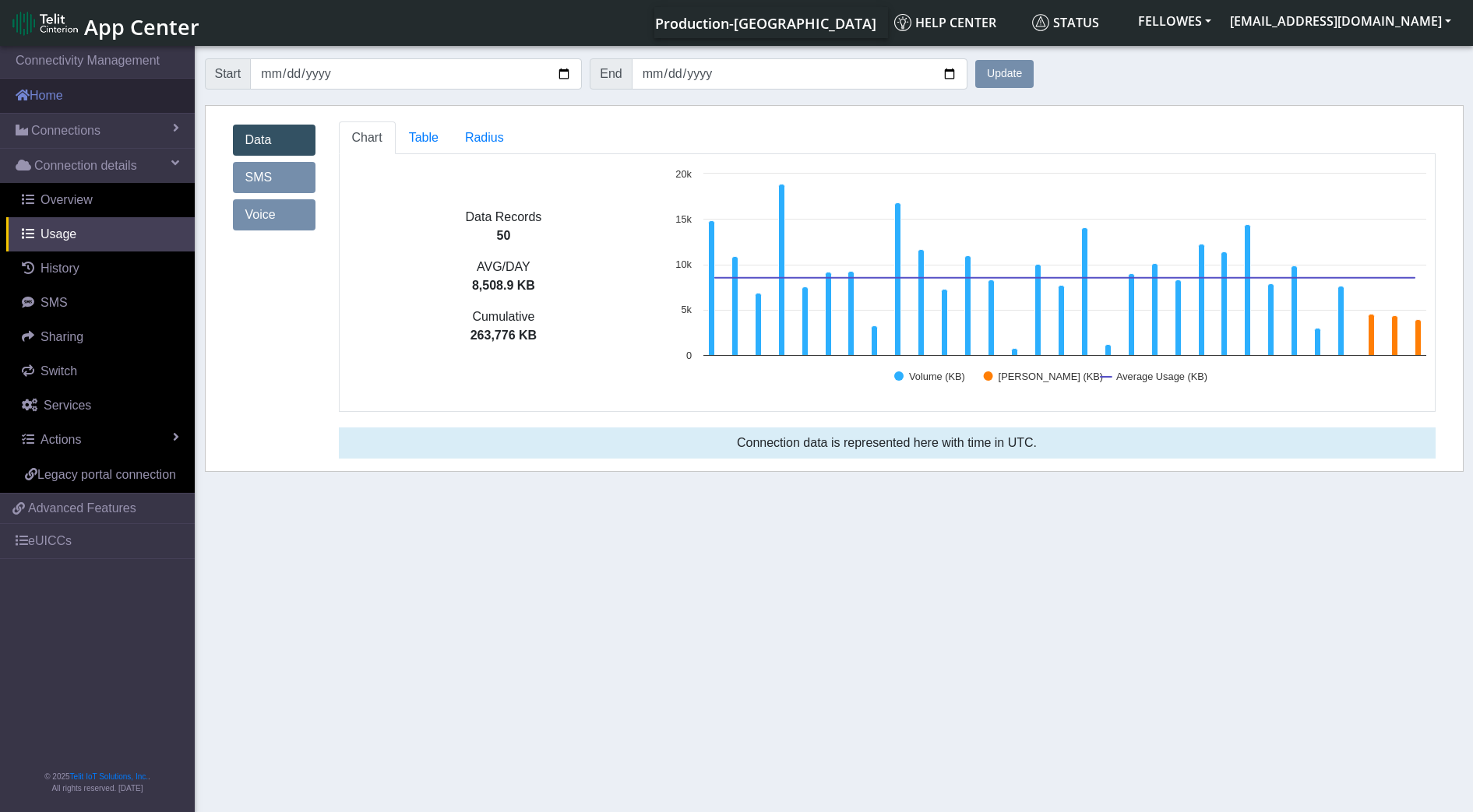
click at [107, 95] on link "Home" at bounding box center [97, 96] width 195 height 34
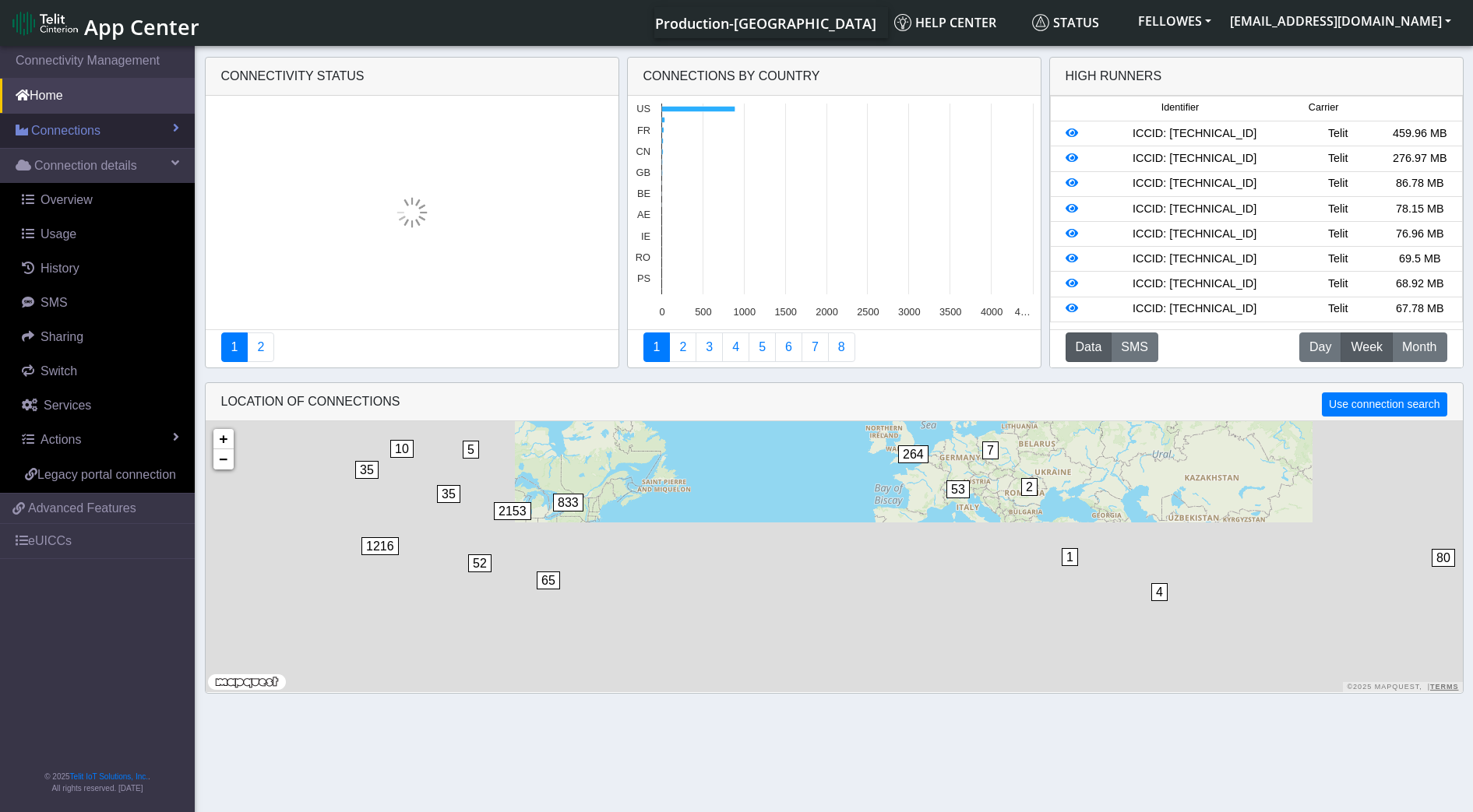
click at [152, 122] on section "Connectivity Management Home Connections List Map Connection details Overview U…" at bounding box center [736, 430] width 1473 height 775
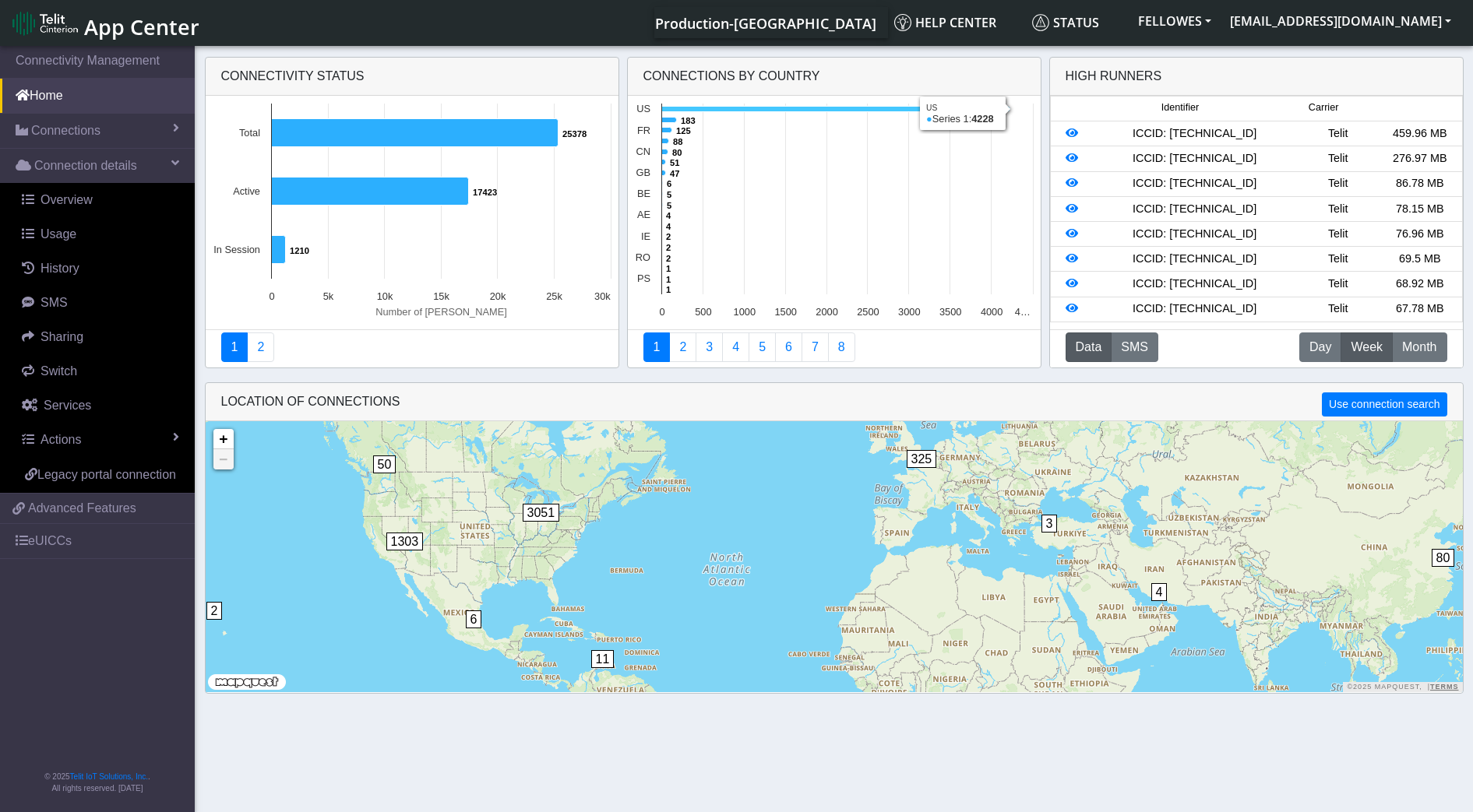
click at [778, 108] on icon at bounding box center [834, 110] width 348 height 5
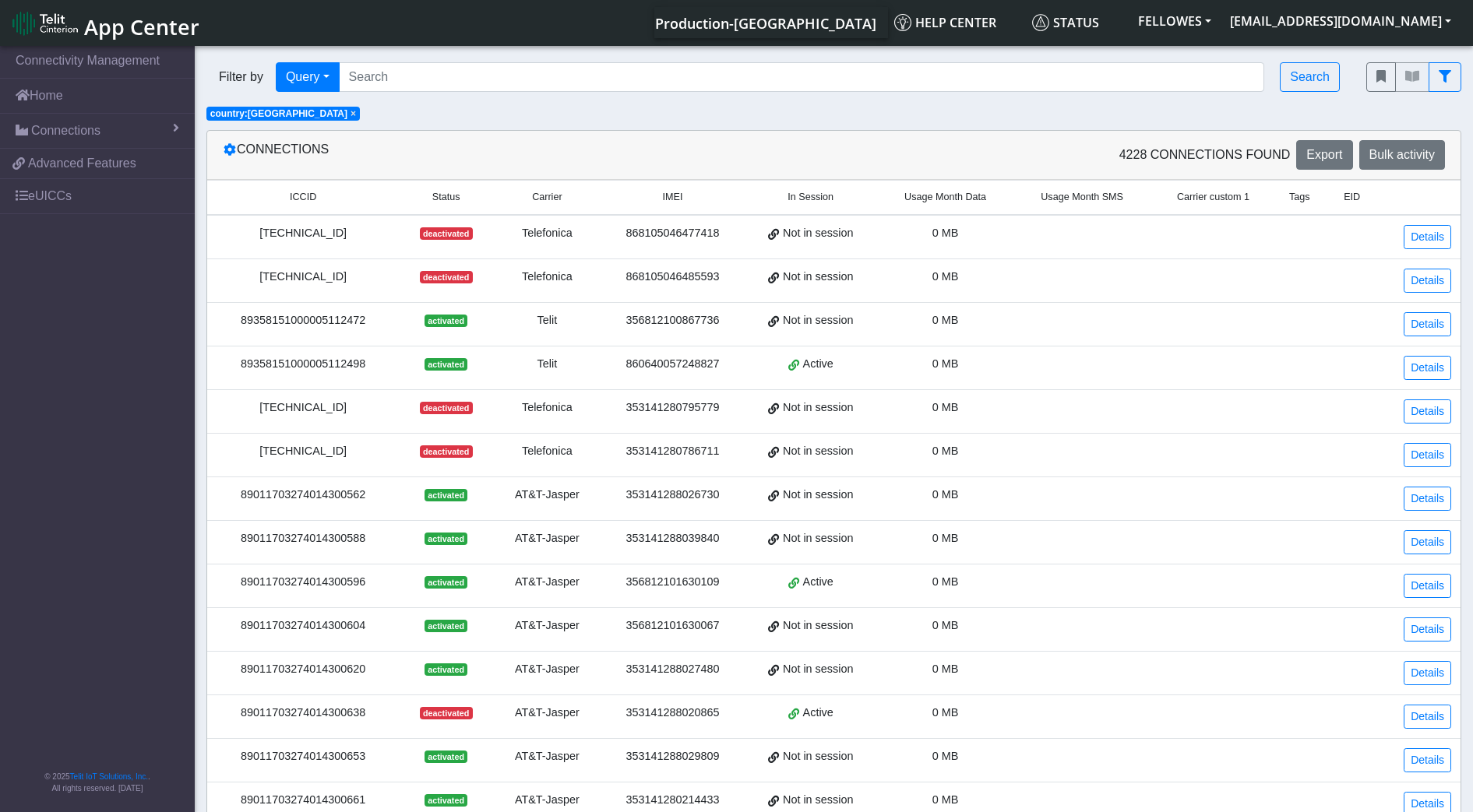
click at [827, 199] on span "In Session" at bounding box center [810, 197] width 46 height 15
drag, startPoint x: 827, startPoint y: 199, endPoint x: 942, endPoint y: 193, distance: 115.2
click at [942, 193] on span "Usage Month Data" at bounding box center [945, 197] width 81 height 15
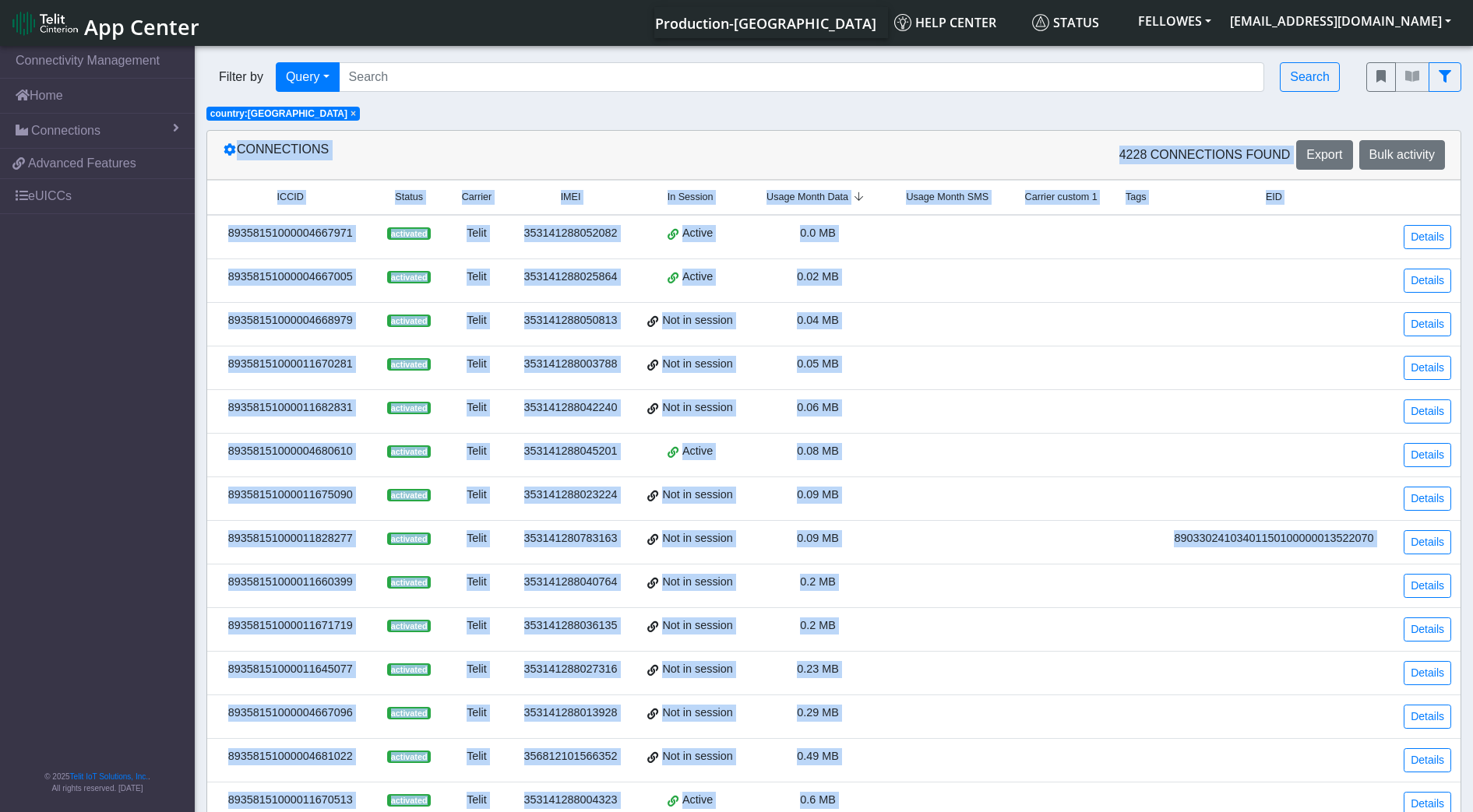
drag, startPoint x: 942, startPoint y: 193, endPoint x: 815, endPoint y: 196, distance: 127.0
click at [815, 196] on span "Usage Month Data" at bounding box center [807, 197] width 81 height 15
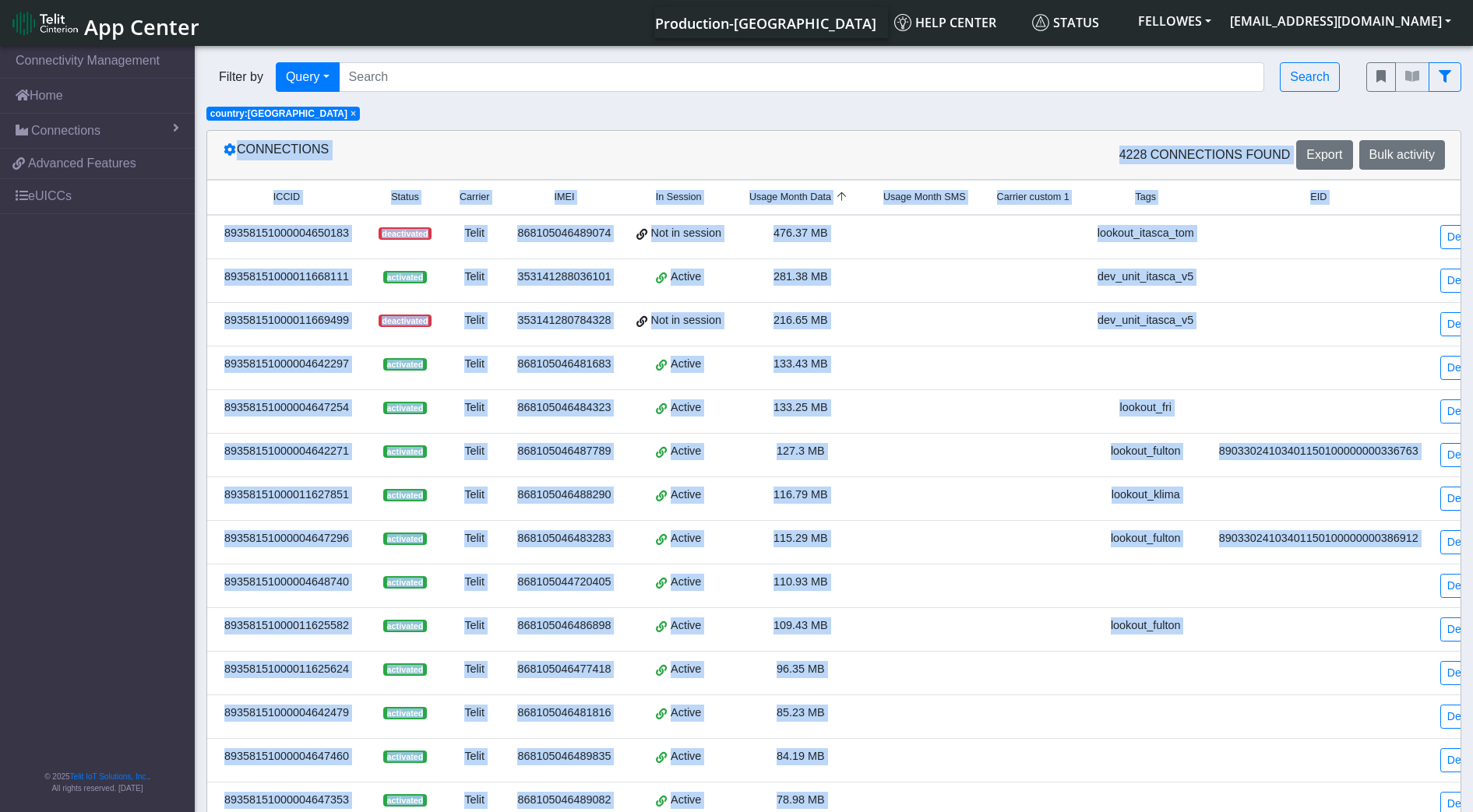
click at [879, 242] on td at bounding box center [924, 237] width 114 height 44
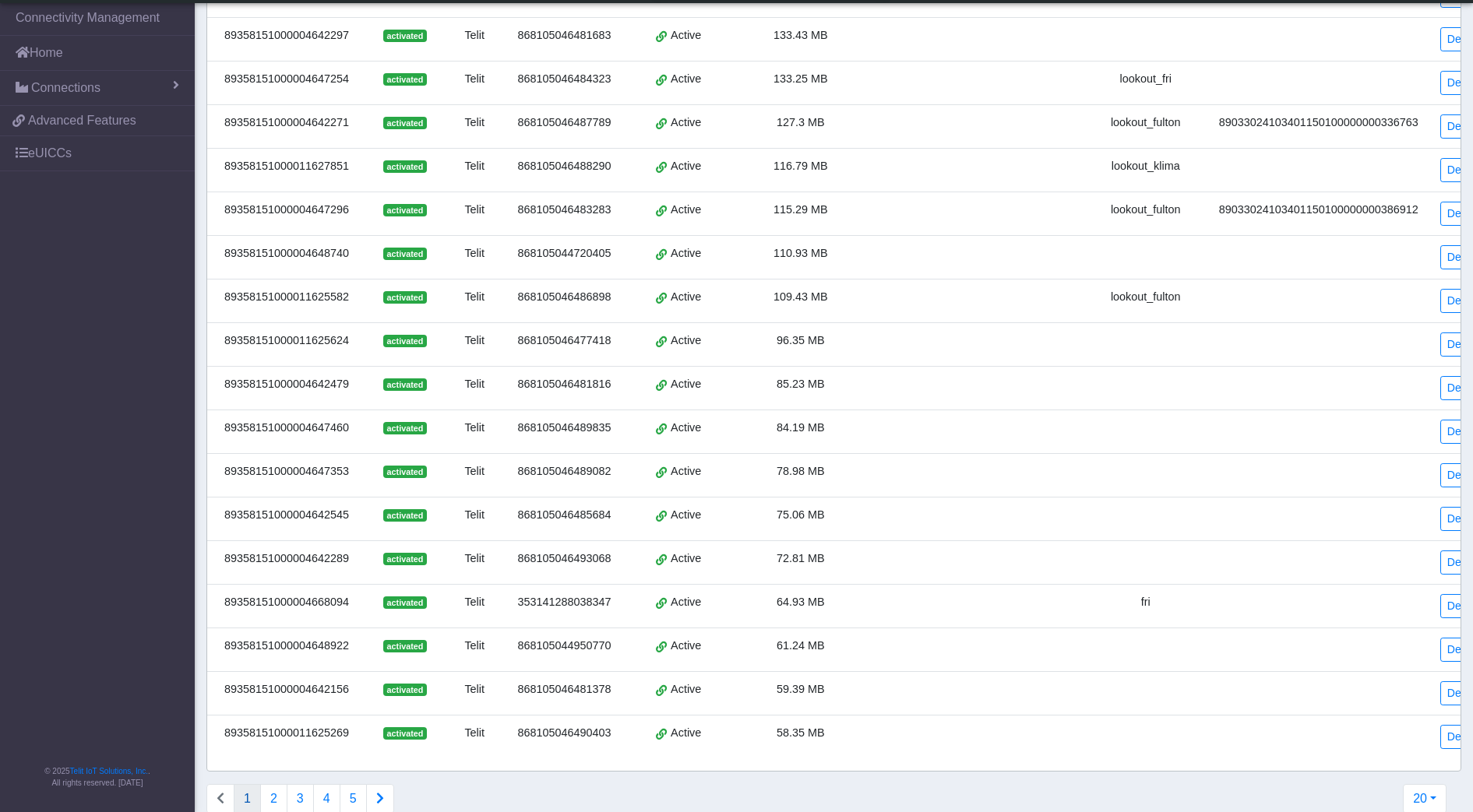
scroll to position [431, 0]
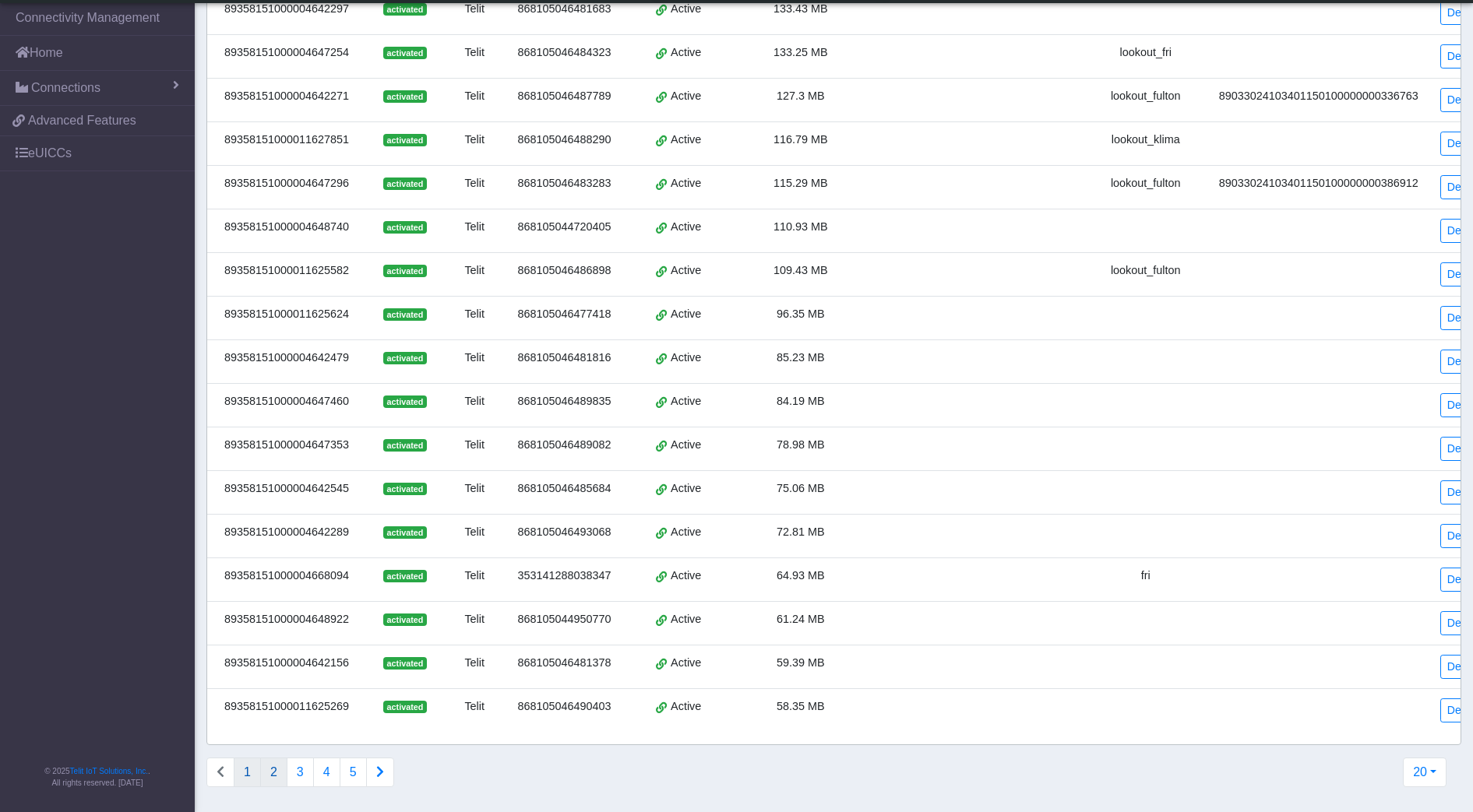
click at [276, 772] on button "2" at bounding box center [273, 771] width 27 height 29
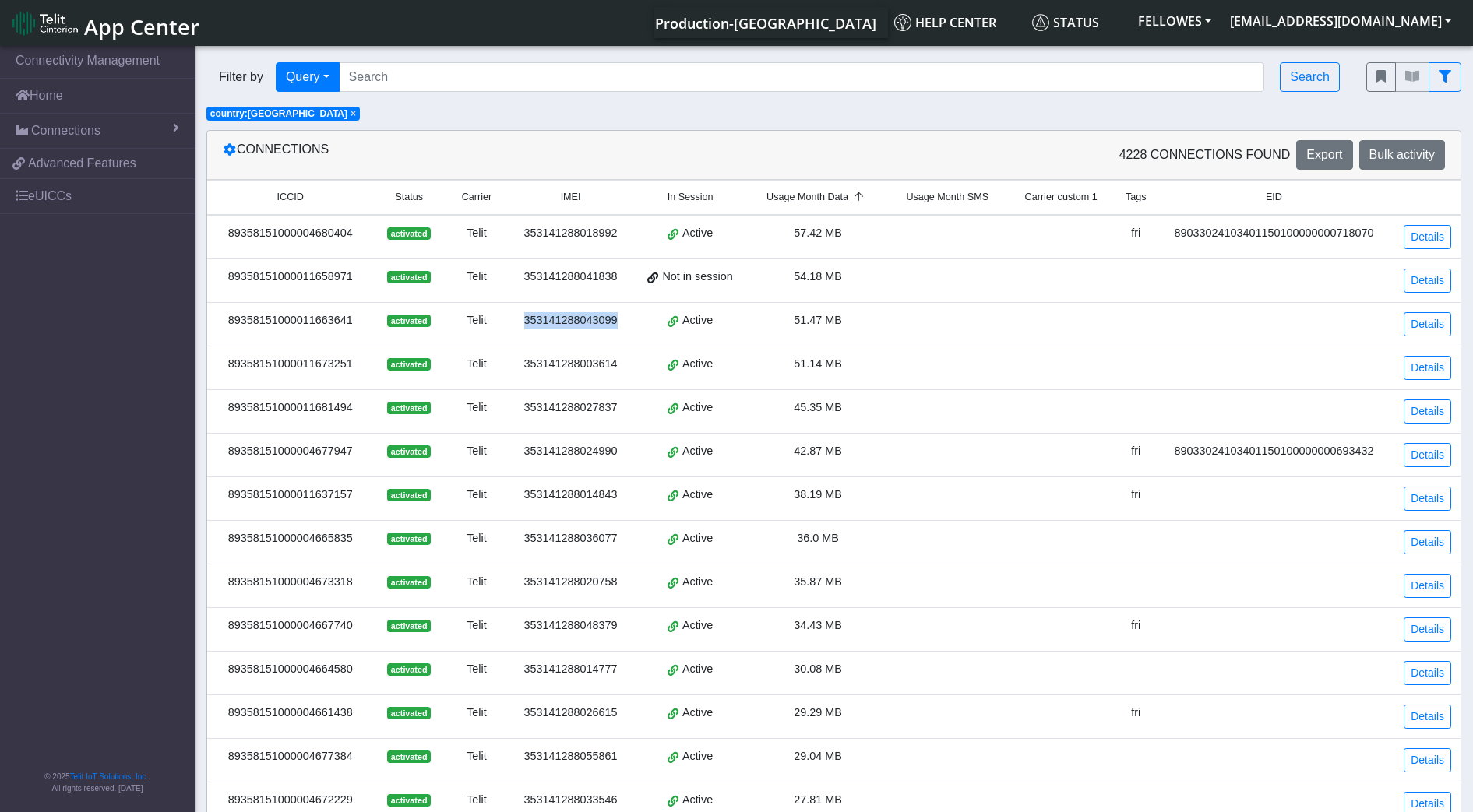
drag, startPoint x: 588, startPoint y: 320, endPoint x: 522, endPoint y: 319, distance: 66.0
click at [522, 319] on div "353141288043099" at bounding box center [570, 320] width 105 height 17
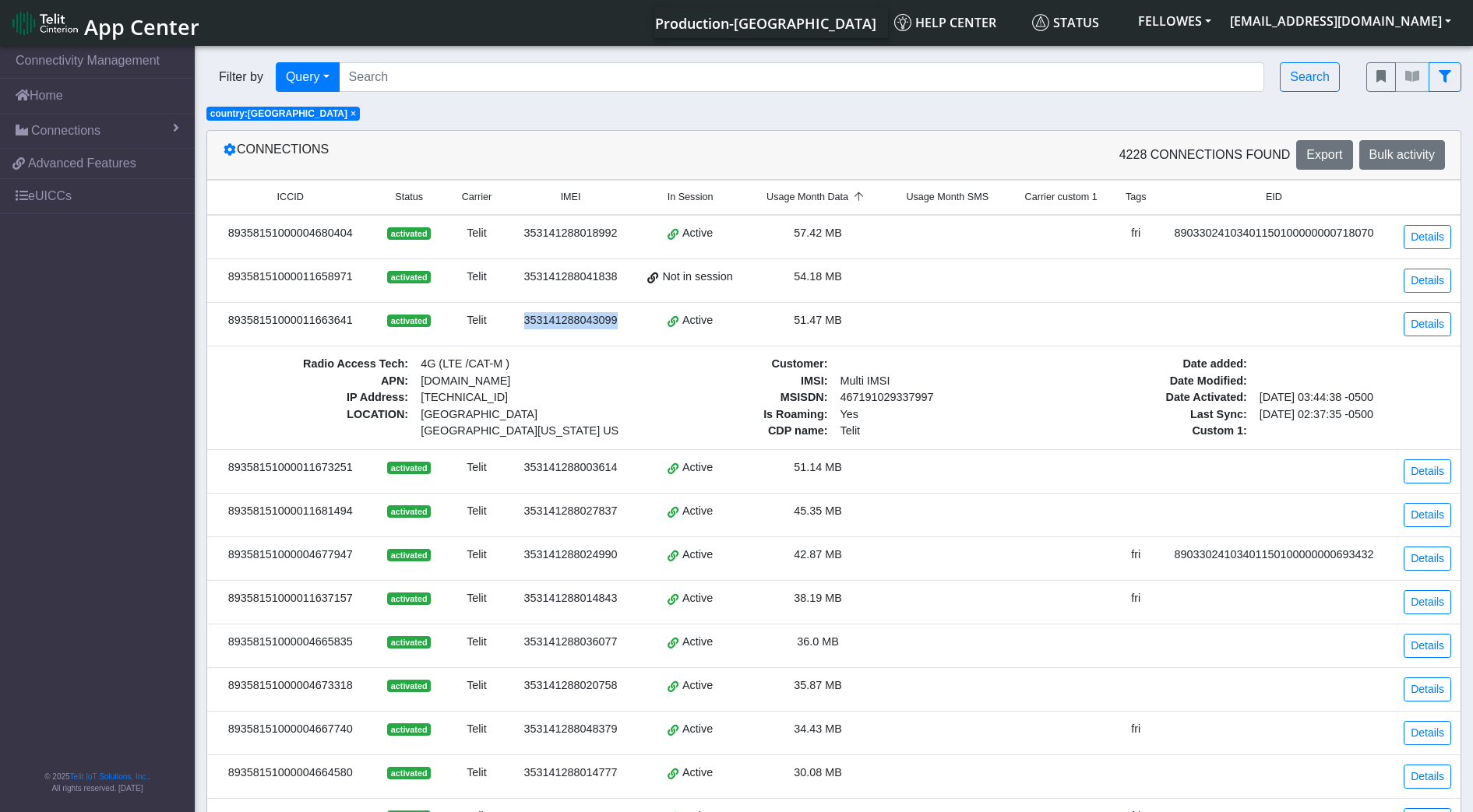
drag, startPoint x: 522, startPoint y: 319, endPoint x: 540, endPoint y: 322, distance: 18.2
copy div "353141288043099"
click at [119, 139] on link "Connections" at bounding box center [97, 131] width 195 height 34
click at [1434, 326] on link "Details" at bounding box center [1427, 324] width 48 height 24
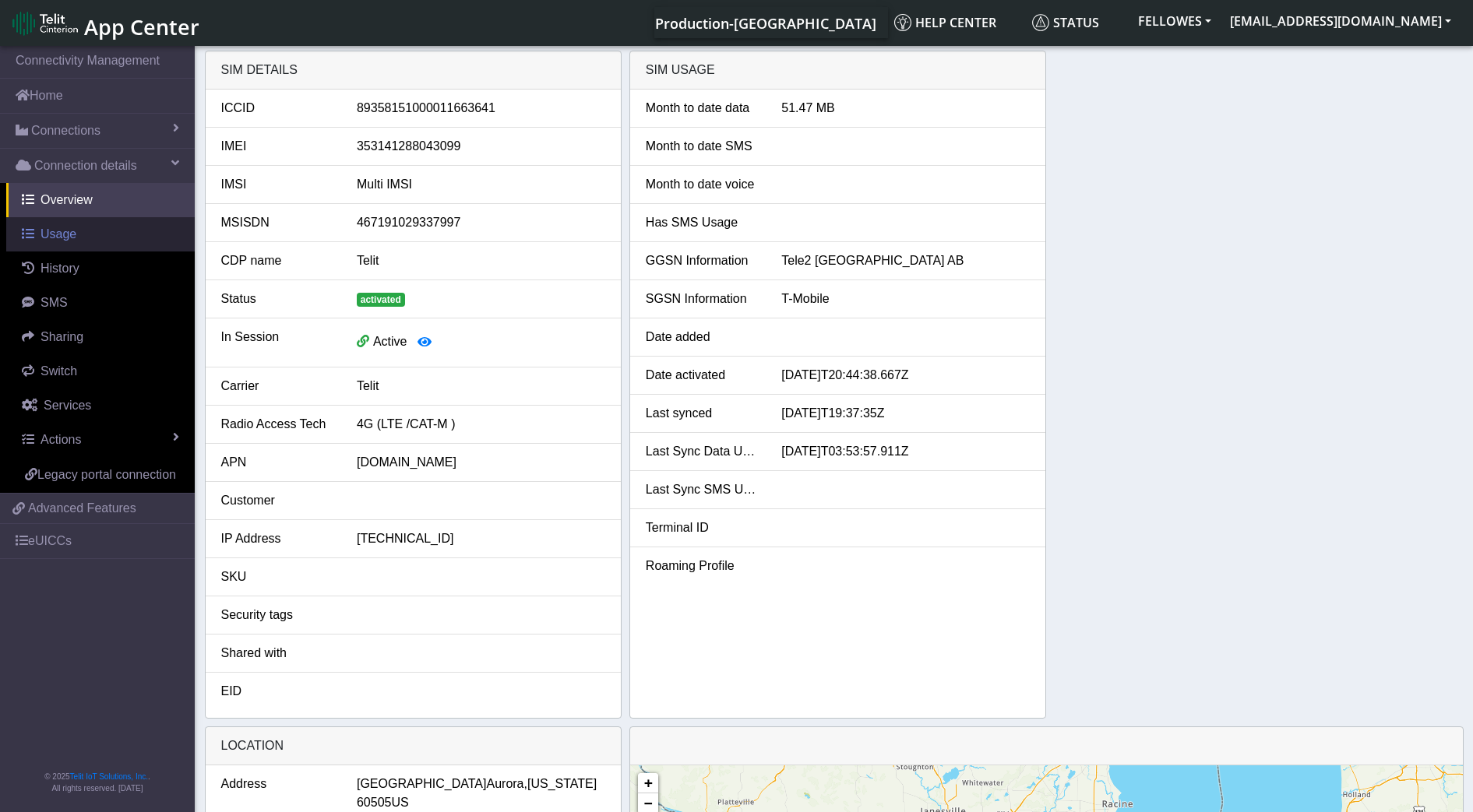
click at [63, 237] on span "Usage" at bounding box center [58, 234] width 35 height 13
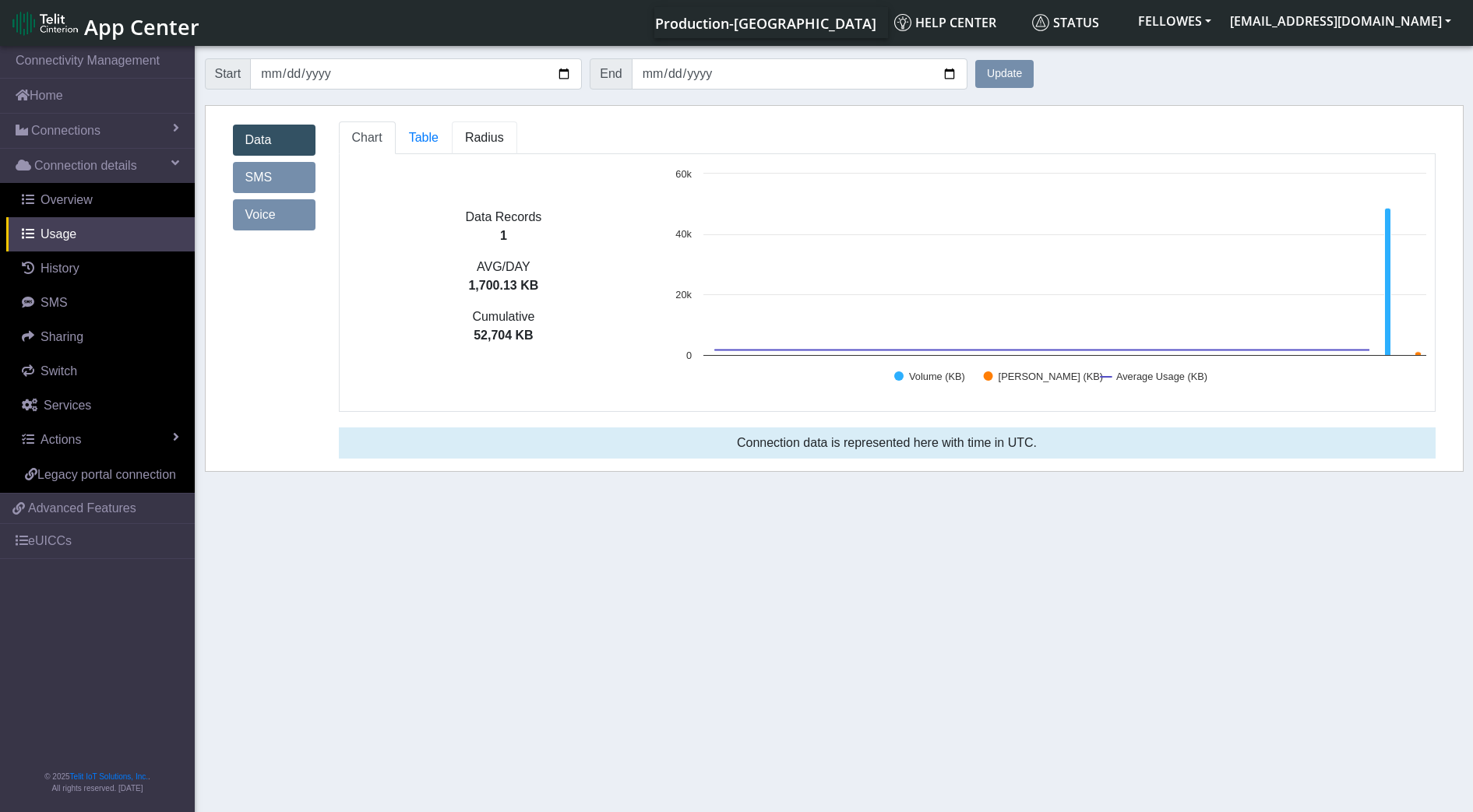
click at [494, 143] on span "Radius" at bounding box center [485, 137] width 39 height 13
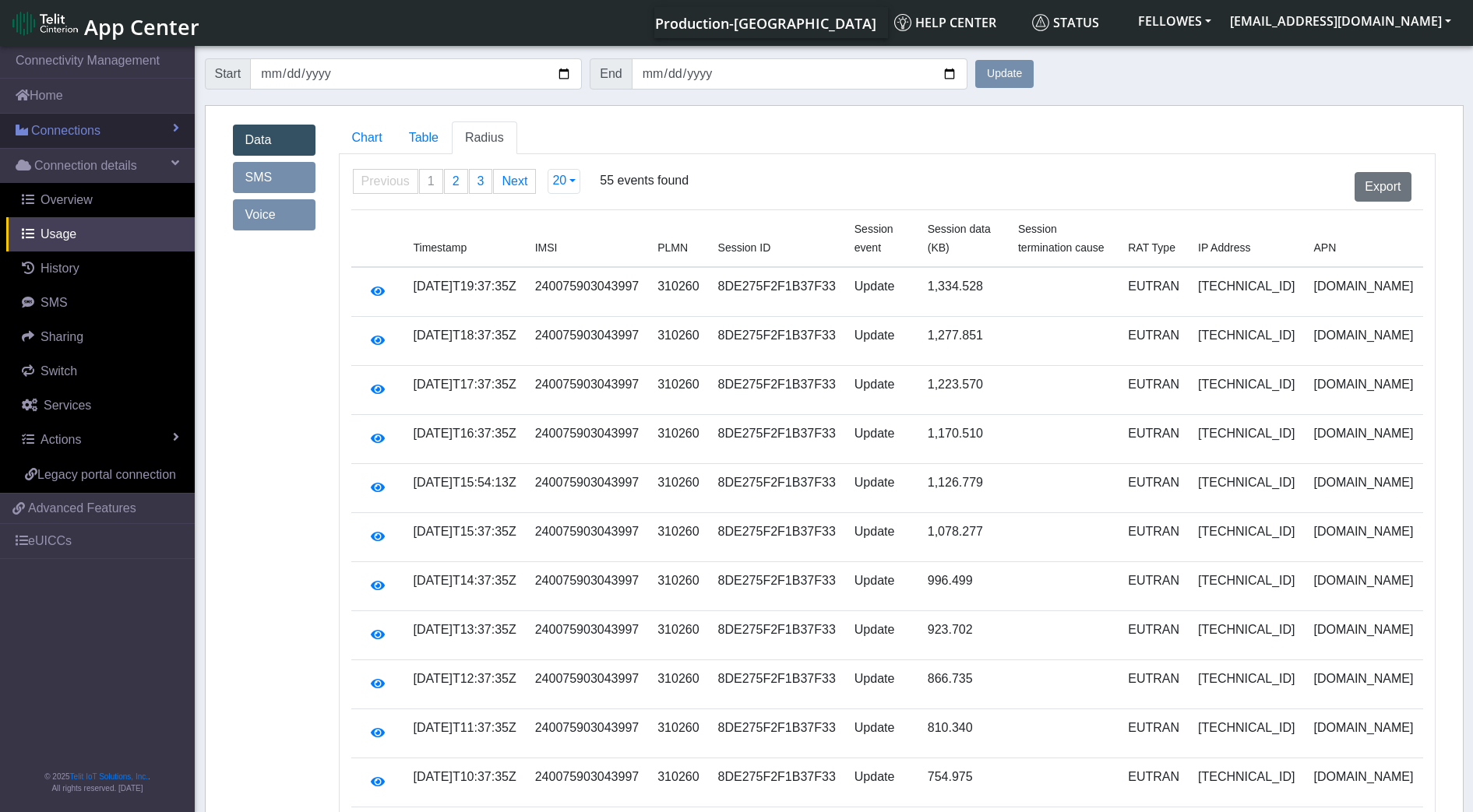
click at [126, 131] on link "Connections" at bounding box center [97, 131] width 195 height 34
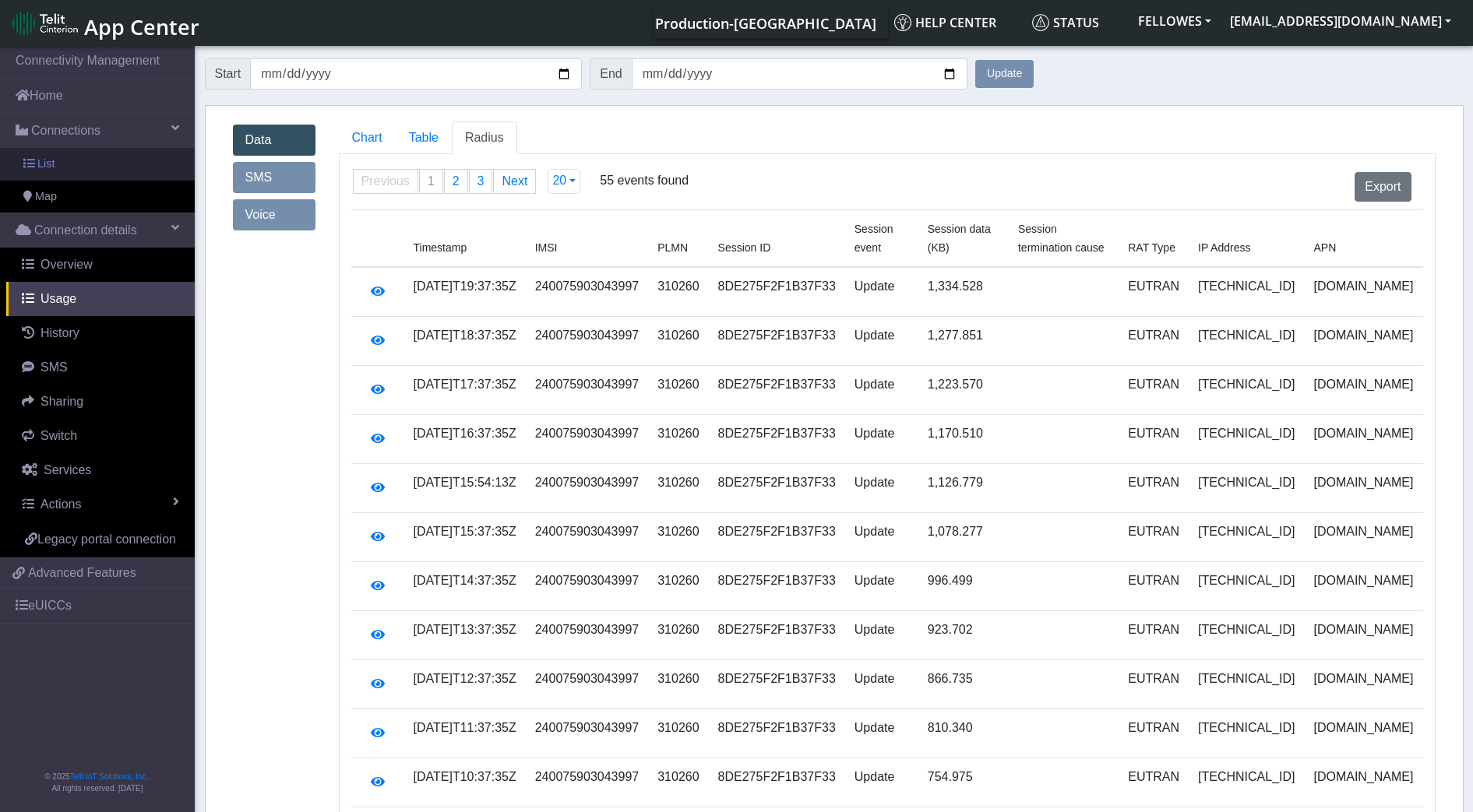
click at [148, 177] on link "List" at bounding box center [97, 164] width 195 height 33
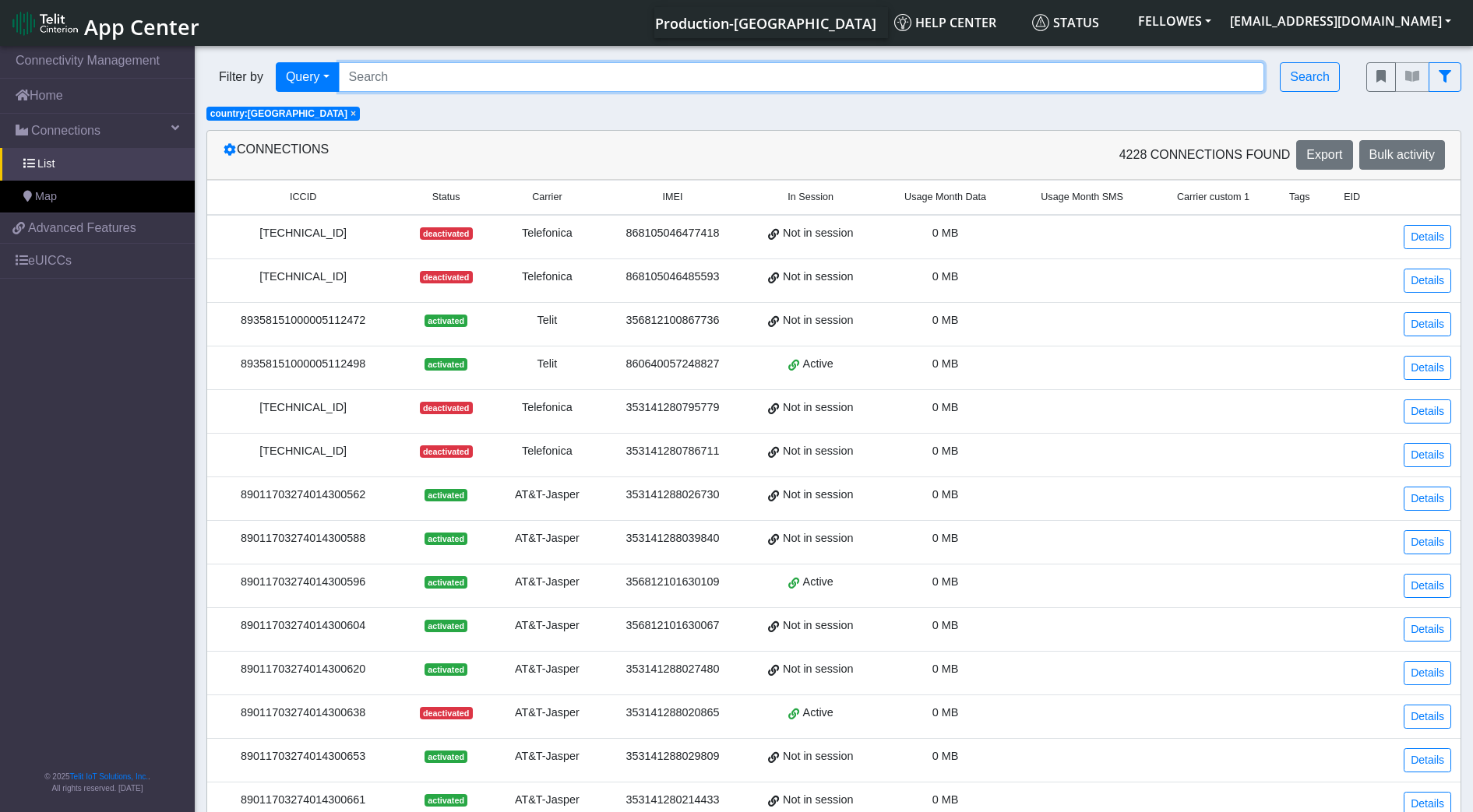
click at [445, 65] on input "Search..." at bounding box center [802, 76] width 926 height 29
paste input "89358151000011658112"
type input "89358151000011658112"
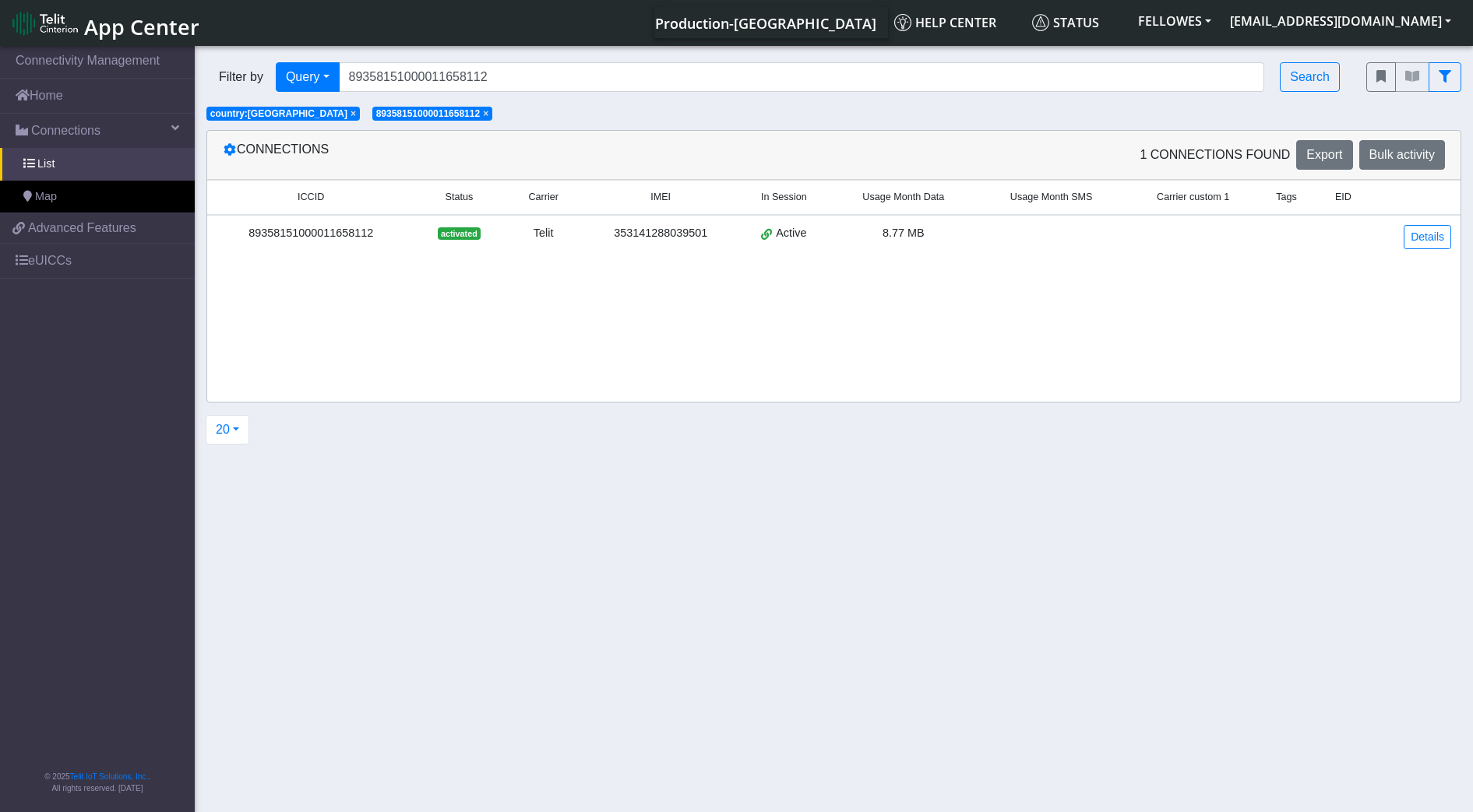
click at [269, 114] on span "× country:US" at bounding box center [282, 114] width 153 height 14
click at [1405, 241] on link "Details" at bounding box center [1427, 236] width 48 height 24
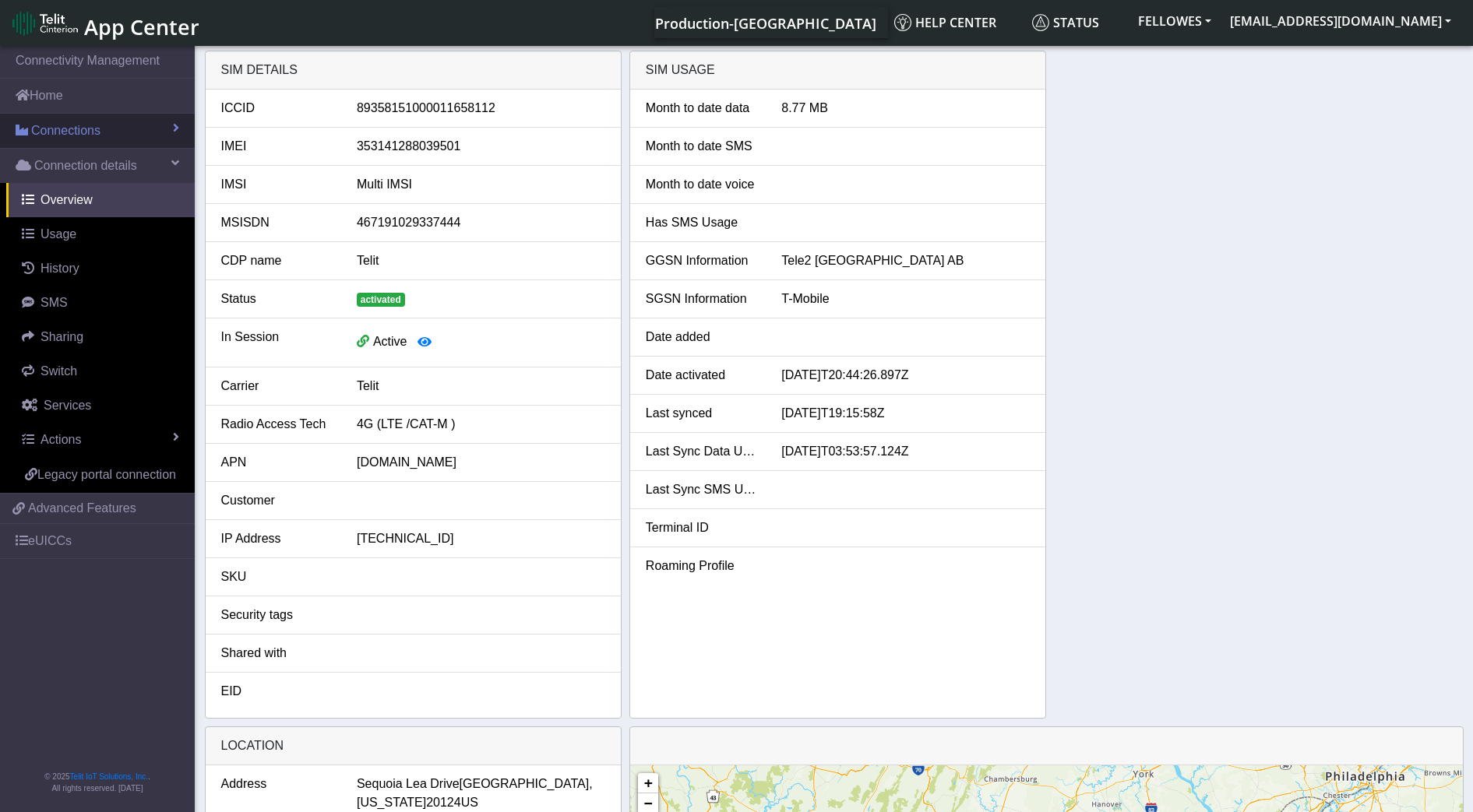
click at [114, 128] on link "Connections" at bounding box center [97, 131] width 195 height 34
click at [161, 127] on link "Connections" at bounding box center [97, 131] width 195 height 34
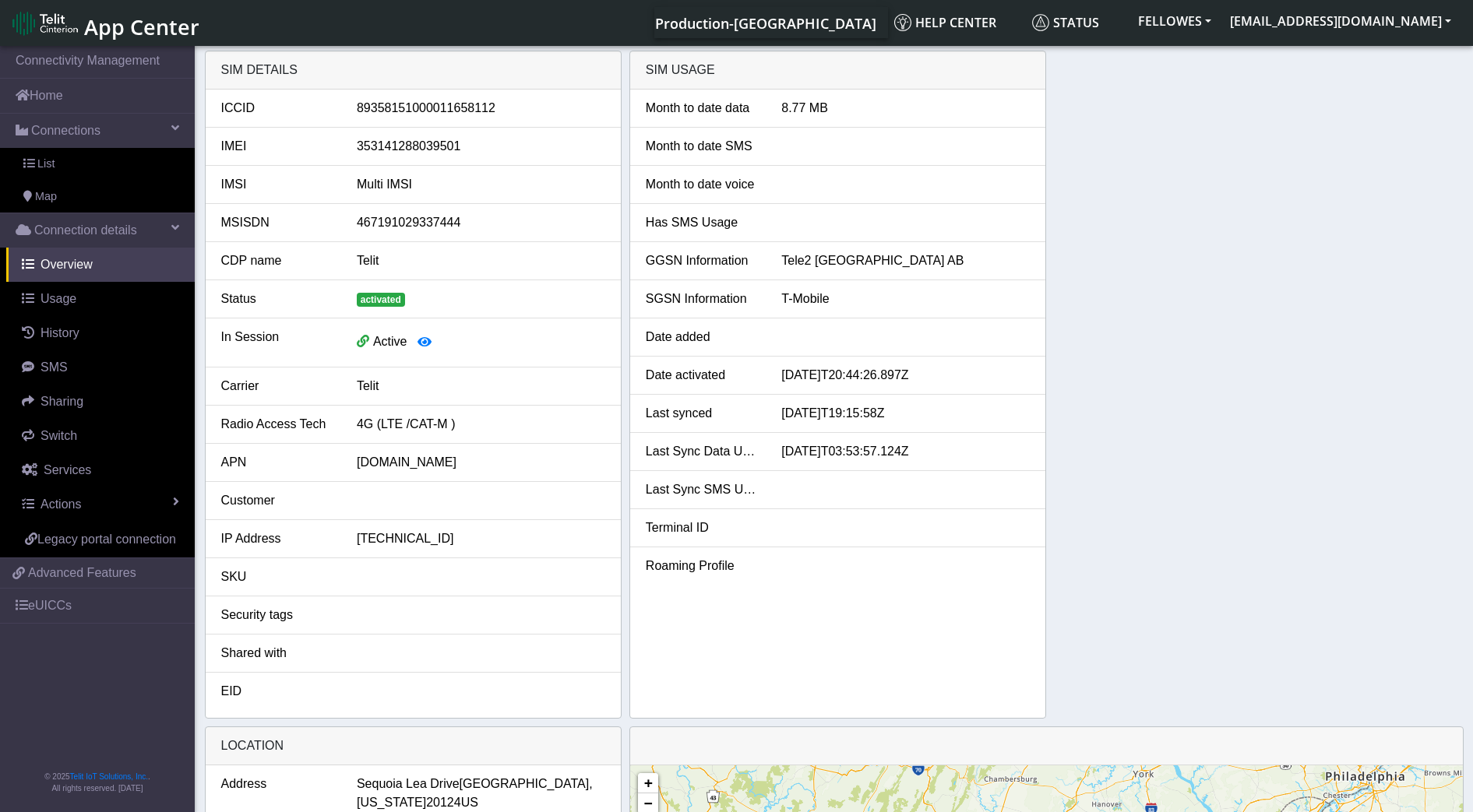
drag, startPoint x: 138, startPoint y: 165, endPoint x: 303, endPoint y: 71, distance: 189.9
click at [137, 165] on link "List" at bounding box center [97, 164] width 195 height 33
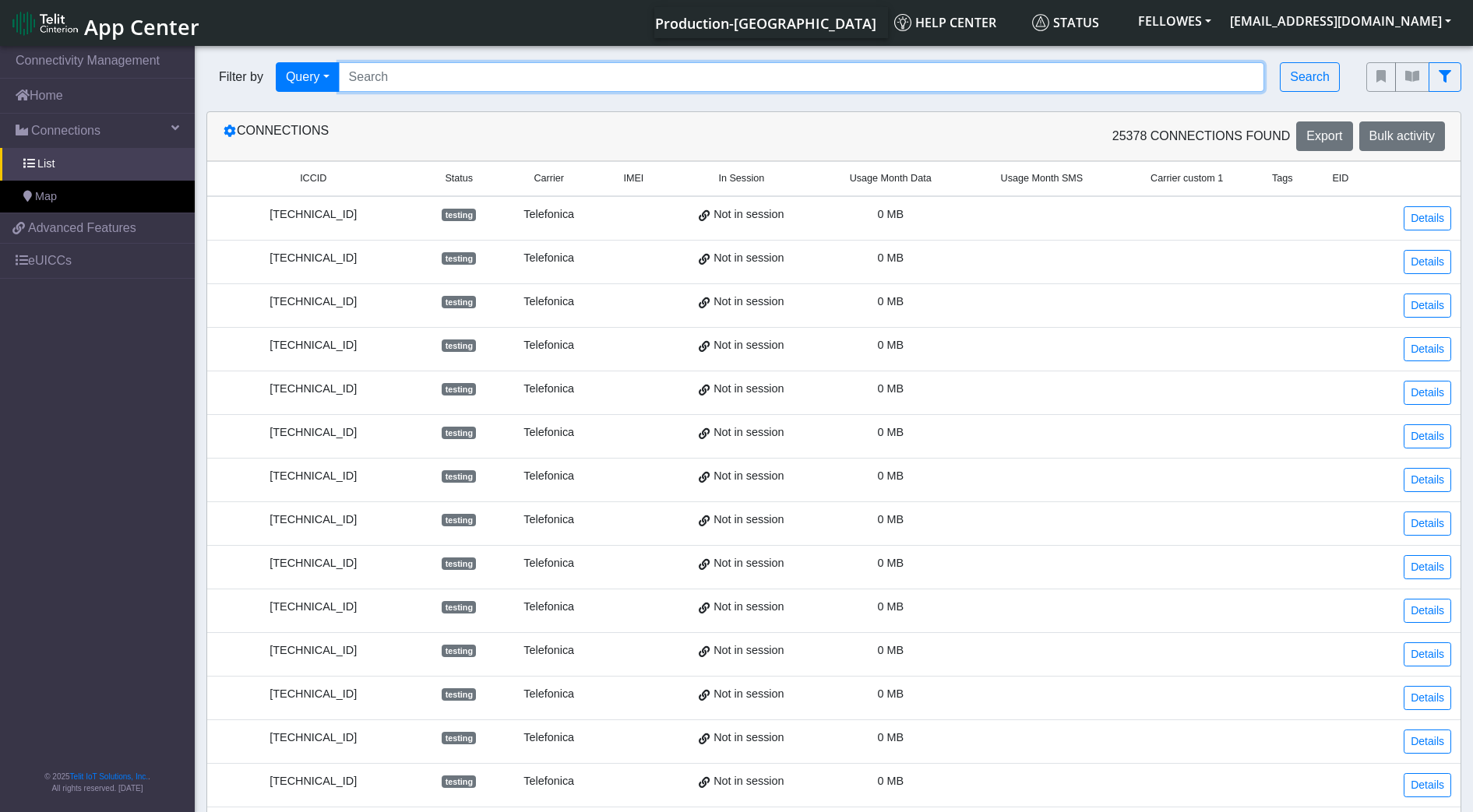
click at [455, 62] on input "Search..." at bounding box center [802, 76] width 926 height 29
paste input "89358151000004665280 89358151000004665058 89011704324032832846 8935815100000466…"
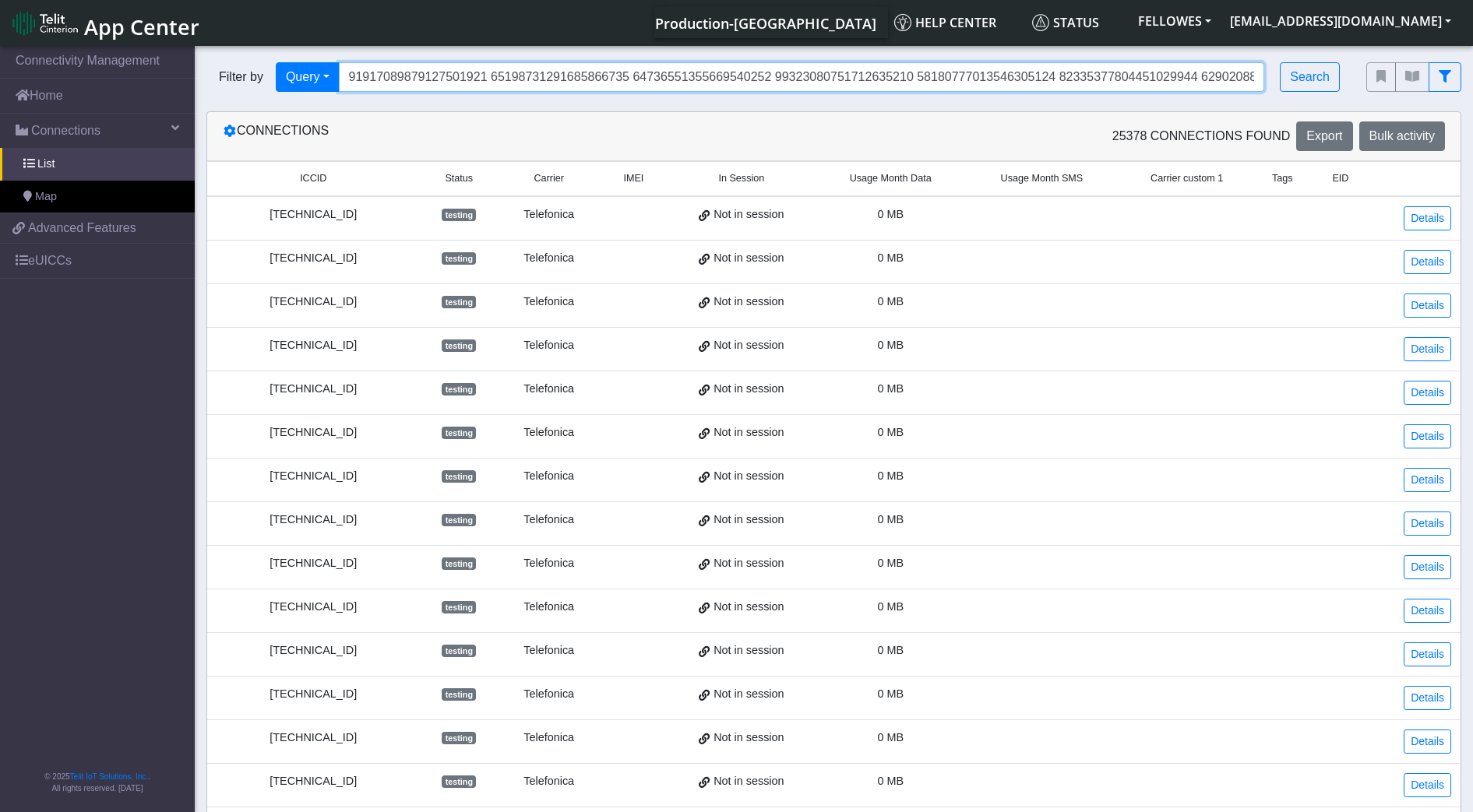
scroll to position [0, 72055]
type input "89358151000004665280 89358151000004665058 89011704324032832846 8935815100000466…"
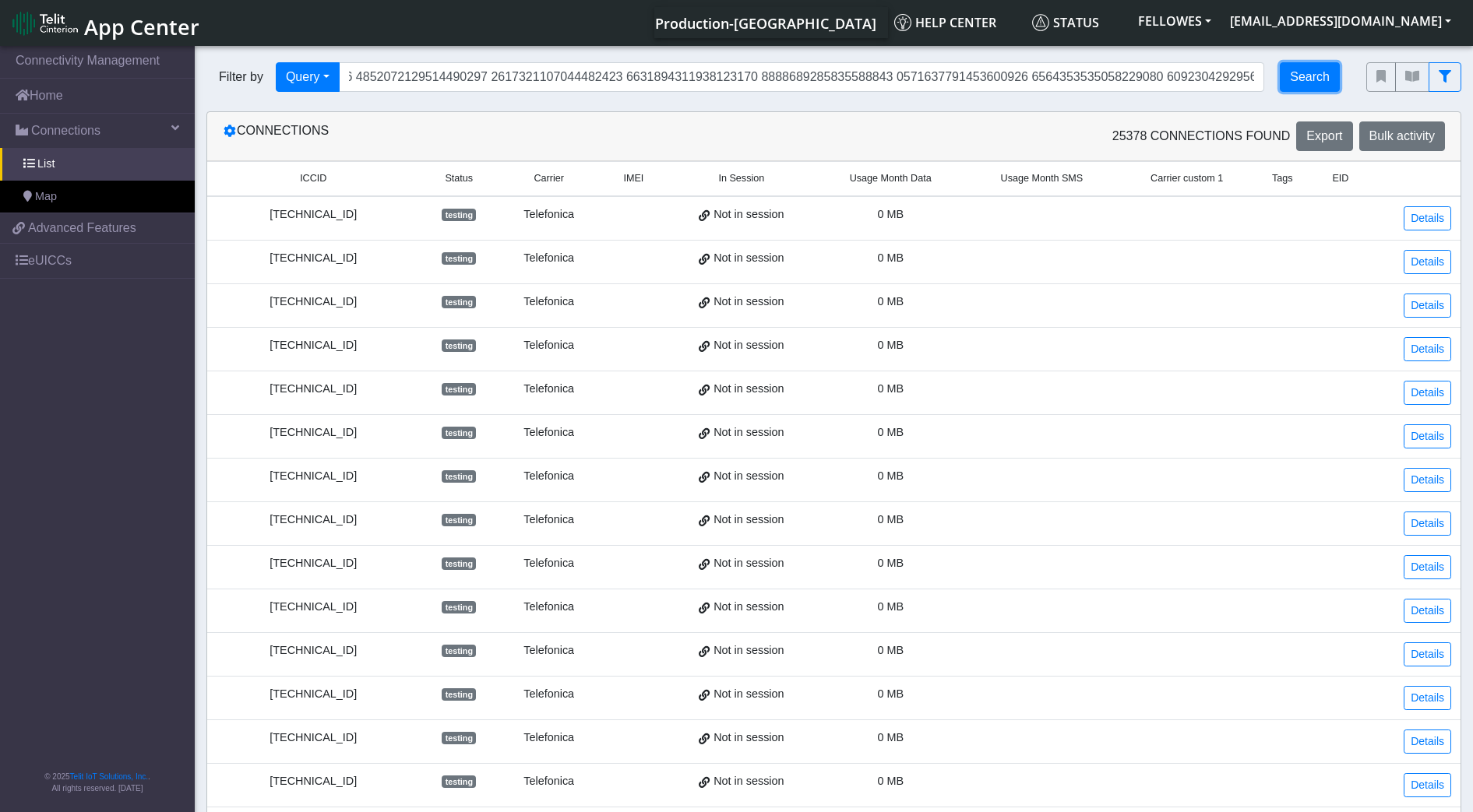
click at [1310, 74] on button "Search" at bounding box center [1309, 76] width 60 height 29
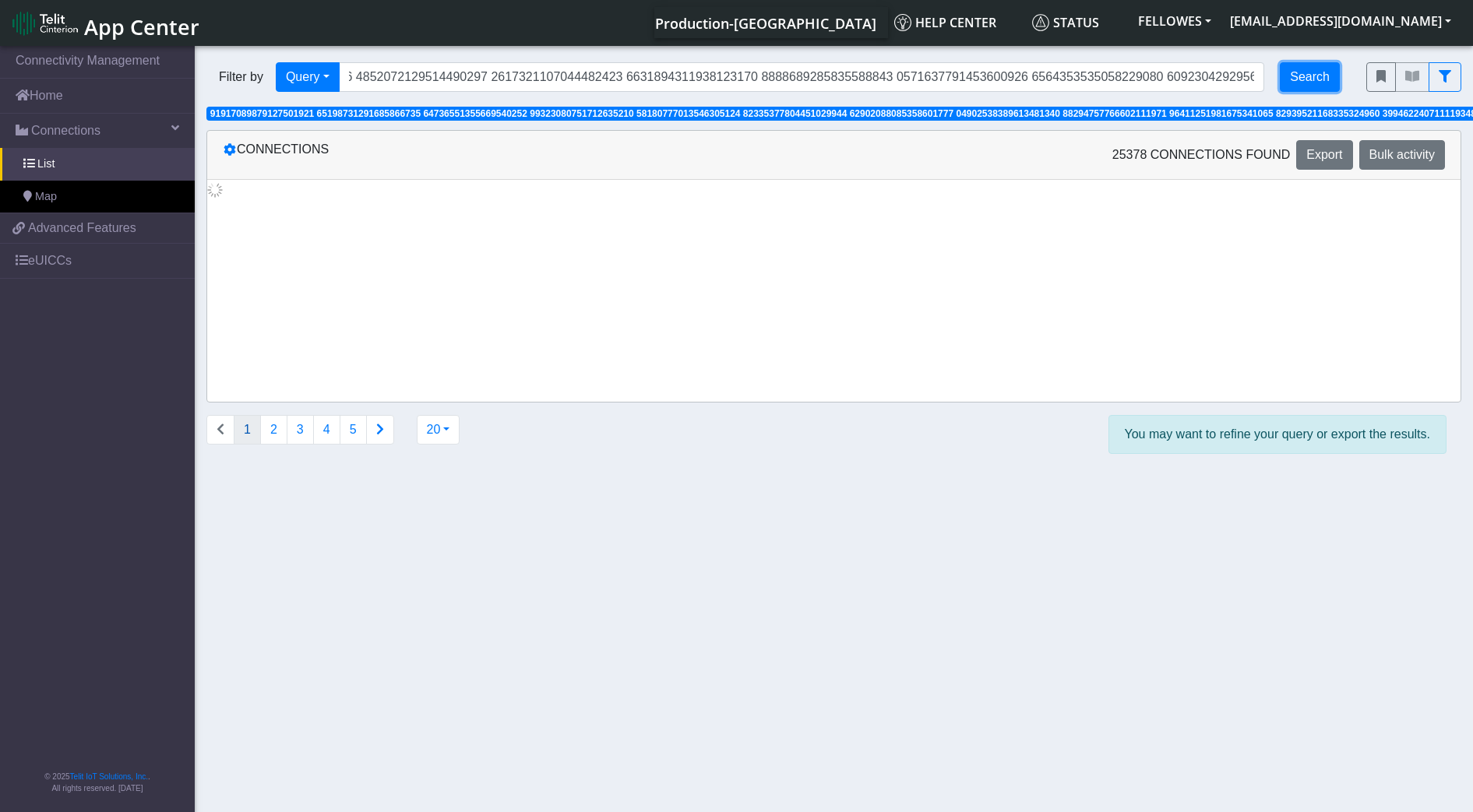
scroll to position [0, 0]
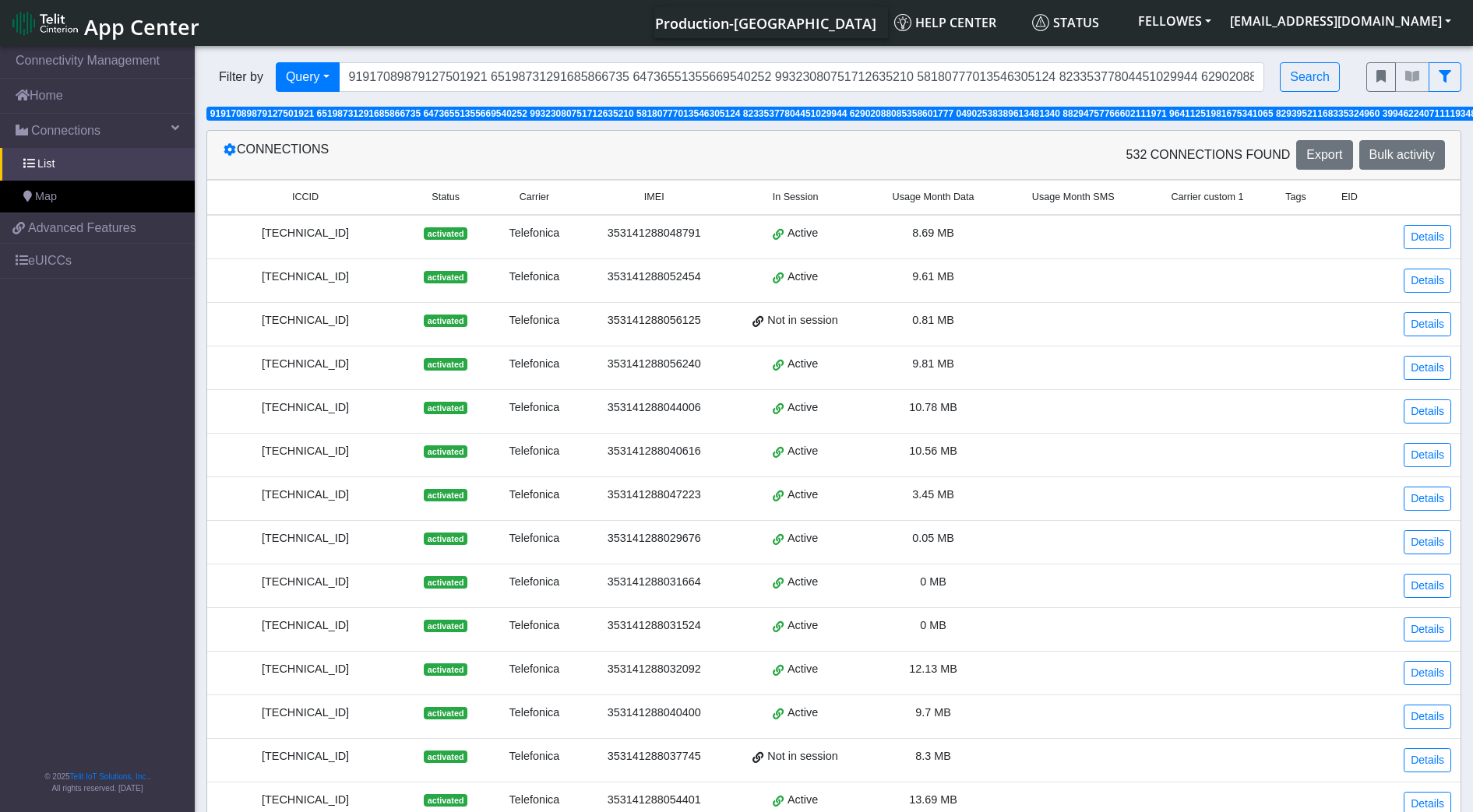
click at [926, 200] on span "Usage Month Data" at bounding box center [933, 197] width 81 height 15
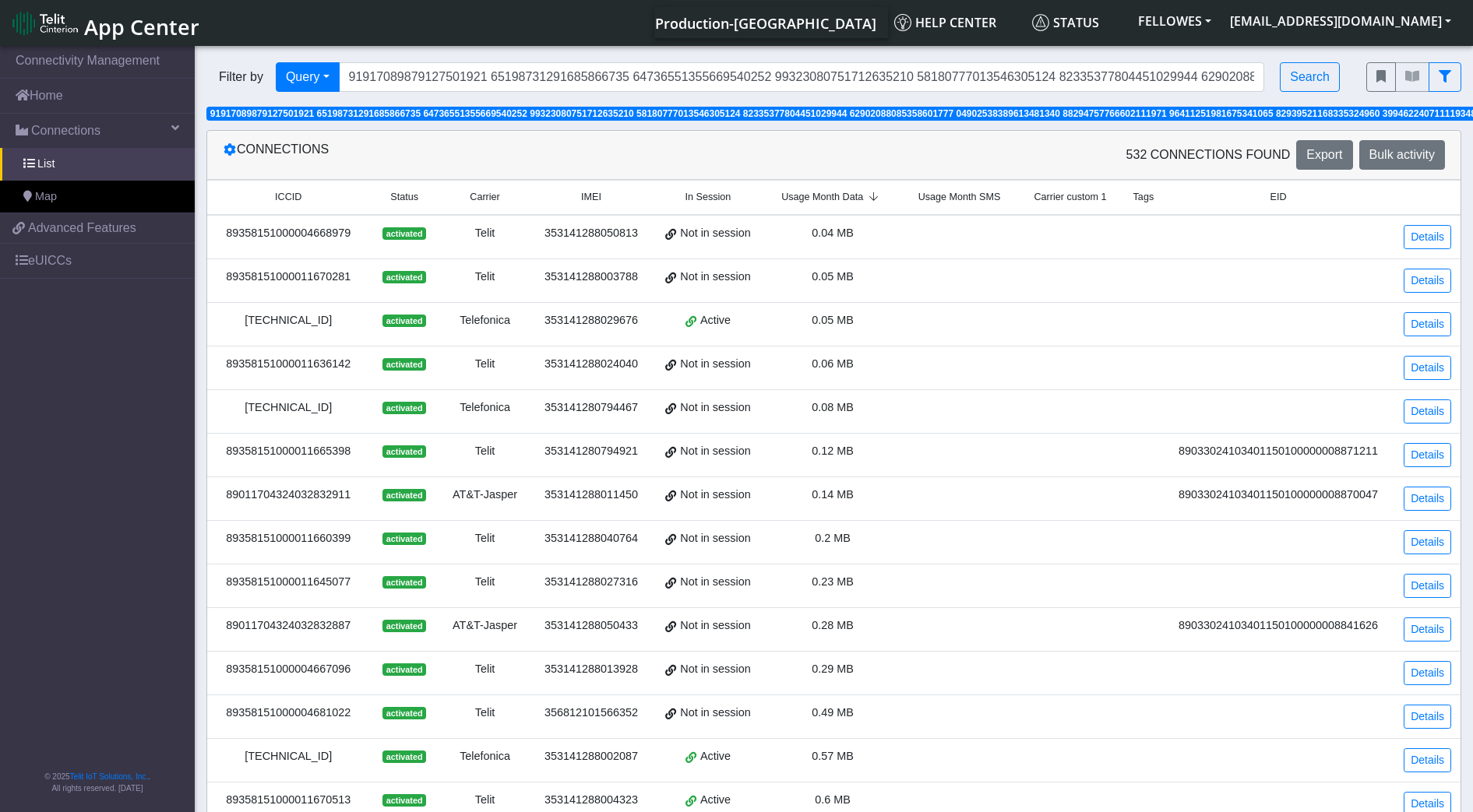
click at [820, 203] on span "Usage Month Data" at bounding box center [822, 197] width 81 height 15
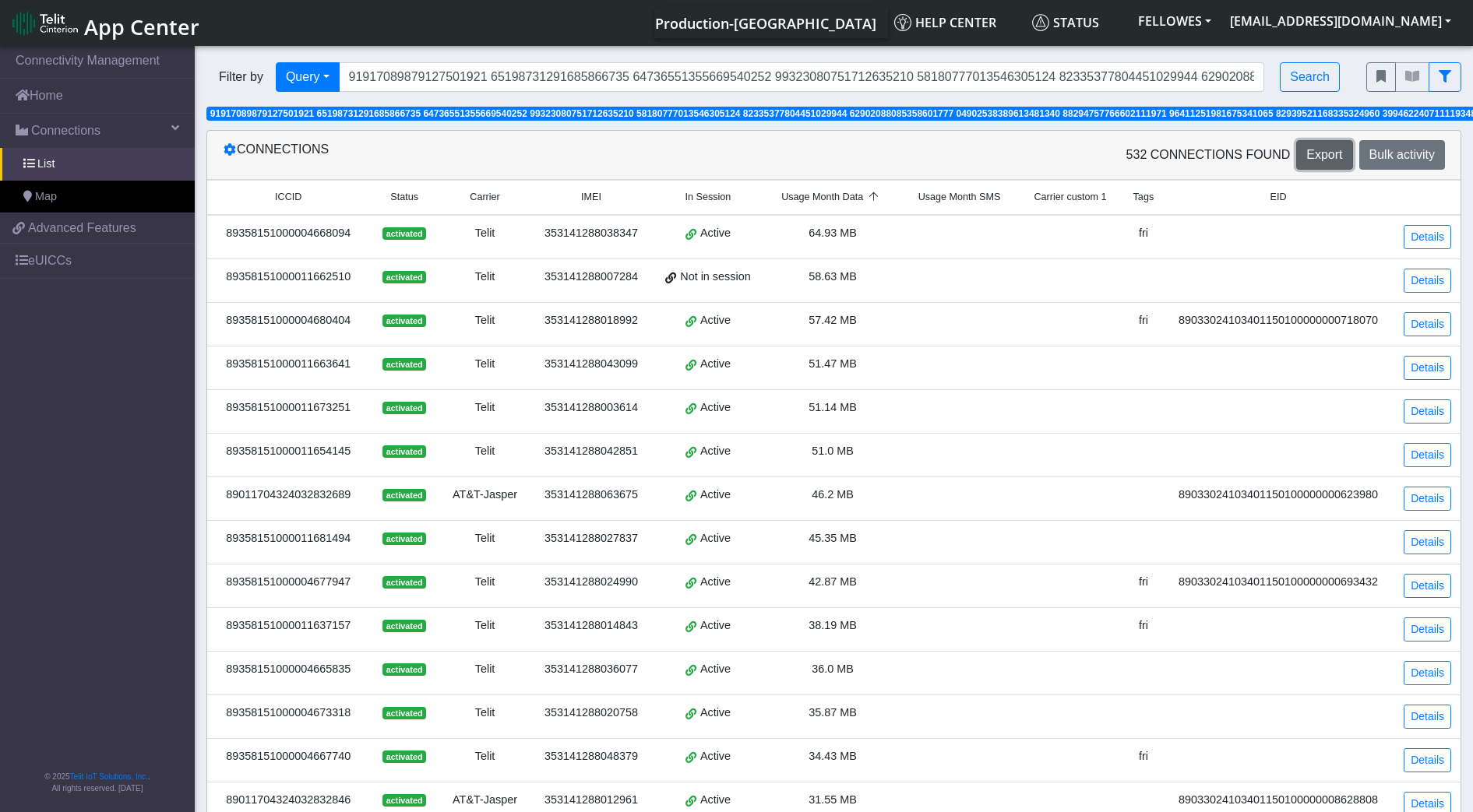
click at [1342, 150] on span "Export" at bounding box center [1323, 154] width 35 height 13
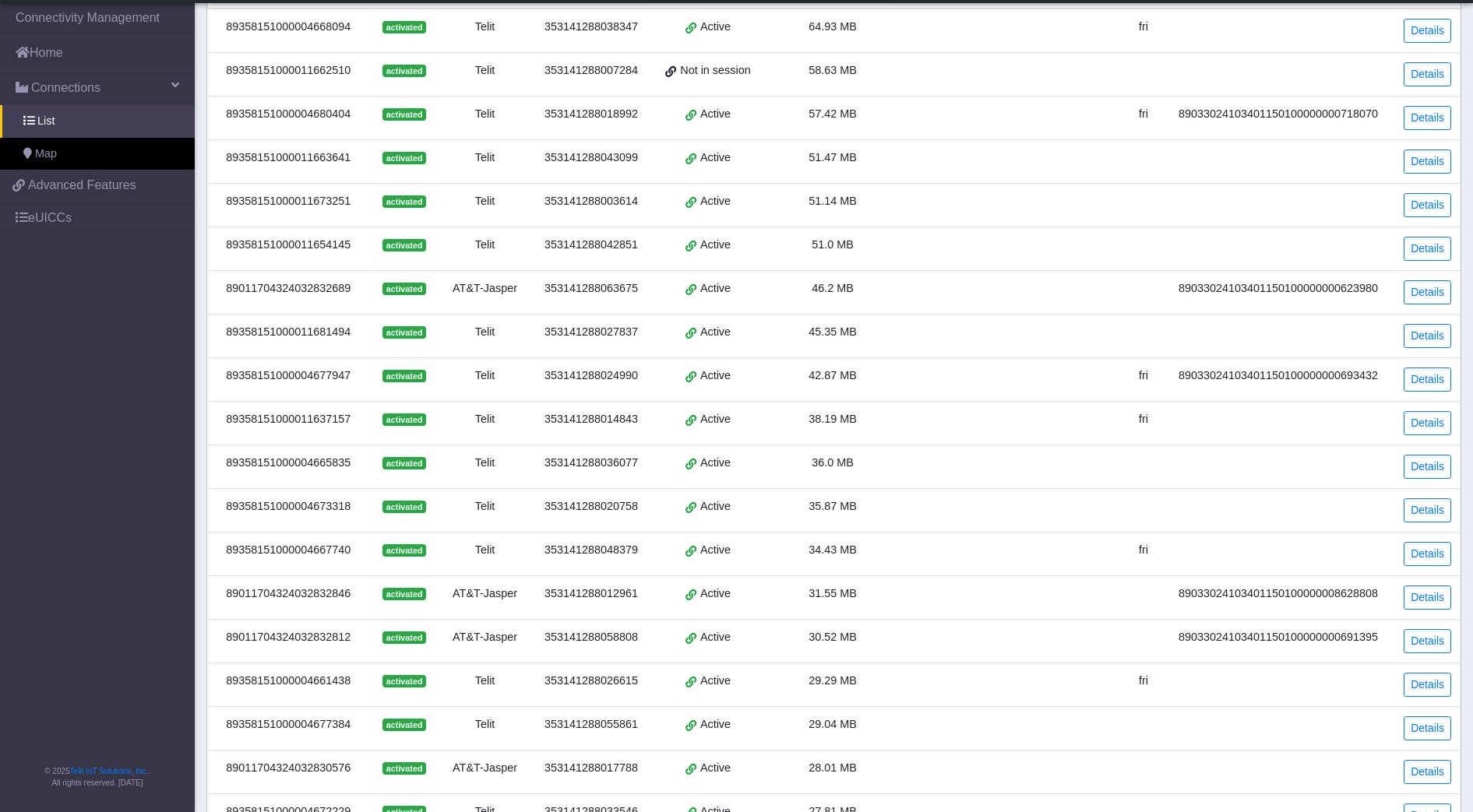
scroll to position [118, 0]
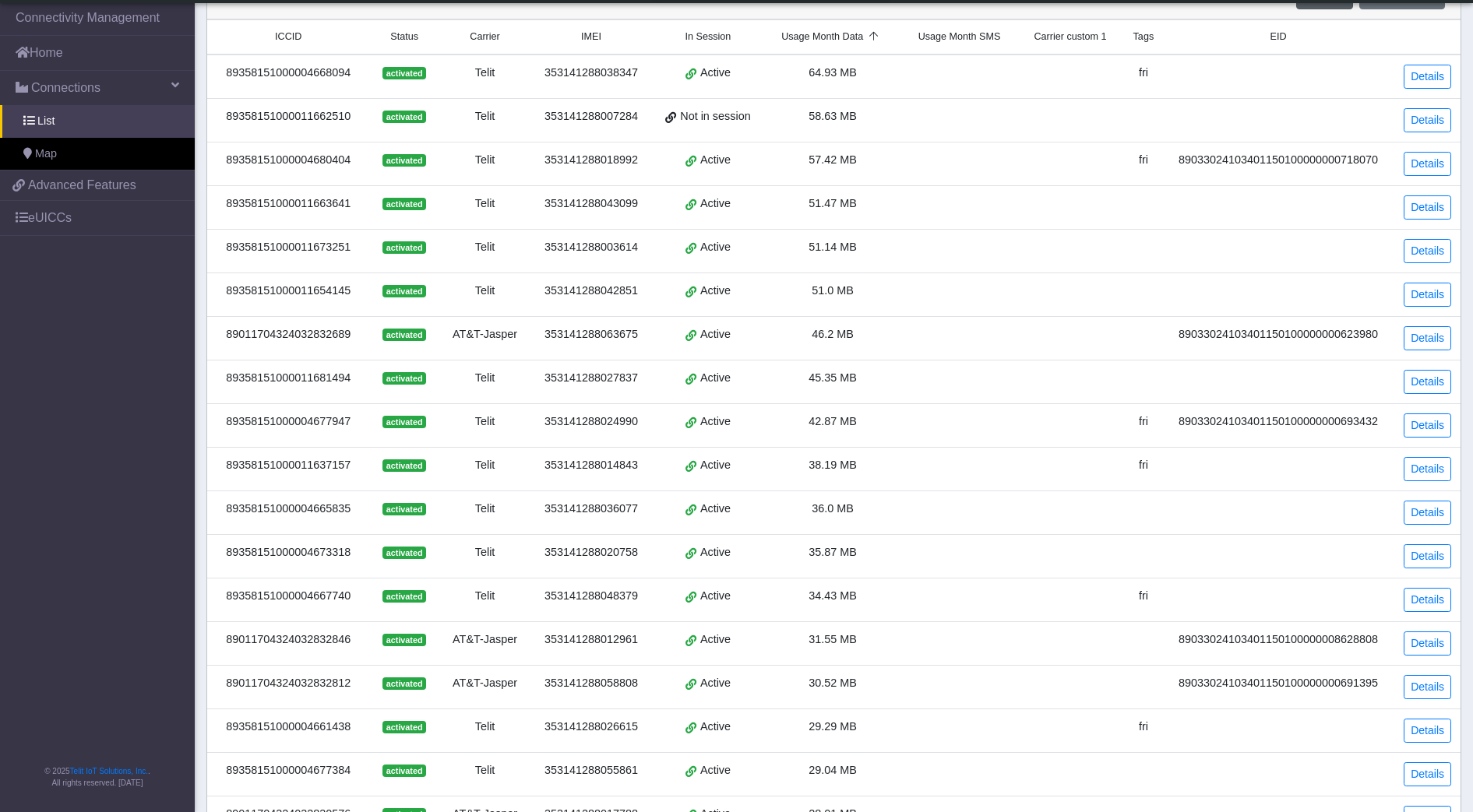
click at [840, 252] on span "51.14 MB" at bounding box center [832, 247] width 49 height 12
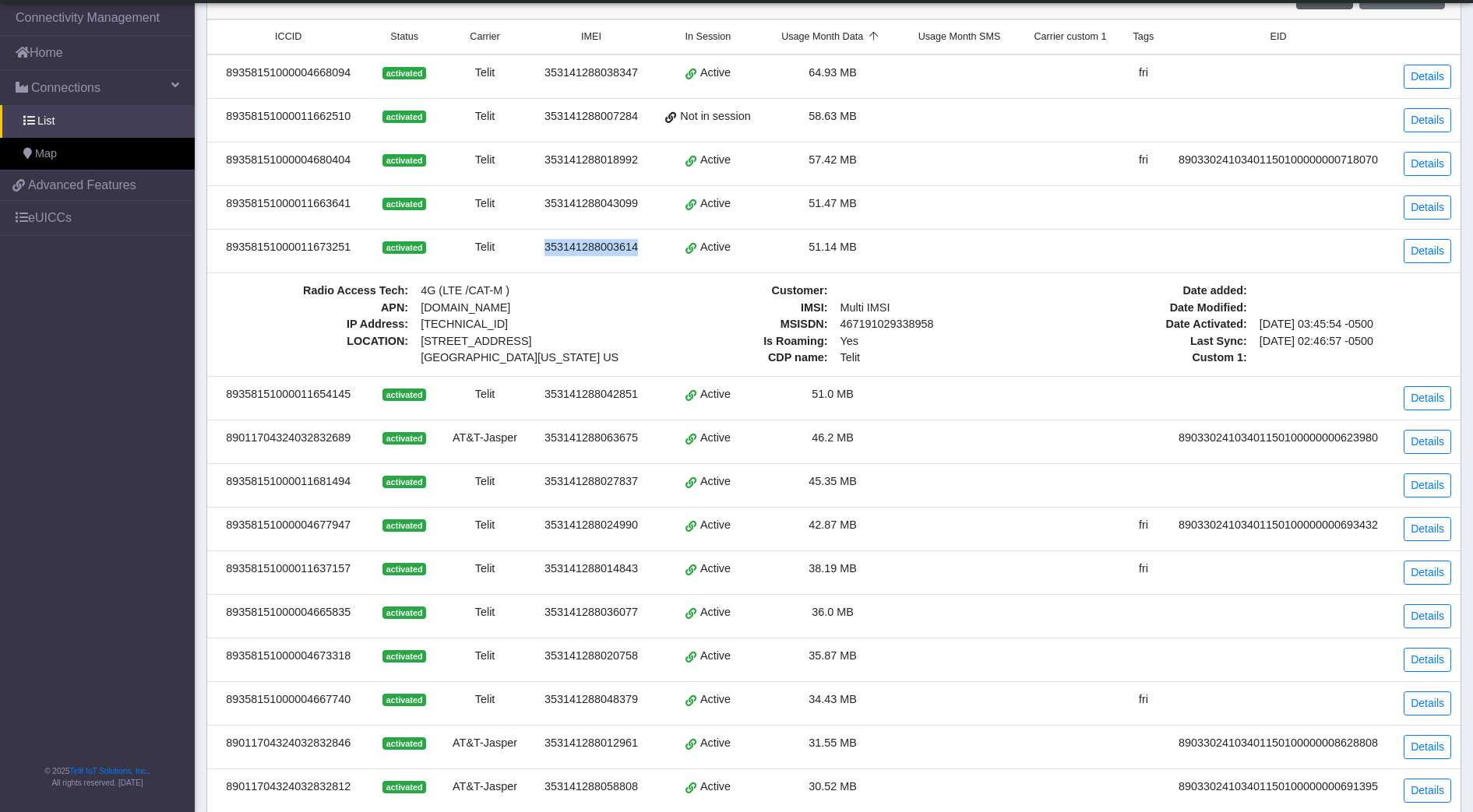
drag, startPoint x: 645, startPoint y: 249, endPoint x: 546, endPoint y: 250, distance: 99.0
click at [546, 250] on td "353141288003614" at bounding box center [590, 250] width 120 height 43
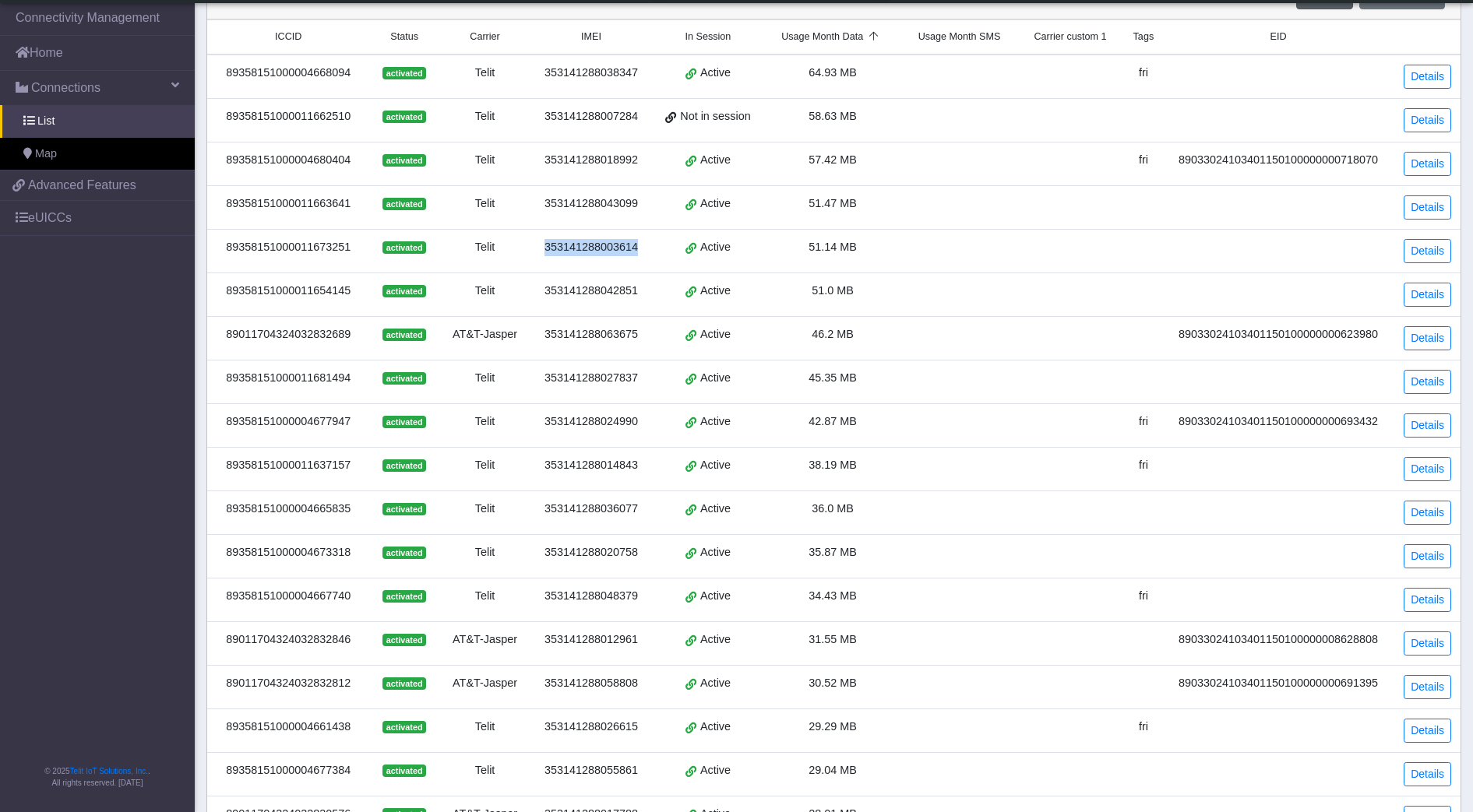
drag, startPoint x: 546, startPoint y: 250, endPoint x: 589, endPoint y: 245, distance: 43.3
copy div "353141288003614"
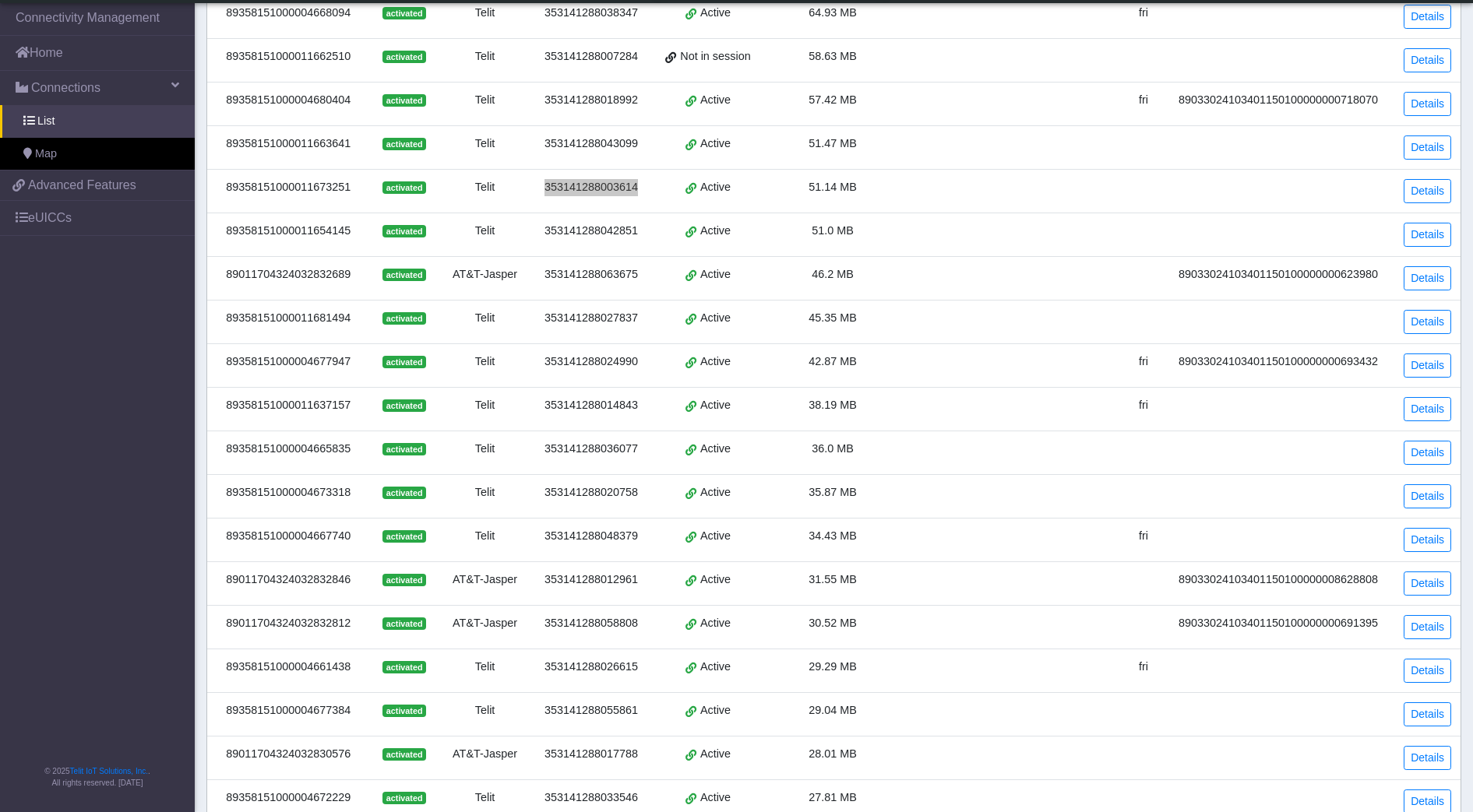
scroll to position [312, 0]
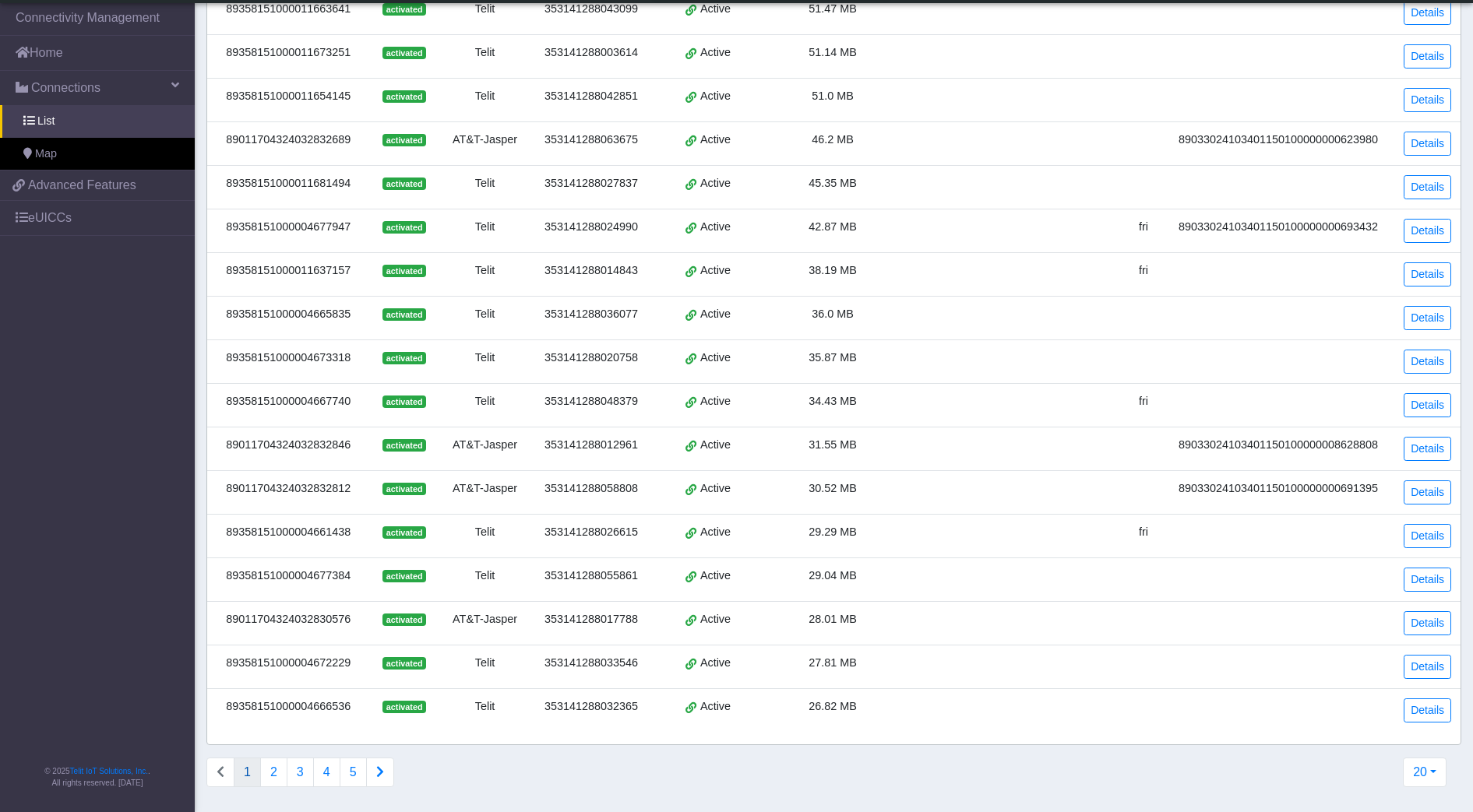
click at [443, 629] on td "AT&T-Jasper" at bounding box center [484, 623] width 91 height 43
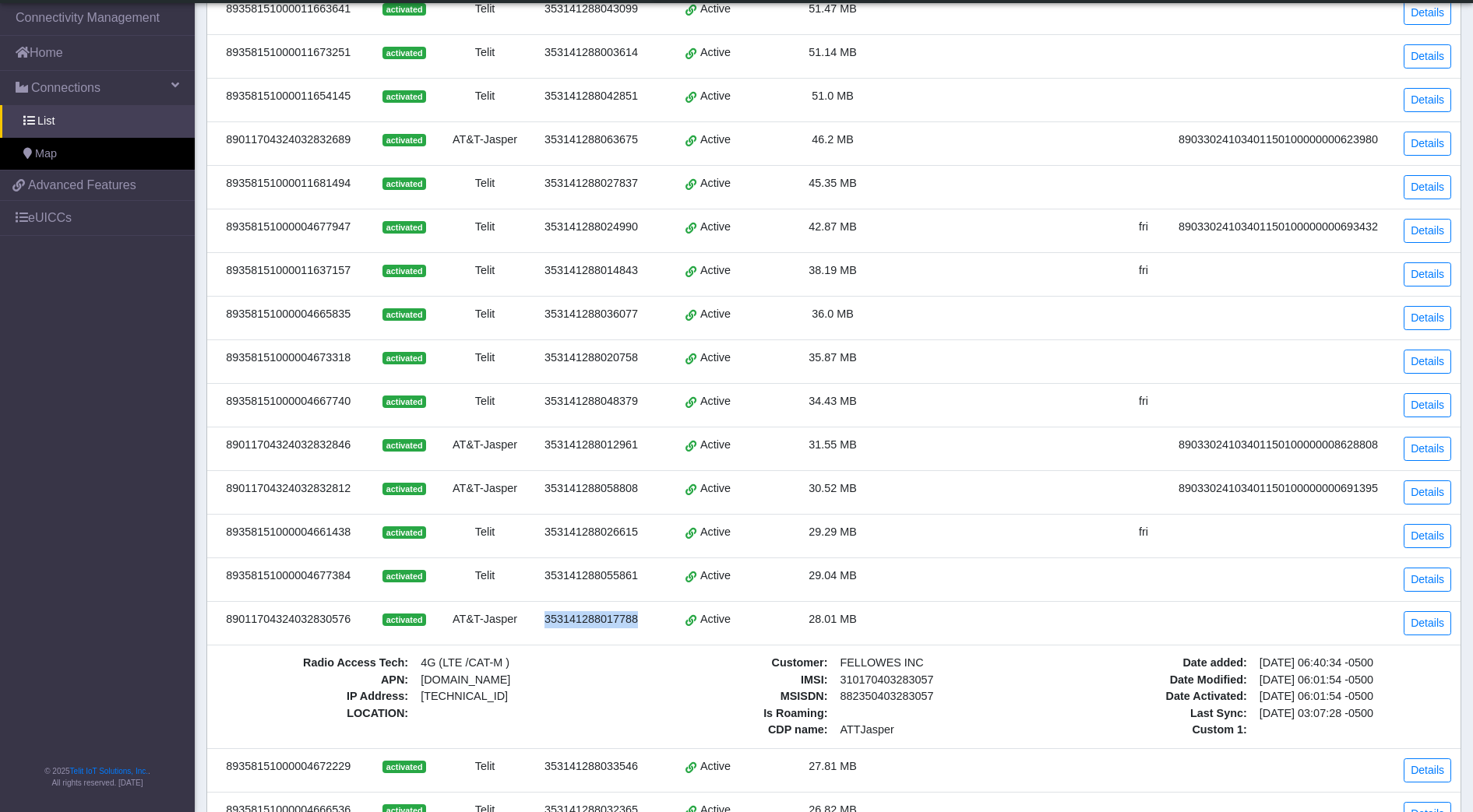
drag, startPoint x: 651, startPoint y: 625, endPoint x: 542, endPoint y: 623, distance: 109.0
click at [542, 623] on td "353141288017788" at bounding box center [590, 623] width 120 height 43
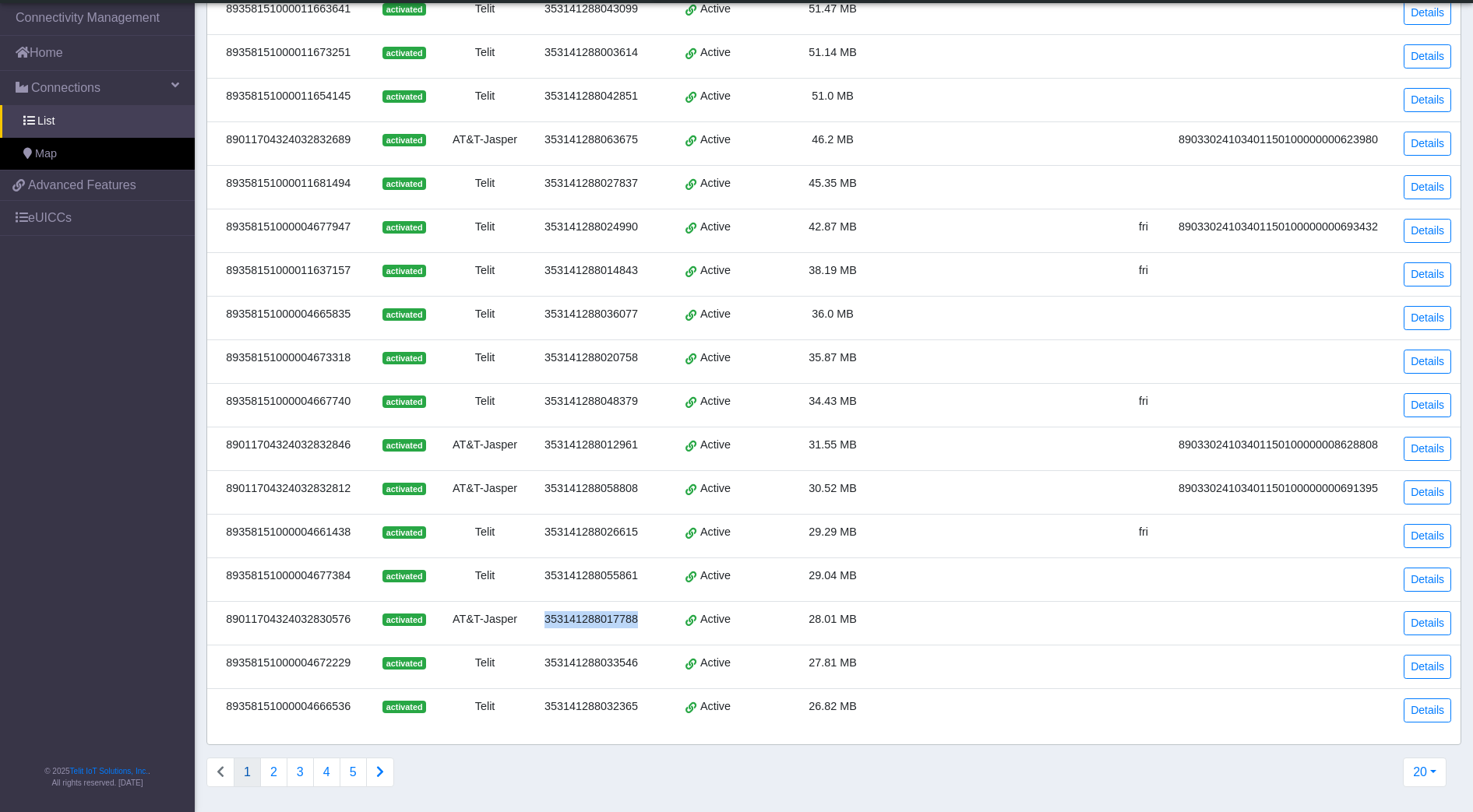
drag, startPoint x: 542, startPoint y: 623, endPoint x: 582, endPoint y: 625, distance: 40.0
copy div "353141288017788"
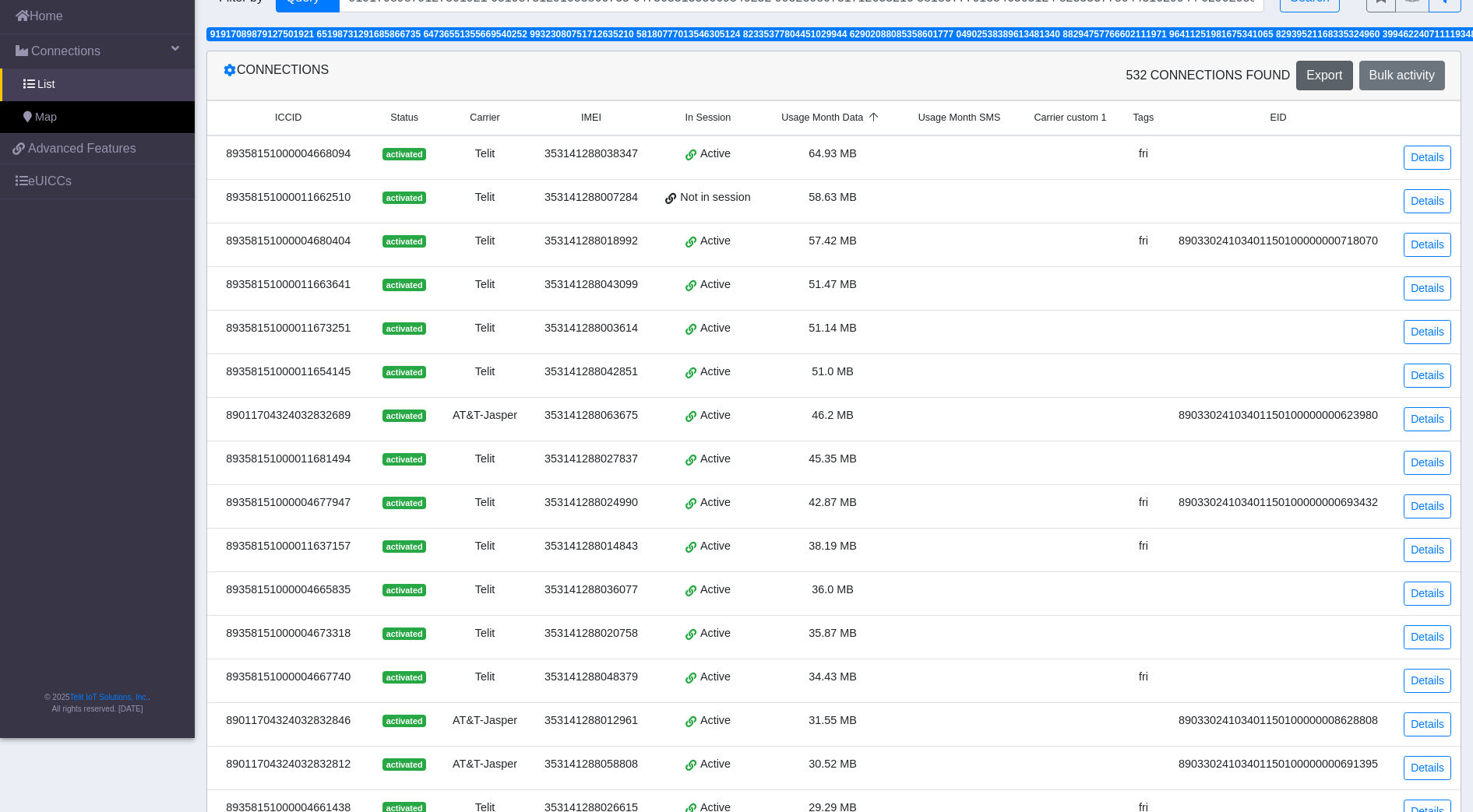
scroll to position [0, 0]
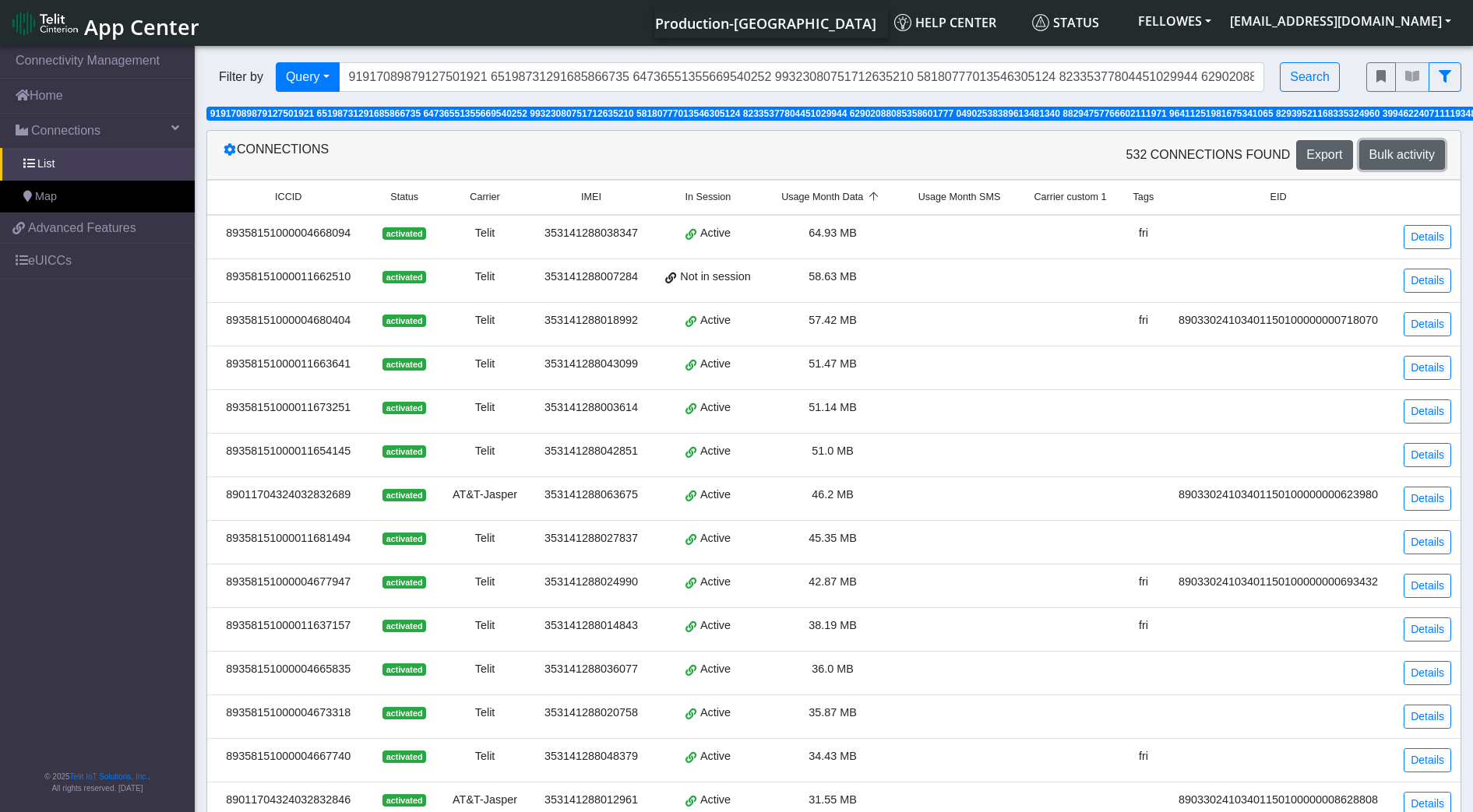
click at [1410, 162] on button "Bulk activity" at bounding box center [1401, 154] width 86 height 29
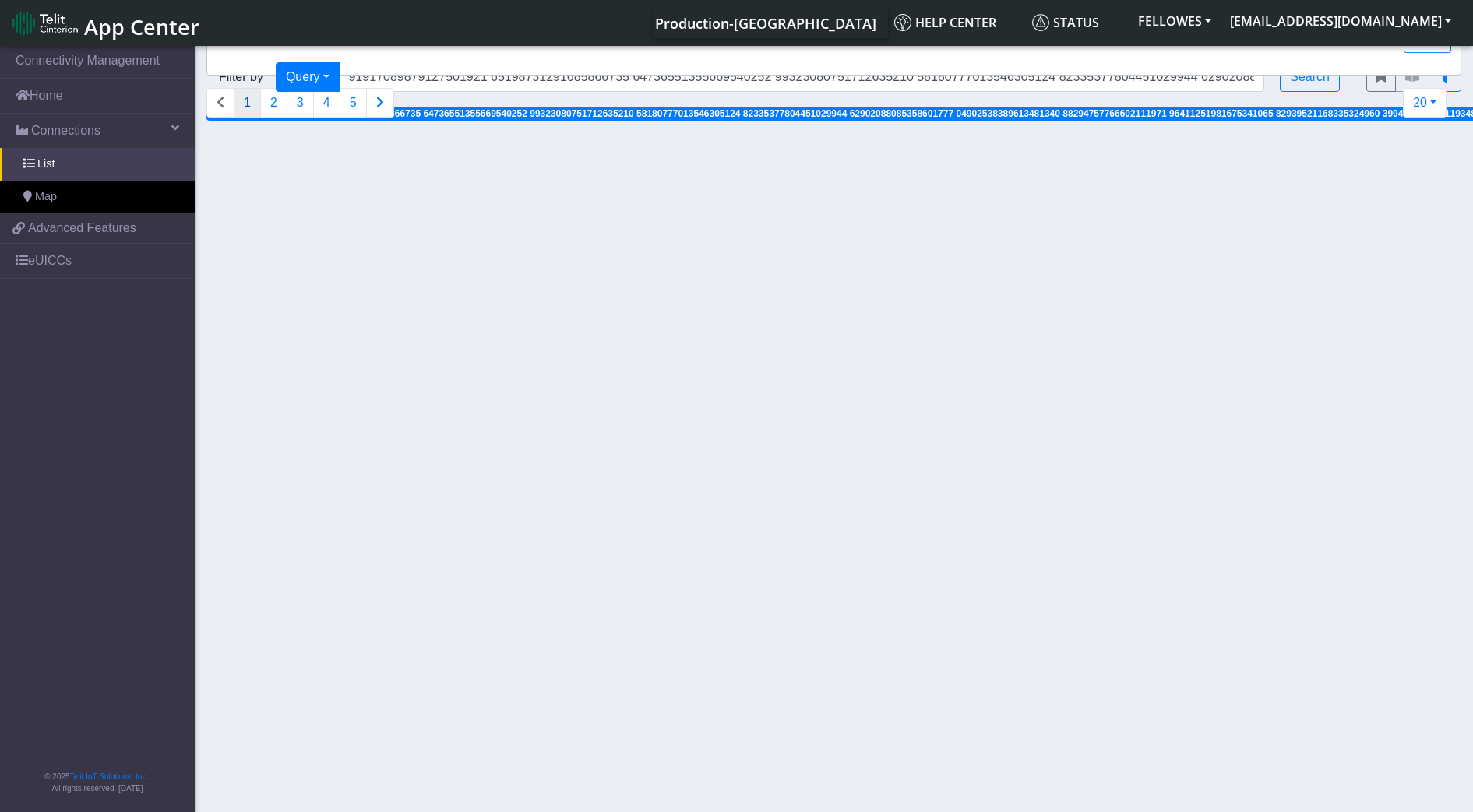
select select
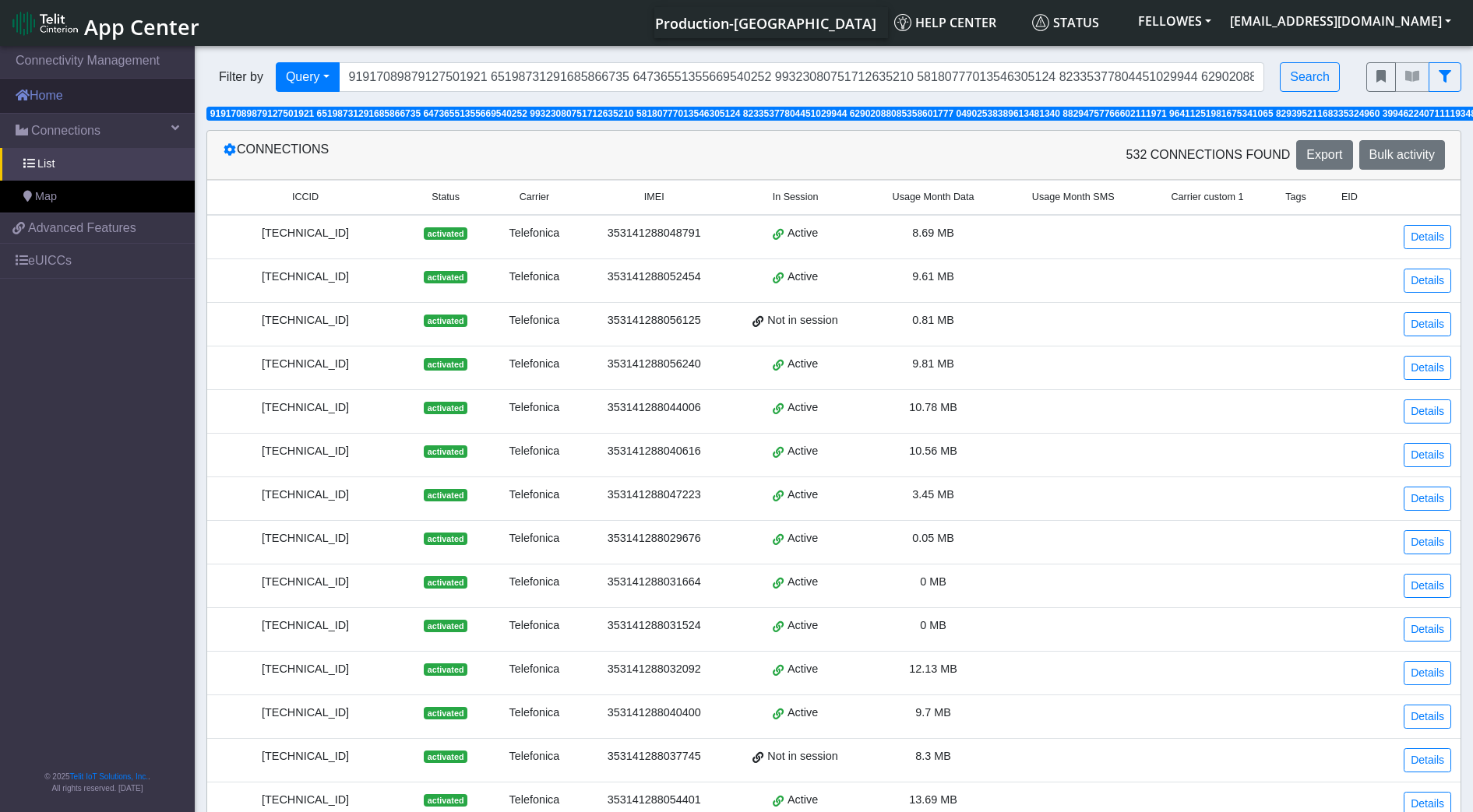
click at [81, 91] on link "Home" at bounding box center [97, 96] width 195 height 34
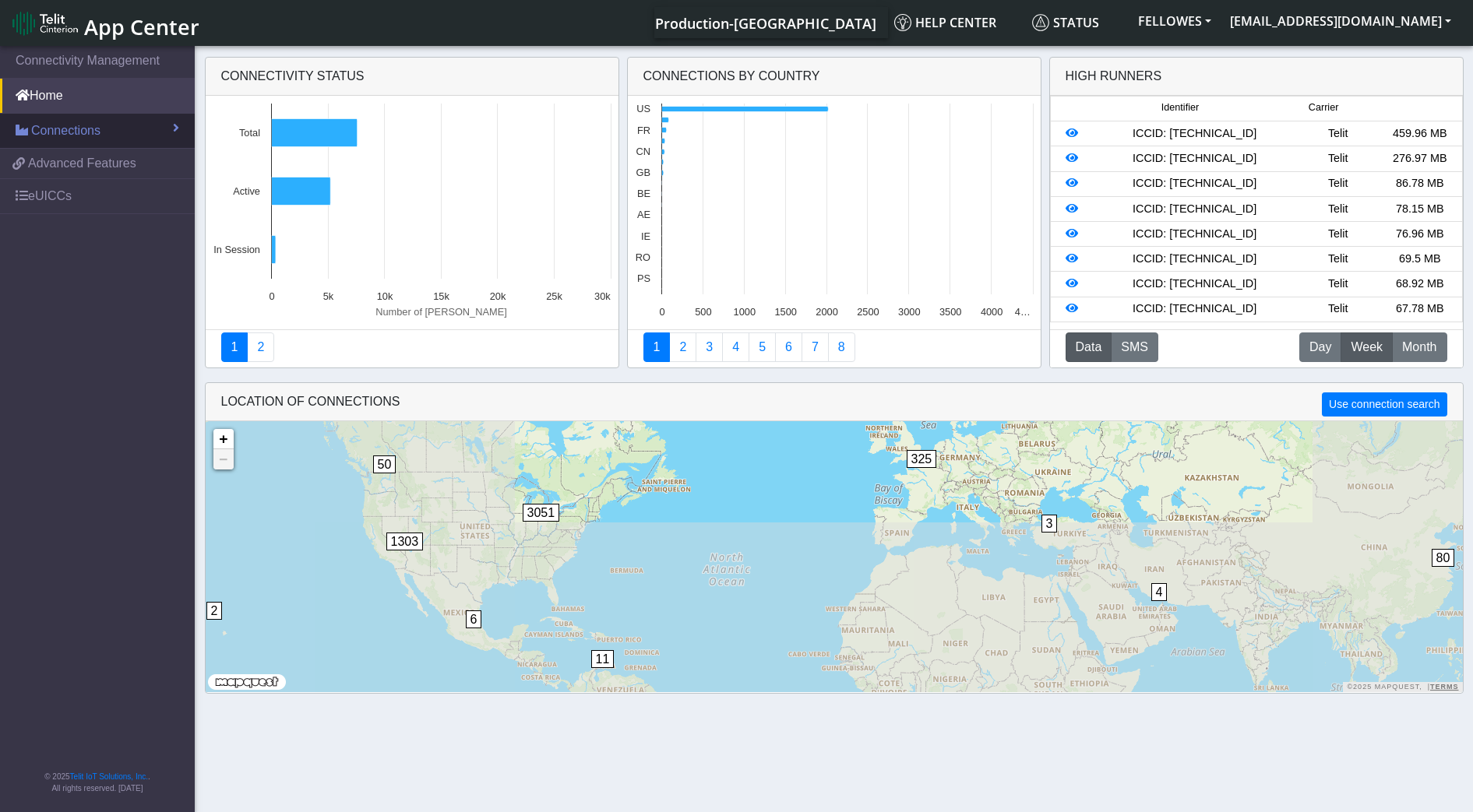
click at [132, 134] on link "Connections" at bounding box center [97, 131] width 195 height 34
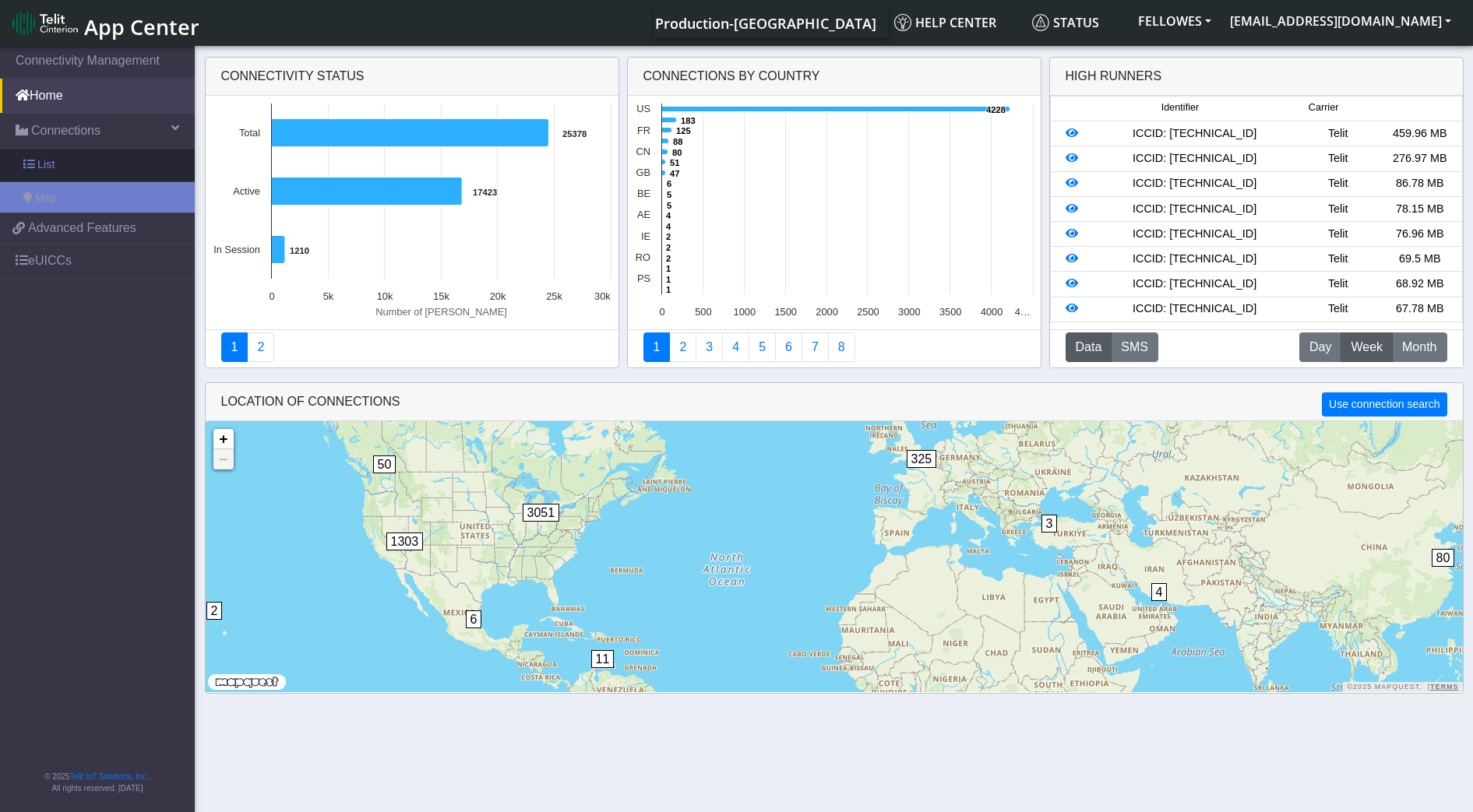
click at [120, 169] on link "List" at bounding box center [97, 165] width 195 height 33
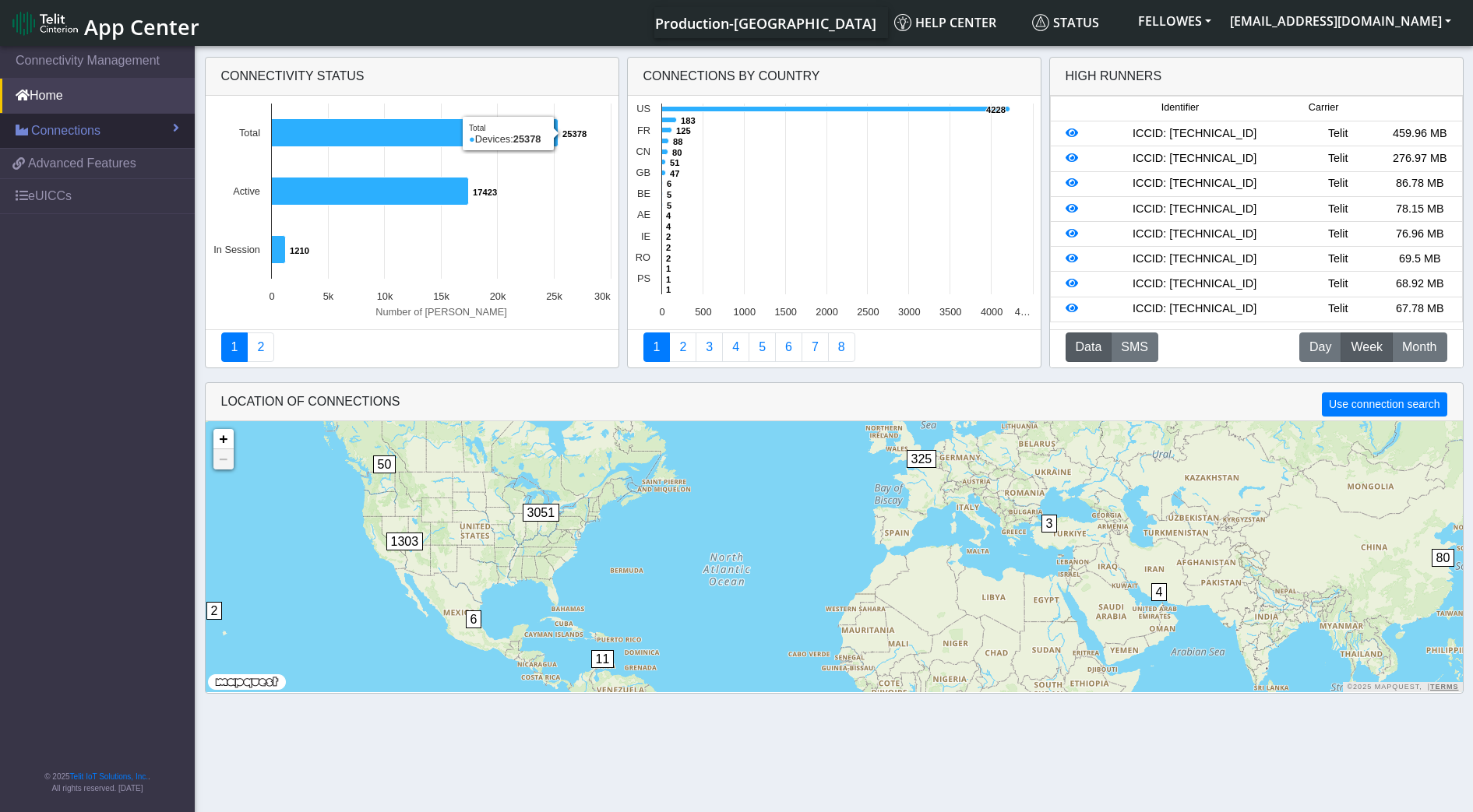
click at [88, 134] on span "Connections" at bounding box center [65, 130] width 69 height 19
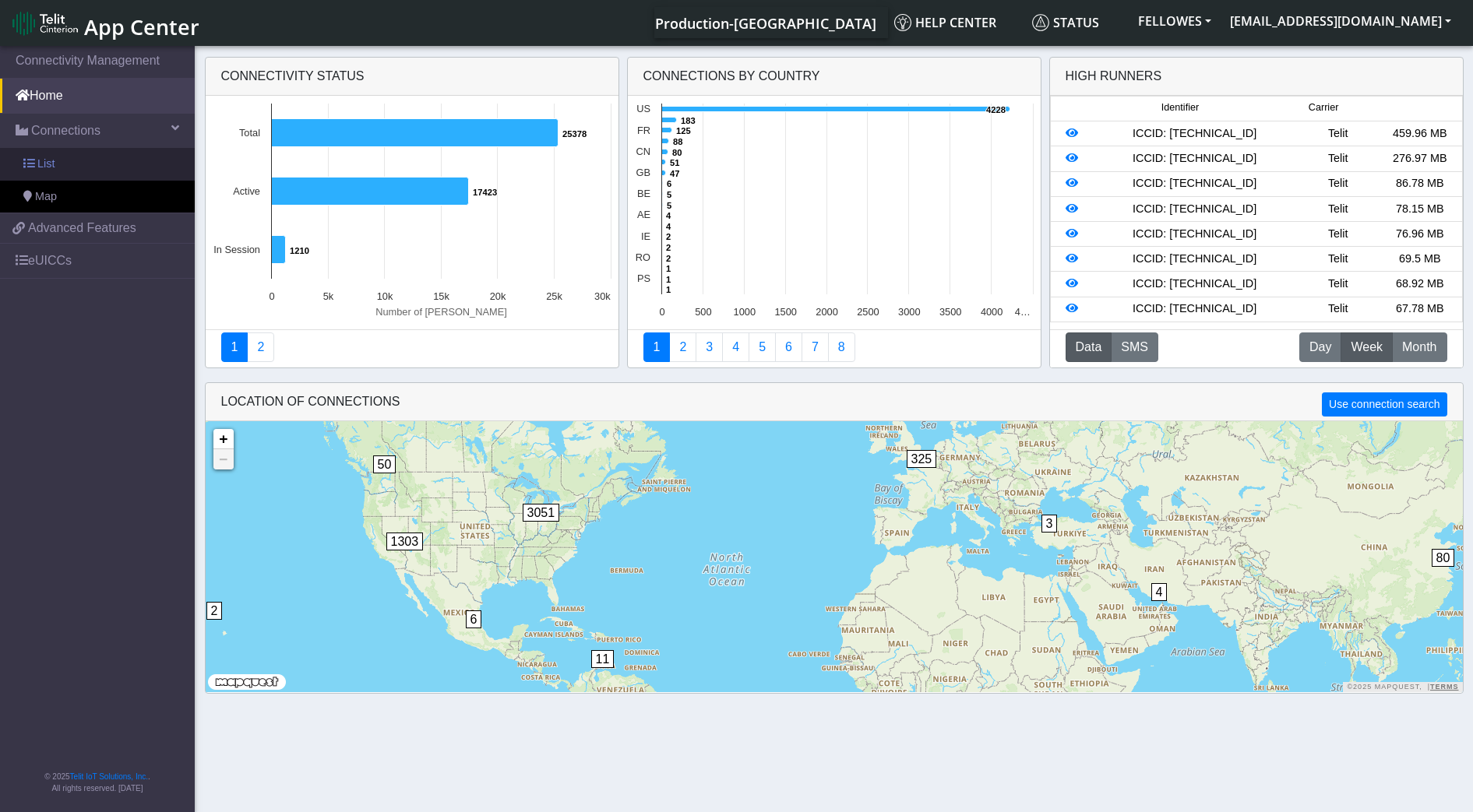
click at [116, 157] on link "List" at bounding box center [97, 164] width 195 height 33
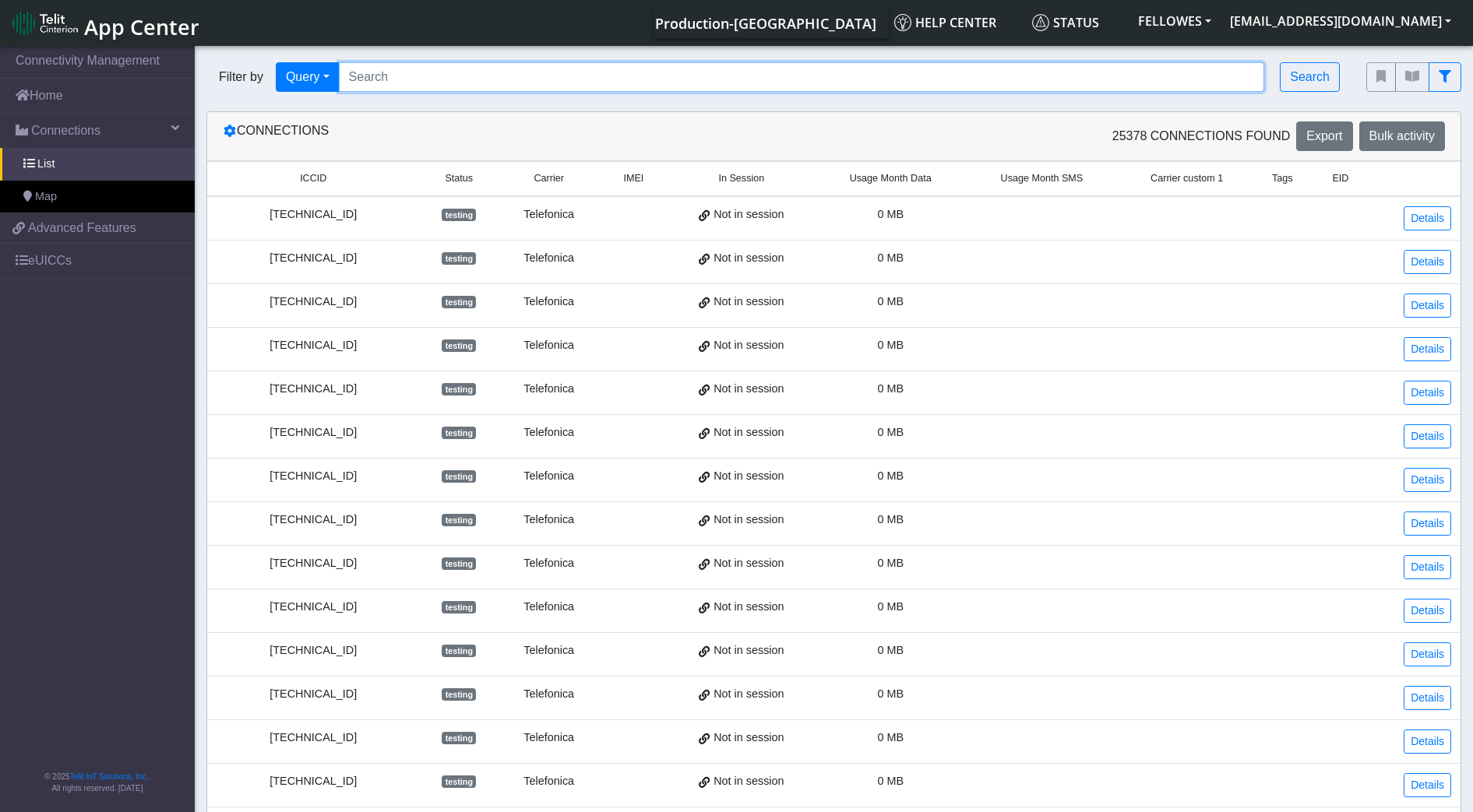
click at [443, 77] on input "Search..." at bounding box center [802, 76] width 926 height 29
paste input "353141288040673"
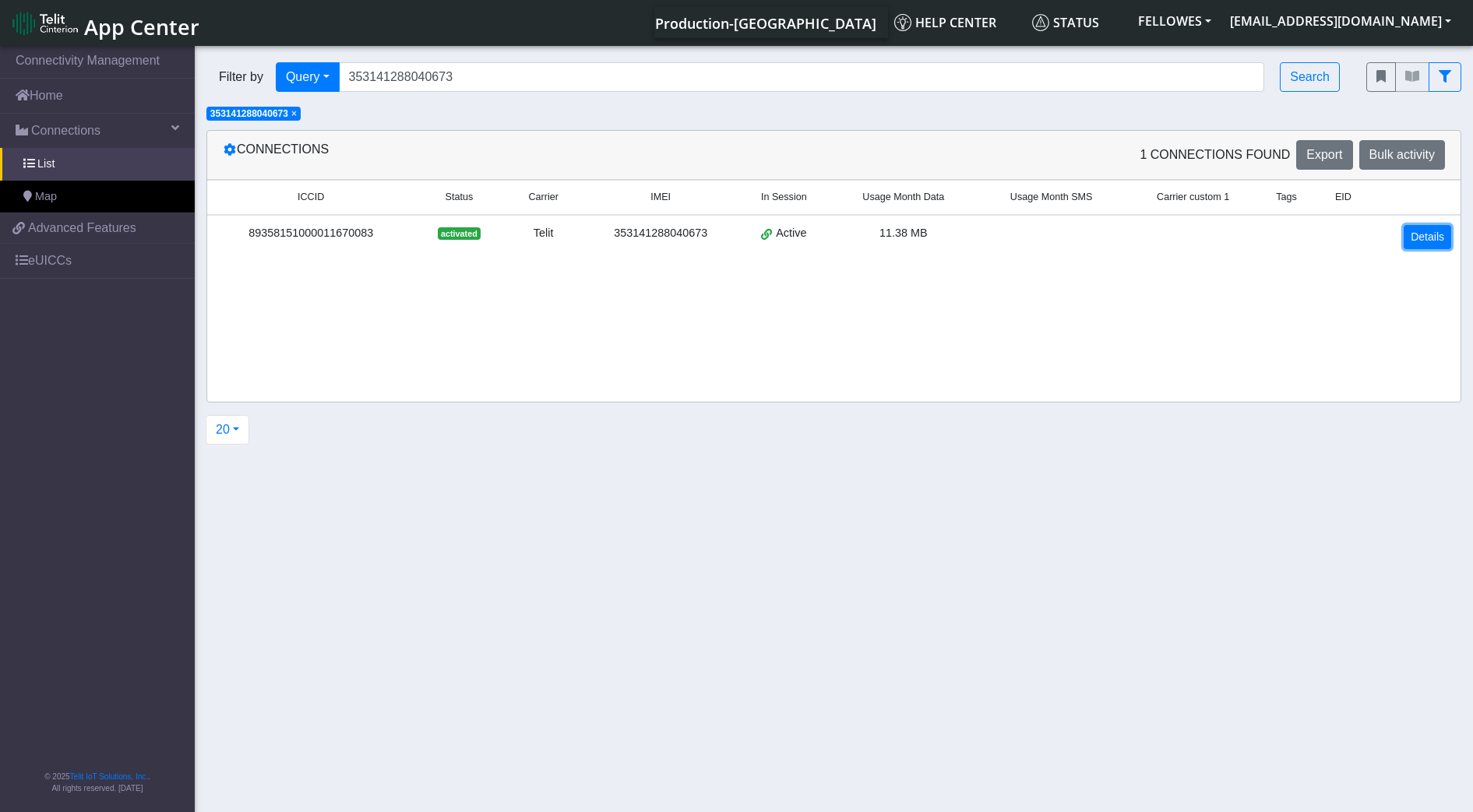
click at [1434, 239] on link "Details" at bounding box center [1427, 236] width 48 height 24
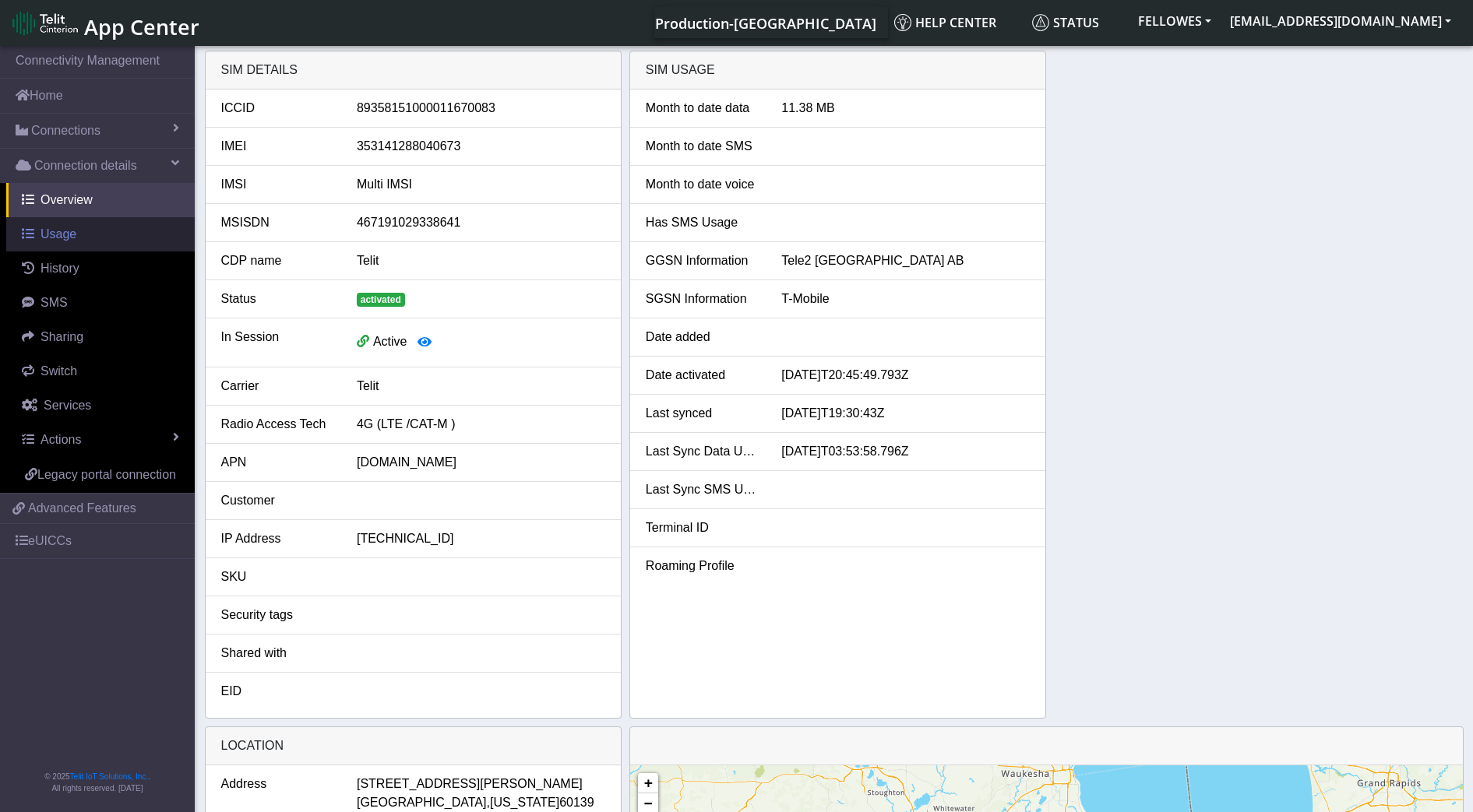
click at [114, 234] on link "Usage" at bounding box center [100, 234] width 188 height 34
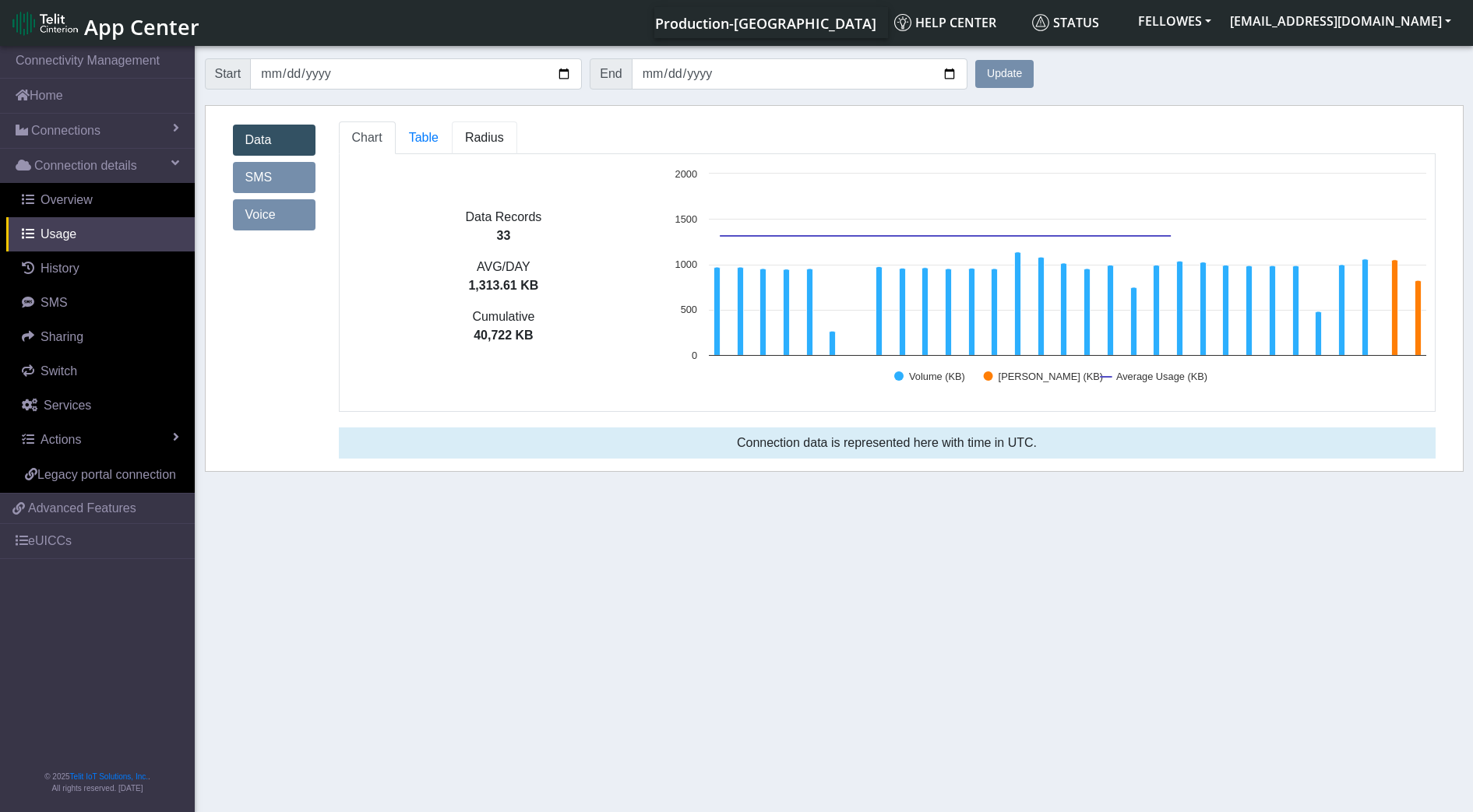
click at [498, 138] on span "Radius" at bounding box center [485, 137] width 39 height 13
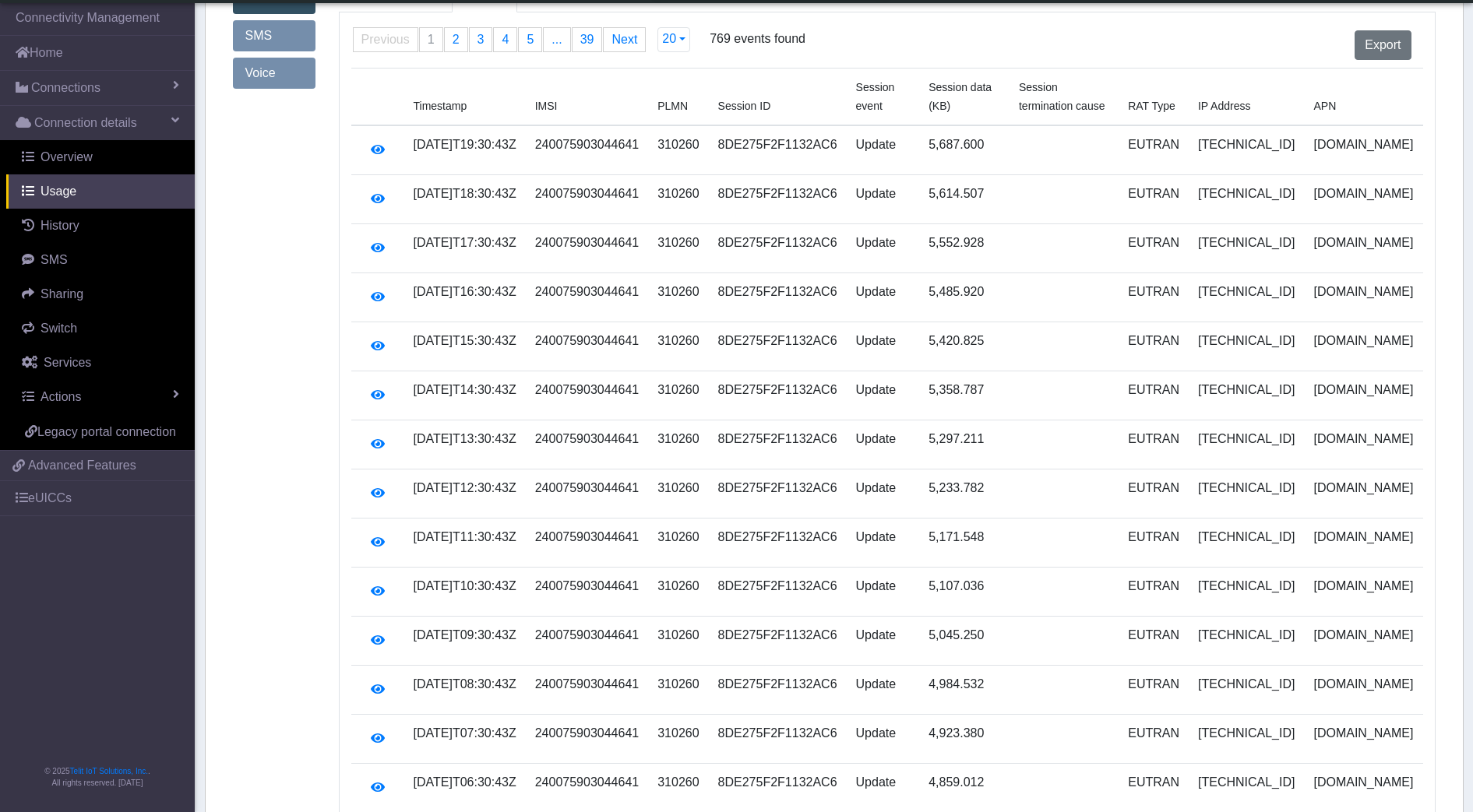
scroll to position [195, 0]
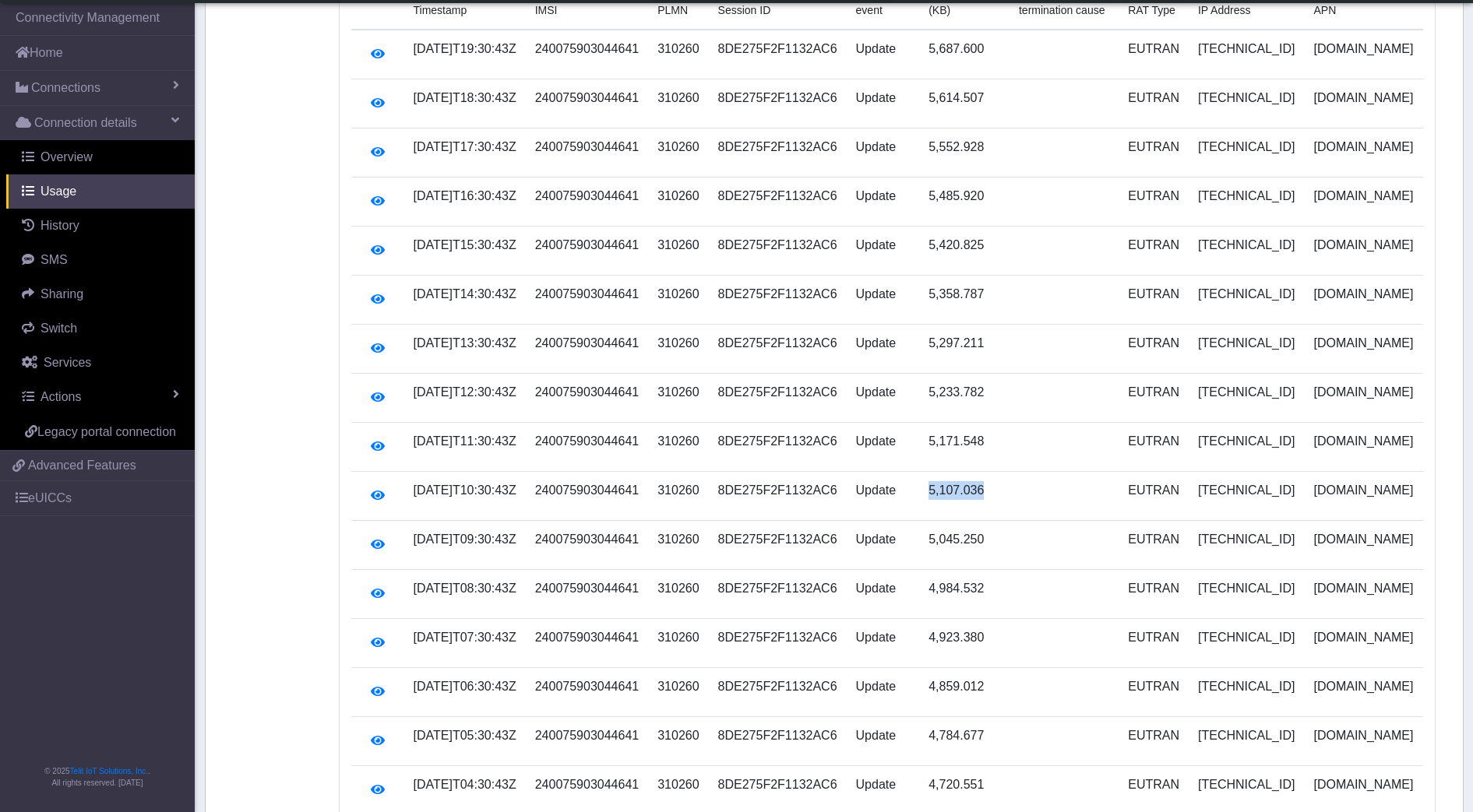
drag, startPoint x: 1024, startPoint y: 559, endPoint x: 938, endPoint y: 555, distance: 86.1
click at [938, 521] on tr "[DATE]T10:30:43Z 240075903044641 310260 8DE275F2F1132AC6 Update 5,107.036 EUTRA…" at bounding box center [886, 495] width 1071 height 49
drag, startPoint x: 938, startPoint y: 555, endPoint x: 957, endPoint y: 564, distance: 21.0
click at [966, 570] on td "5,045.250" at bounding box center [964, 545] width 90 height 49
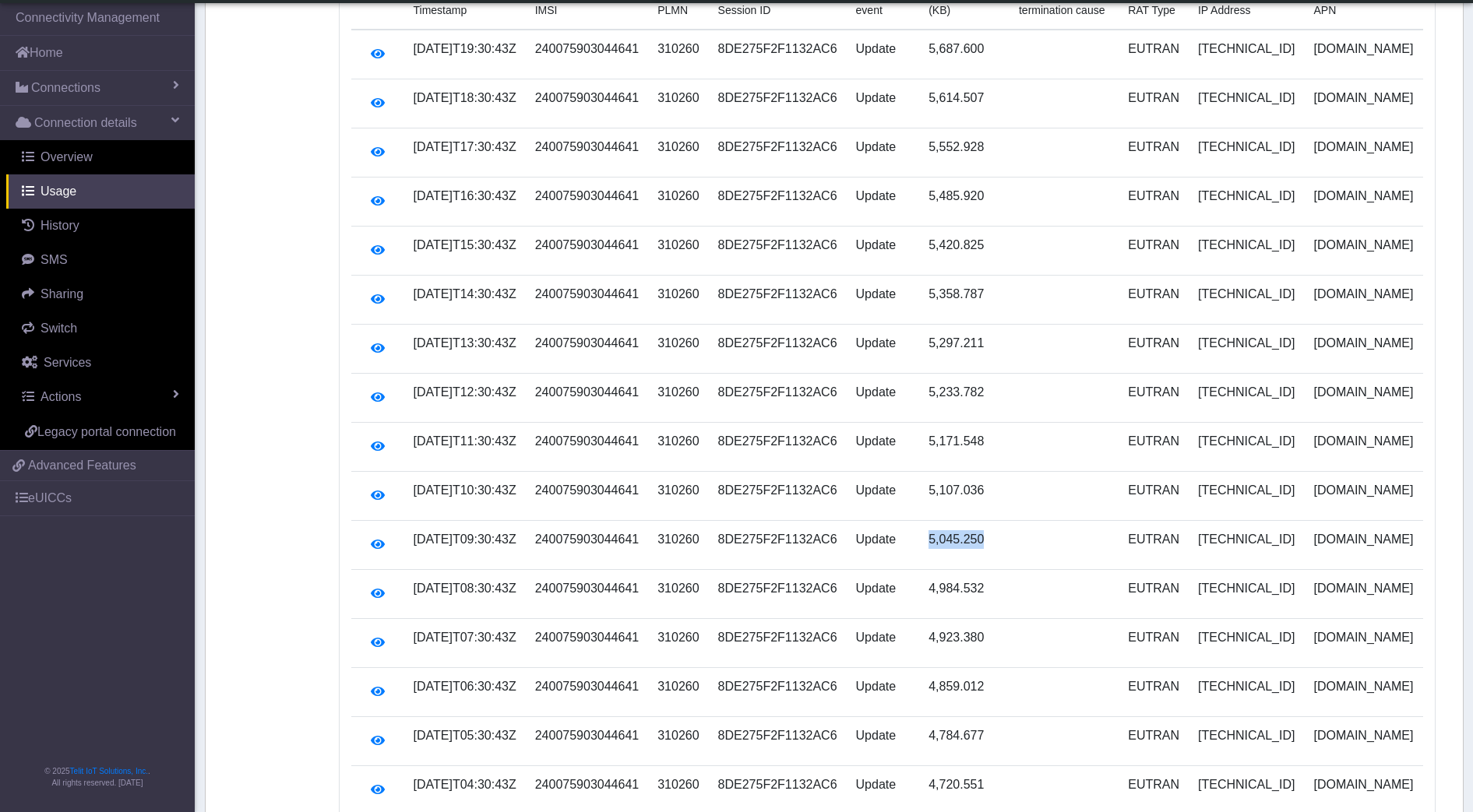
copy td "5,045.250"
click at [98, 158] on link "Overview" at bounding box center [100, 157] width 188 height 34
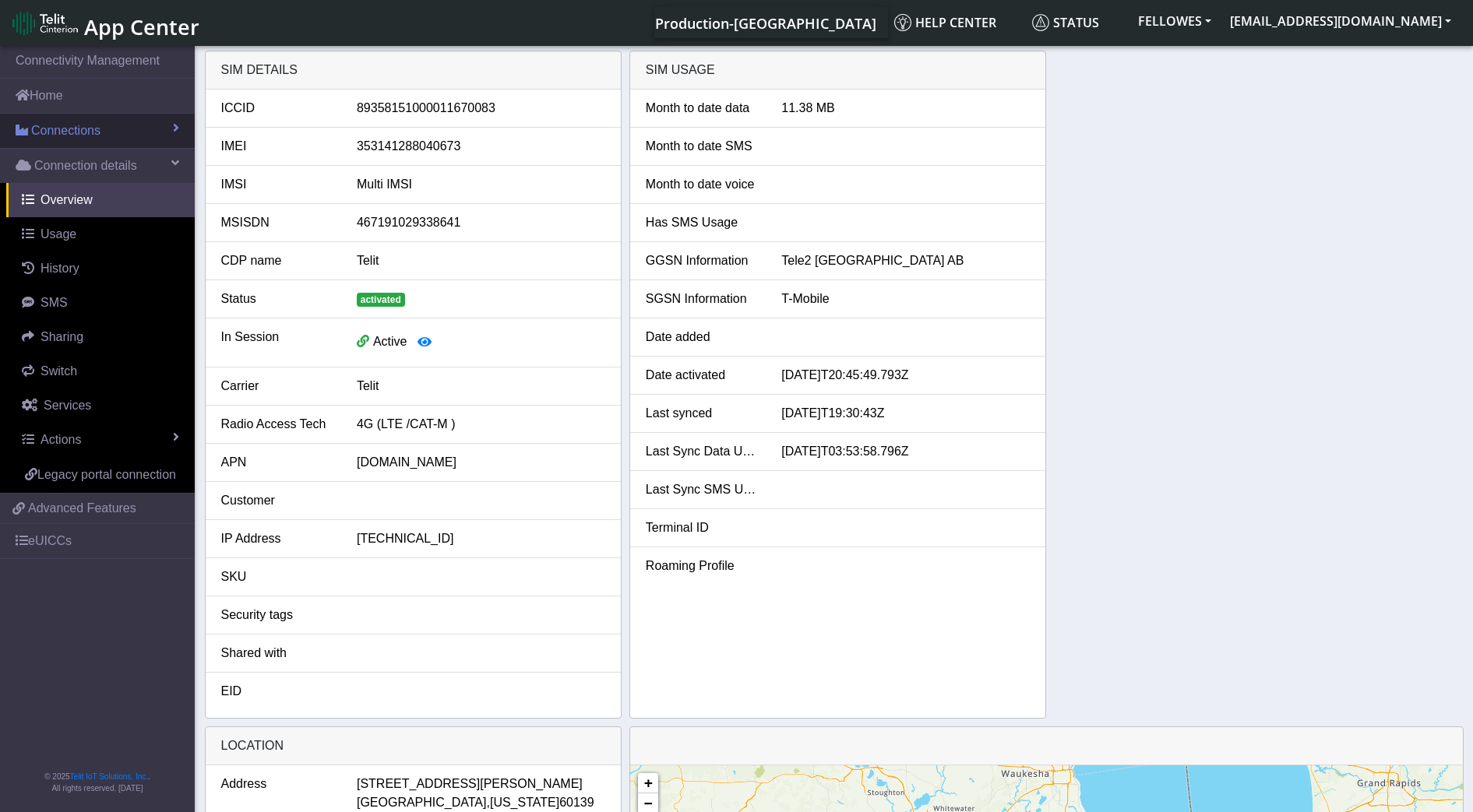
click at [115, 146] on link "Connections" at bounding box center [97, 131] width 195 height 34
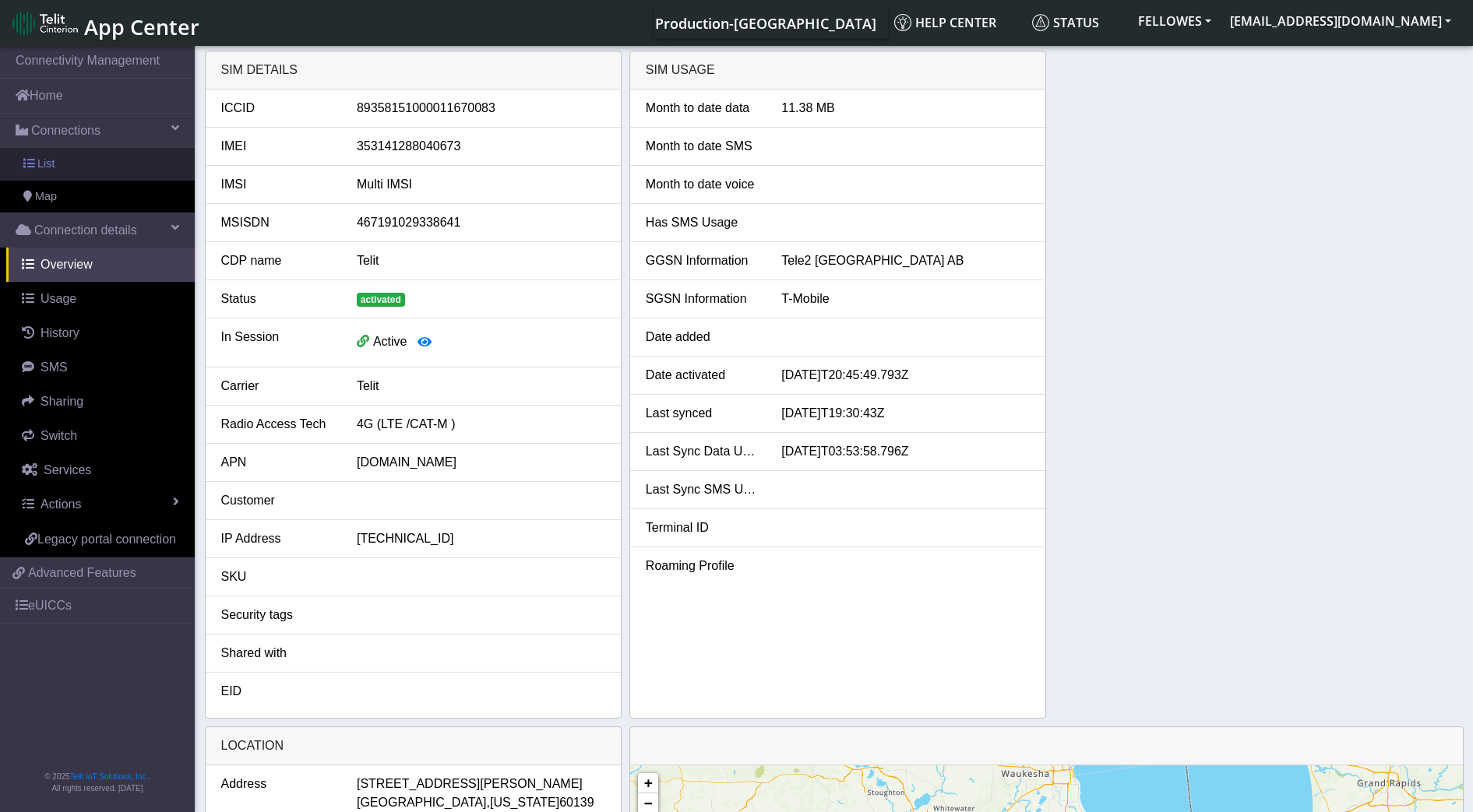
click at [141, 172] on link "List" at bounding box center [97, 164] width 195 height 33
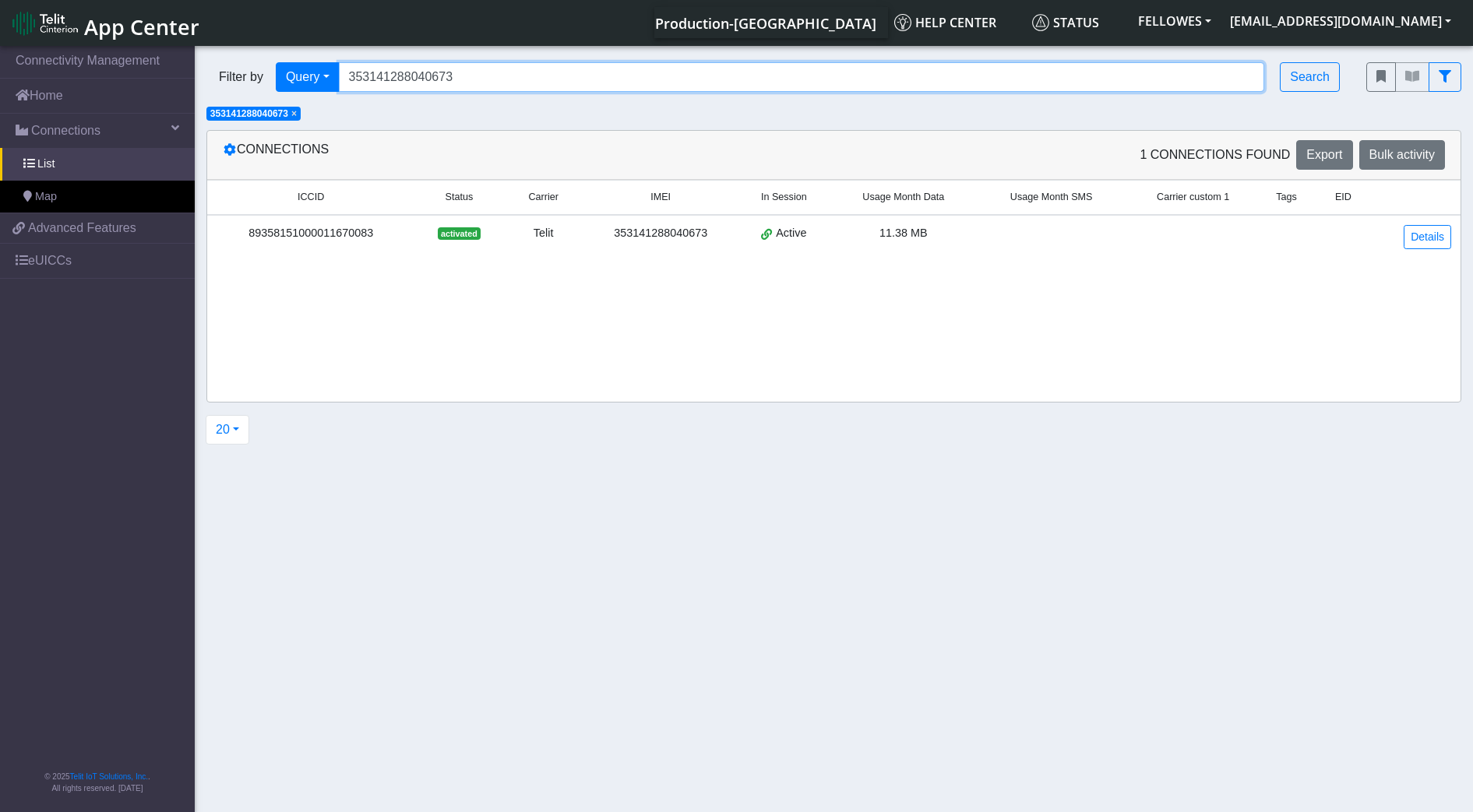
click at [493, 83] on input "353141288040673" at bounding box center [802, 76] width 926 height 29
click at [493, 82] on input "353141288040673" at bounding box center [802, 76] width 926 height 29
paste input "36101 353141280784328 353141288019016 353141280798773 353141280783585 353141288…"
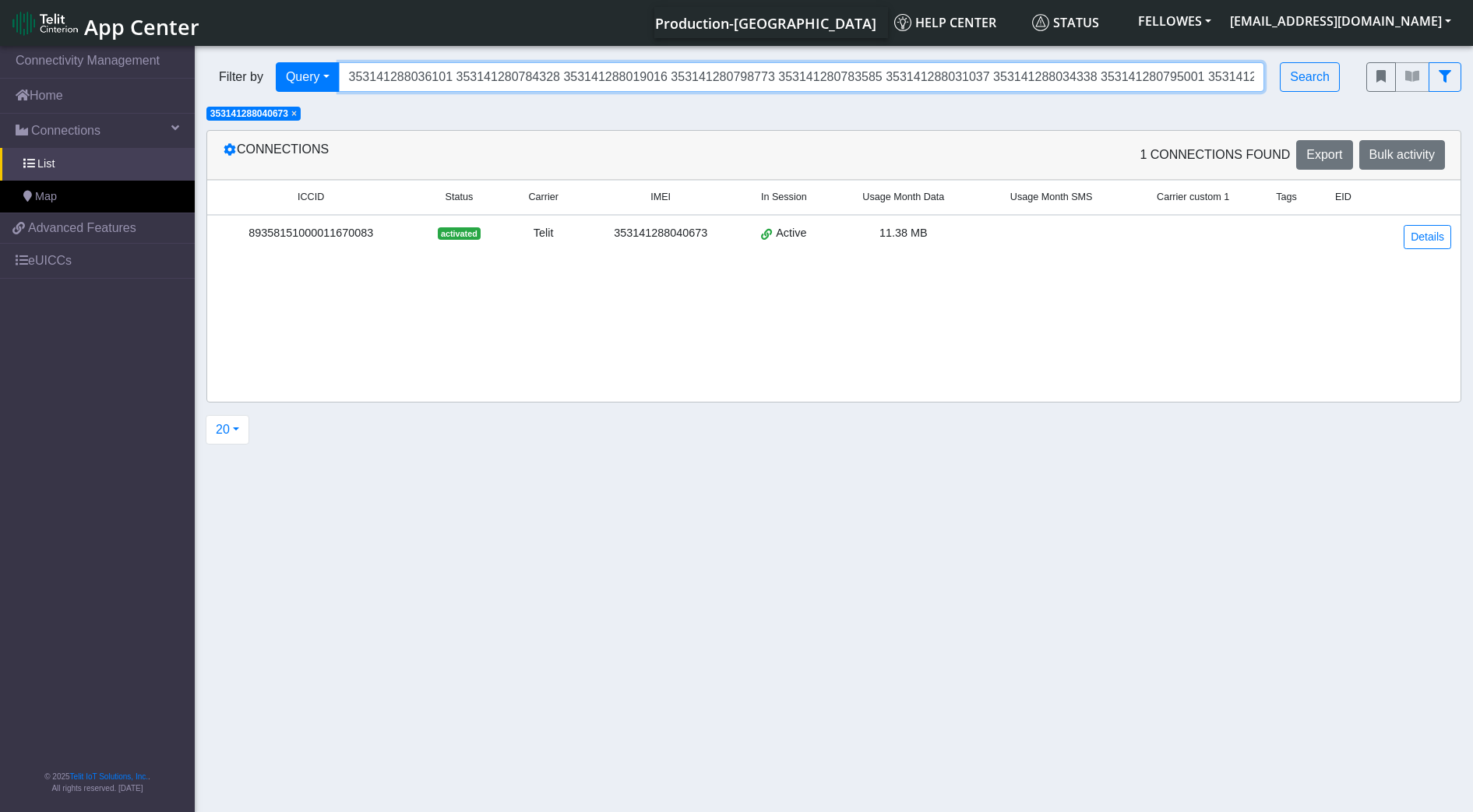
scroll to position [0, 4614]
type input "353141288036101 353141280784328 353141288019016 353141280798773 353141280783585…"
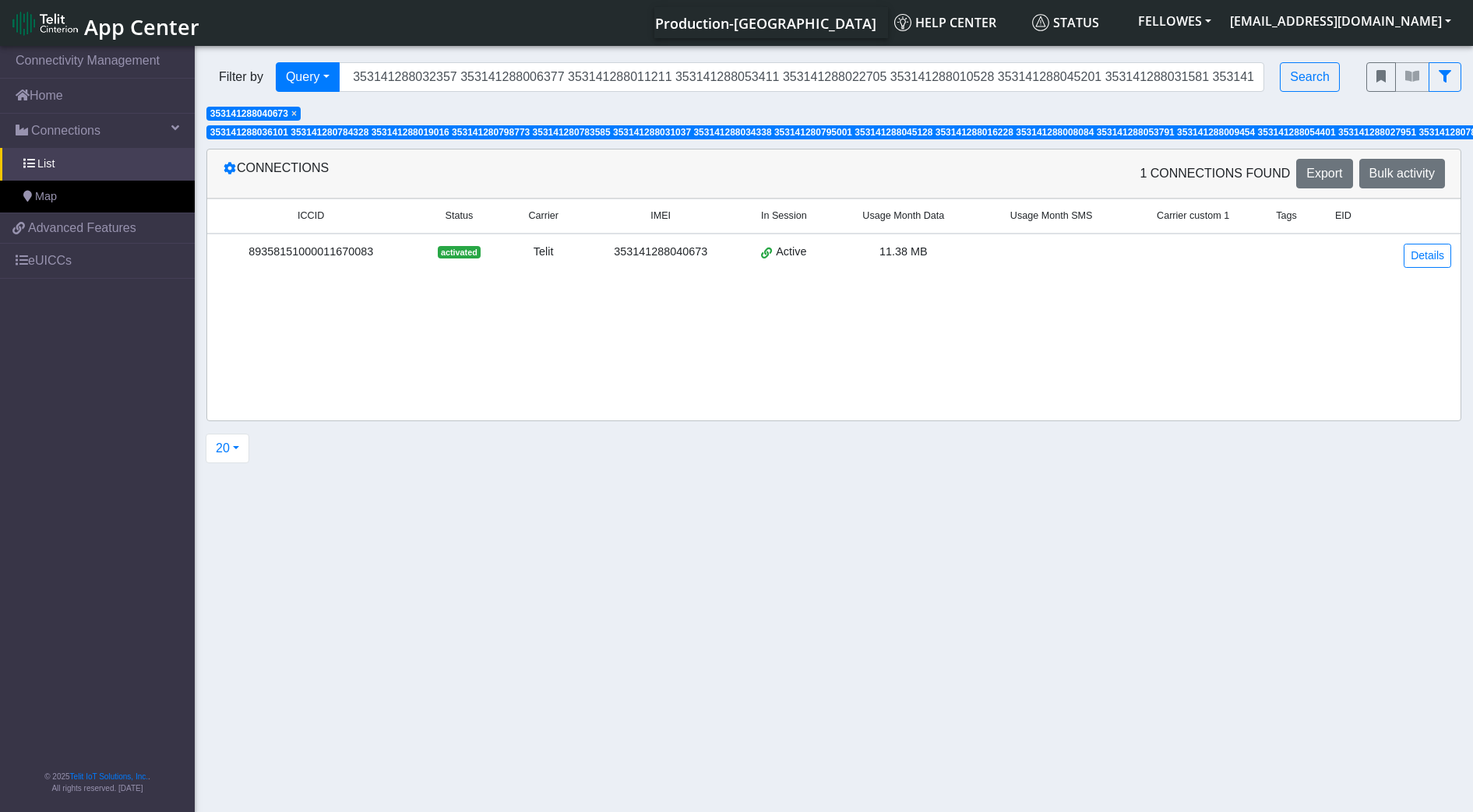
click at [296, 112] on span "×" at bounding box center [294, 113] width 5 height 11
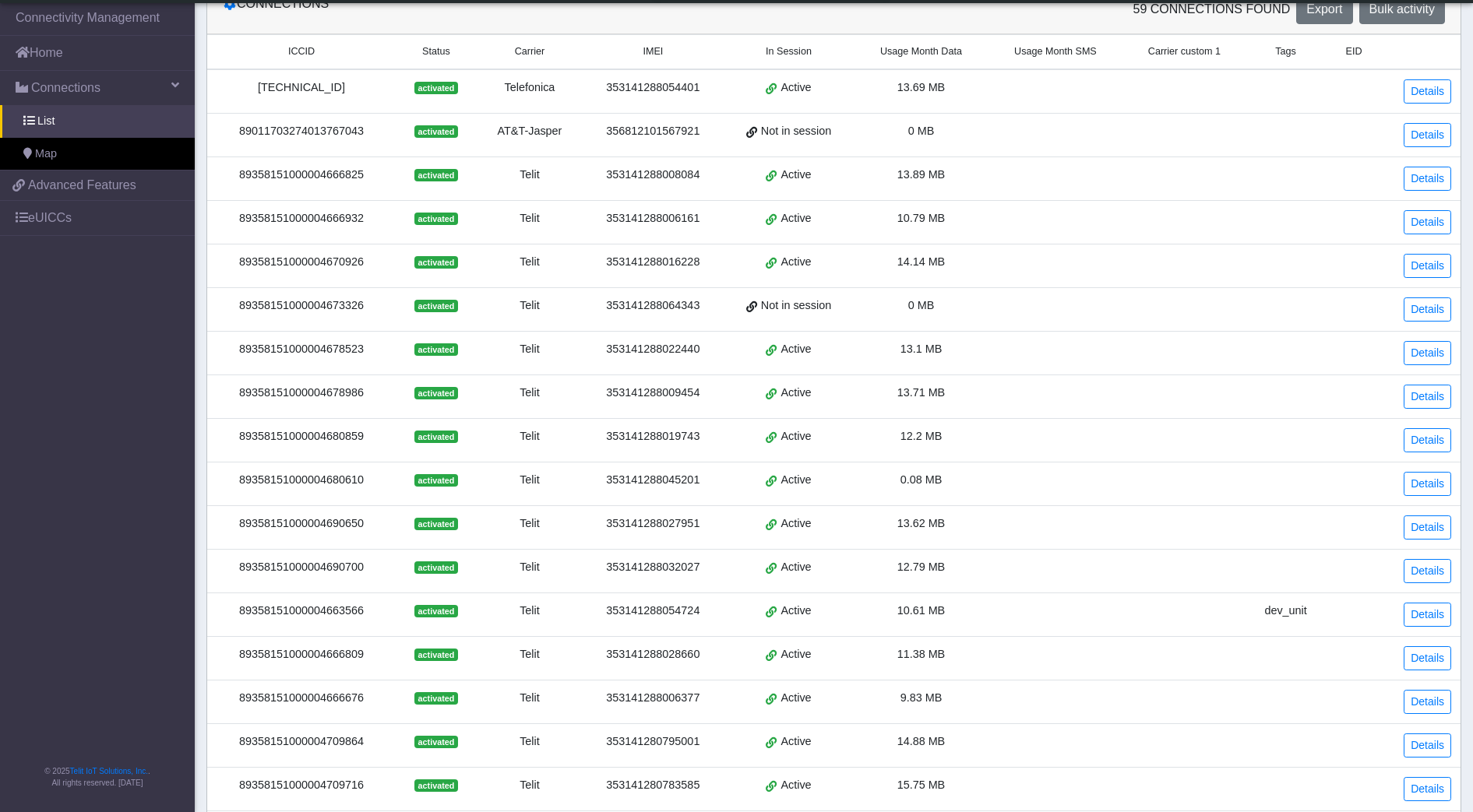
scroll to position [292, 0]
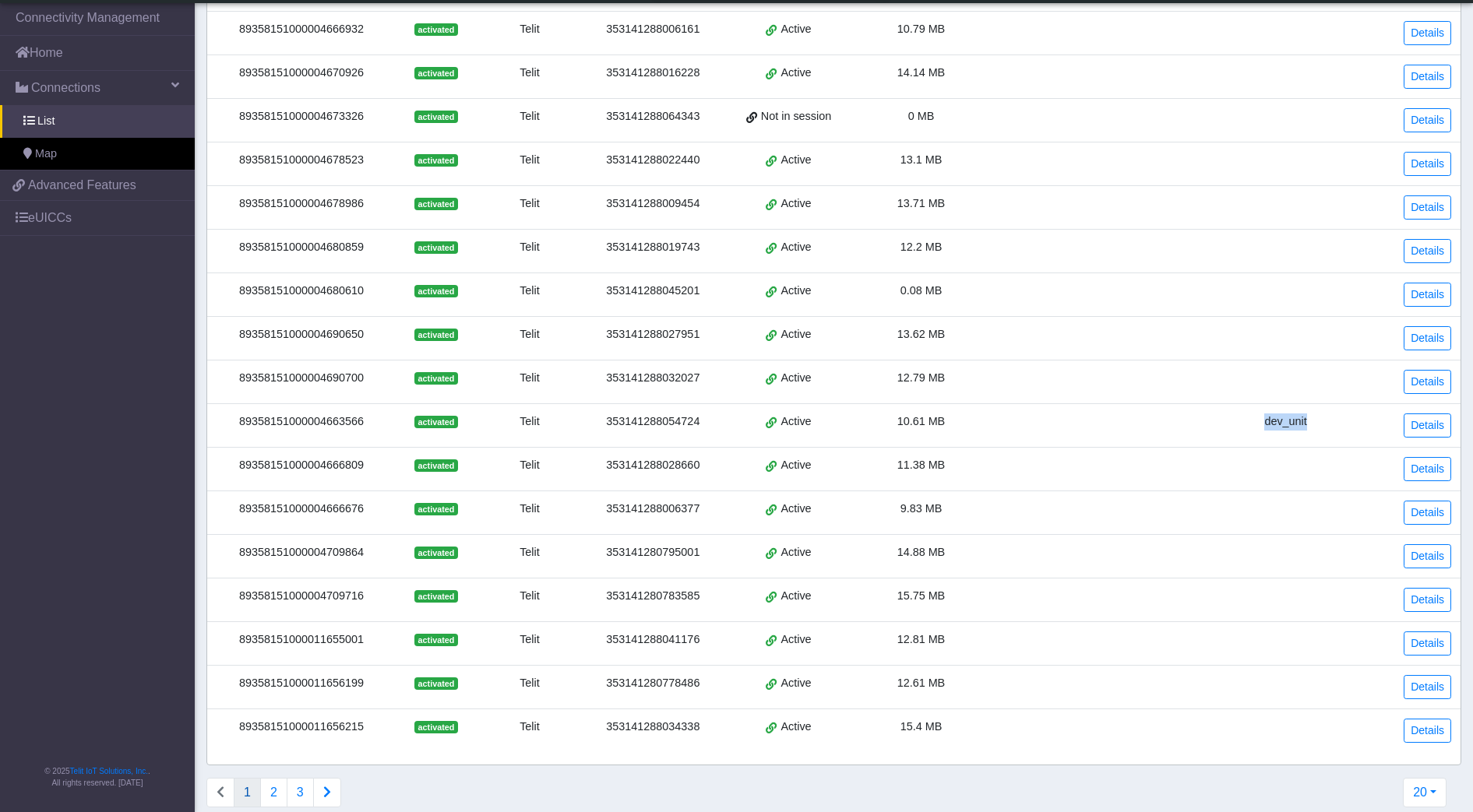
drag, startPoint x: 1310, startPoint y: 424, endPoint x: 1265, endPoint y: 422, distance: 45.0
click at [1265, 422] on div "dev_unit" at bounding box center [1285, 421] width 62 height 17
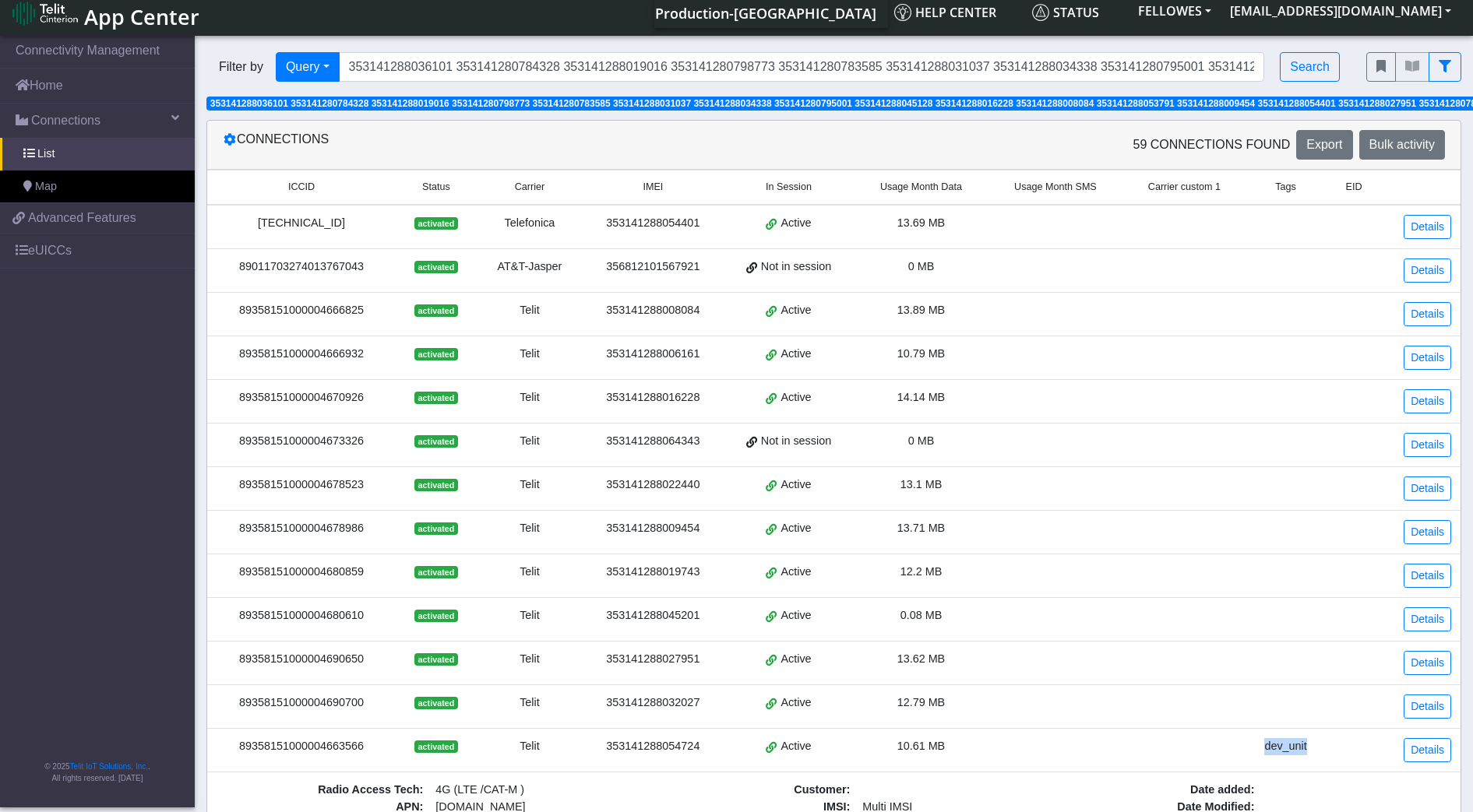
scroll to position [0, 0]
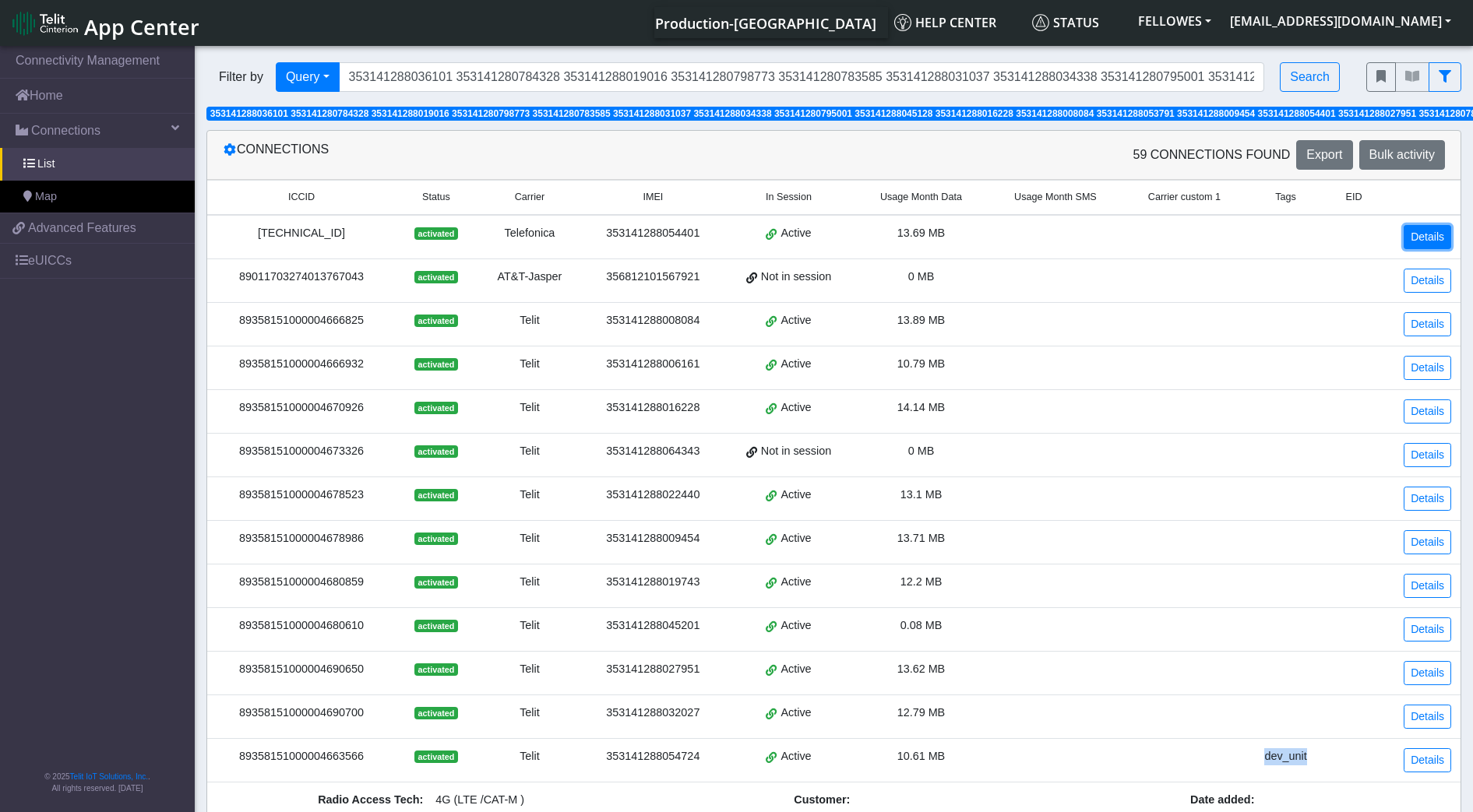
click at [1421, 226] on link "Details" at bounding box center [1427, 236] width 48 height 24
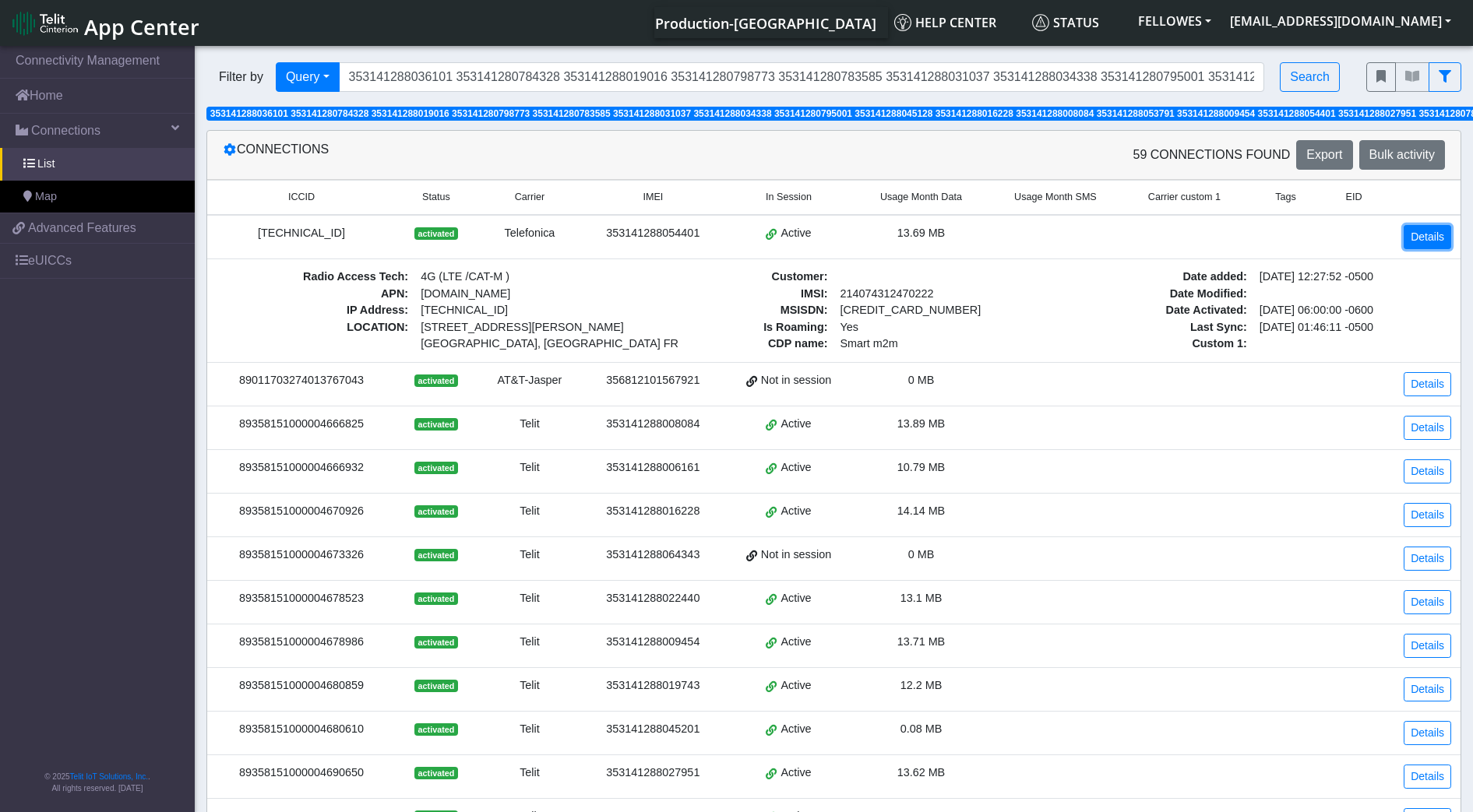
drag, startPoint x: 330, startPoint y: 230, endPoint x: 1408, endPoint y: 238, distance: 1078.0
drag, startPoint x: 718, startPoint y: 231, endPoint x: 603, endPoint y: 238, distance: 115.2
click at [603, 238] on td "353141288054401" at bounding box center [652, 237] width 140 height 44
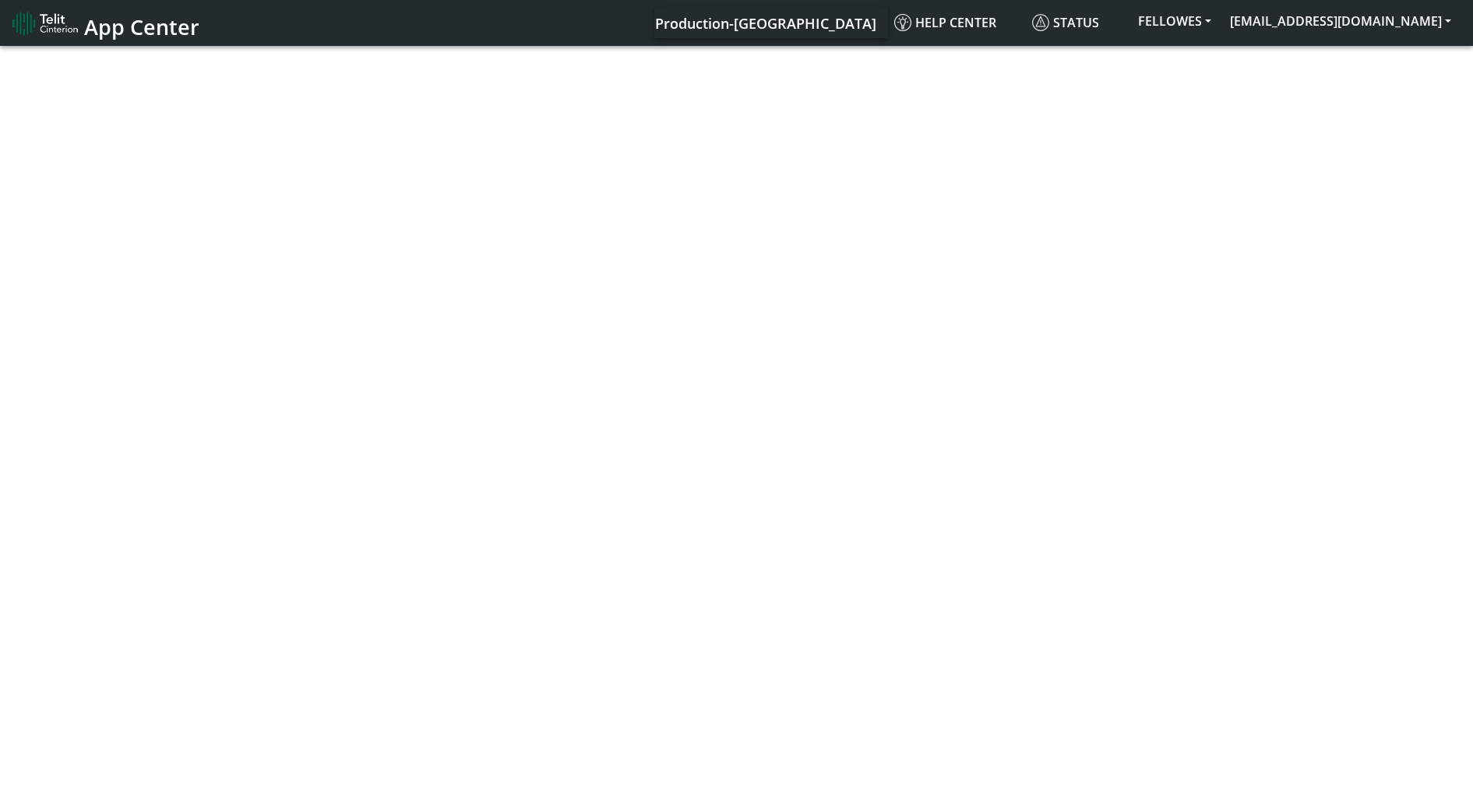
click at [550, 191] on body "App Center Production-US Help center Status FELLOWES [EMAIL_ADDRESS][DOMAIN_NAM…" at bounding box center [736, 430] width 1473 height 775
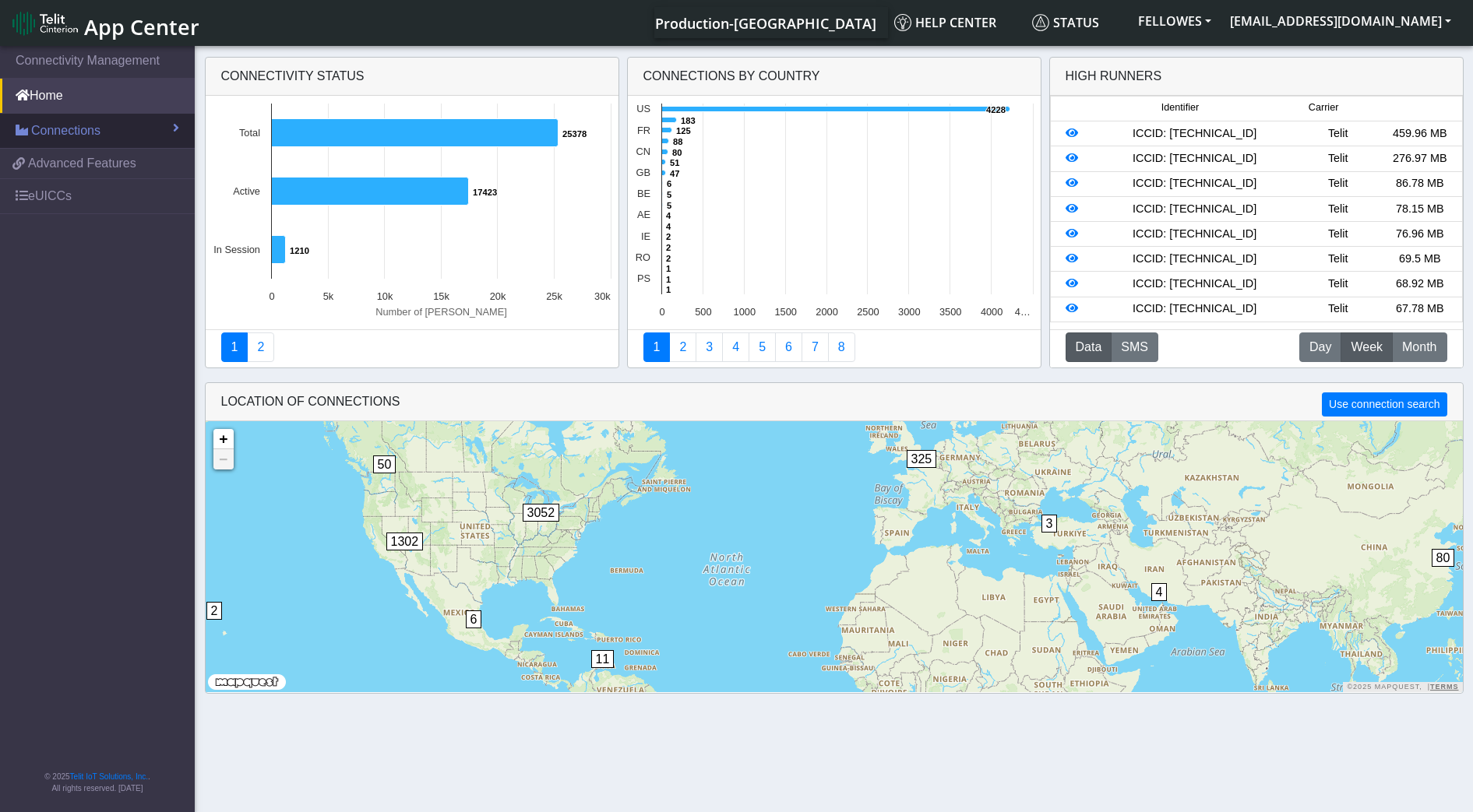
click at [81, 142] on link "Connections" at bounding box center [97, 131] width 195 height 34
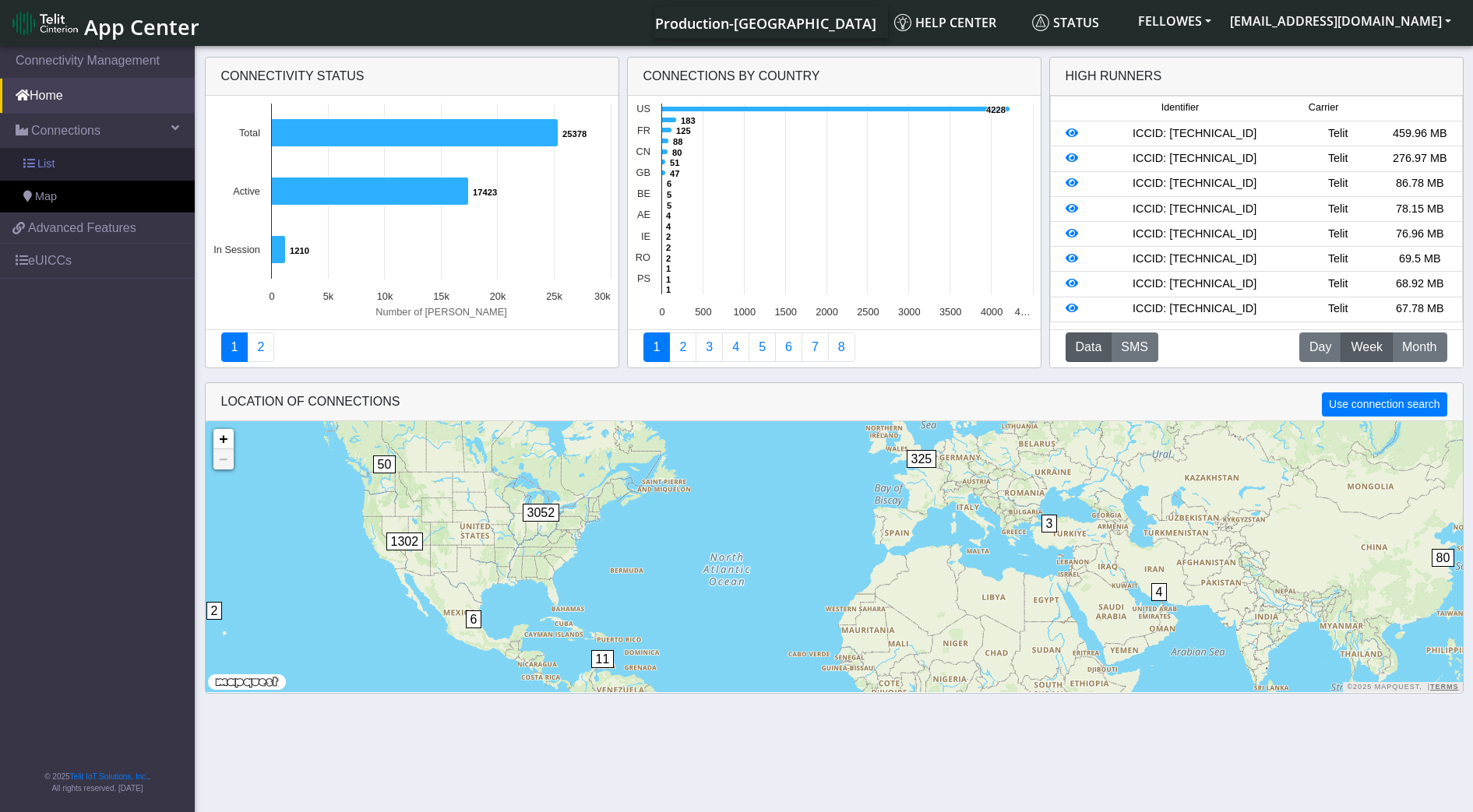
click at [136, 163] on link "List" at bounding box center [97, 164] width 195 height 33
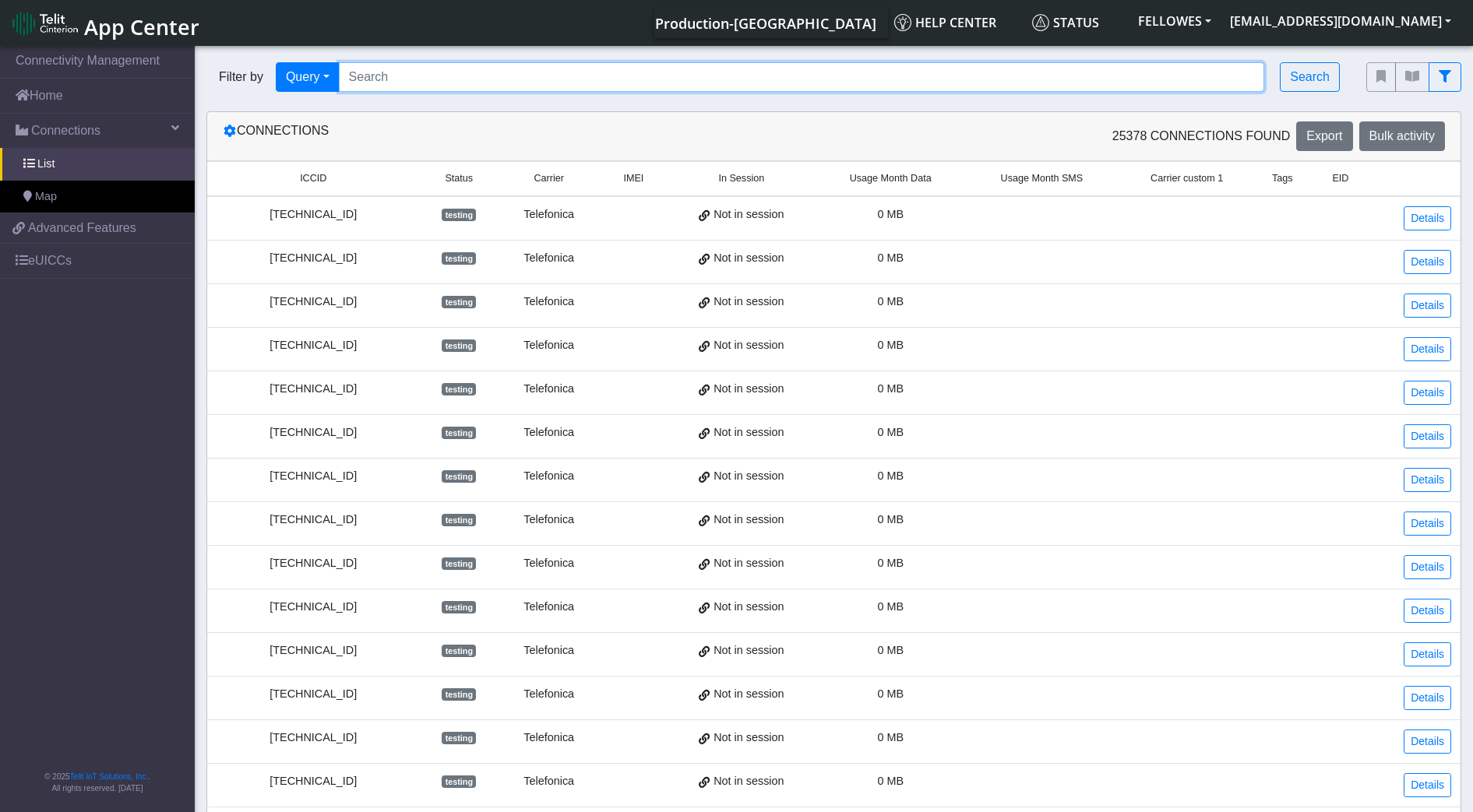
click at [418, 71] on input "Search..." at bounding box center [802, 76] width 926 height 29
paste input "353141288036101 353141280784328 353141288019016 353141280798773 353141280783585…"
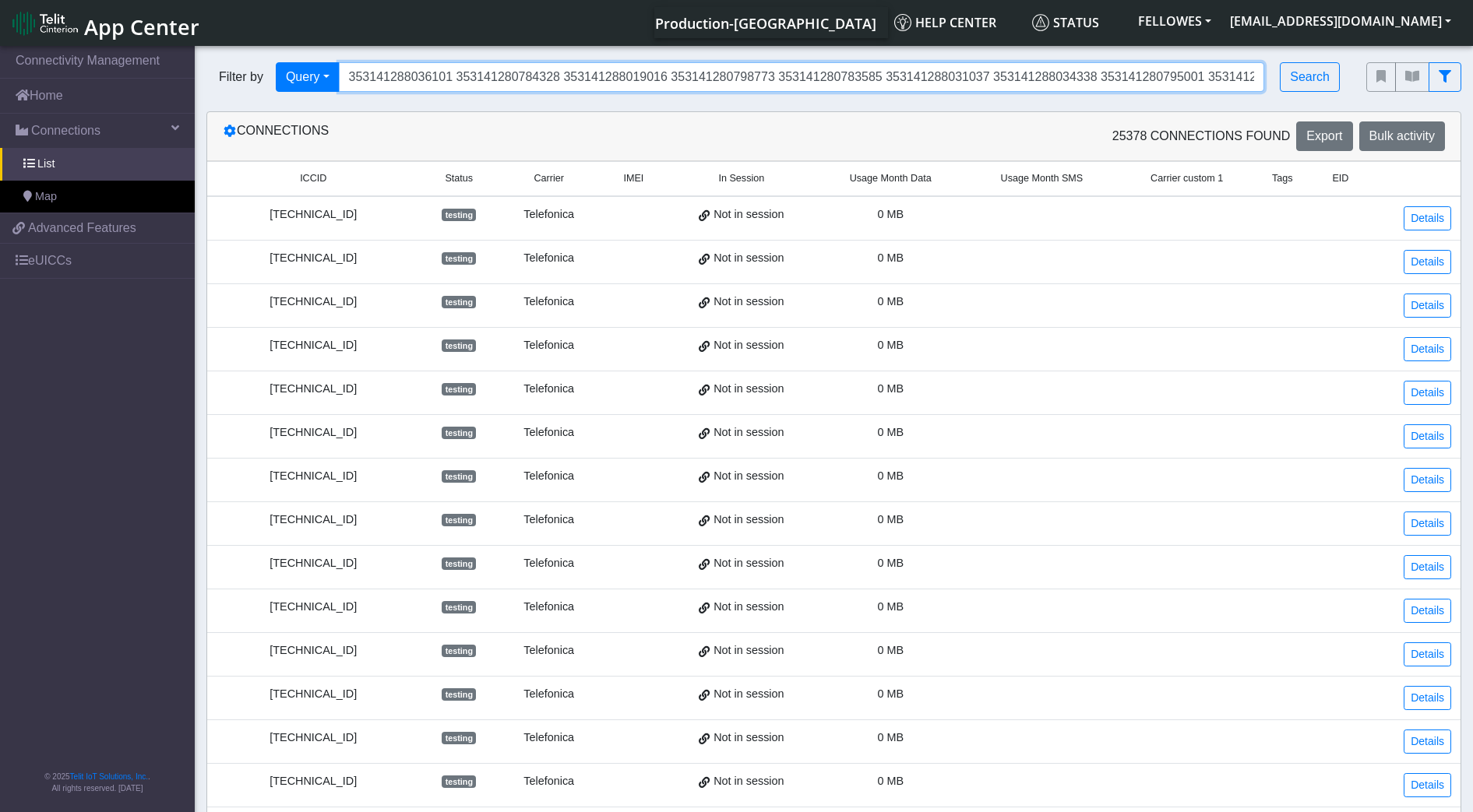
scroll to position [0, 4611]
type input "353141288036101 353141280784328 353141288019016 353141280798773 353141280783585…"
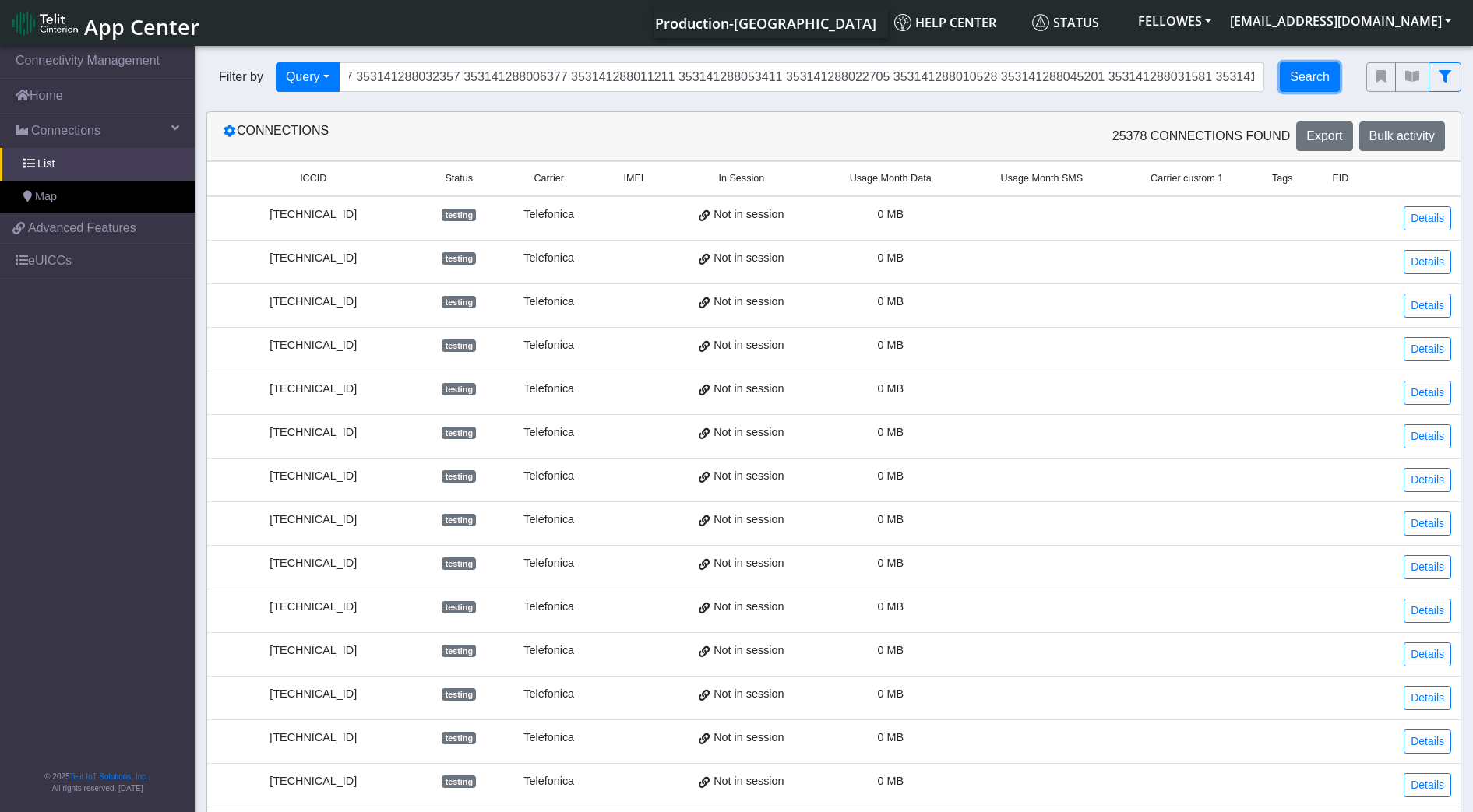
click at [1309, 80] on button "Search" at bounding box center [1309, 76] width 60 height 29
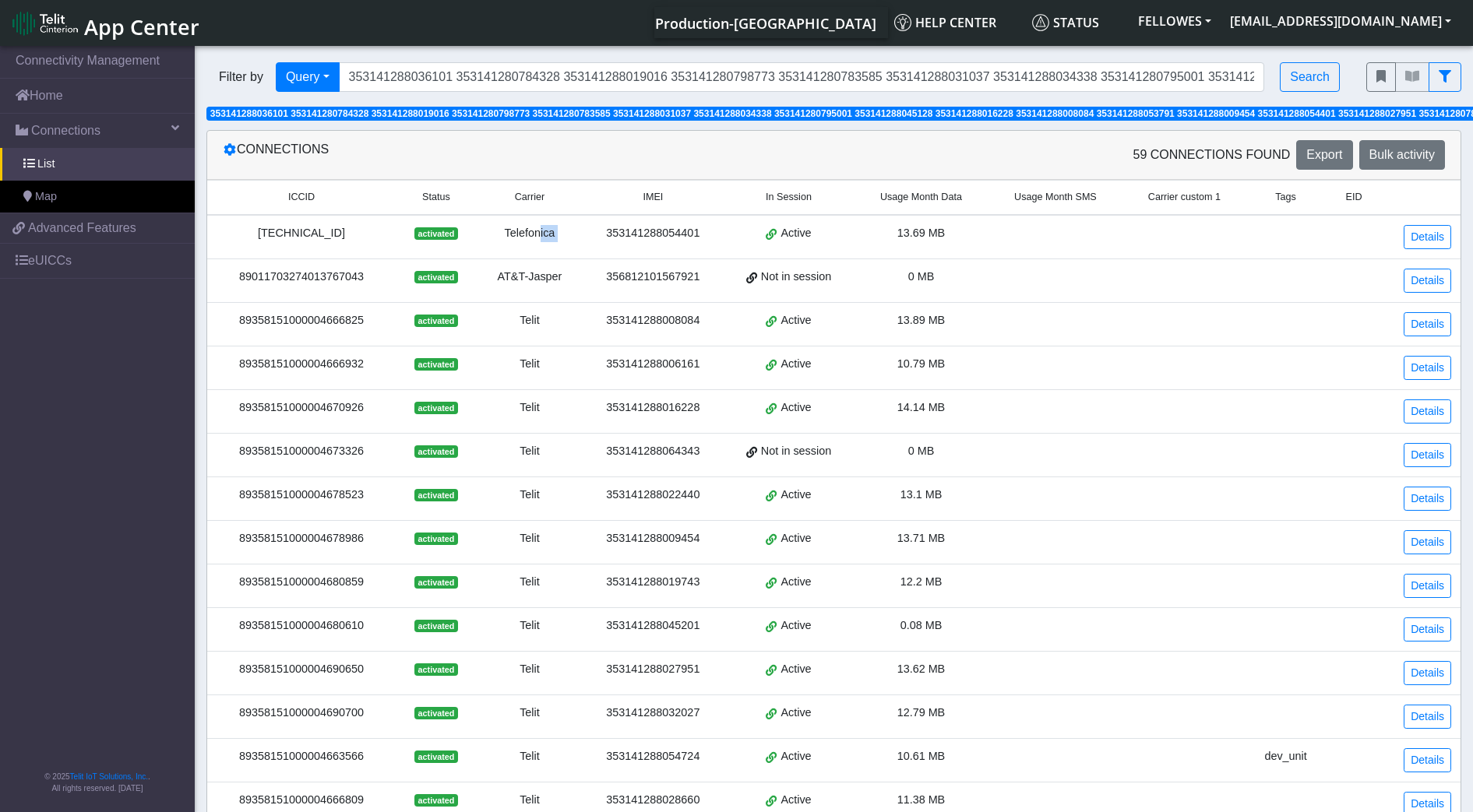
drag, startPoint x: 587, startPoint y: 237, endPoint x: 541, endPoint y: 234, distance: 46.1
click at [541, 234] on tr "[TECHNICAL_ID] activated Telefonica 353141288054401 Active 13.69 MB Details" at bounding box center [833, 237] width 1253 height 44
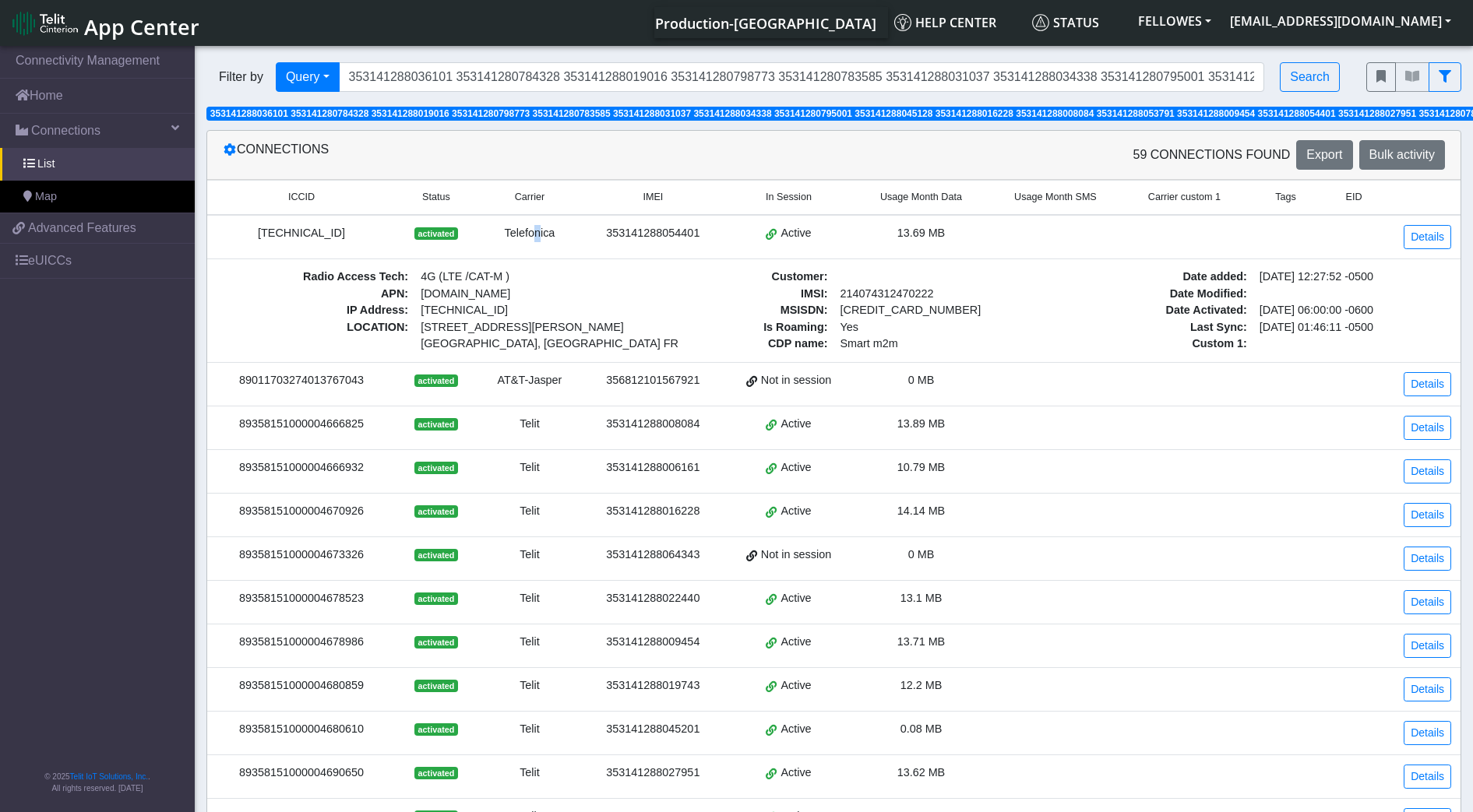
click at [541, 234] on div "Telefonica" at bounding box center [529, 233] width 88 height 17
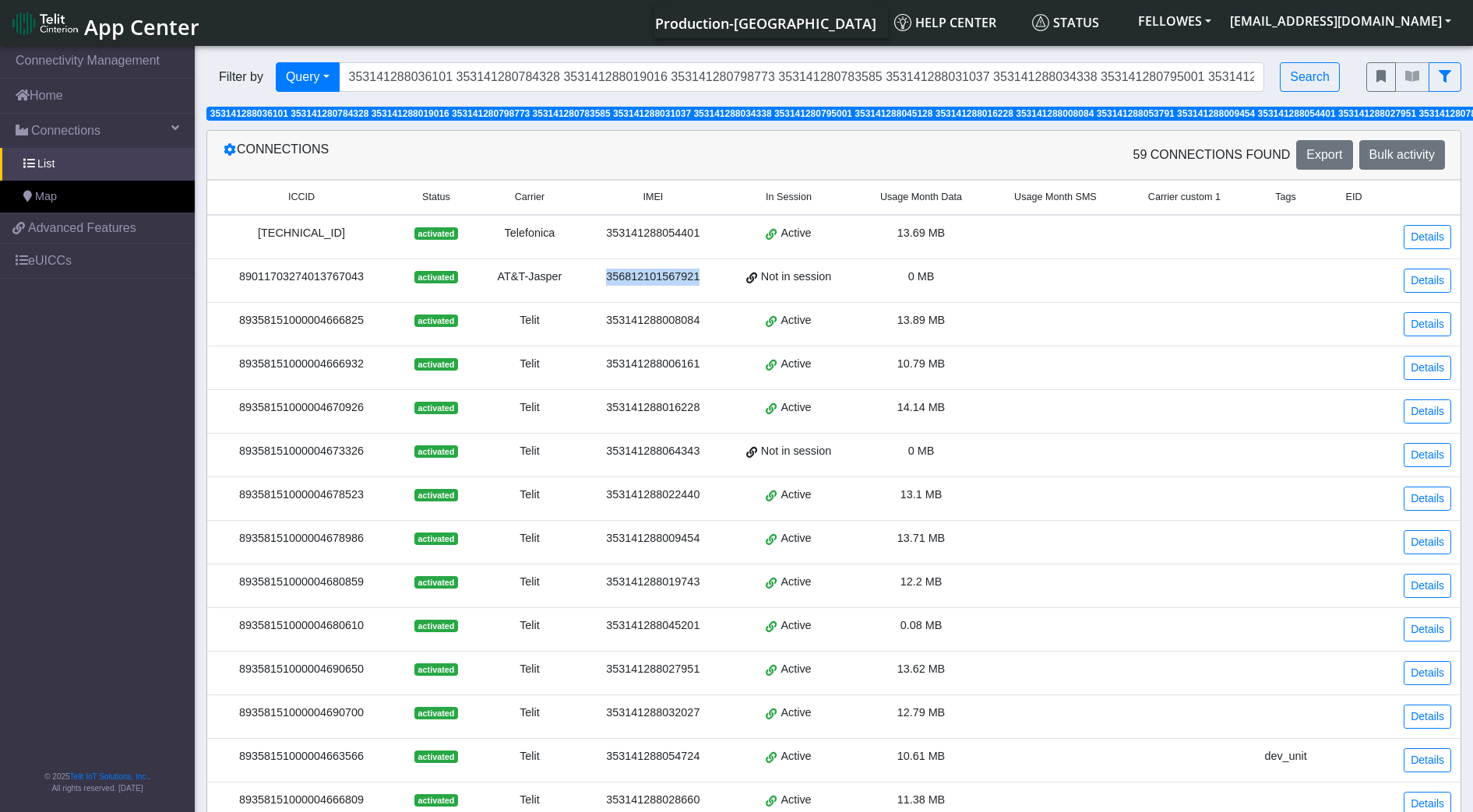
drag, startPoint x: 541, startPoint y: 234, endPoint x: 603, endPoint y: 271, distance: 72.2
click at [603, 271] on div "356812101567921" at bounding box center [652, 277] width 121 height 17
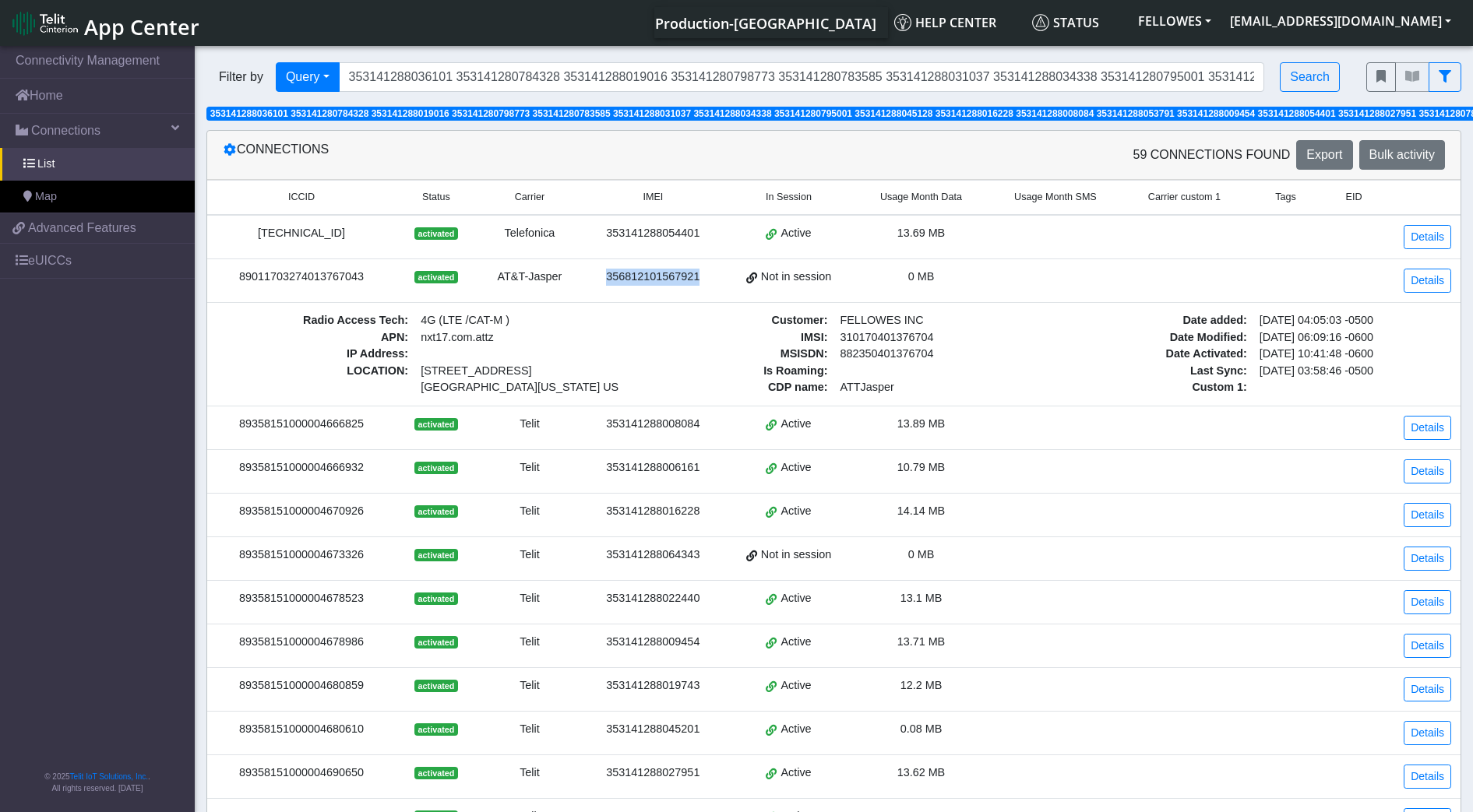
drag, startPoint x: 603, startPoint y: 271, endPoint x: 648, endPoint y: 280, distance: 45.9
copy div "356812101567921"
click at [1437, 281] on link "Details" at bounding box center [1427, 280] width 48 height 24
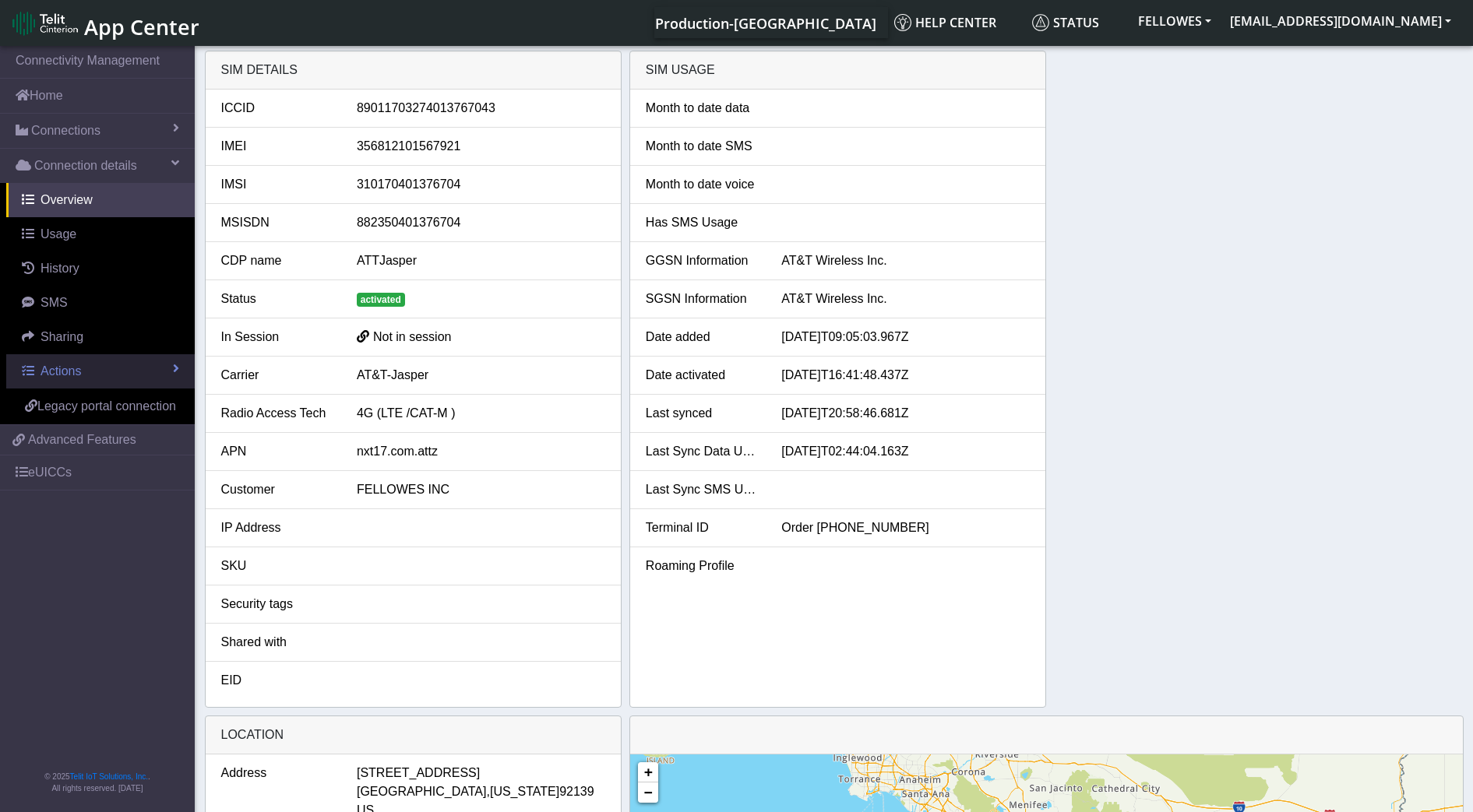
click at [162, 367] on link "Actions" at bounding box center [100, 372] width 188 height 34
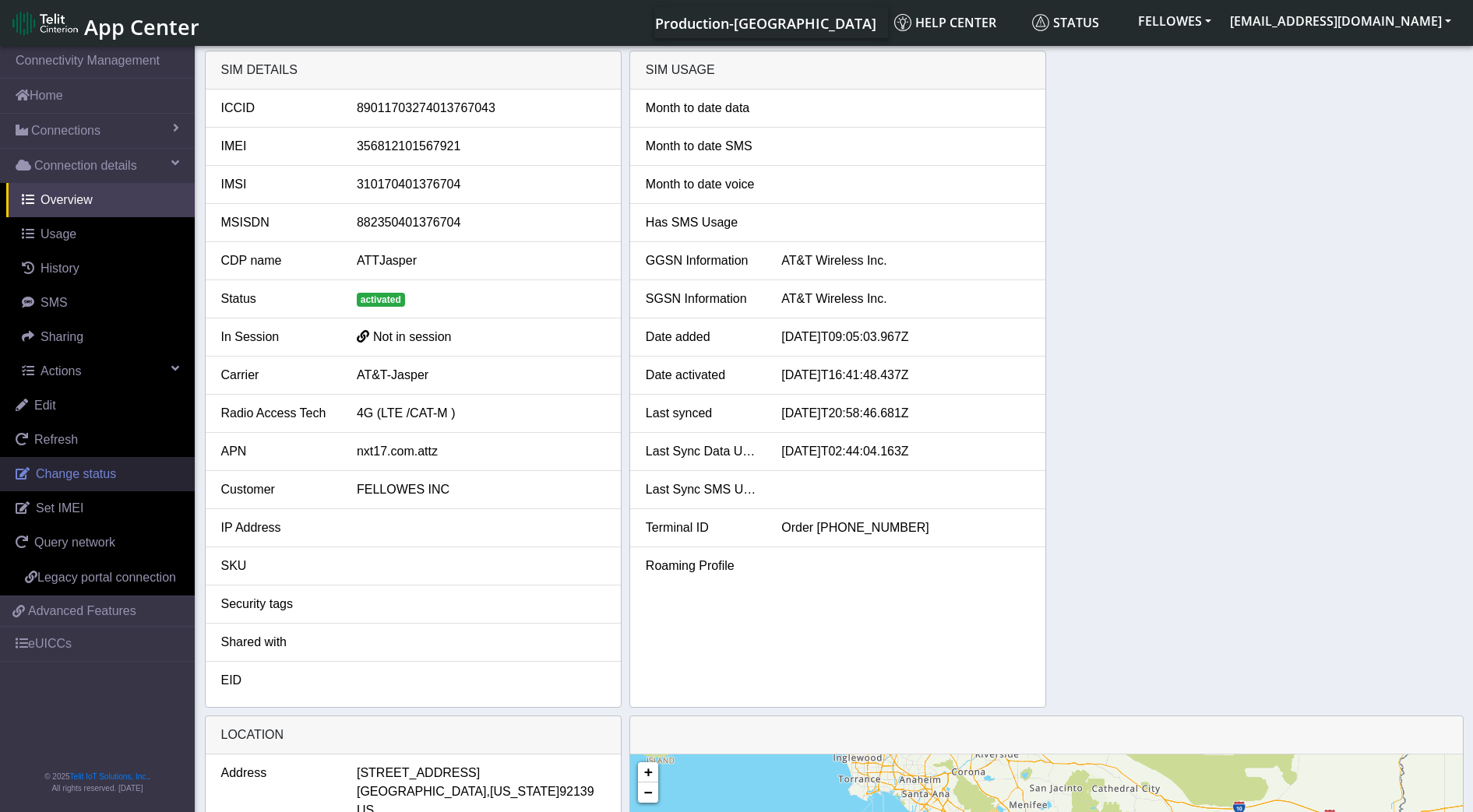
click at [104, 467] on span "Change status" at bounding box center [75, 473] width 81 height 13
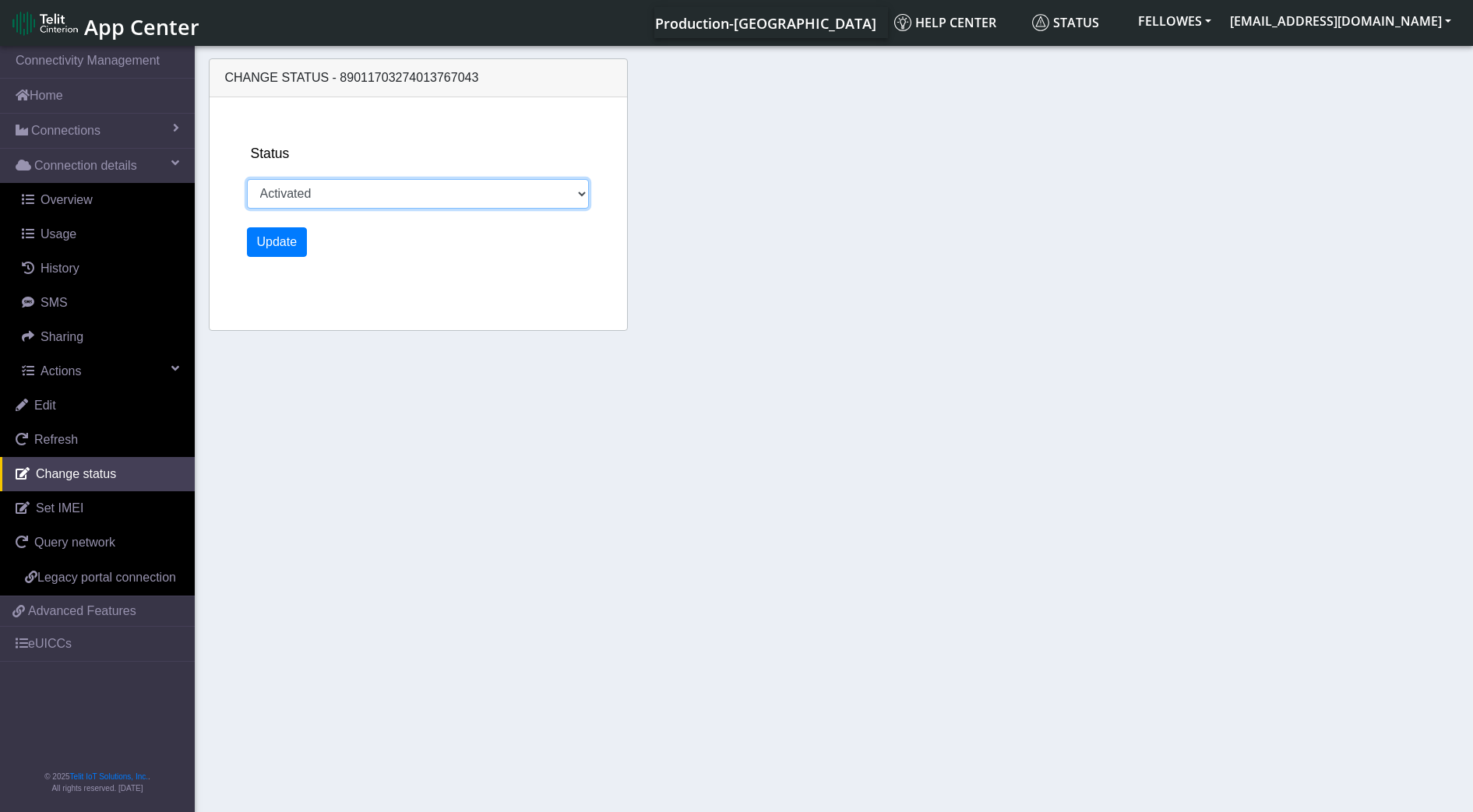
click at [406, 205] on select "Activated Ready Deactivated Inventory Retired" at bounding box center [418, 193] width 342 height 29
select select "deactivated"
click at [247, 179] on select "Activated Ready Deactivated Inventory Retired" at bounding box center [418, 193] width 342 height 29
click at [281, 244] on button "Update" at bounding box center [277, 241] width 61 height 29
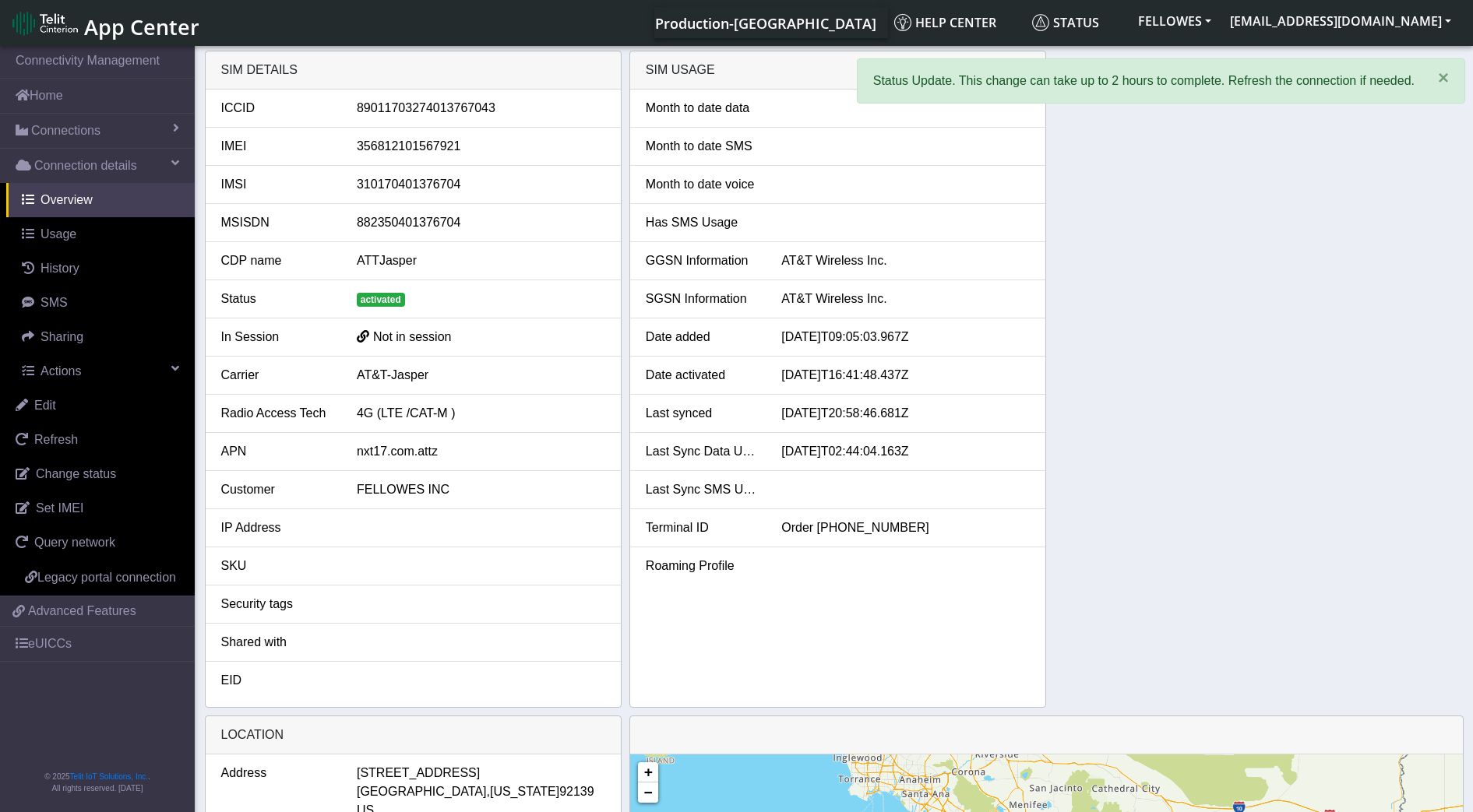
select select "deactivated"
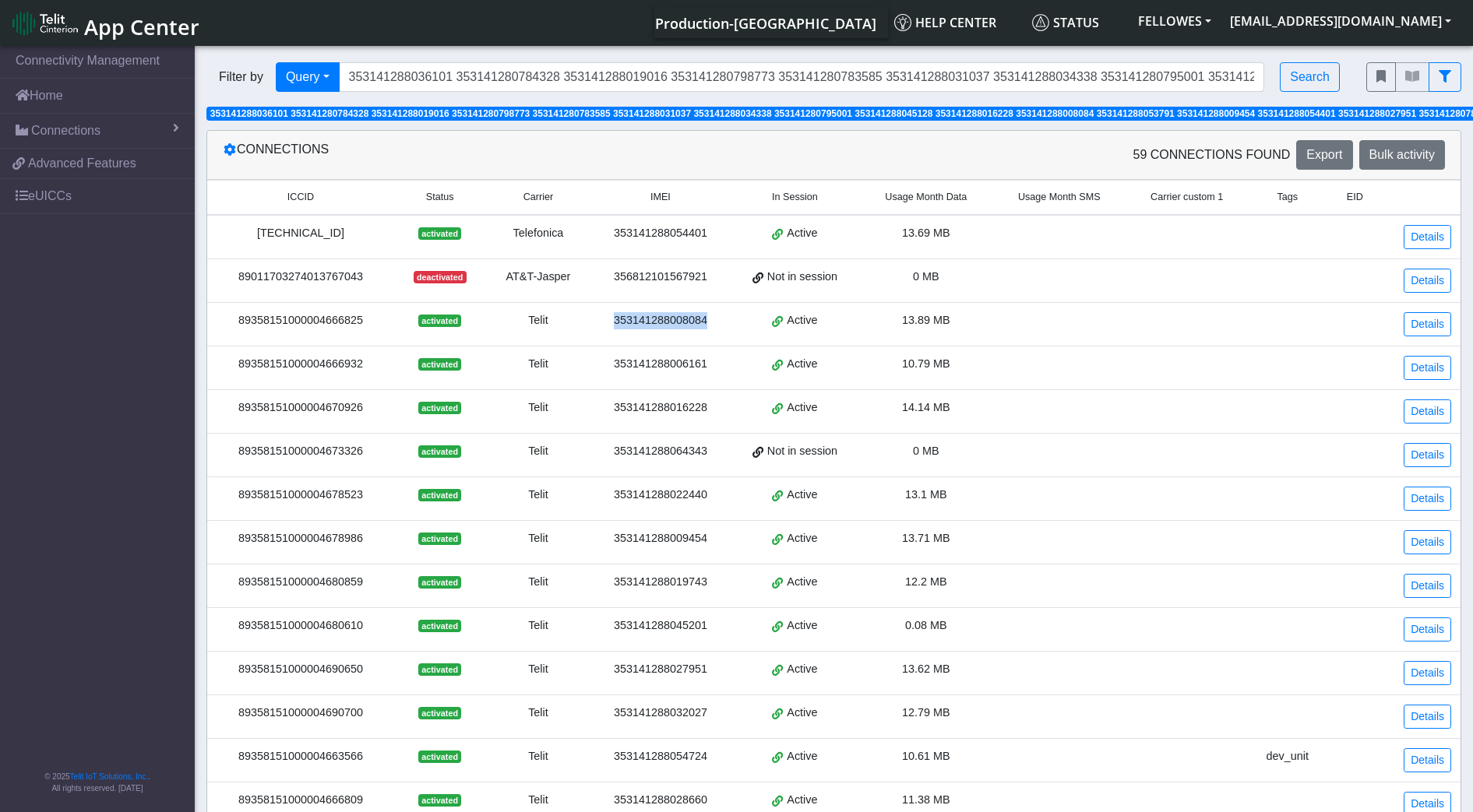
drag, startPoint x: 692, startPoint y: 316, endPoint x: 615, endPoint y: 312, distance: 77.1
click at [615, 312] on div "353141288008084" at bounding box center [661, 320] width 120 height 17
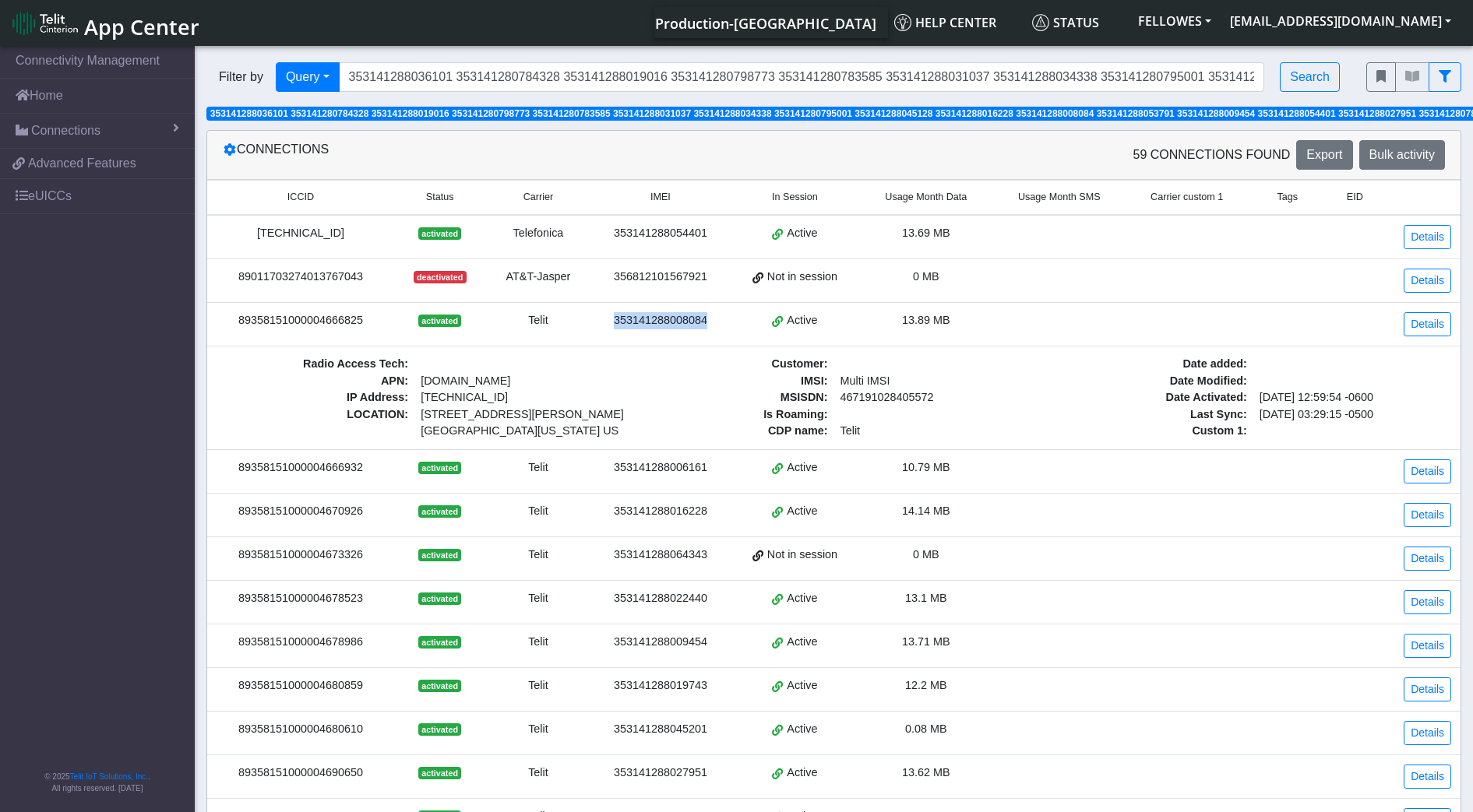
drag, startPoint x: 615, startPoint y: 312, endPoint x: 629, endPoint y: 321, distance: 16.6
copy div "353141288008084"
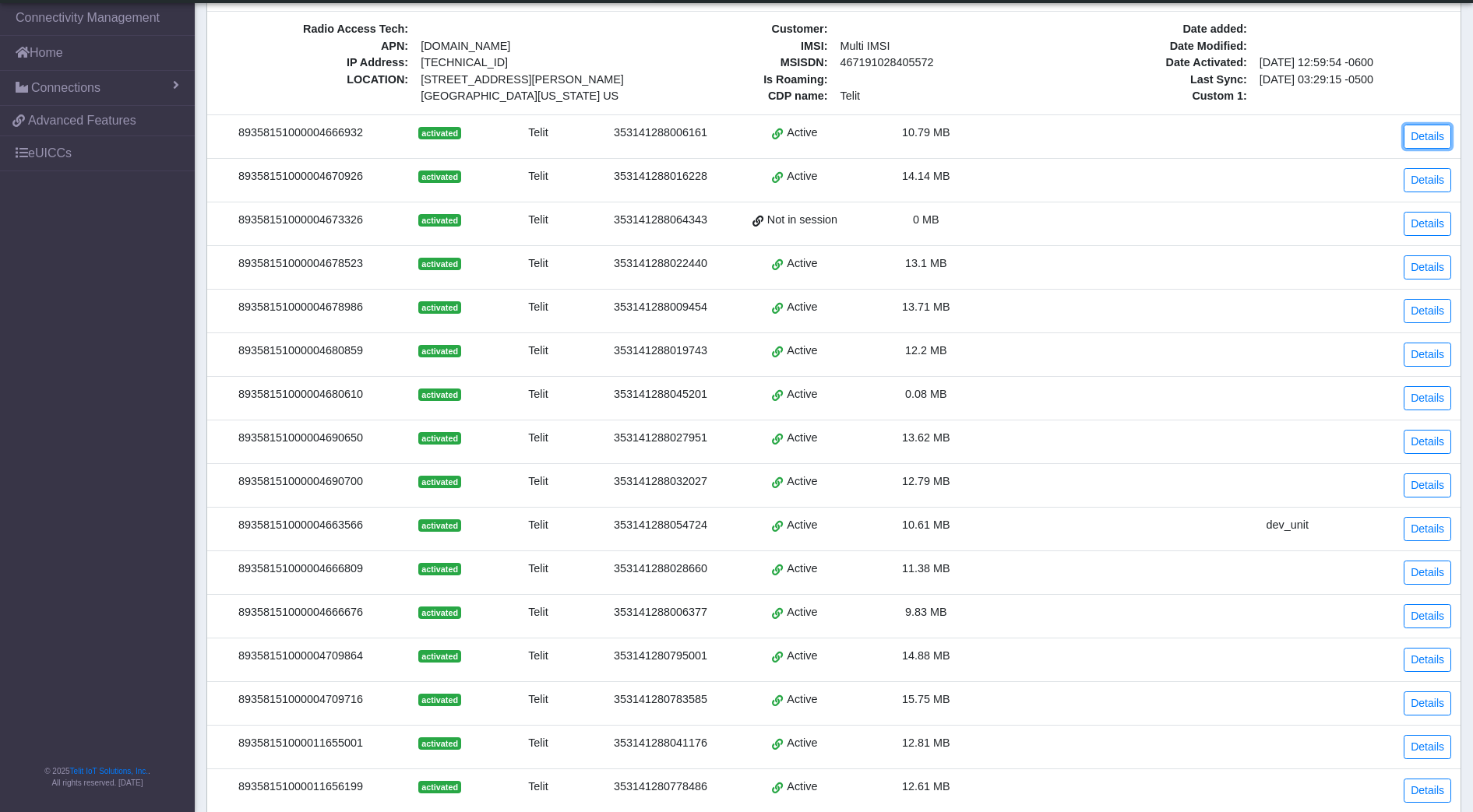
scroll to position [195, 0]
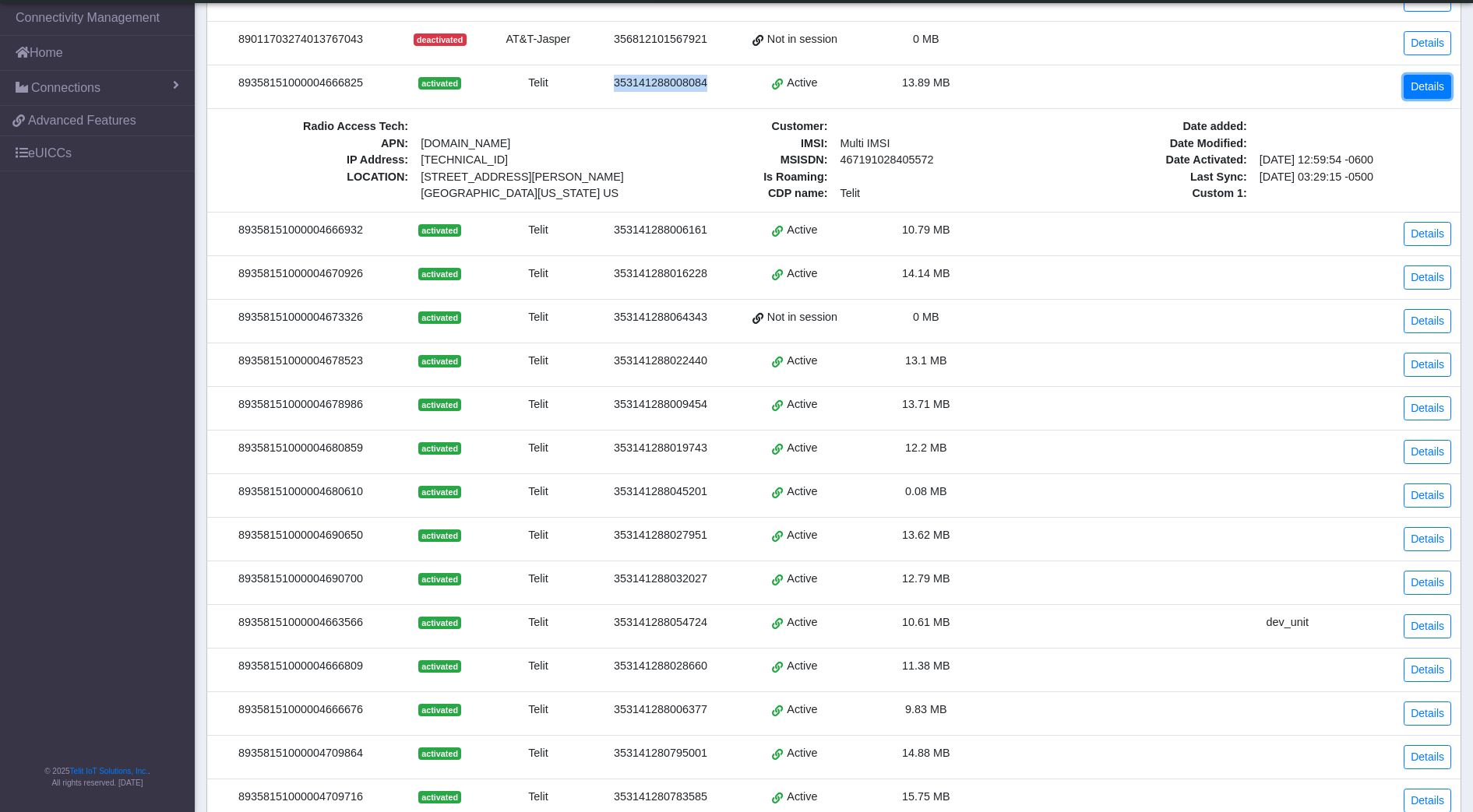
click at [1424, 85] on link "Details" at bounding box center [1427, 87] width 48 height 24
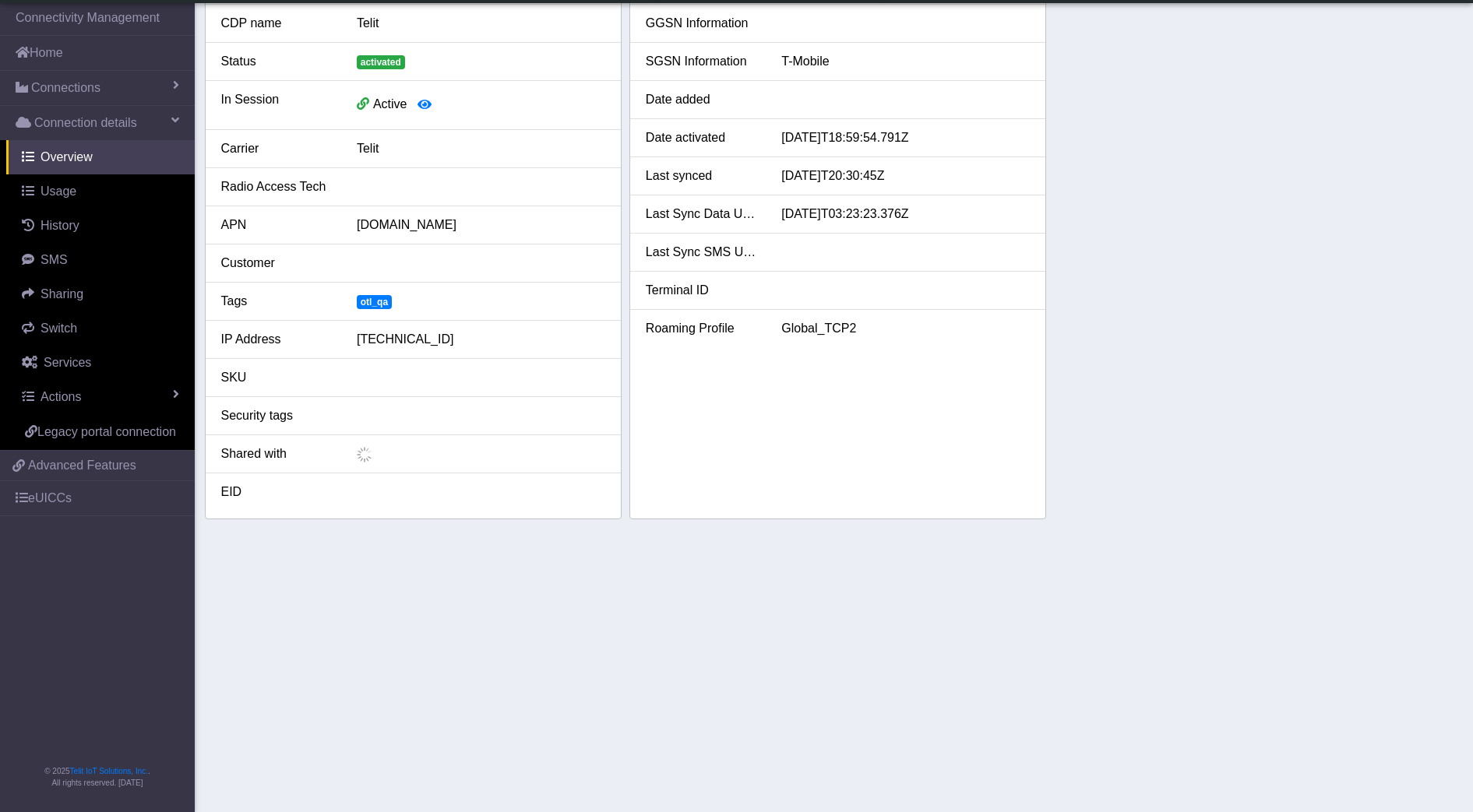
scroll to position [115, 0]
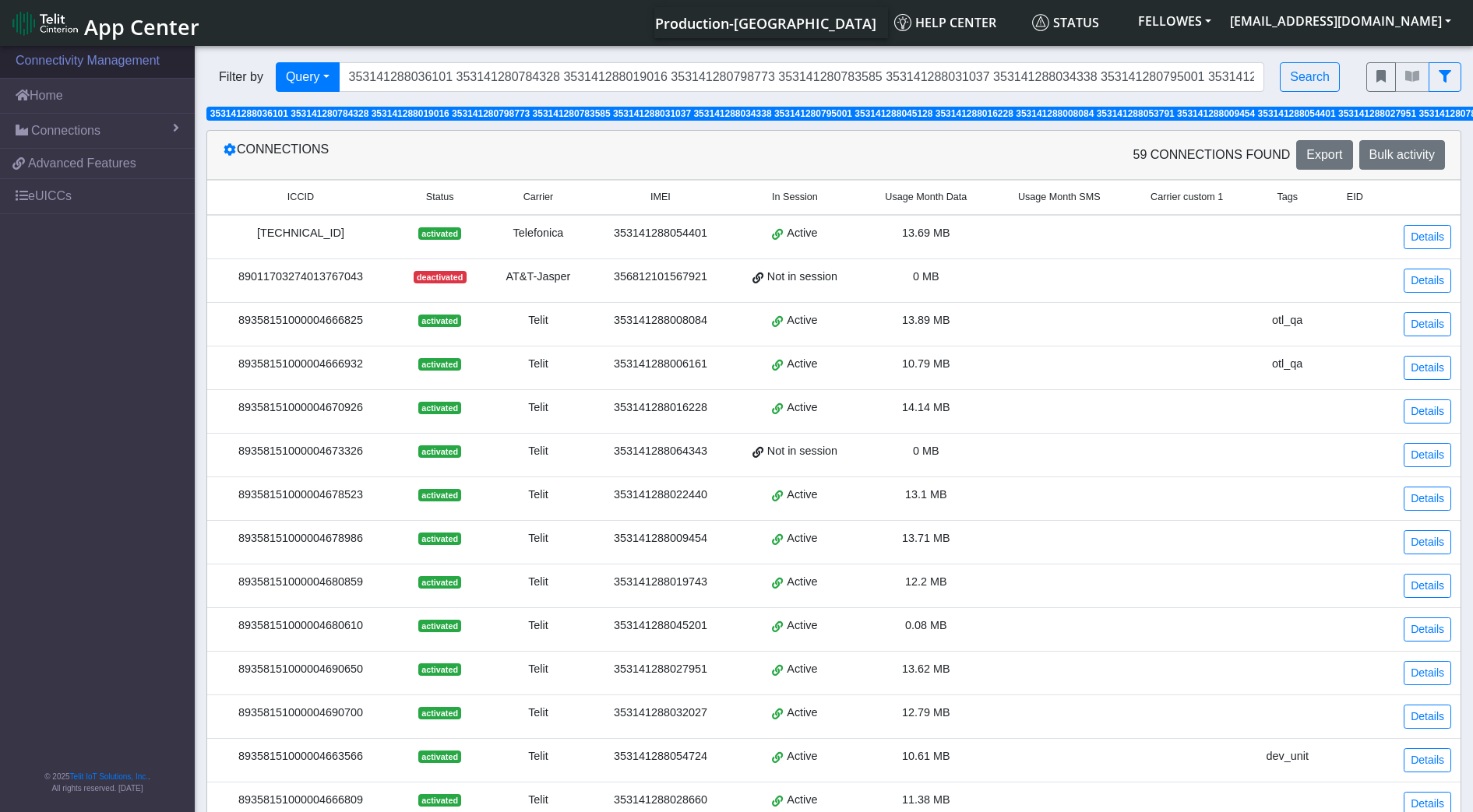
click at [100, 68] on link "Connectivity Management" at bounding box center [97, 60] width 195 height 34
click at [97, 103] on link "Home" at bounding box center [97, 96] width 195 height 34
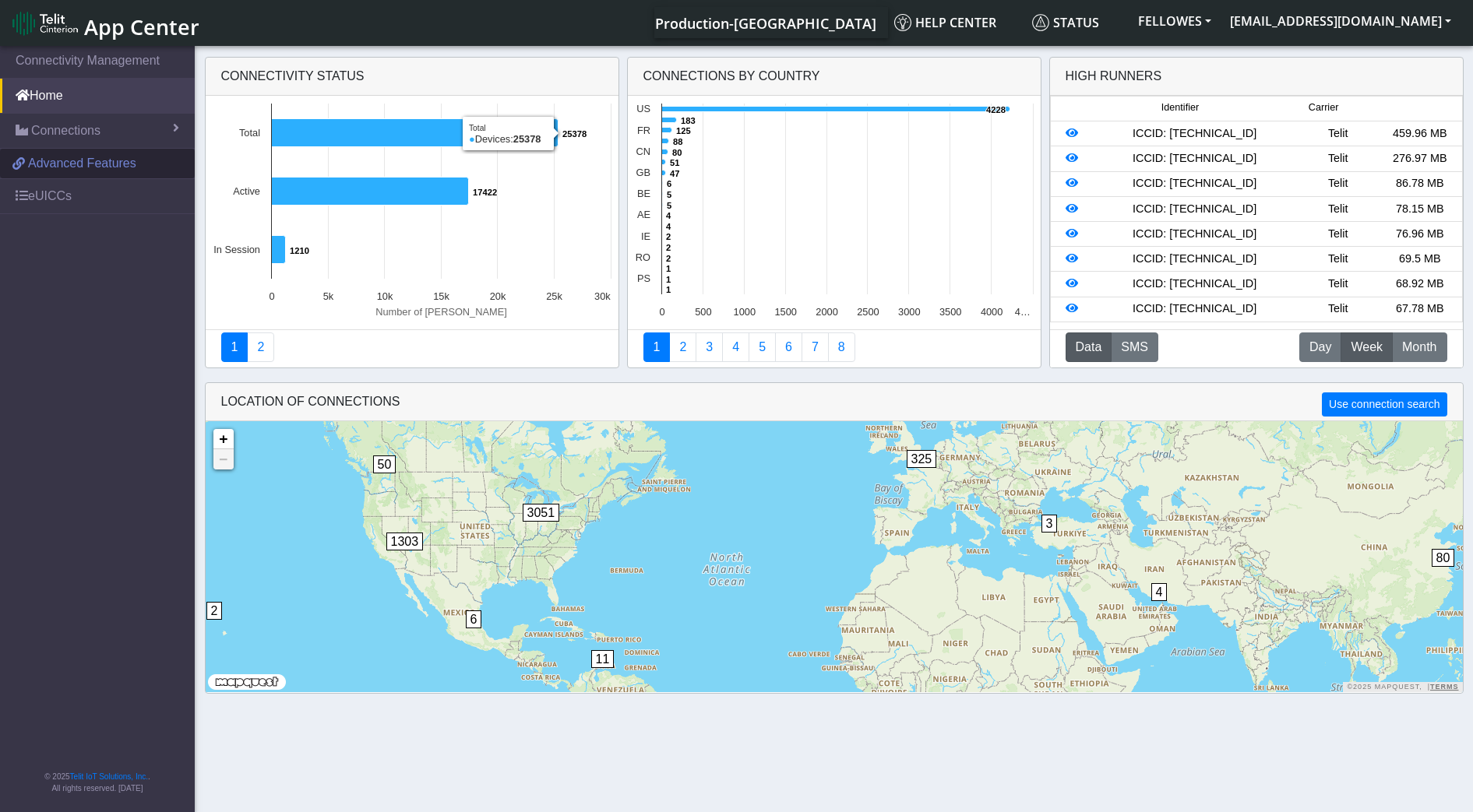
click at [110, 165] on span "Advanced Features" at bounding box center [82, 163] width 108 height 19
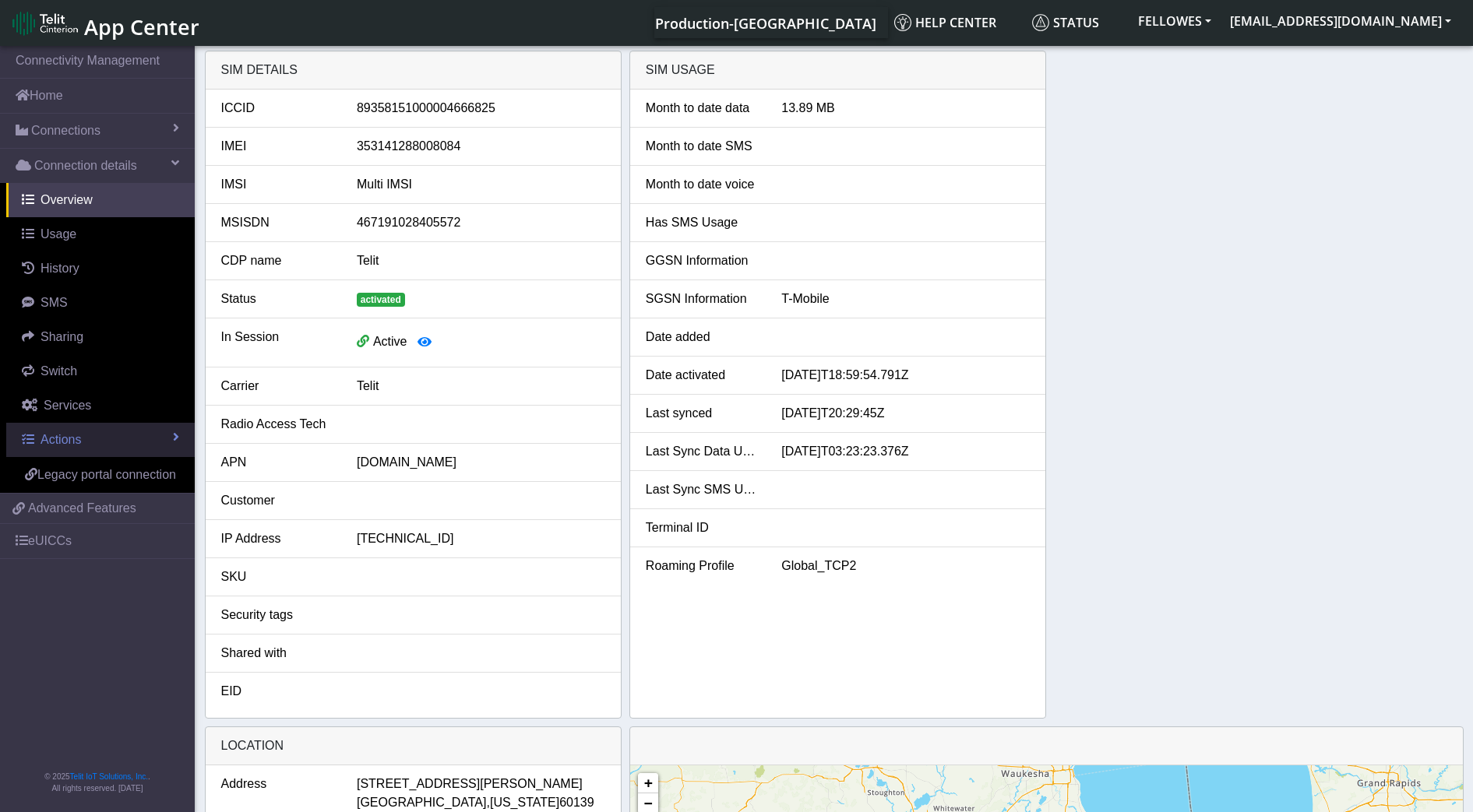
click at [90, 434] on link "Actions" at bounding box center [100, 440] width 188 height 34
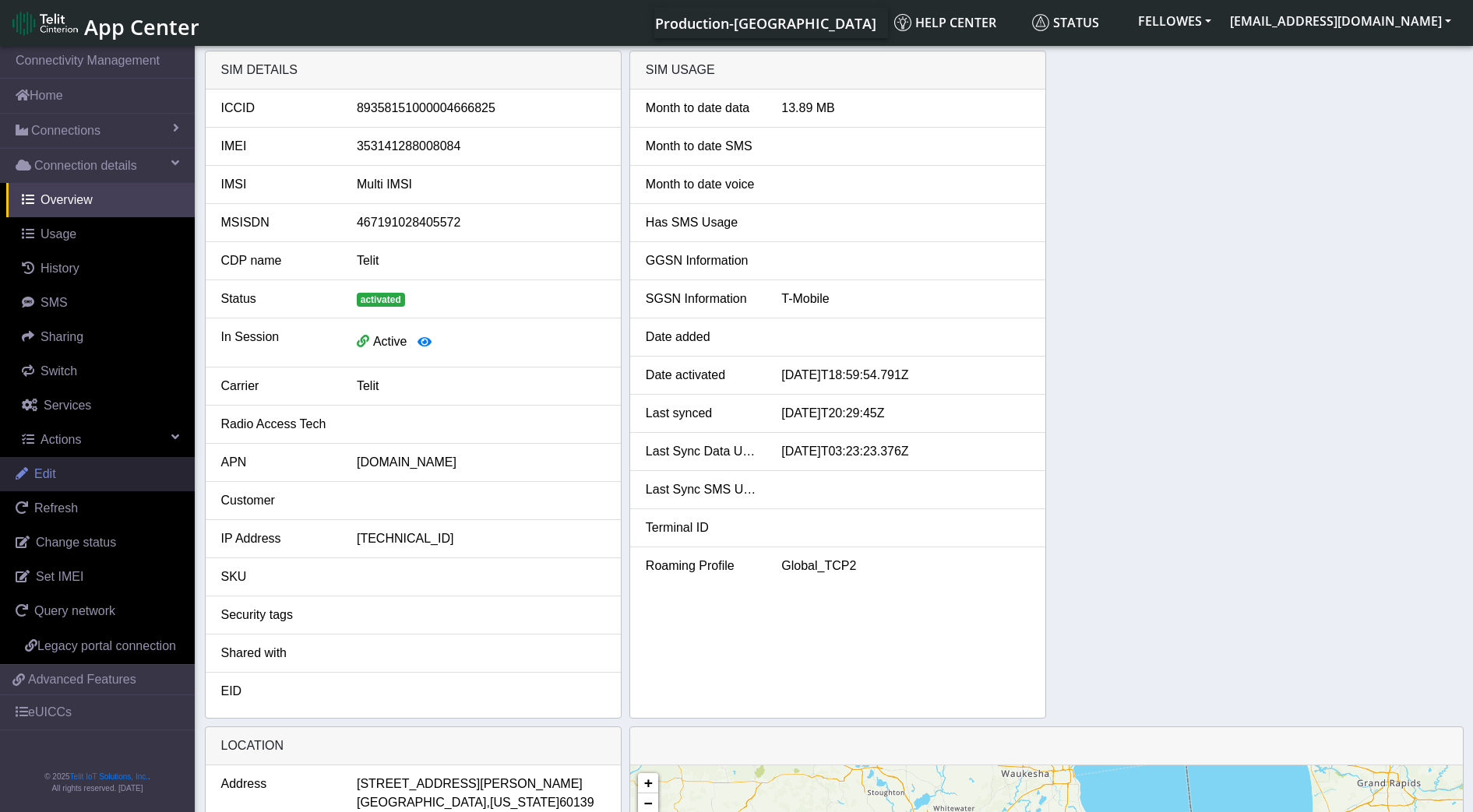
click at [62, 470] on link "Edit" at bounding box center [97, 474] width 195 height 34
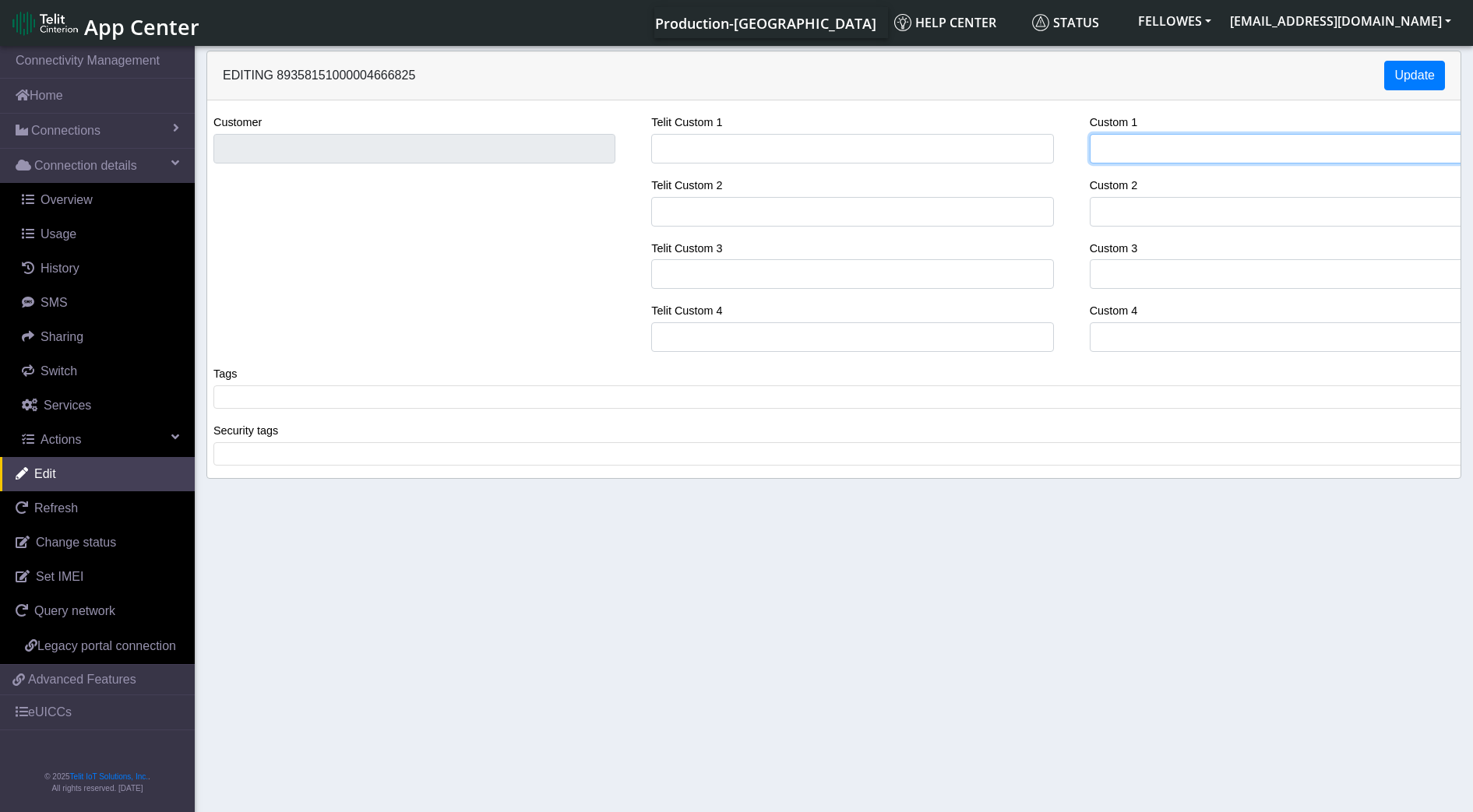
click at [1153, 140] on input "Custom 1" at bounding box center [1290, 148] width 402 height 29
type input "OTL_QA"
click at [1420, 78] on button "Update" at bounding box center [1414, 75] width 61 height 29
drag, startPoint x: 1178, startPoint y: 159, endPoint x: 1076, endPoint y: 169, distance: 102.5
click at [1076, 169] on div "Customer Telit Custom 1 Telit Custom 2 Telit Custom 3 Telit Custom 4 Custom 1 O…" at bounding box center [833, 239] width 1277 height 251
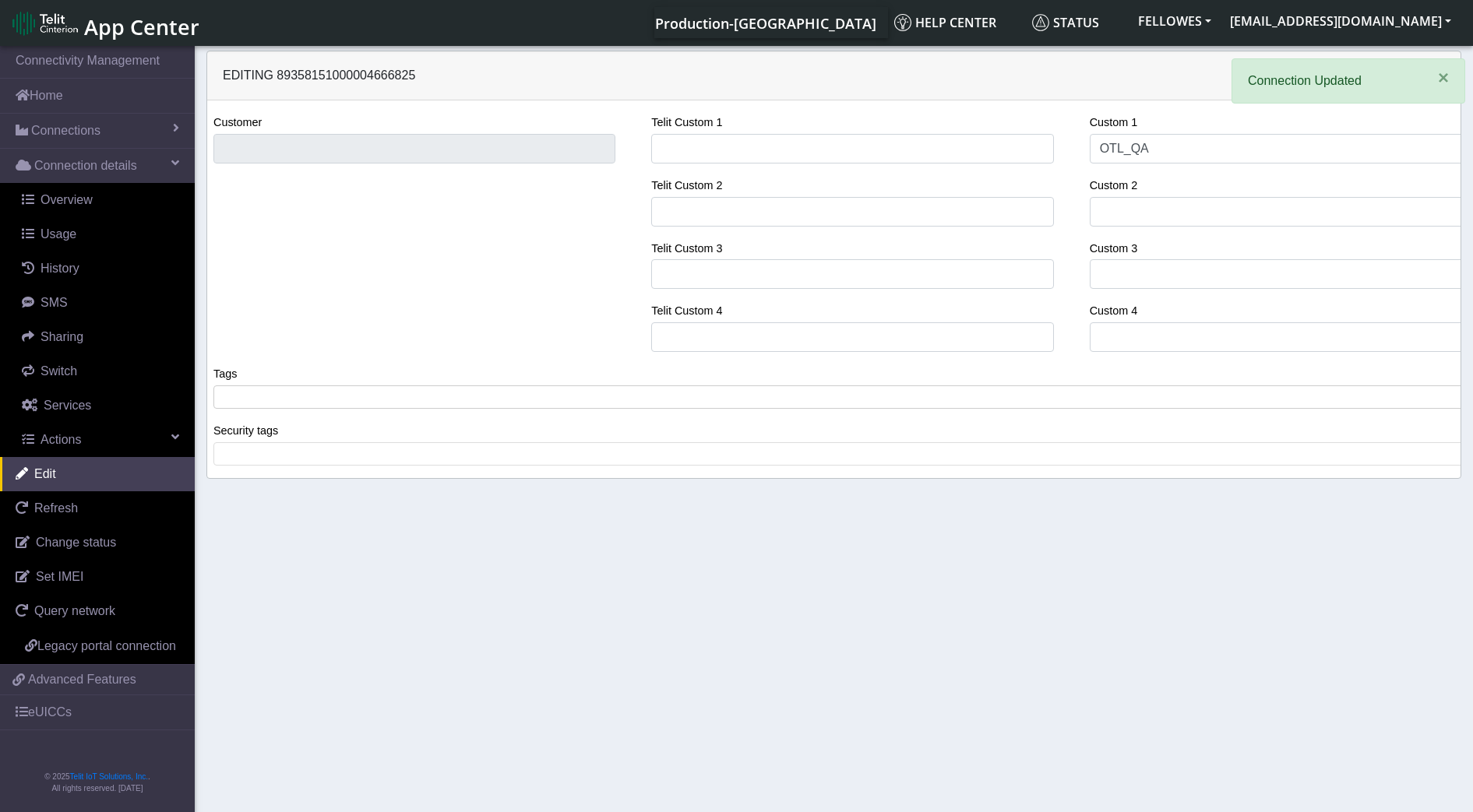
click at [280, 395] on span at bounding box center [840, 397] width 1244 height 14
click at [1431, 80] on button "Update" at bounding box center [1414, 75] width 61 height 29
click at [1186, 146] on input "OTL_QA" at bounding box center [1290, 148] width 402 height 29
click at [1122, 102] on div "Customer Telit Custom 1 Telit Custom 2 Telit Custom 3 Telit Custom 4 Custom 1 O…" at bounding box center [833, 289] width 1253 height 378
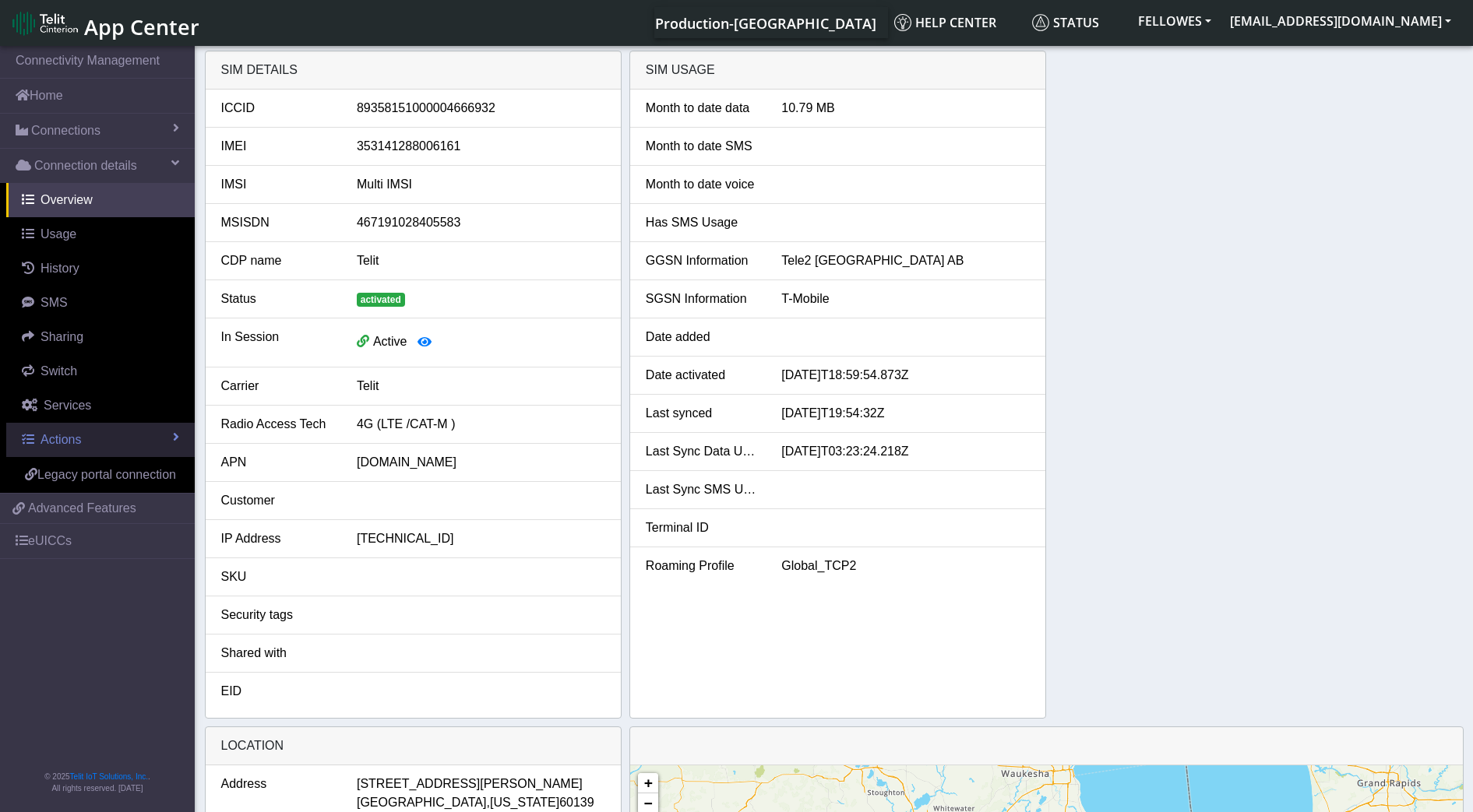
click at [90, 433] on link "Actions" at bounding box center [100, 440] width 188 height 34
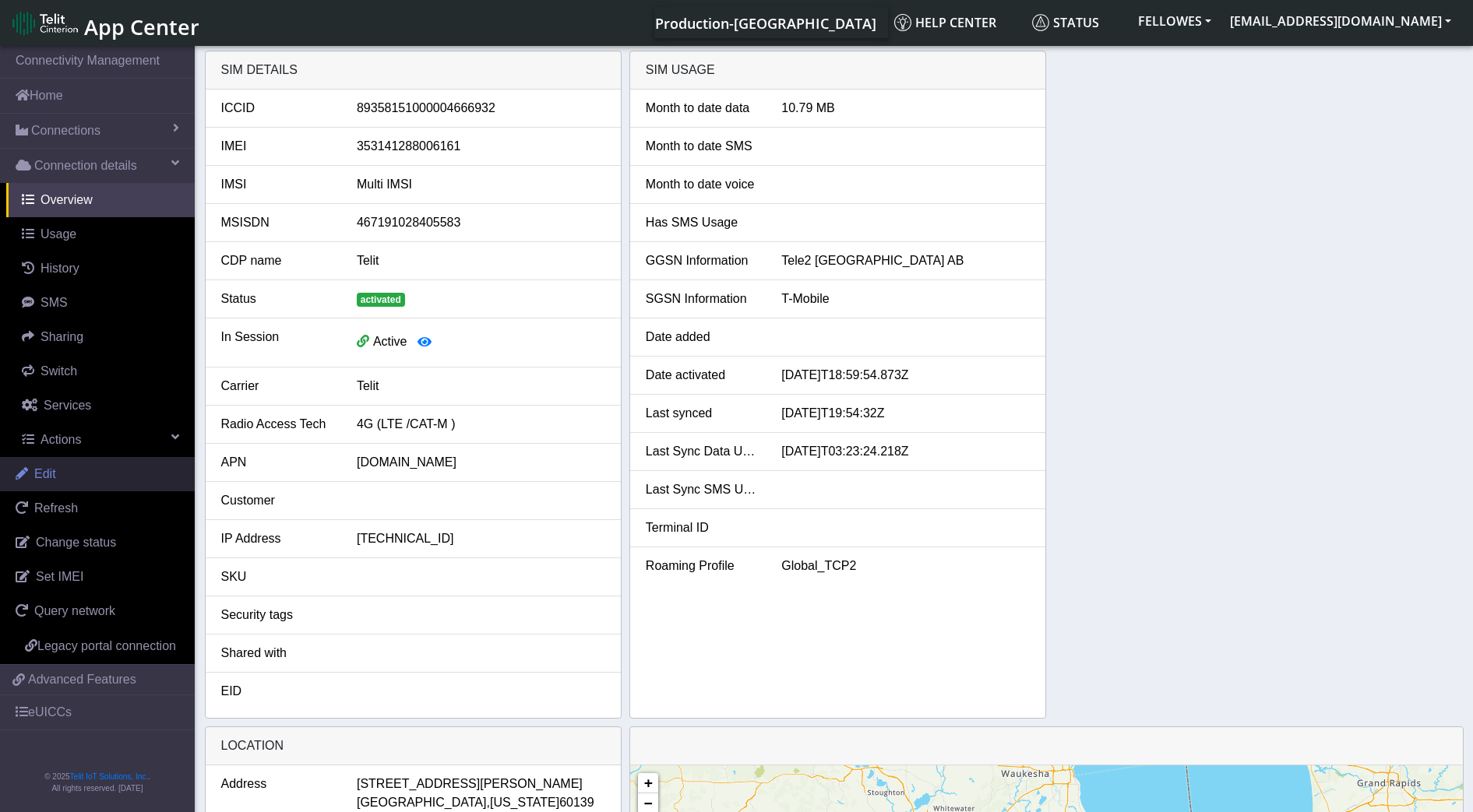
click at [89, 479] on link "Edit" at bounding box center [97, 474] width 195 height 34
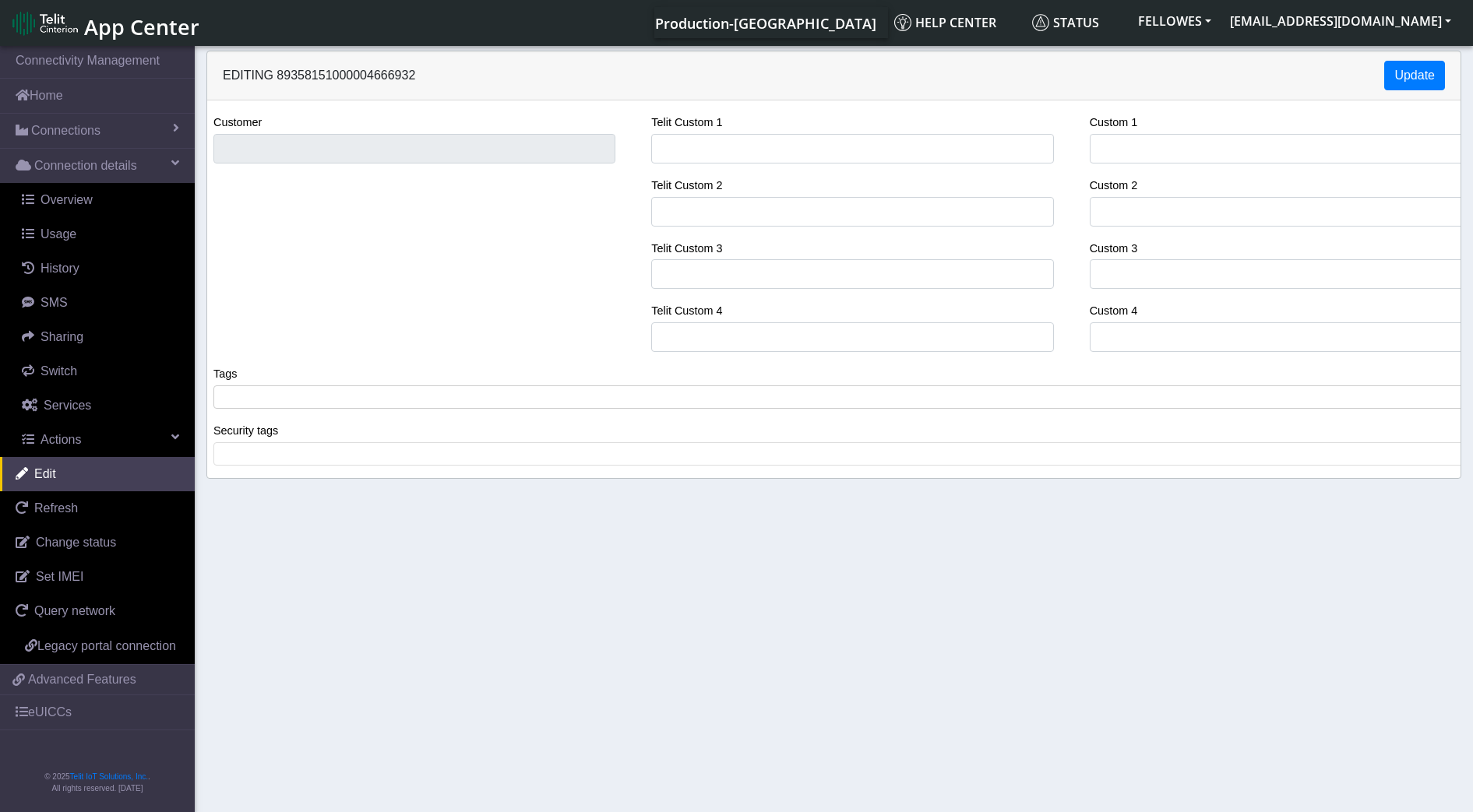
click at [303, 397] on span at bounding box center [840, 397] width 1244 height 14
click at [1408, 59] on div "Editing 89358151000004666932 Update" at bounding box center [833, 75] width 1253 height 49
click at [1414, 73] on button "Update" at bounding box center [1414, 75] width 61 height 29
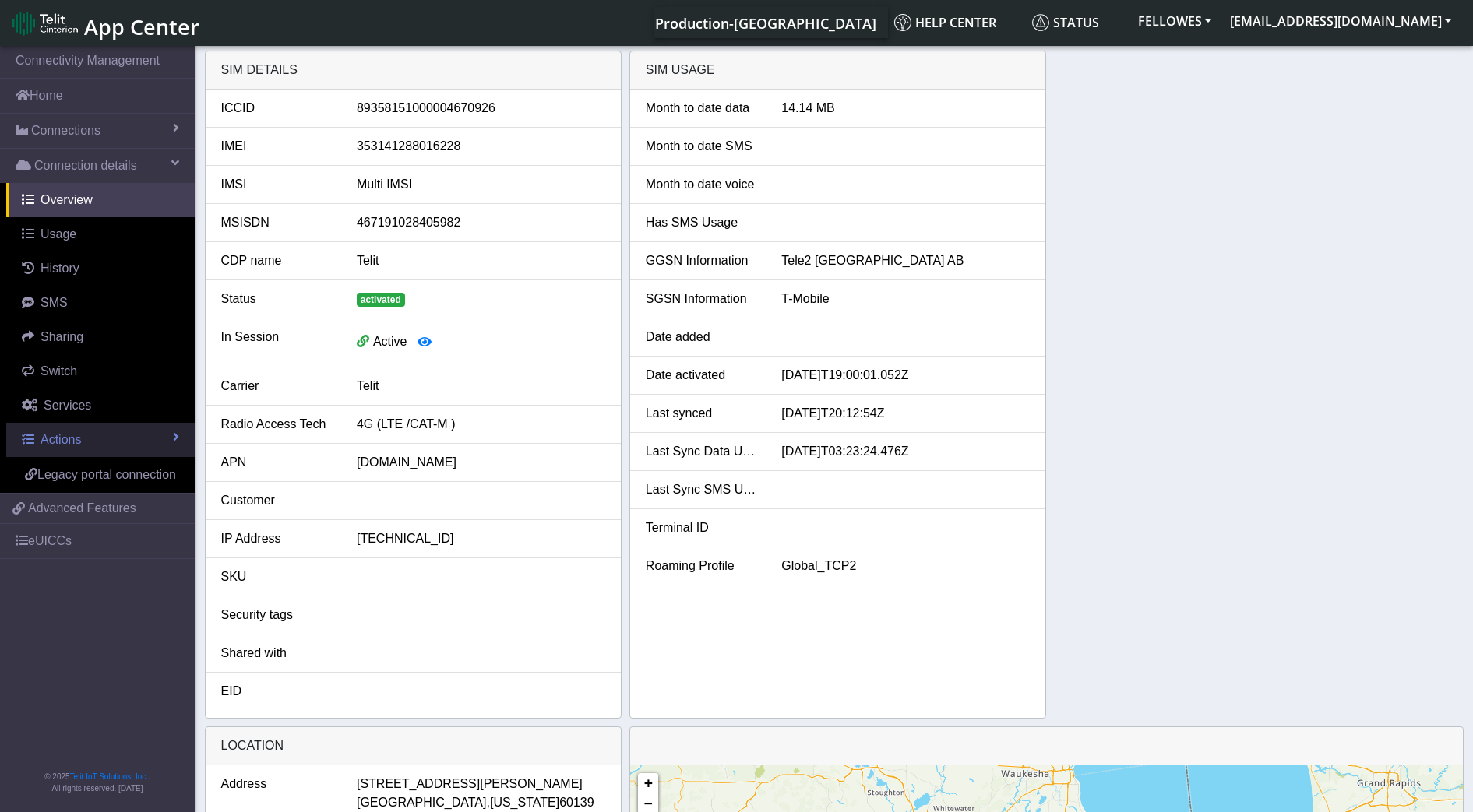
click at [112, 438] on link "Actions" at bounding box center [100, 440] width 188 height 34
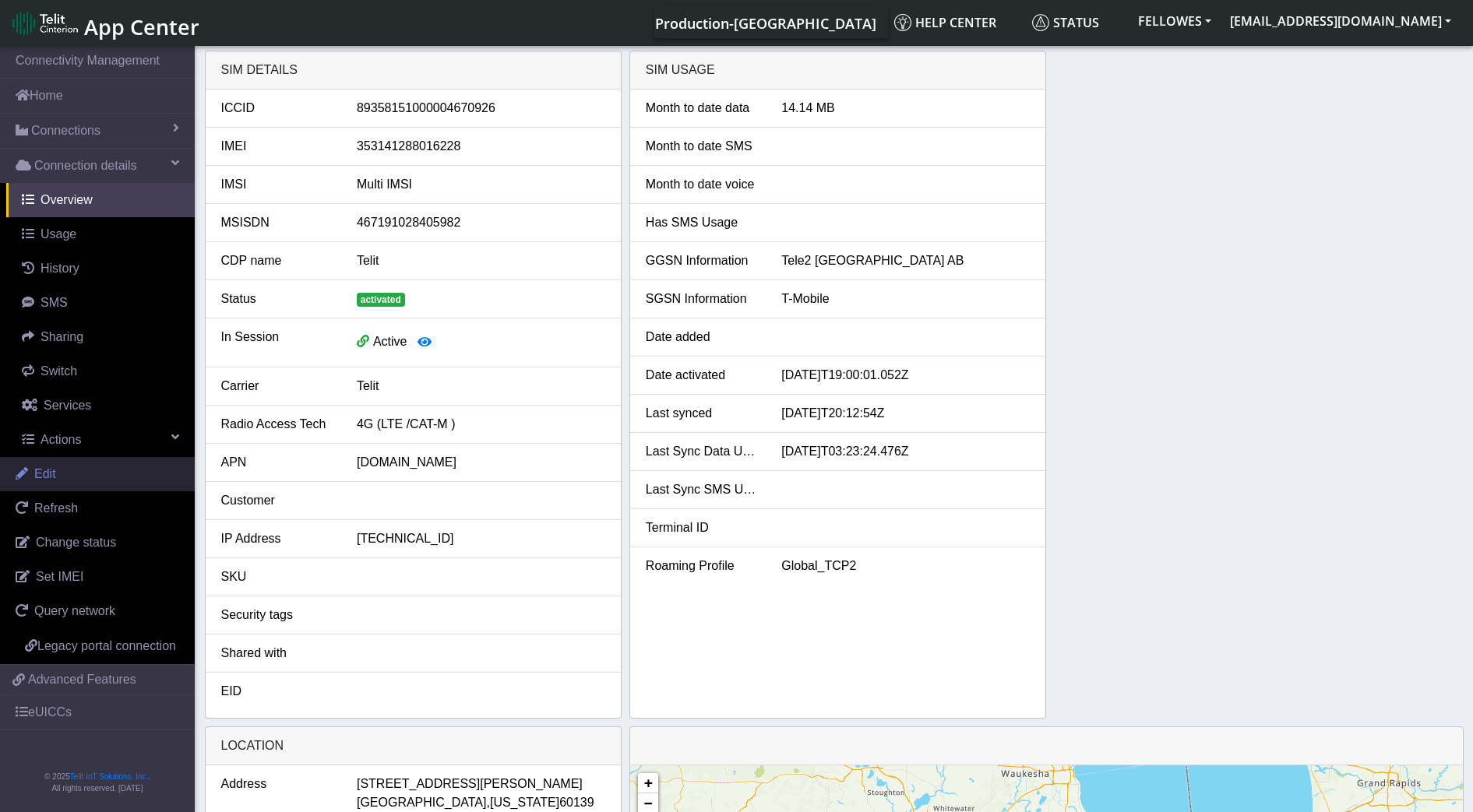
drag, startPoint x: 96, startPoint y: 475, endPoint x: 123, endPoint y: 473, distance: 27.1
click at [96, 474] on link "Edit" at bounding box center [97, 474] width 195 height 34
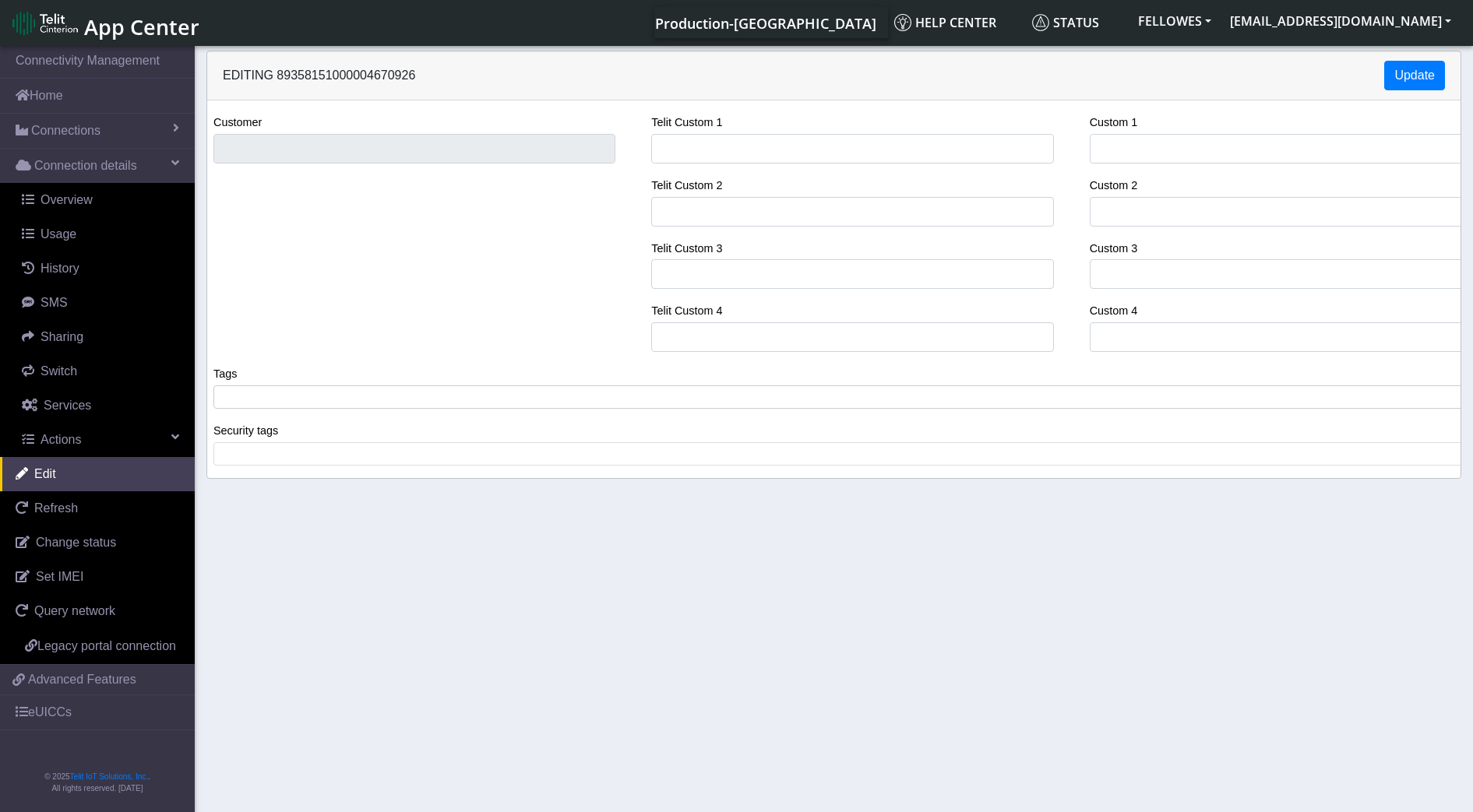
click at [264, 394] on span at bounding box center [840, 397] width 1244 height 14
click at [1438, 63] on button "Update" at bounding box center [1414, 75] width 61 height 29
click at [71, 131] on span "Connections" at bounding box center [65, 130] width 69 height 19
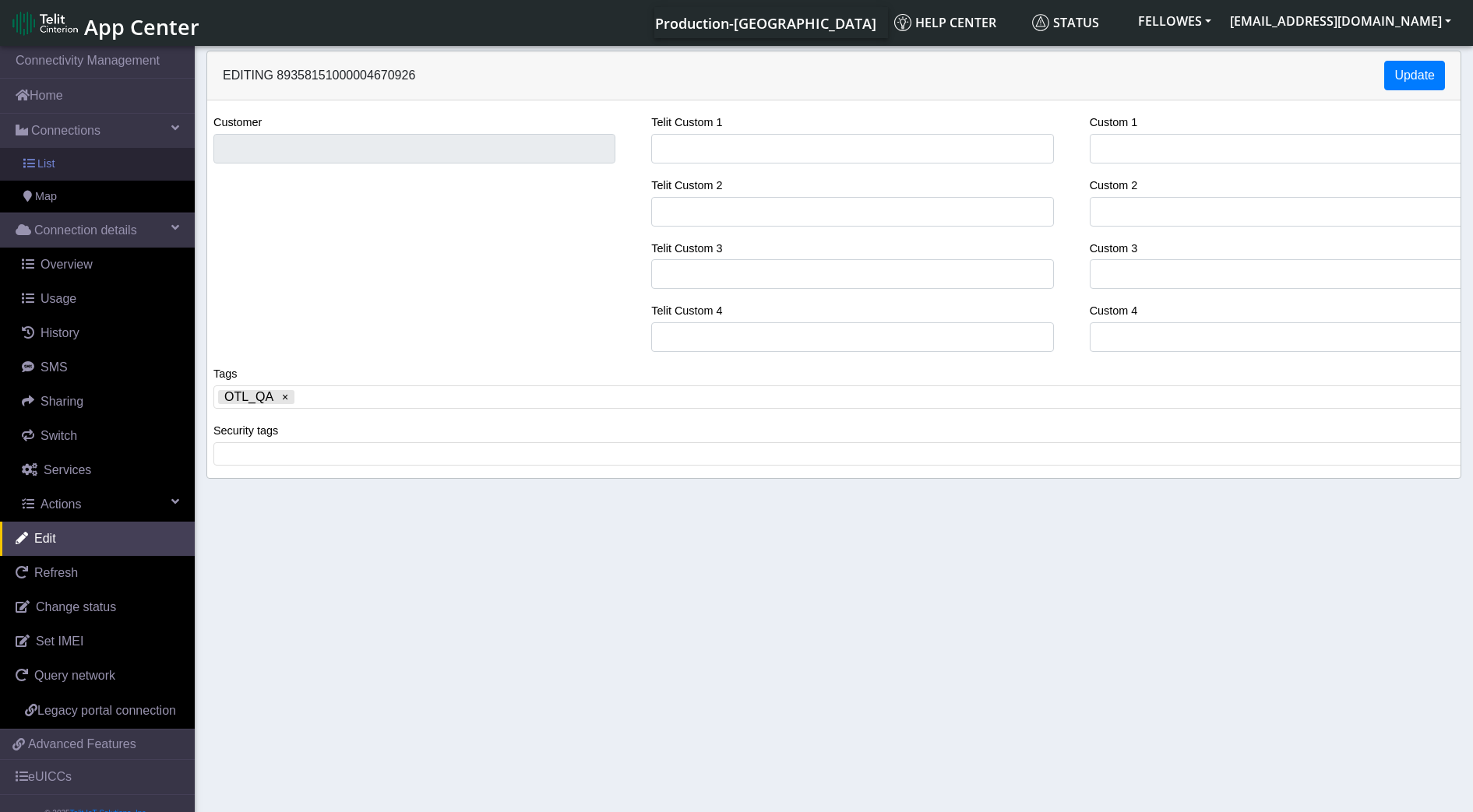
click at [148, 165] on link "List" at bounding box center [97, 164] width 195 height 33
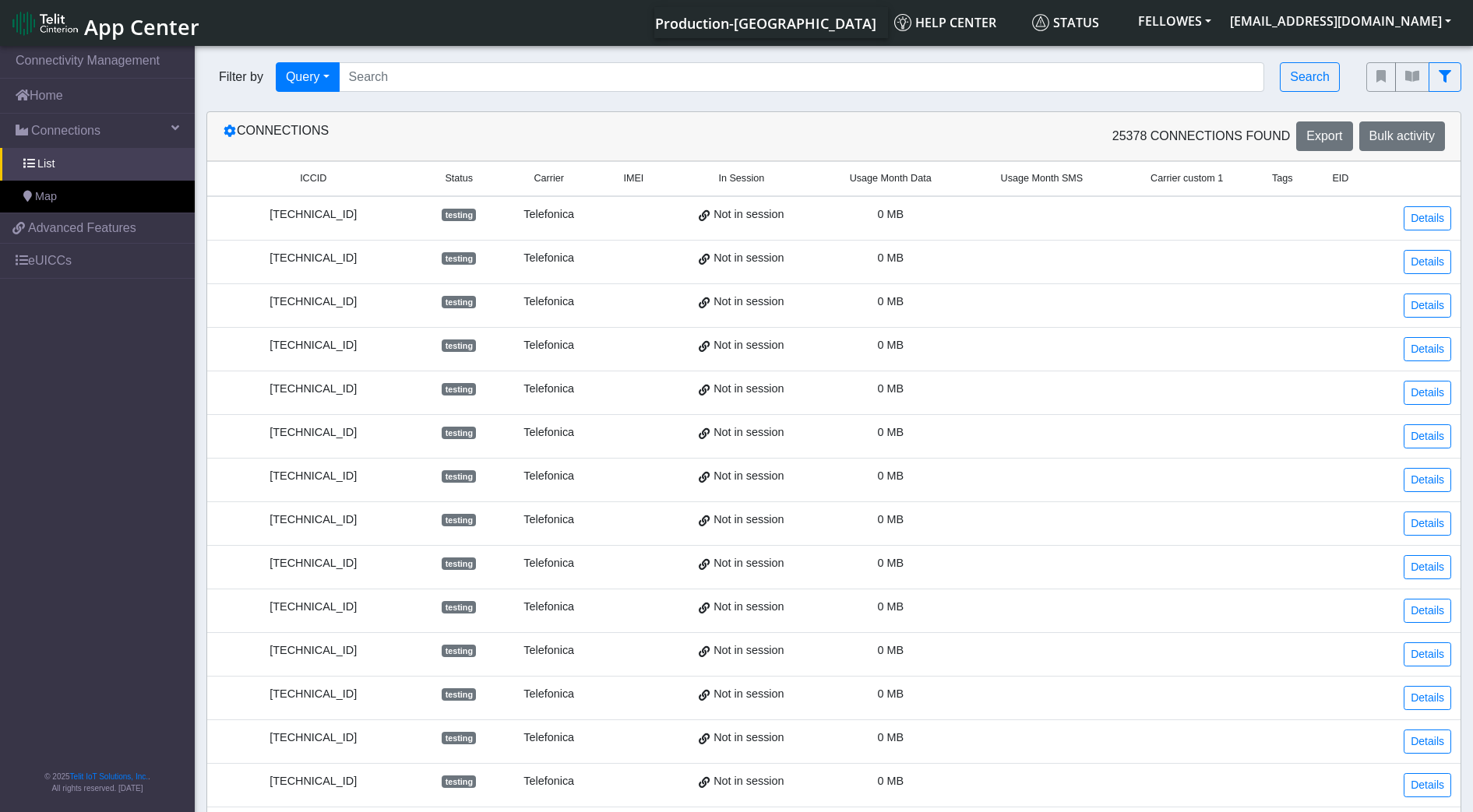
click at [443, 59] on div "Filter by Query Query In Session Not connected Tags Country Operator Search" at bounding box center [774, 77] width 1160 height 53
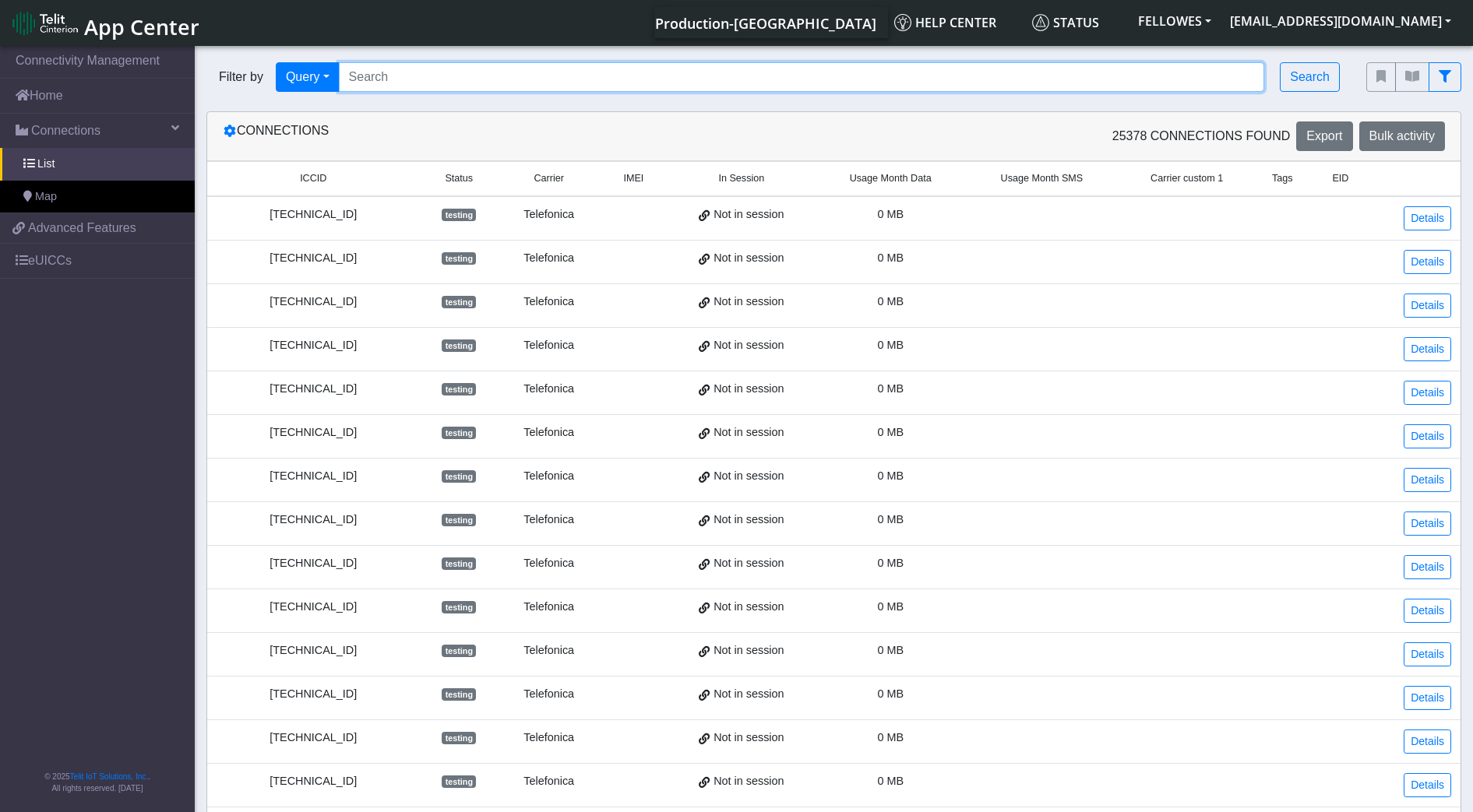
click at [443, 75] on input "Search..." at bounding box center [802, 76] width 926 height 29
paste input "89358151000011668111"
type input "89358151000011668111"
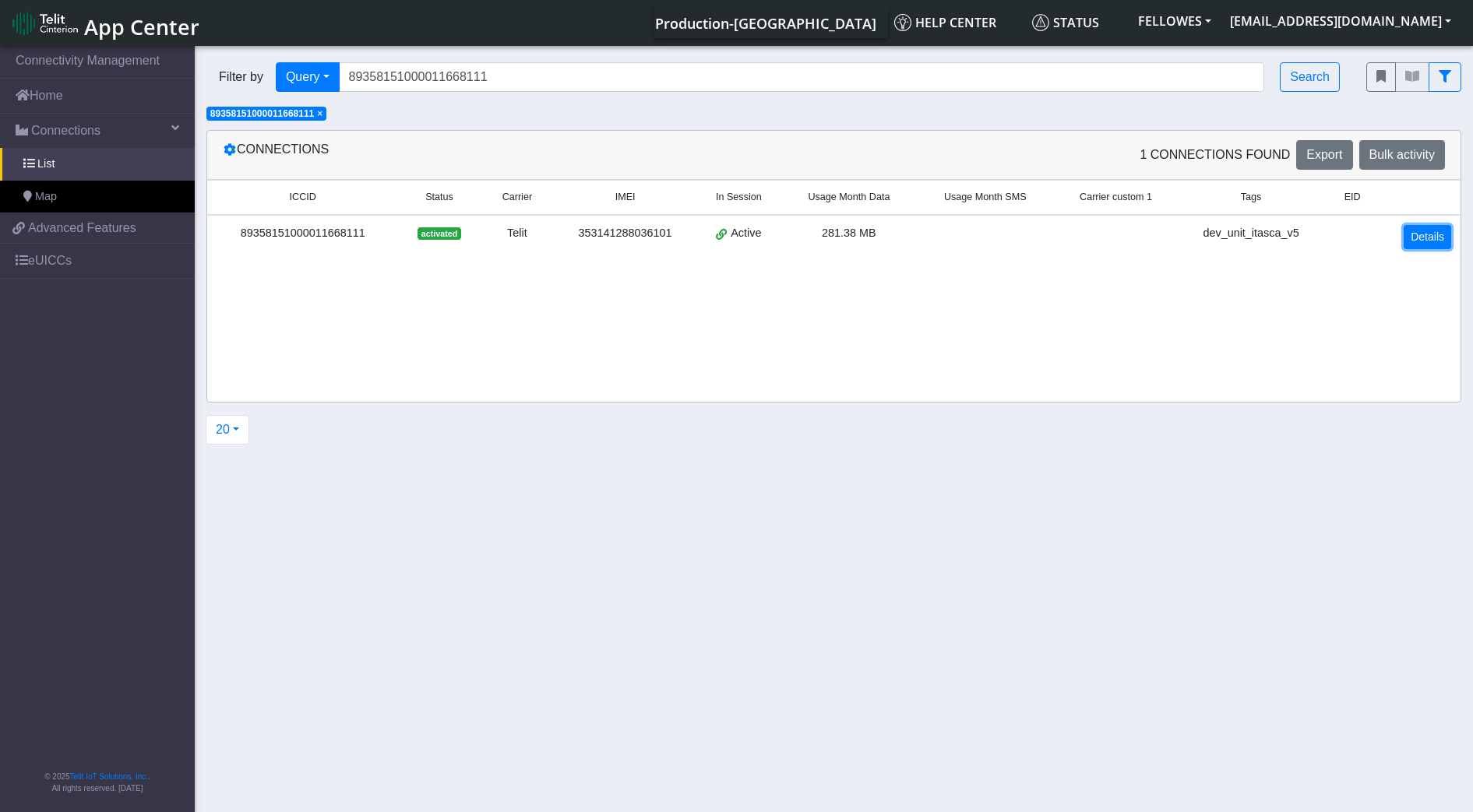
click at [1440, 229] on link "Details" at bounding box center [1427, 236] width 48 height 24
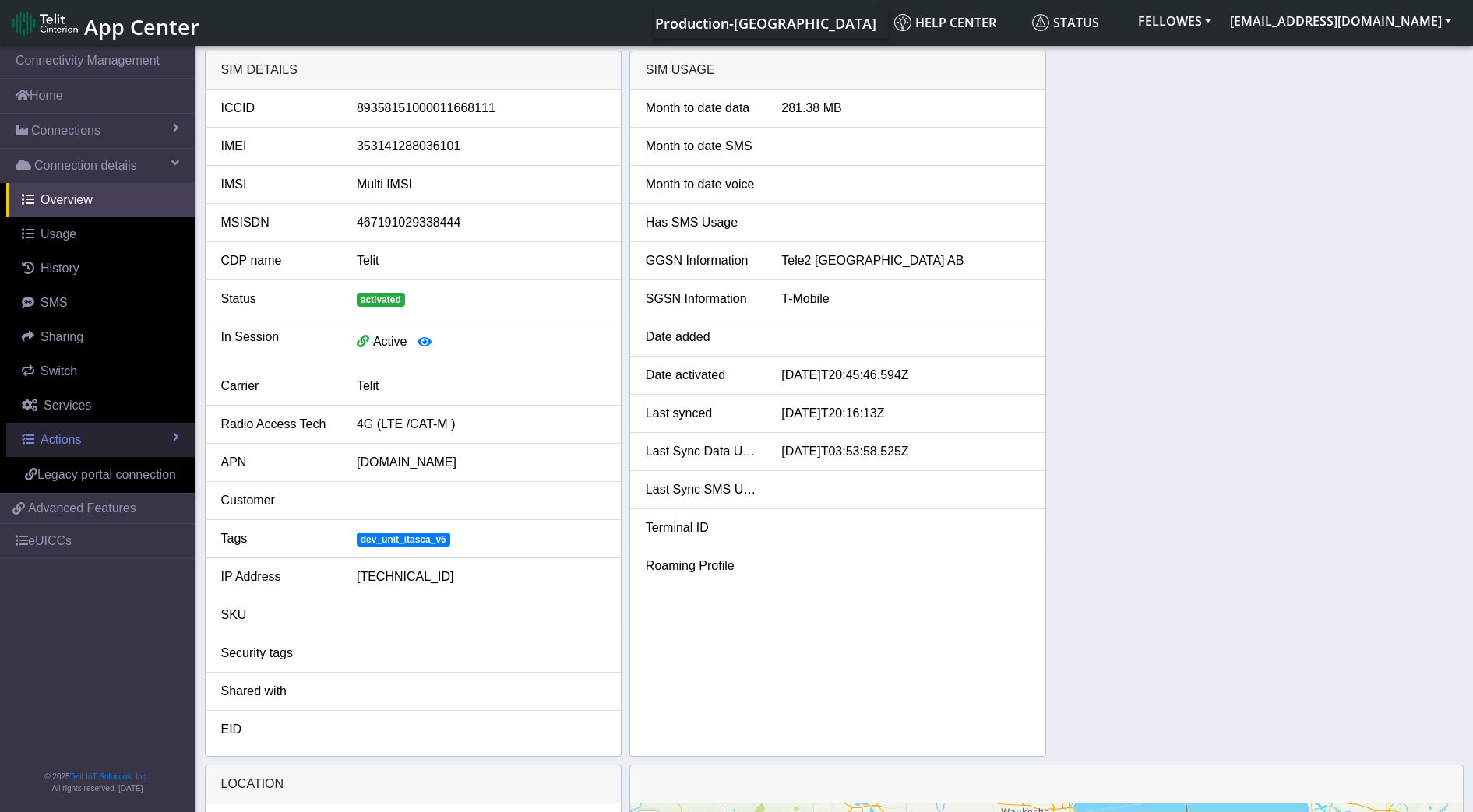
click at [136, 441] on link "Actions" at bounding box center [100, 440] width 188 height 34
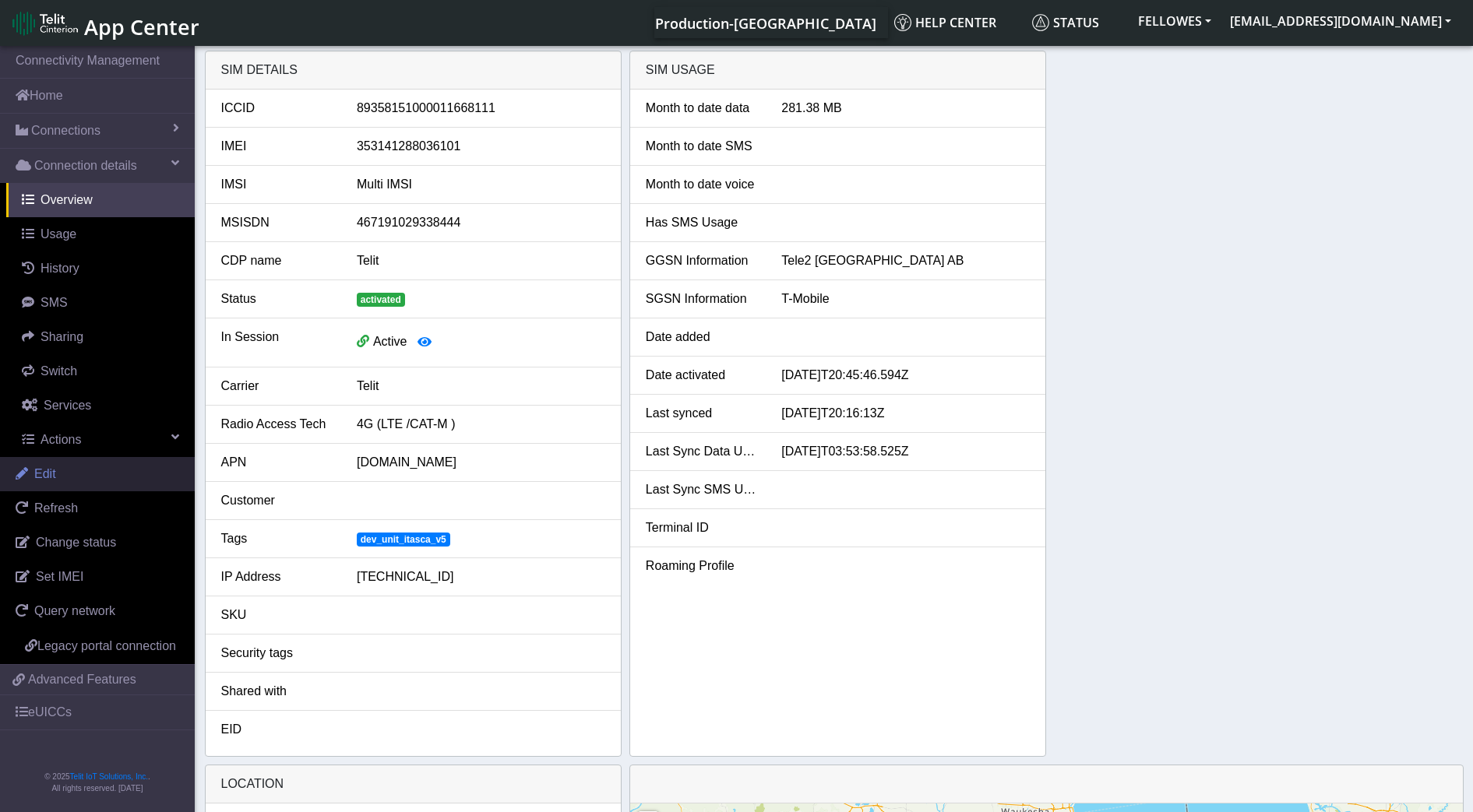
click at [66, 471] on link "Edit" at bounding box center [97, 474] width 195 height 34
